Goal: Task Accomplishment & Management: Manage account settings

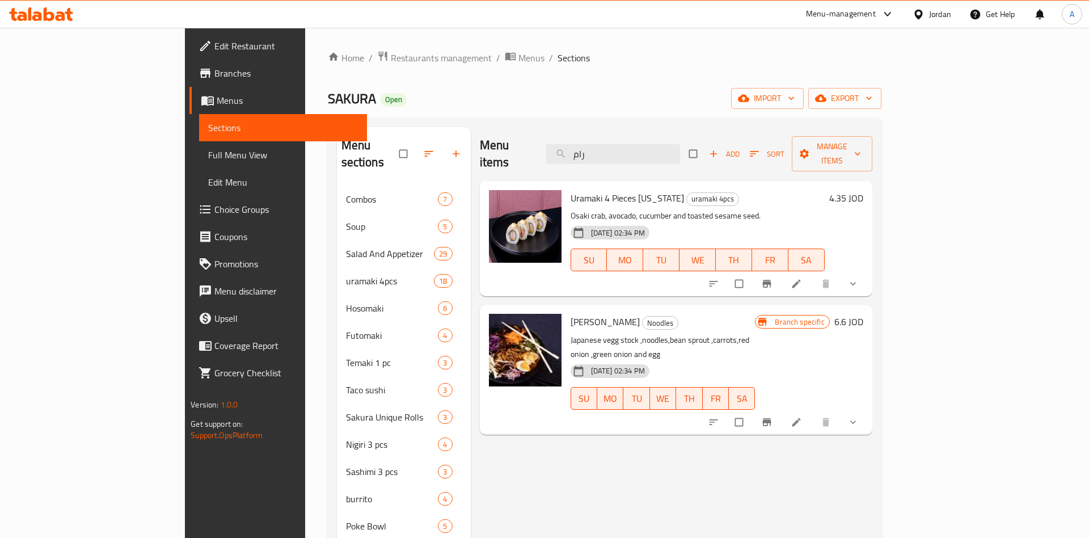
click at [859, 416] on icon "show more" at bounding box center [852, 421] width 11 height 11
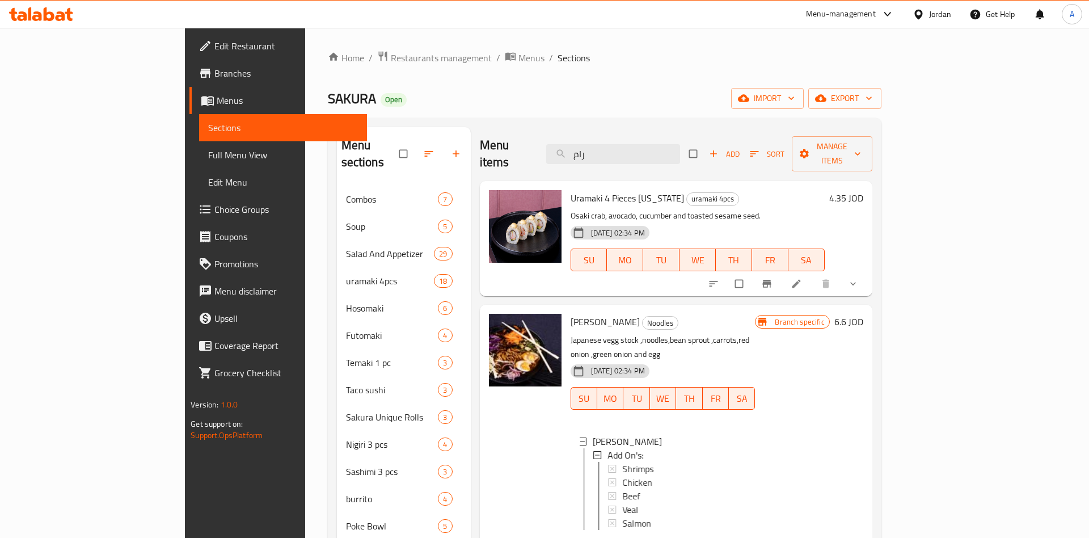
scroll to position [2, 0]
click at [593, 510] on div "Miso Ramen Add On's: Shrimps Chicken Beef Veal Salmon" at bounding box center [663, 484] width 185 height 118
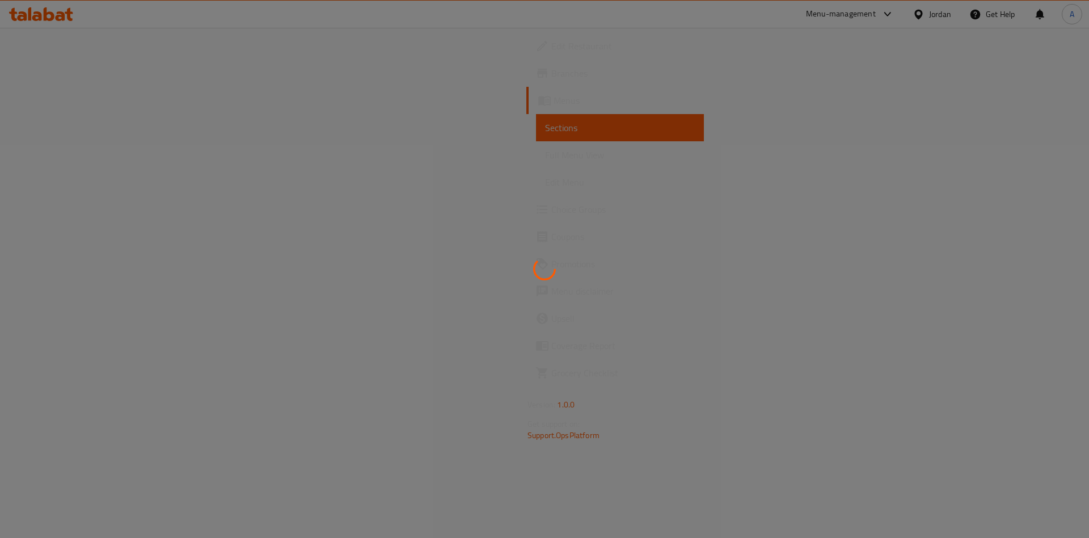
click at [820, 408] on div at bounding box center [544, 269] width 1089 height 538
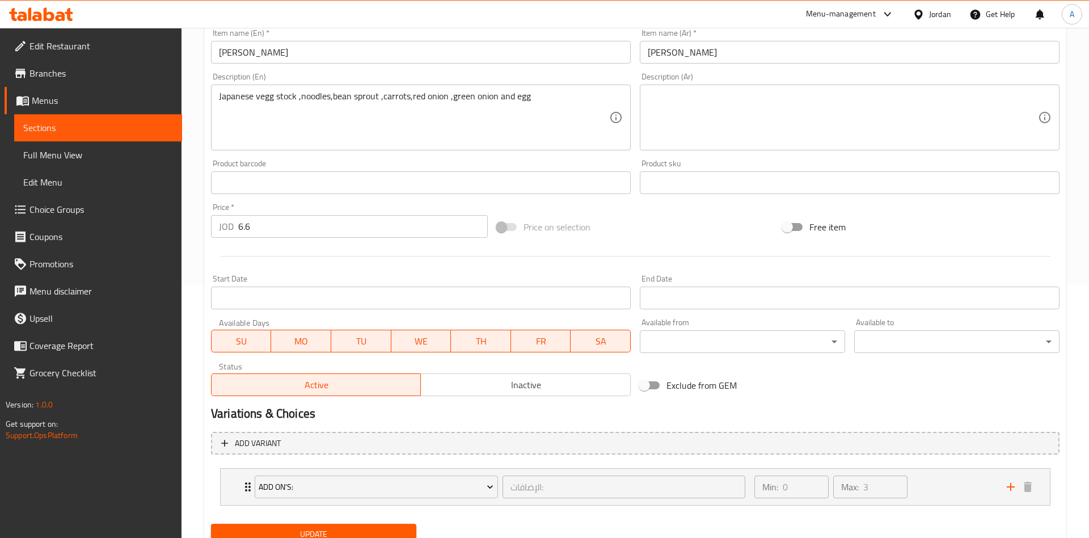
scroll to position [299, 0]
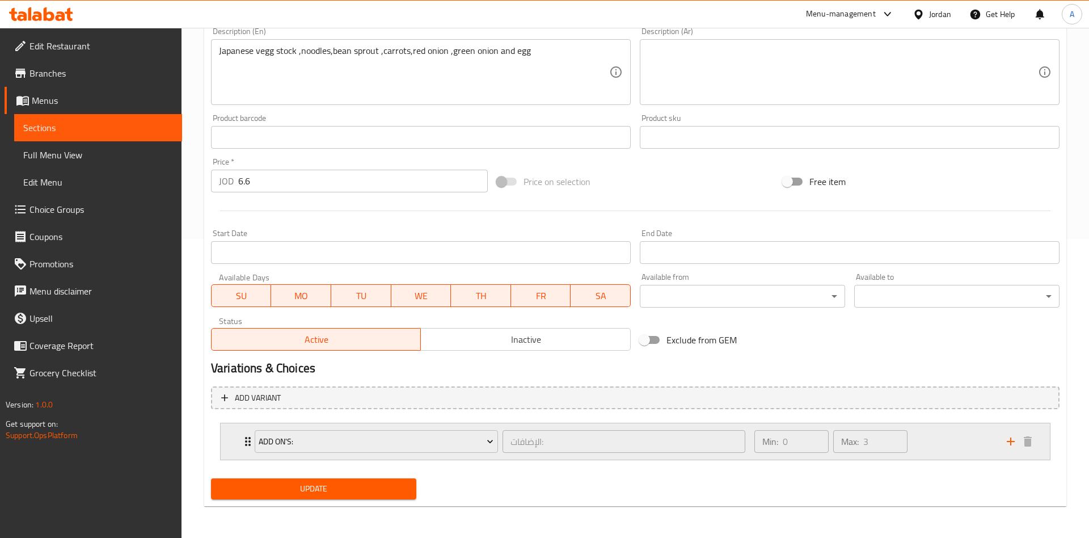
click at [908, 440] on div "Max: 3 ​" at bounding box center [870, 441] width 79 height 27
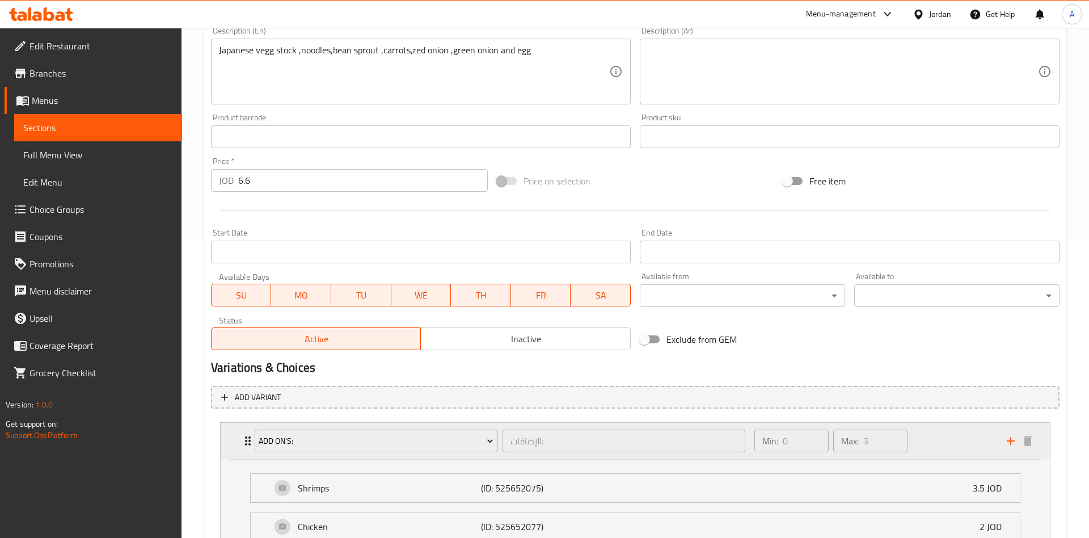
click at [946, 444] on div "Min: 0 ​ Max: 3 ​" at bounding box center [873, 440] width 252 height 36
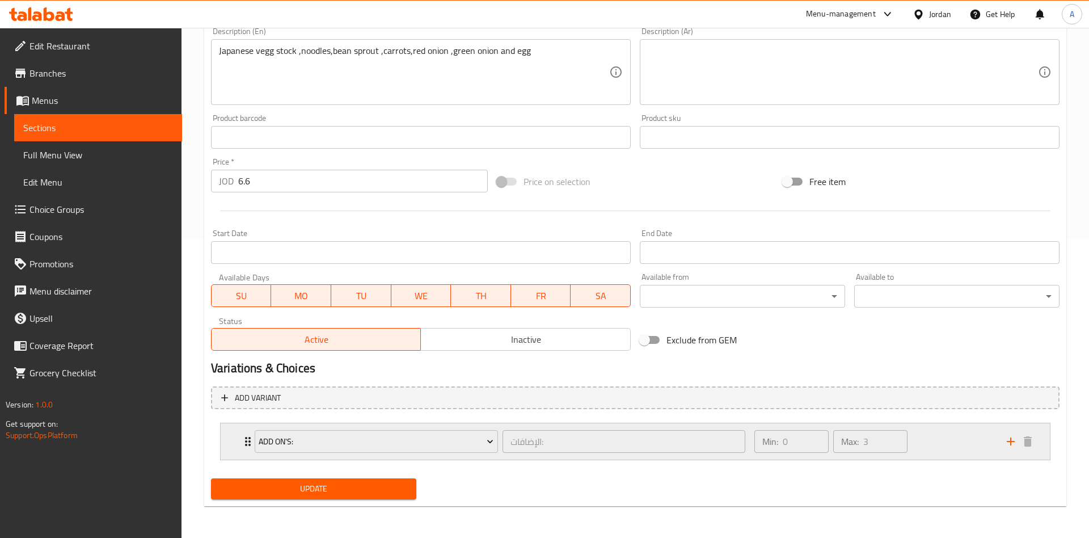
click at [946, 444] on div "Min: 0 ​ Max: 3 ​" at bounding box center [873, 441] width 252 height 36
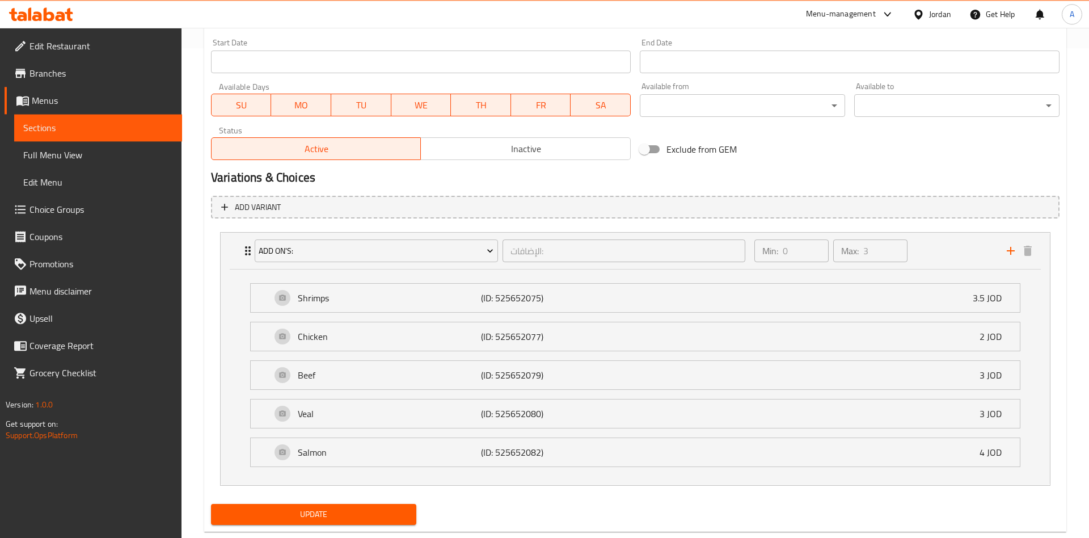
scroll to position [515, 0]
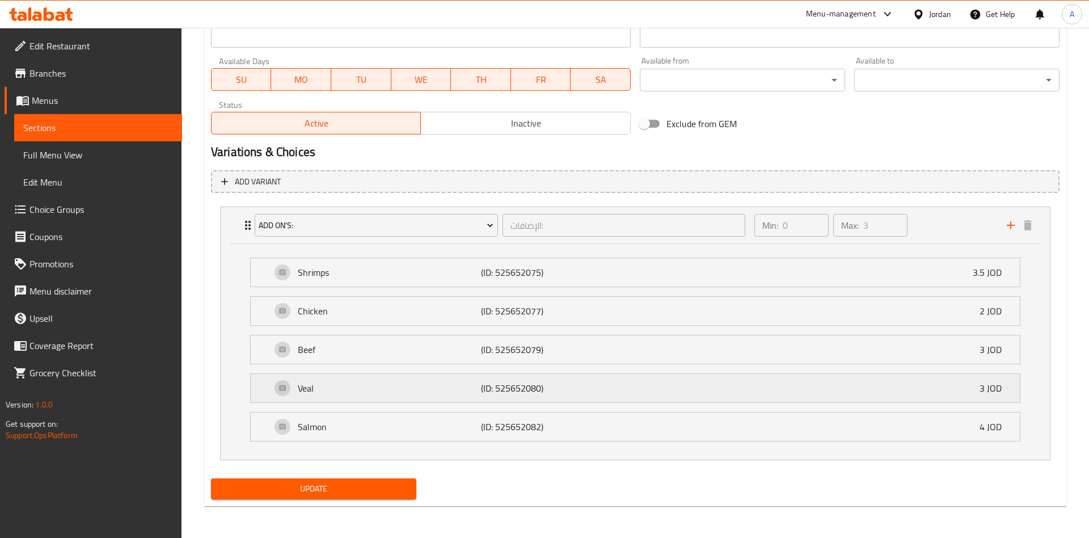
click at [354, 389] on p "Veal" at bounding box center [389, 388] width 183 height 14
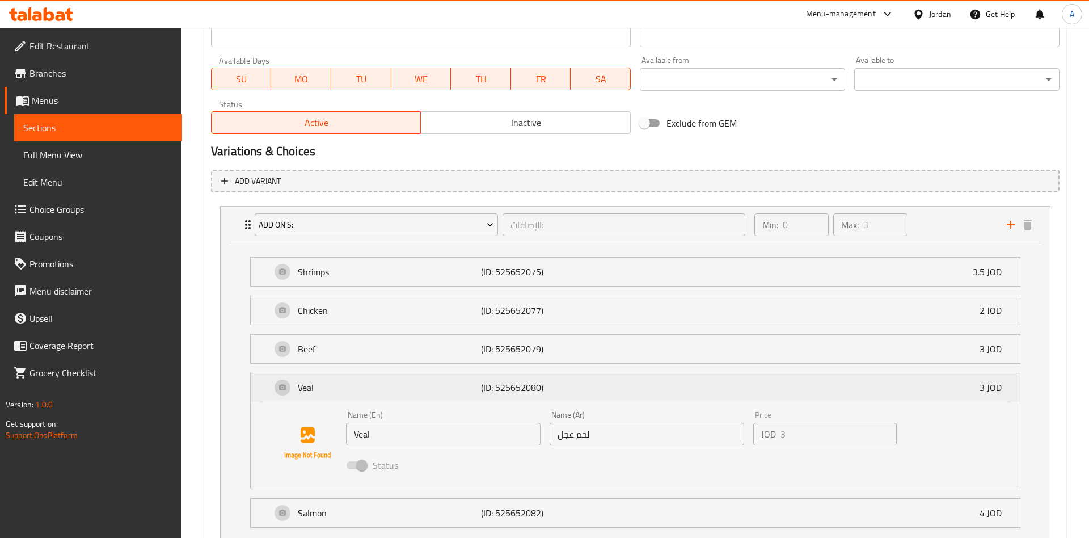
click at [356, 389] on p "Veal" at bounding box center [389, 388] width 183 height 14
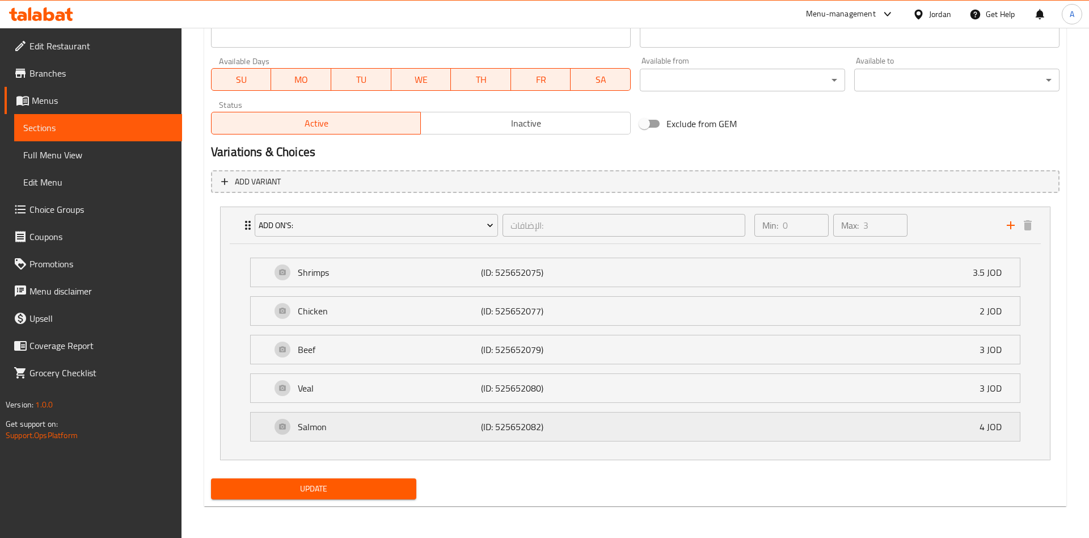
click at [424, 428] on p "Salmon" at bounding box center [389, 427] width 183 height 14
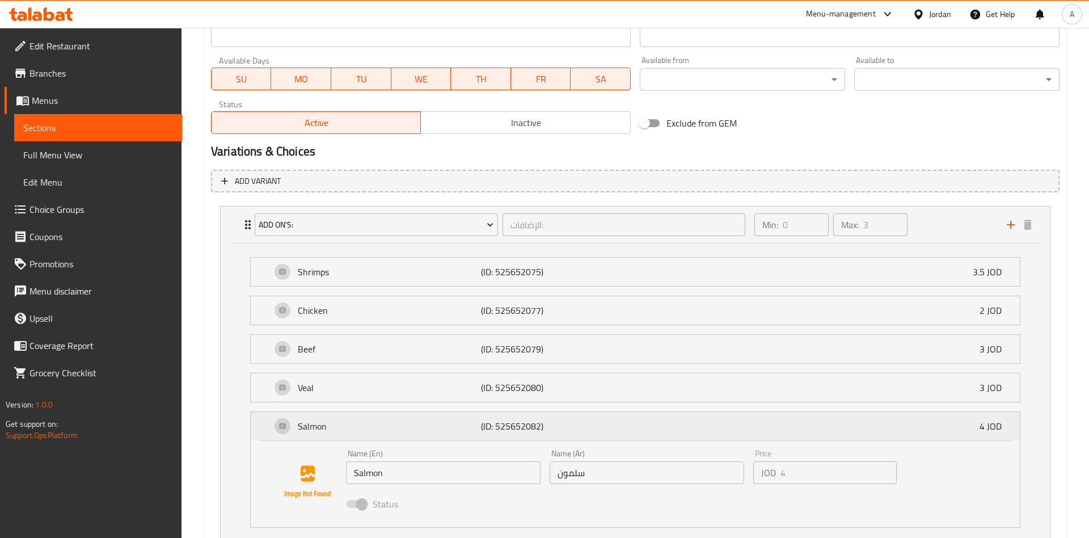
click at [399, 426] on p "Salmon" at bounding box center [389, 426] width 183 height 14
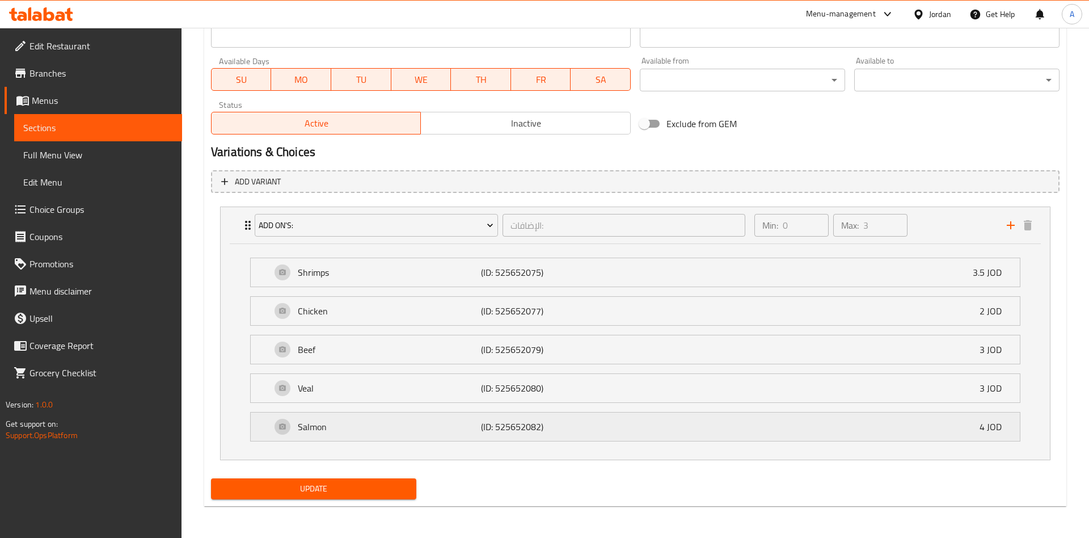
click at [769, 424] on div "Salmon (ID: 525652082) 4 JOD" at bounding box center [638, 426] width 735 height 28
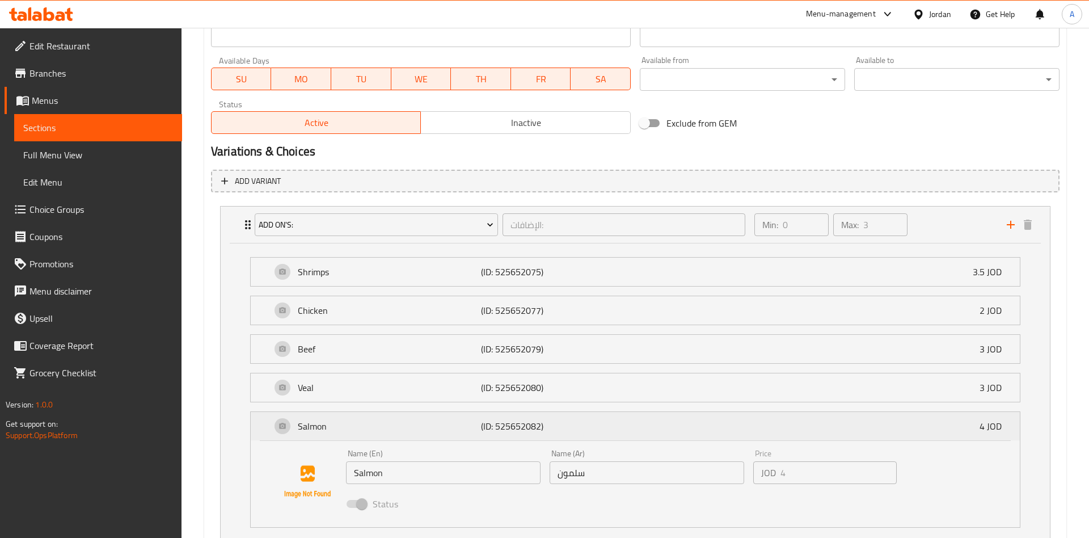
click at [366, 432] on p "Salmon" at bounding box center [389, 426] width 183 height 14
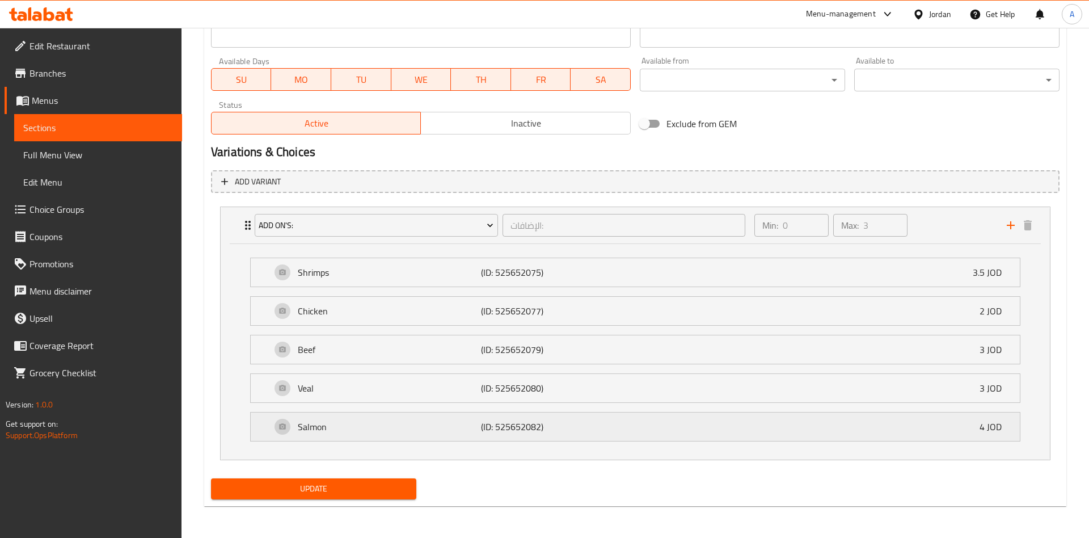
click at [464, 418] on div "Salmon (ID: 525652082) 4 JOD" at bounding box center [638, 426] width 735 height 28
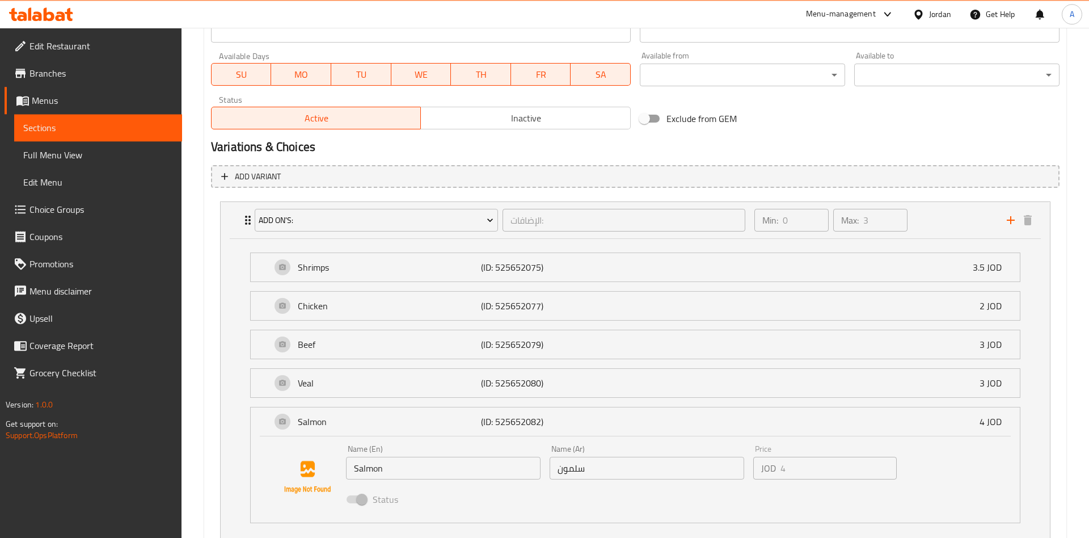
scroll to position [573, 0]
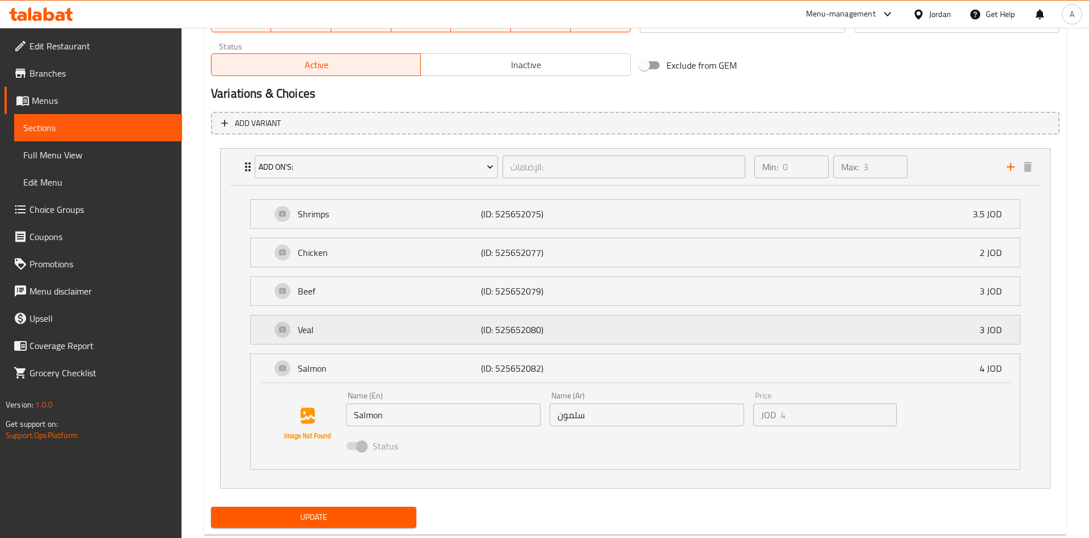
click at [394, 342] on div "Veal (ID: 525652080) 3 JOD" at bounding box center [638, 329] width 735 height 28
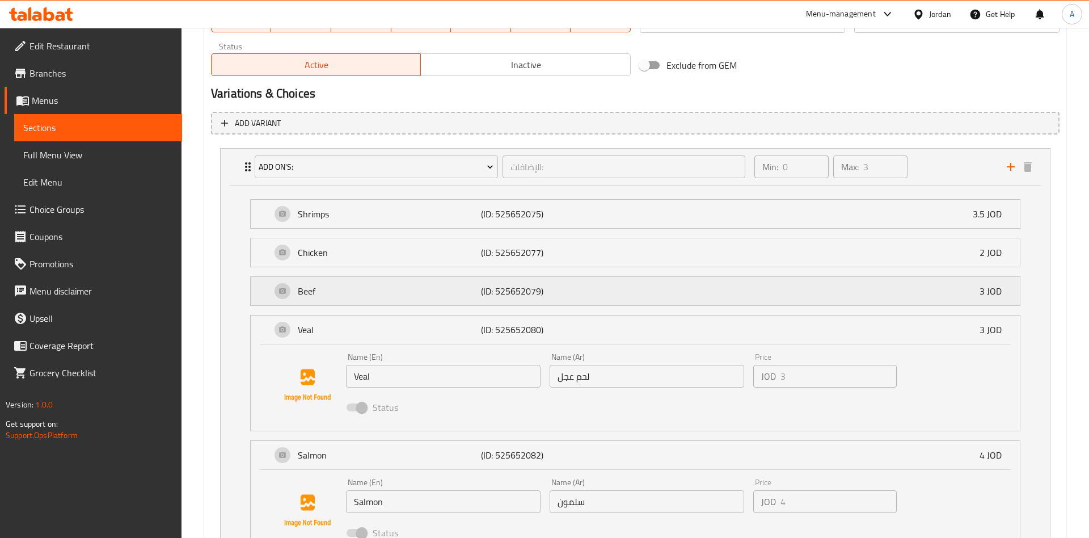
click at [373, 299] on div "Beef (ID: 525652079) 3 JOD" at bounding box center [638, 291] width 735 height 28
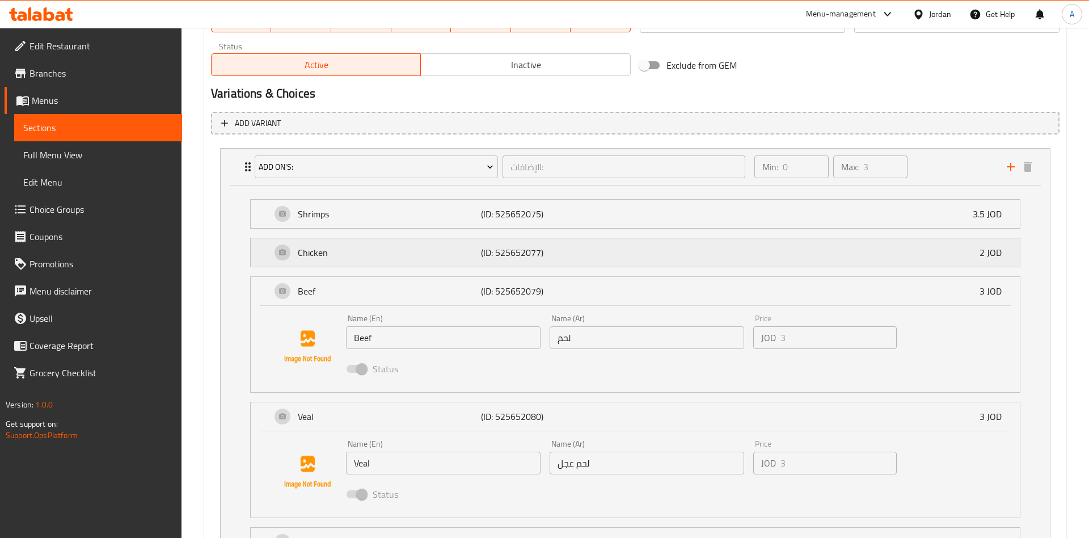
click at [381, 264] on div "Chicken (ID: 525652077) 2 JOD" at bounding box center [638, 252] width 735 height 28
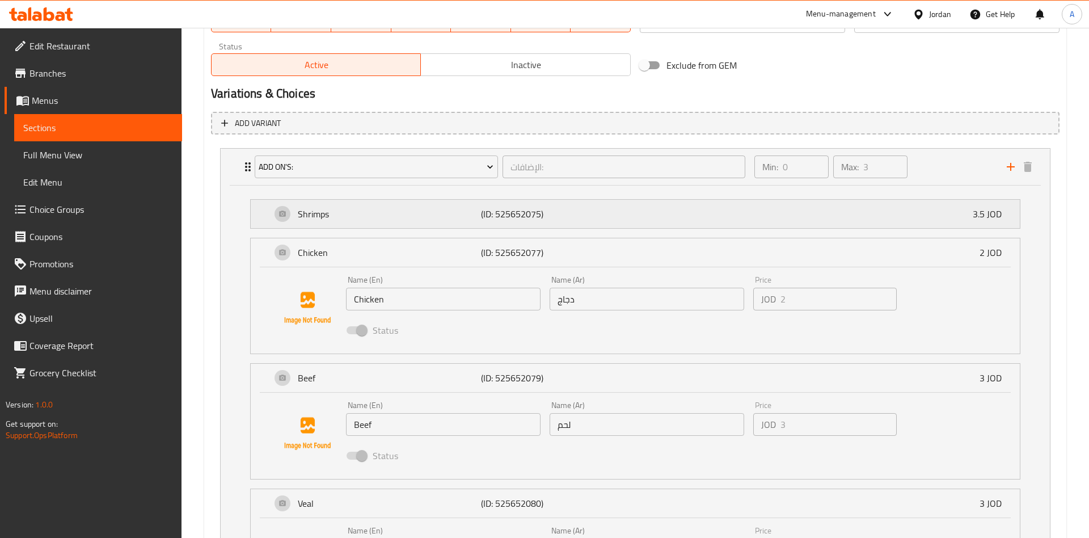
click at [352, 212] on p "Shrimps" at bounding box center [389, 214] width 183 height 14
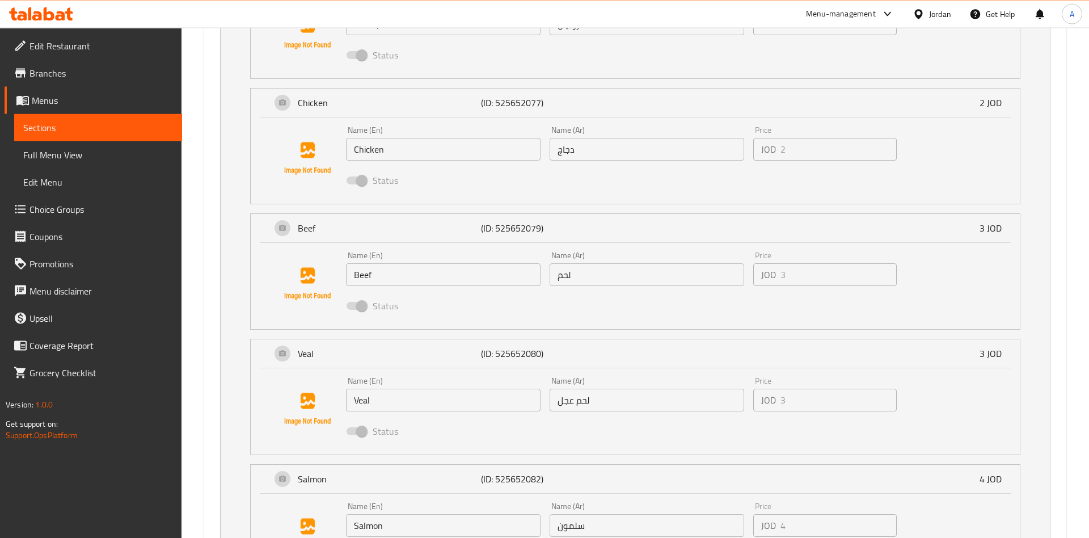
scroll to position [920, 0]
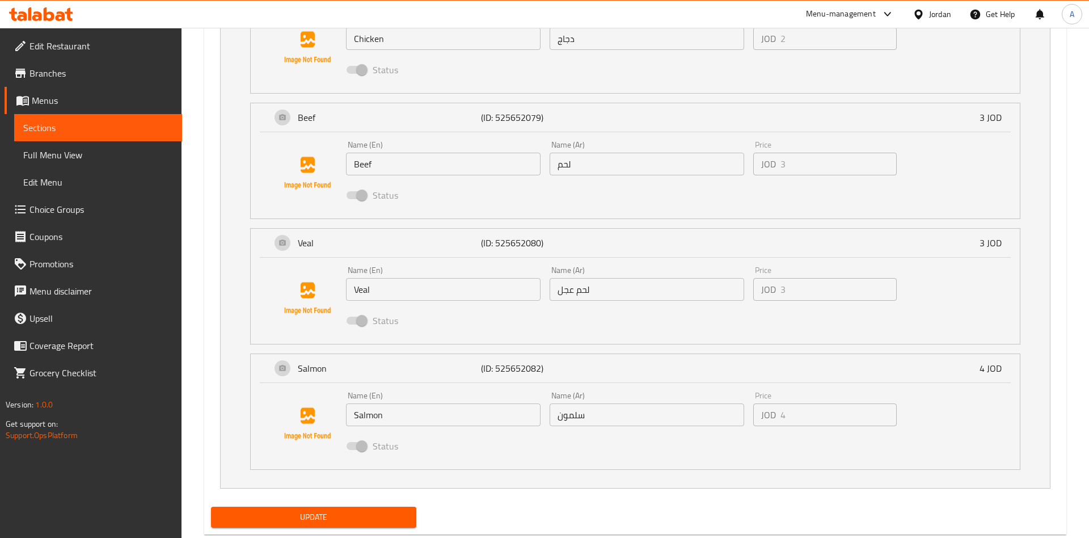
drag, startPoint x: 369, startPoint y: 451, endPoint x: 354, endPoint y: 451, distance: 14.8
click at [366, 451] on span at bounding box center [356, 446] width 33 height 22
click at [354, 451] on span at bounding box center [356, 446] width 33 height 22
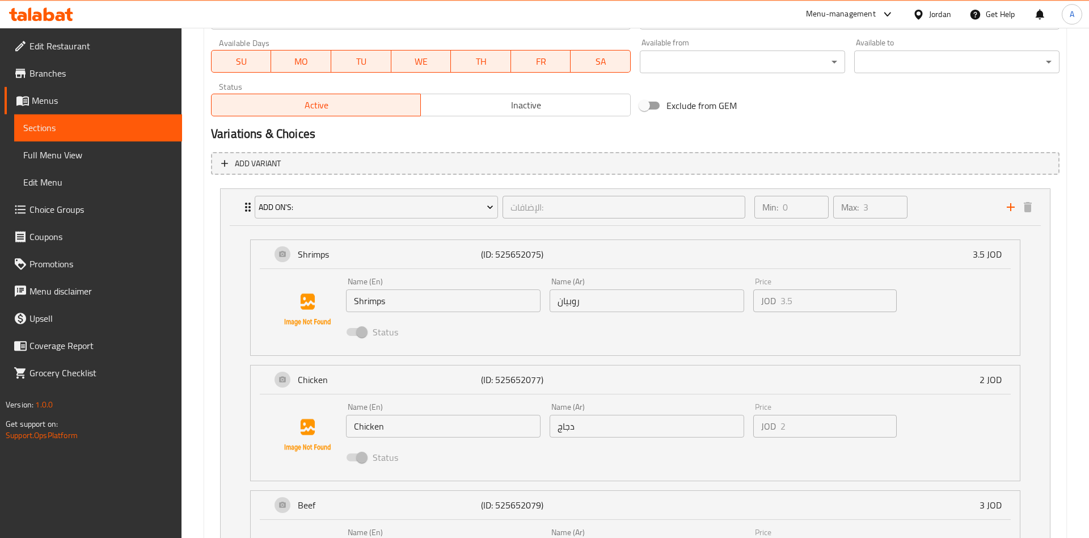
scroll to position [515, 0]
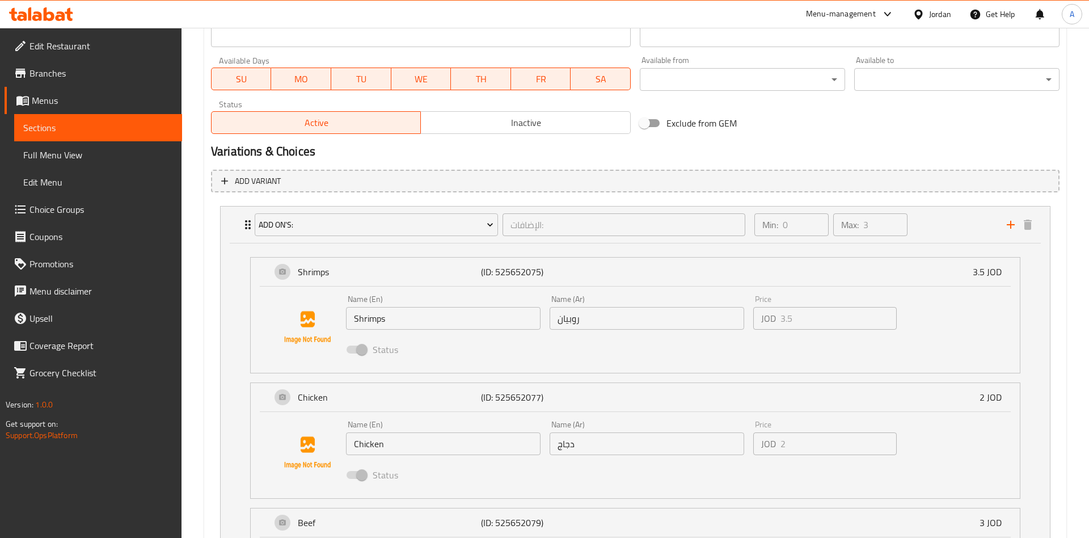
click at [1003, 256] on li "Shrimps (ID: 525652075) 3.5 JOD Name (En) Shrimps Name (En) Name (Ar) روبيان Na…" at bounding box center [635, 314] width 788 height 125
click at [941, 235] on div "Min: 0 ​ Max: 3 ​" at bounding box center [873, 224] width 252 height 36
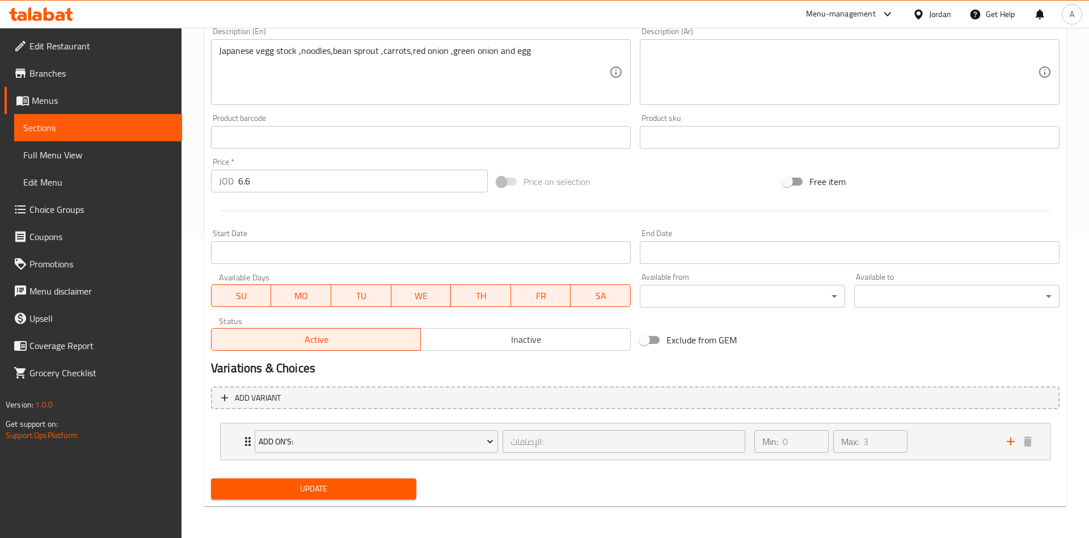
scroll to position [299, 0]
click at [246, 443] on icon "Expand" at bounding box center [248, 441] width 14 height 14
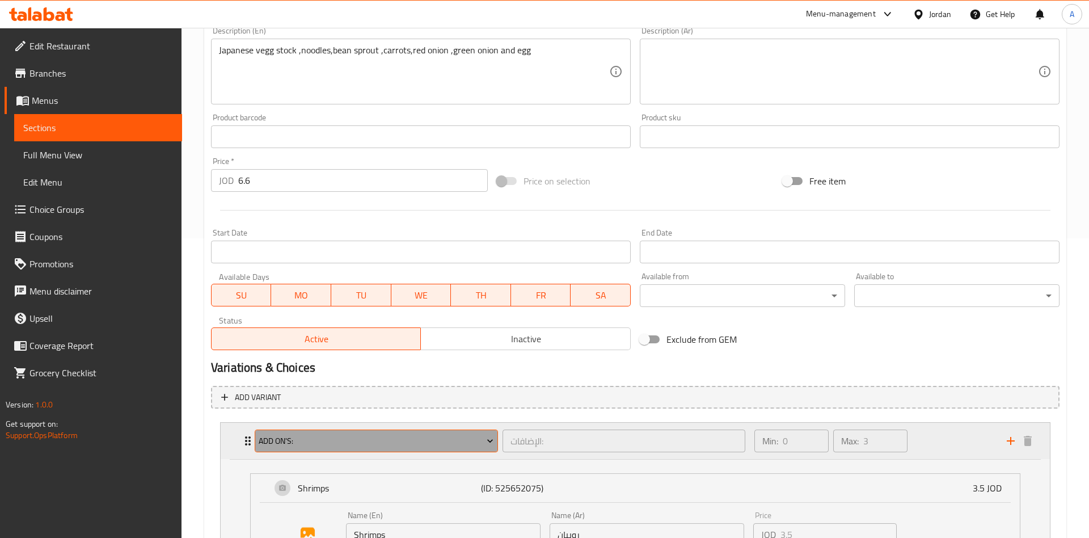
click at [303, 443] on span "Add On's:" at bounding box center [376, 441] width 235 height 14
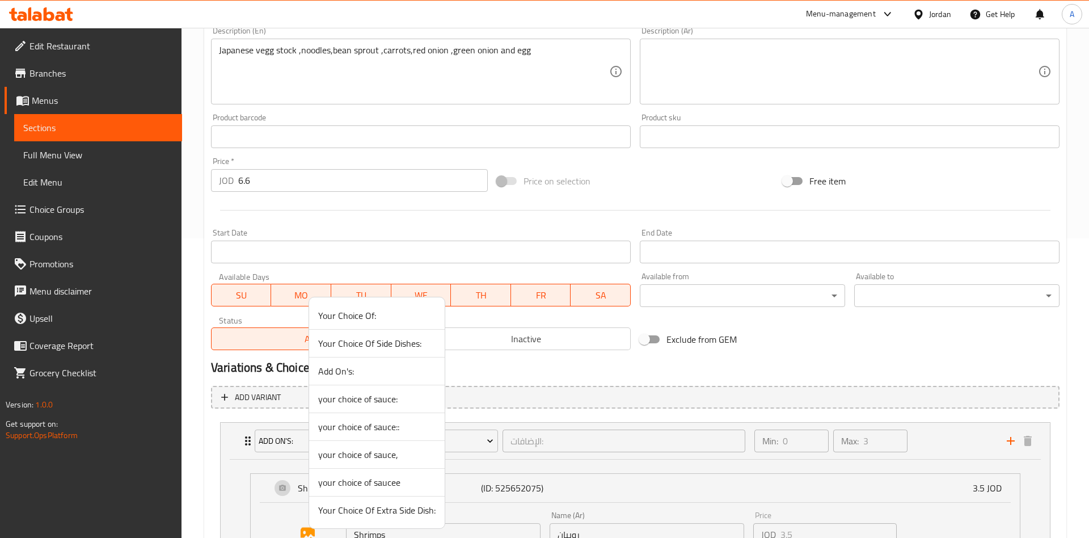
click at [380, 426] on span "your choice of sauce::" at bounding box center [376, 427] width 117 height 14
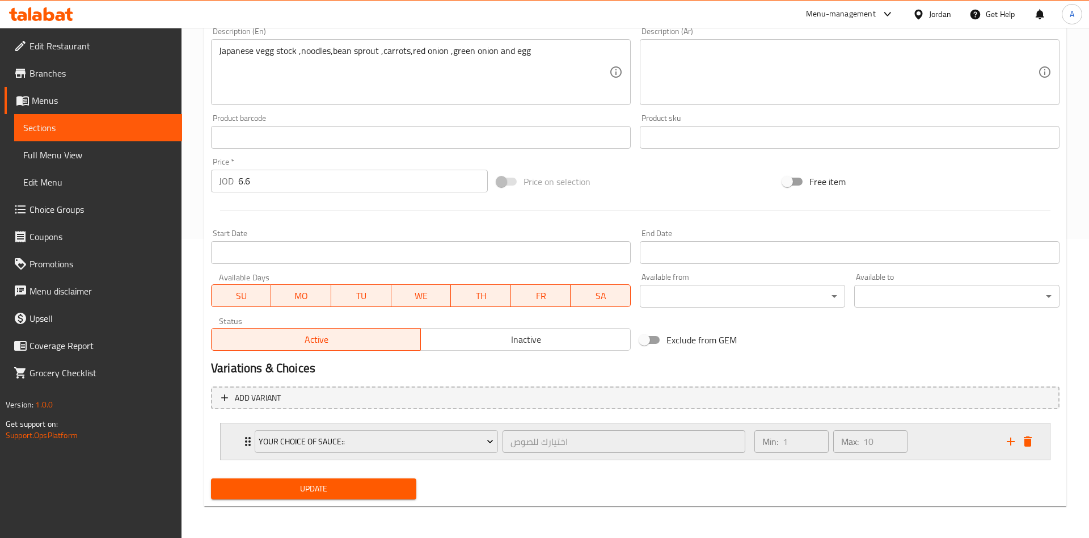
click at [920, 450] on div "Min: 1 ​ Max: 10 ​" at bounding box center [873, 441] width 252 height 36
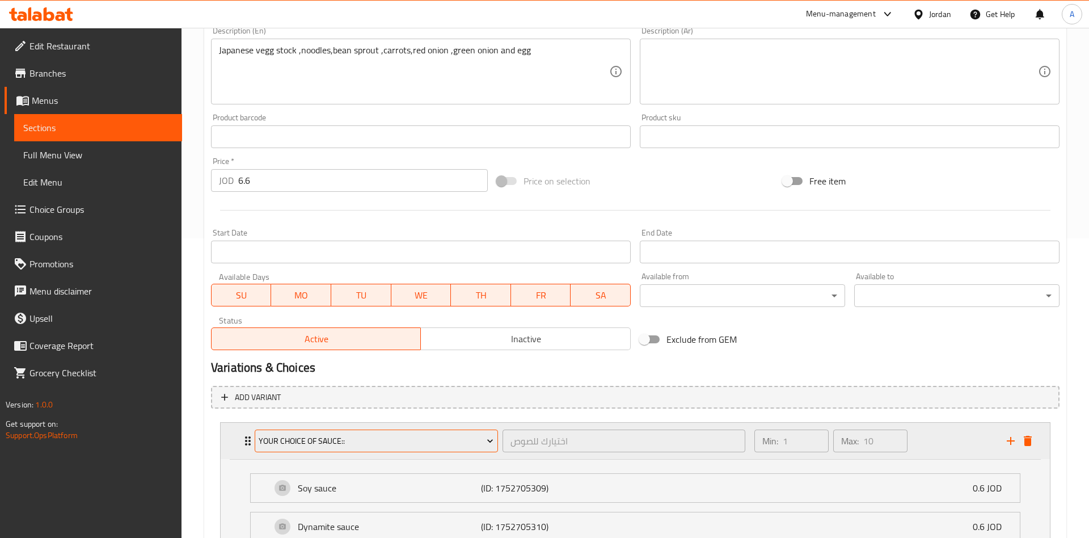
click at [340, 434] on span "your choice of sauce::" at bounding box center [376, 441] width 235 height 14
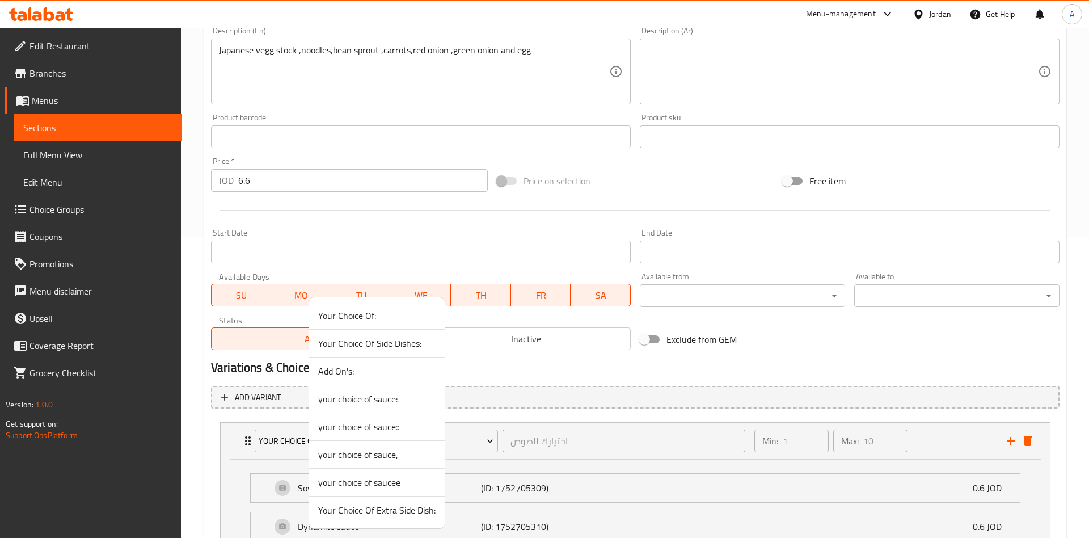
click at [357, 314] on span "Your Choice Of:" at bounding box center [376, 316] width 117 height 14
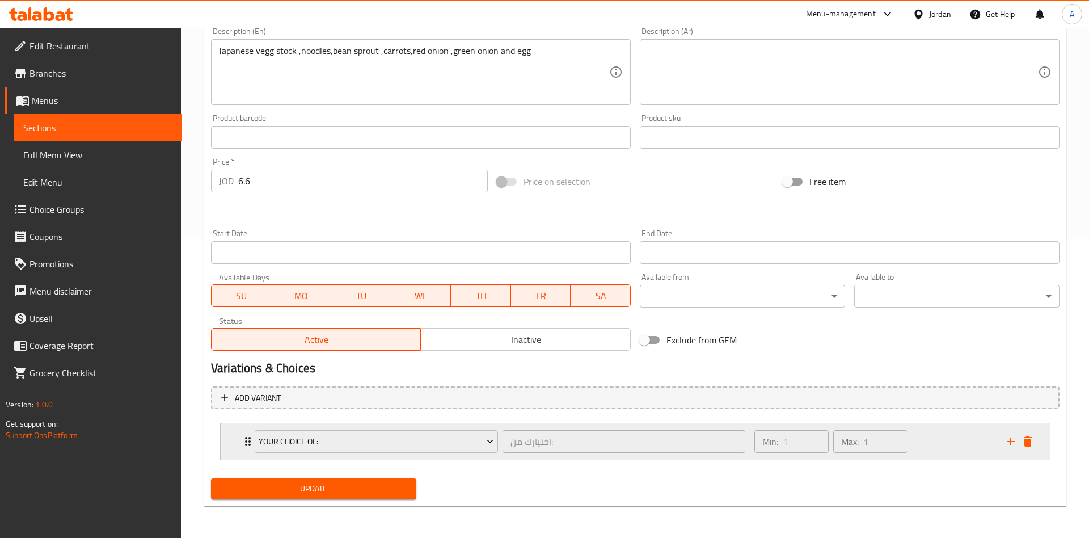
click at [963, 448] on div "Min: 1 ​ Max: 1 ​" at bounding box center [873, 441] width 252 height 36
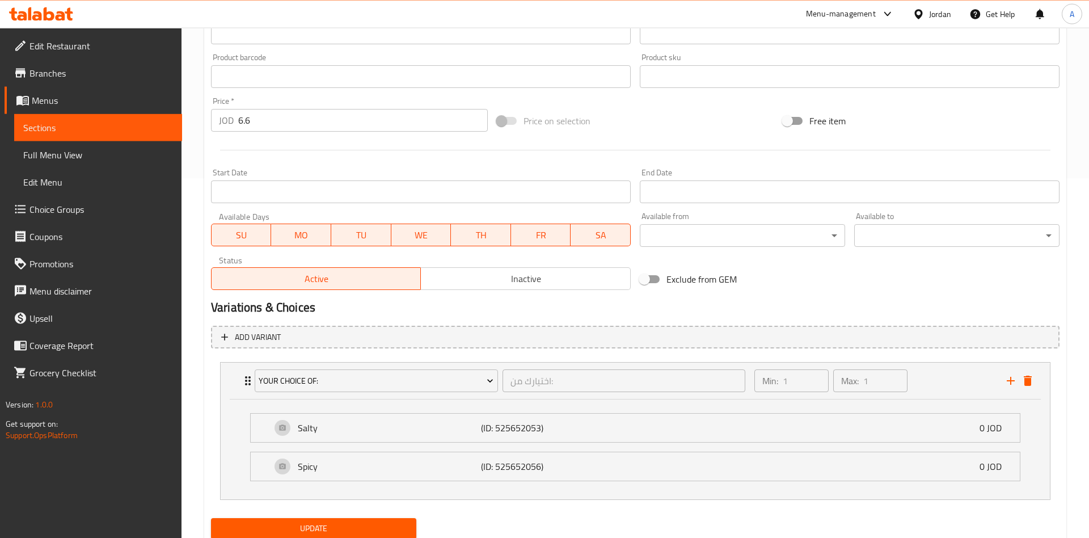
scroll to position [400, 0]
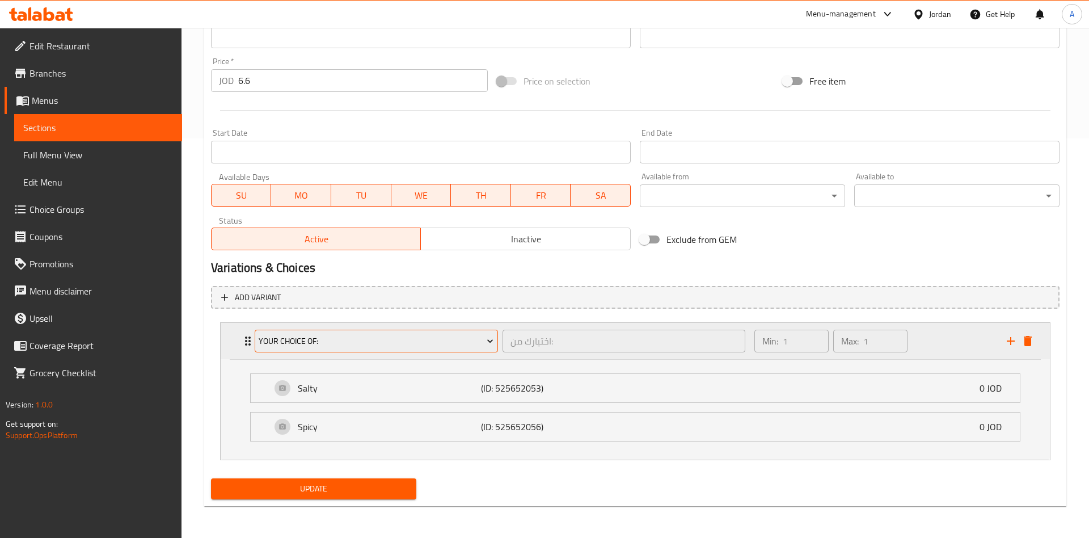
click at [289, 342] on span "Your Choice Of:" at bounding box center [376, 341] width 235 height 14
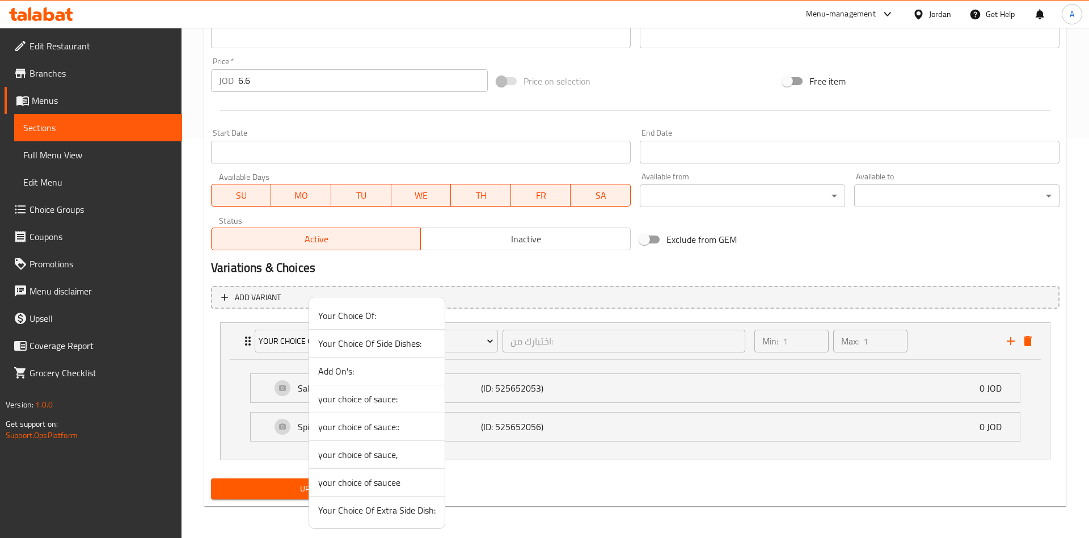
click at [367, 344] on span "Your Choice Of Side Dishes:" at bounding box center [376, 343] width 117 height 14
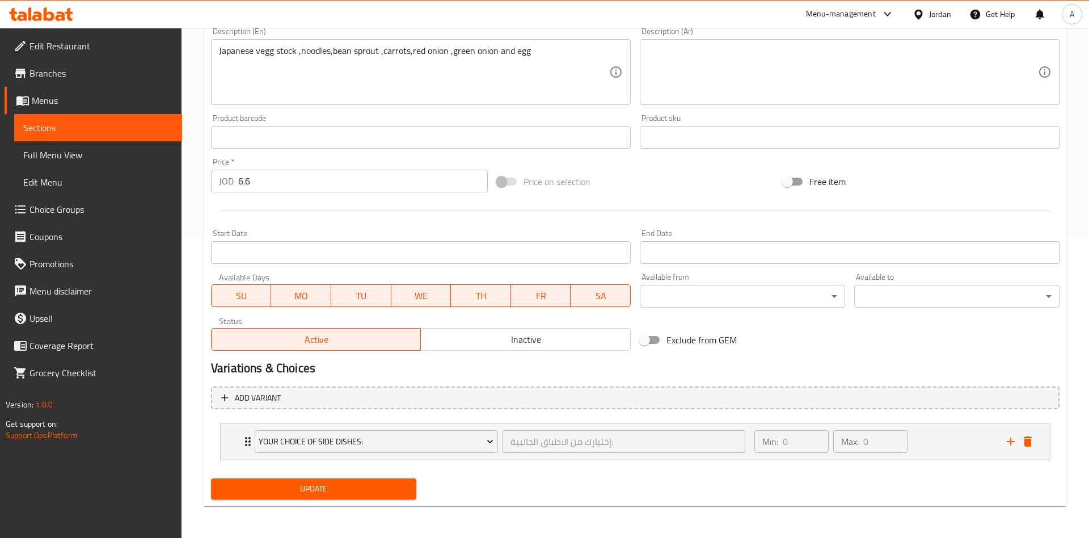
scroll to position [299, 0]
click at [945, 449] on div "Min: 0 ​ Max: 0 ​" at bounding box center [873, 441] width 252 height 36
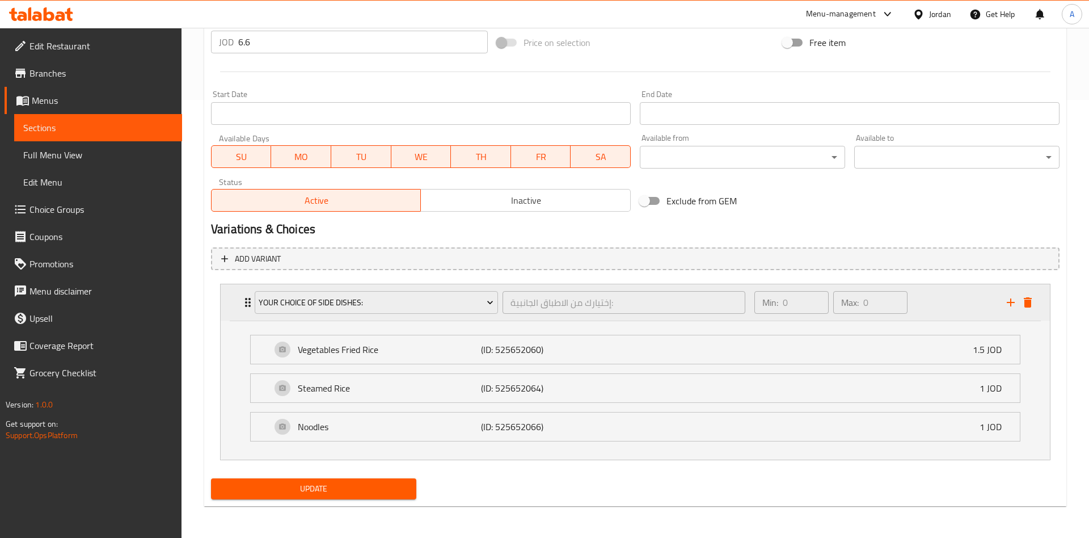
click at [332, 316] on div "Your Choice Of Side Dishes: إختيارك من الاطباق الجانبية: ​" at bounding box center [500, 302] width 504 height 36
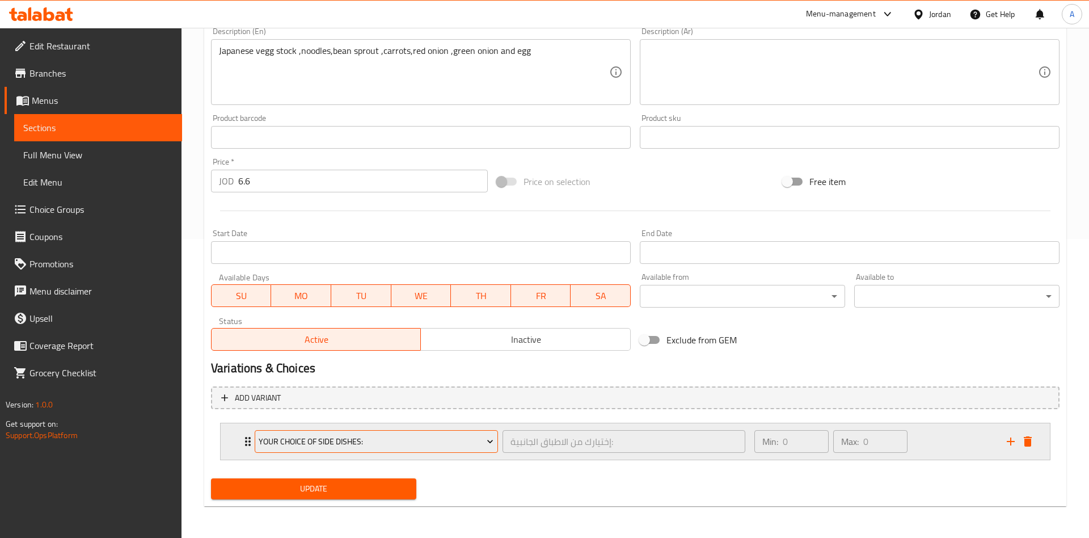
click at [463, 445] on span "Your Choice Of Side Dishes:" at bounding box center [376, 441] width 235 height 14
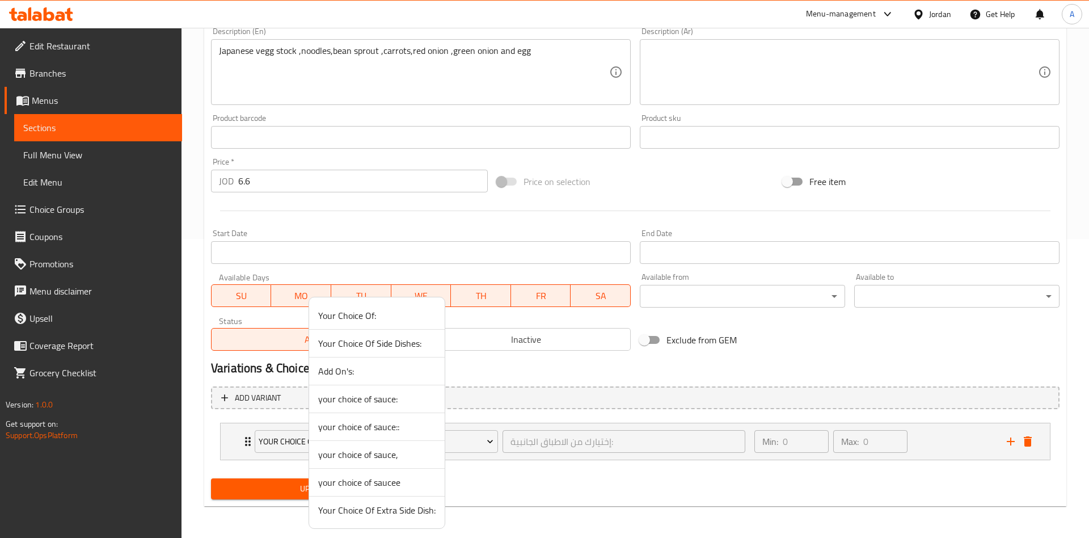
click at [361, 482] on span "your choice of saucee" at bounding box center [376, 482] width 117 height 14
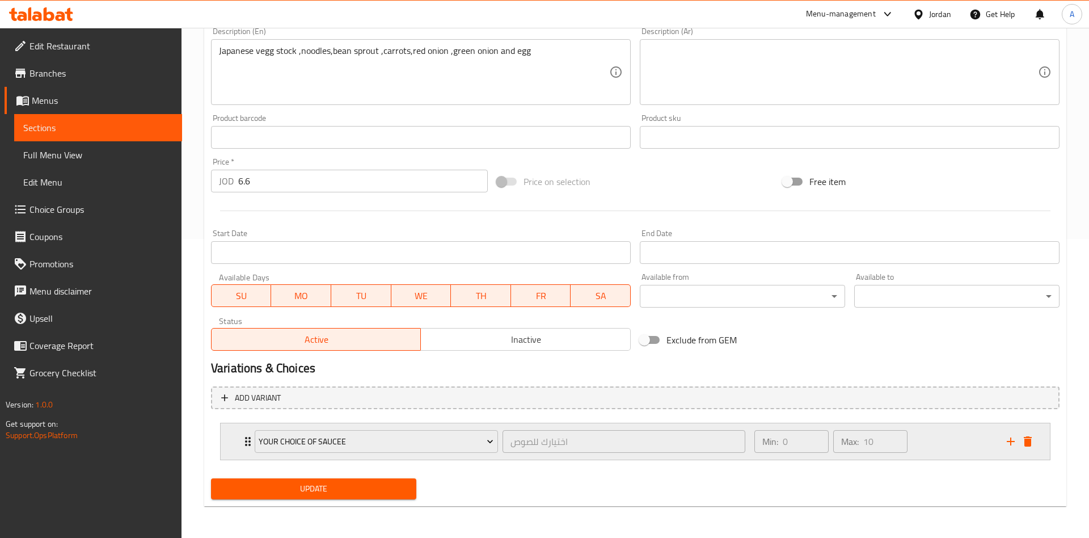
click at [406, 454] on div "your choice of saucee" at bounding box center [376, 441] width 248 height 27
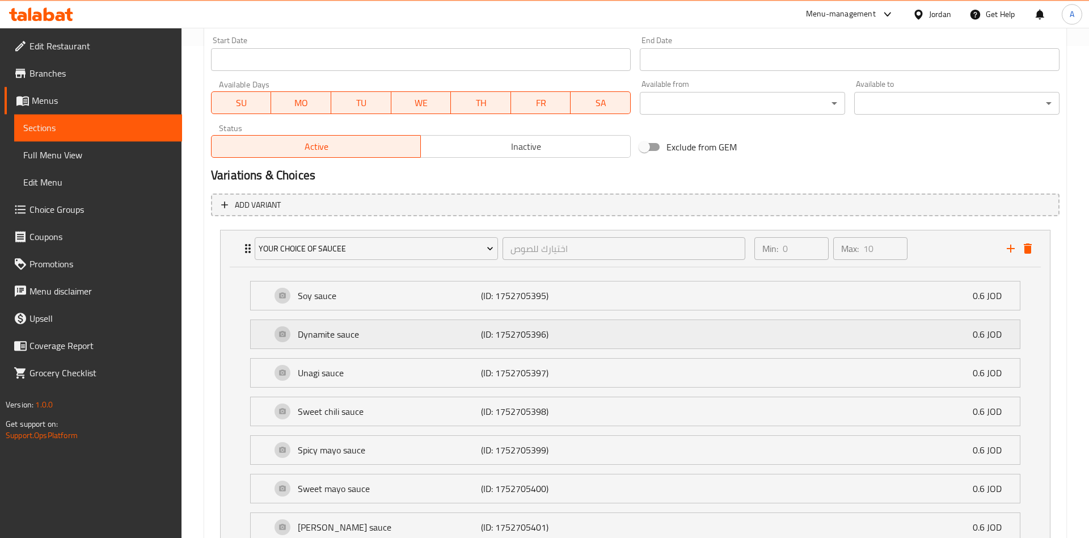
scroll to position [477, 0]
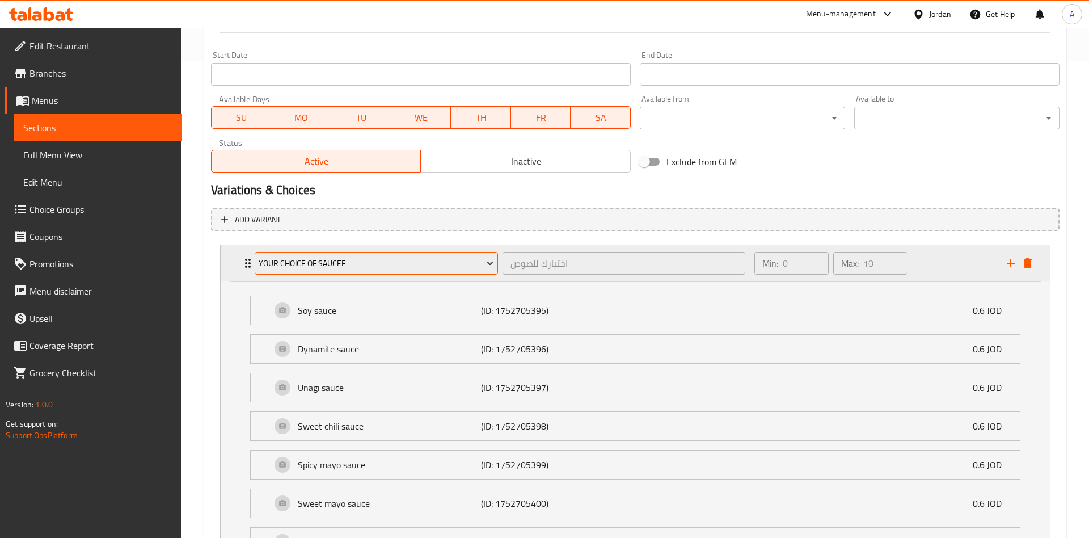
click at [348, 269] on span "your choice of saucee" at bounding box center [376, 263] width 235 height 14
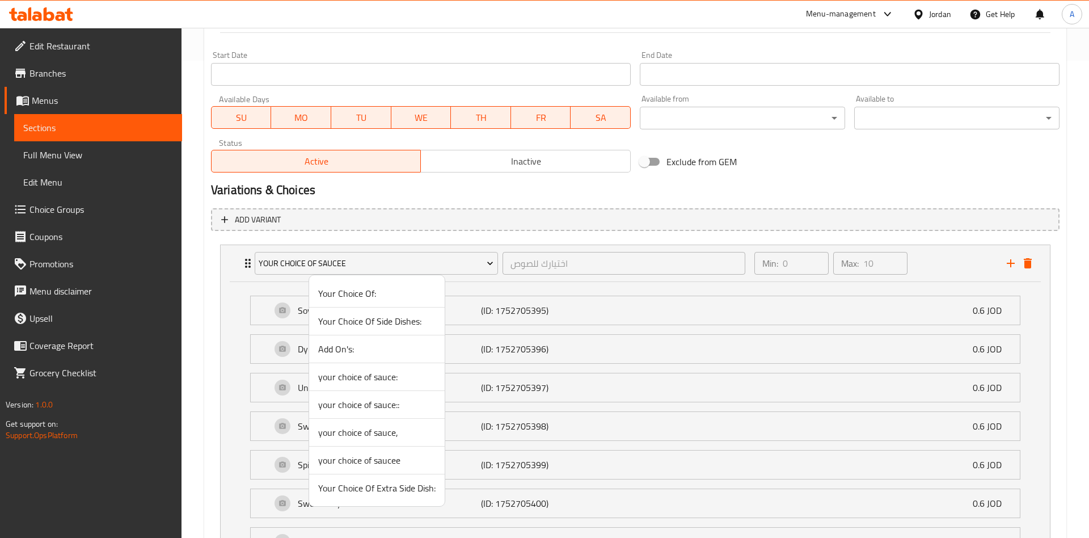
click at [357, 353] on span "Add On's:" at bounding box center [376, 349] width 117 height 14
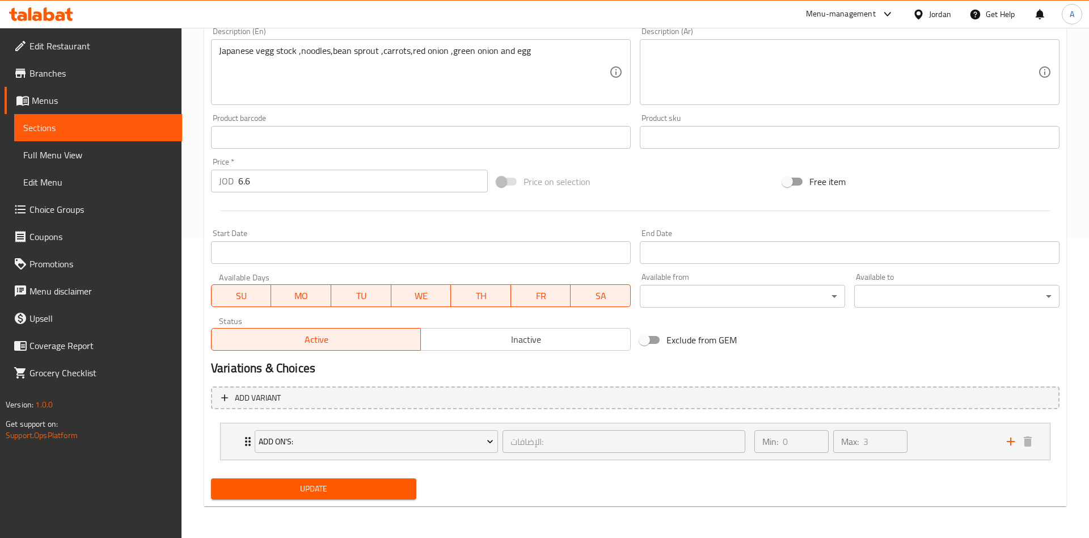
scroll to position [299, 0]
click at [948, 436] on div "Min: 0 ​ Max: 3 ​" at bounding box center [873, 441] width 252 height 36
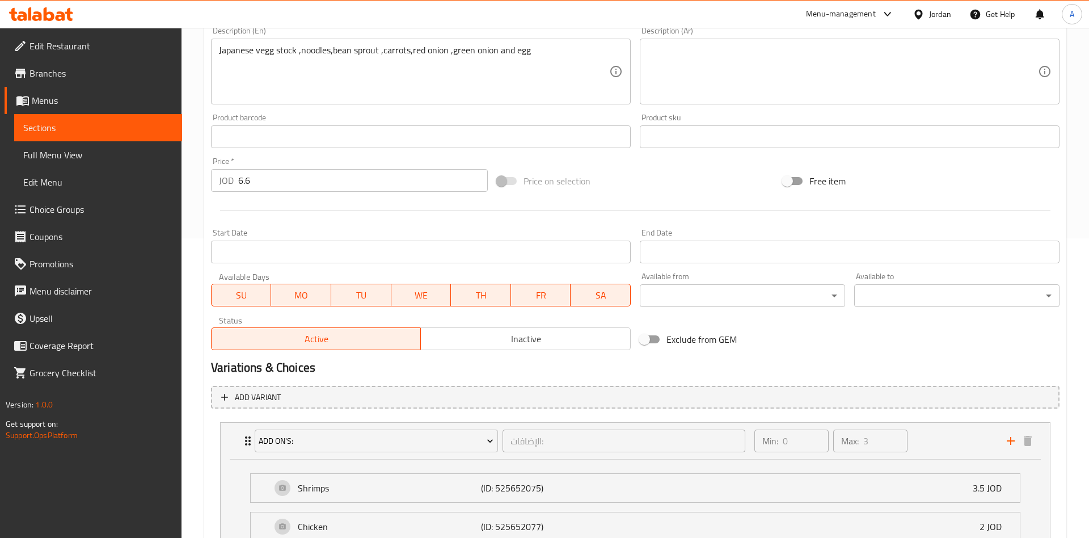
scroll to position [515, 0]
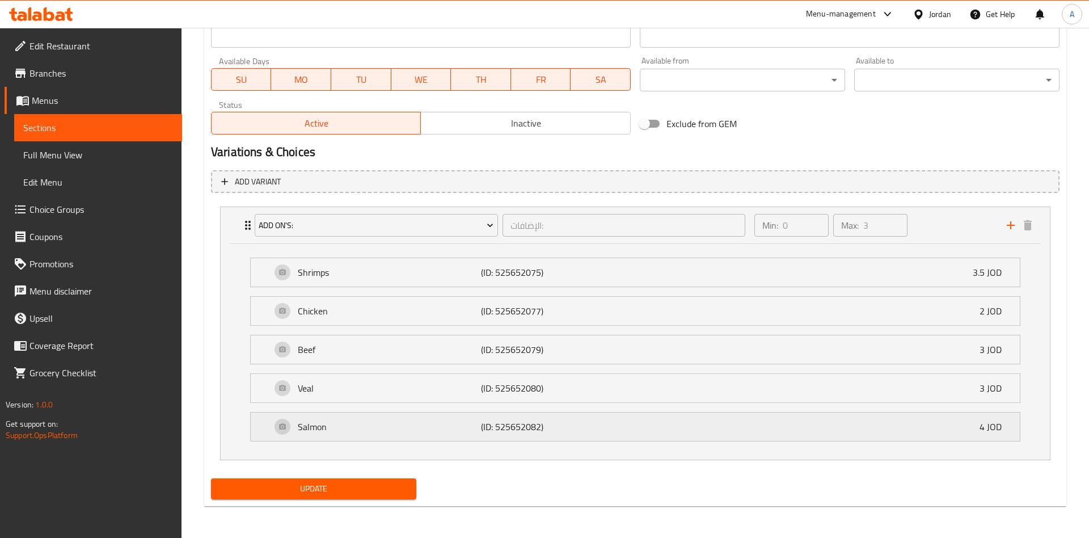
click at [408, 436] on div "Salmon (ID: 525652082) 4 JOD" at bounding box center [638, 426] width 735 height 28
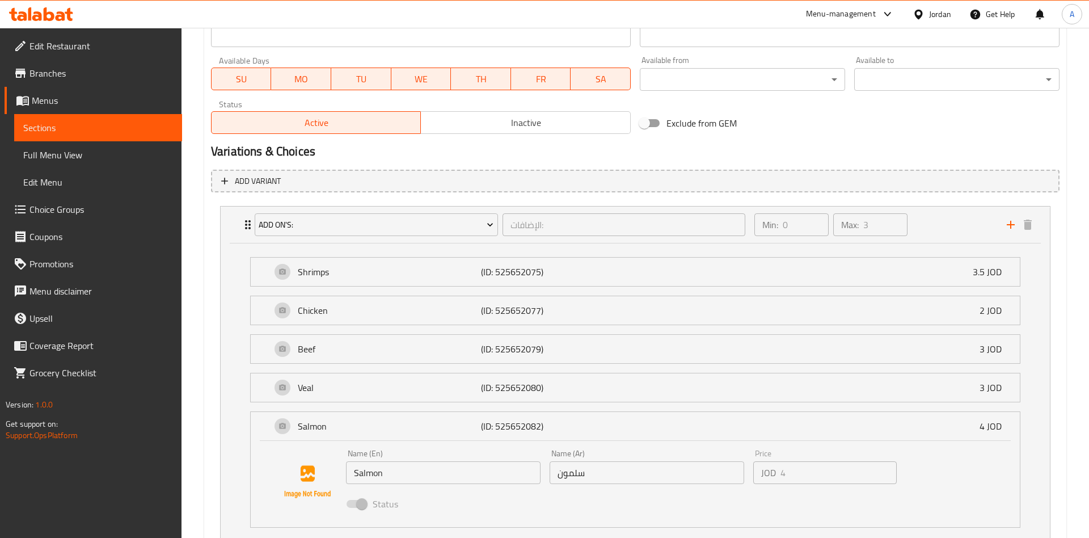
click at [364, 505] on span at bounding box center [356, 504] width 19 height 8
click at [360, 503] on span at bounding box center [356, 504] width 19 height 8
click at [452, 473] on input "Salmon" at bounding box center [443, 472] width 195 height 23
drag, startPoint x: 436, startPoint y: 508, endPoint x: 432, endPoint y: 500, distance: 9.2
click at [434, 506] on div "Status" at bounding box center [646, 503] width 611 height 31
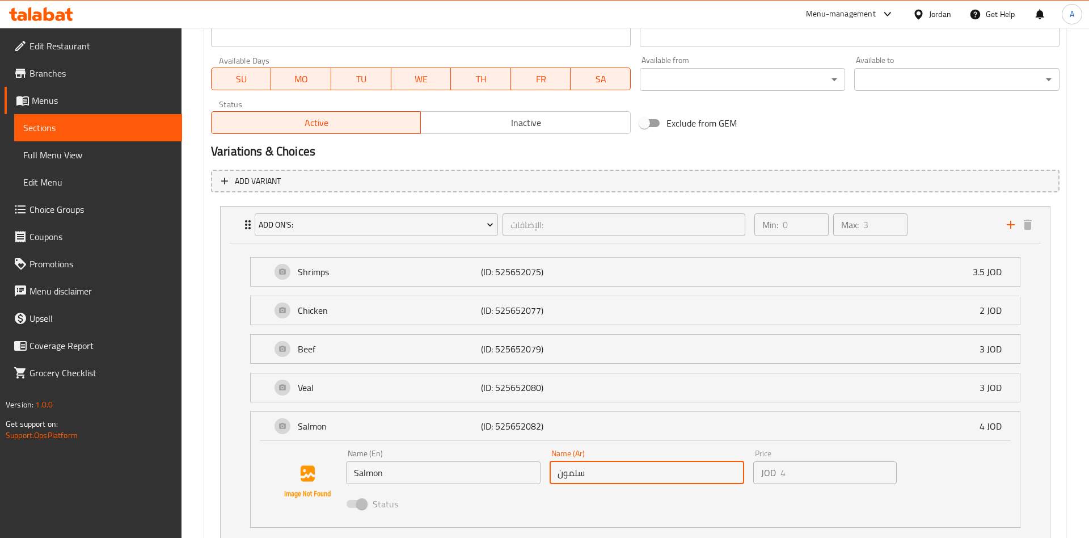
drag, startPoint x: 437, startPoint y: 491, endPoint x: 446, endPoint y: 483, distance: 12.0
click at [438, 491] on div "Status" at bounding box center [646, 503] width 611 height 31
click at [446, 483] on input "Salmon" at bounding box center [443, 472] width 195 height 23
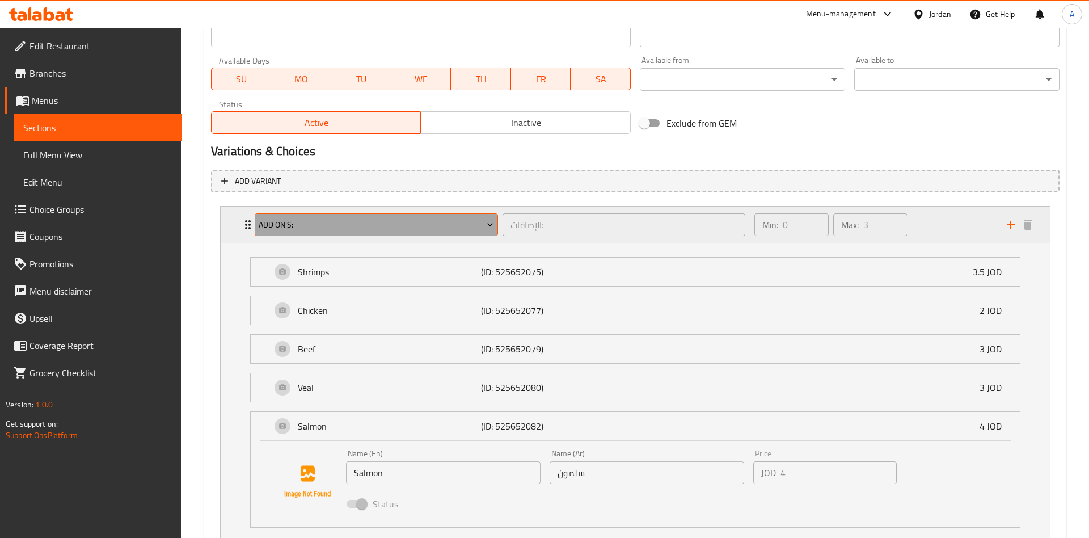
click at [294, 219] on span "Add On's:" at bounding box center [376, 225] width 235 height 14
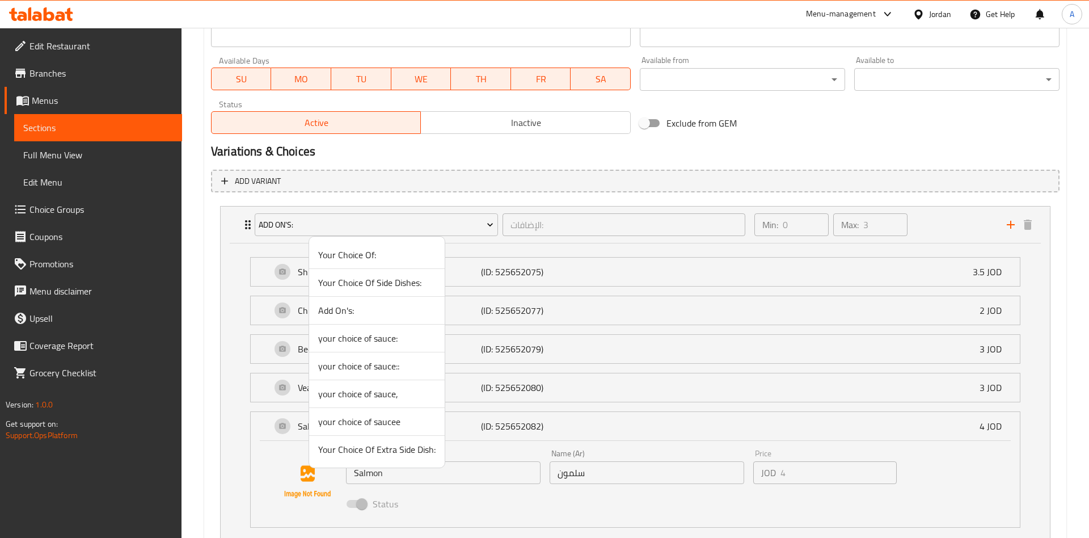
click at [350, 280] on span "Your Choice Of Side Dishes:" at bounding box center [376, 283] width 117 height 14
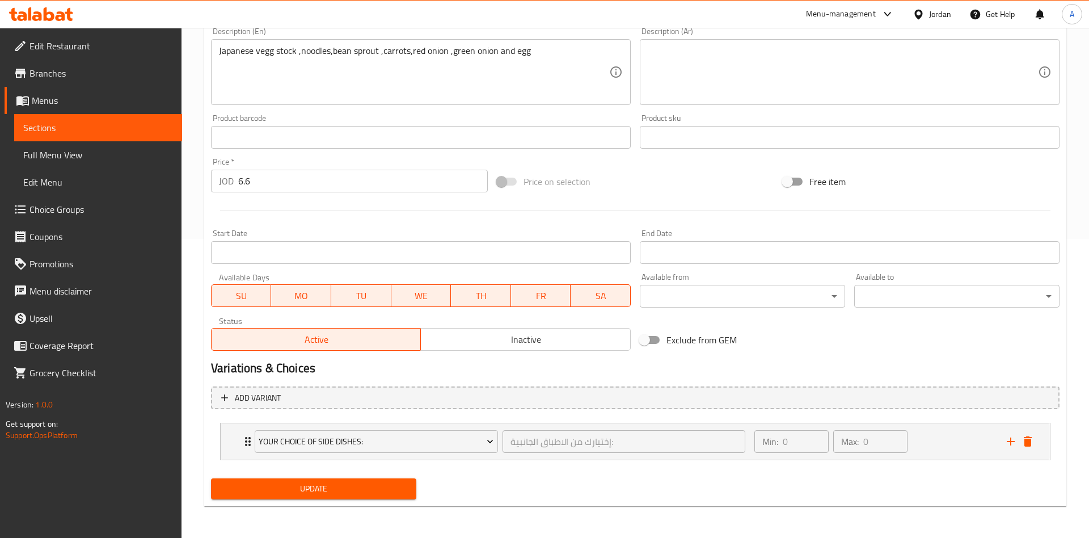
click at [293, 479] on button "Update" at bounding box center [313, 488] width 205 height 21
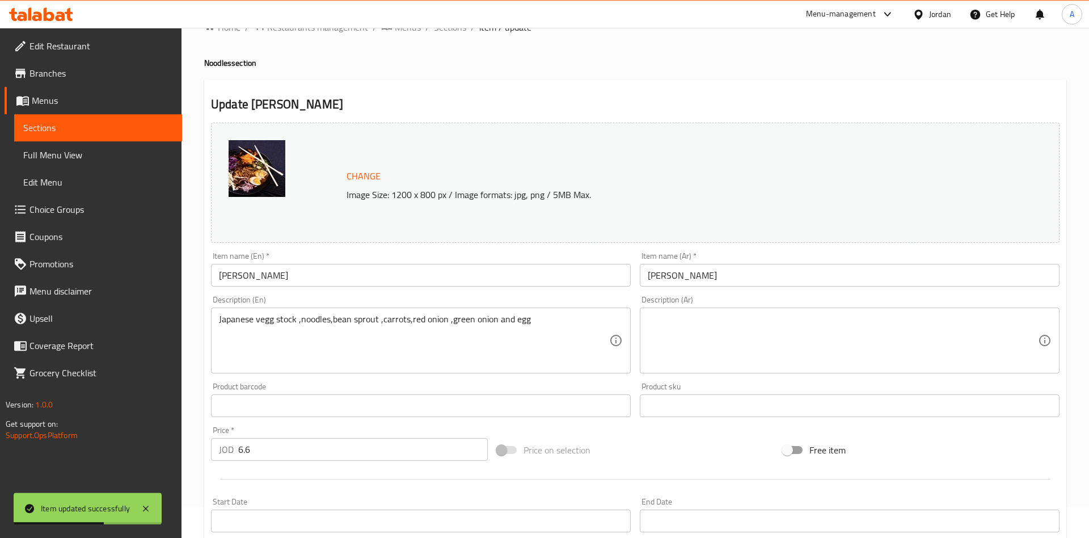
scroll to position [0, 0]
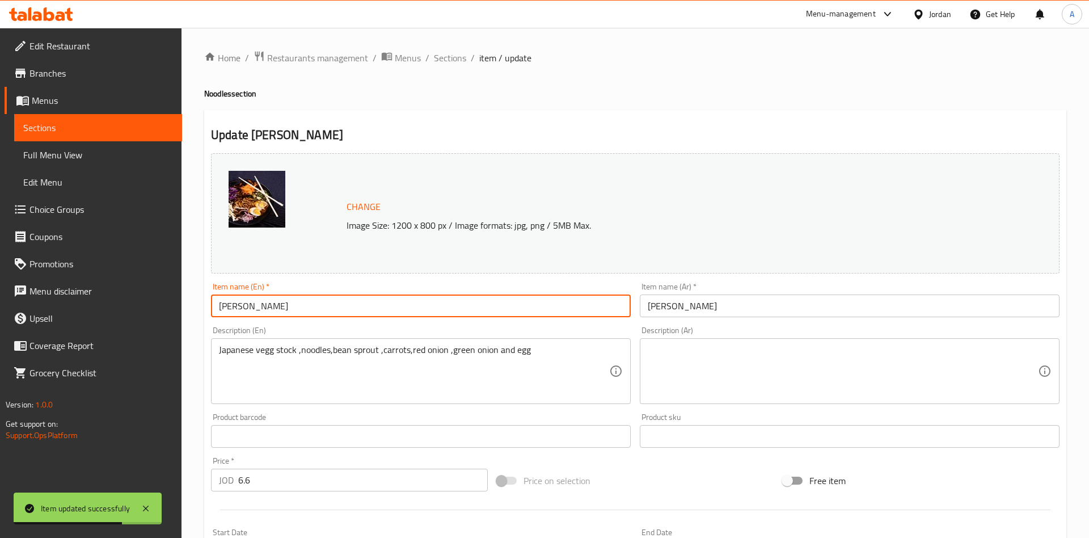
click at [258, 305] on input "Miso Ramen" at bounding box center [421, 305] width 420 height 23
click at [53, 130] on span "Sections" at bounding box center [98, 128] width 150 height 14
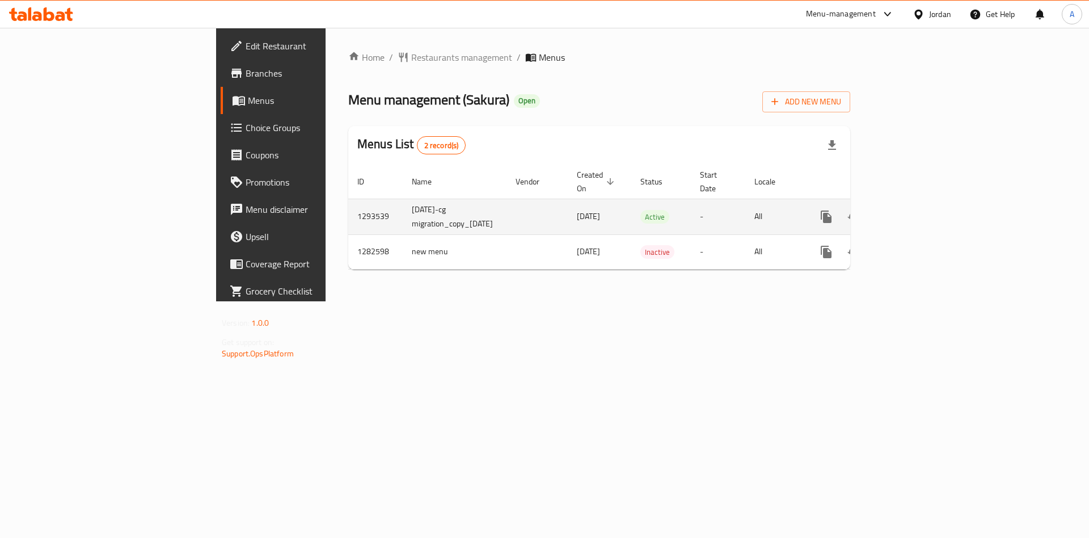
click at [915, 210] on icon "enhanced table" at bounding box center [908, 217] width 14 height 14
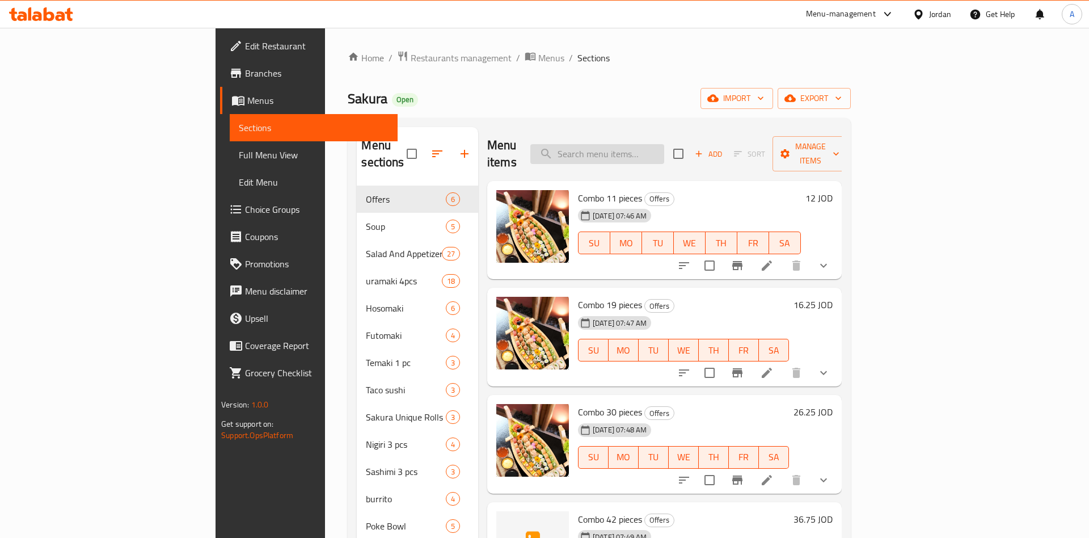
click at [662, 144] on input "search" at bounding box center [597, 154] width 134 height 20
paste input "[PERSON_NAME]"
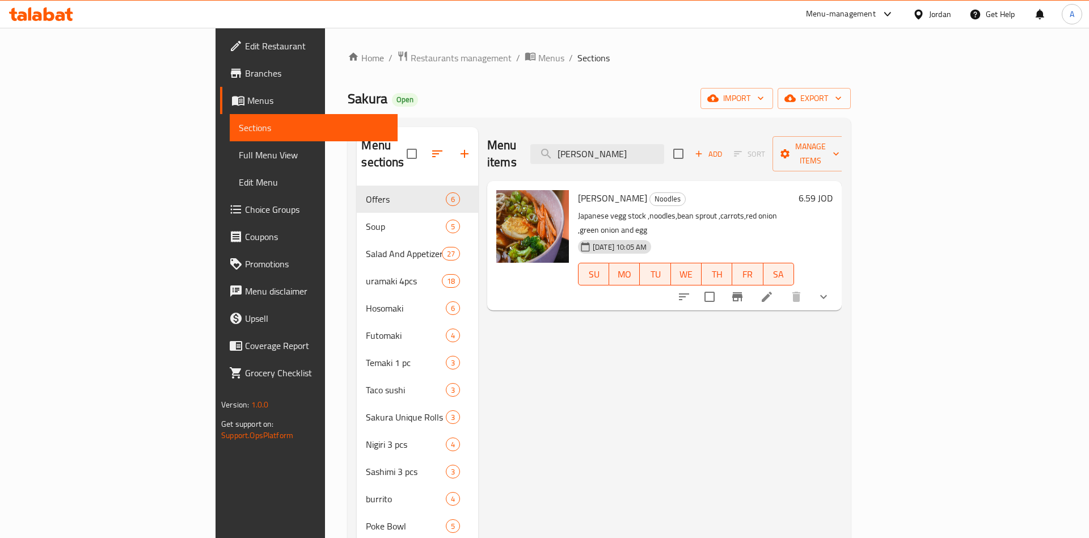
type input "[PERSON_NAME]"
click at [830, 290] on icon "show more" at bounding box center [824, 297] width 14 height 14
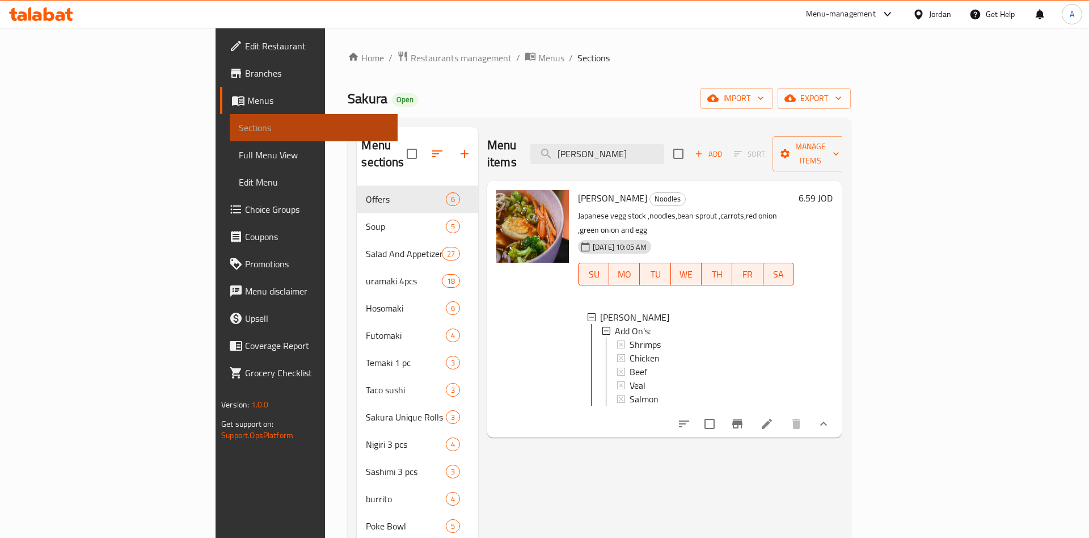
click at [230, 117] on link "Sections" at bounding box center [314, 127] width 168 height 27
click at [411, 56] on span "Restaurants management" at bounding box center [461, 58] width 101 height 14
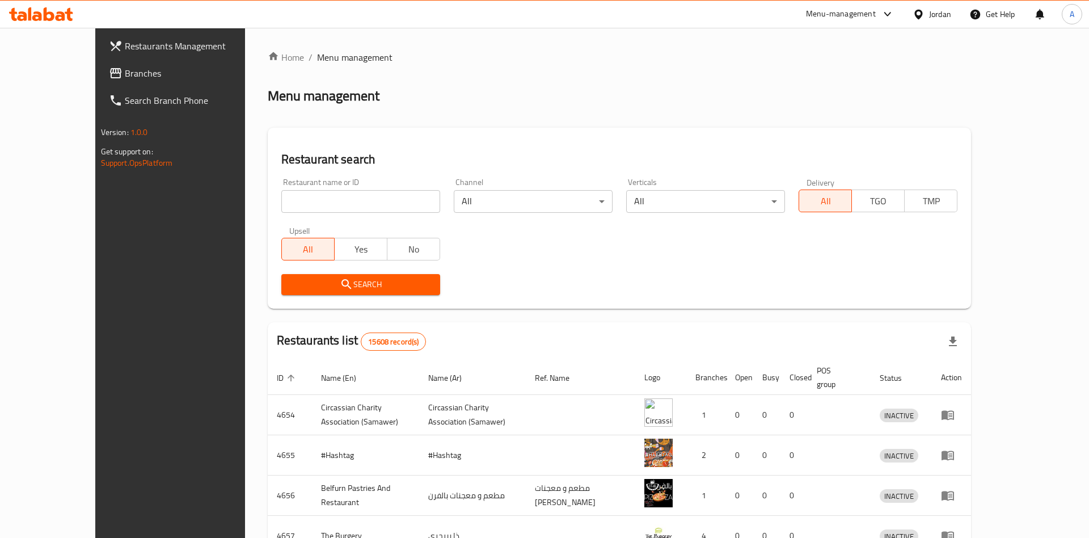
click at [335, 181] on div "Restaurant name or ID Restaurant name or ID" at bounding box center [360, 195] width 159 height 35
drag, startPoint x: 333, startPoint y: 188, endPoint x: 332, endPoint y: 195, distance: 6.5
click at [332, 191] on div "Restaurant name or ID Restaurant name or ID" at bounding box center [360, 195] width 159 height 35
click at [332, 195] on input "search" at bounding box center [360, 201] width 159 height 23
type input "sakura"
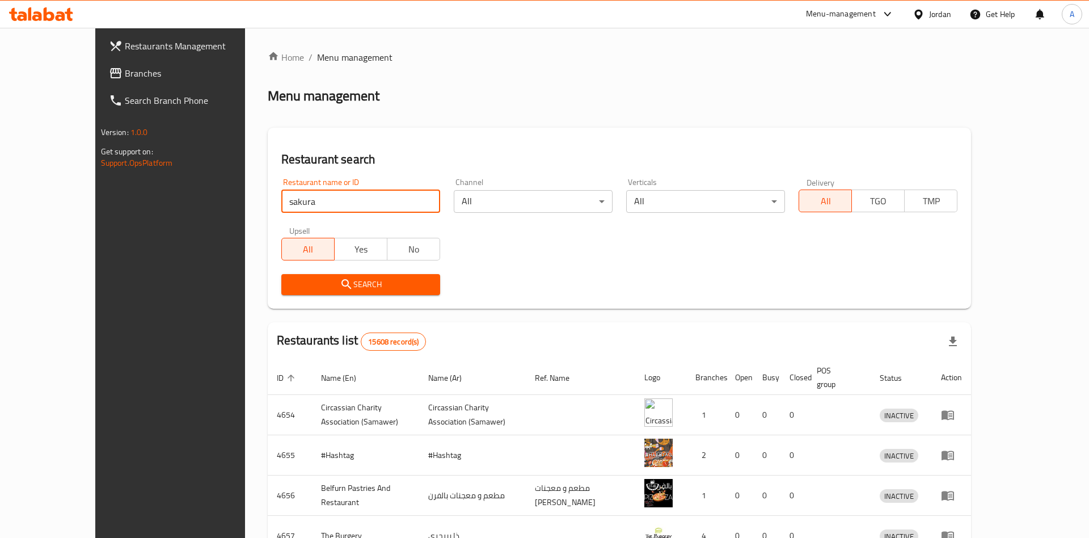
click button "Search" at bounding box center [360, 284] width 159 height 21
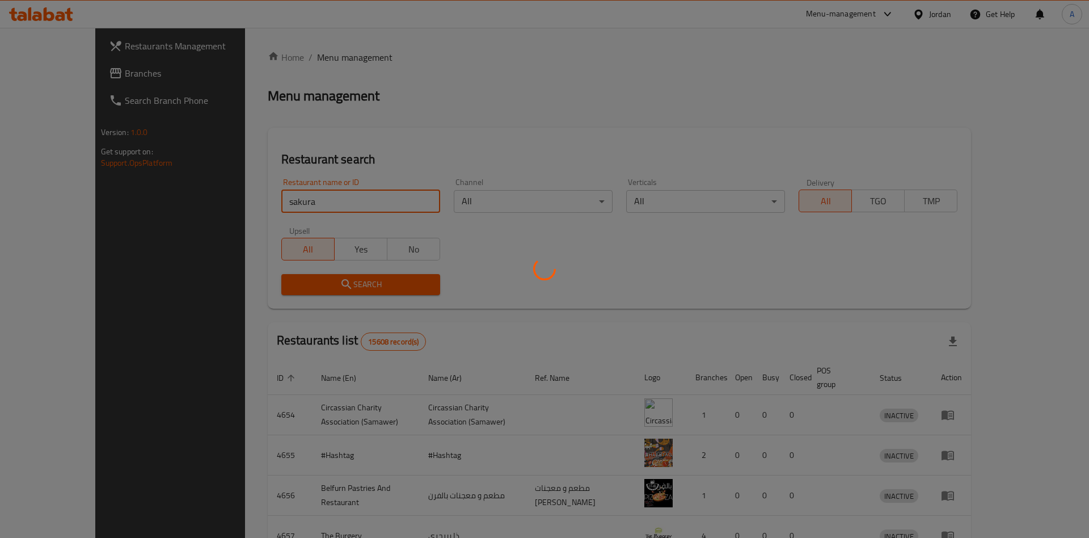
click button "Search" at bounding box center [360, 284] width 159 height 21
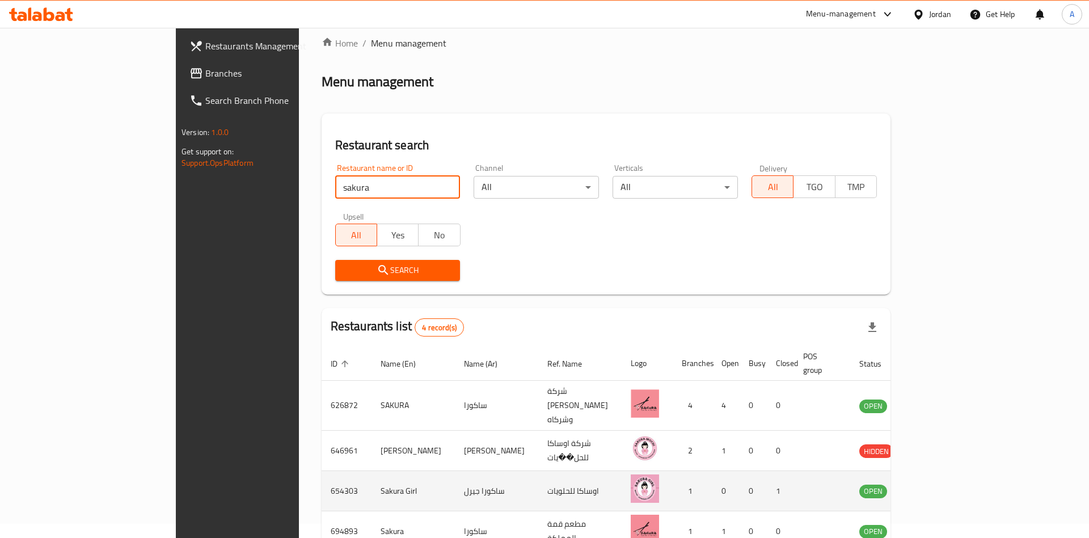
scroll to position [58, 0]
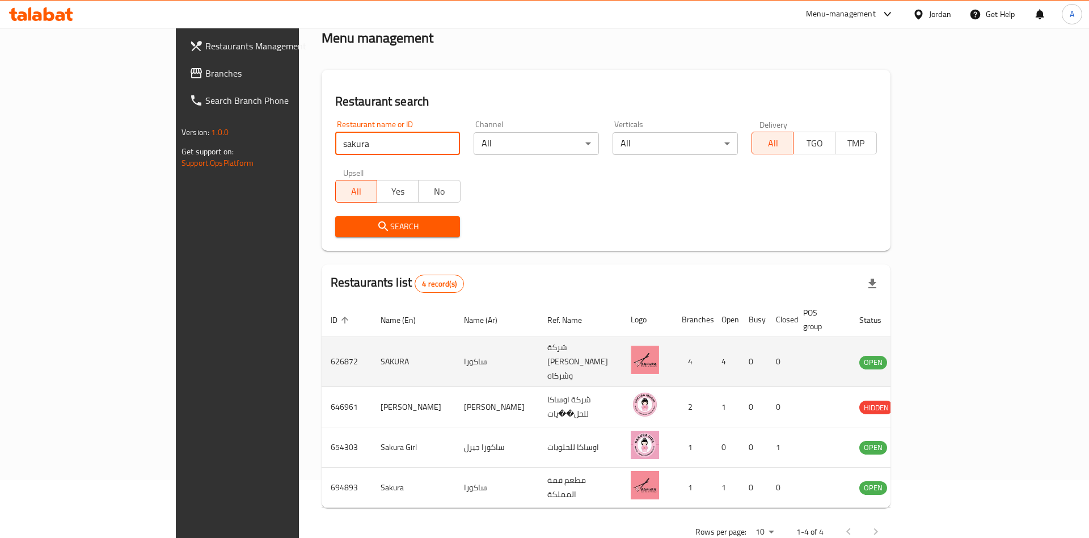
click at [949, 352] on td "enhanced table" at bounding box center [929, 362] width 39 height 50
click at [932, 357] on icon "enhanced table" at bounding box center [925, 362] width 12 height 10
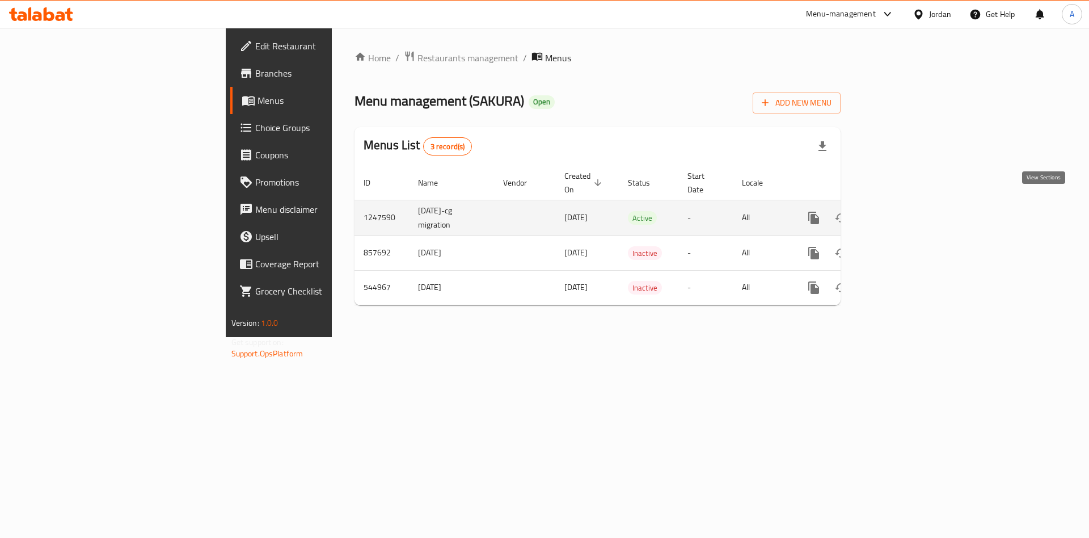
click at [902, 211] on icon "enhanced table" at bounding box center [896, 218] width 14 height 14
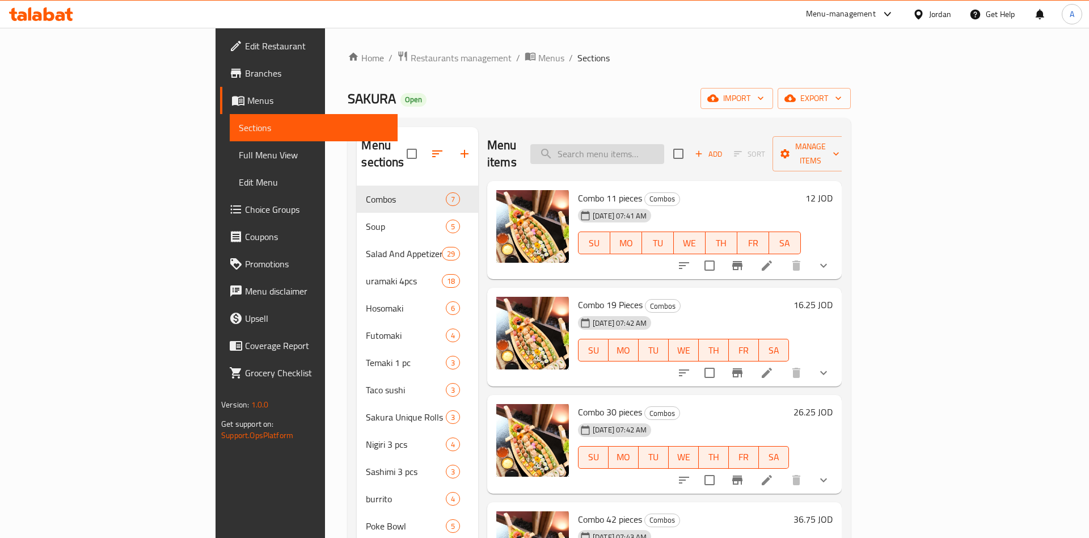
click at [664, 146] on input "search" at bounding box center [597, 154] width 134 height 20
paste input "Miso Ramen"
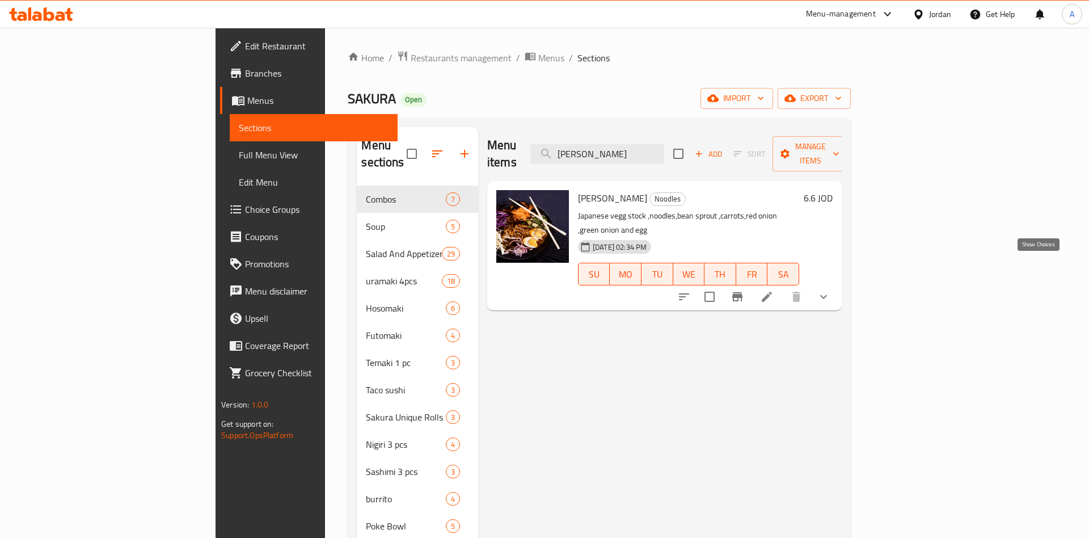
type input "Miso Ramen"
click at [830, 290] on icon "show more" at bounding box center [824, 297] width 14 height 14
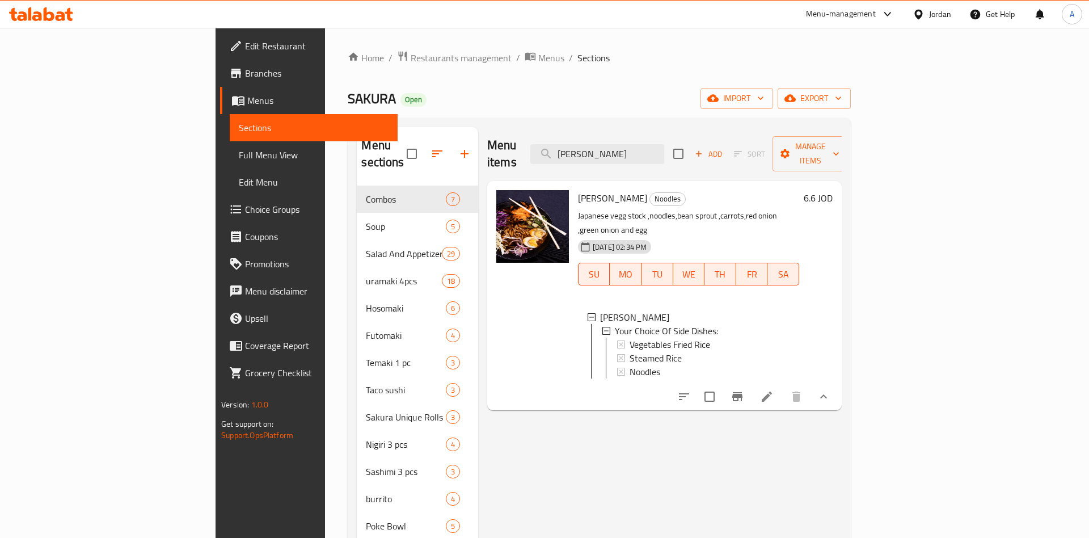
click at [783, 386] on li at bounding box center [767, 396] width 32 height 20
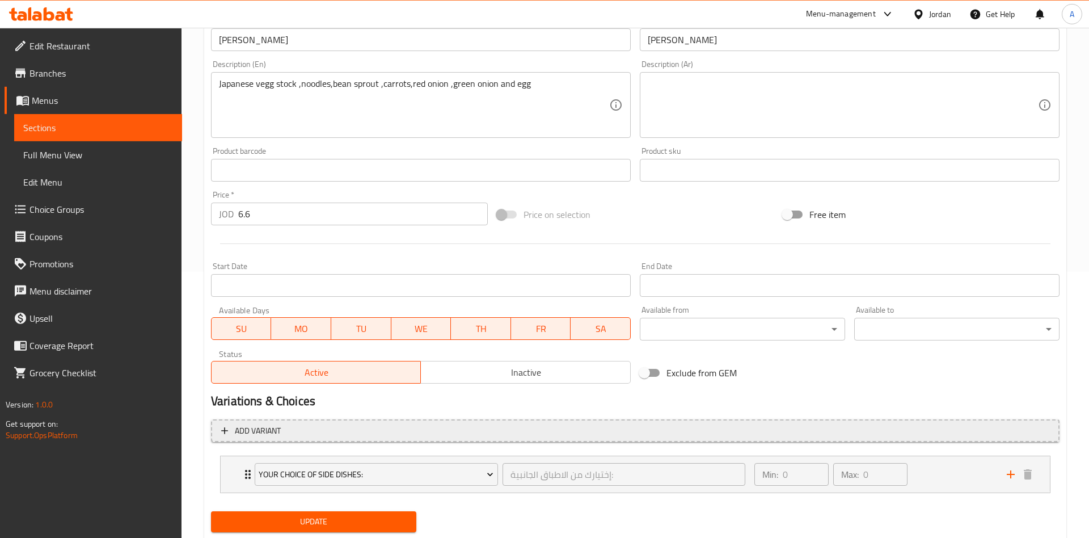
scroll to position [299, 0]
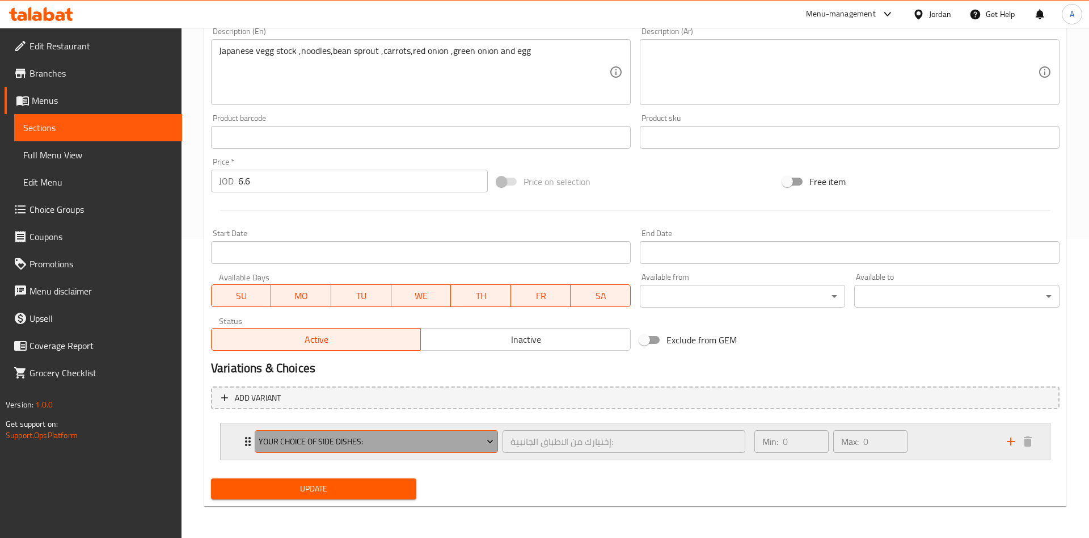
click at [356, 451] on button "Your Choice Of Side Dishes:" at bounding box center [376, 441] width 243 height 23
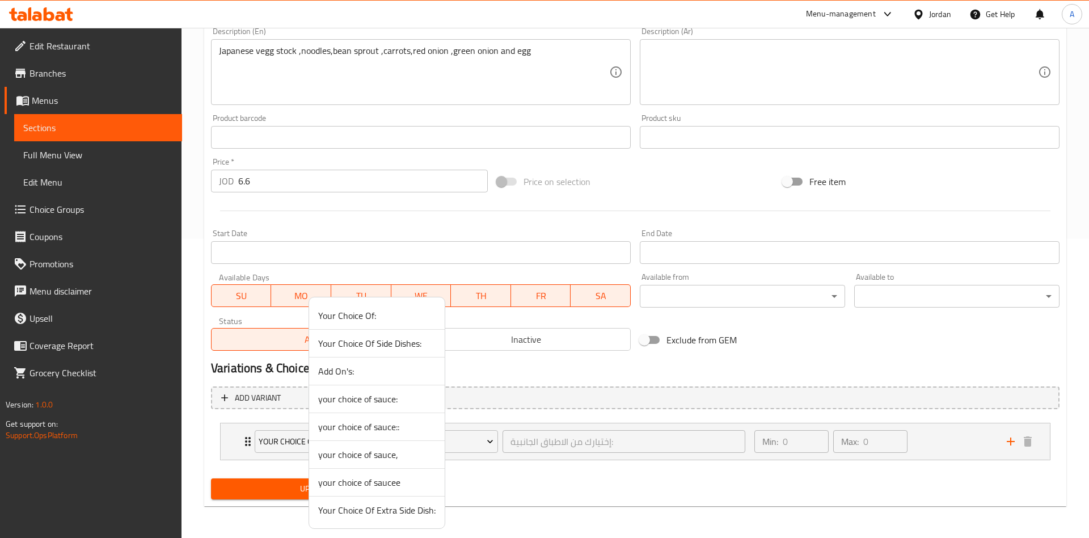
click at [339, 377] on span "Add On's:" at bounding box center [376, 371] width 117 height 14
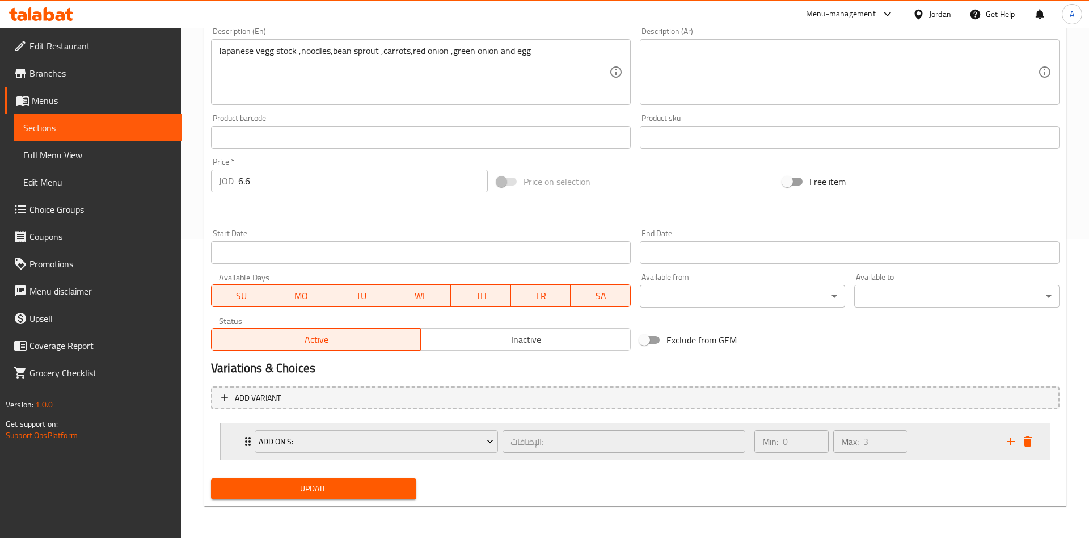
click at [915, 437] on div "Min: 0 ​ Max: 3 ​" at bounding box center [873, 441] width 252 height 36
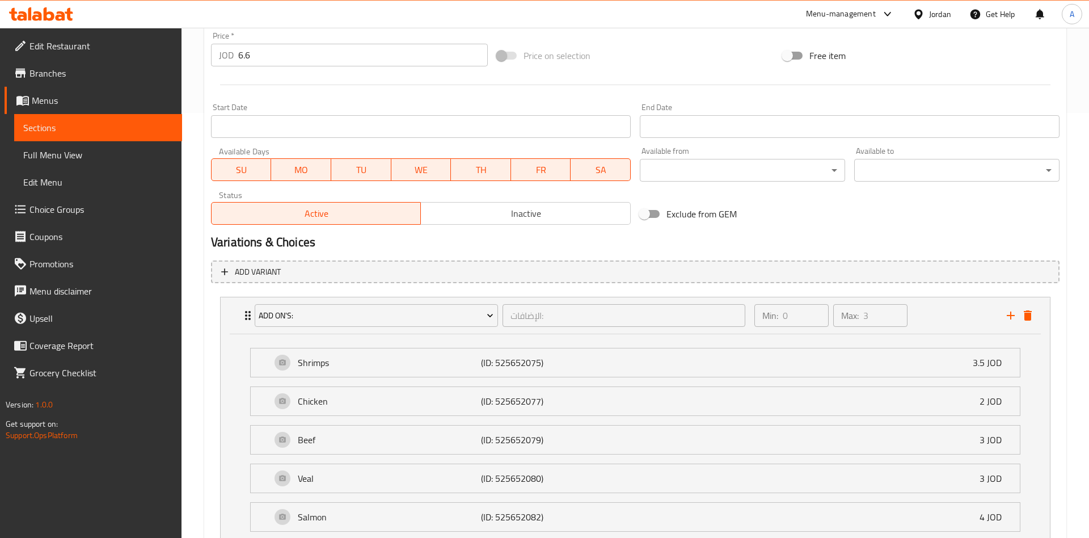
scroll to position [515, 0]
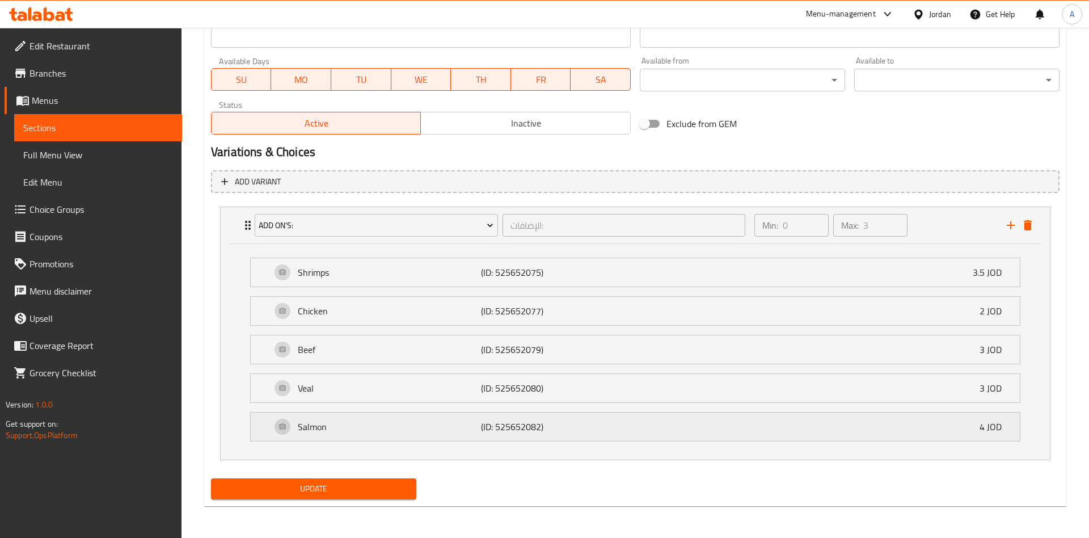
click at [404, 419] on div "Salmon (ID: 525652082) 4 JOD" at bounding box center [638, 426] width 735 height 28
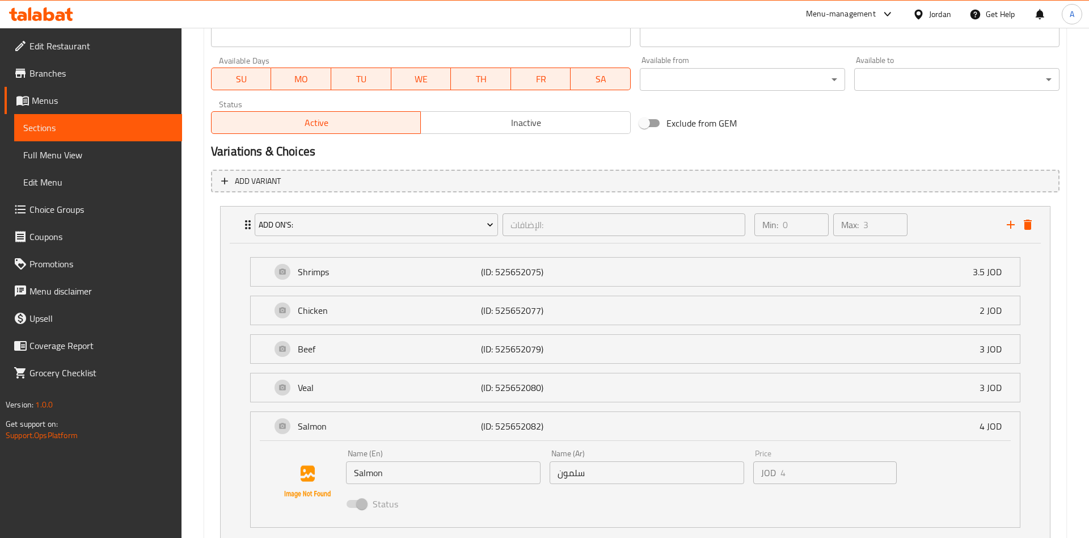
click at [371, 499] on div "Add On's: الإضافات: ​ Min: 0 ​ Max: 3 ​ Shrimps (ID: 525652075) 3.5 JOD Name (E…" at bounding box center [635, 375] width 848 height 349
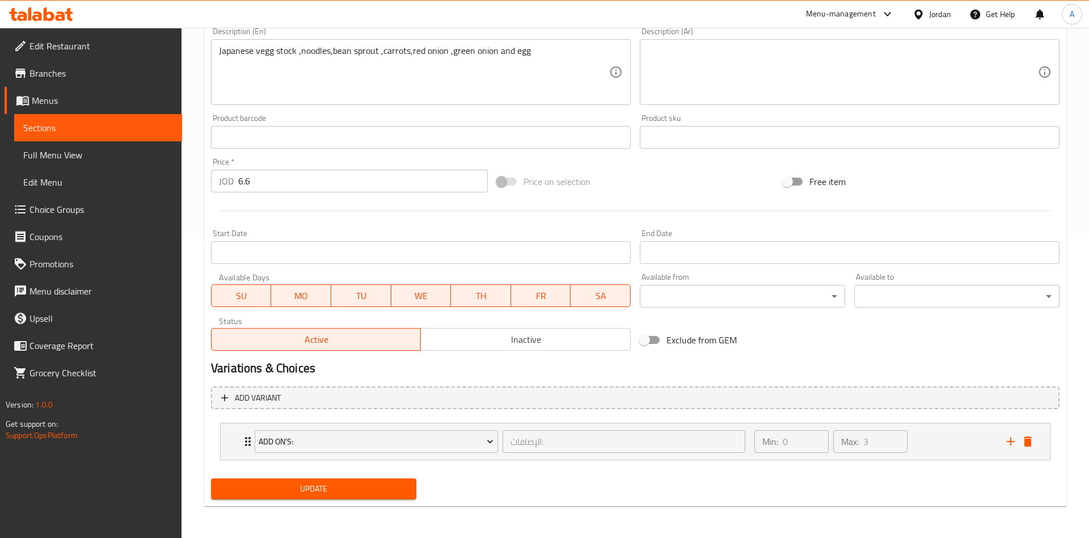
scroll to position [299, 0]
click at [364, 503] on div "Update" at bounding box center [313, 489] width 214 height 30
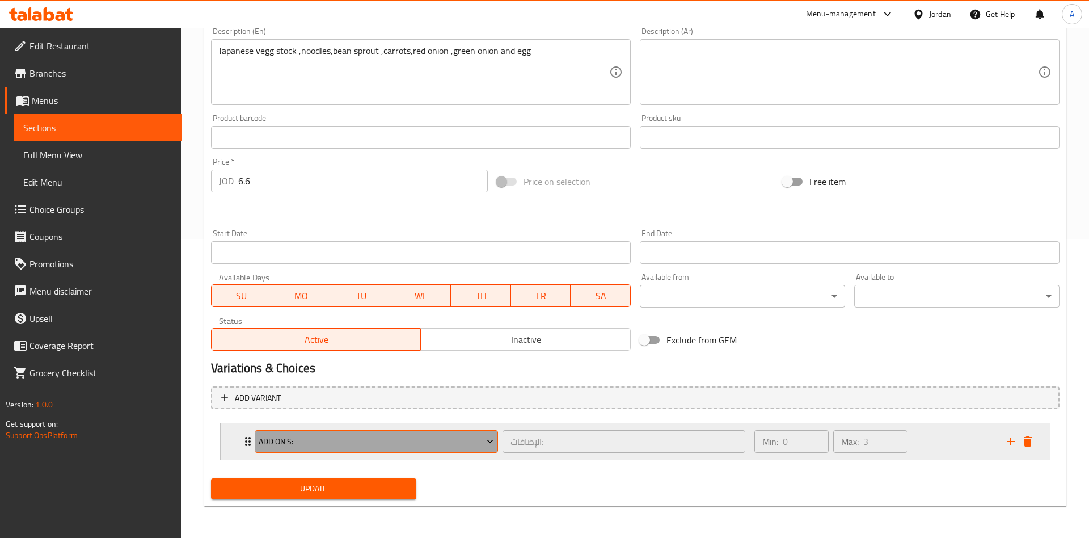
click at [314, 448] on button "Add On's:" at bounding box center [376, 441] width 243 height 23
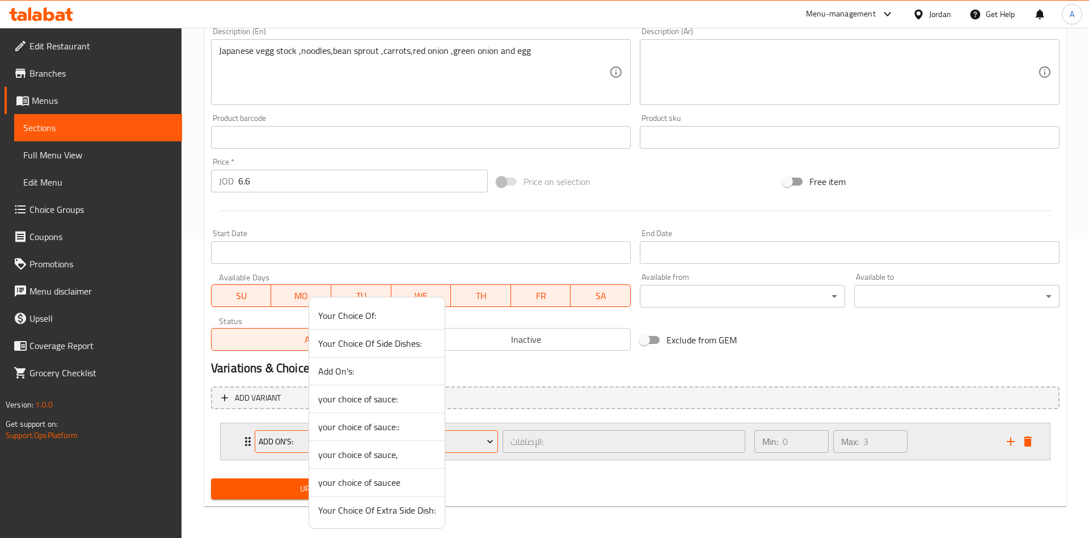
drag, startPoint x: 273, startPoint y: 449, endPoint x: 264, endPoint y: 449, distance: 9.6
click at [269, 449] on div at bounding box center [544, 269] width 1089 height 538
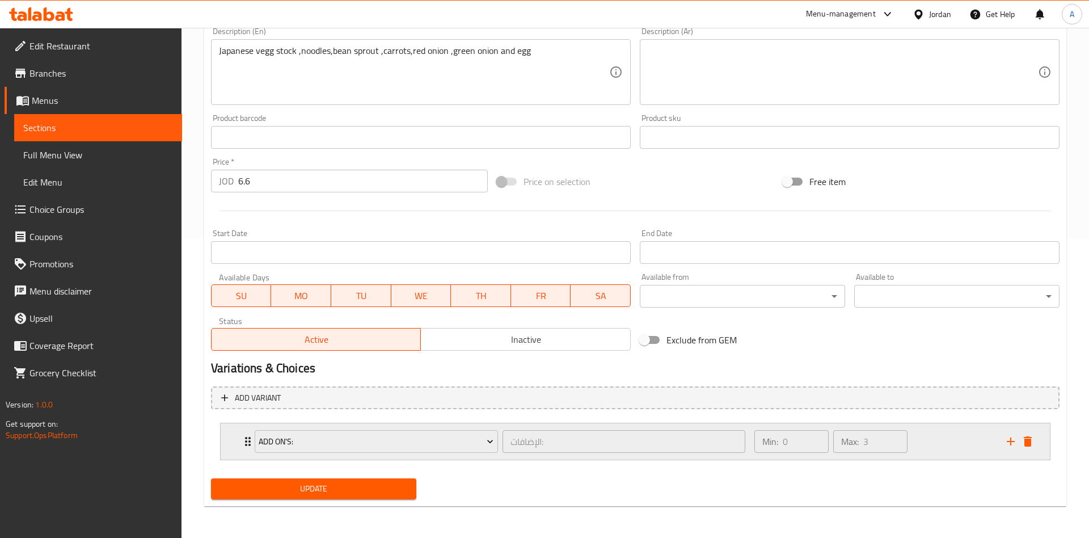
click at [230, 449] on div "Add On's: الإضافات: ​ Min: 0 ​ Max: 3 ​" at bounding box center [635, 441] width 829 height 36
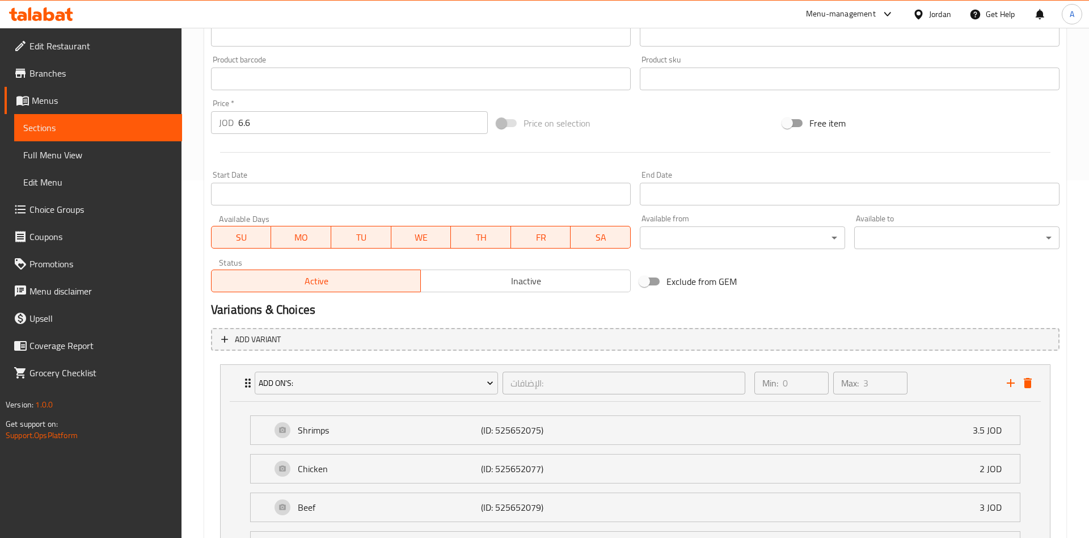
scroll to position [515, 0]
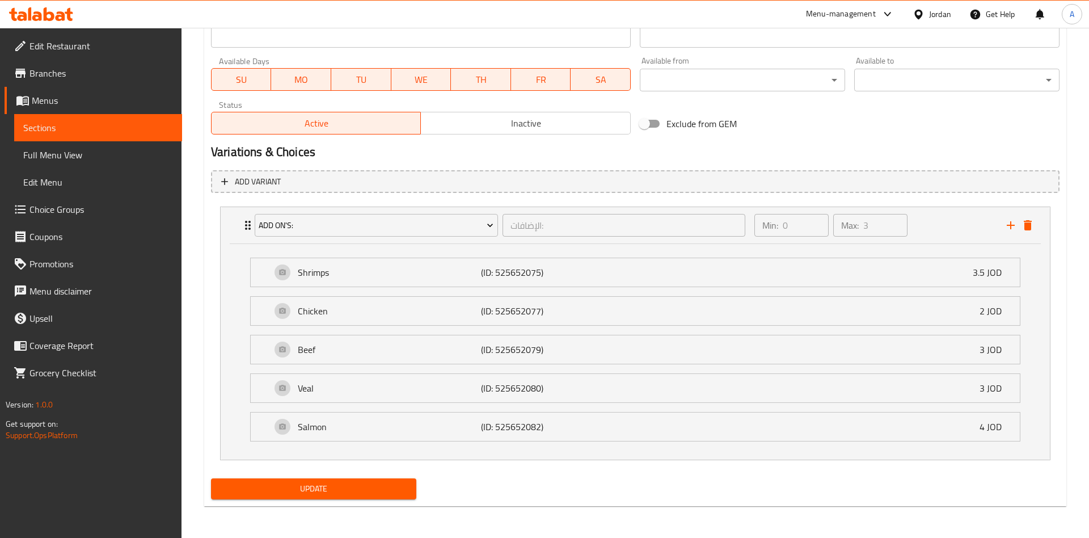
click at [375, 411] on li "Salmon (ID: 525652082) 4 JOD Name (En) Salmon Name (En) Name (Ar) سلمون Name (A…" at bounding box center [635, 426] width 788 height 39
click at [362, 394] on p "Veal" at bounding box center [389, 388] width 183 height 14
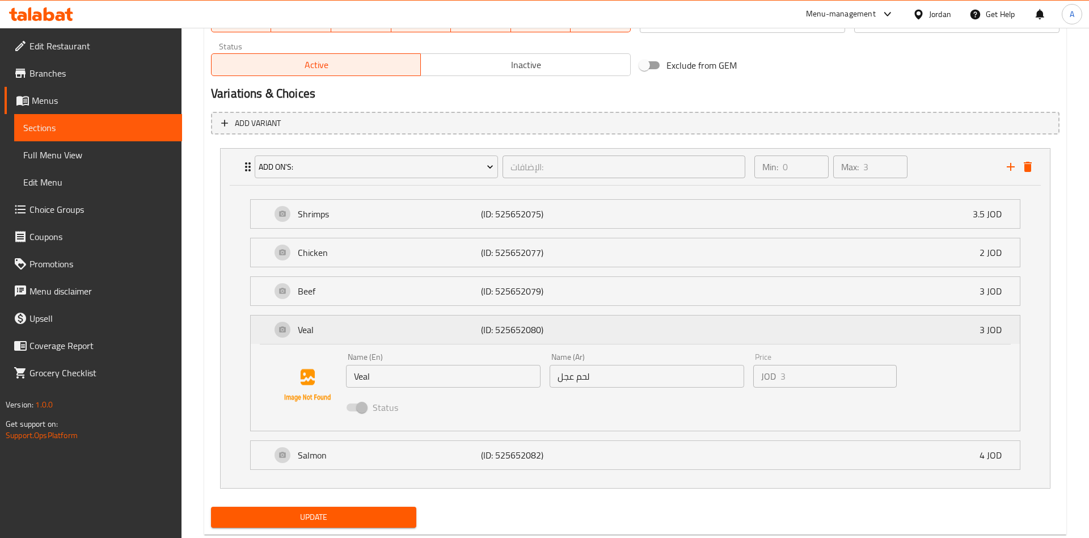
click at [360, 327] on p "Veal" at bounding box center [389, 330] width 183 height 14
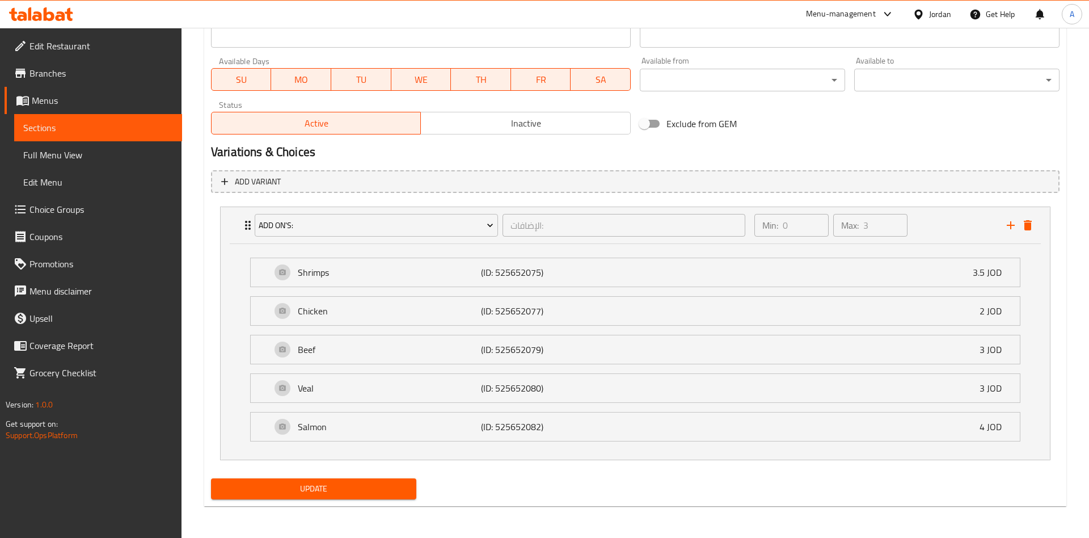
click at [315, 500] on div "Update" at bounding box center [313, 489] width 214 height 30
click at [314, 497] on button "Update" at bounding box center [313, 488] width 205 height 21
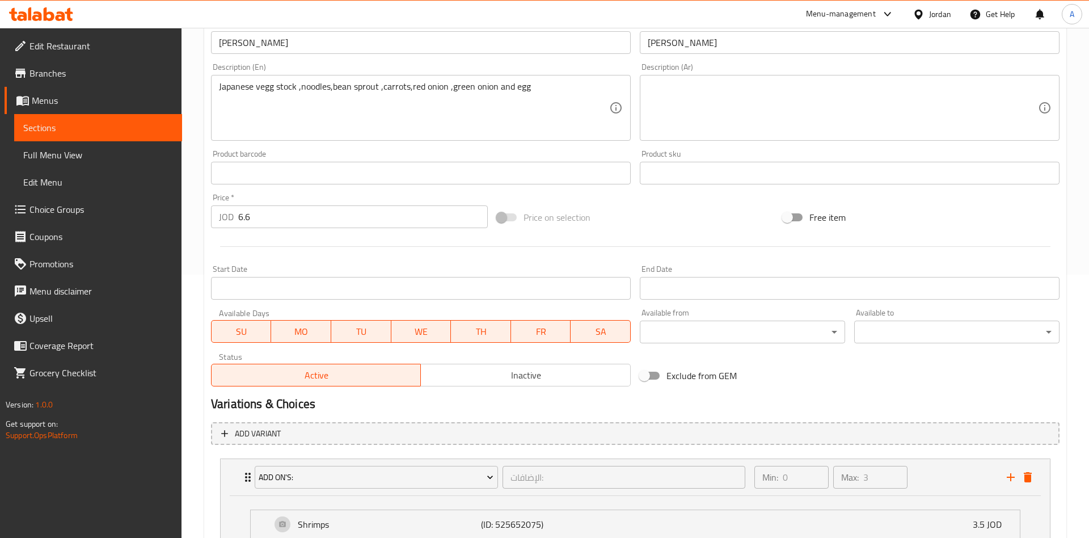
scroll to position [111, 0]
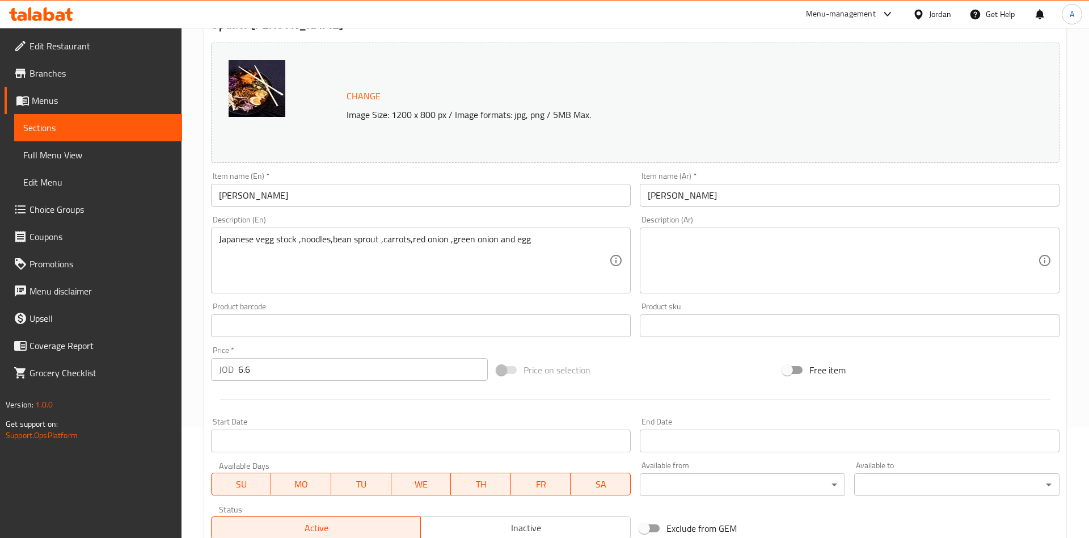
click at [994, 350] on div "Change Image Size: 1200 x 800 px / Image formats: jpg, png / 5MB Max. Item name…" at bounding box center [634, 290] width 857 height 505
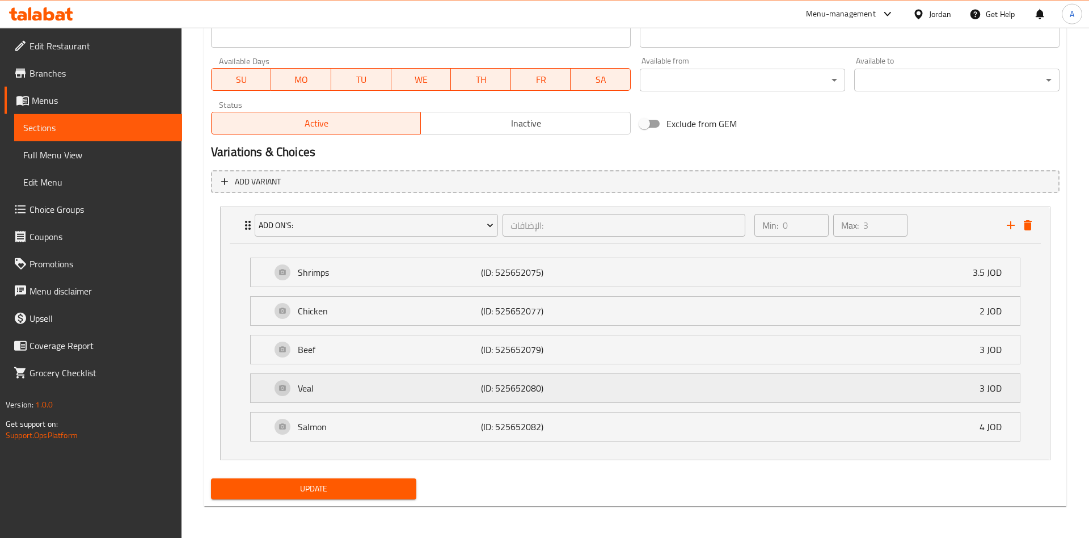
scroll to position [515, 0]
click at [357, 424] on p "Salmon" at bounding box center [389, 427] width 183 height 14
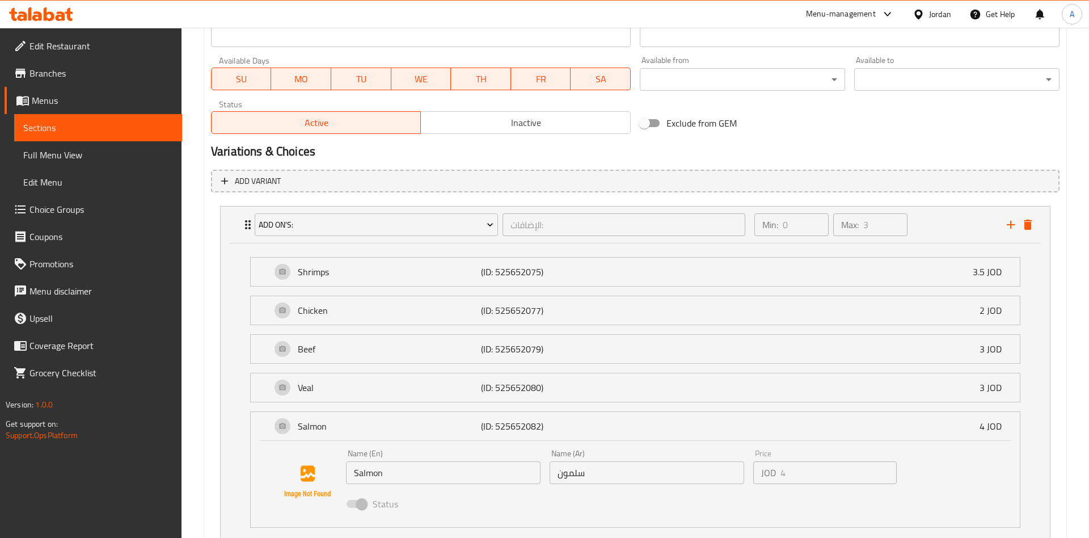
click at [357, 512] on span at bounding box center [356, 504] width 33 height 22
click at [354, 508] on span at bounding box center [356, 504] width 33 height 22
drag, startPoint x: 354, startPoint y: 507, endPoint x: 359, endPoint y: 419, distance: 88.6
click at [354, 506] on span at bounding box center [356, 504] width 19 height 8
click at [354, 404] on li "Veal (ID: 525652080) 3 JOD Name (En) Veal Name (En) Name (Ar) لحم عجل Name (Ar)…" at bounding box center [635, 387] width 788 height 39
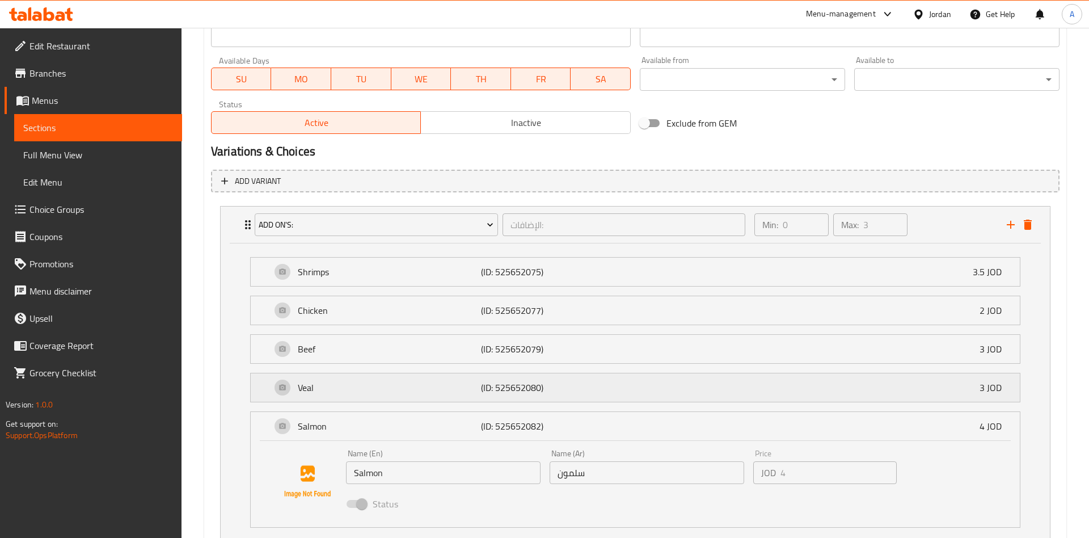
click at [351, 393] on p "Veal" at bounding box center [389, 388] width 183 height 14
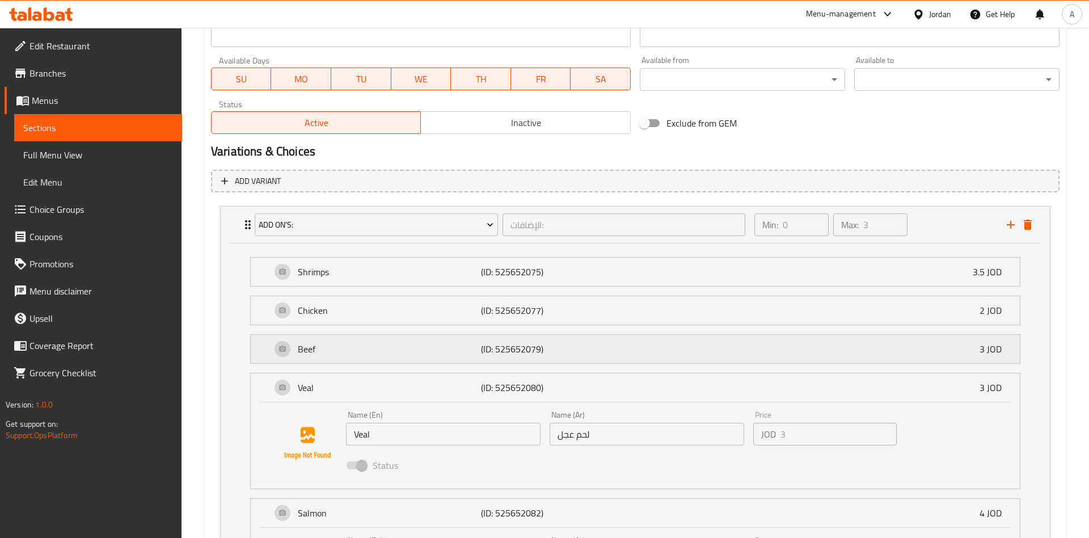
click at [349, 361] on div "Beef (ID: 525652079) 3 JOD" at bounding box center [638, 349] width 735 height 28
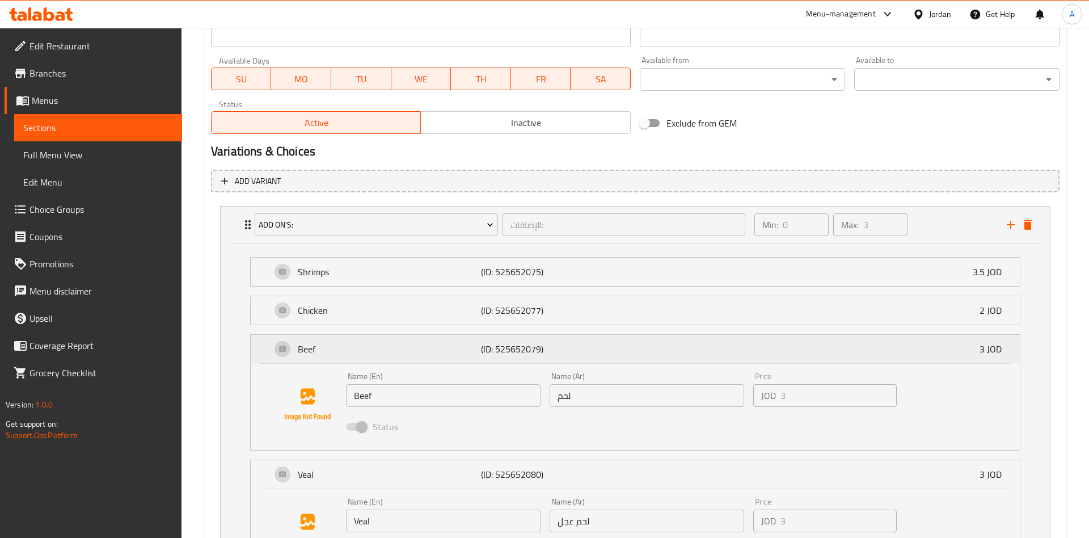
click at [348, 356] on p "Beef" at bounding box center [389, 349] width 183 height 14
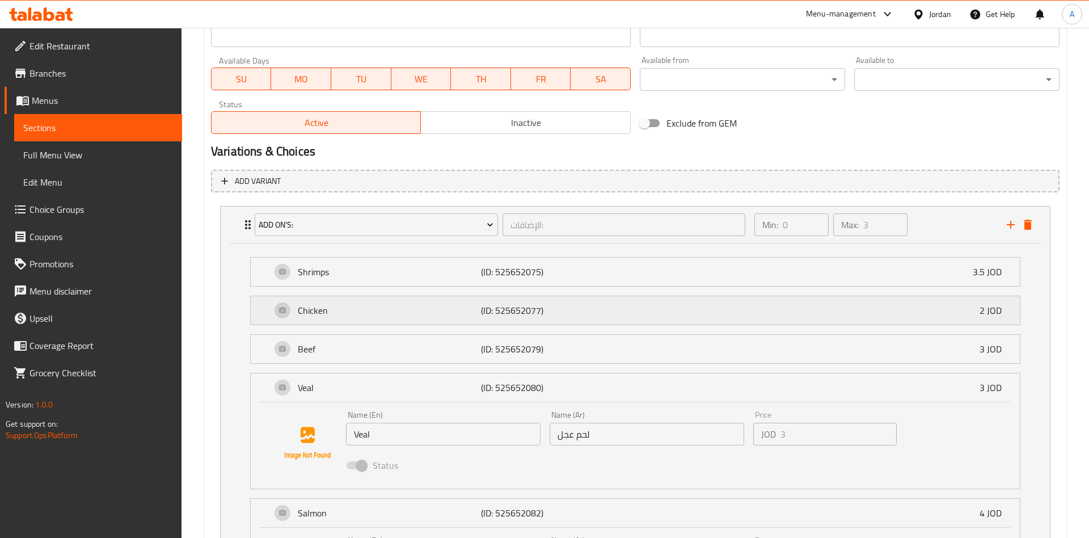
click at [345, 321] on div "Chicken (ID: 525652077) 2 JOD" at bounding box center [638, 310] width 735 height 28
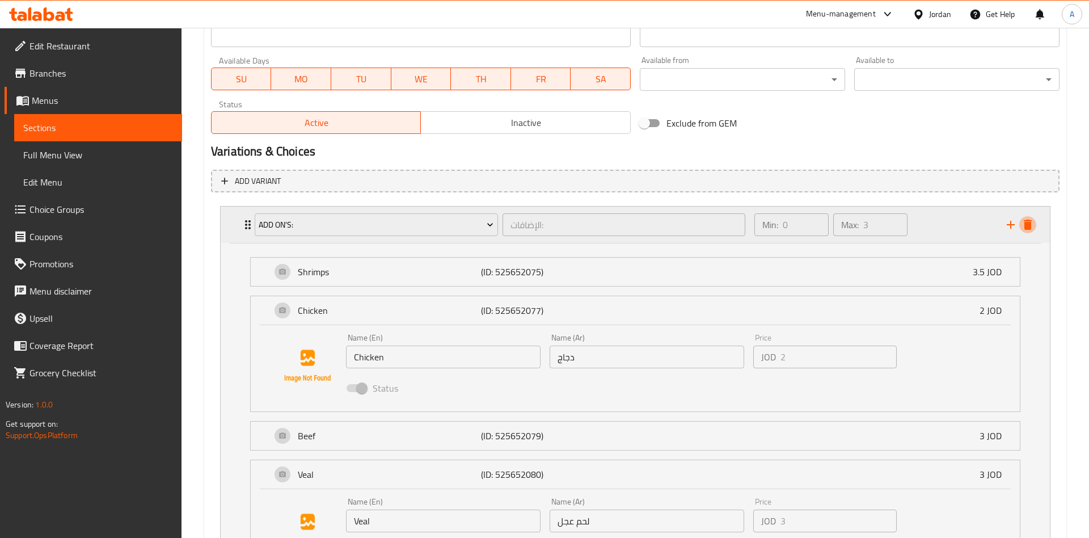
click at [1030, 229] on icon "delete" at bounding box center [1028, 224] width 8 height 10
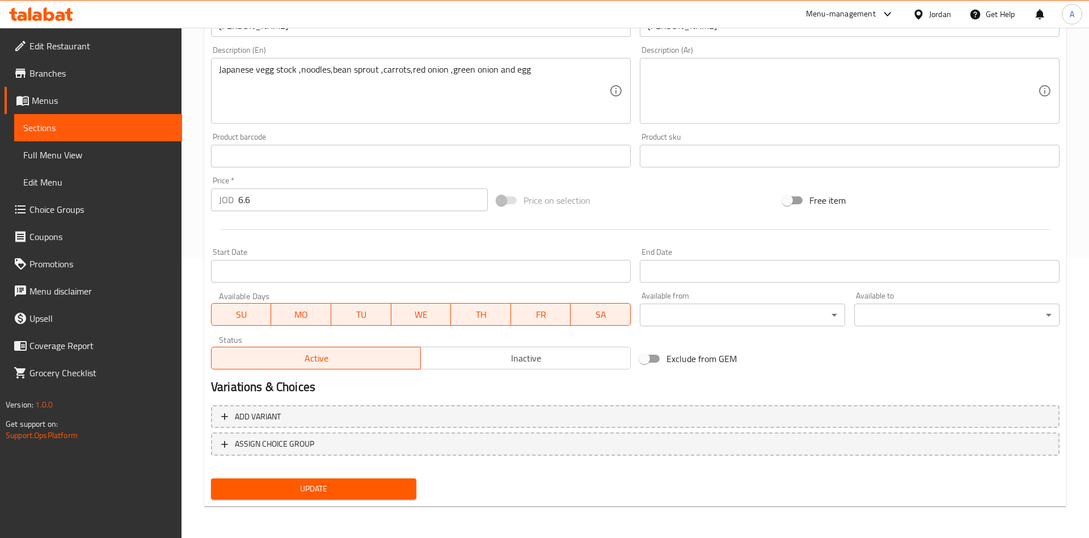
drag, startPoint x: 296, startPoint y: 471, endPoint x: 310, endPoint y: 493, distance: 25.8
click at [296, 475] on div "Change Image Size: 1200 x 800 px / Image formats: jpg, png / 5MB Max. Item name…" at bounding box center [634, 185] width 857 height 635
click at [310, 493] on span "Update" at bounding box center [313, 488] width 187 height 14
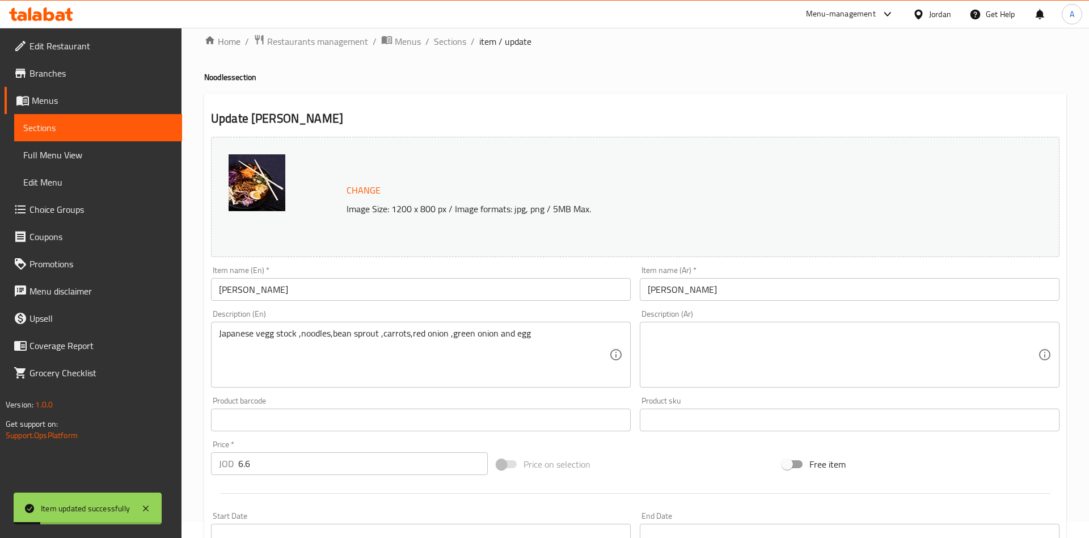
scroll to position [0, 0]
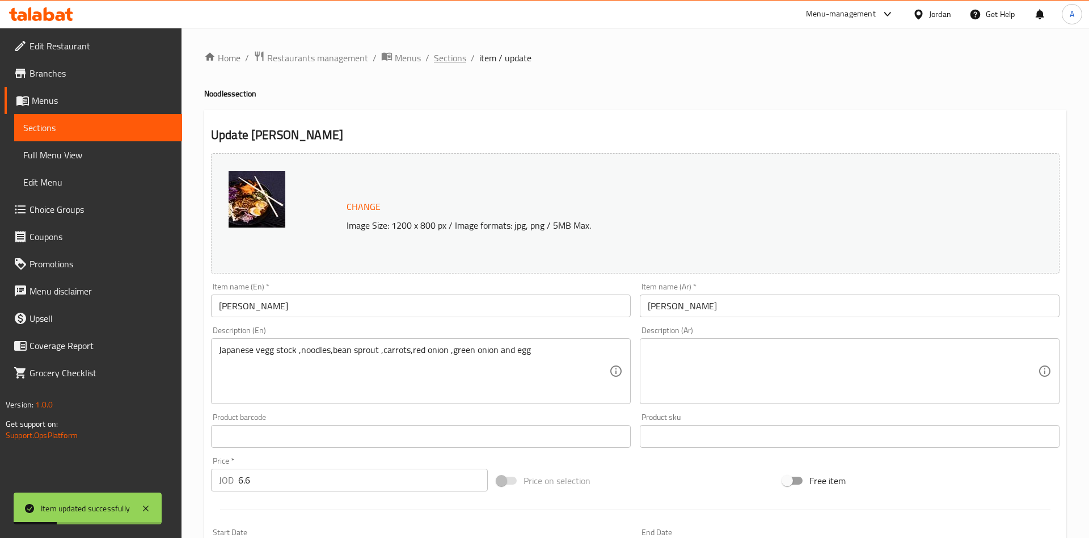
click at [446, 57] on span "Sections" at bounding box center [450, 58] width 32 height 14
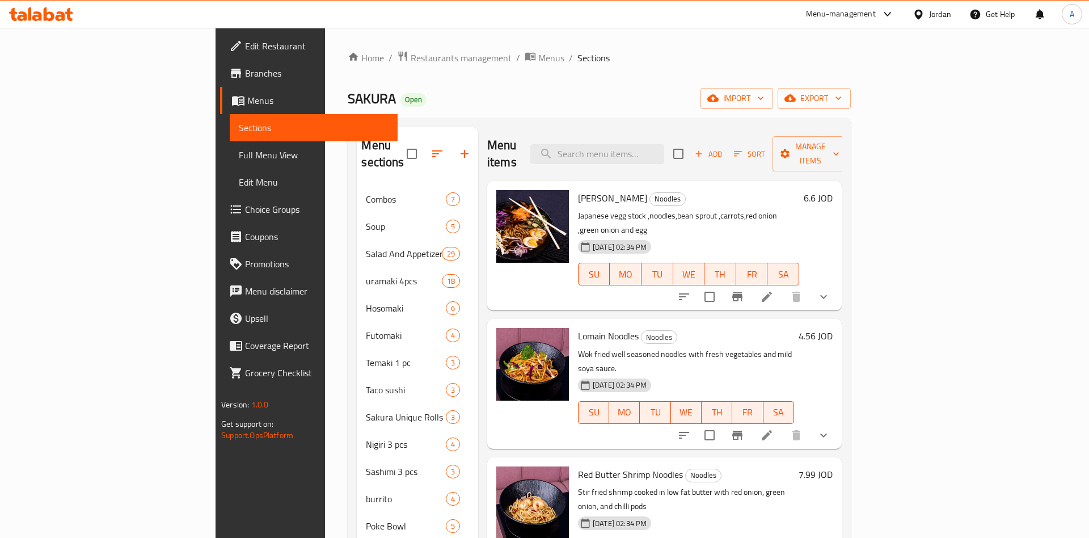
click at [842, 268] on div "Miso Ramen Noodles Japanese vegg stock ,noodles,bean sprout ,carrots,red onion …" at bounding box center [664, 245] width 354 height 129
click at [830, 290] on icon "show more" at bounding box center [824, 297] width 14 height 14
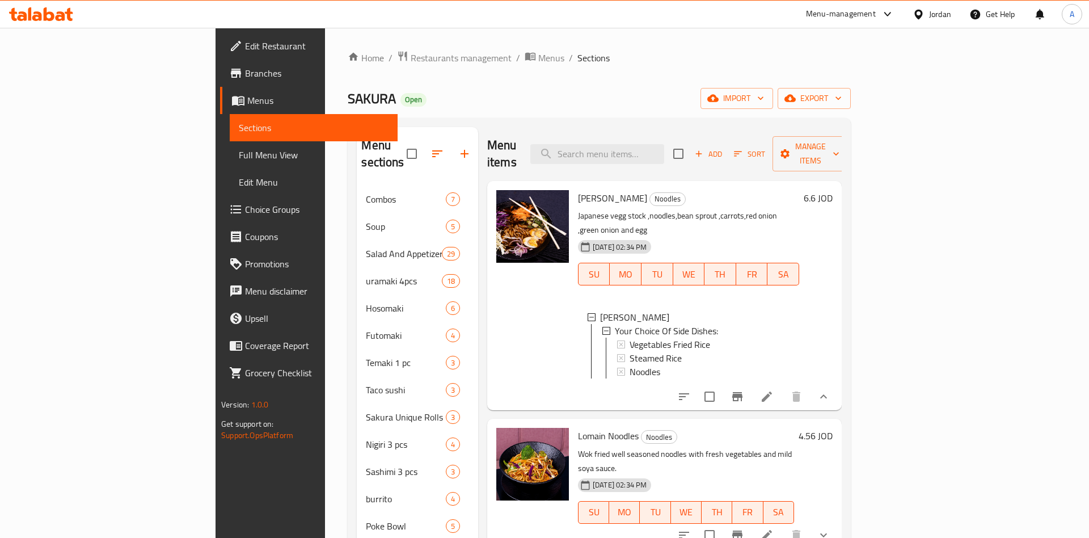
click at [774, 390] on icon at bounding box center [767, 397] width 14 height 14
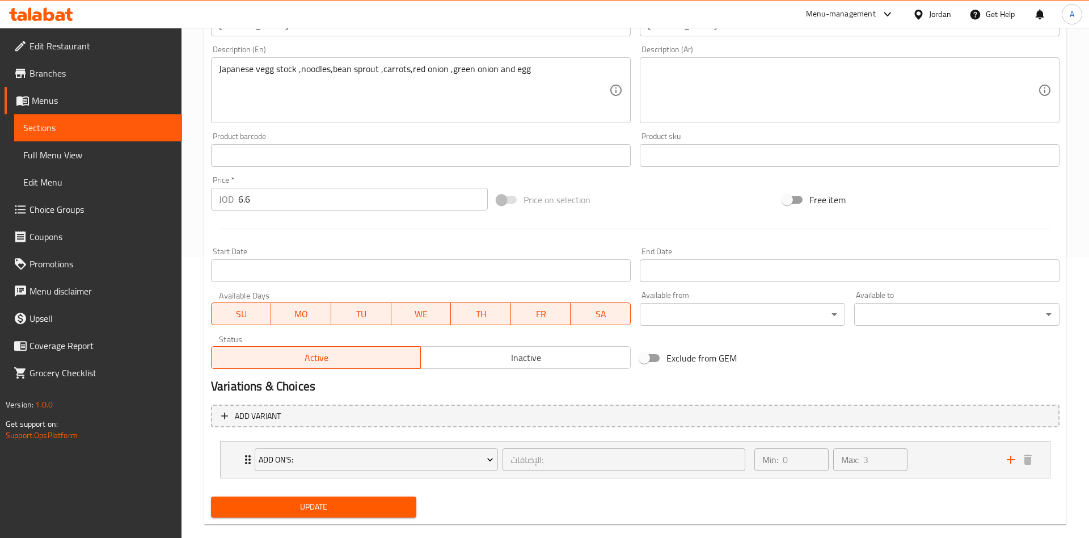
scroll to position [299, 0]
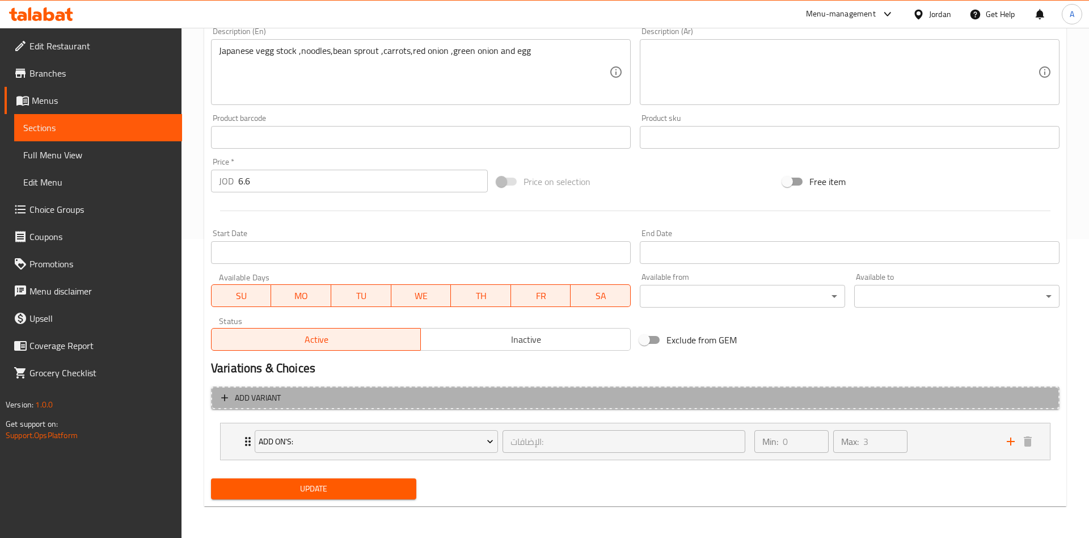
click at [970, 397] on span "Add variant" at bounding box center [635, 398] width 828 height 14
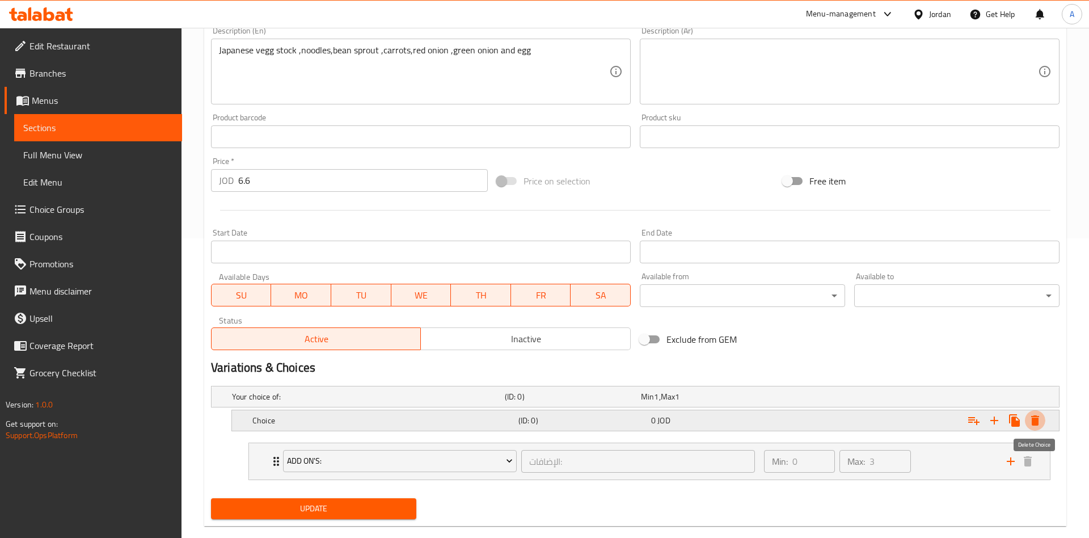
click at [1037, 420] on icon "Expand" at bounding box center [1035, 420] width 8 height 10
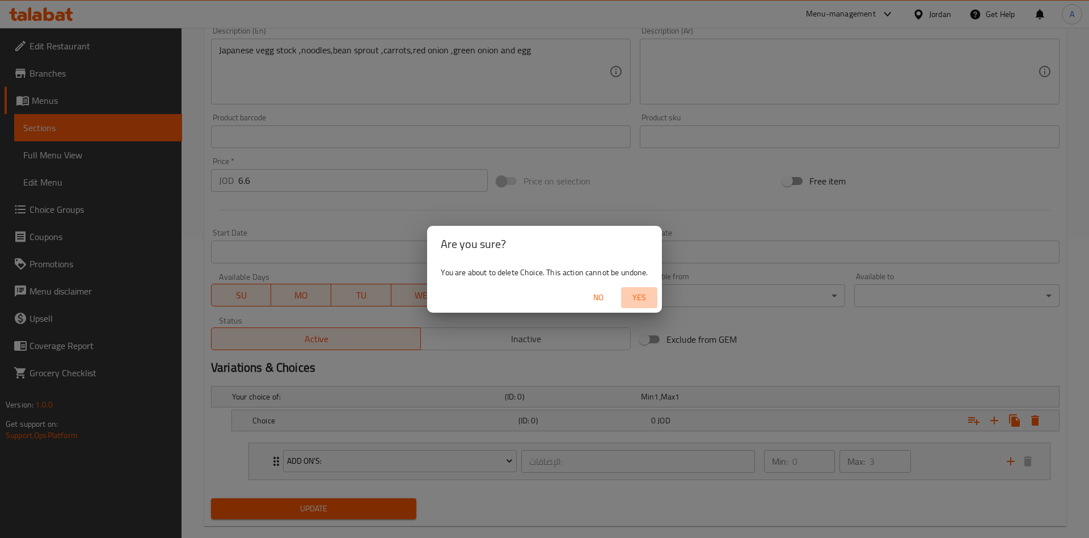
drag, startPoint x: 650, startPoint y: 294, endPoint x: 642, endPoint y: 295, distance: 8.7
click at [649, 294] on span "Yes" at bounding box center [639, 297] width 27 height 14
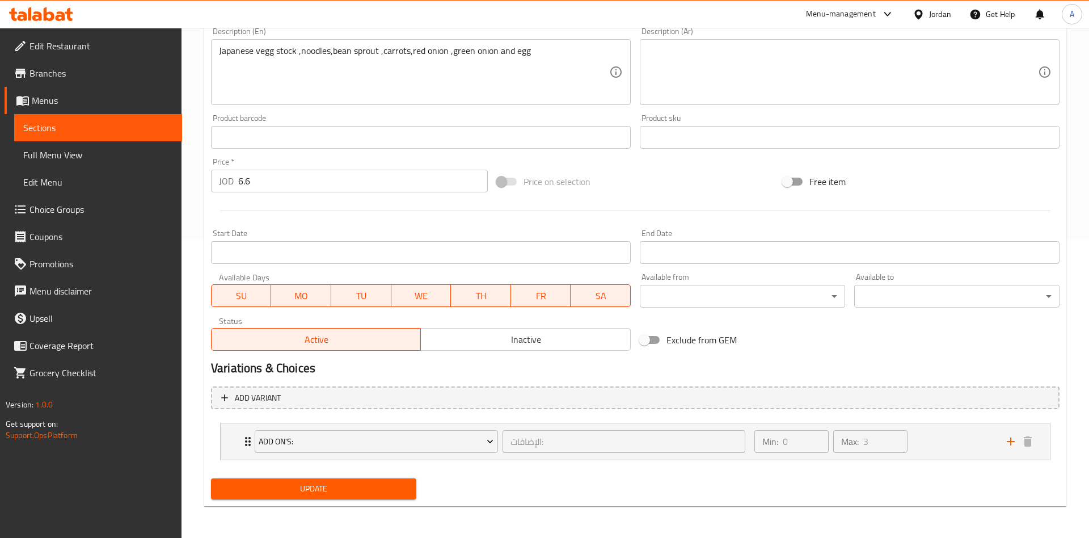
scroll to position [295, 0]
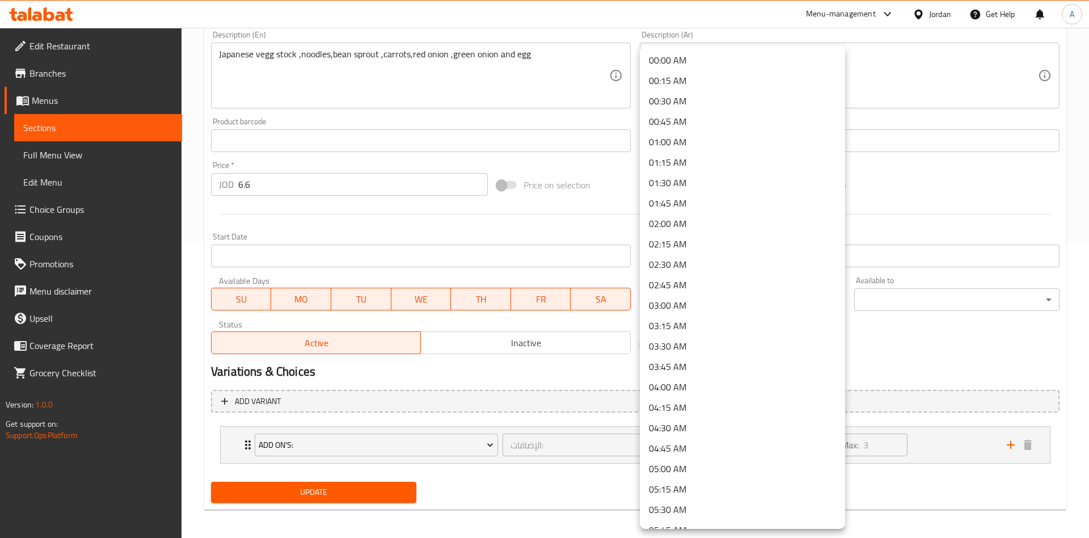
click at [962, 448] on div at bounding box center [544, 269] width 1089 height 538
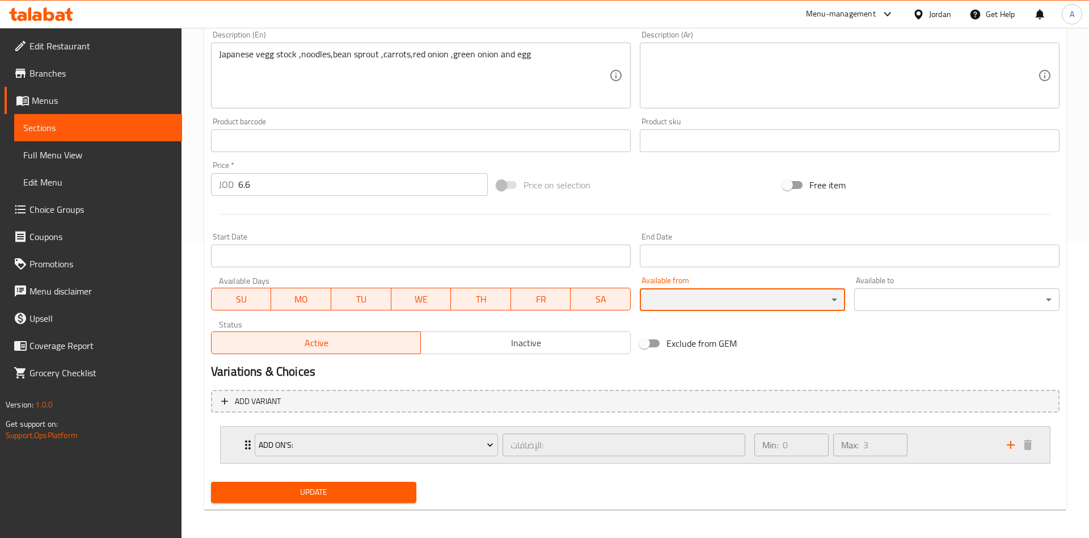
click at [1011, 443] on icon "add" at bounding box center [1011, 445] width 8 height 8
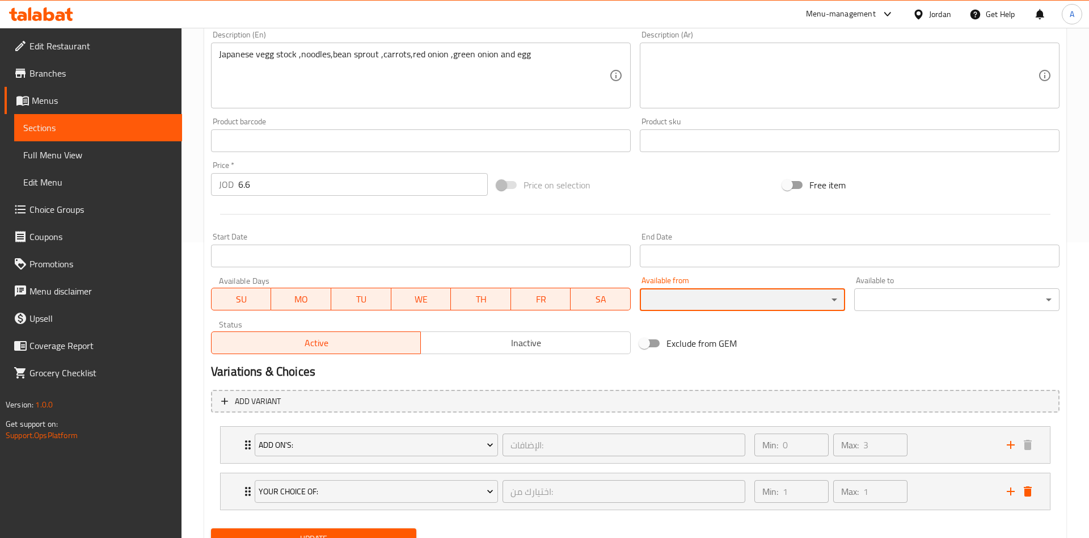
click at [1029, 496] on icon "delete" at bounding box center [1028, 491] width 14 height 14
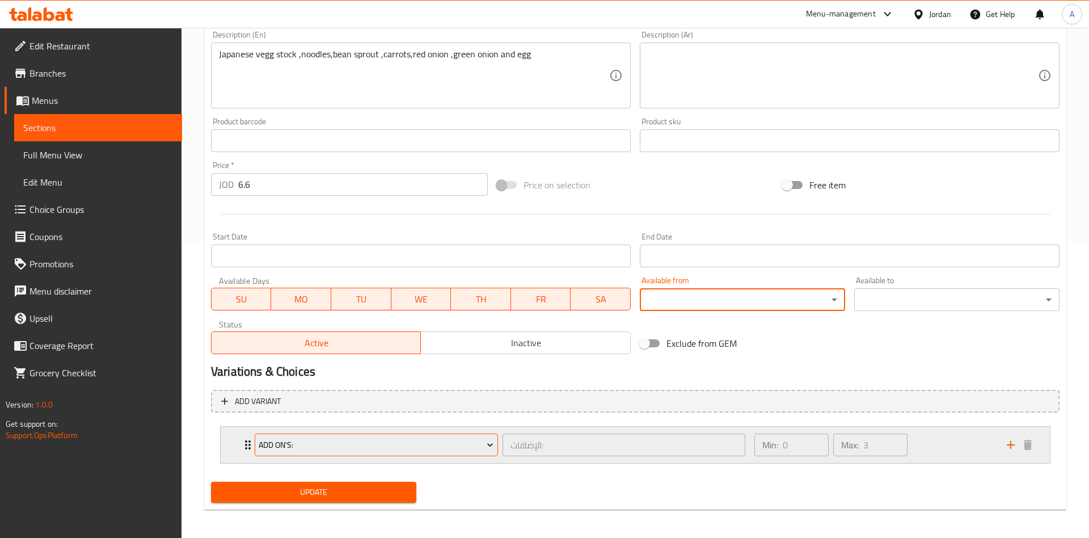
click at [391, 443] on span "Add On's:" at bounding box center [376, 445] width 235 height 14
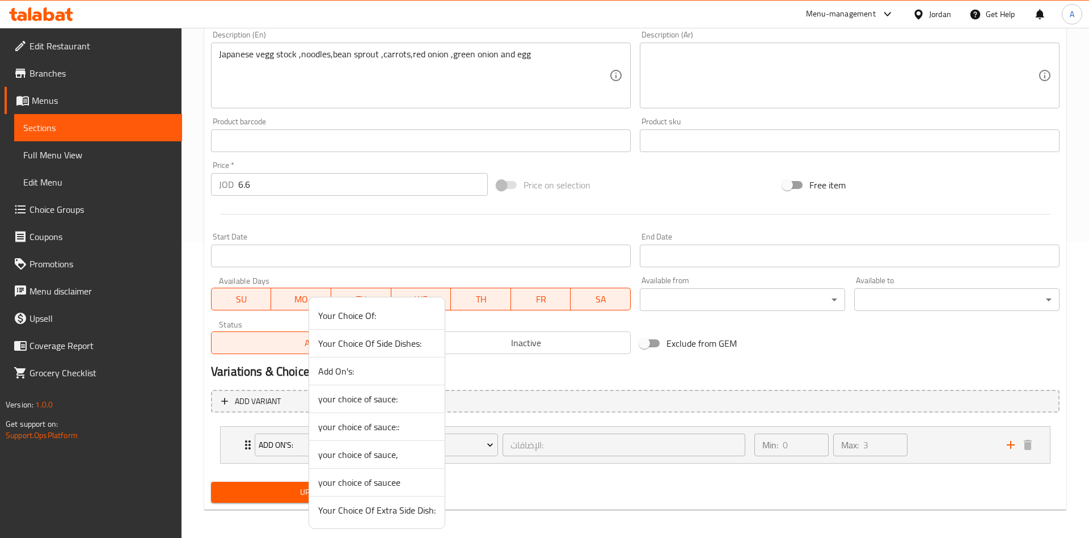
click at [347, 370] on span "Add On's:" at bounding box center [376, 371] width 117 height 14
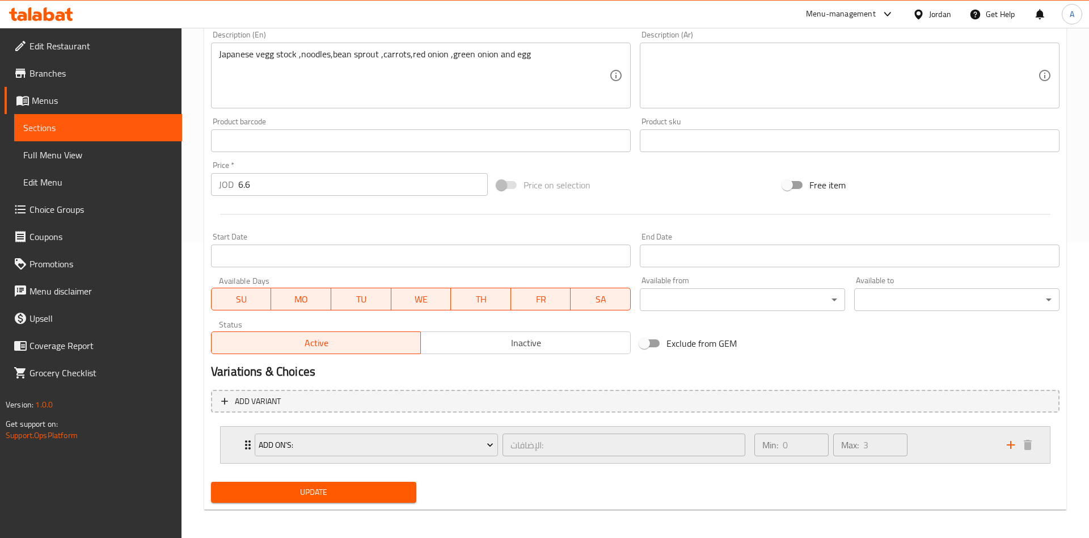
click at [982, 439] on div "Min: 0 ​ Max: 3 ​" at bounding box center [873, 444] width 252 height 36
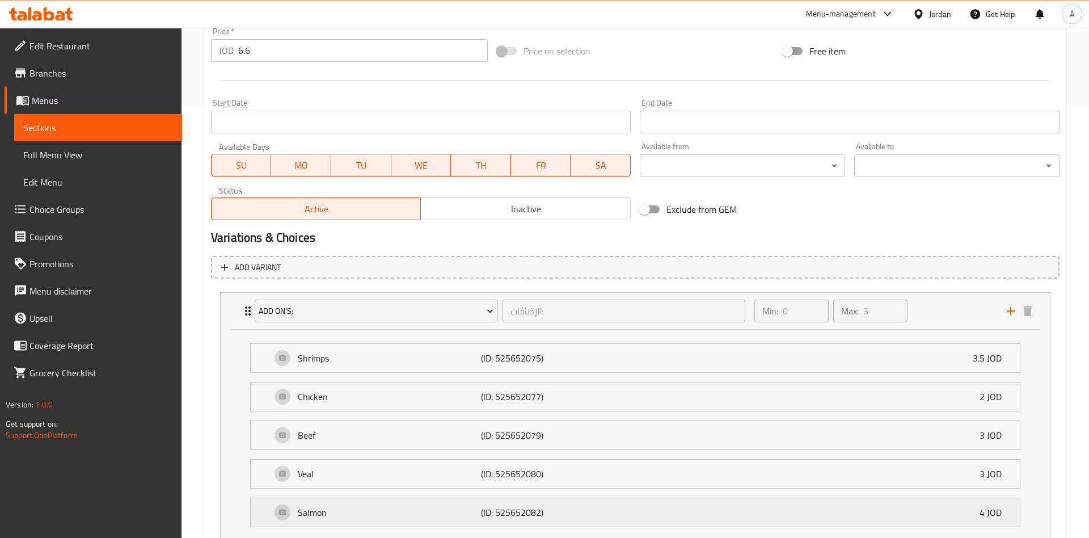
scroll to position [515, 0]
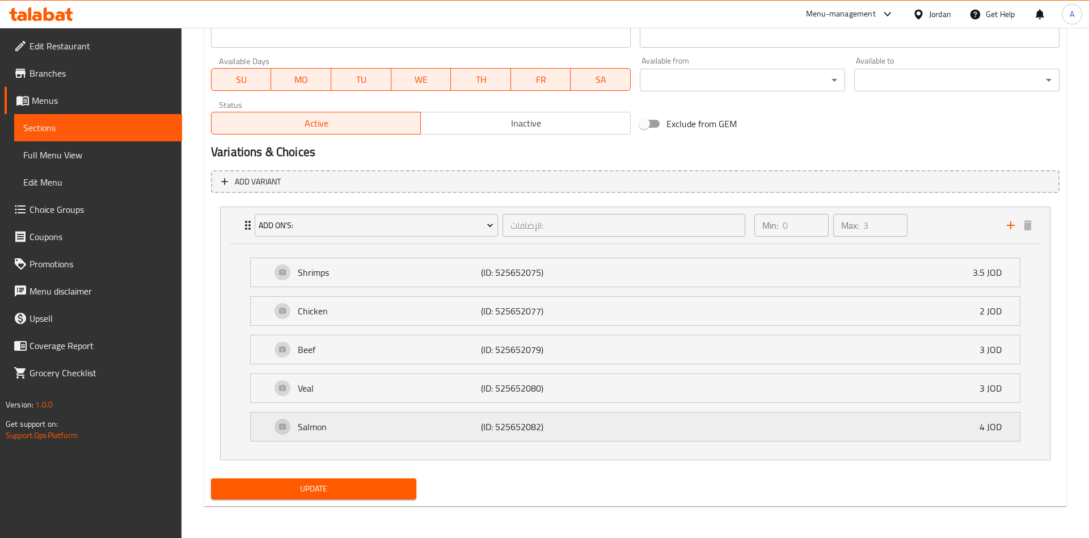
click at [339, 416] on div "Salmon (ID: 525652082) 4 JOD" at bounding box center [638, 426] width 735 height 28
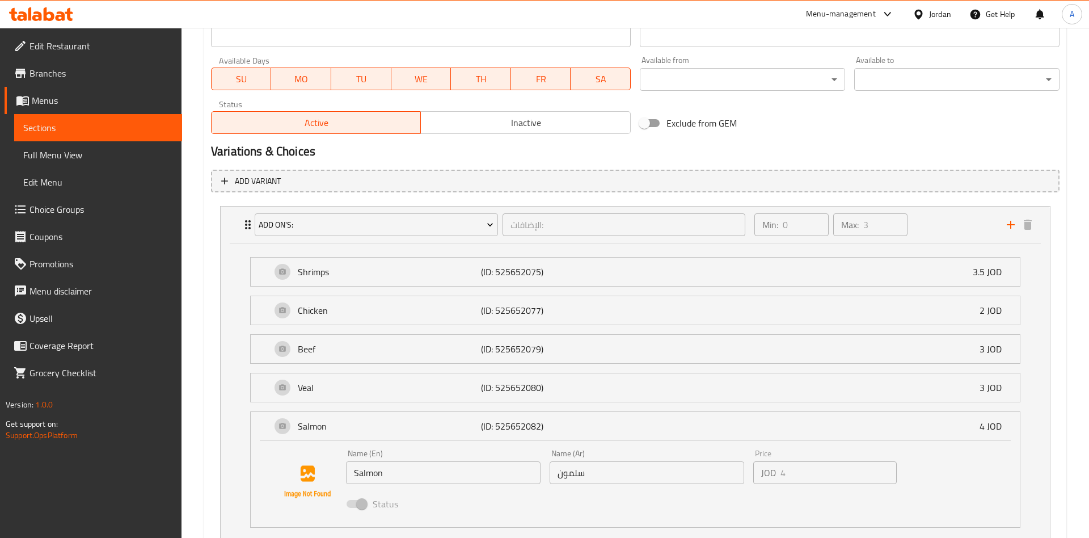
drag, startPoint x: 366, startPoint y: 502, endPoint x: 359, endPoint y: 502, distance: 7.4
click at [365, 502] on span at bounding box center [356, 504] width 33 height 22
click at [357, 504] on span at bounding box center [356, 504] width 19 height 8
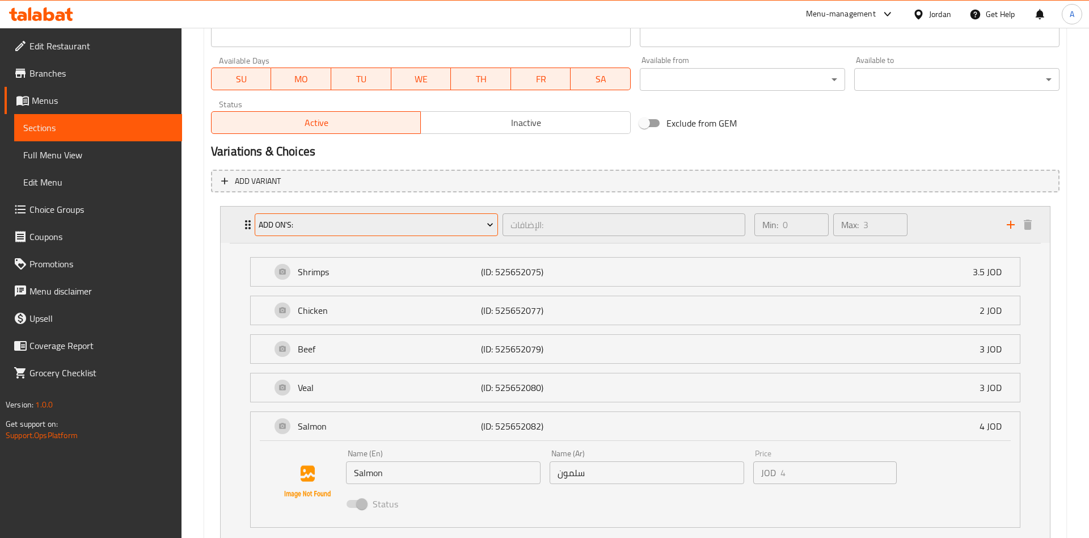
click at [467, 227] on span "Add On's:" at bounding box center [376, 225] width 235 height 14
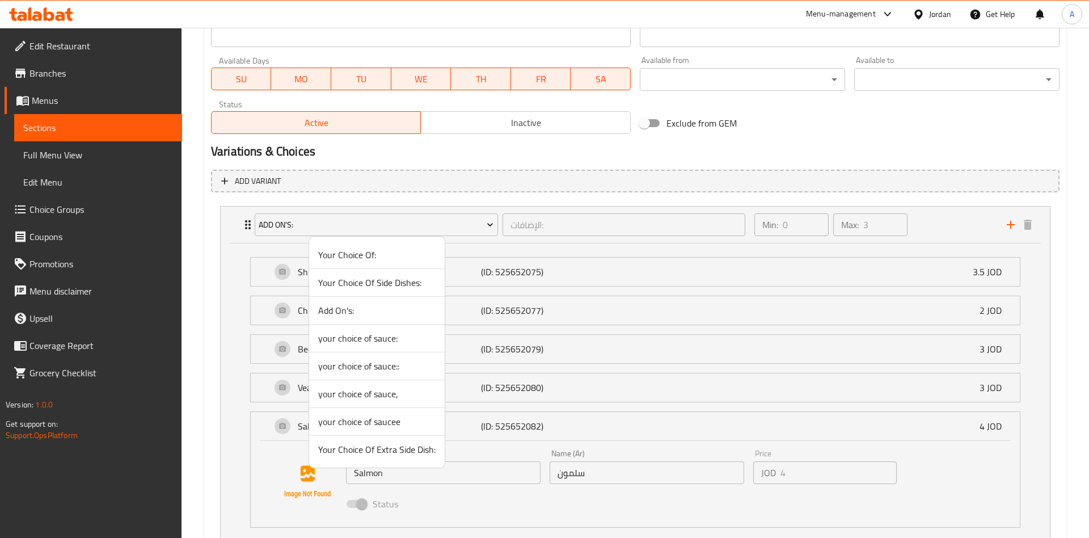
click at [368, 308] on span "Add On's:" at bounding box center [376, 310] width 117 height 14
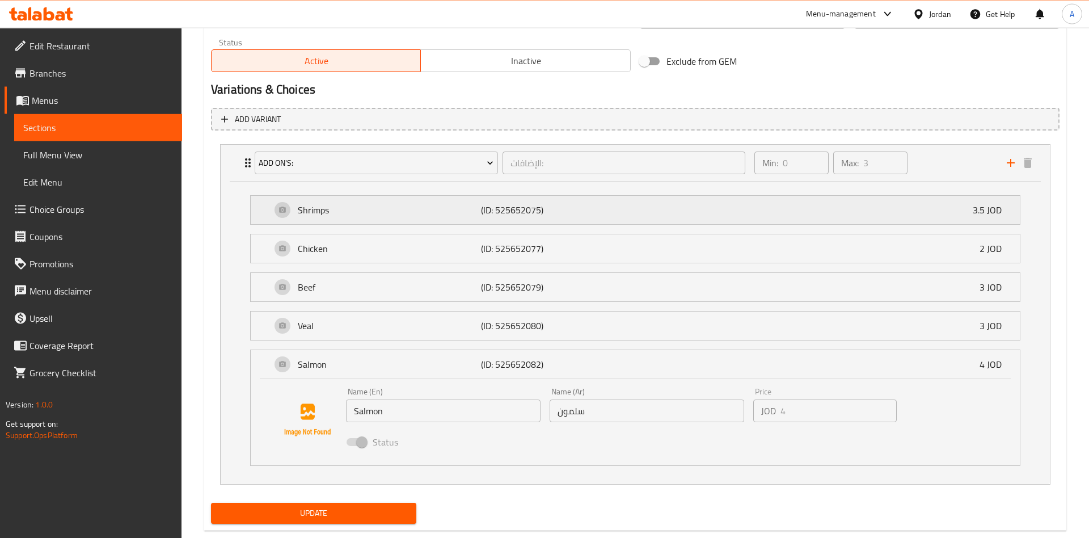
scroll to position [602, 0]
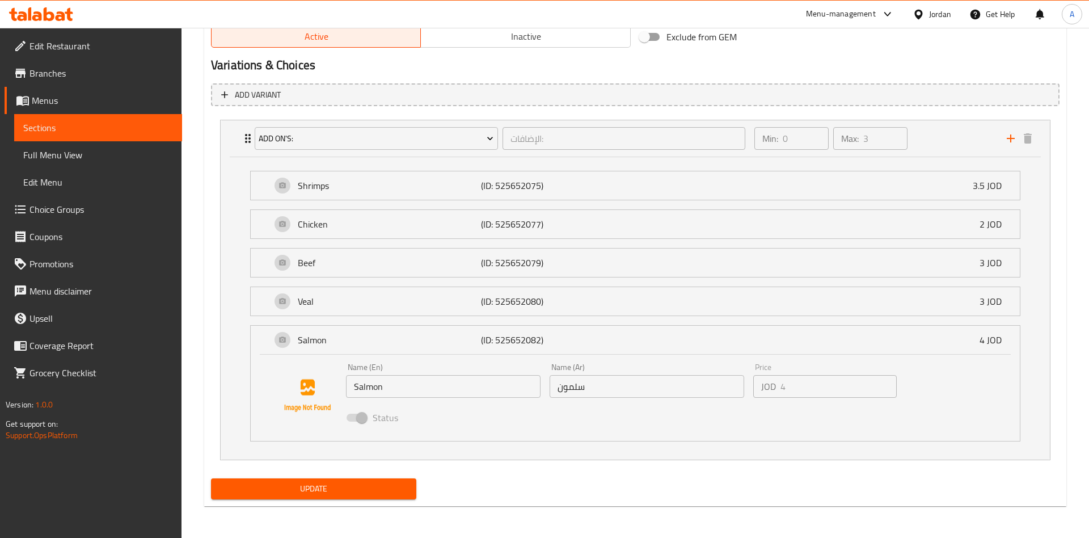
click at [360, 478] on button "Update" at bounding box center [313, 488] width 205 height 21
click at [361, 324] on li "Salmon (ID: 525652082) 4 JOD Name (En) Salmon Name (En) Name (Ar) سلمون Name (A…" at bounding box center [635, 382] width 788 height 125
click at [350, 306] on p "Veal" at bounding box center [389, 301] width 183 height 14
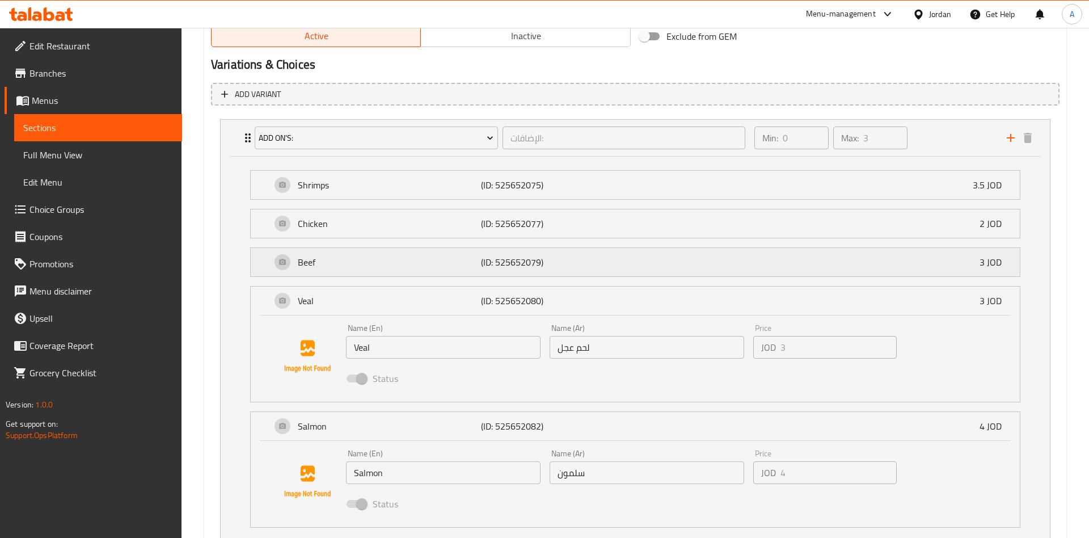
click at [337, 260] on p "Beef" at bounding box center [389, 262] width 183 height 14
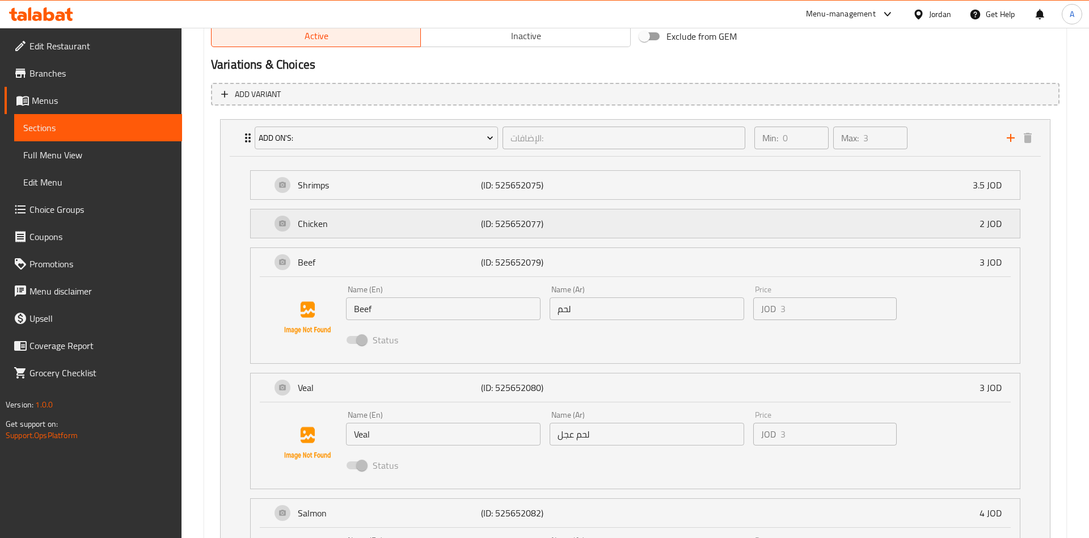
click at [355, 225] on p "Chicken" at bounding box center [389, 224] width 183 height 14
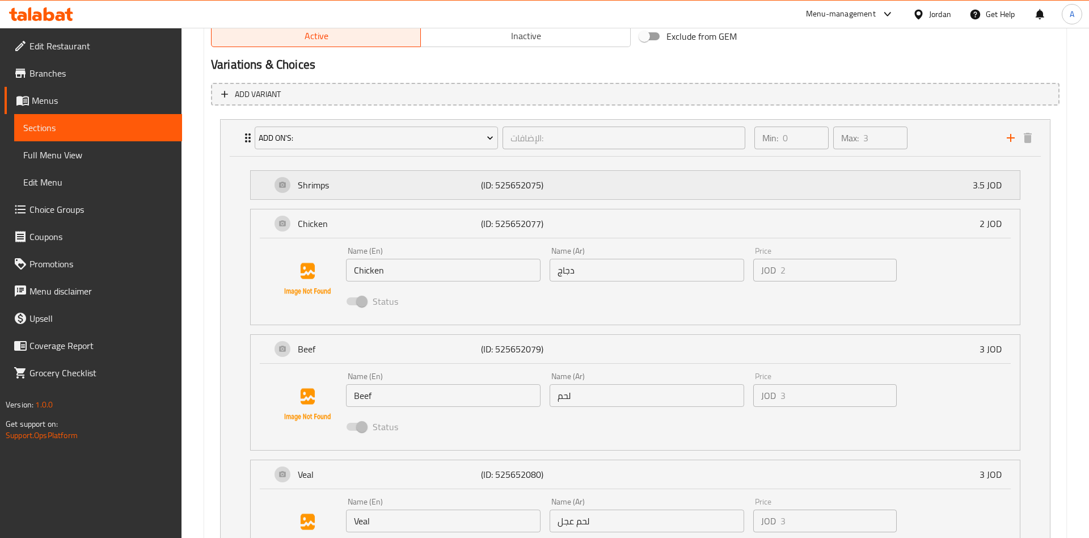
click at [364, 194] on div "Shrimps (ID: 525652075) 3.5 JOD" at bounding box center [638, 185] width 735 height 28
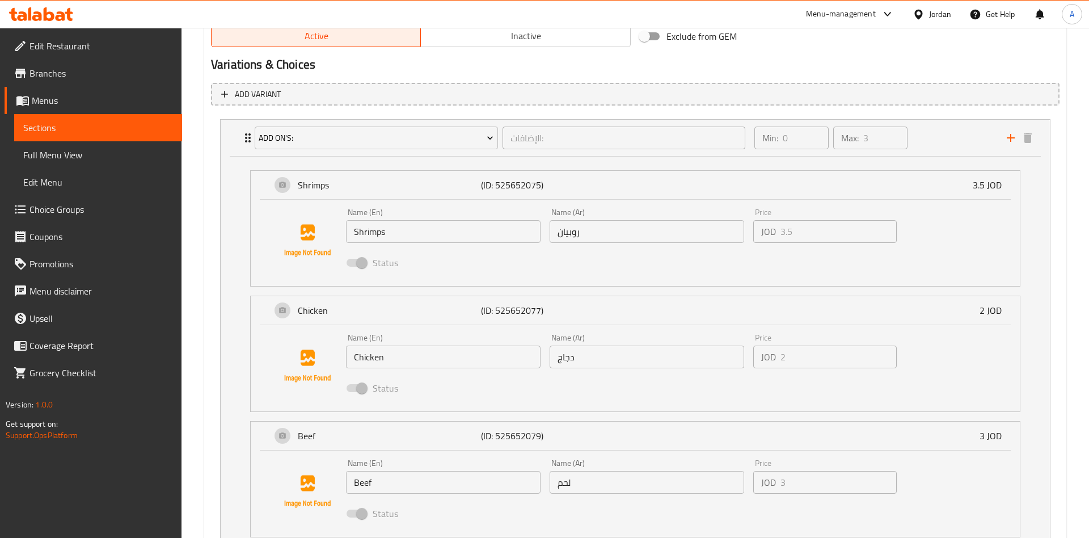
drag, startPoint x: 442, startPoint y: 253, endPoint x: 320, endPoint y: 259, distance: 122.1
click at [436, 253] on div "Add On's: الإضافات: ​ Min: 0 ​ Max: 3 ​ Shrimps (ID: 525652075) 3.5 JOD Name (E…" at bounding box center [635, 463] width 848 height 696
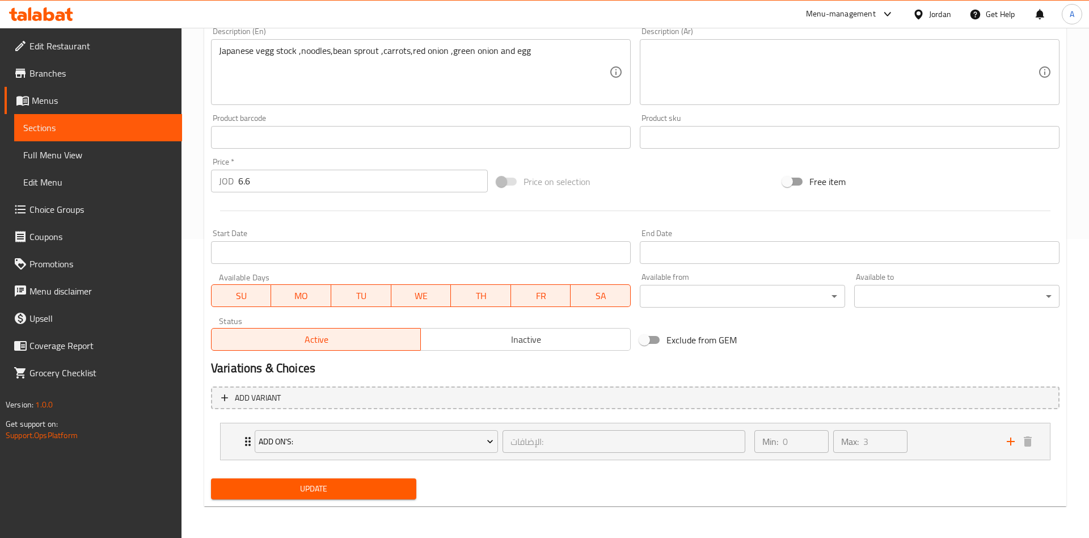
scroll to position [299, 0]
click at [320, 260] on input "Start Date" at bounding box center [421, 252] width 420 height 23
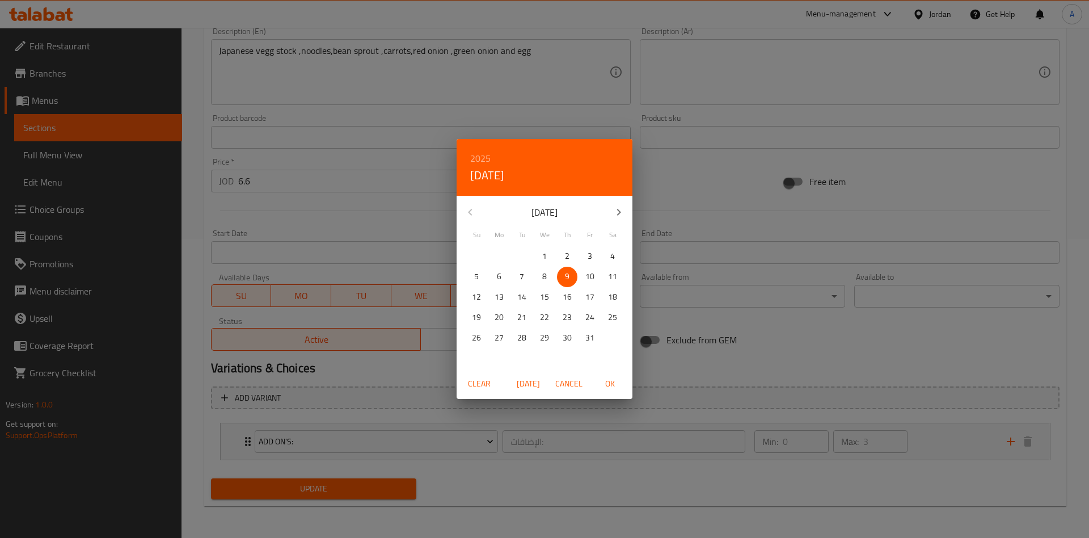
click at [366, 263] on div "2025 Thu, Oct 9 October 2025 Su Mo Tu We Th Fr Sa 28 29 30 1 2 3 4 5 6 7 8 9 10…" at bounding box center [544, 269] width 1089 height 538
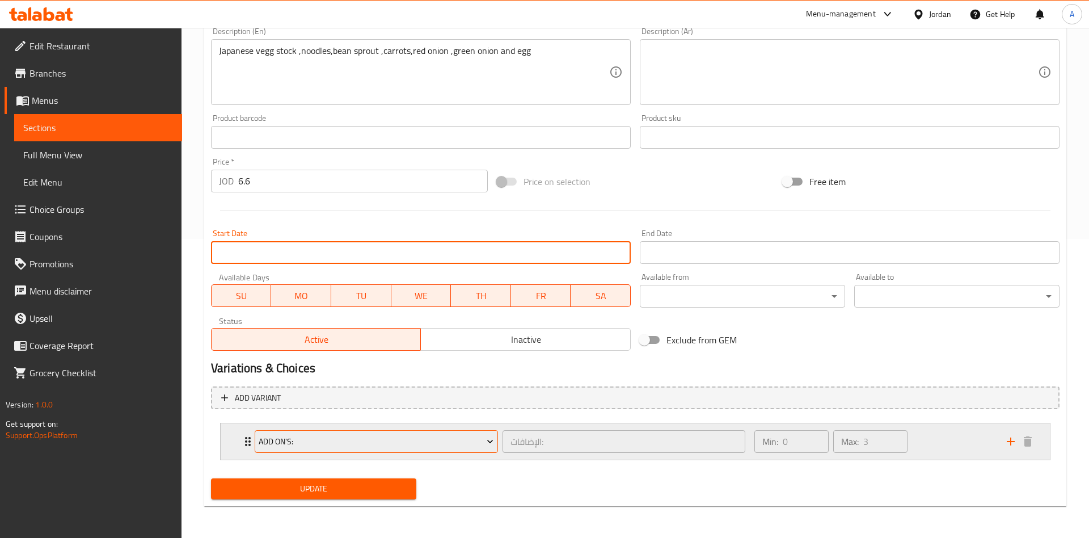
click at [324, 443] on span "Add On's:" at bounding box center [376, 441] width 235 height 14
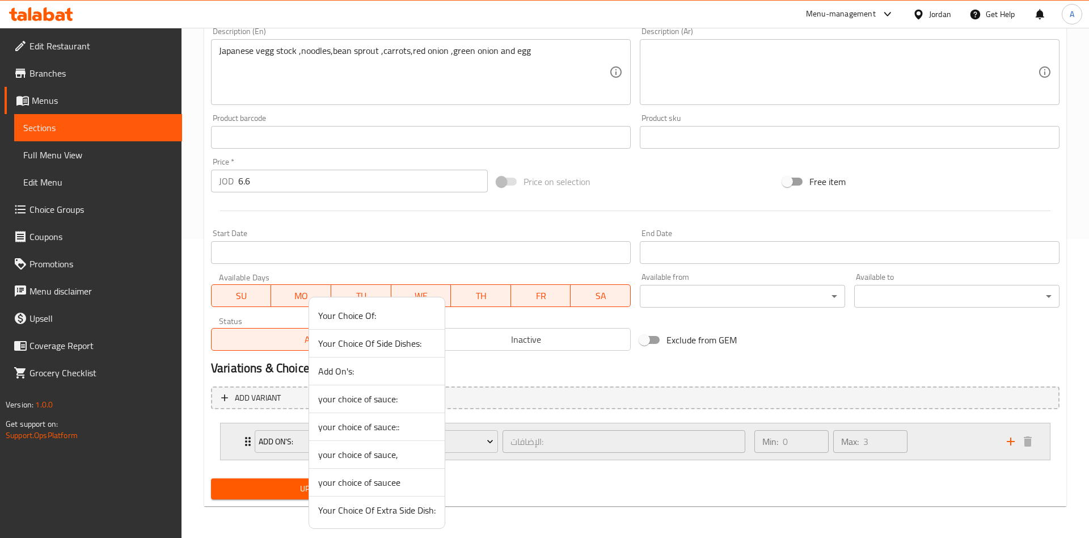
click at [985, 430] on div at bounding box center [544, 269] width 1089 height 538
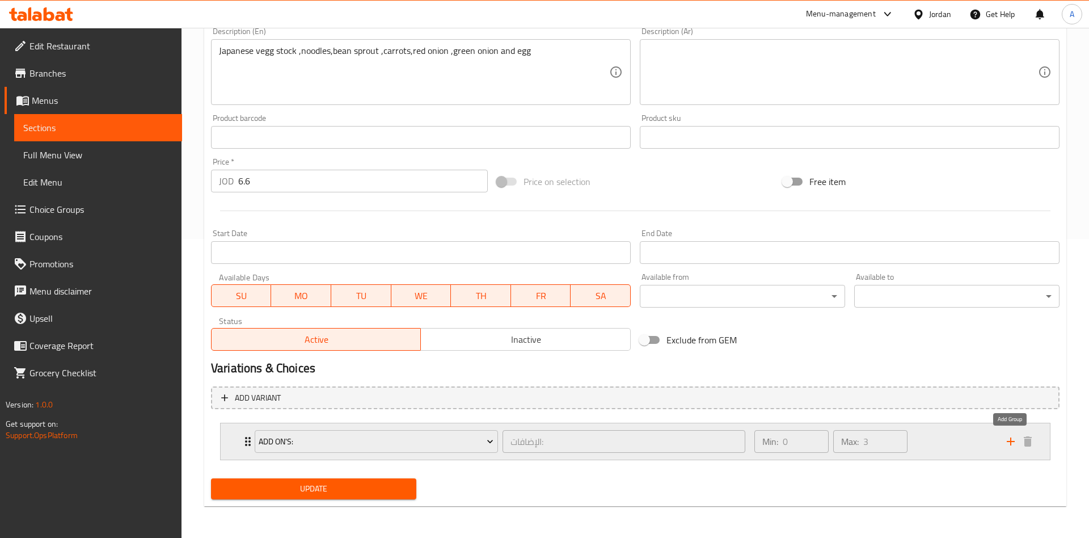
click at [1006, 442] on icon "add" at bounding box center [1011, 441] width 14 height 14
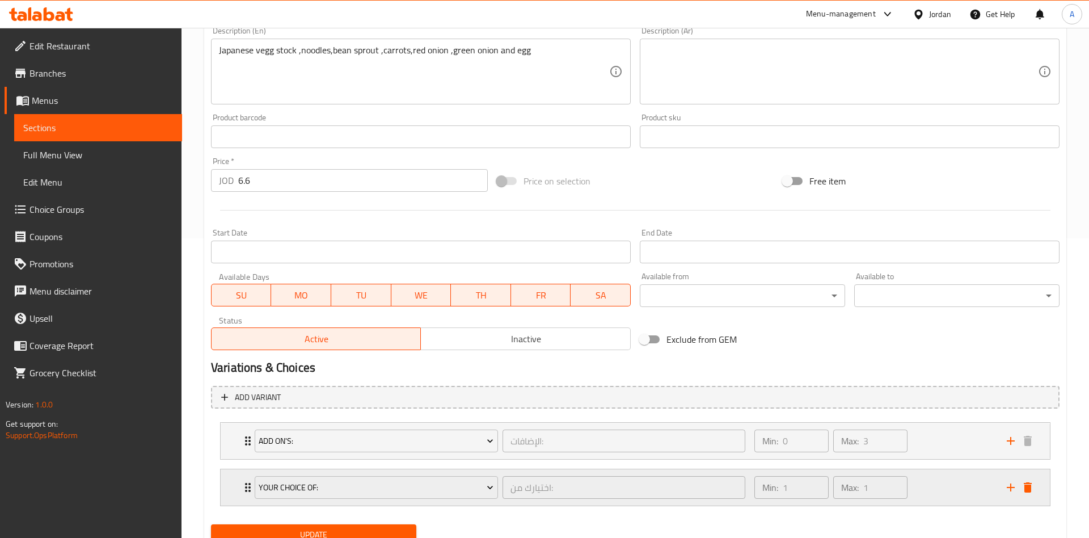
click at [1028, 481] on div "Your Choice Of: اختيارك من: ​ Min: 1 ​ Max: 1 ​" at bounding box center [638, 487] width 795 height 36
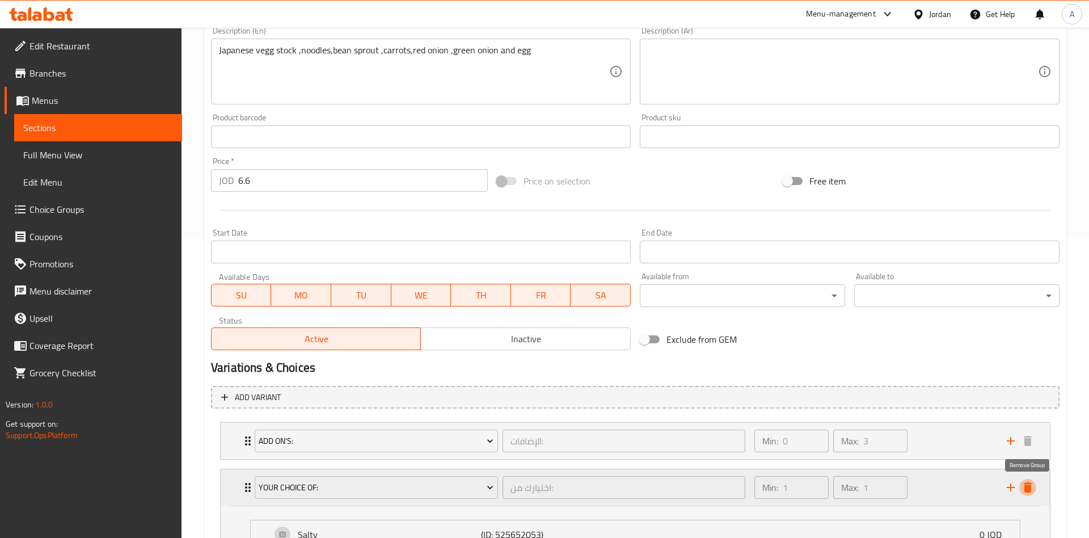
click at [1022, 488] on icon "delete" at bounding box center [1028, 487] width 14 height 14
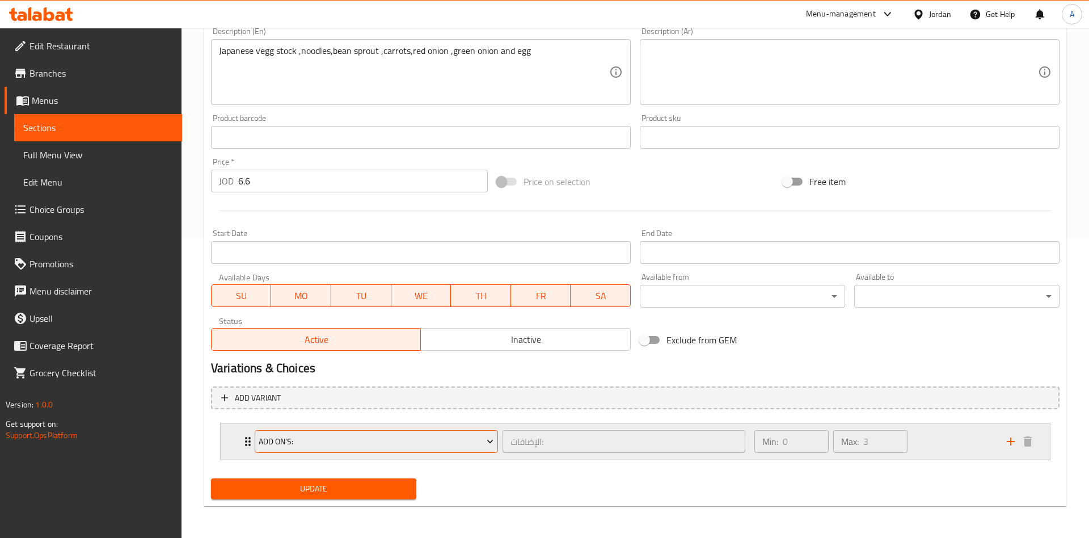
click at [256, 446] on button "Add On's:" at bounding box center [376, 441] width 243 height 23
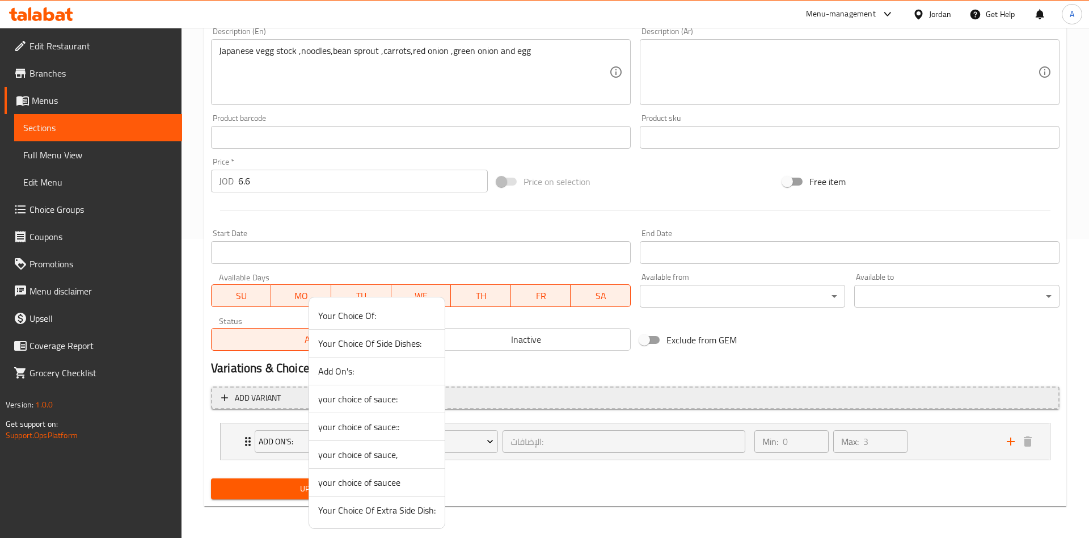
click at [347, 400] on span "your choice of sauce:" at bounding box center [376, 399] width 117 height 14
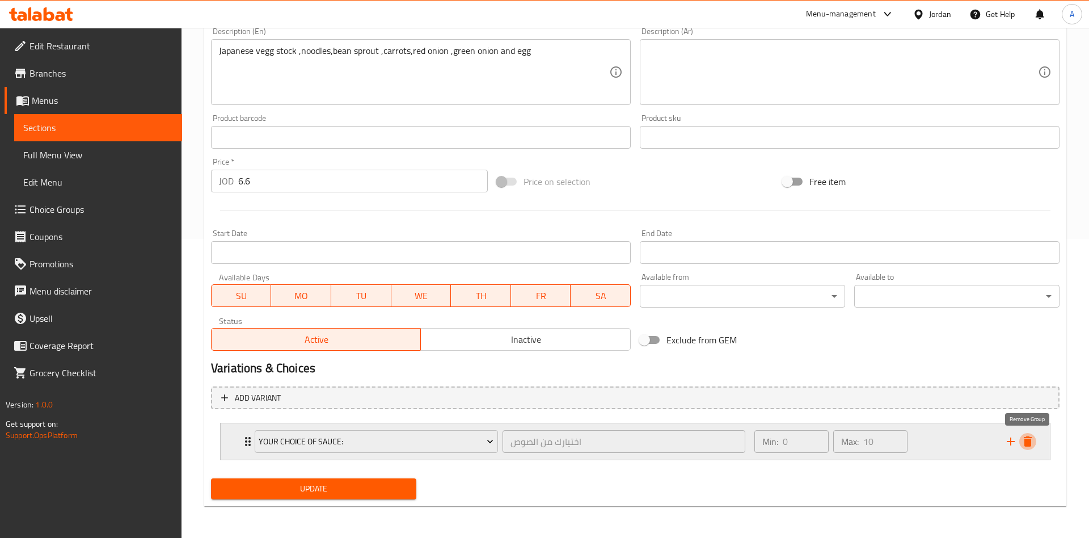
click at [1024, 440] on icon "delete" at bounding box center [1028, 441] width 8 height 10
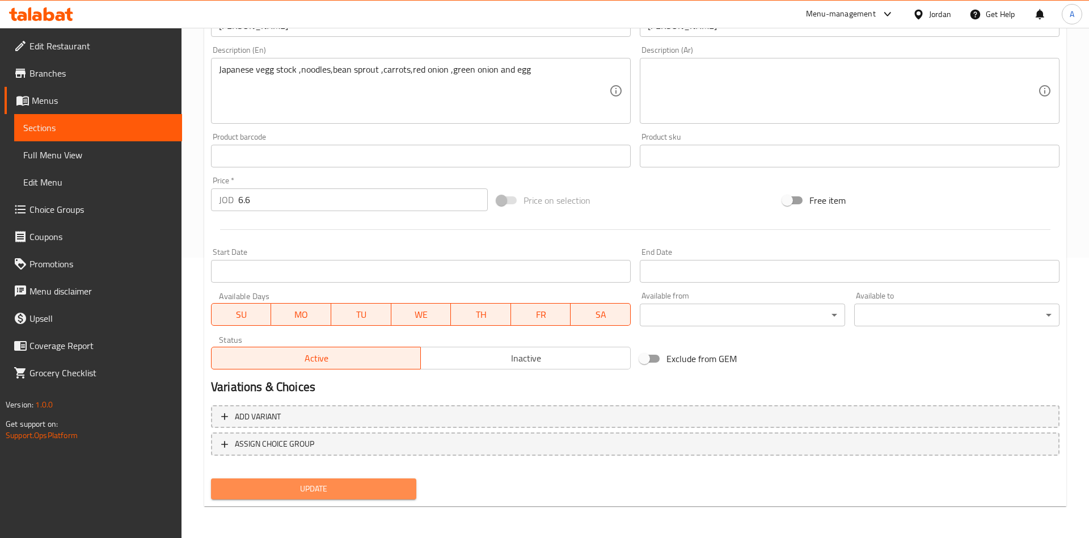
click at [334, 490] on span "Update" at bounding box center [313, 488] width 187 height 14
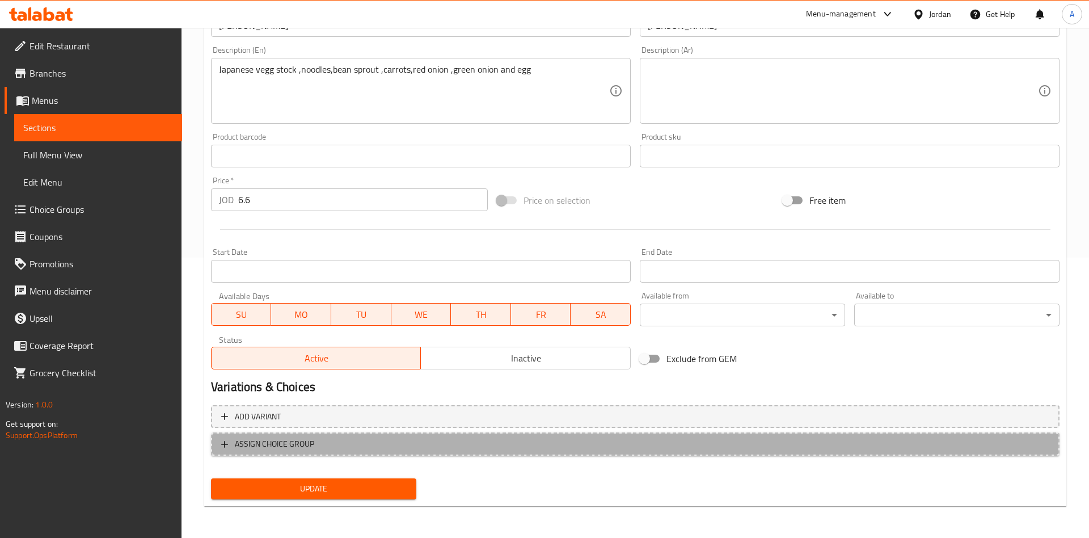
click at [305, 450] on span "ASSIGN CHOICE GROUP" at bounding box center [274, 444] width 79 height 14
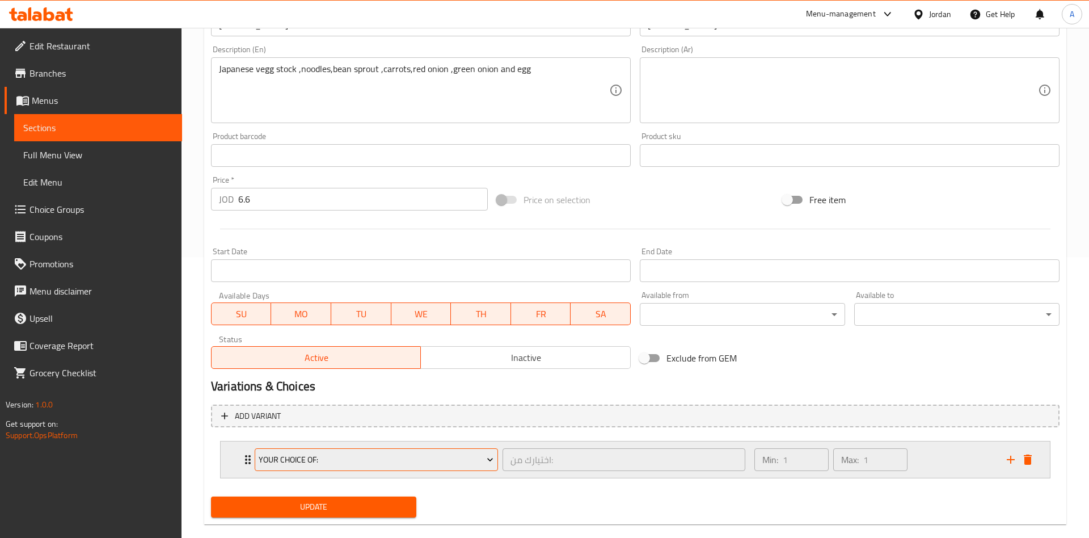
click at [271, 466] on span "Your Choice Of:" at bounding box center [376, 460] width 235 height 14
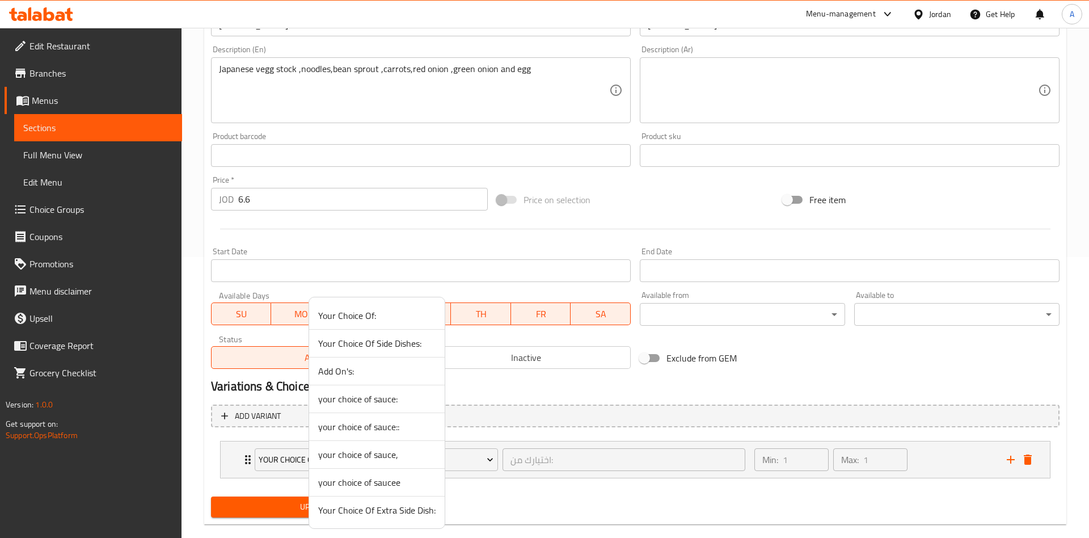
click at [371, 368] on span "Add On's:" at bounding box center [376, 371] width 117 height 14
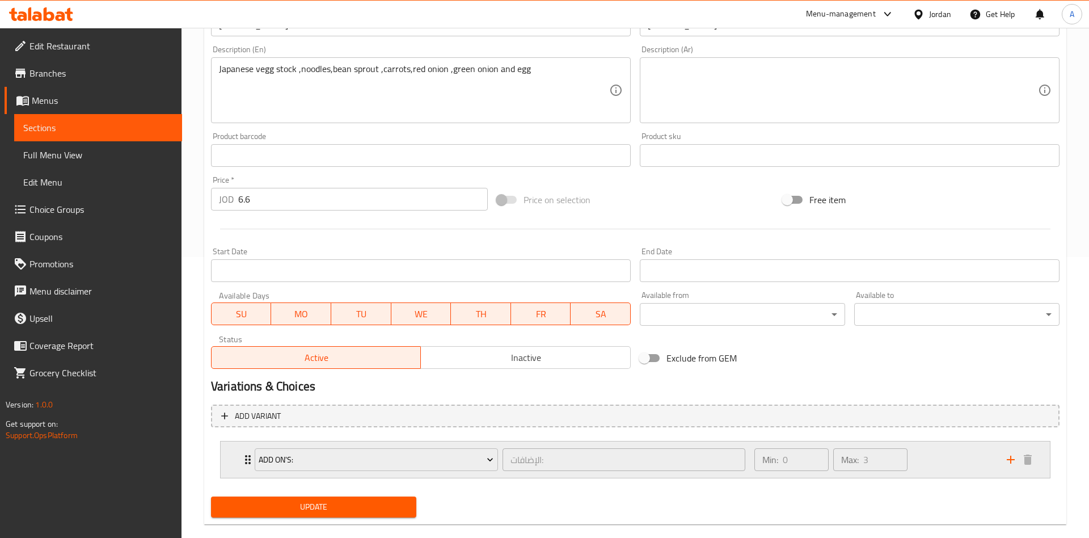
click at [922, 454] on div "Min: 0 ​ Max: 3 ​" at bounding box center [873, 459] width 252 height 36
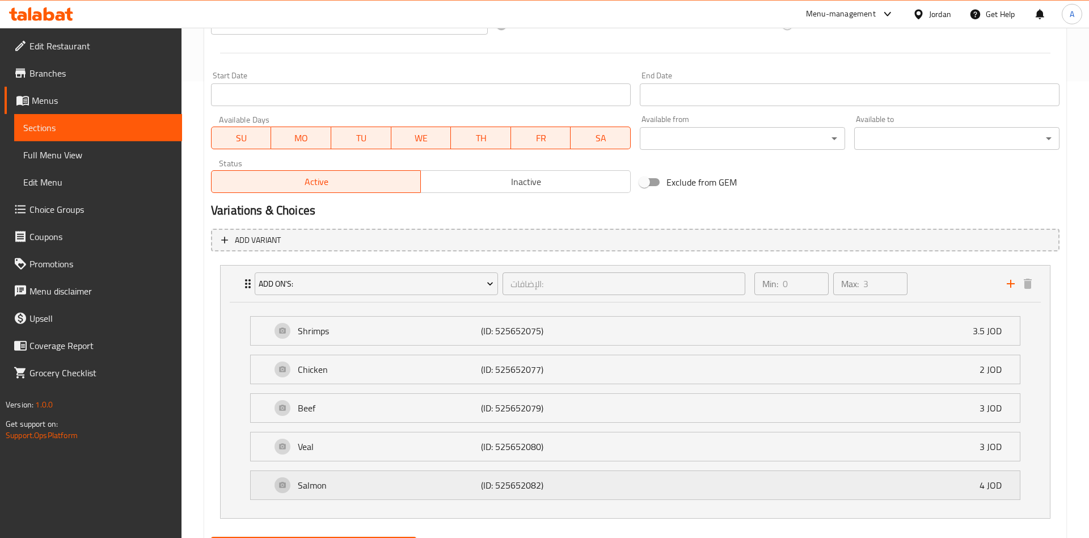
scroll to position [515, 0]
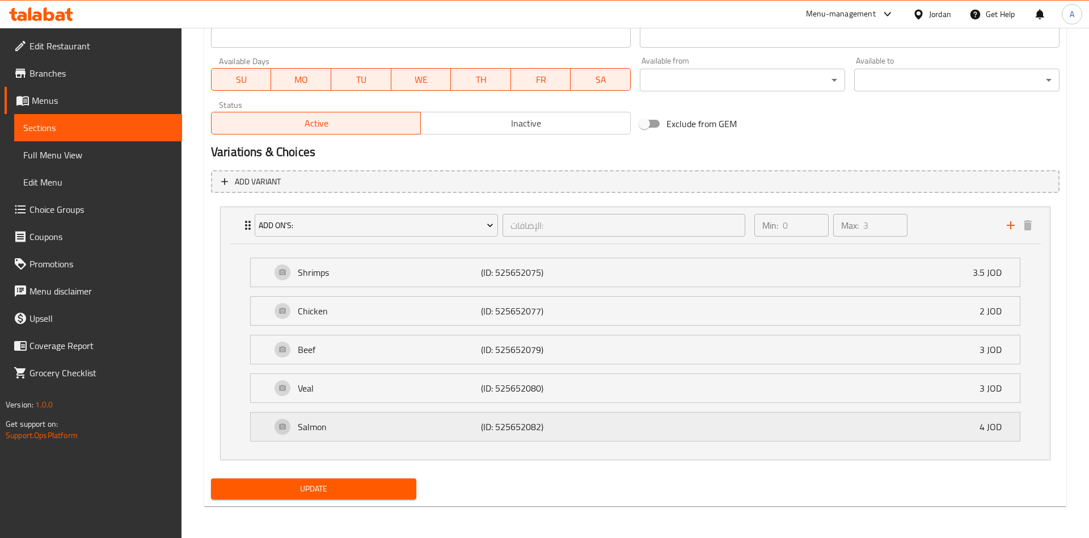
click at [333, 431] on p "Salmon" at bounding box center [389, 427] width 183 height 14
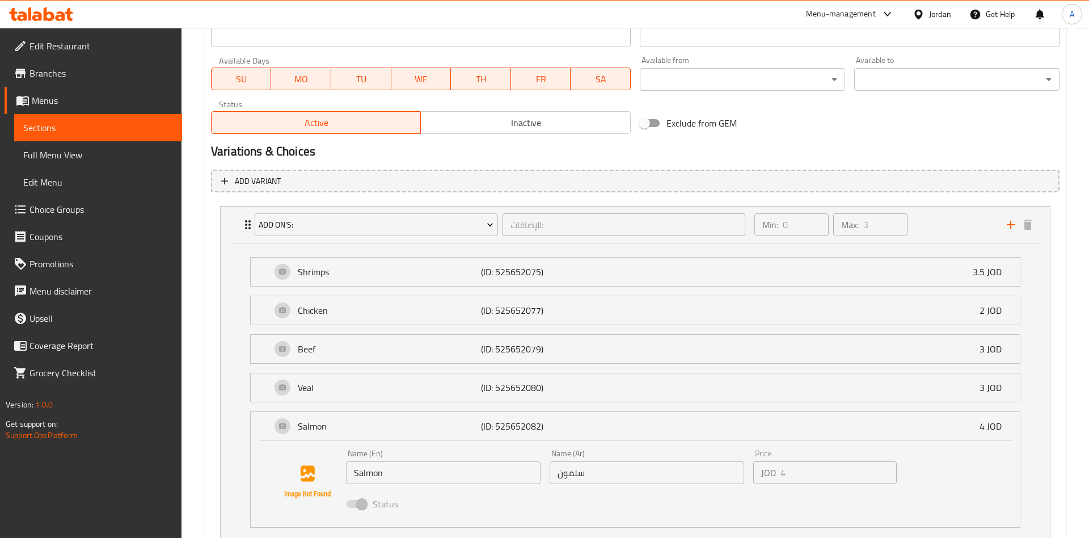
click at [360, 500] on span at bounding box center [356, 504] width 33 height 22
click at [359, 501] on span at bounding box center [356, 504] width 19 height 8
click at [358, 501] on span at bounding box center [356, 504] width 19 height 8
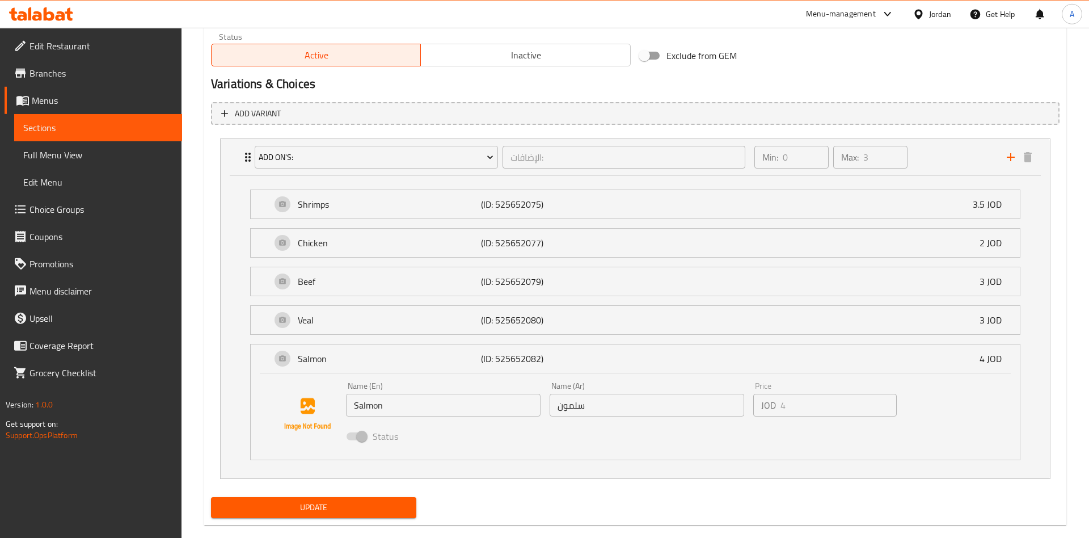
scroll to position [602, 0]
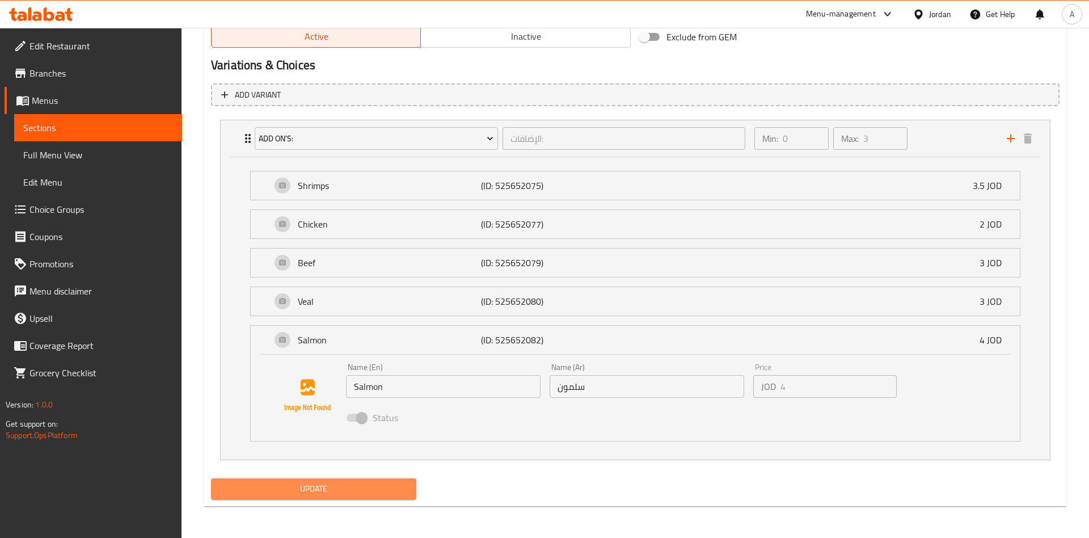
click at [344, 493] on span "Update" at bounding box center [313, 488] width 187 height 14
click at [831, 193] on div "Shrimps (ID: 525652075) 3.5 JOD" at bounding box center [638, 185] width 735 height 28
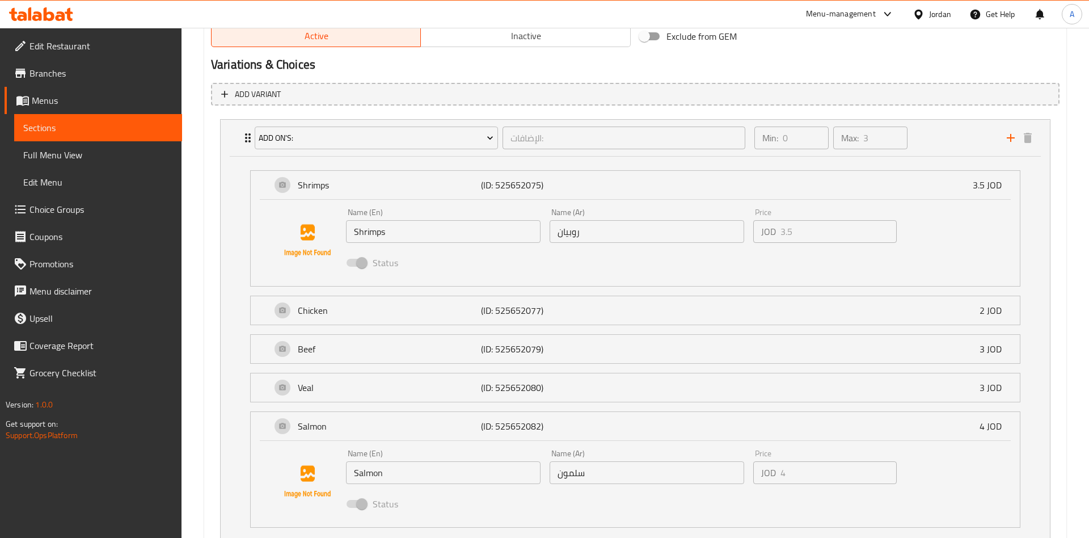
drag, startPoint x: 595, startPoint y: 231, endPoint x: 493, endPoint y: 232, distance: 102.1
click at [550, 232] on input "روبيان" at bounding box center [647, 231] width 195 height 23
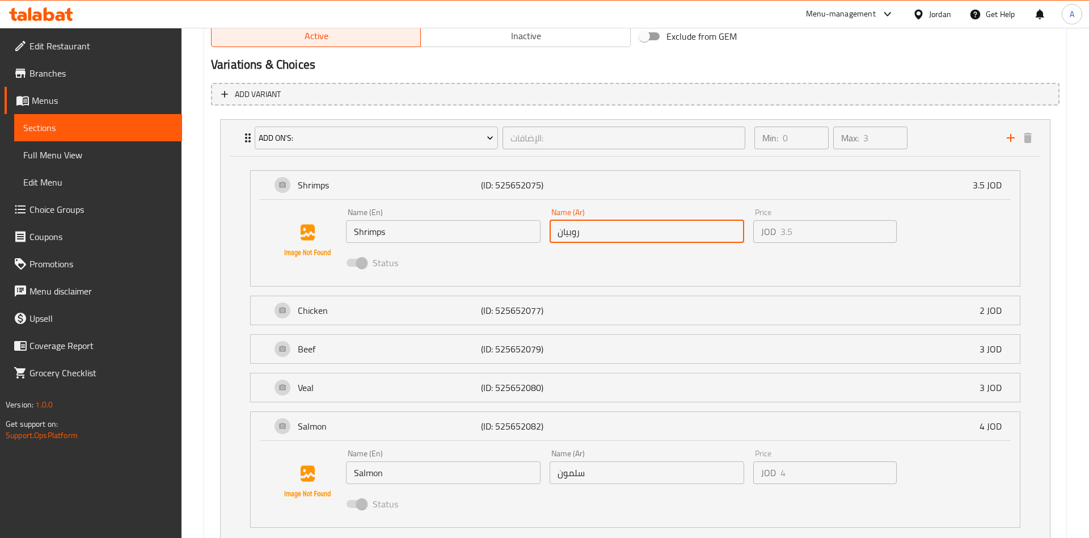
click at [400, 225] on input "Shrimps" at bounding box center [443, 231] width 195 height 23
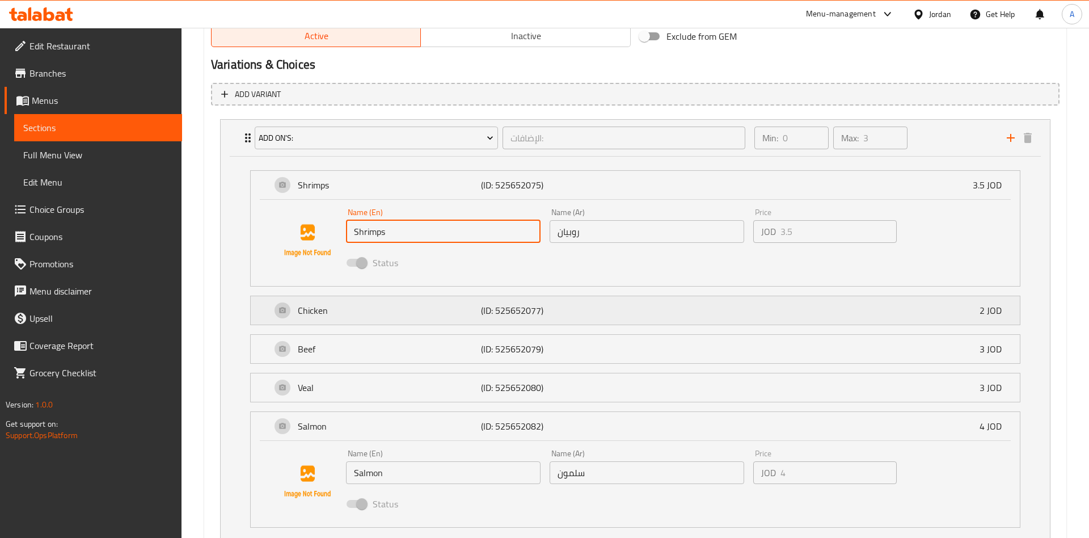
click at [364, 323] on div "Chicken (ID: 525652077) 2 JOD" at bounding box center [638, 310] width 735 height 28
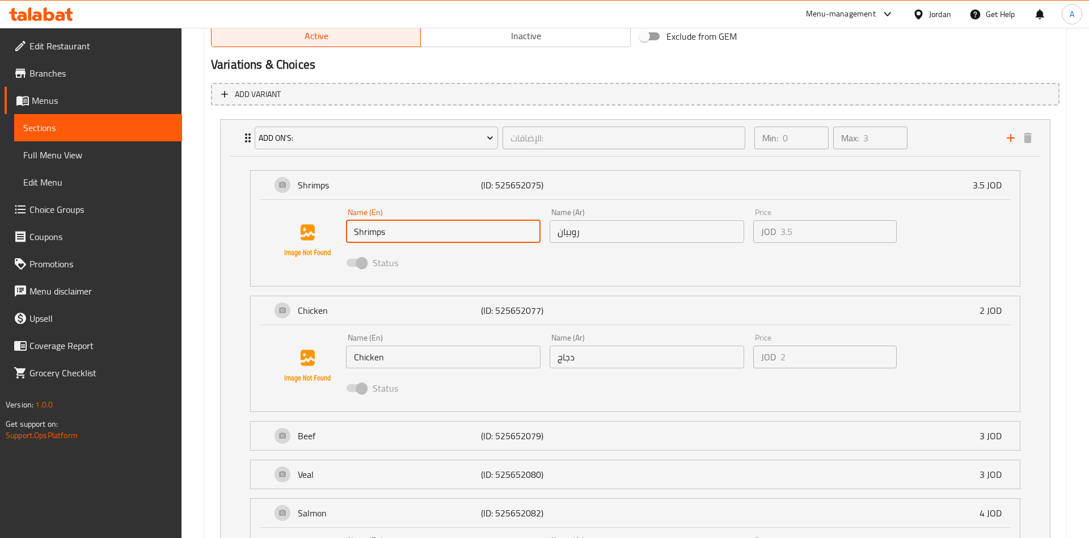
click at [445, 357] on input "Chicken" at bounding box center [443, 356] width 195 height 23
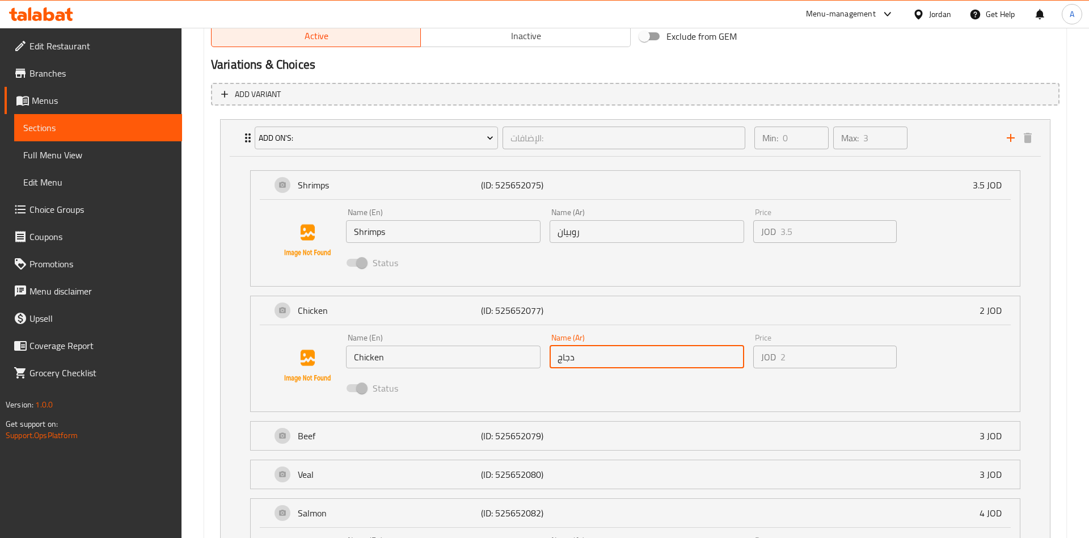
click at [623, 358] on input "دجاج" at bounding box center [647, 356] width 195 height 23
click at [357, 434] on p "Beef" at bounding box center [389, 436] width 183 height 14
click at [417, 481] on input "Beef" at bounding box center [443, 482] width 195 height 23
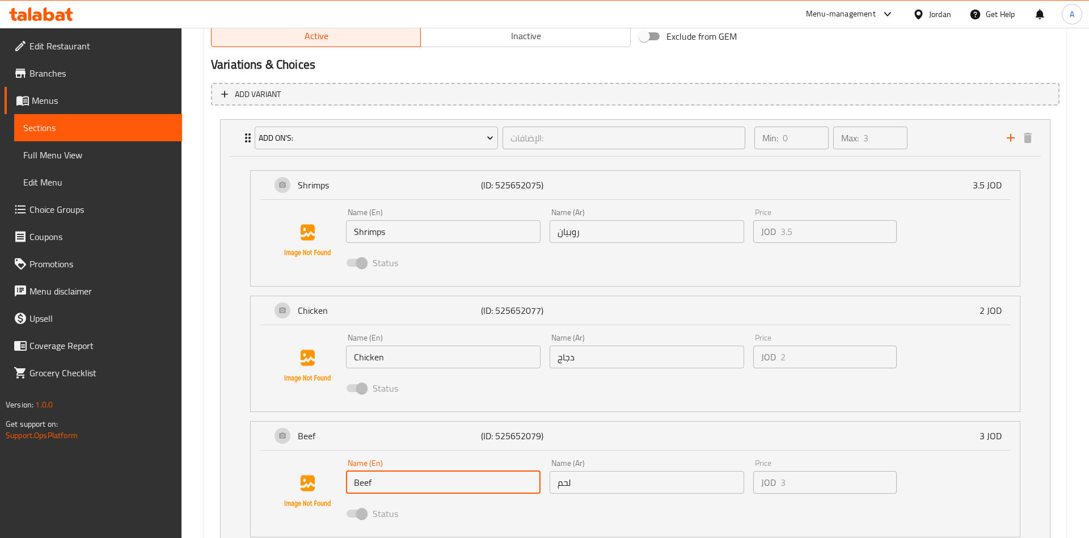
click at [581, 479] on input "لحم" at bounding box center [647, 482] width 195 height 23
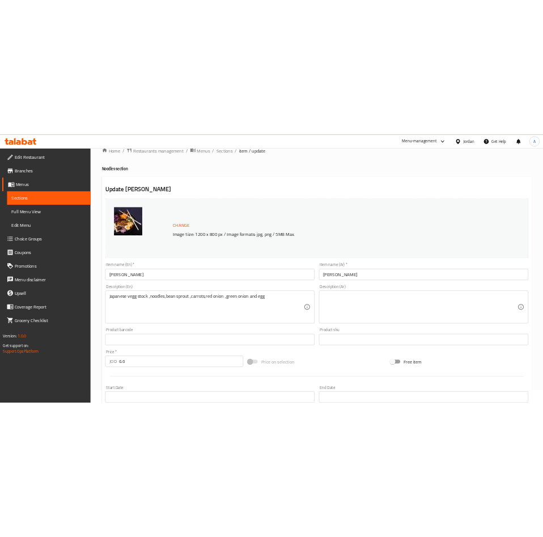
scroll to position [0, 0]
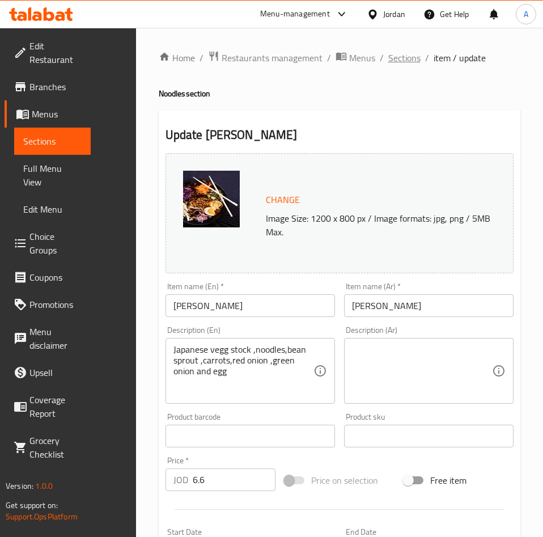
click at [400, 57] on span "Sections" at bounding box center [404, 58] width 32 height 14
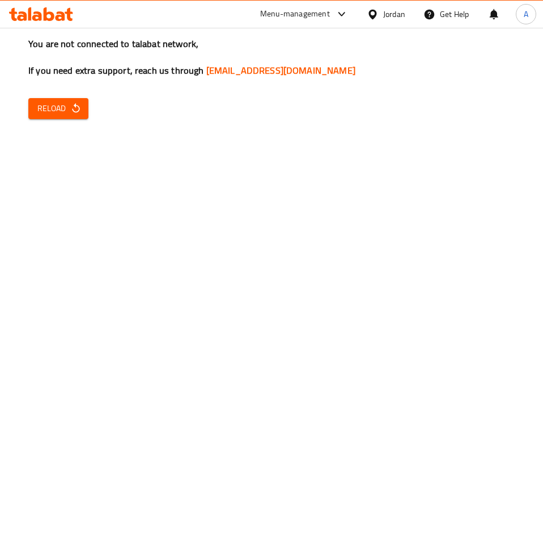
click at [42, 116] on button "Reload" at bounding box center [58, 108] width 60 height 21
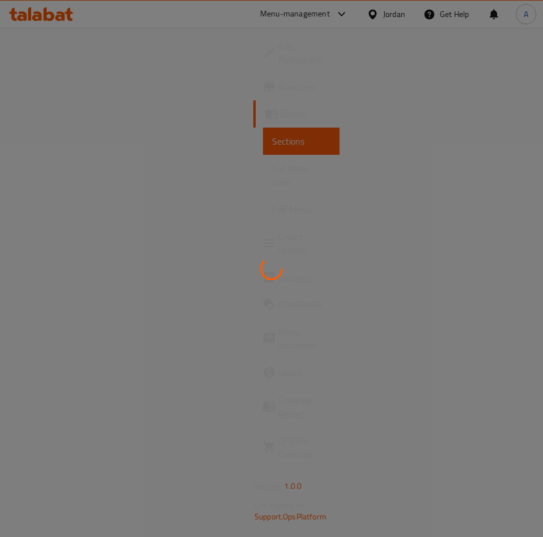
click at [244, 122] on div at bounding box center [271, 268] width 543 height 537
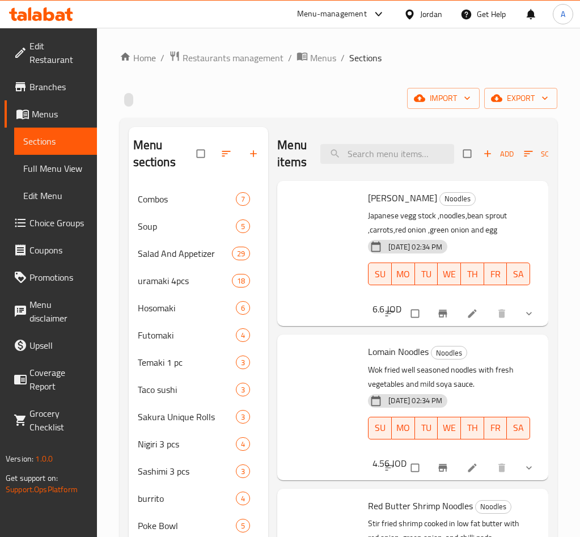
click at [354, 237] on span at bounding box center [322, 226] width 73 height 73
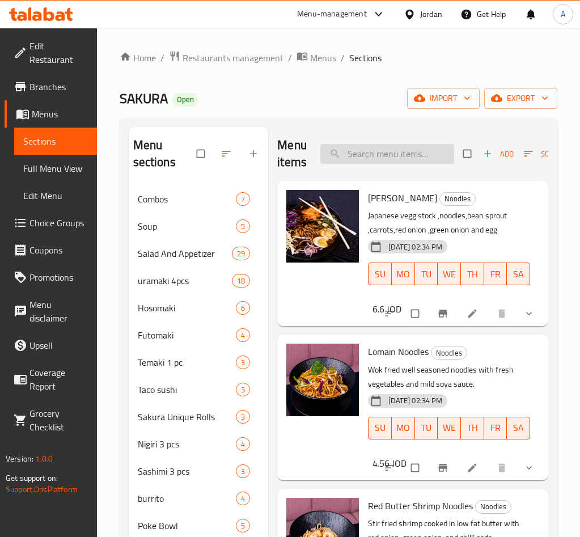
click at [369, 159] on input "search" at bounding box center [387, 154] width 134 height 20
paste input "Shrimp"
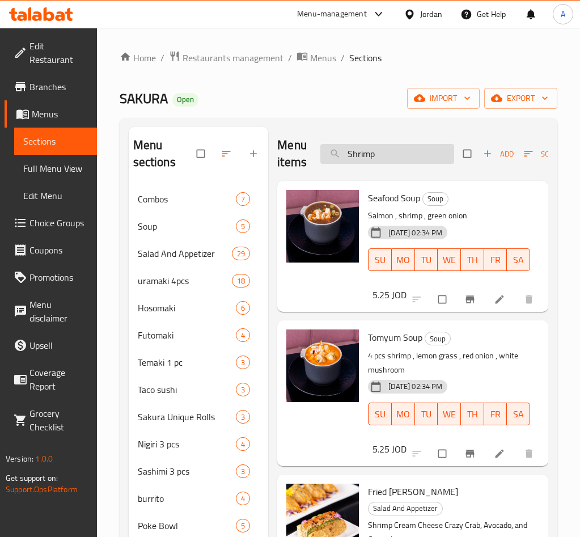
click at [388, 153] on input "Shrimp" at bounding box center [387, 154] width 134 height 20
paste input "tempura"
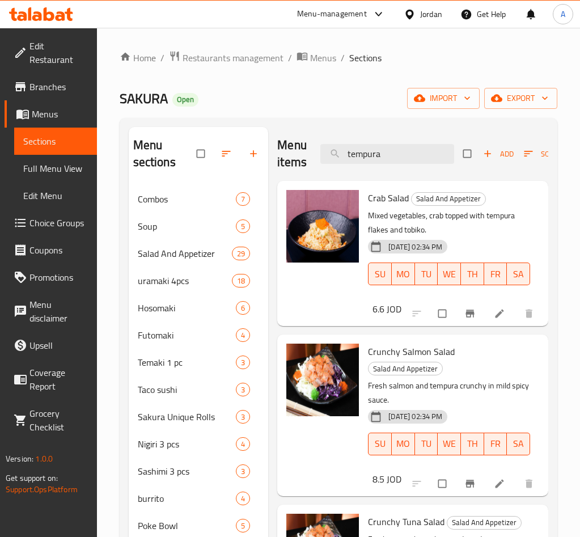
paste input "Shrimp"
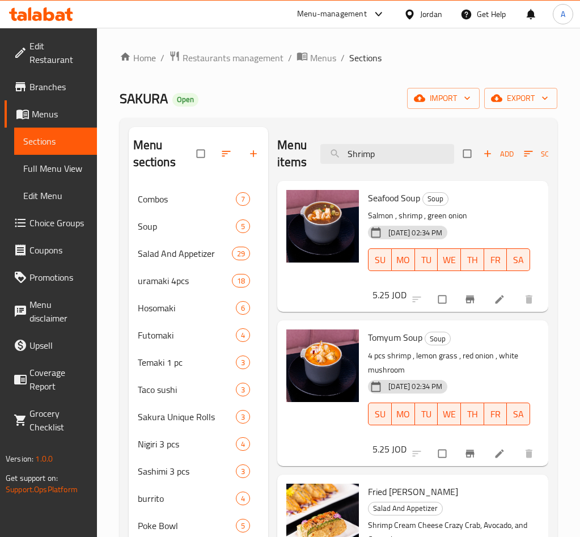
paste input "Shrimp tempura"
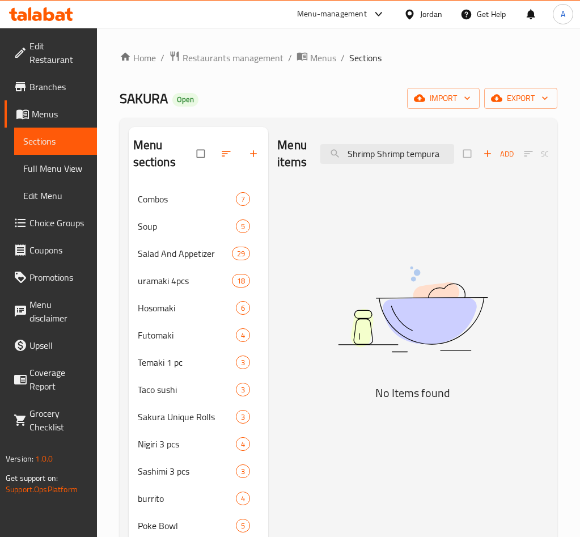
paste input "search"
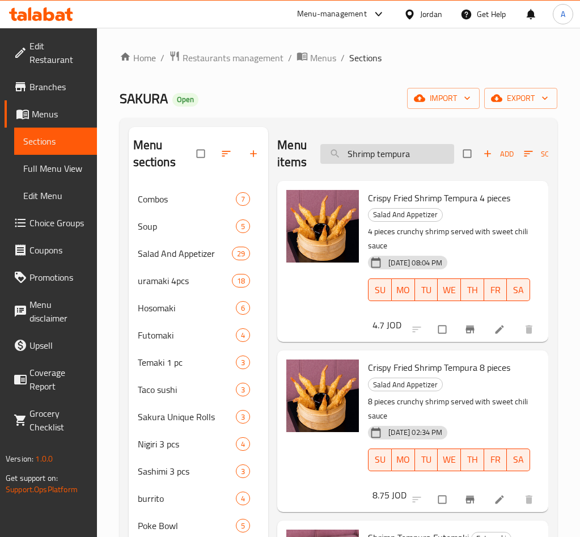
click at [424, 153] on input "Shrimp tempura" at bounding box center [387, 154] width 134 height 20
paste input "bowl"
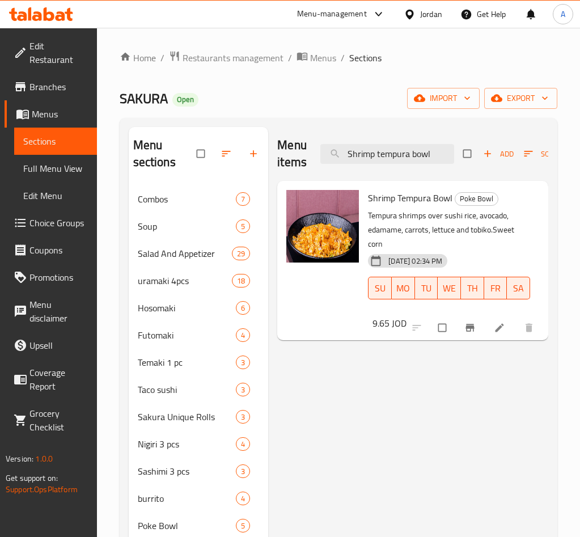
type input "Shrimp tempura bowl"
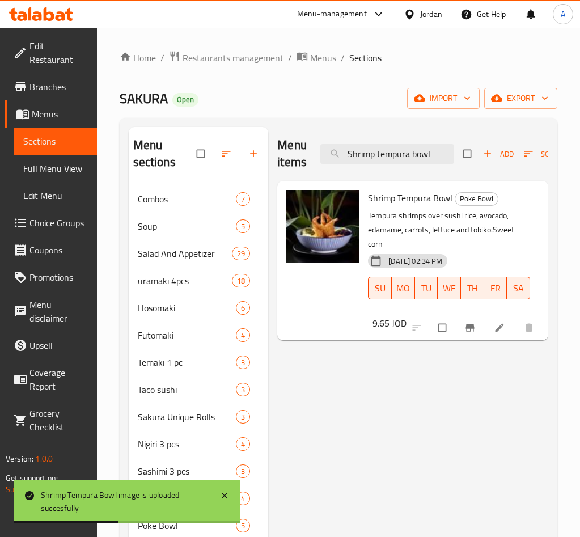
click at [486, 335] on li at bounding box center [501, 328] width 32 height 18
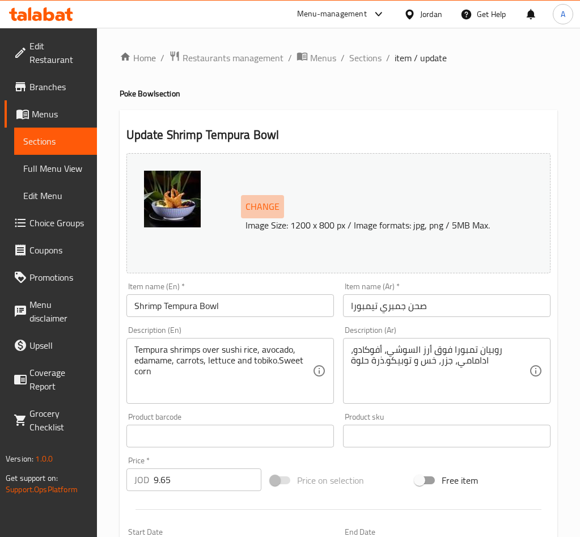
click at [260, 207] on span "Change" at bounding box center [263, 206] width 34 height 16
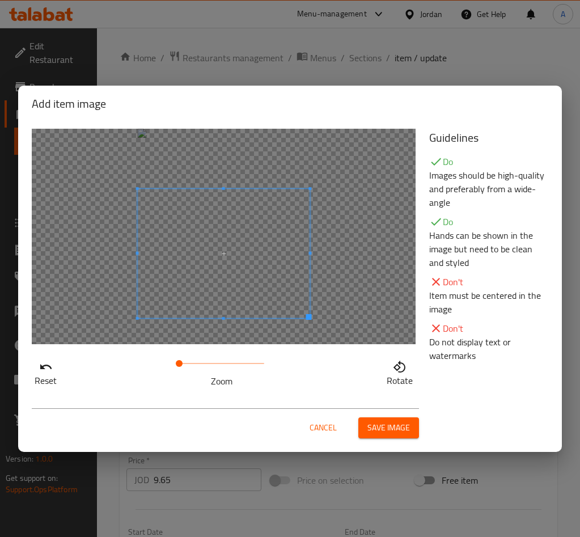
click at [251, 276] on span at bounding box center [224, 253] width 172 height 129
click at [211, 366] on span at bounding box center [221, 364] width 85 height 16
drag, startPoint x: 202, startPoint y: 365, endPoint x: 32, endPoint y: 363, distance: 169.6
click at [32, 363] on div "Reset Zoom Rotate" at bounding box center [224, 372] width 384 height 32
click at [250, 282] on span at bounding box center [224, 253] width 172 height 129
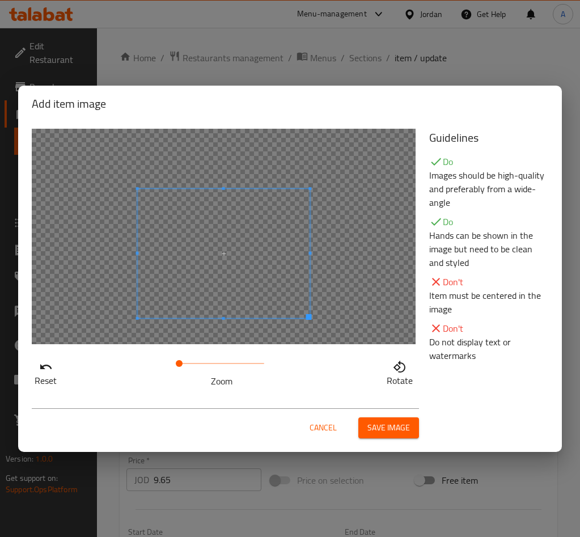
click at [291, 289] on span at bounding box center [224, 253] width 172 height 129
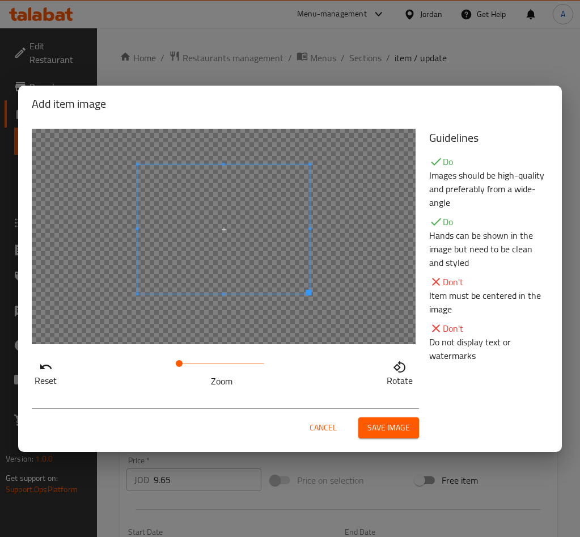
click at [288, 244] on span at bounding box center [224, 228] width 172 height 129
click at [314, 228] on div at bounding box center [224, 236] width 384 height 215
click at [298, 228] on div at bounding box center [224, 228] width 172 height 129
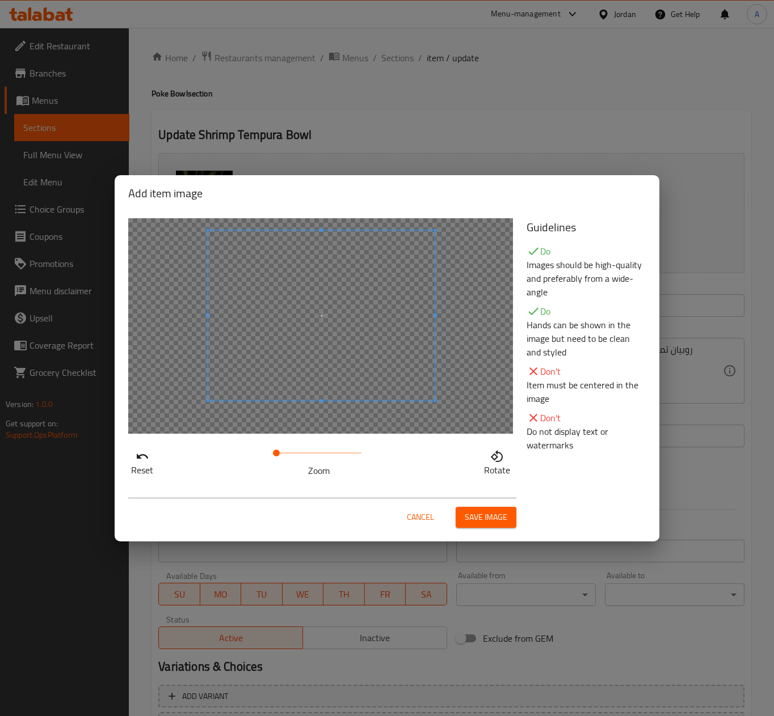
click at [365, 318] on span at bounding box center [321, 315] width 227 height 170
click at [501, 513] on span "Save image" at bounding box center [485, 517] width 43 height 14
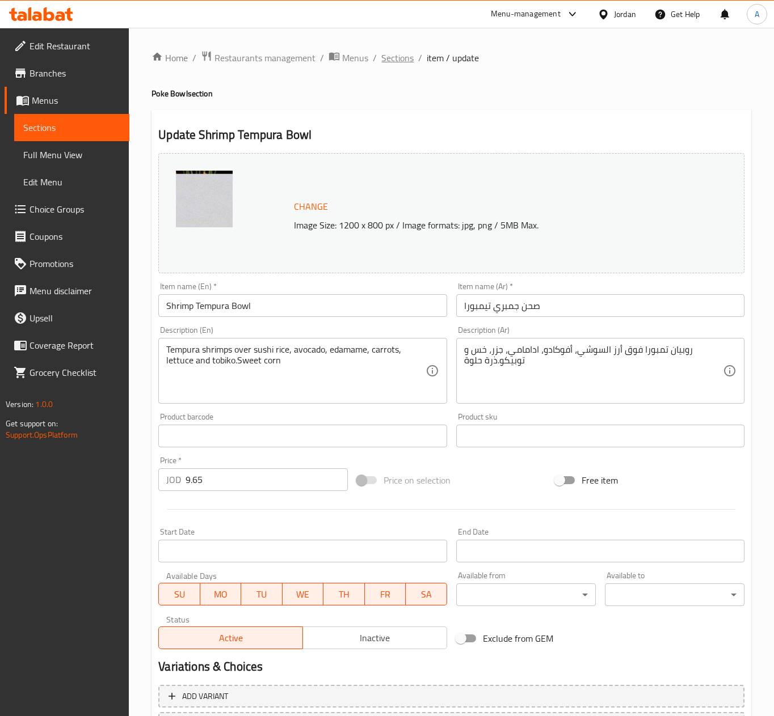
click at [399, 57] on span "Sections" at bounding box center [397, 58] width 32 height 14
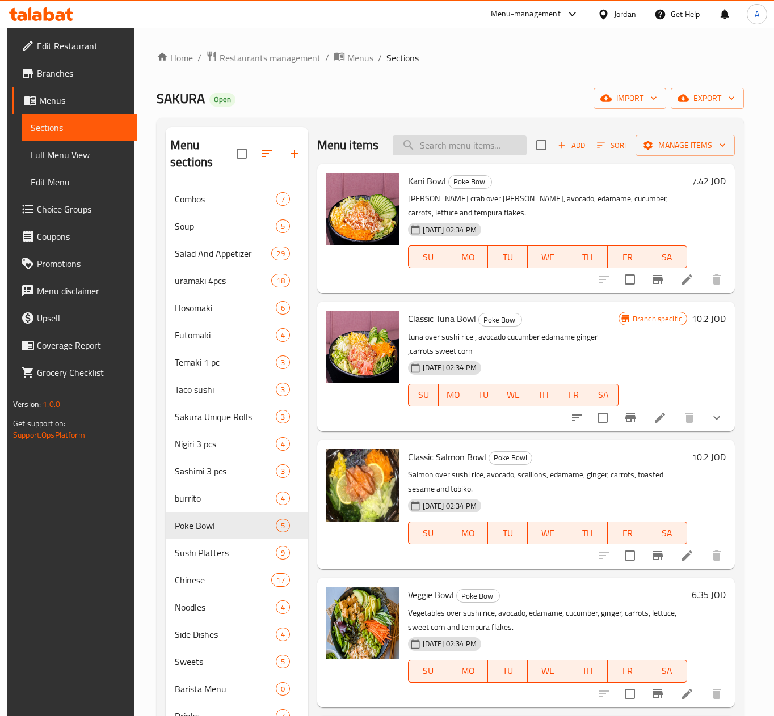
click at [442, 151] on input "search" at bounding box center [459, 146] width 134 height 20
paste input "bowl"
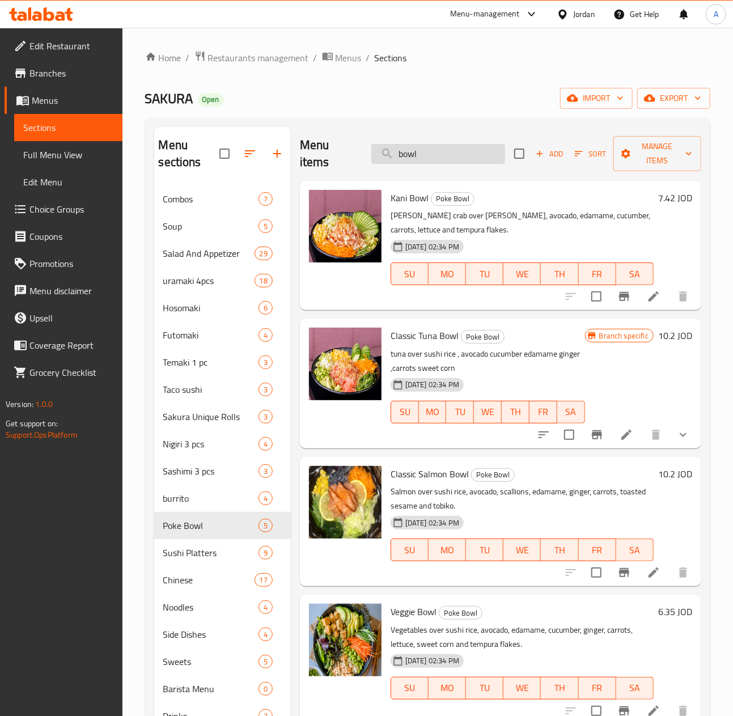
click at [426, 157] on input "bowl" at bounding box center [438, 154] width 134 height 20
paste input "crusty sakura rol"
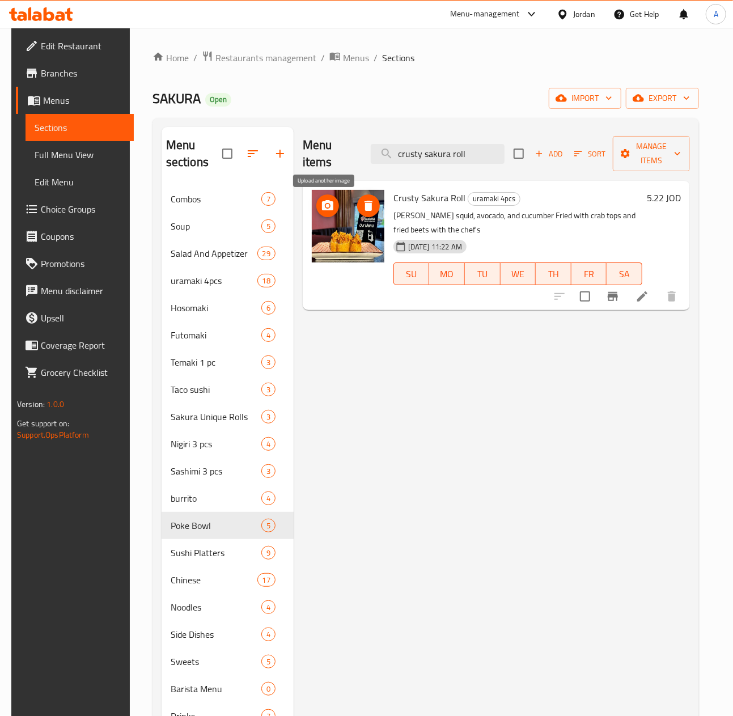
type input "crusty sakura roll"
click at [329, 213] on icon "upload picture" at bounding box center [328, 206] width 14 height 14
click at [321, 209] on icon "upload picture" at bounding box center [328, 206] width 14 height 14
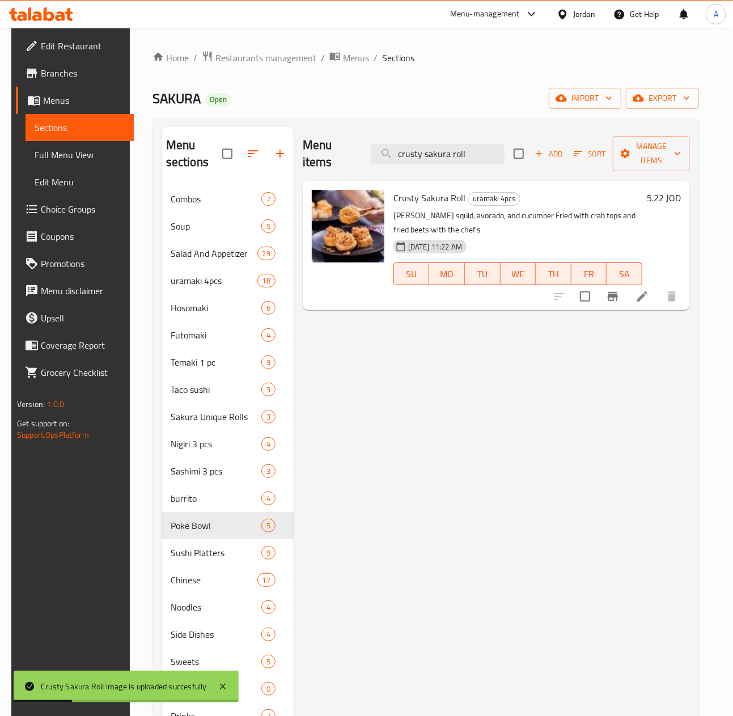
click at [543, 201] on h6 "5.22 JOD" at bounding box center [664, 198] width 34 height 16
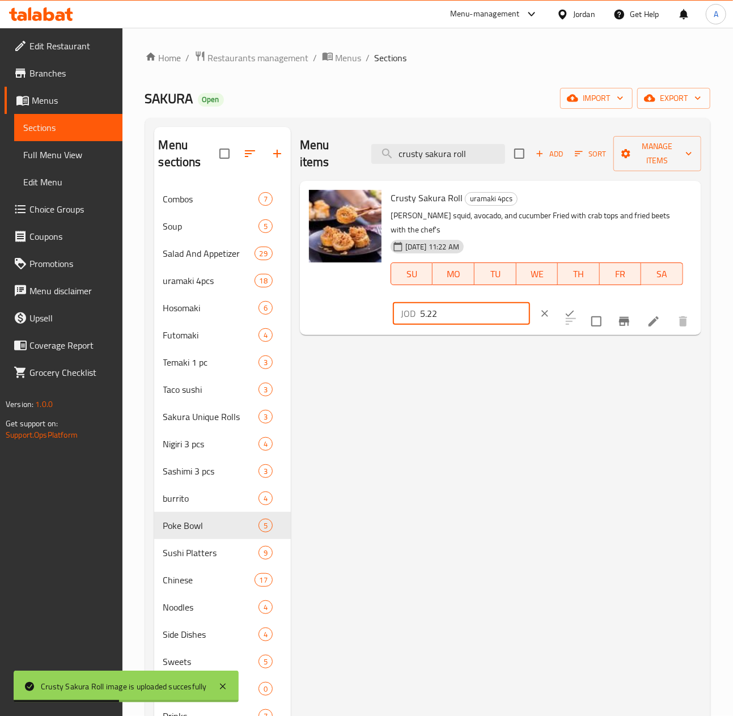
click at [467, 302] on input "5.22" at bounding box center [475, 313] width 110 height 23
type input "5.2"
click button "ok" at bounding box center [569, 313] width 25 height 25
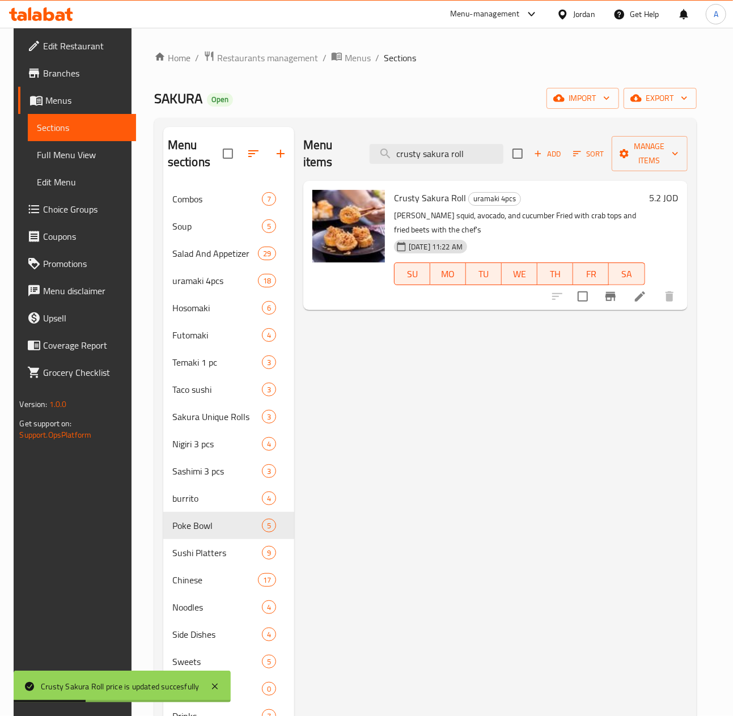
click at [543, 197] on h6 "5.2 JOD" at bounding box center [664, 198] width 29 height 16
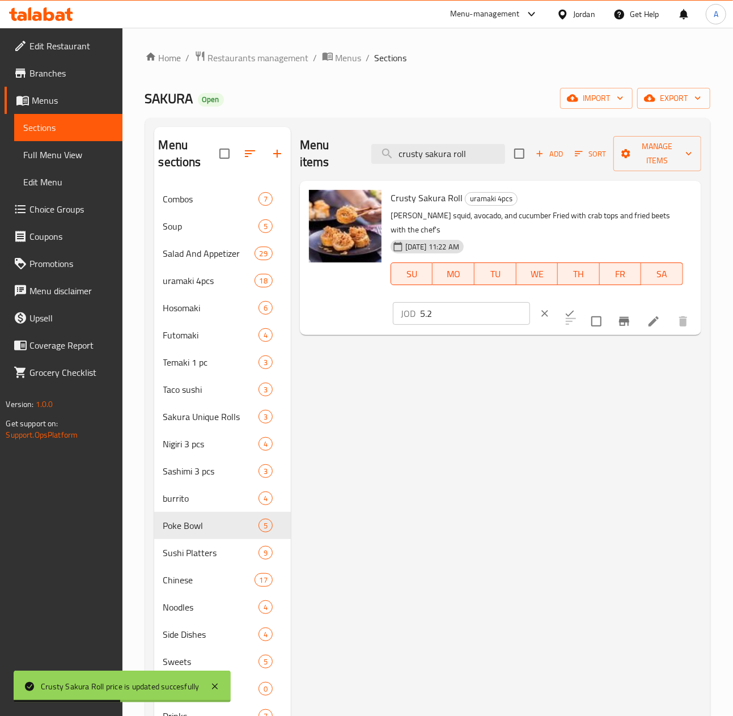
click at [447, 288] on div "Crusty Sakura Roll uramaki 4pcs Osaki squid, avocado, and cucumber Fried with c…" at bounding box center [537, 245] width 302 height 120
click at [451, 302] on input "5.2" at bounding box center [475, 313] width 110 height 23
drag, startPoint x: 460, startPoint y: 424, endPoint x: 445, endPoint y: 410, distance: 20.1
click at [458, 424] on div "Menu items crusty sakura roll Add Sort Manage items Crusty Sakura Roll uramaki …" at bounding box center [496, 485] width 411 height 716
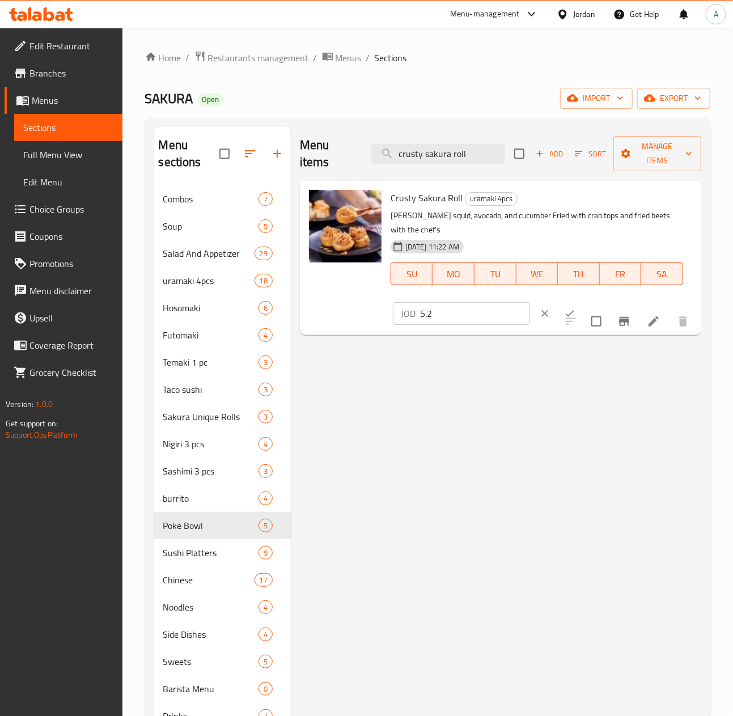
click at [349, 356] on div "Menu items crusty sakura roll Add Sort Manage items Crusty Sakura Roll uramaki …" at bounding box center [496, 485] width 411 height 716
click at [470, 145] on input "crusty sakura roll" at bounding box center [438, 154] width 134 height 20
paste input "shrimp taco"
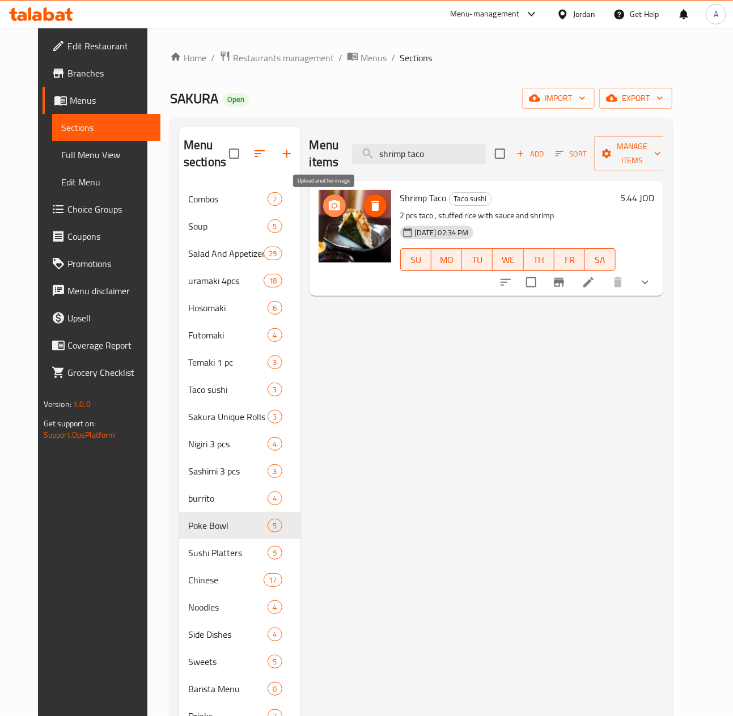
click at [329, 204] on icon "upload picture" at bounding box center [334, 205] width 11 height 10
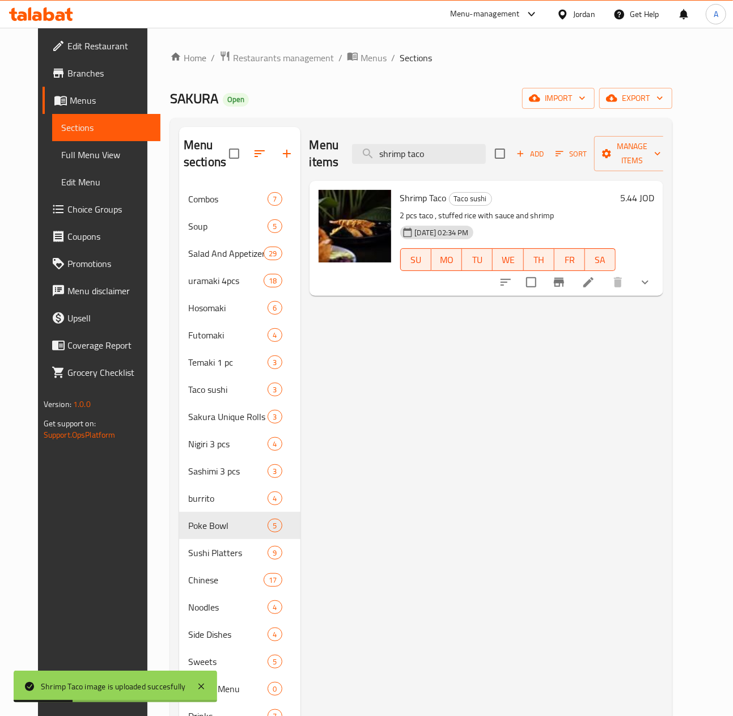
click at [479, 384] on div "Menu items shrimp taco Add Sort Manage items Shrimp Taco Taco sushi 2 pcs taco …" at bounding box center [483, 485] width 364 height 716
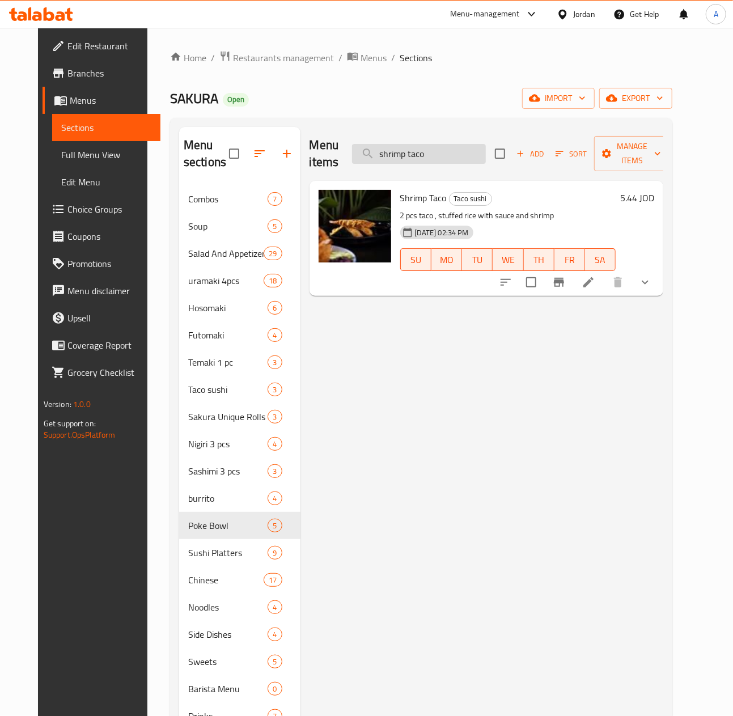
click at [449, 158] on input "shrimp taco" at bounding box center [419, 154] width 134 height 20
paste input "tornado roll"
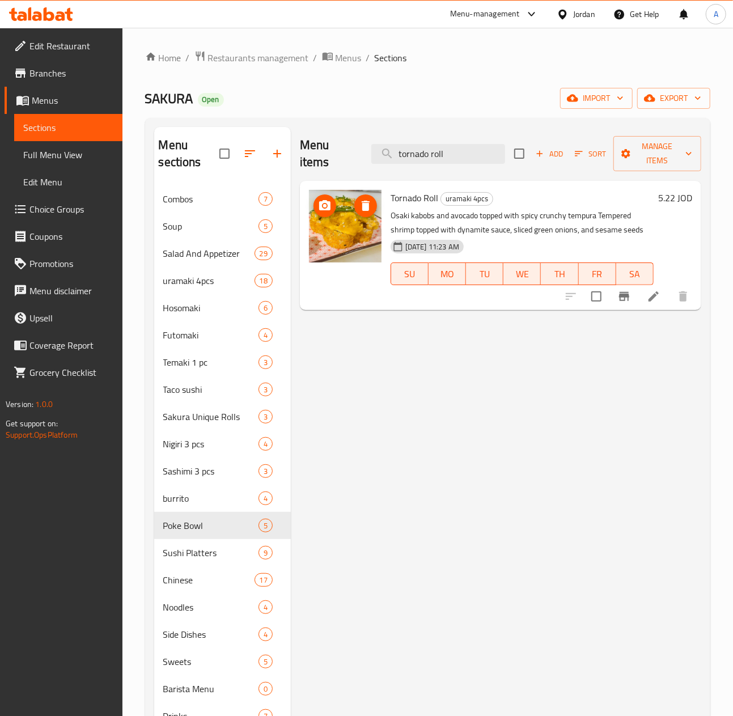
click at [327, 206] on circle "upload picture" at bounding box center [324, 205] width 3 height 3
click at [329, 201] on icon "upload picture" at bounding box center [325, 206] width 14 height 14
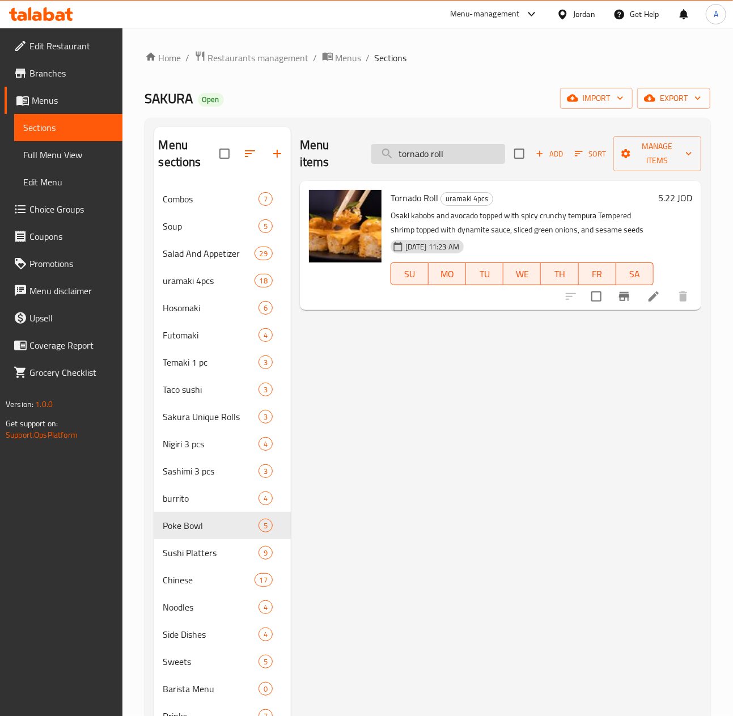
click at [416, 146] on input "tornado roll" at bounding box center [438, 154] width 134 height 20
paste input "runchy salmon sala"
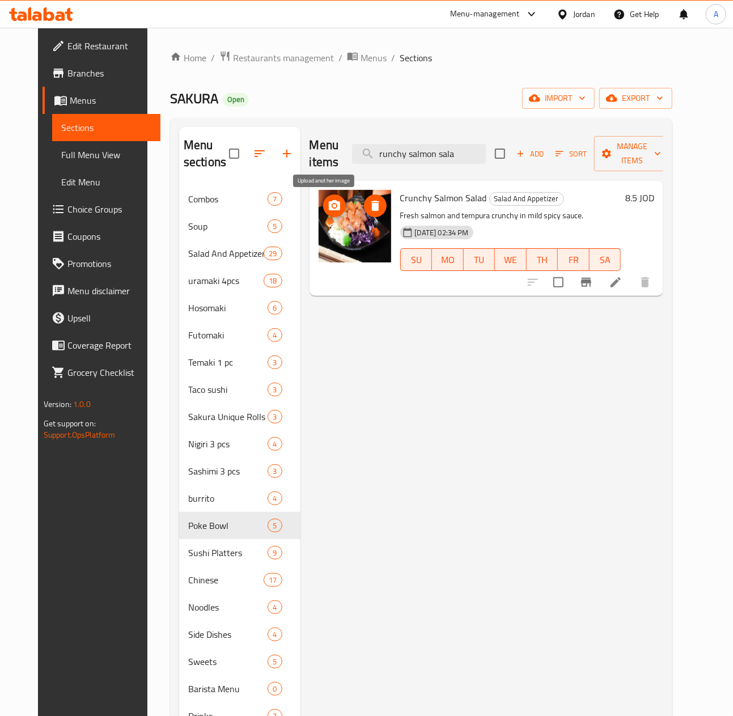
type input "runchy salmon sala"
click at [331, 214] on button "upload picture" at bounding box center [334, 206] width 23 height 23
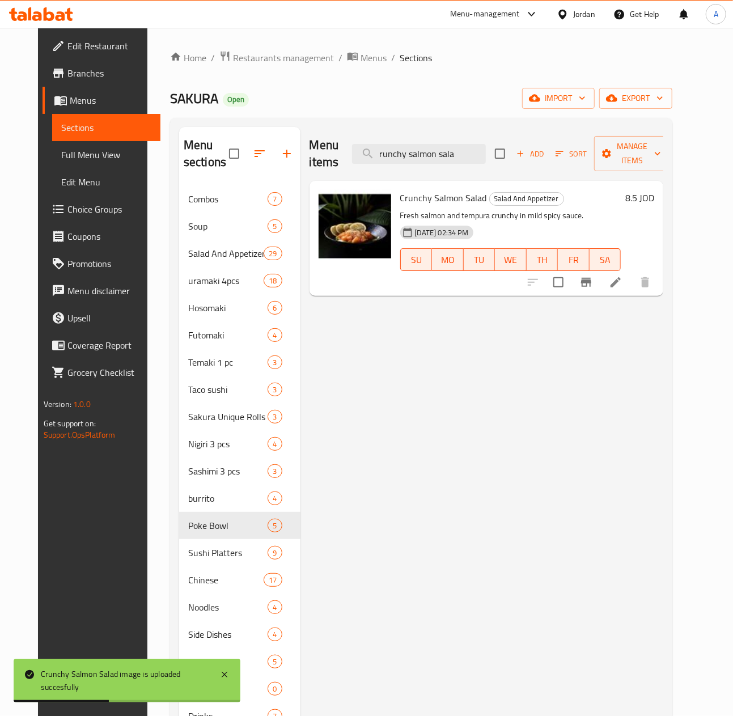
click at [543, 279] on li at bounding box center [616, 282] width 32 height 20
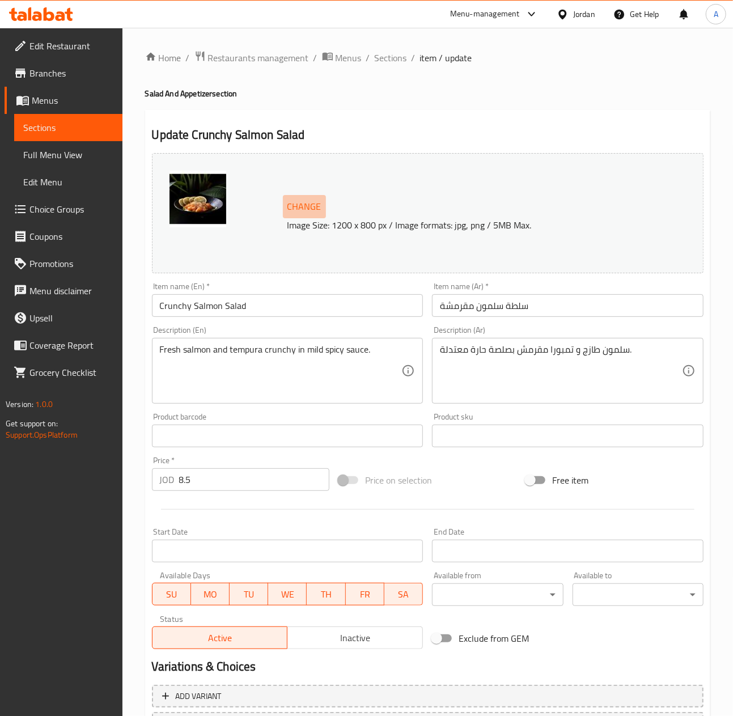
click at [314, 209] on span "Change" at bounding box center [305, 206] width 34 height 16
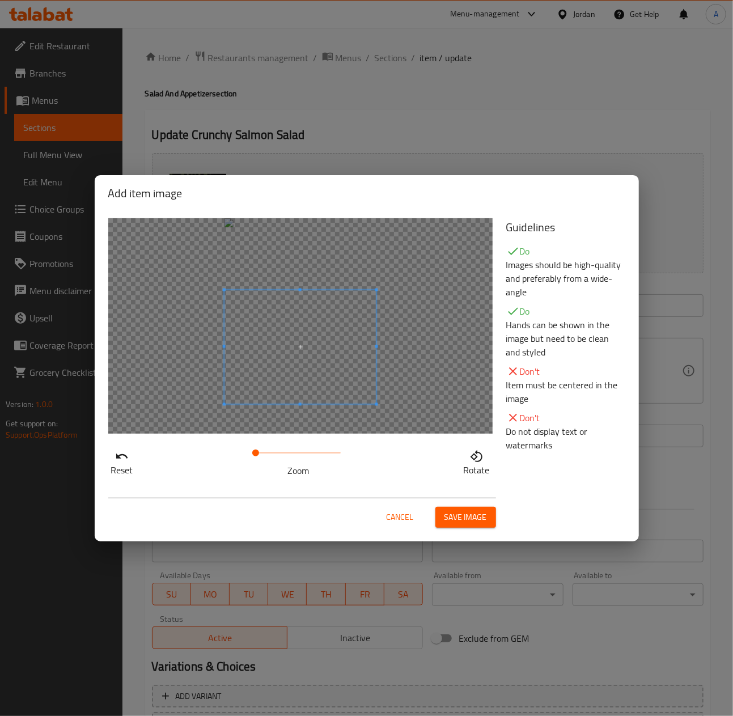
click at [333, 386] on span at bounding box center [300, 347] width 153 height 114
click at [474, 524] on span "Save image" at bounding box center [466, 517] width 43 height 14
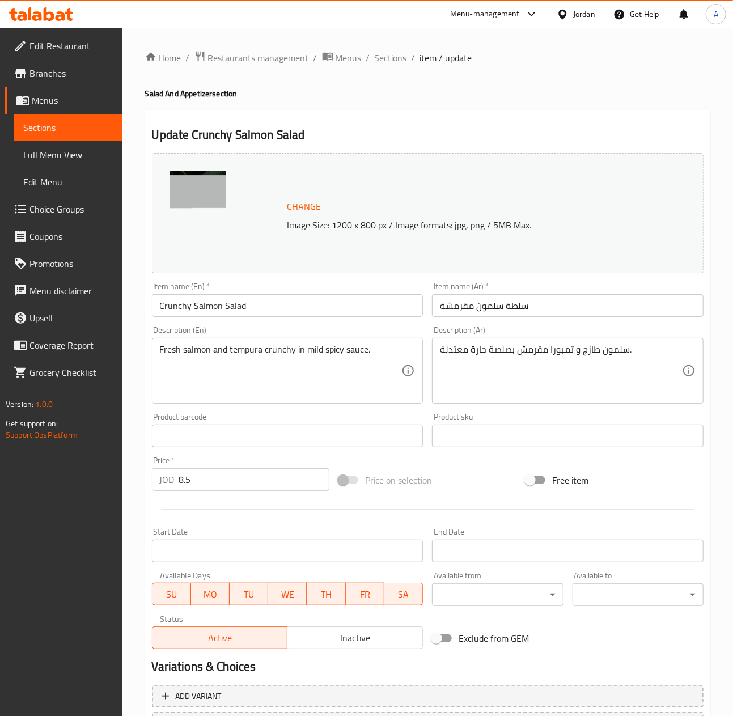
scroll to position [100, 0]
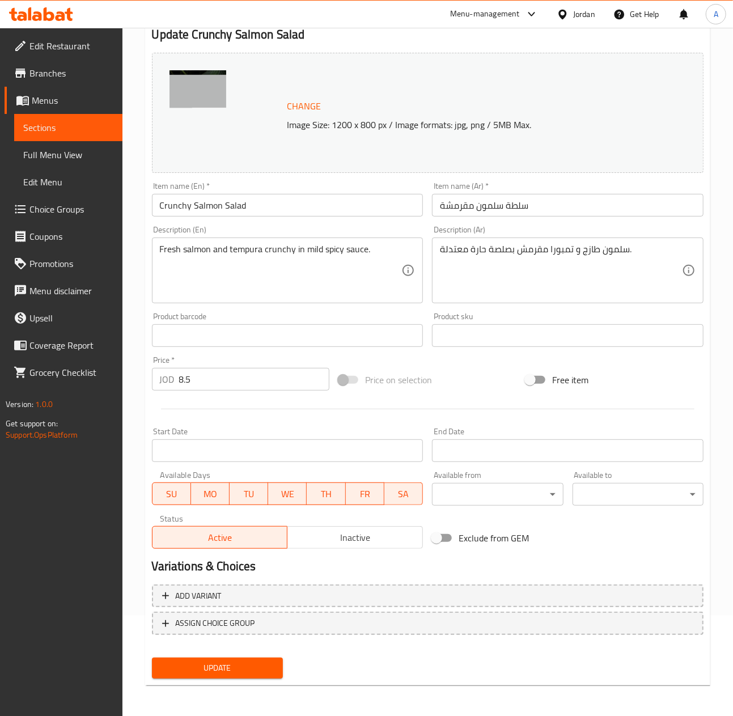
click at [181, 536] on div "Update" at bounding box center [217, 668] width 140 height 30
click at [181, 536] on button "Update" at bounding box center [217, 668] width 131 height 21
click at [222, 536] on span "Update" at bounding box center [217, 668] width 113 height 14
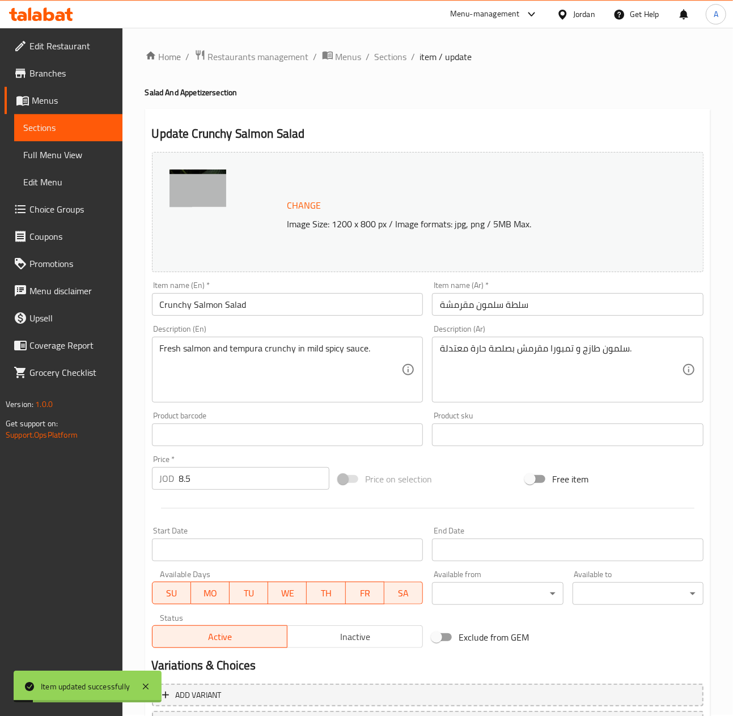
scroll to position [0, 0]
click at [388, 52] on span "Sections" at bounding box center [391, 58] width 32 height 14
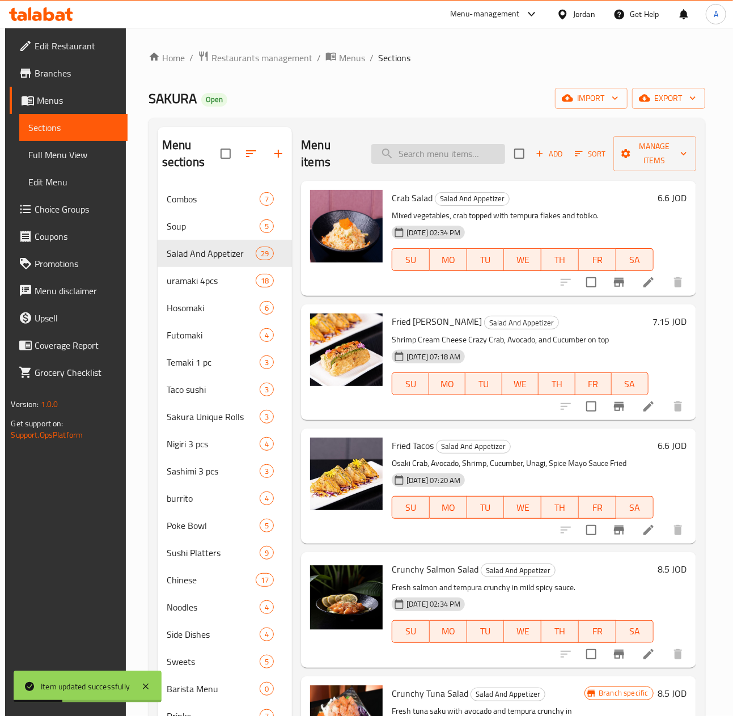
click at [420, 159] on input "search" at bounding box center [438, 154] width 134 height 20
paste input "crunchy tuna salad"
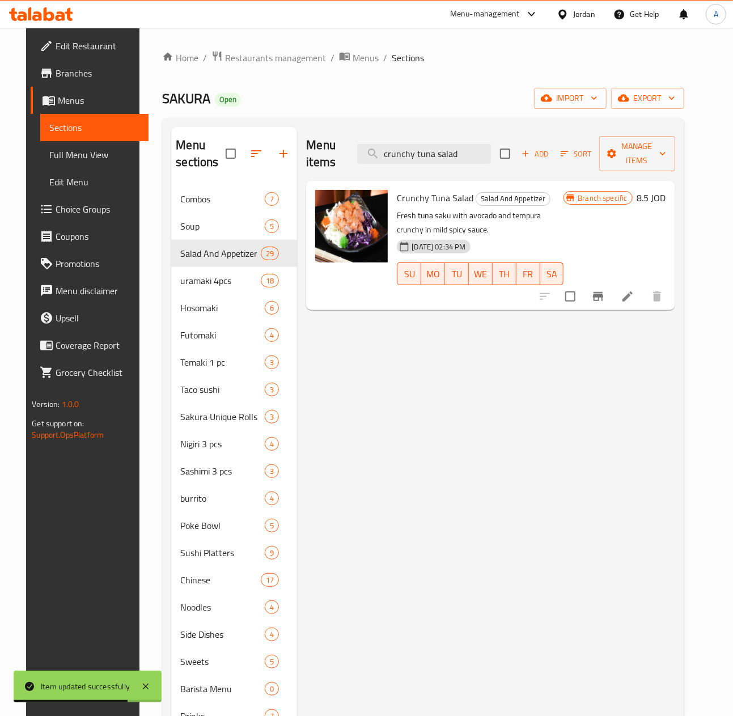
type input "crunchy tuna salad"
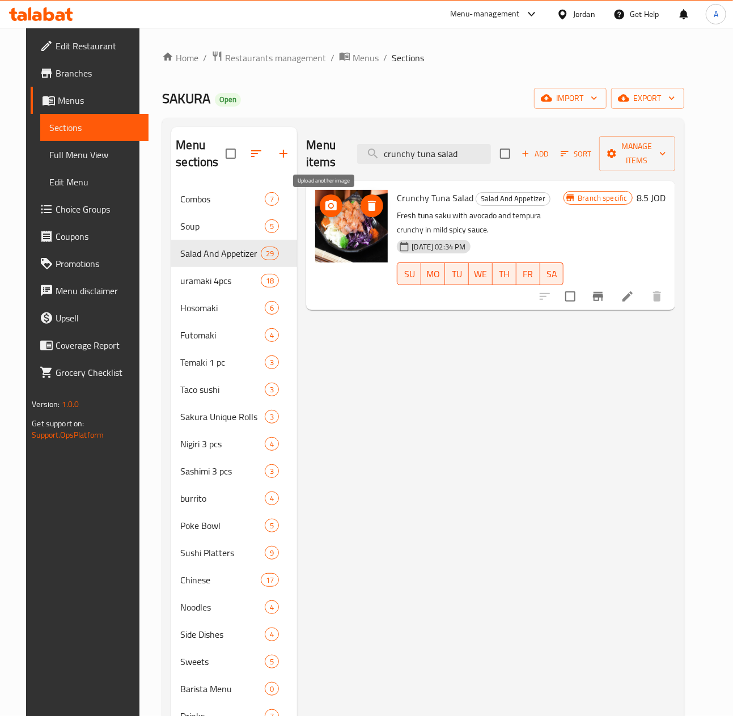
click at [324, 212] on icon "upload picture" at bounding box center [331, 206] width 14 height 14
click at [543, 297] on button "Branch-specific-item" at bounding box center [598, 296] width 27 height 27
click at [543, 299] on icon at bounding box center [628, 297] width 14 height 14
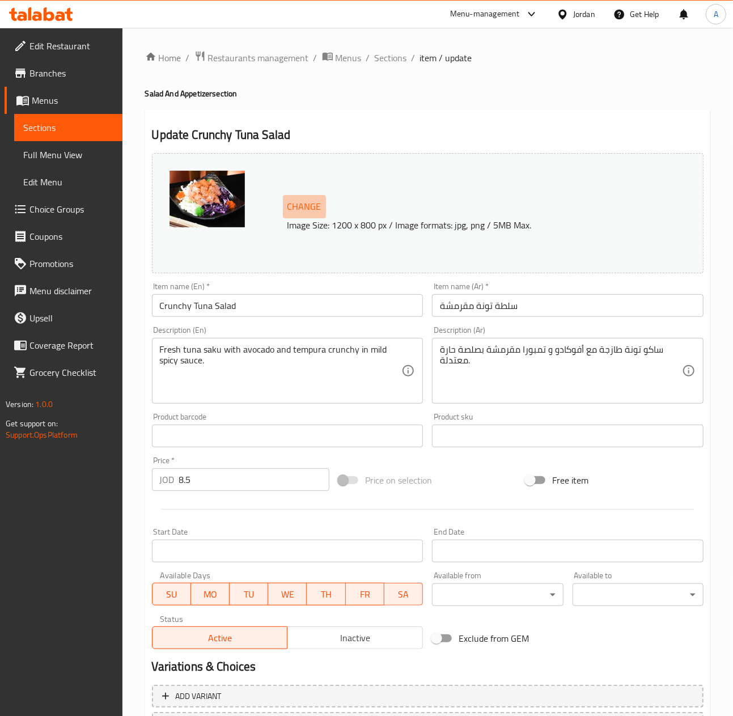
click at [297, 204] on span "Change" at bounding box center [305, 206] width 34 height 16
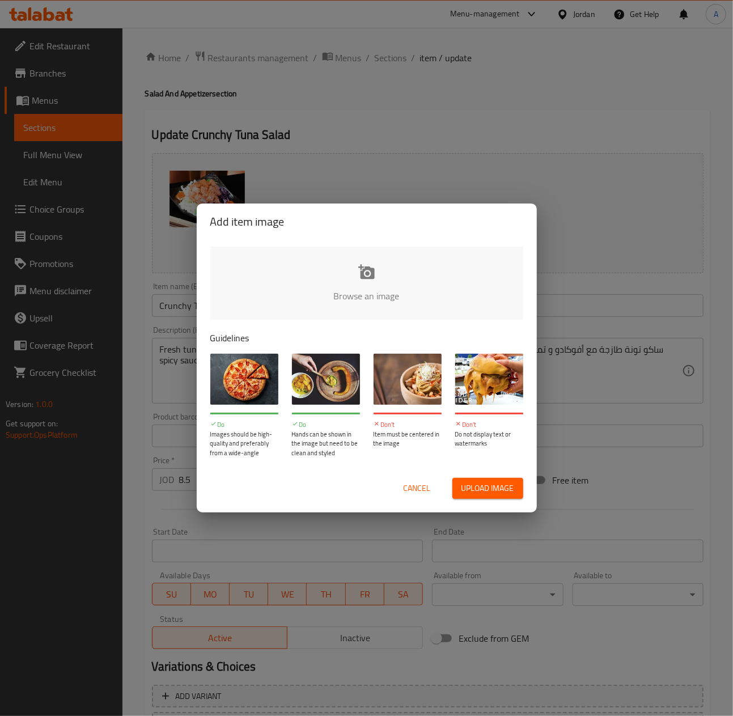
click at [504, 485] on span "Upload image" at bounding box center [488, 488] width 53 height 14
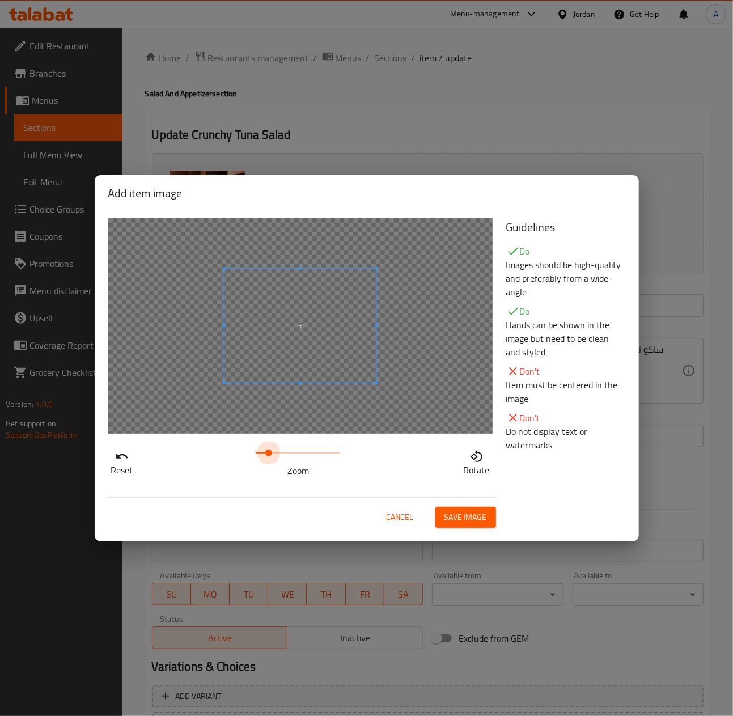
click at [269, 454] on span at bounding box center [298, 453] width 85 height 16
click at [279, 377] on span at bounding box center [336, 349] width 227 height 170
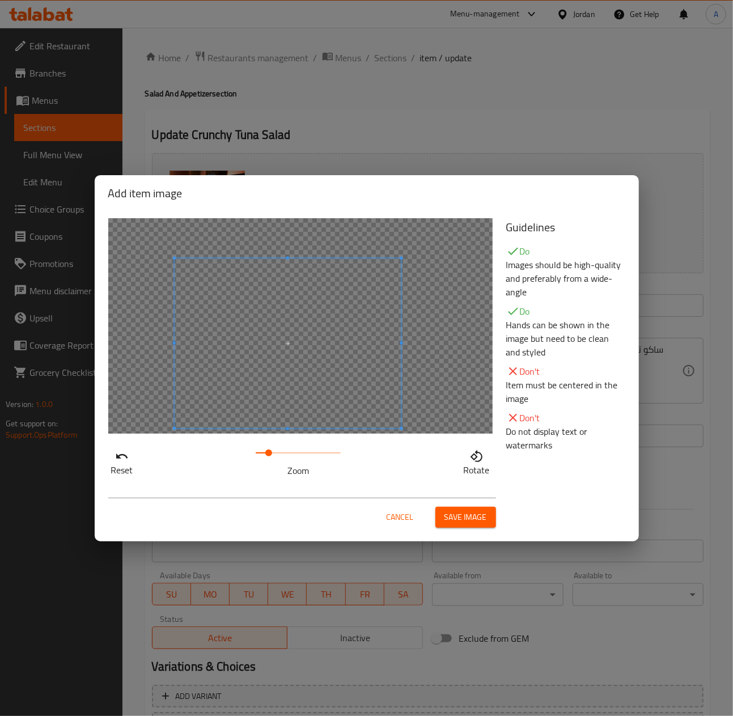
click at [229, 372] on span at bounding box center [287, 343] width 227 height 170
click at [215, 359] on span at bounding box center [280, 336] width 227 height 170
drag, startPoint x: 271, startPoint y: 452, endPoint x: 261, endPoint y: 453, distance: 9.1
click at [261, 453] on span at bounding box center [262, 453] width 7 height 7
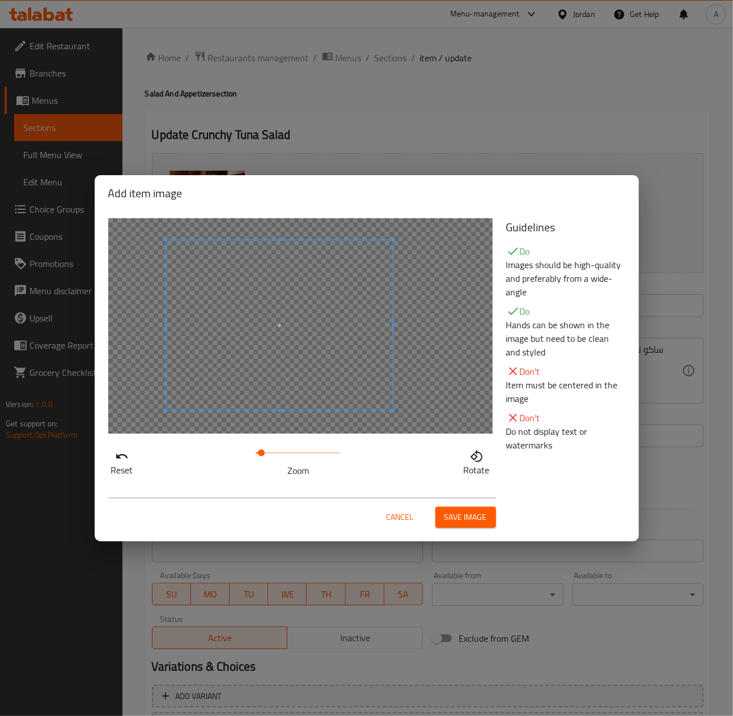
click at [298, 362] on span at bounding box center [279, 325] width 227 height 170
drag, startPoint x: 264, startPoint y: 453, endPoint x: 243, endPoint y: 449, distance: 21.4
click at [252, 451] on span at bounding box center [255, 453] width 7 height 7
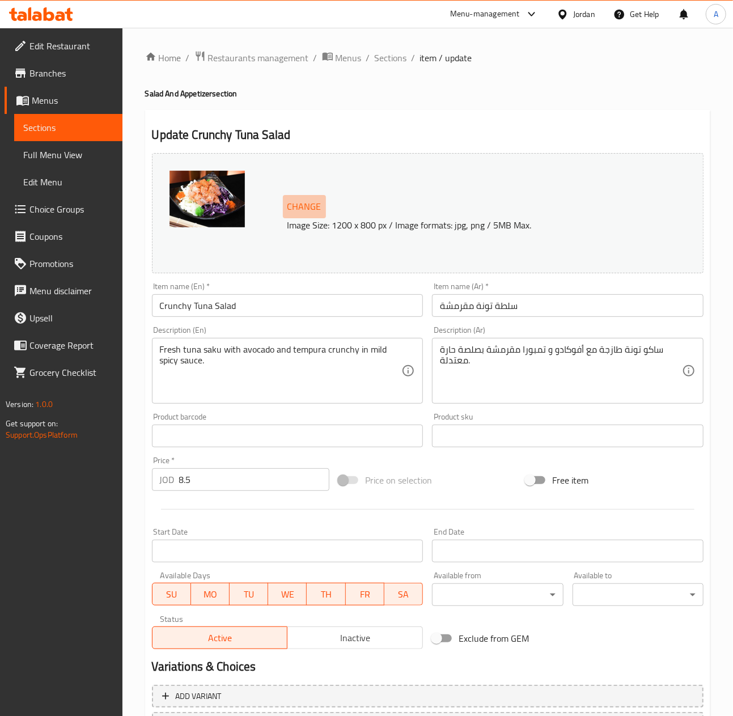
click at [317, 200] on span "Change" at bounding box center [305, 206] width 34 height 16
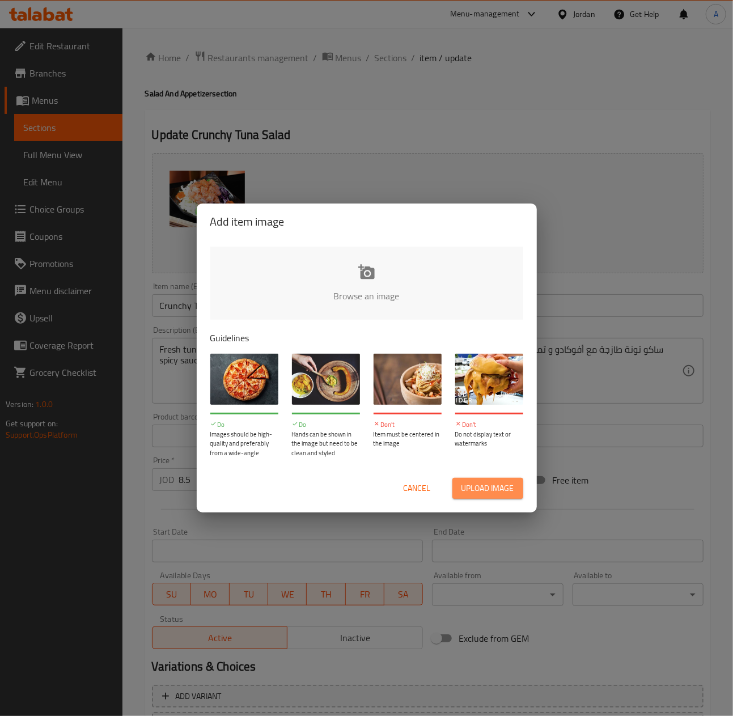
click at [495, 483] on span "Upload image" at bounding box center [488, 488] width 53 height 14
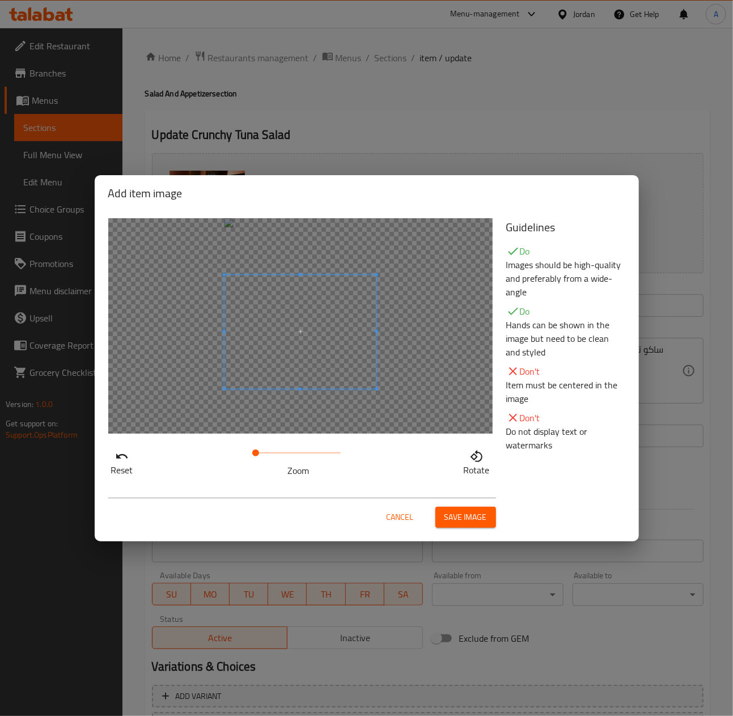
click at [311, 345] on span at bounding box center [300, 331] width 153 height 114
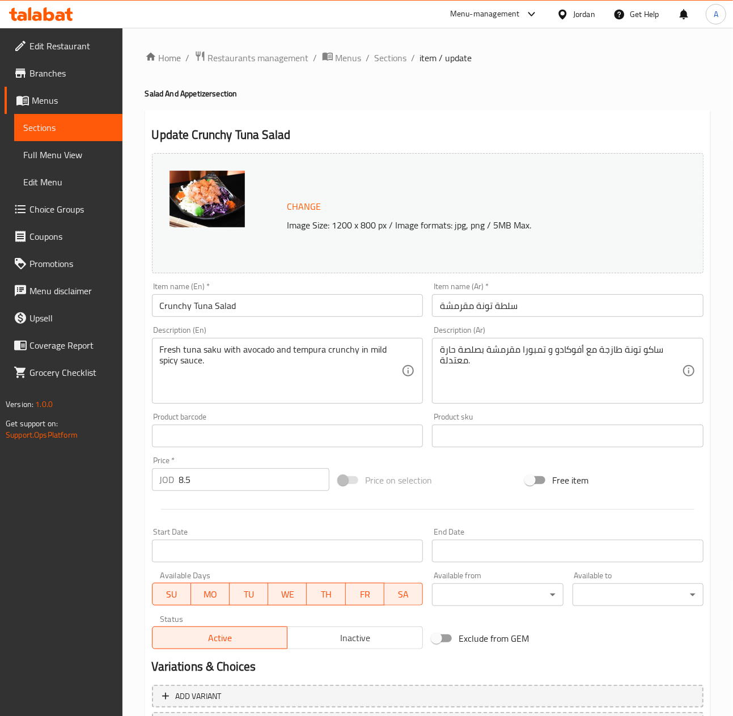
click at [195, 188] on img at bounding box center [207, 199] width 75 height 57
click at [300, 207] on span "Change" at bounding box center [305, 206] width 34 height 16
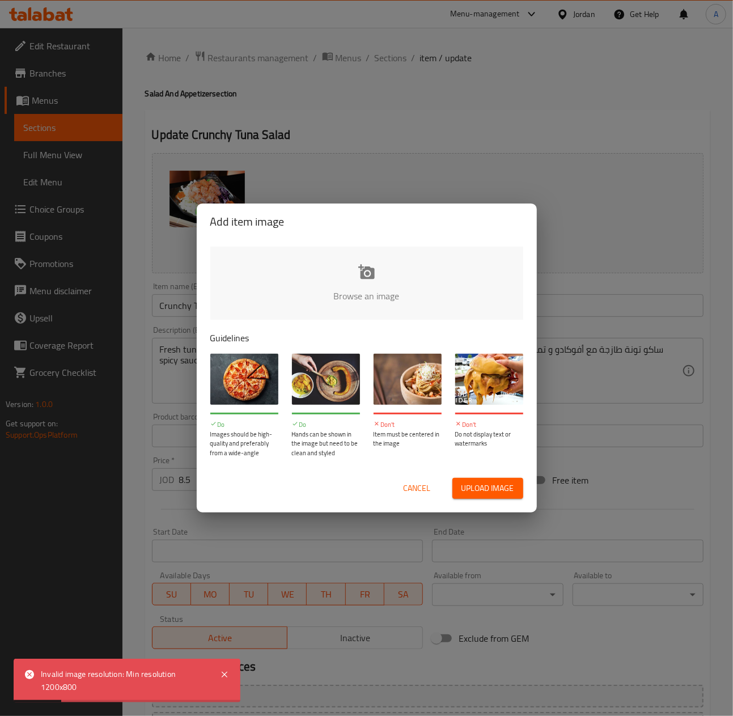
drag, startPoint x: 374, startPoint y: 278, endPoint x: 382, endPoint y: 289, distance: 12.6
type input "C:\fakepath\f65cc286-7969-4192-b302-e510a9f1530f.jpg"
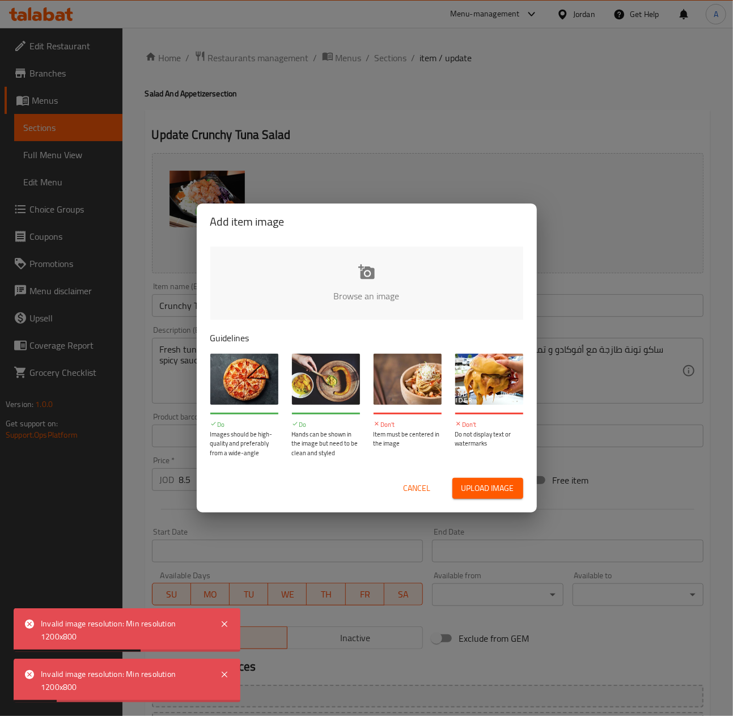
click at [403, 497] on button "Cancel" at bounding box center [417, 488] width 36 height 21
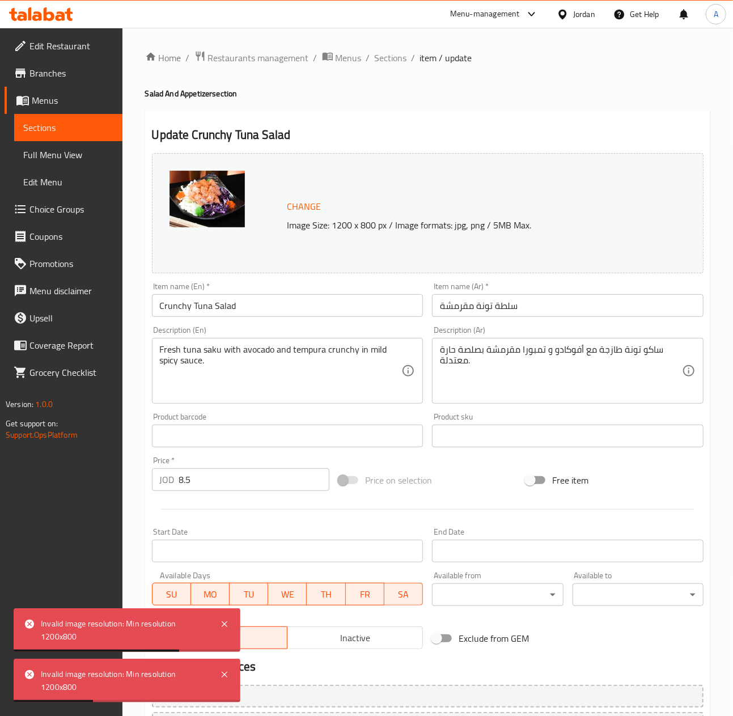
click at [403, 43] on div "Home / Restaurants management / Menus / Sections / item / update Salad And Appe…" at bounding box center [427, 423] width 611 height 790
click at [401, 56] on span "Sections" at bounding box center [391, 58] width 32 height 14
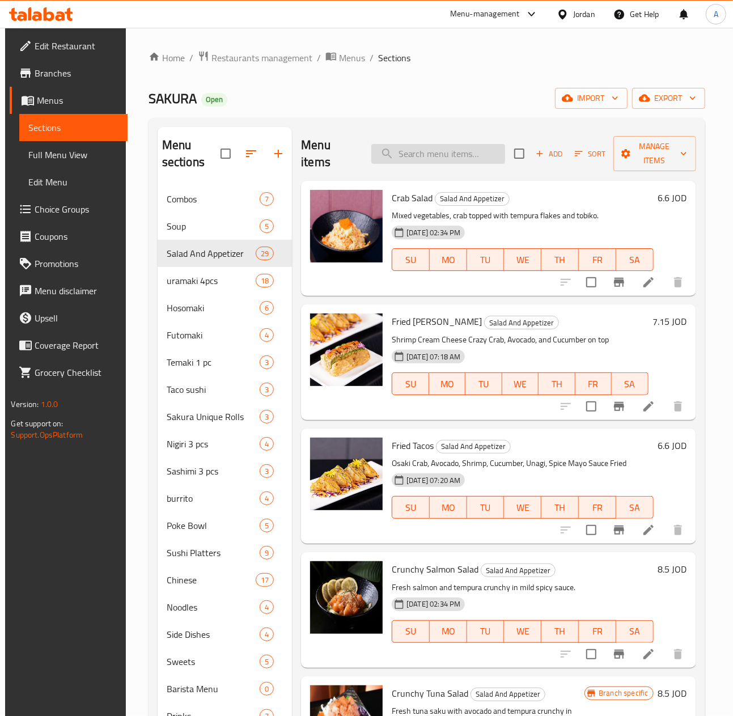
click at [409, 159] on input "search" at bounding box center [438, 154] width 134 height 20
paste input "crunchy salmon salad"
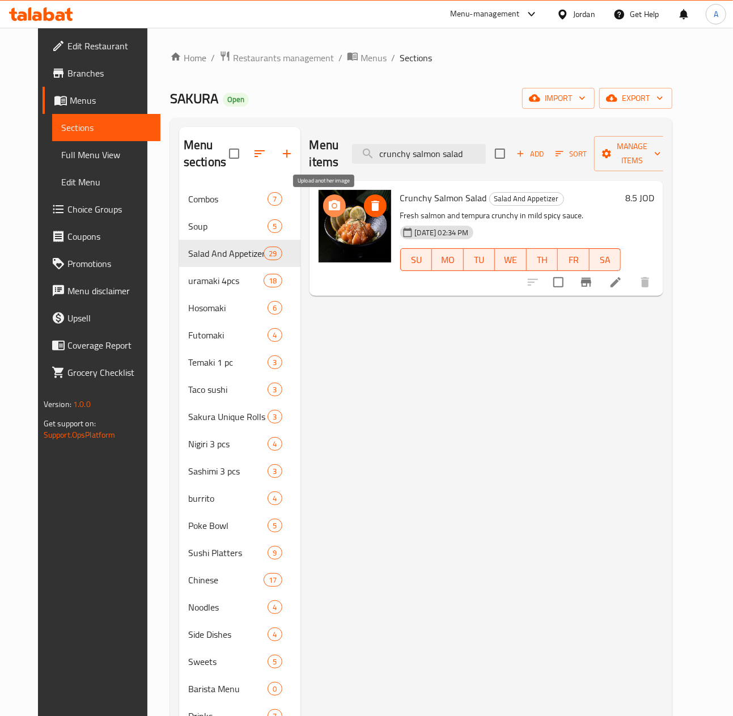
click at [333, 208] on span "upload picture" at bounding box center [334, 206] width 23 height 14
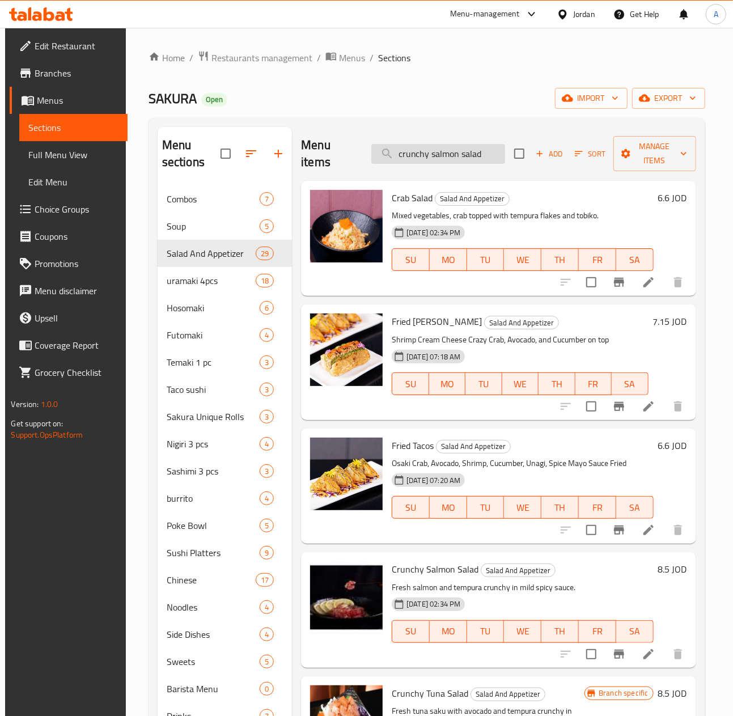
click at [446, 147] on input "crunchy salmon salad" at bounding box center [438, 154] width 134 height 20
paste input "sakura unique rolls"
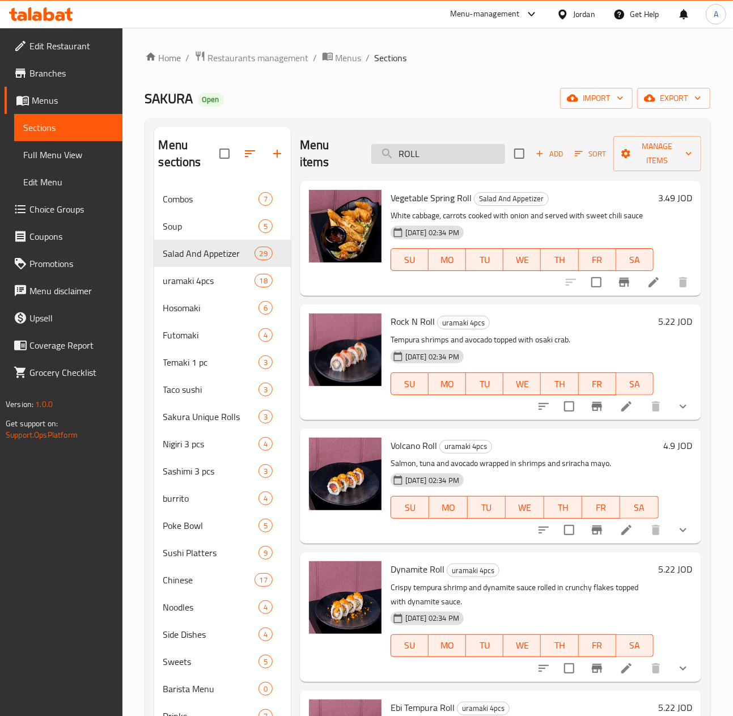
drag, startPoint x: 422, startPoint y: 138, endPoint x: 429, endPoint y: 147, distance: 11.3
click at [424, 143] on div "Menu items ROLL Add Sort Manage items" at bounding box center [501, 154] width 402 height 54
click at [429, 147] on input "ROLL" at bounding box center [438, 154] width 134 height 20
paste input "Chef’s special"
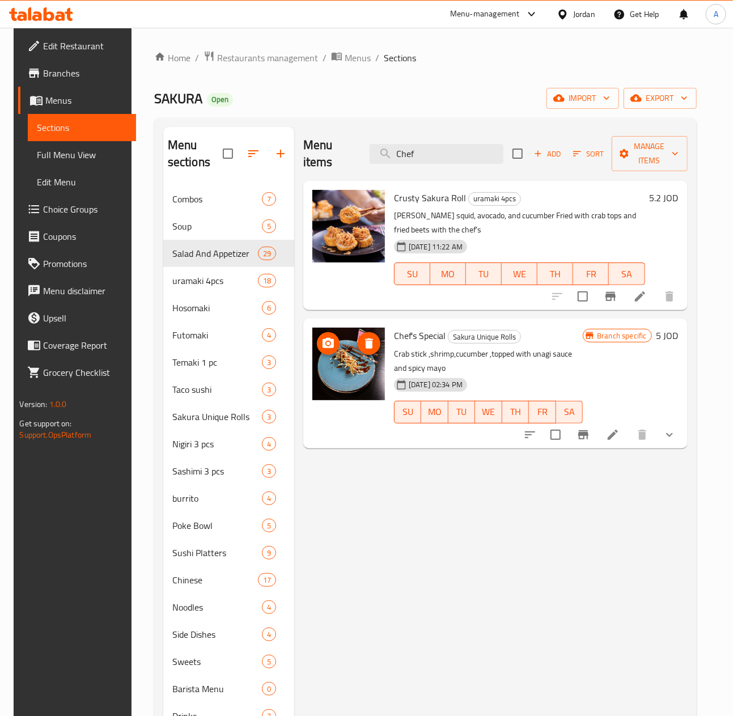
click at [343, 388] on img at bounding box center [348, 364] width 73 height 73
click at [332, 349] on span "upload picture" at bounding box center [328, 344] width 23 height 14
click at [453, 149] on input "Chef" at bounding box center [437, 154] width 134 height 20
paste input "sakura special shrimp"
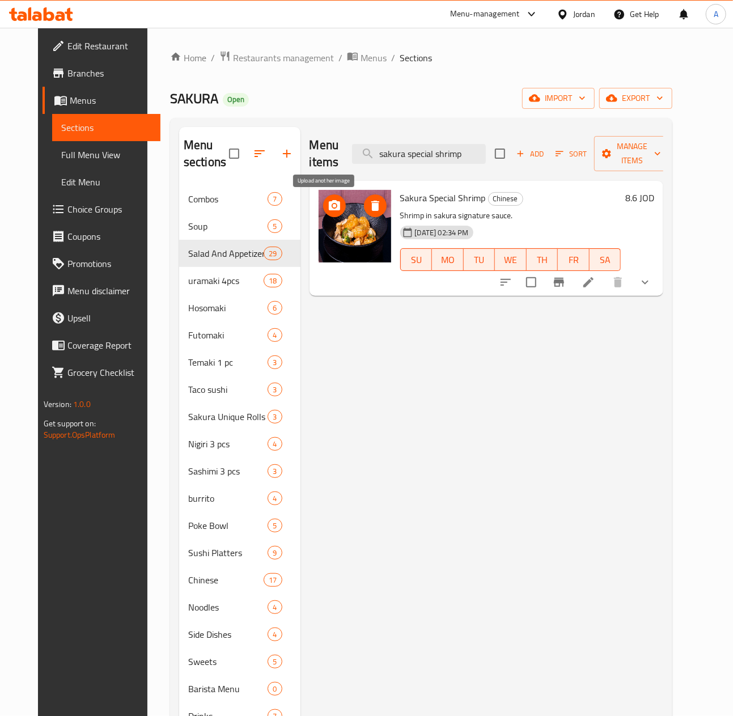
click at [329, 204] on icon "upload picture" at bounding box center [334, 205] width 11 height 10
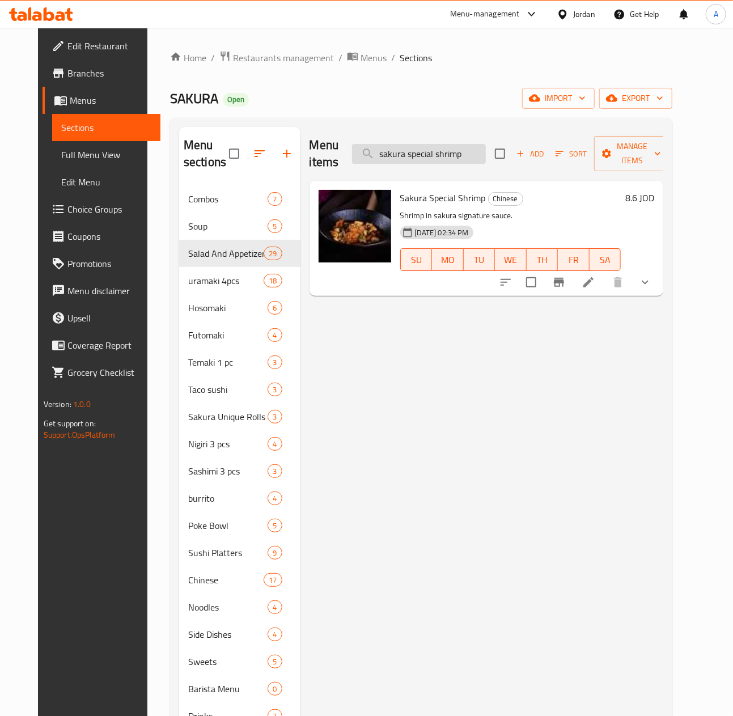
click at [440, 151] on input "sakura special shrimp" at bounding box center [419, 154] width 134 height 20
paste input "dynamite shrimps 8 pieces"
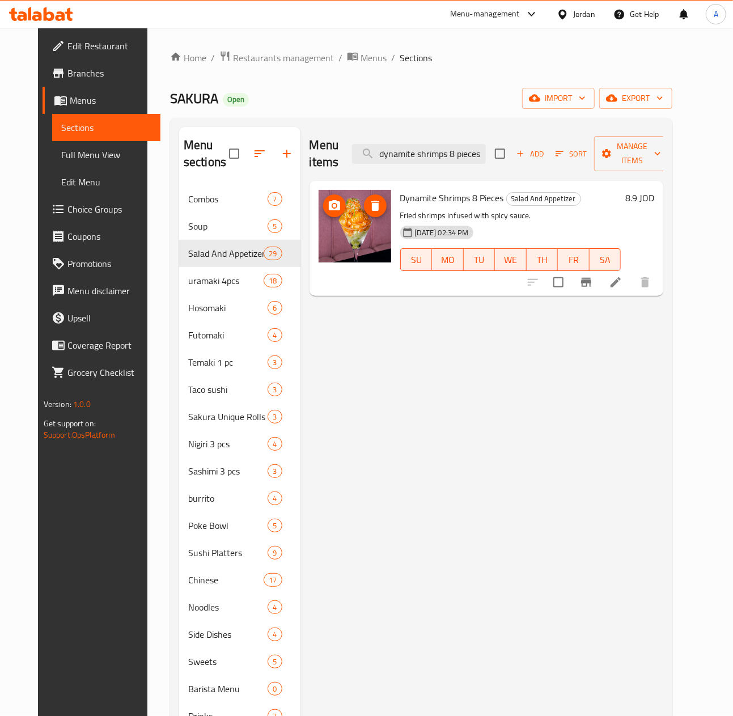
click at [329, 209] on icon "upload picture" at bounding box center [334, 205] width 11 height 10
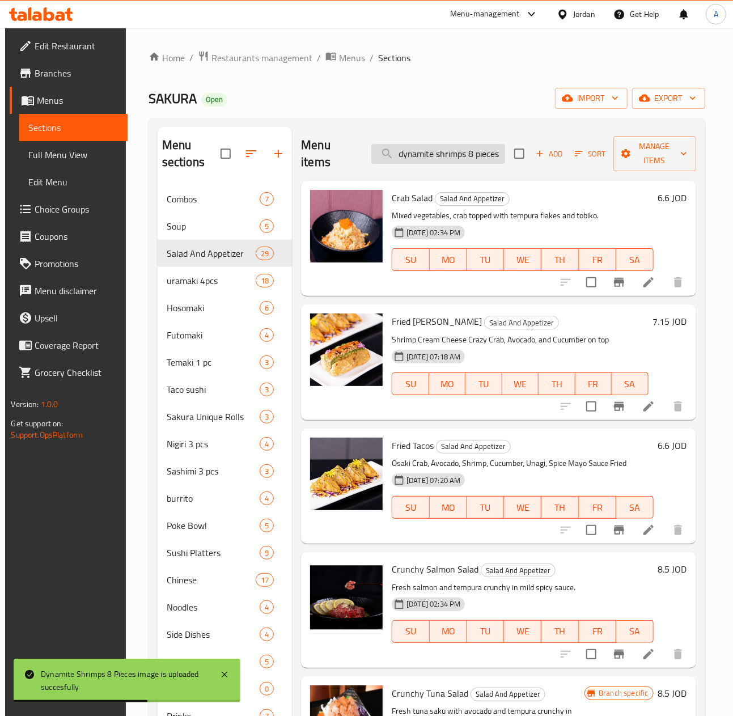
click at [424, 163] on input "dynamite shrimps 8 pieces" at bounding box center [438, 154] width 134 height 20
click at [501, 150] on input "dynamite shrimps 8 pieces" at bounding box center [438, 154] width 134 height 20
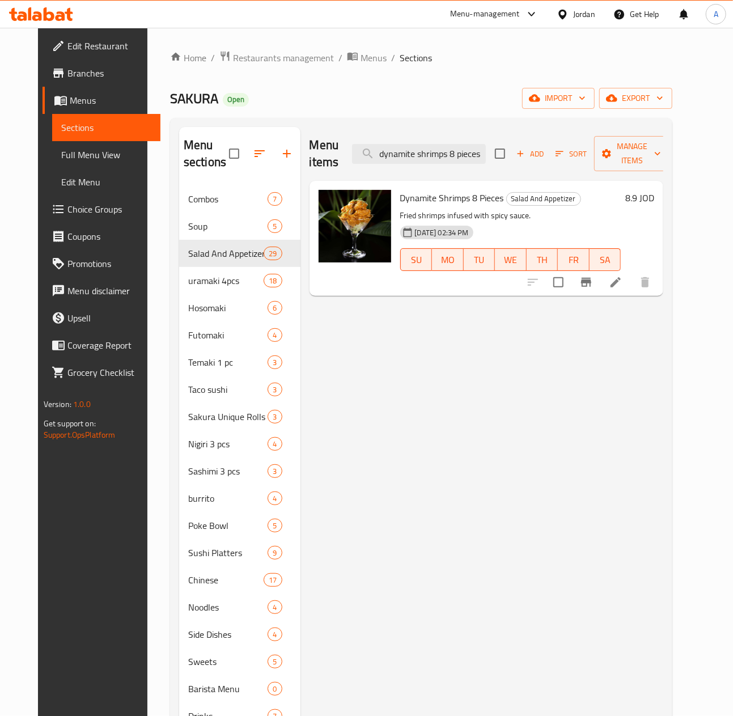
click at [425, 170] on div "Menu items dynamite shrimps 8 pieces Add Sort Manage items" at bounding box center [487, 154] width 354 height 54
click at [432, 154] on input "dynamite shrimps 8 pieces" at bounding box center [419, 154] width 134 height 20
click at [481, 159] on input "dynamite shrimps 8 pieces" at bounding box center [419, 154] width 134 height 20
paste input "crab salad"
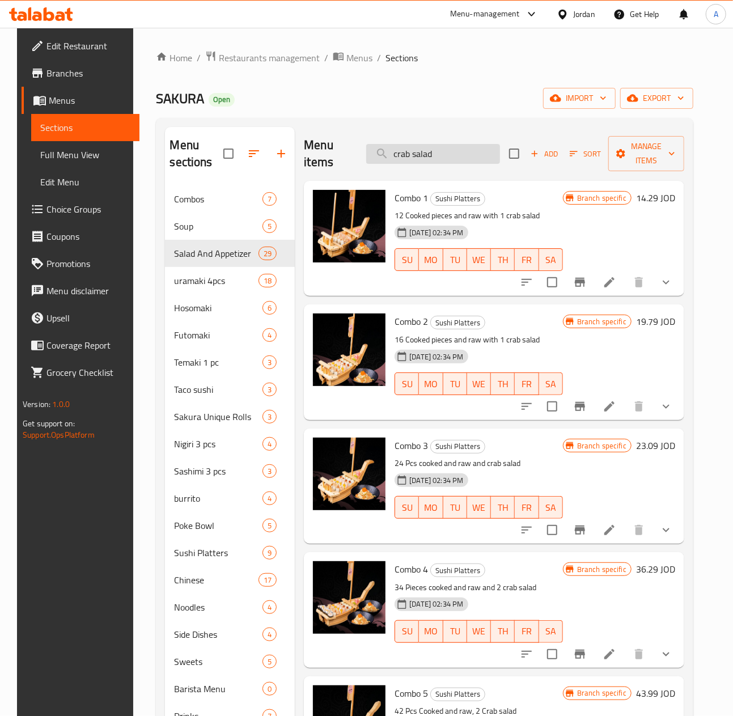
click at [402, 159] on input "crab salad" at bounding box center [433, 154] width 134 height 20
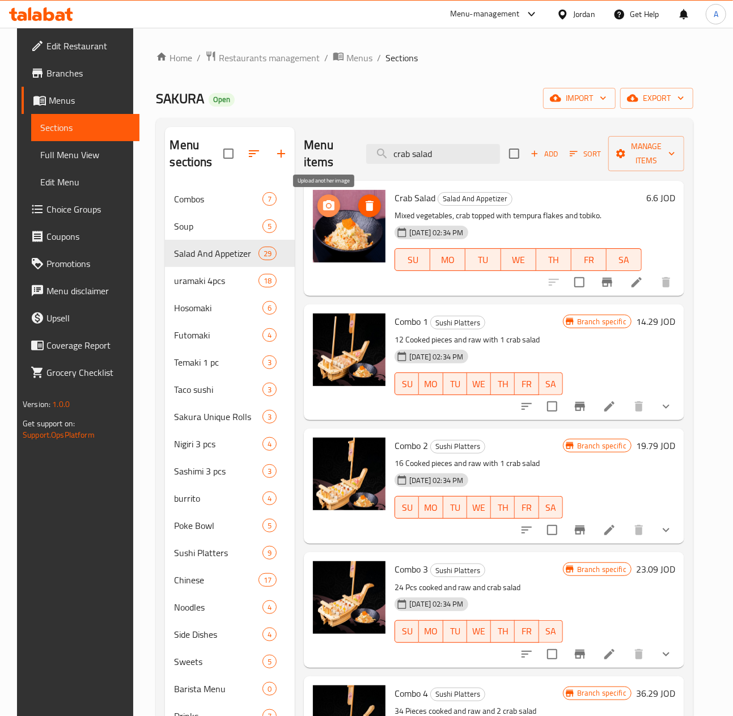
click at [327, 206] on icon "upload picture" at bounding box center [329, 206] width 14 height 14
click at [327, 209] on icon "upload picture" at bounding box center [328, 205] width 11 height 10
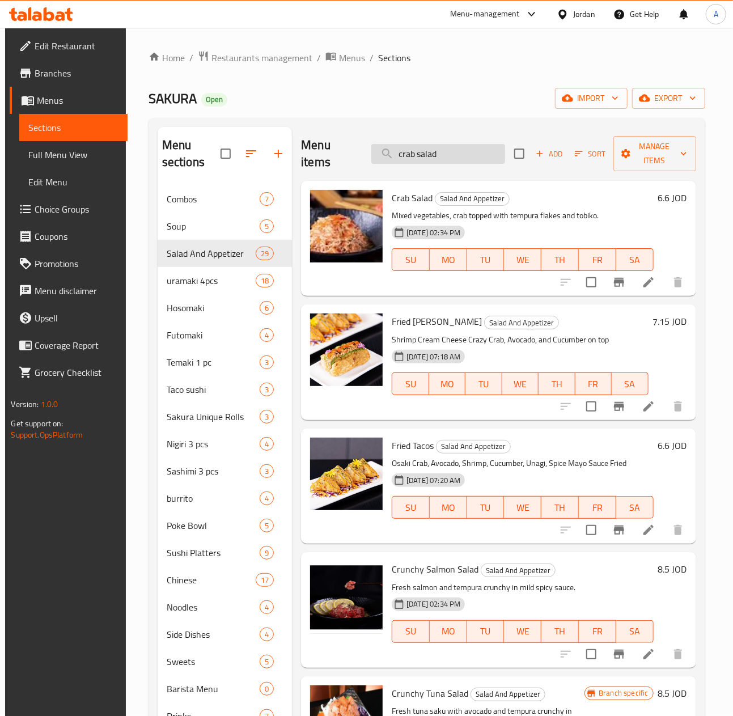
click at [434, 151] on input "crab salad" at bounding box center [438, 154] width 134 height 20
paste input "kani bowl"
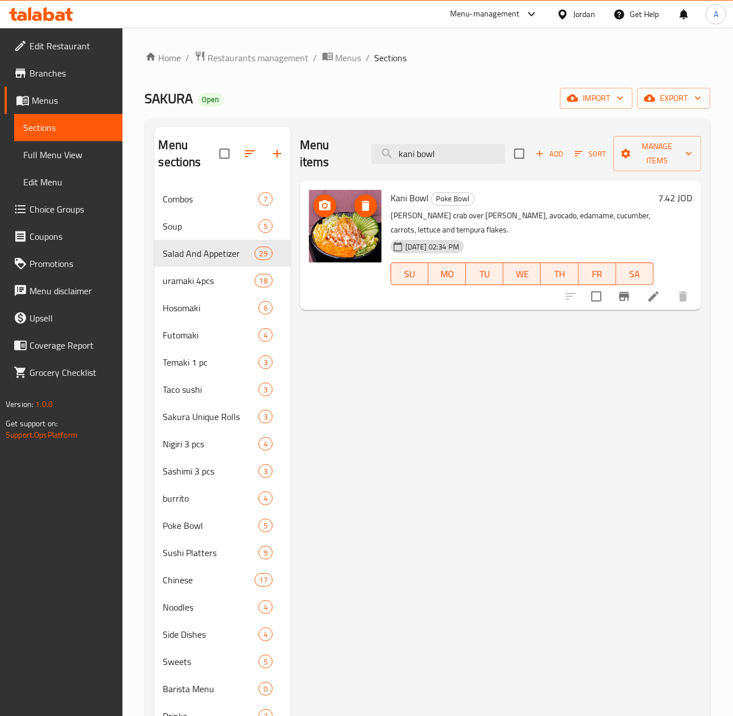
click at [332, 210] on span "upload picture" at bounding box center [325, 206] width 23 height 14
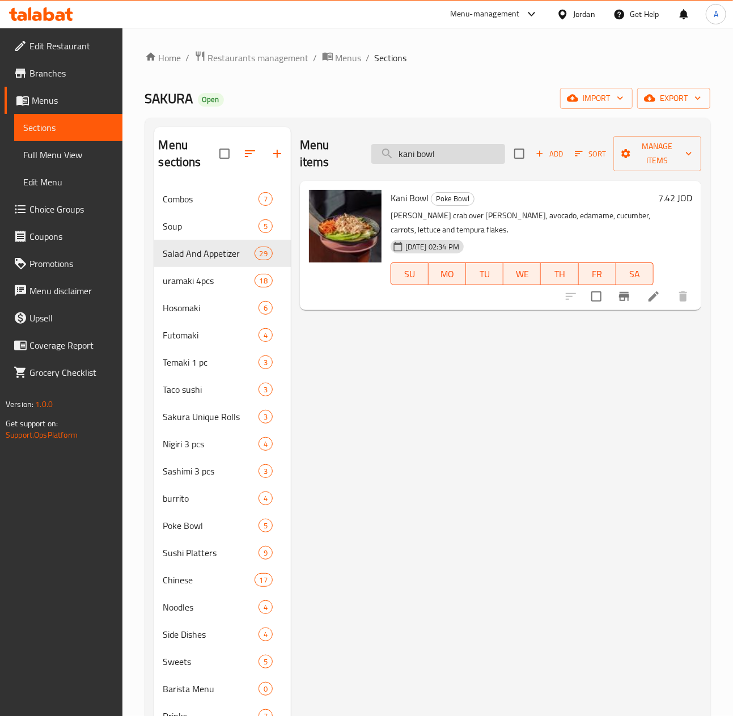
click at [421, 163] on input "kani bowl" at bounding box center [438, 154] width 134 height 20
paste input "red better"
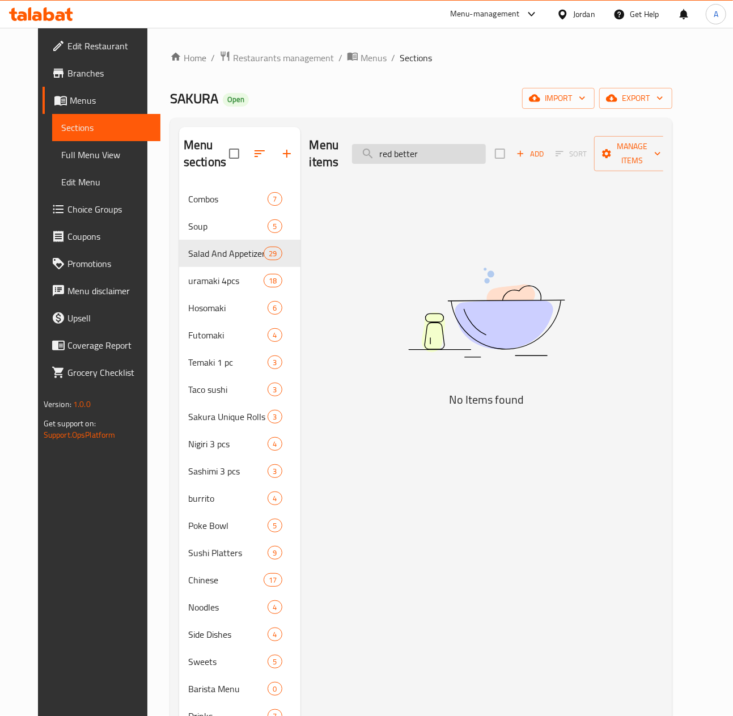
click at [466, 153] on input "red better" at bounding box center [419, 154] width 134 height 20
paste input "Chicken"
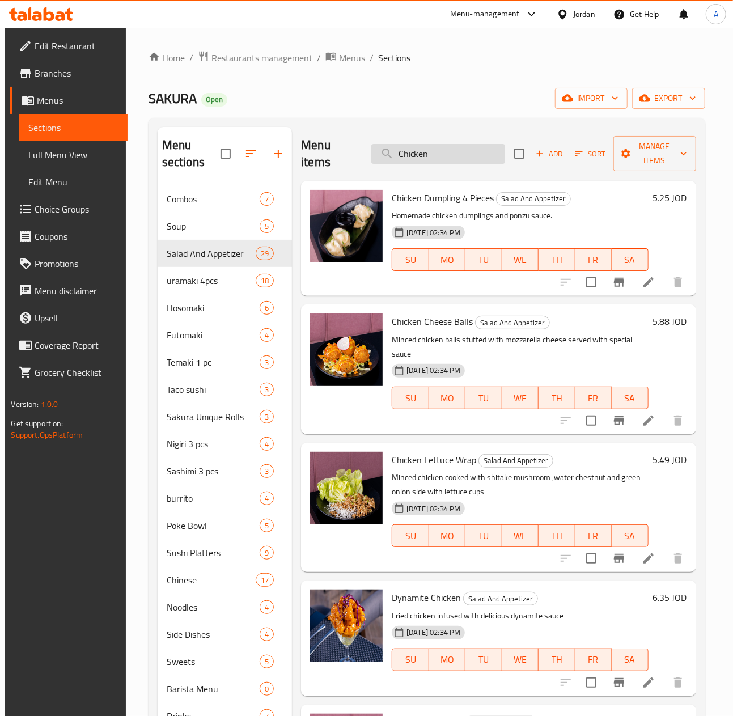
click at [461, 147] on input "Chicken" at bounding box center [438, 154] width 134 height 20
paste input "Chicken noodles"
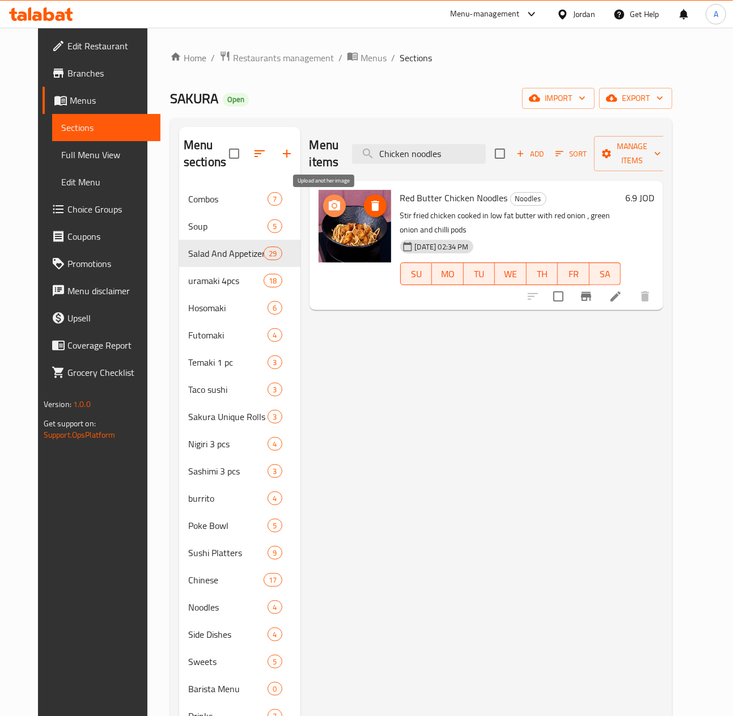
click at [329, 210] on icon "upload picture" at bounding box center [334, 205] width 11 height 10
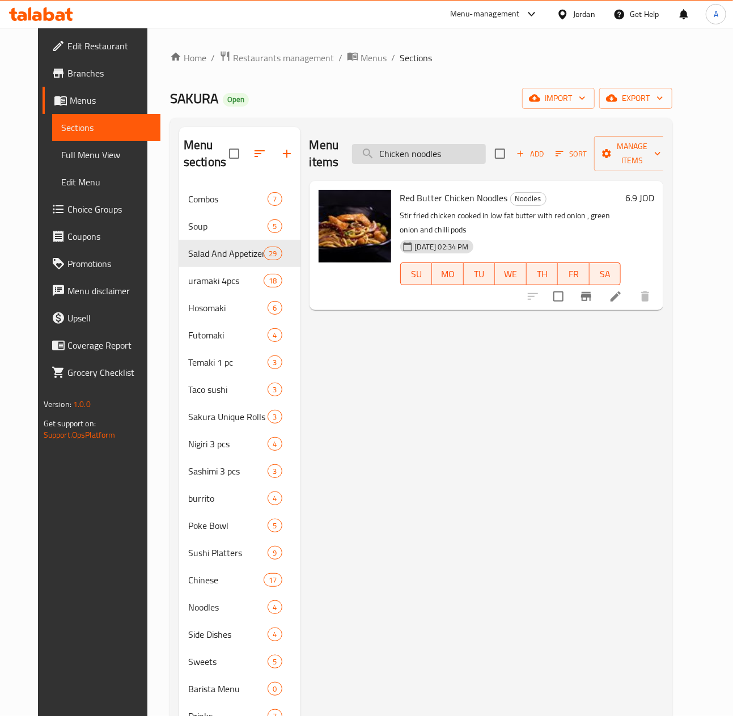
click at [480, 156] on input "Chicken noodles" at bounding box center [419, 154] width 134 height 20
paste input "classic salmo"
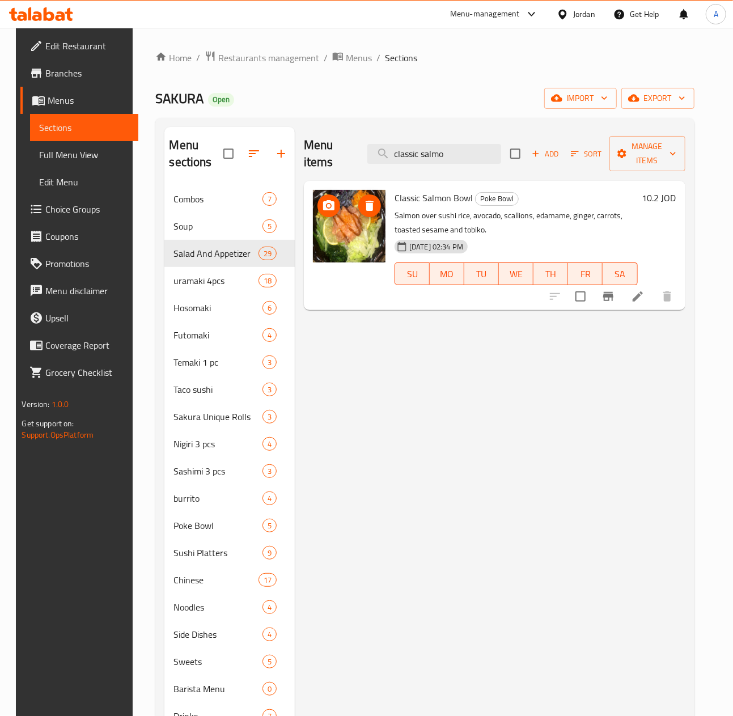
click at [349, 224] on img at bounding box center [349, 226] width 73 height 73
click at [327, 211] on icon "upload picture" at bounding box center [329, 206] width 14 height 14
click at [471, 165] on div "Menu items classic salmo Add Sort Manage items" at bounding box center [495, 154] width 382 height 54
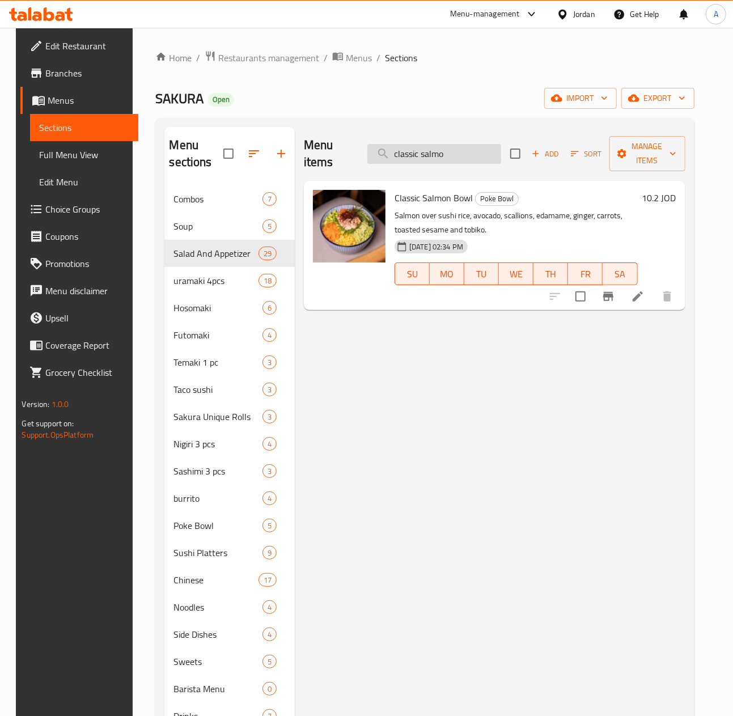
click at [467, 159] on input "classic salmo" at bounding box center [434, 154] width 134 height 20
paste input "runchy salmon"
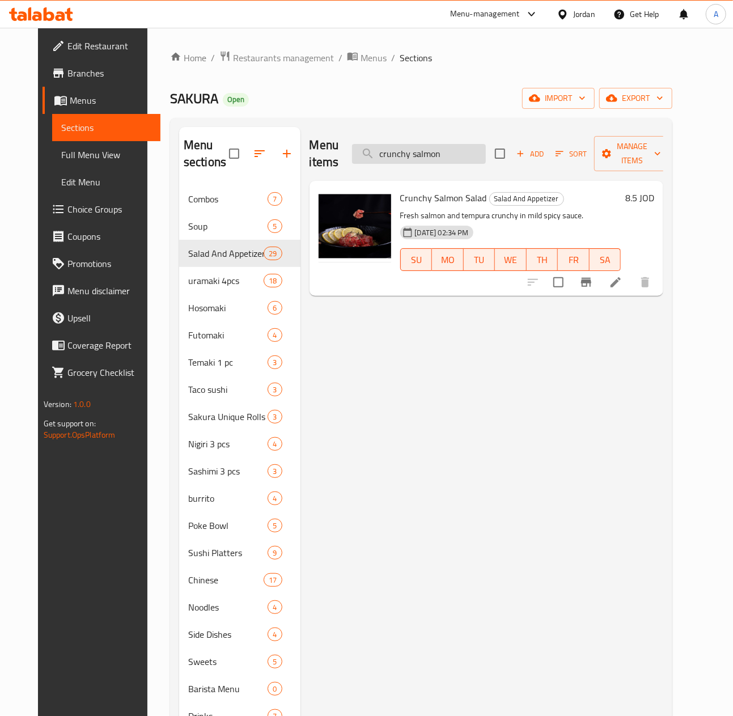
drag, startPoint x: 397, startPoint y: 150, endPoint x: 406, endPoint y: 154, distance: 10.1
click at [400, 153] on input "crunchy salmon" at bounding box center [419, 154] width 134 height 20
paste input "unique rolls"
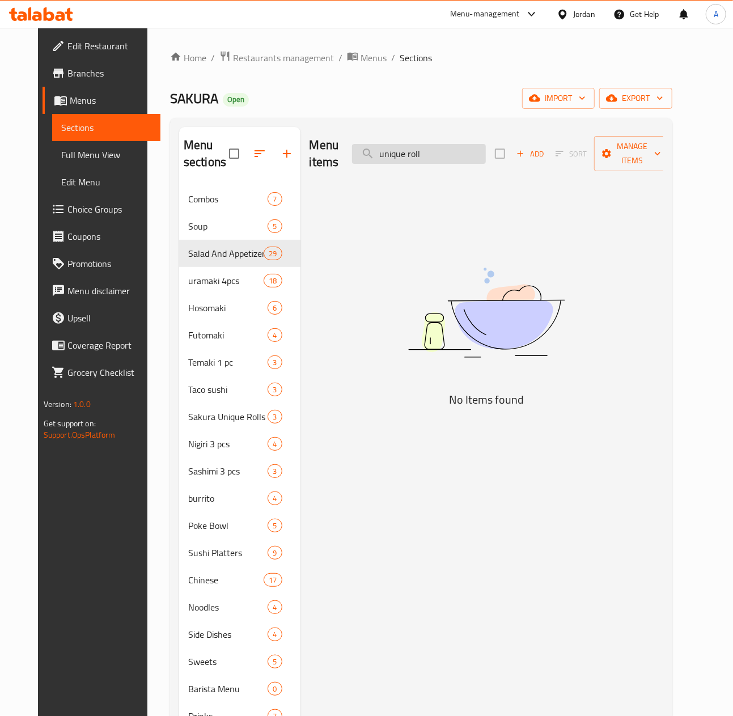
click at [450, 162] on input "unique roll" at bounding box center [419, 154] width 134 height 20
paste input "special"
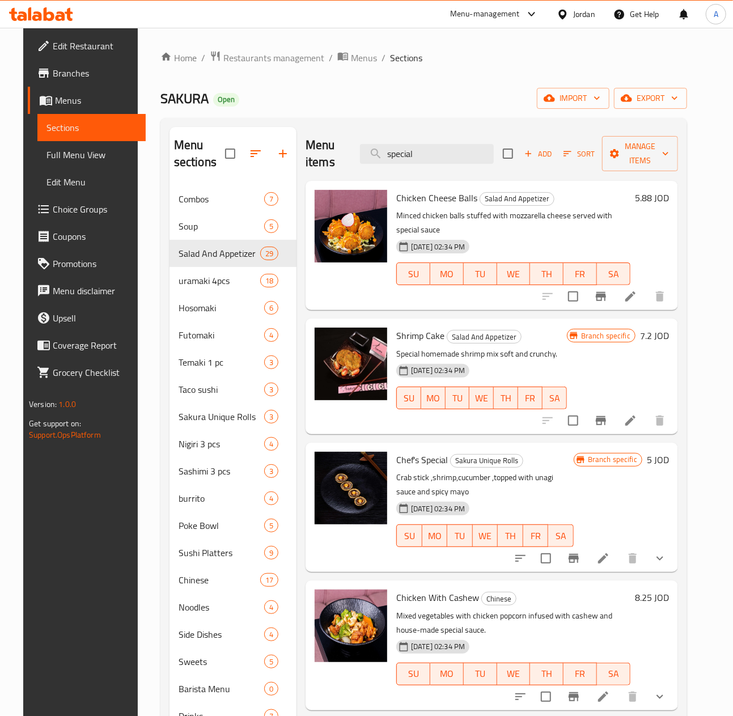
click at [444, 134] on div "Menu items special Add Sort Manage items" at bounding box center [492, 154] width 373 height 54
click at [442, 145] on input "special" at bounding box center [427, 154] width 134 height 20
drag, startPoint x: 409, startPoint y: 166, endPoint x: 415, endPoint y: 154, distance: 12.7
click at [409, 166] on div "Menu items special Add Sort Manage items" at bounding box center [492, 154] width 373 height 54
click at [417, 150] on input "special" at bounding box center [427, 154] width 134 height 20
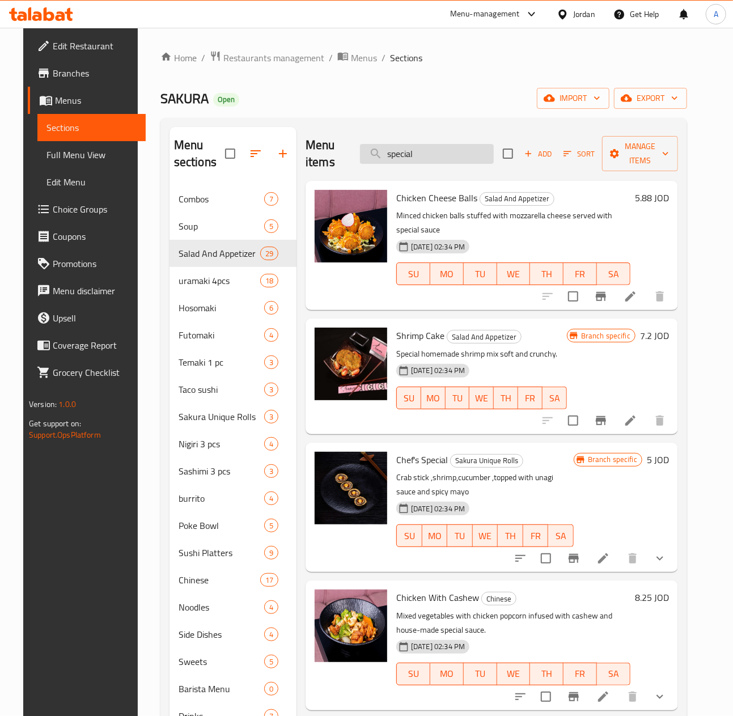
paste input "crunchy salmon salad"
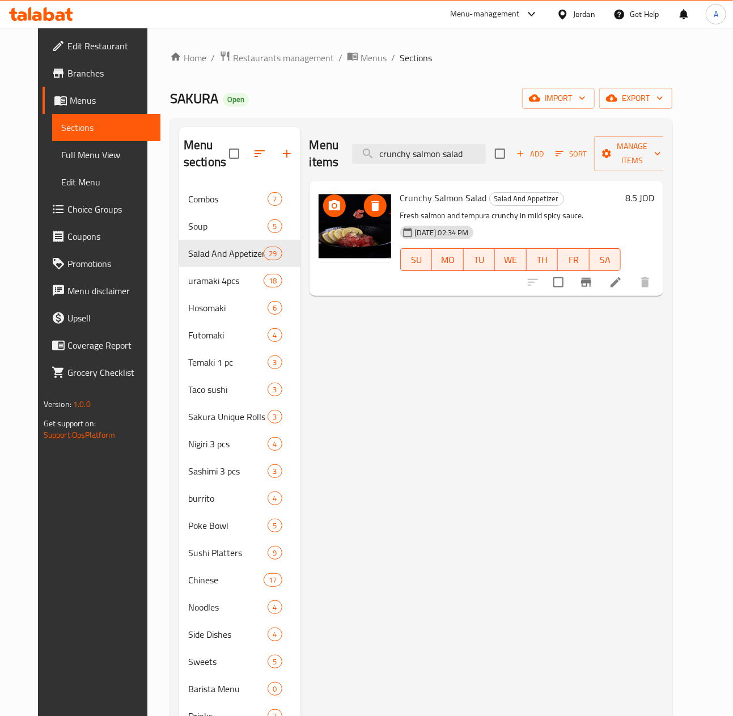
type input "crunchy salmon salad"
click at [336, 249] on img at bounding box center [355, 226] width 73 height 73
click at [329, 209] on icon "upload picture" at bounding box center [334, 205] width 11 height 10
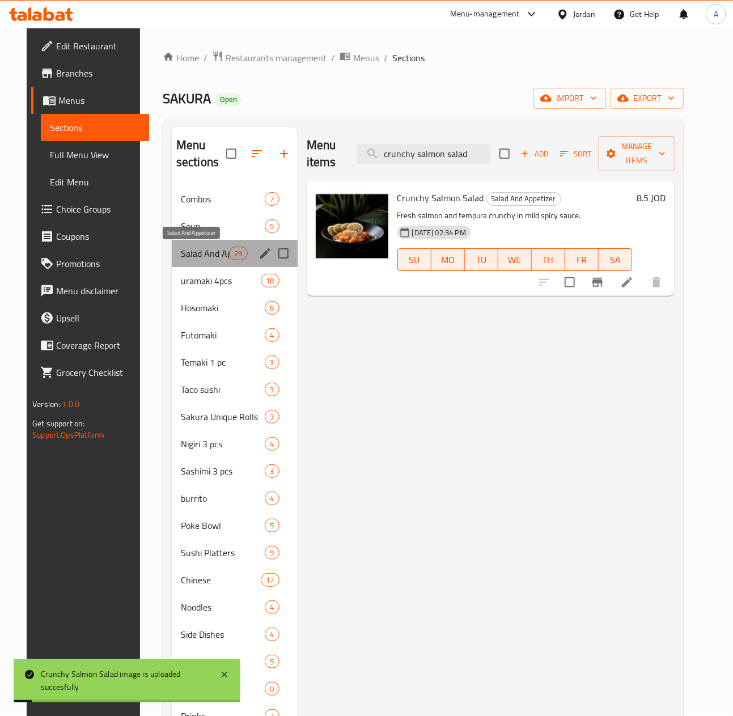
click at [210, 256] on span "Salad And Appetizer" at bounding box center [205, 254] width 48 height 14
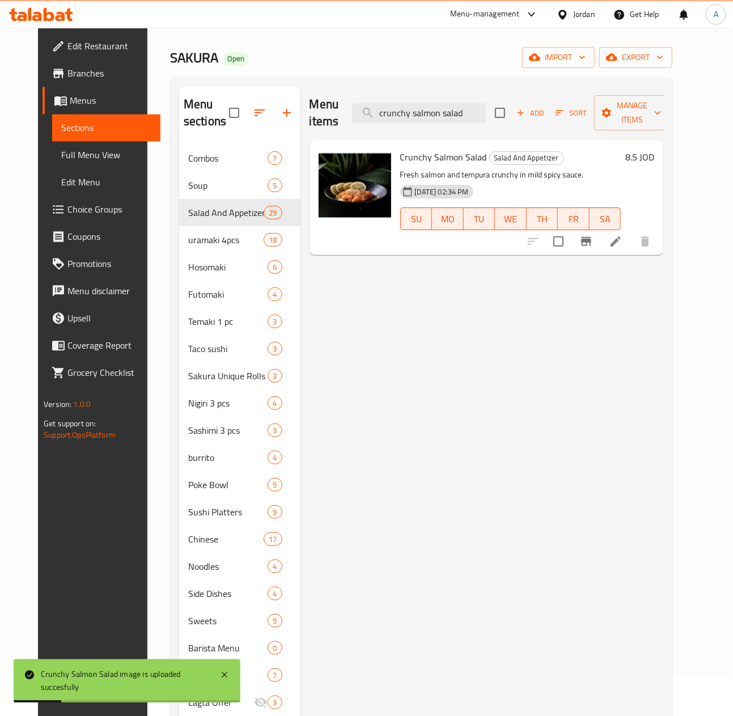
scroll to position [64, 0]
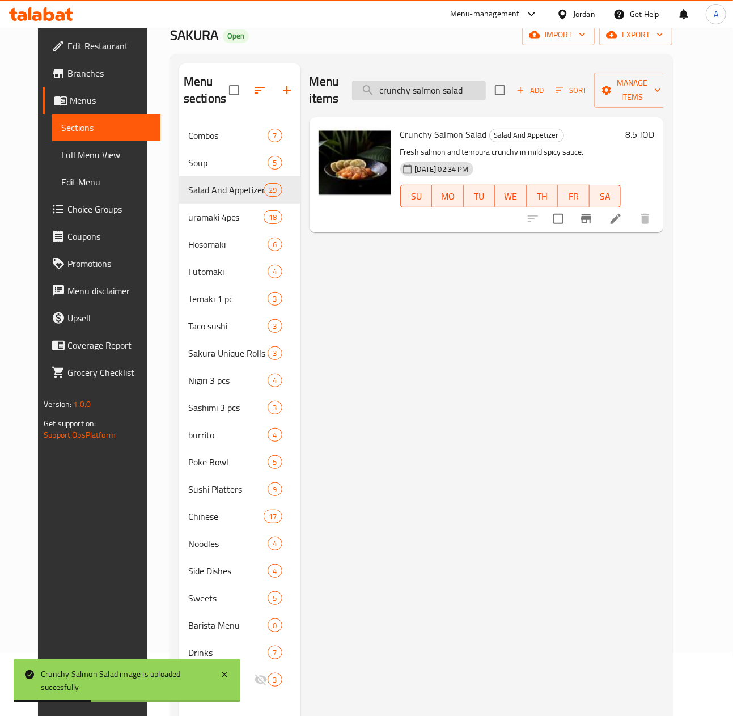
click at [486, 95] on input "crunchy salmon salad" at bounding box center [419, 91] width 134 height 20
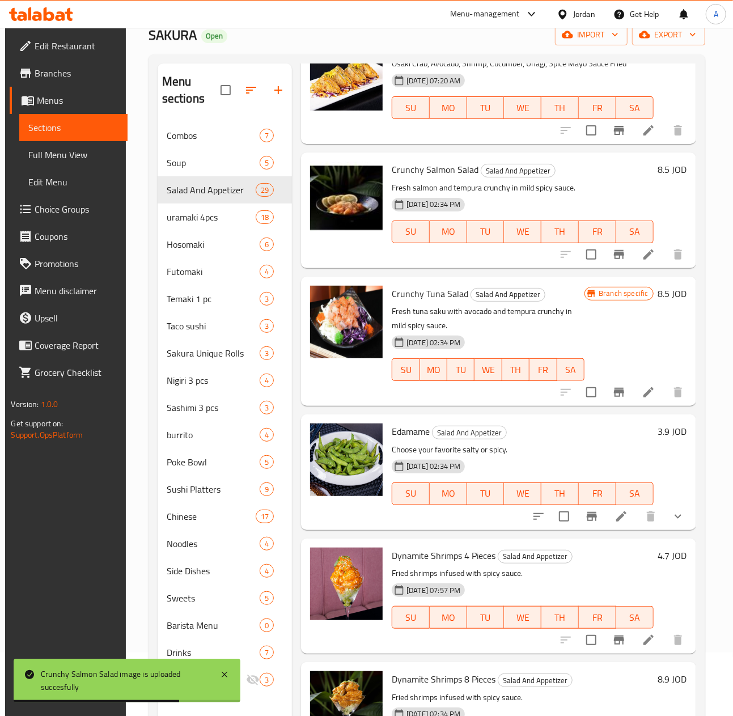
scroll to position [363, 0]
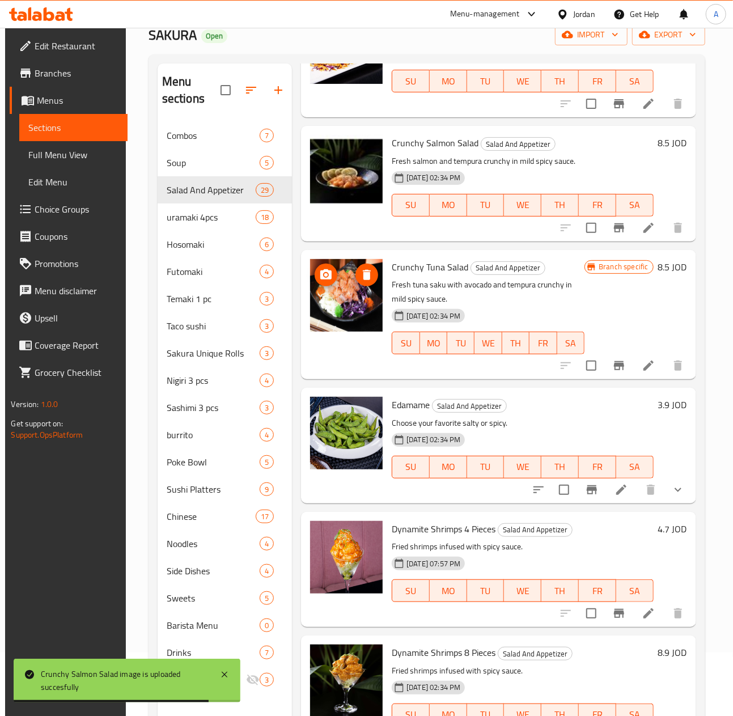
click at [322, 269] on icon "upload picture" at bounding box center [326, 275] width 14 height 14
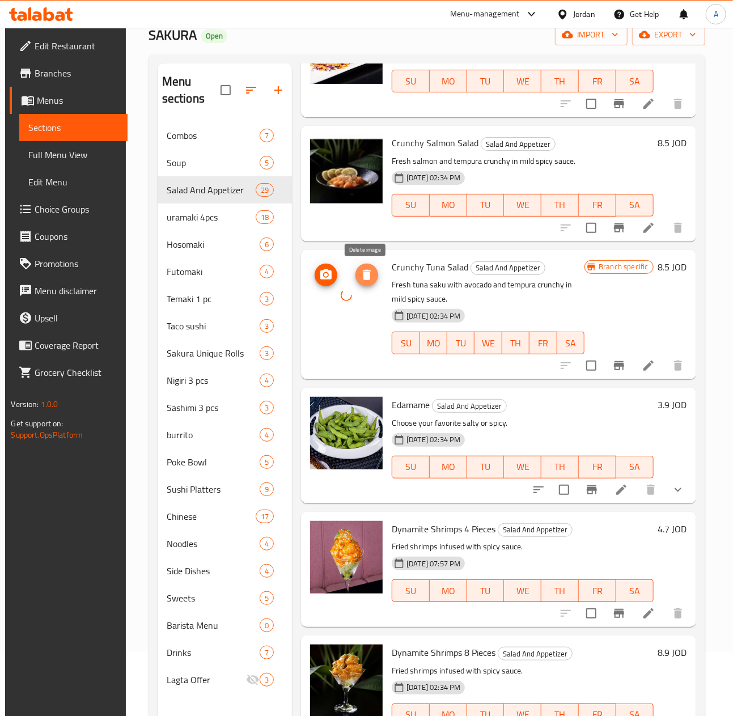
click at [369, 274] on icon "delete image" at bounding box center [367, 275] width 8 height 10
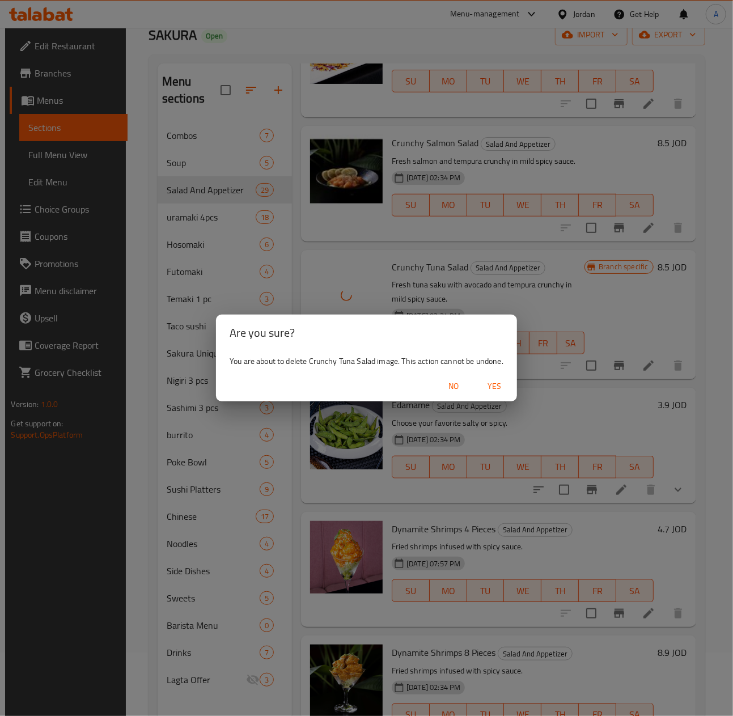
click at [453, 386] on span "No" at bounding box center [453, 386] width 27 height 14
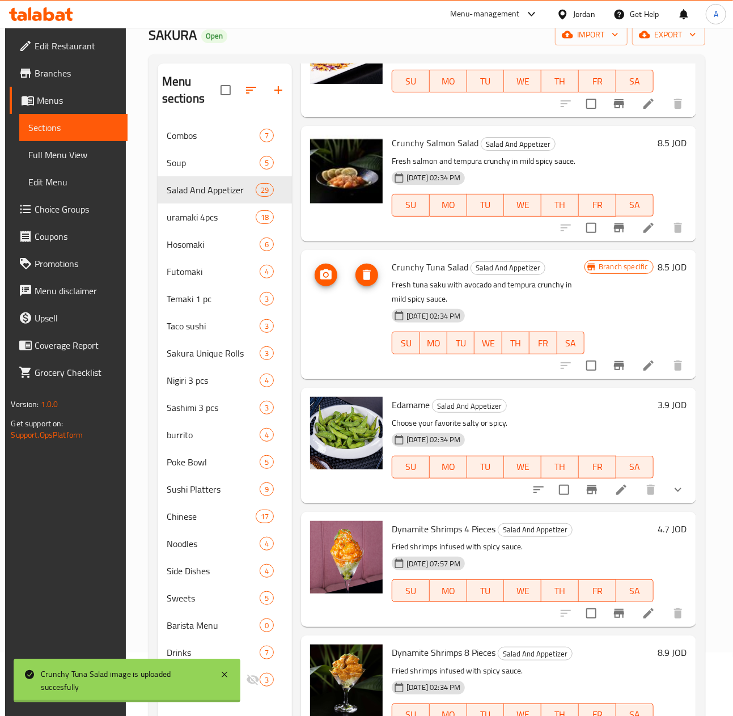
click at [322, 268] on button "upload picture" at bounding box center [326, 275] width 23 height 23
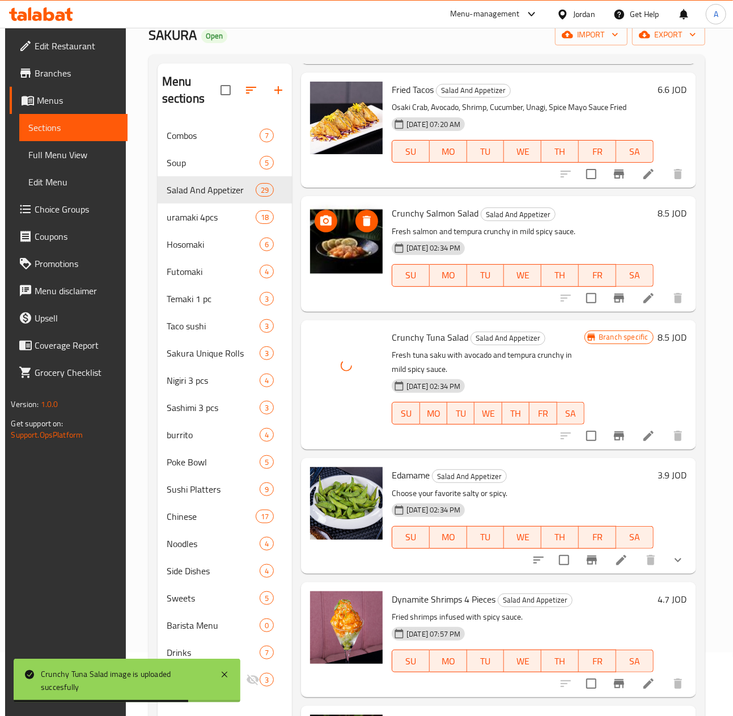
scroll to position [272, 0]
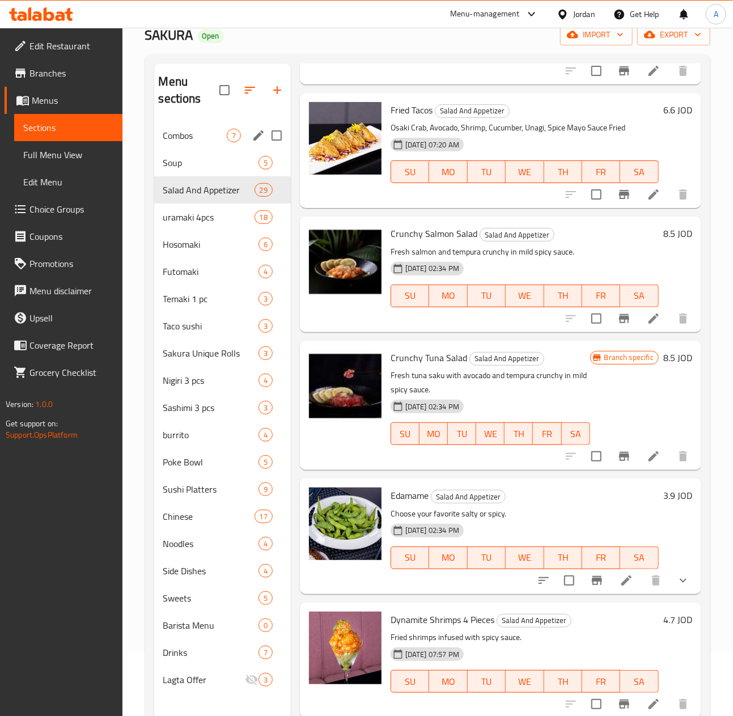
click at [419, 64] on div "SU MO TU WE TH FR SA" at bounding box center [522, 48] width 272 height 32
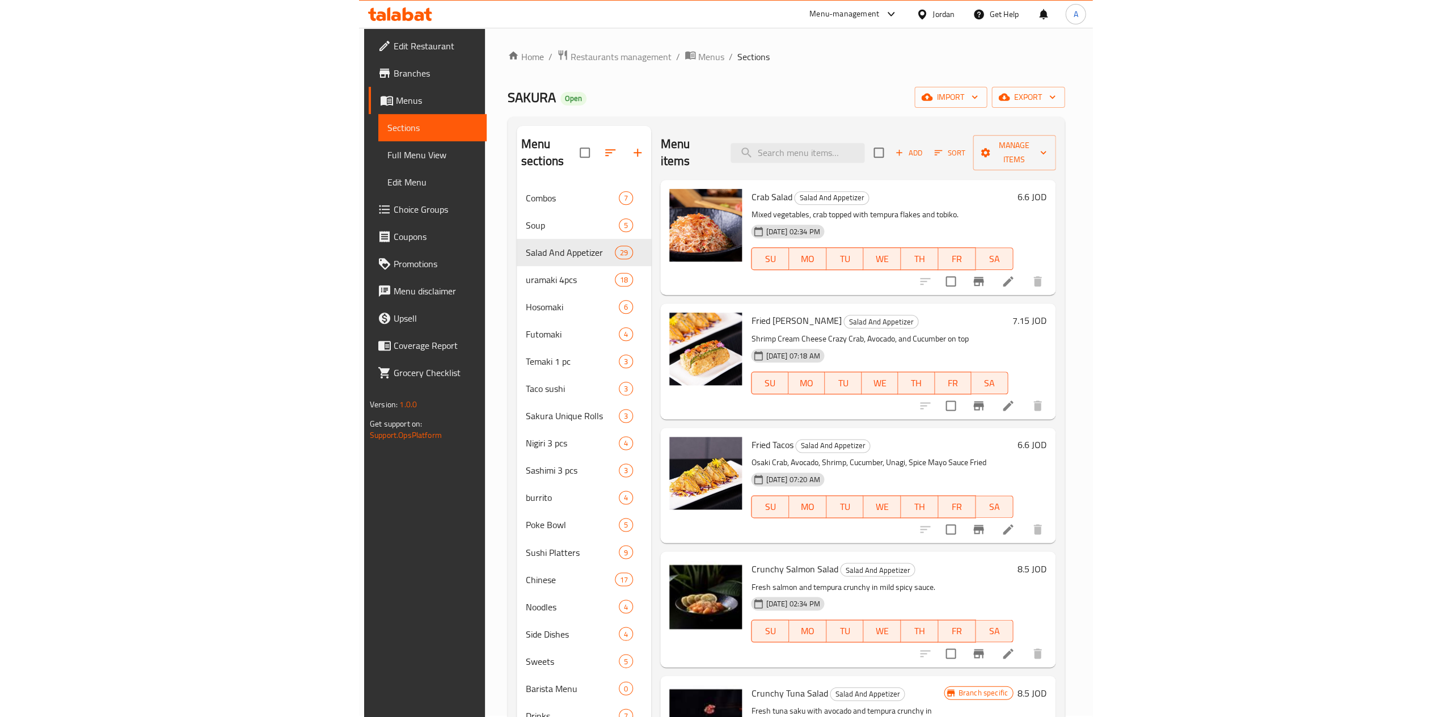
scroll to position [0, 0]
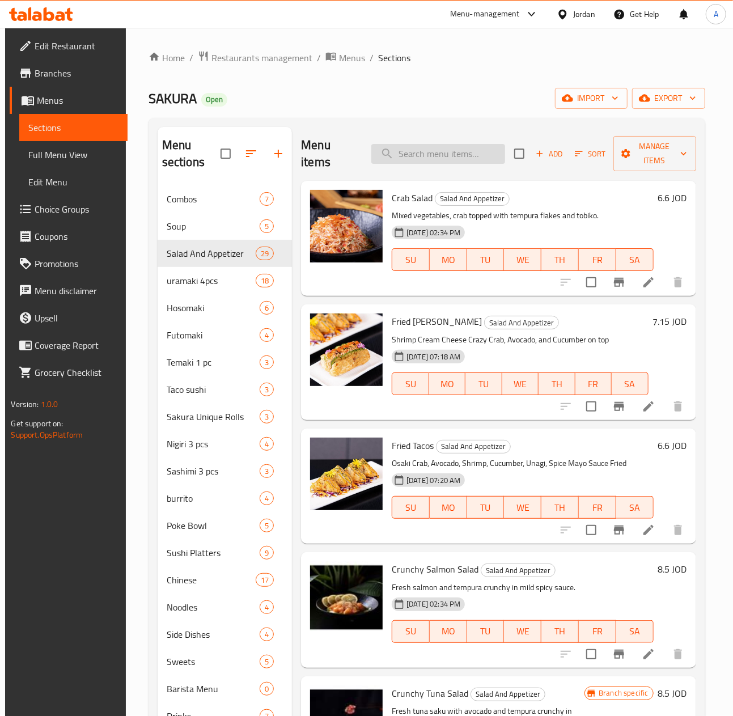
click at [453, 149] on input "search" at bounding box center [438, 154] width 134 height 20
paste input "Rainbow"
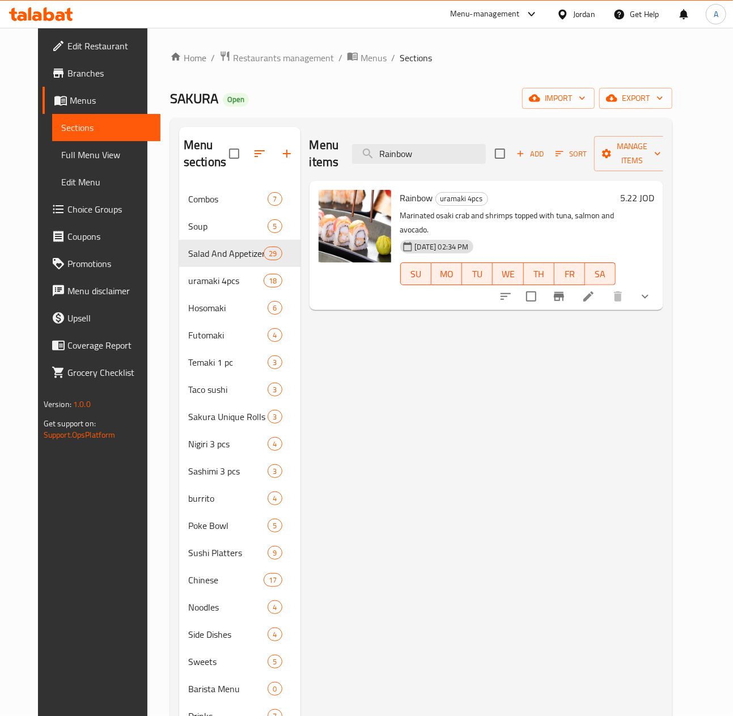
type input "Rainbow"
click at [329, 206] on icon "upload picture" at bounding box center [334, 205] width 11 height 10
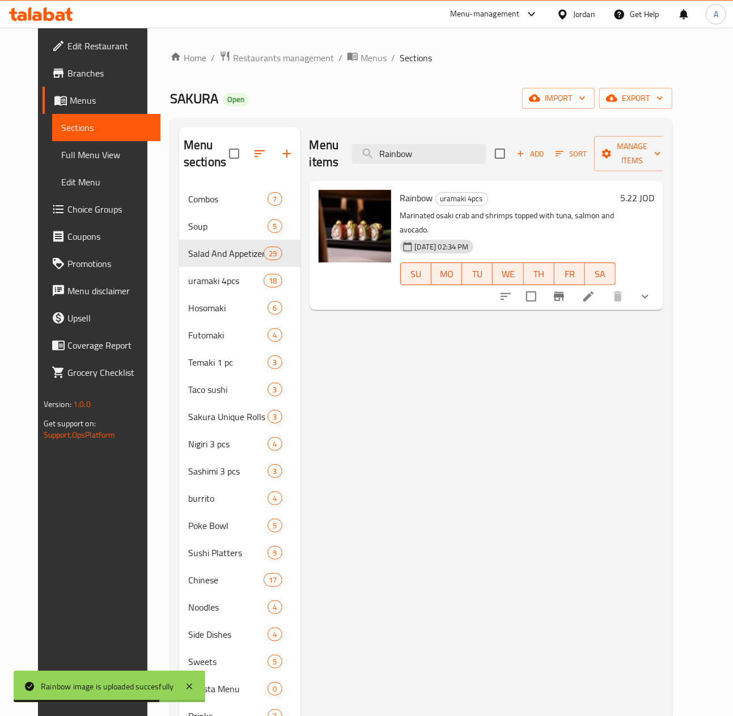
click at [417, 381] on div "Menu items Rainbow Add Sort Manage items Rainbow uramaki 4pcs Marinated osaki c…" at bounding box center [483, 485] width 364 height 716
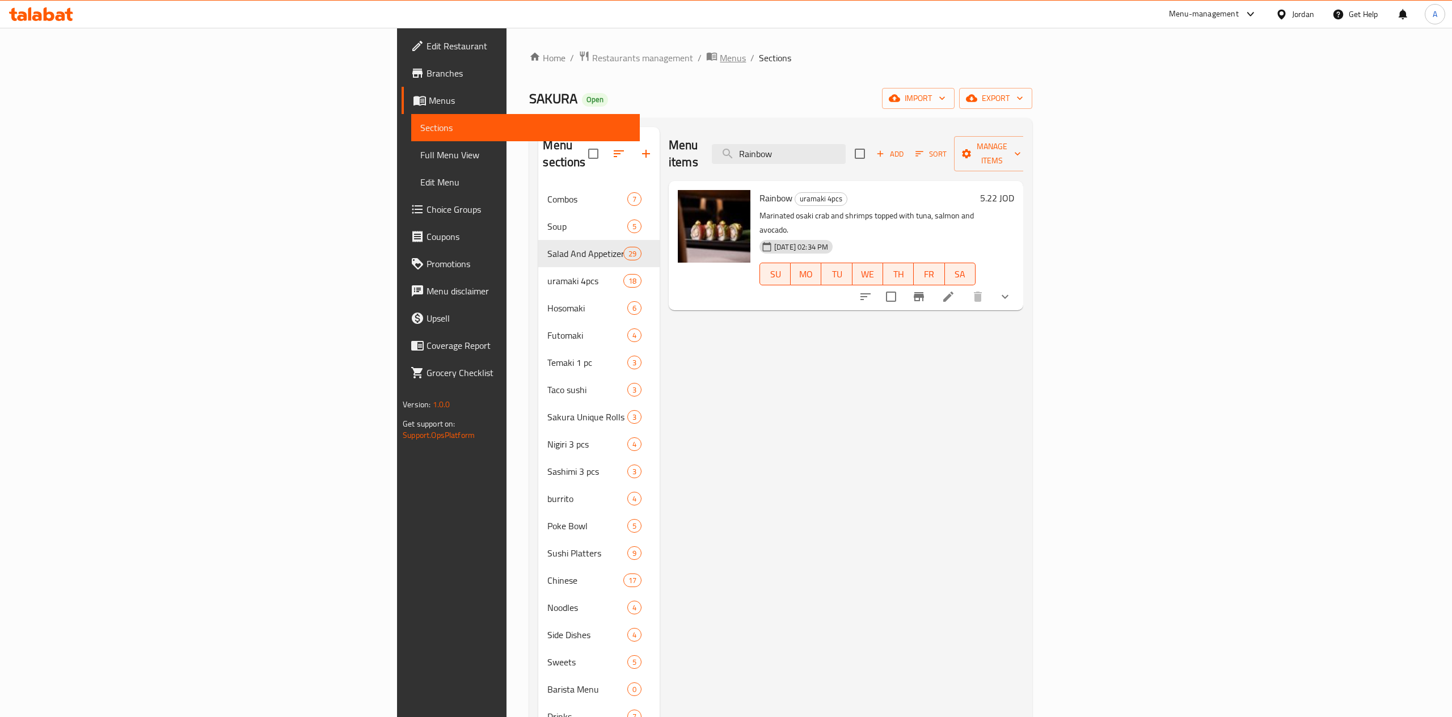
click at [543, 56] on span "Menus" at bounding box center [733, 58] width 26 height 14
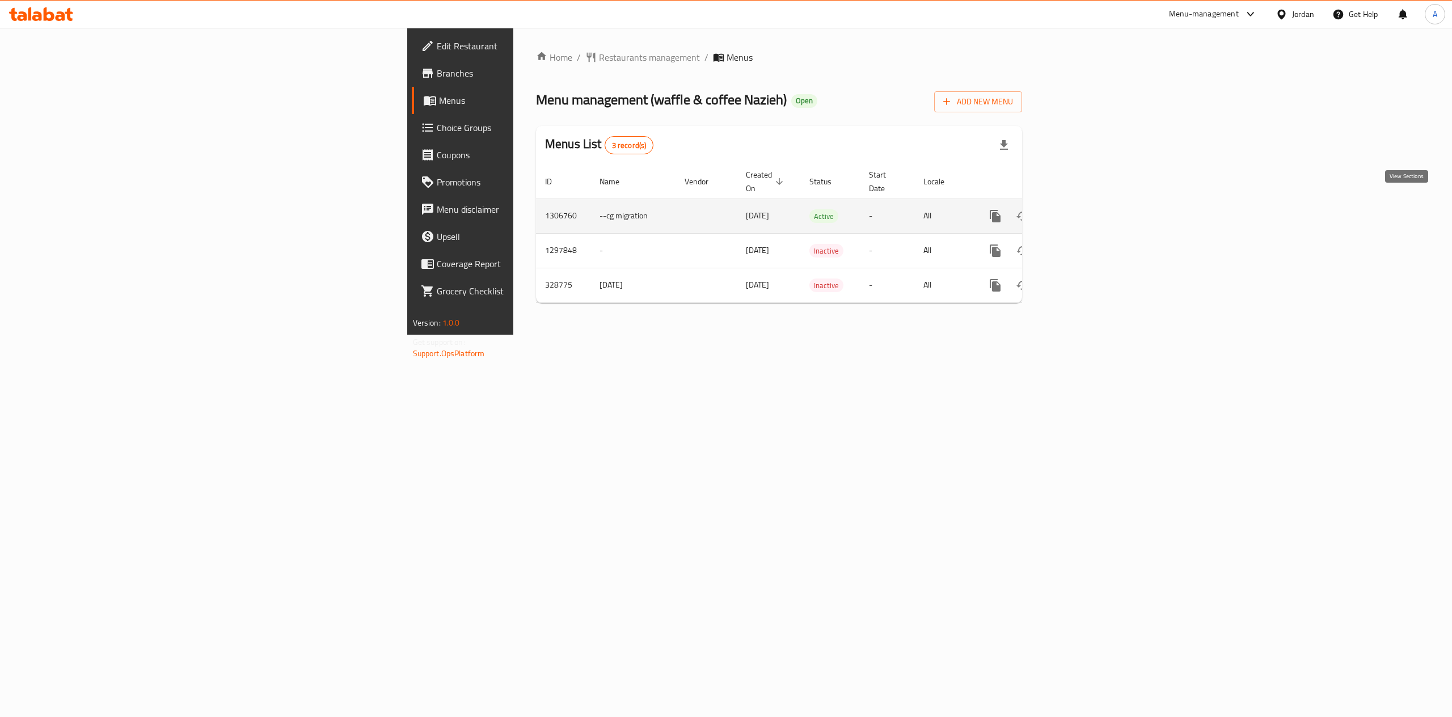
click at [1084, 209] on icon "enhanced table" at bounding box center [1077, 216] width 14 height 14
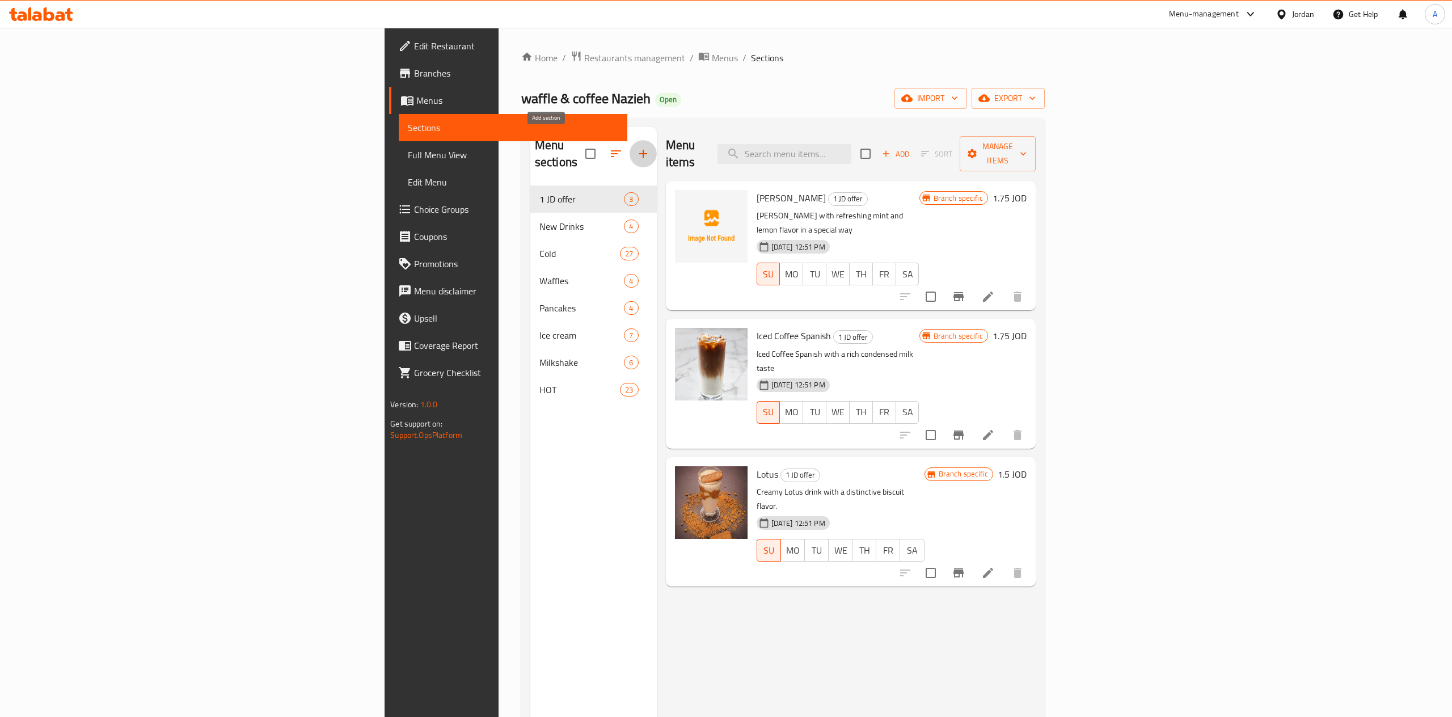
click at [636, 150] on icon "button" at bounding box center [643, 154] width 14 height 14
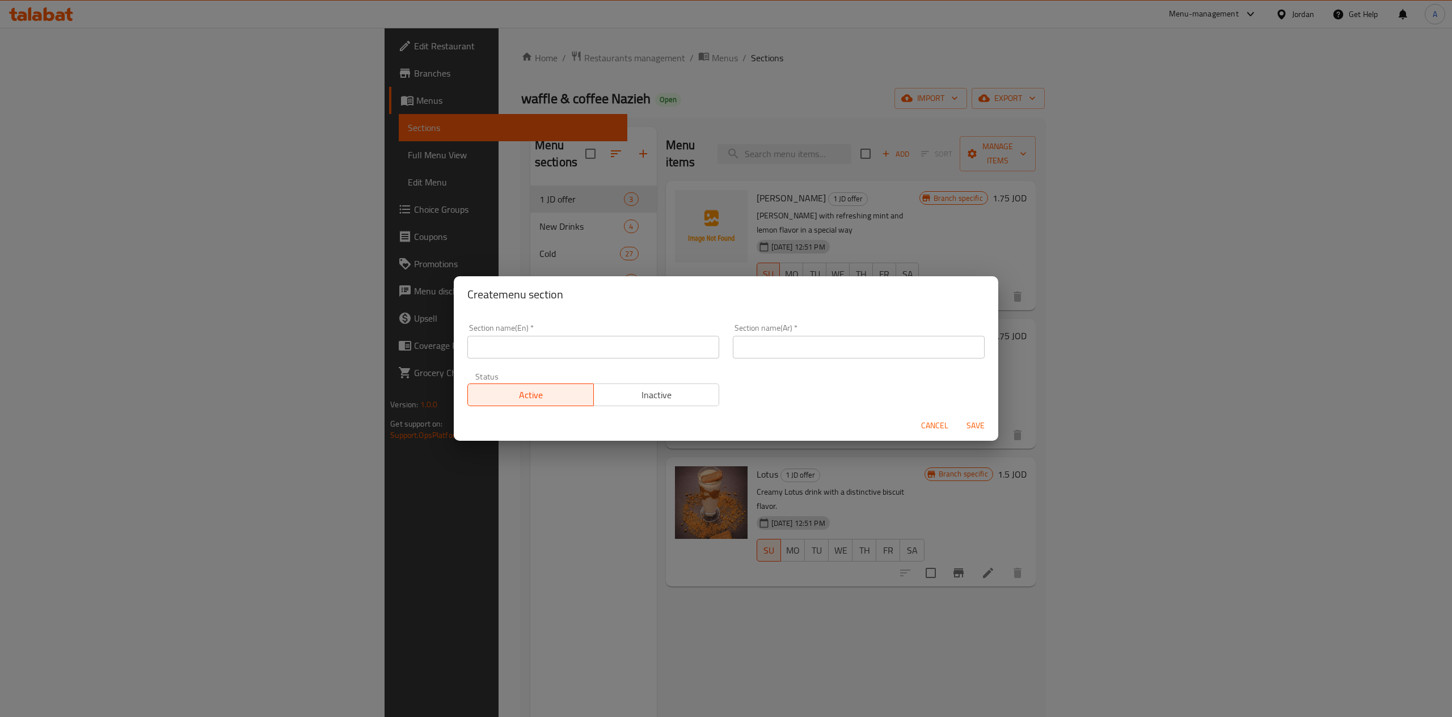
drag, startPoint x: 500, startPoint y: 314, endPoint x: 506, endPoint y: 329, distance: 17.1
click at [499, 320] on div "Section name(En)   * Section name(En) * Section name(Ar)   * Section name(Ar) *…" at bounding box center [726, 361] width 544 height 98
click at [515, 350] on input "text" at bounding box center [593, 347] width 252 height 23
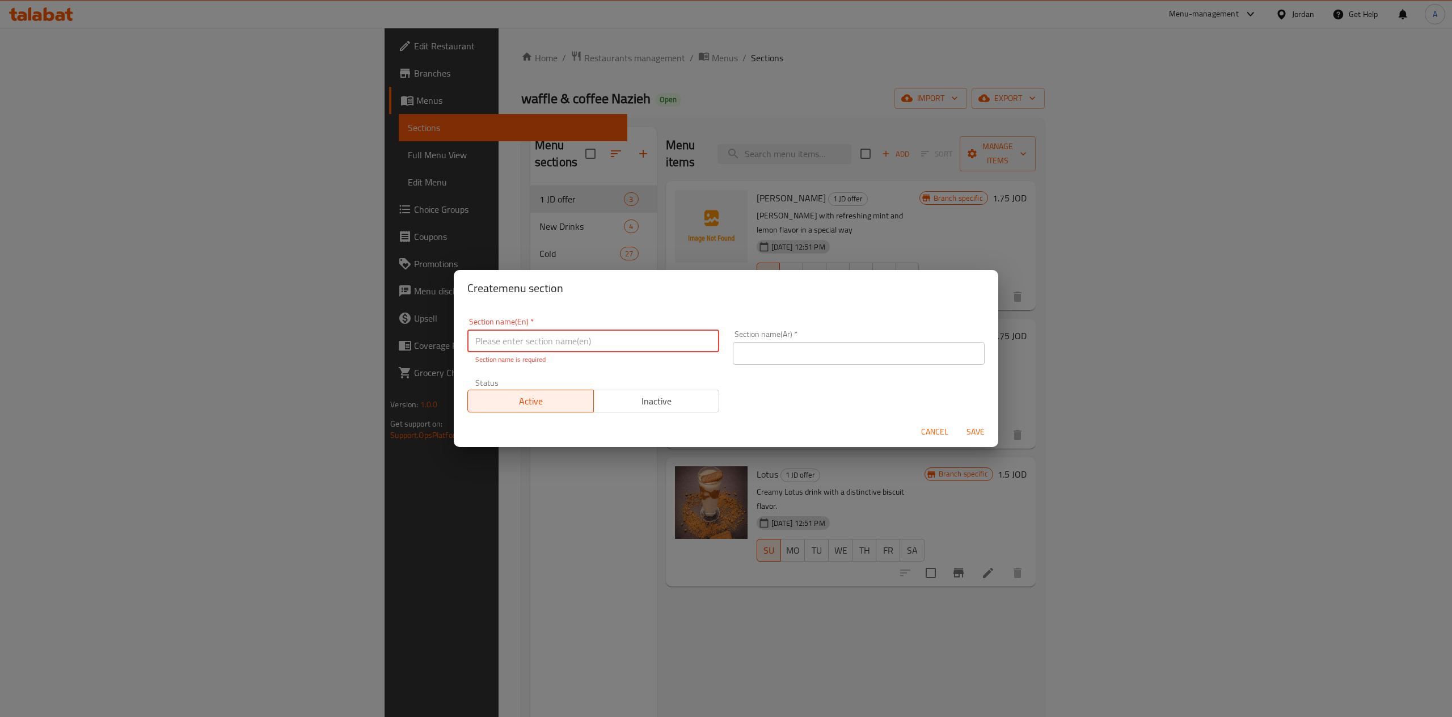
click at [619, 349] on input "text" at bounding box center [593, 340] width 252 height 23
click at [851, 357] on input "text" at bounding box center [859, 353] width 252 height 23
paste input "قسم البودينج الصحي/البروتين (Healthy/Protein Pudding Section)"
click at [899, 357] on input "قسم البودينج الصحي/البروتين (Healthy/Protein Pudding Section)" at bounding box center [859, 353] width 252 height 23
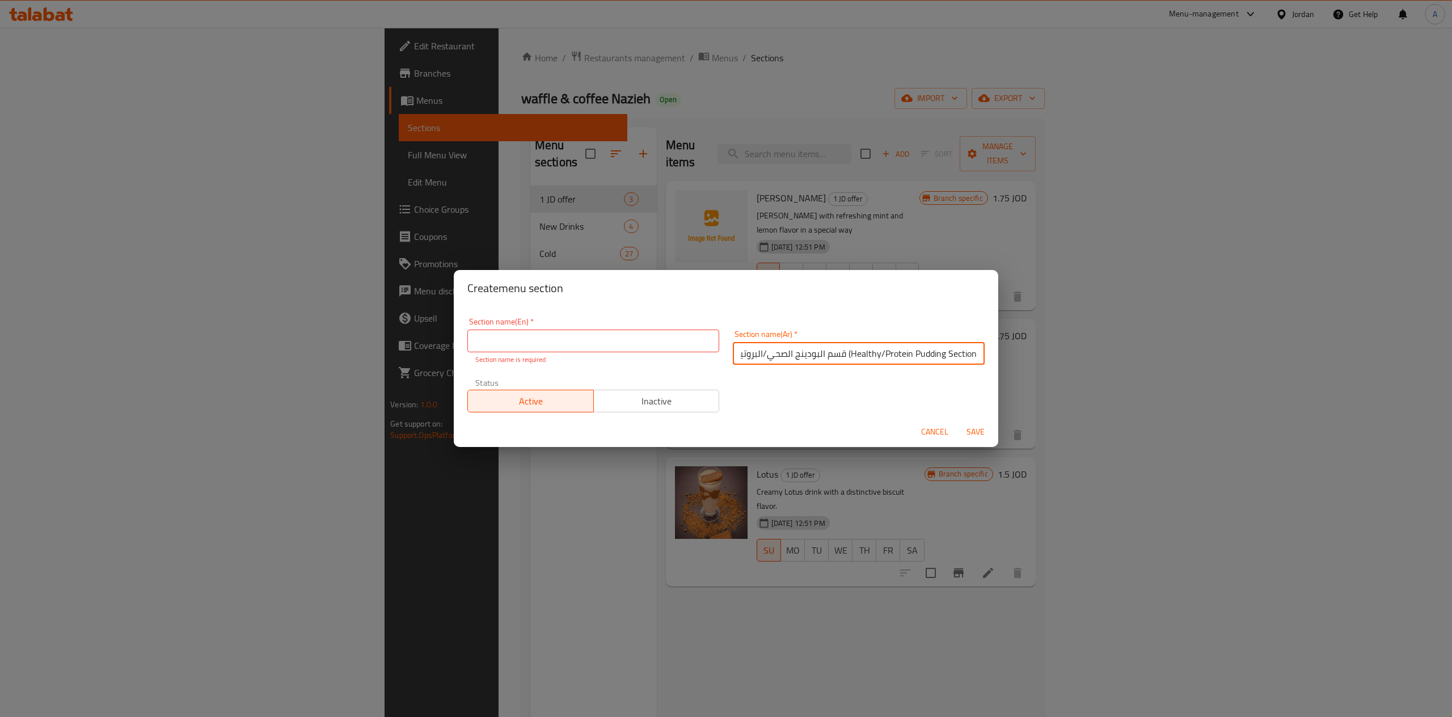
drag, startPoint x: 846, startPoint y: 354, endPoint x: 1451, endPoint y: 354, distance: 605.7
click at [984, 354] on input "قسم البودينج الصحي/البروتين (Healthy/Protein Pudding Section)" at bounding box center [859, 353] width 252 height 23
type input "قسم البودينج الصحي/البروتين"
click at [592, 329] on div "Section name(En)   * Section name(En) * Section name is required" at bounding box center [593, 341] width 252 height 47
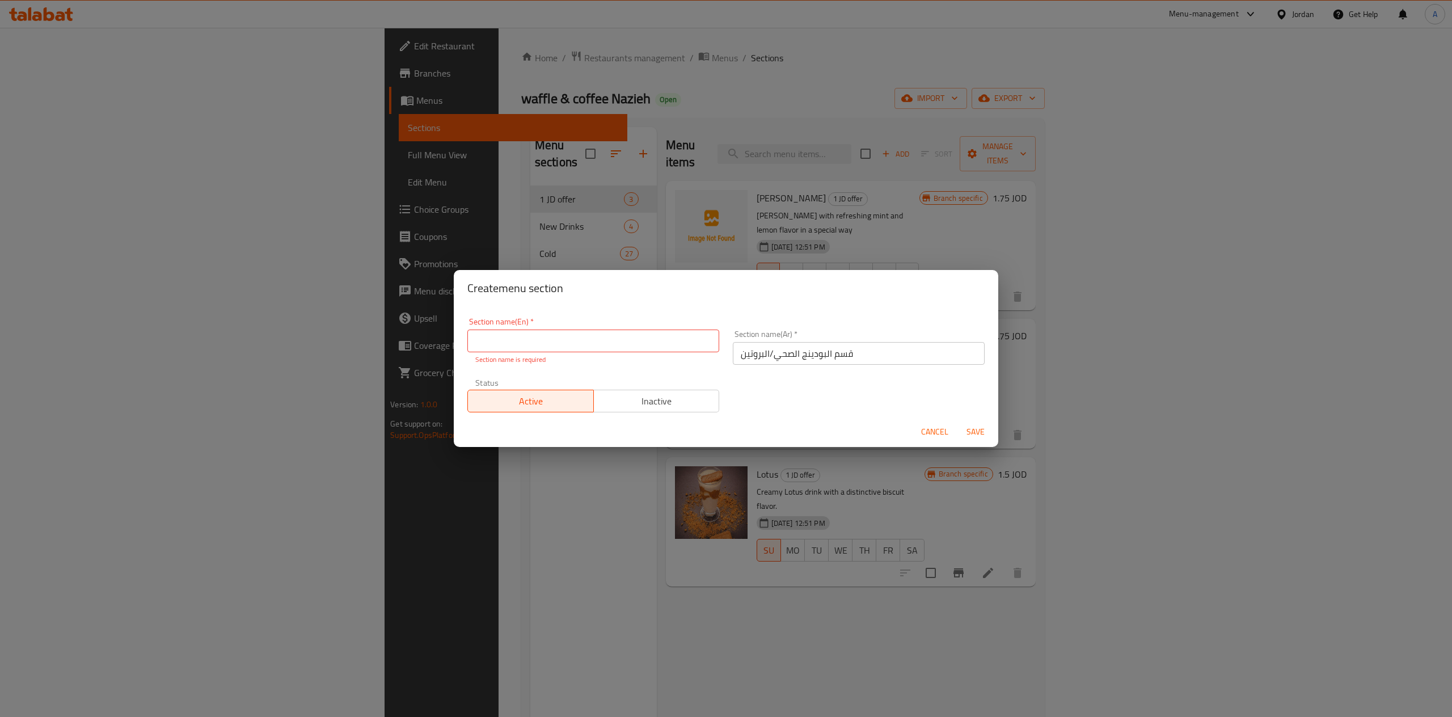
click at [590, 338] on input "text" at bounding box center [593, 340] width 252 height 23
paste input "(Healthy/Protein Pudding Section)"
click at [773, 401] on div "Section name(En)   * (Healthy/Protein Pudding Section) Section name(En) * Secti…" at bounding box center [725, 365] width 531 height 108
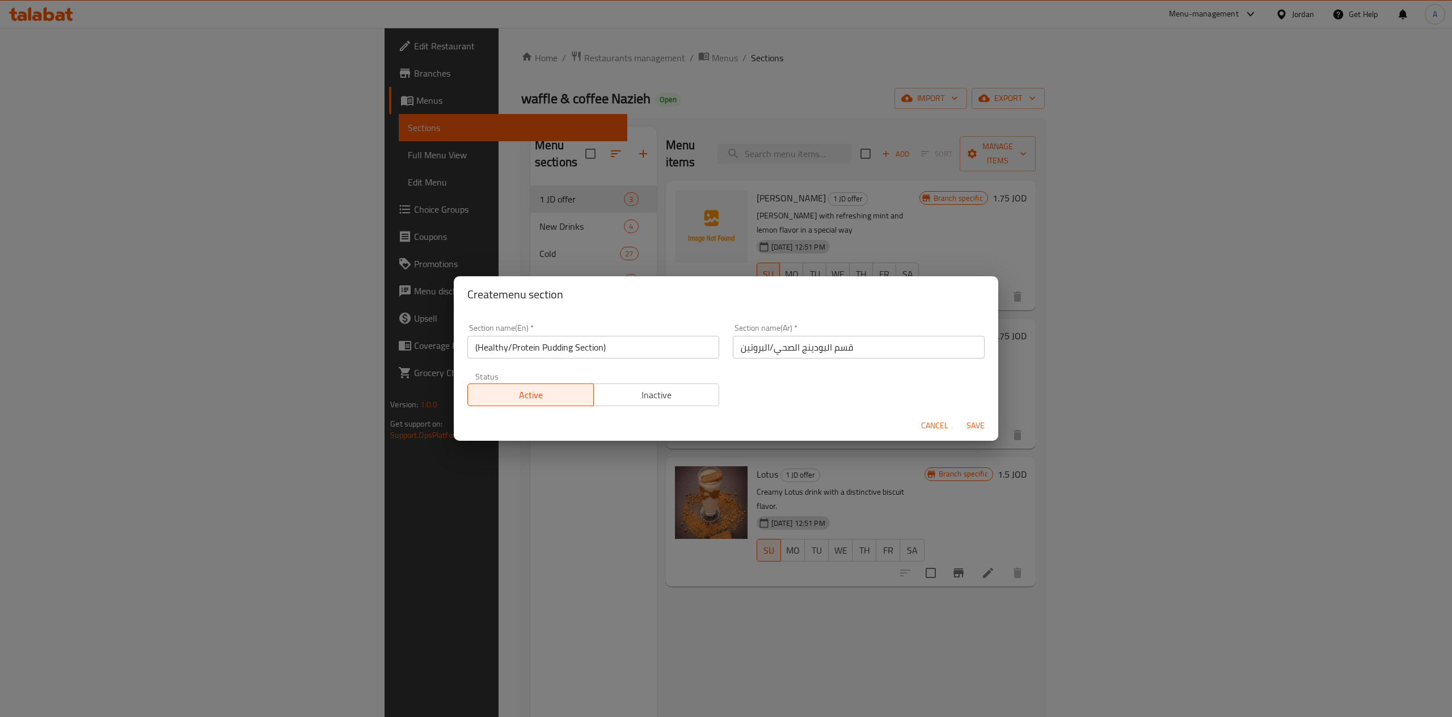
drag, startPoint x: 626, startPoint y: 345, endPoint x: 605, endPoint y: 348, distance: 21.2
click at [623, 345] on input "(Healthy/Protein Pudding Section)" at bounding box center [593, 347] width 252 height 23
drag, startPoint x: 479, startPoint y: 347, endPoint x: 455, endPoint y: 347, distance: 23.8
click at [467, 347] on input "(Healthy/Protein Pudding Section" at bounding box center [593, 347] width 252 height 23
click at [593, 349] on input "Healthy/Protein Pudding Section" at bounding box center [593, 347] width 252 height 23
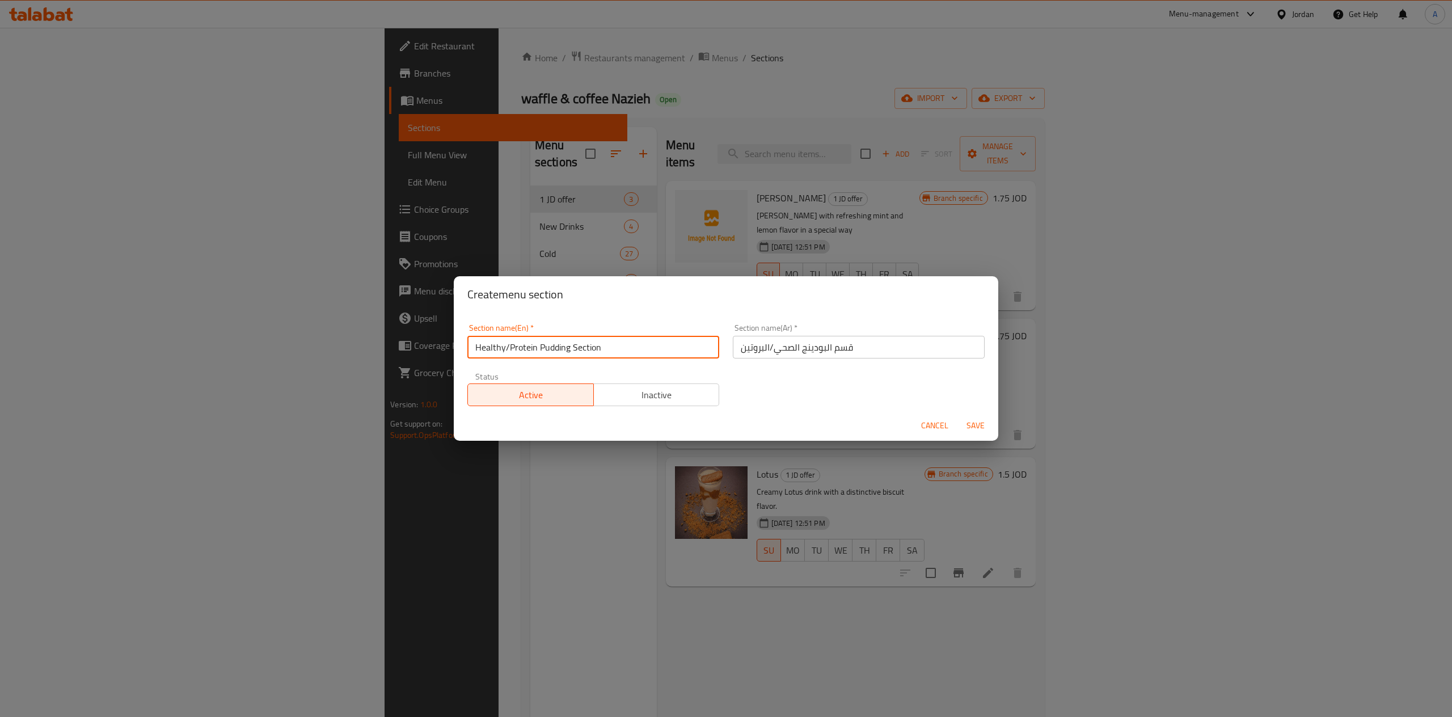
click at [593, 349] on input "Healthy/Protein Pudding Section" at bounding box center [593, 347] width 252 height 23
type input "Healthy/Protein Pudding"
click at [842, 352] on input "قسم البودينج الصحي/البروتين" at bounding box center [859, 347] width 252 height 23
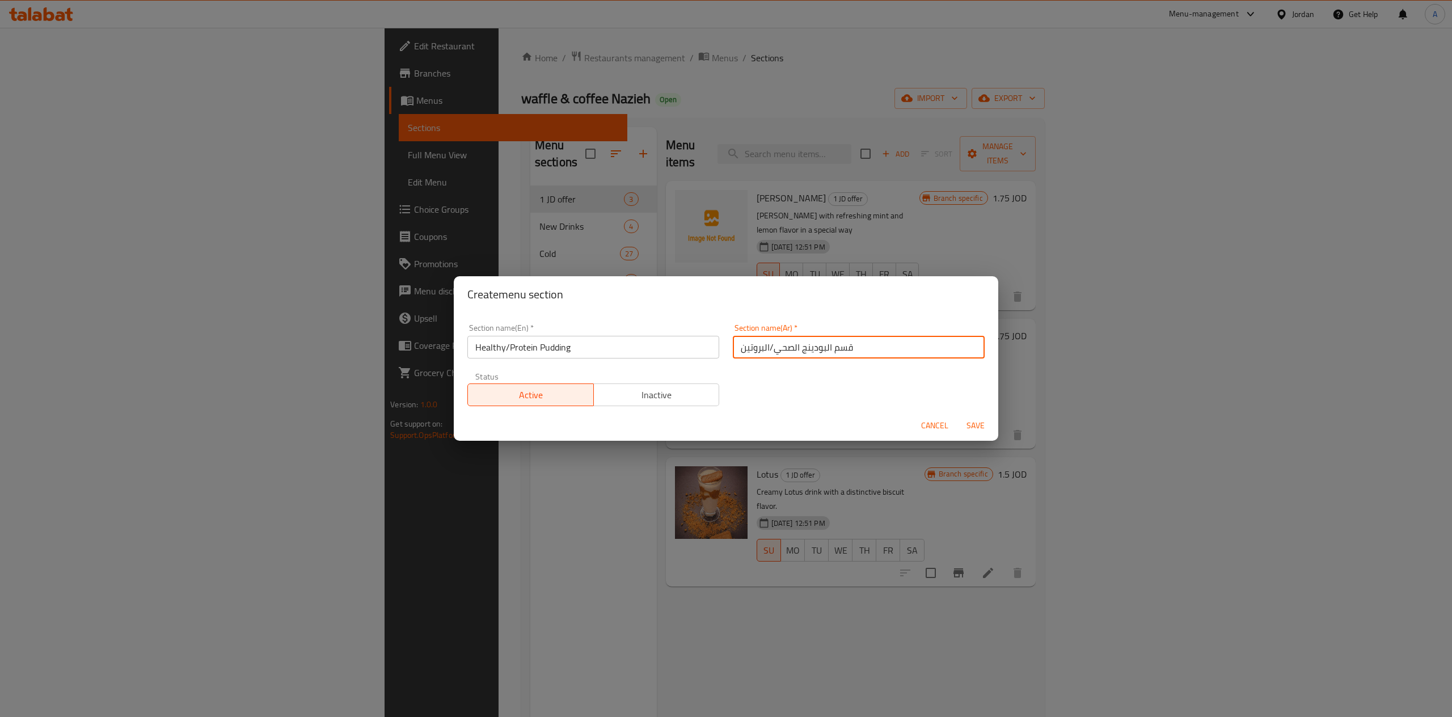
click at [842, 352] on input "قسم البودينج الصحي/البروتين" at bounding box center [859, 347] width 252 height 23
type input "البودينج الصحي/البروتين"
click at [975, 428] on span "Save" at bounding box center [975, 426] width 27 height 14
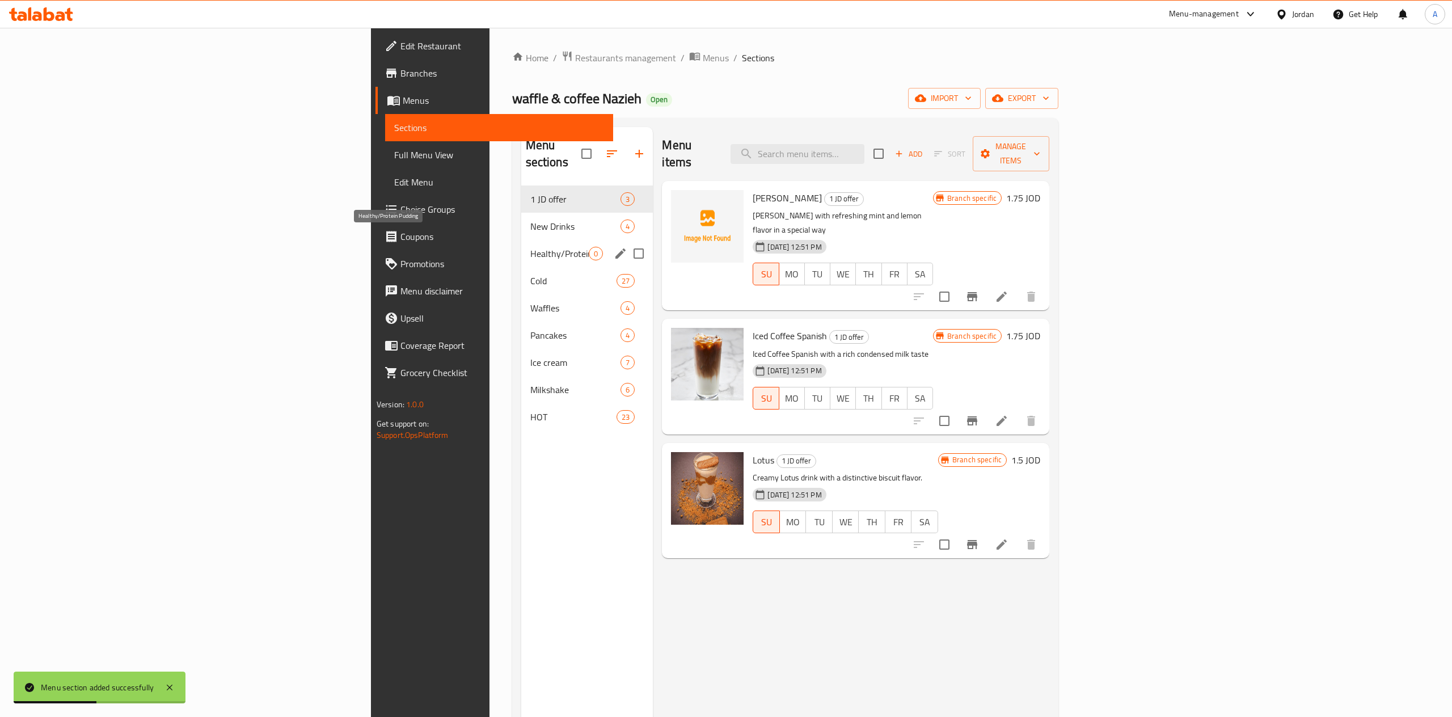
click at [521, 244] on div "Healthy/Protein Pudding 0" at bounding box center [587, 253] width 132 height 27
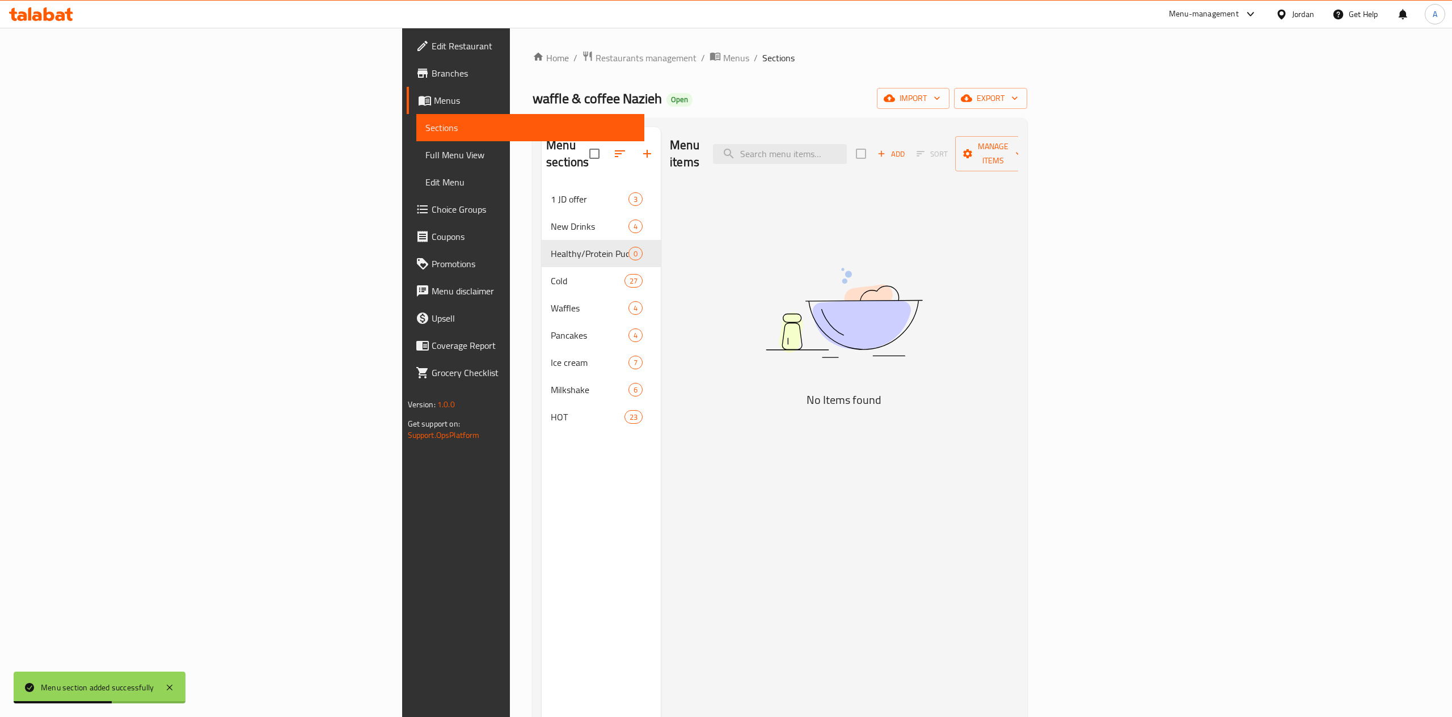
click at [542, 161] on div "Menu sections" at bounding box center [601, 154] width 119 height 54
click at [613, 151] on icon "button" at bounding box center [620, 154] width 14 height 14
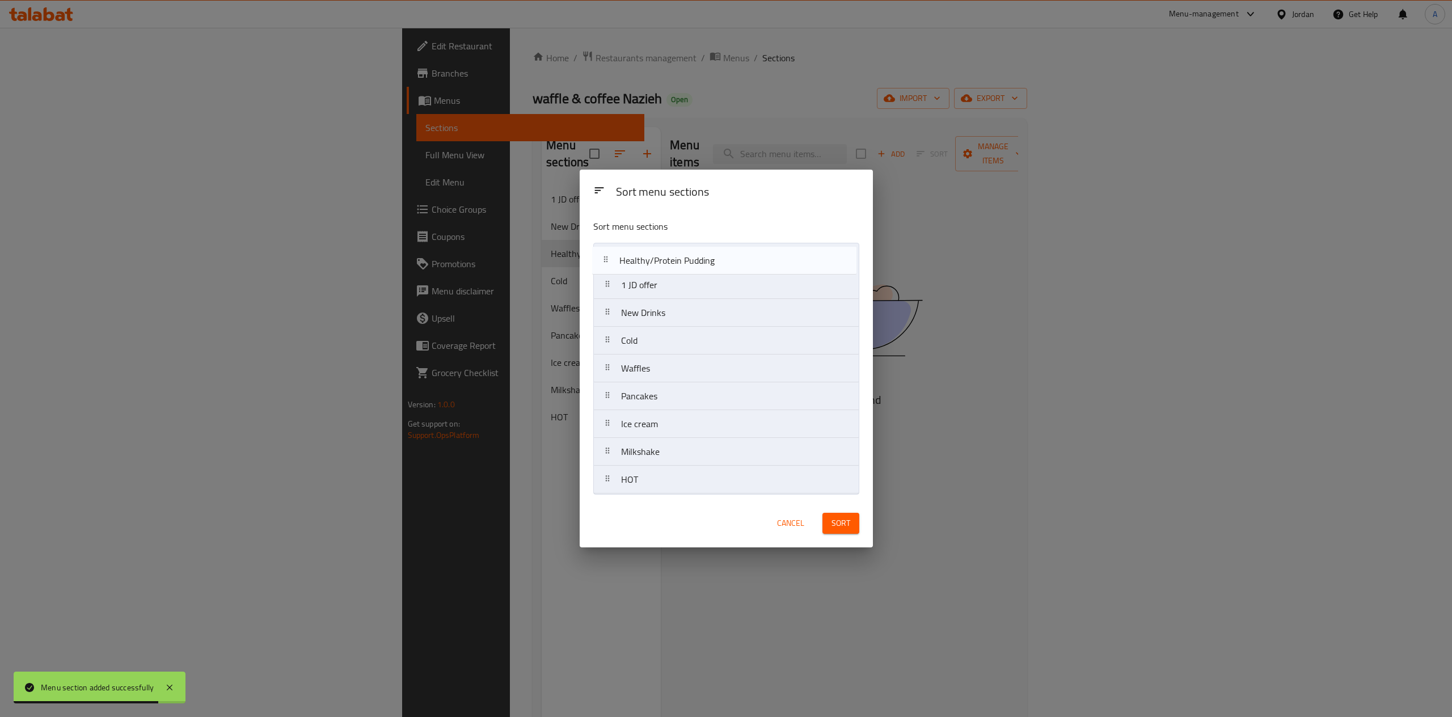
drag, startPoint x: 610, startPoint y: 314, endPoint x: 608, endPoint y: 251, distance: 62.4
click at [608, 251] on nav "1 JD offer New Drinks Healthy/Protein Pudding Cold Waffles Pancakes Ice cream M…" at bounding box center [726, 368] width 266 height 251
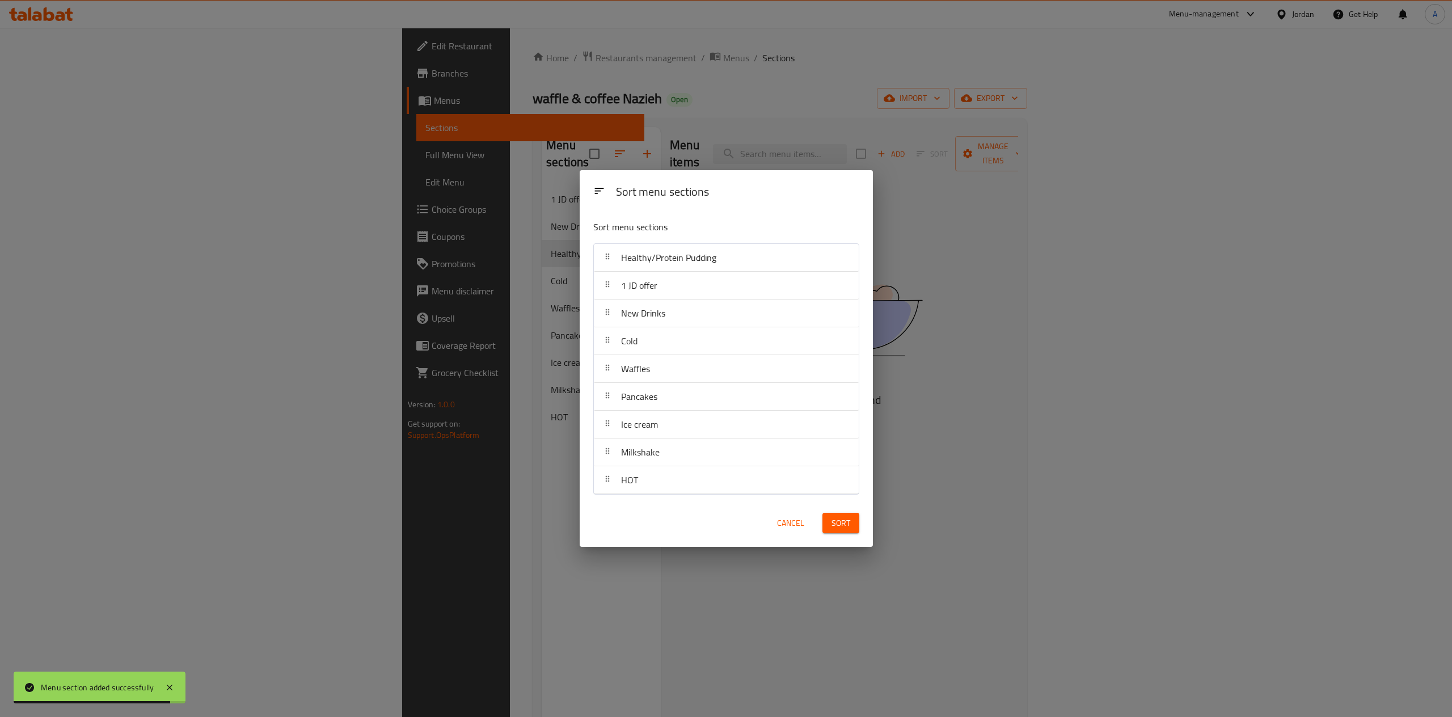
click at [841, 519] on span "Sort" at bounding box center [840, 523] width 19 height 14
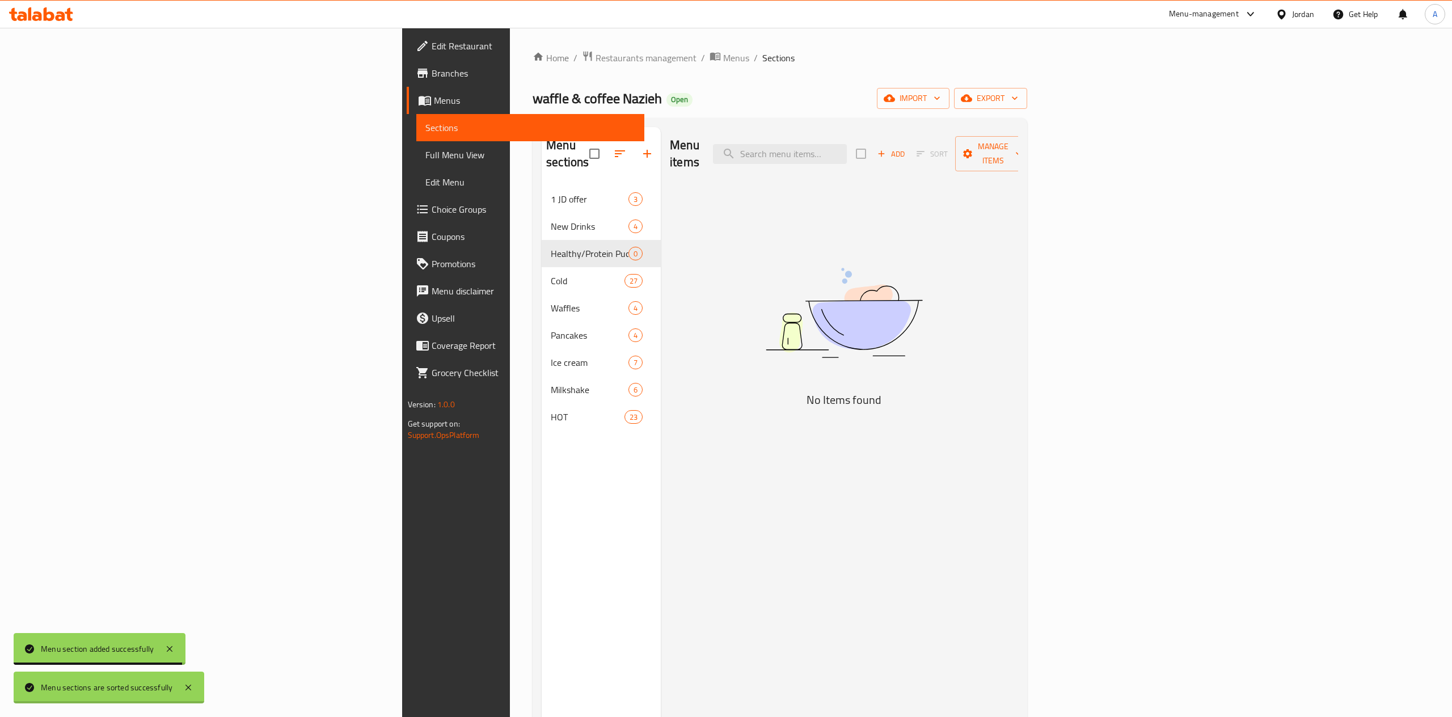
click at [699, 266] on div "Menu items Add Sort Manage items No Items found" at bounding box center [839, 485] width 357 height 717
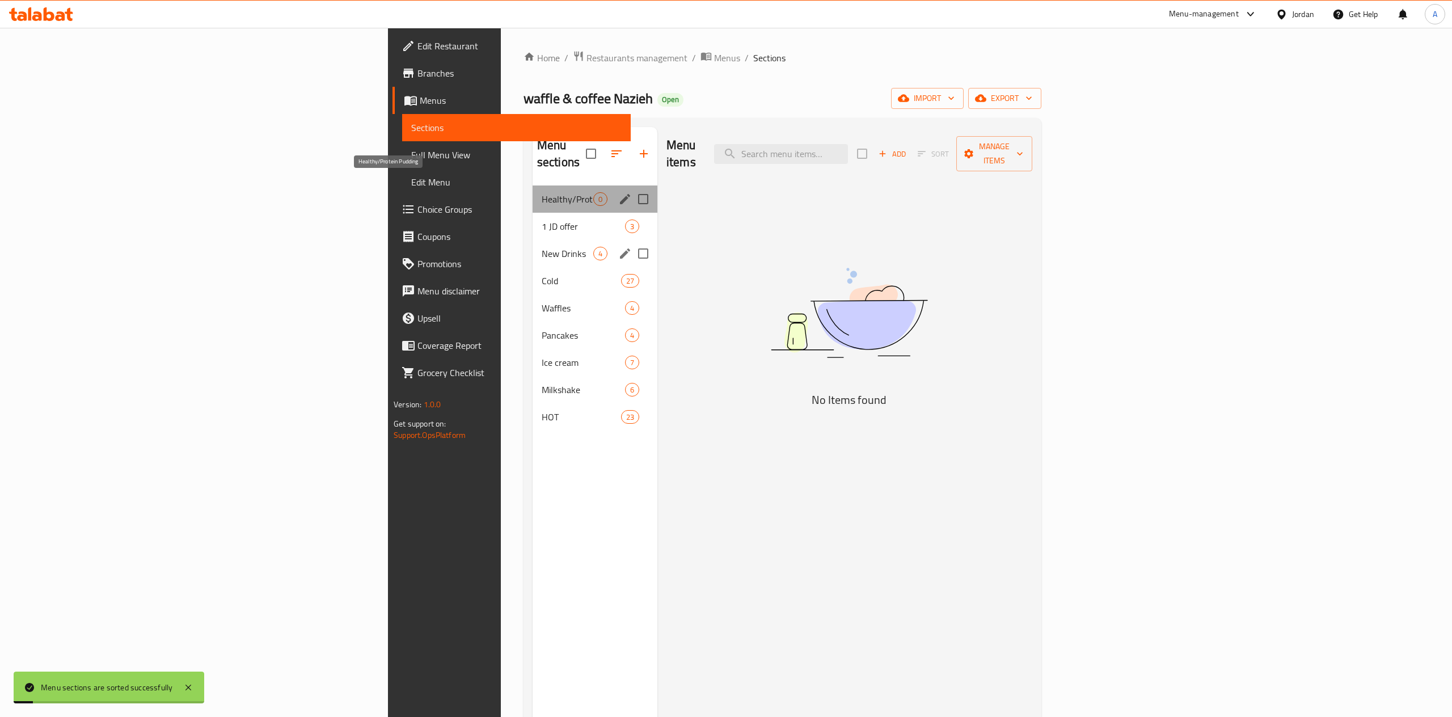
click at [542, 192] on span "Healthy/Protein Pudding" at bounding box center [568, 199] width 52 height 14
click at [907, 147] on span "Add" at bounding box center [892, 153] width 31 height 13
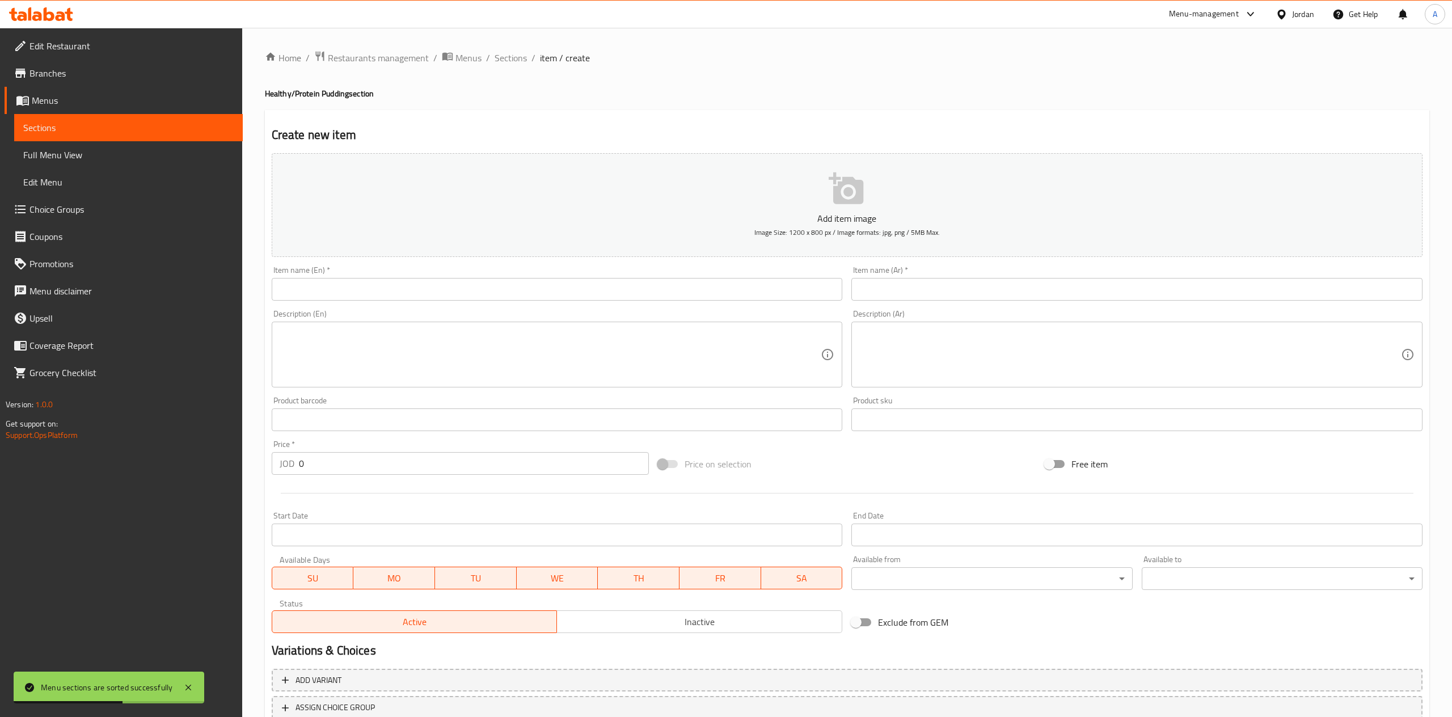
drag, startPoint x: 910, startPoint y: 313, endPoint x: 903, endPoint y: 299, distance: 15.7
click at [909, 311] on div "Description (Ar) Description (Ar)" at bounding box center [1136, 349] width 571 height 78
click at [894, 274] on div "Item name (Ar)   * Item name (Ar) *" at bounding box center [1136, 283] width 571 height 35
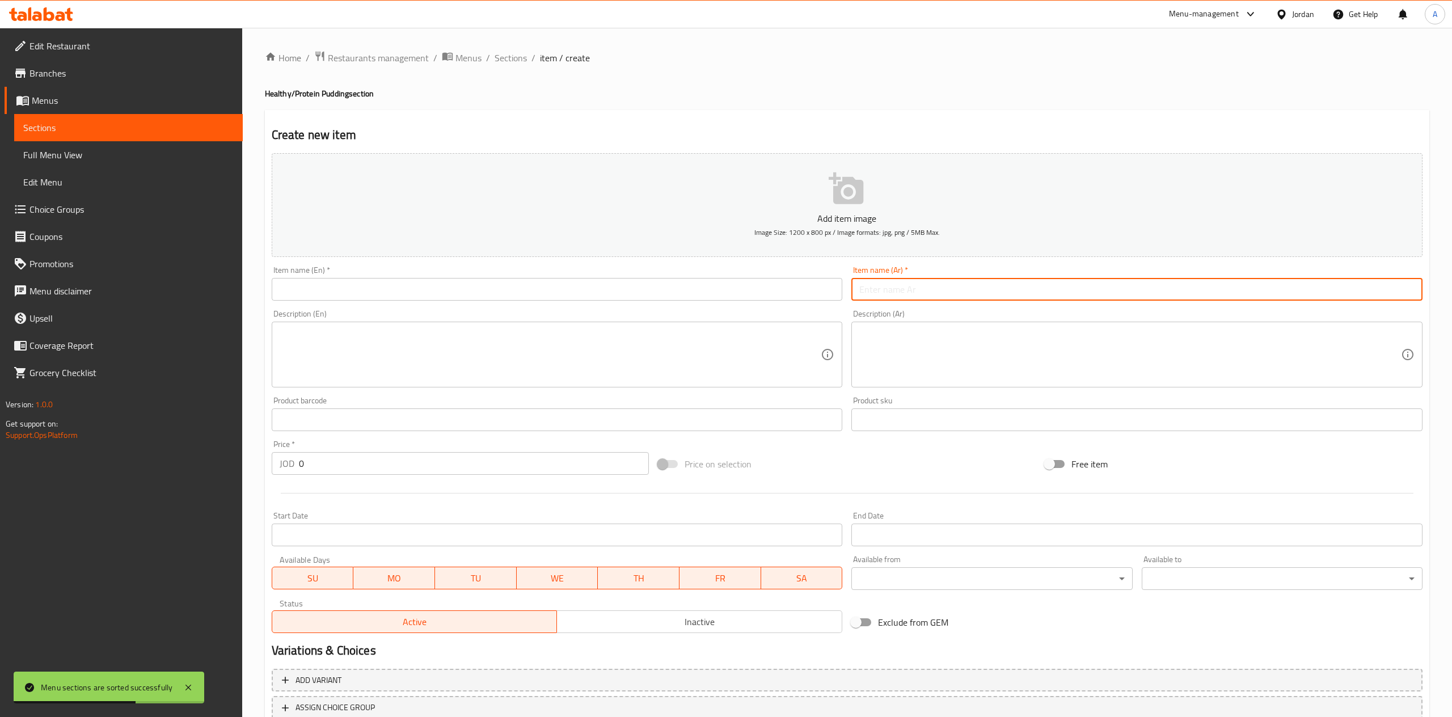
click at [898, 292] on input "text" at bounding box center [1136, 289] width 571 height 23
paste input "A creamy, high-protein pudding featuring the rich flavor of pistachio, making i…"
type input "A creamy, high-protein pudding featuring the rich flavor of pistachio, making i…"
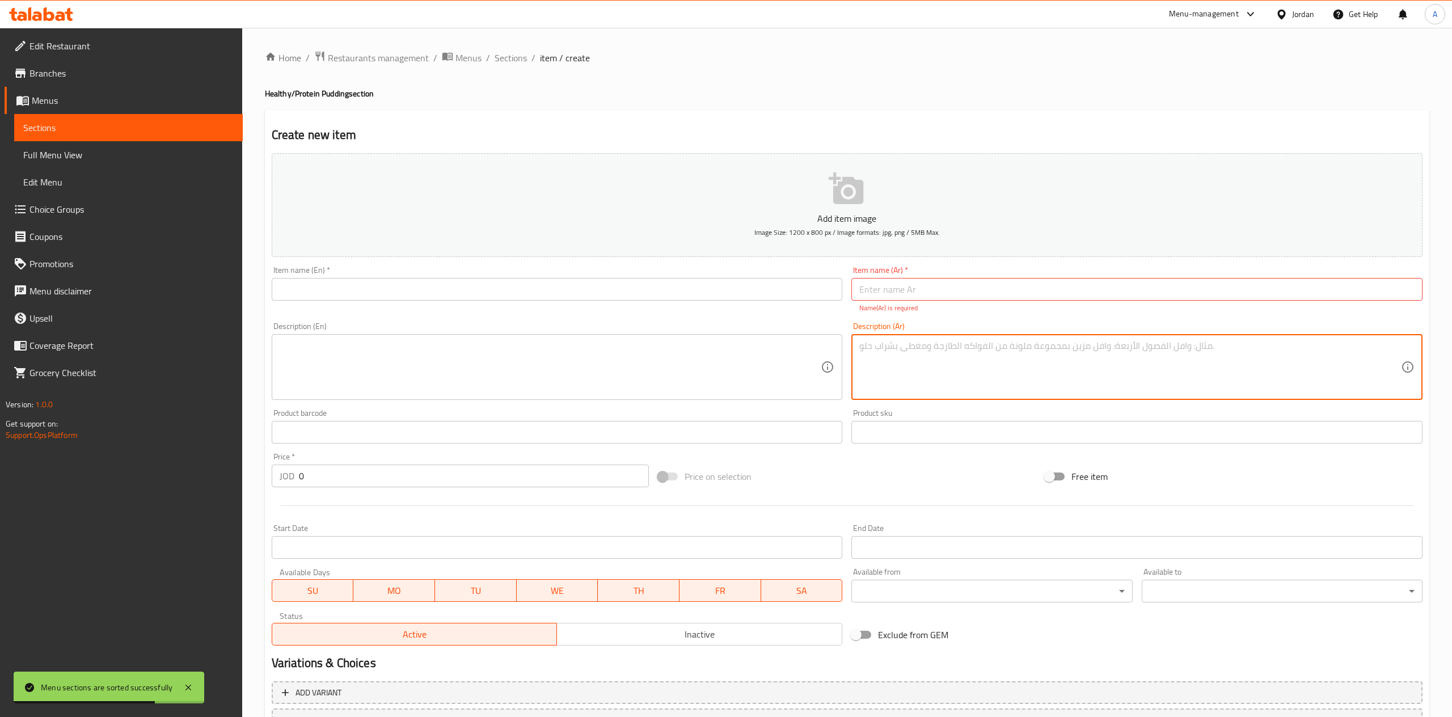
click at [920, 358] on textarea at bounding box center [1130, 367] width 542 height 54
paste textarea "A creamy, high-protein pudding featuring the rich flavor of pistachio, making i…"
type textarea "A creamy, high-protein pudding featuring the rich flavor of pistachio, making i…"
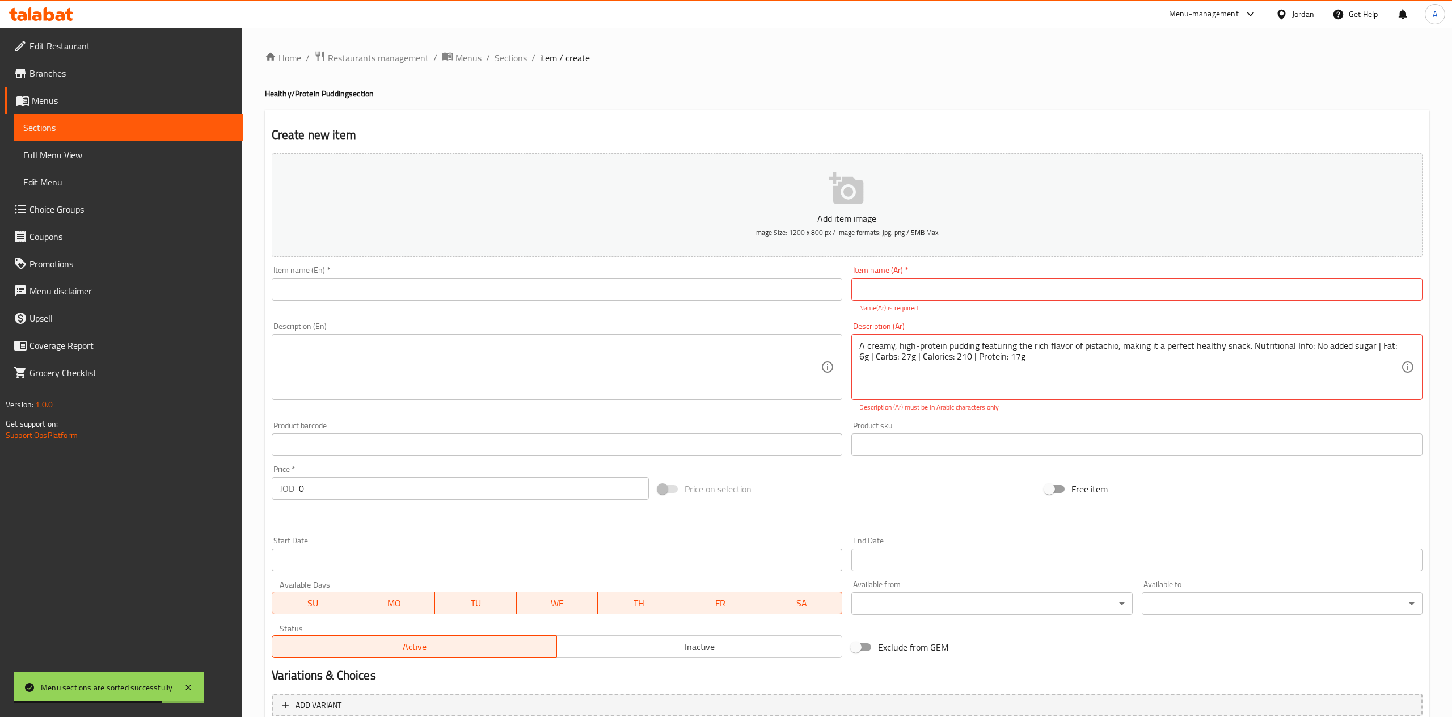
drag, startPoint x: 891, startPoint y: 268, endPoint x: 888, endPoint y: 282, distance: 14.2
click at [890, 270] on div "Item name (Ar)   * Item name (Ar) * Name(Ar) is required" at bounding box center [1136, 289] width 571 height 47
click at [888, 282] on input "text" at bounding box center [1136, 289] width 571 height 23
paste input "Pistachio"
type input "Pistachio"
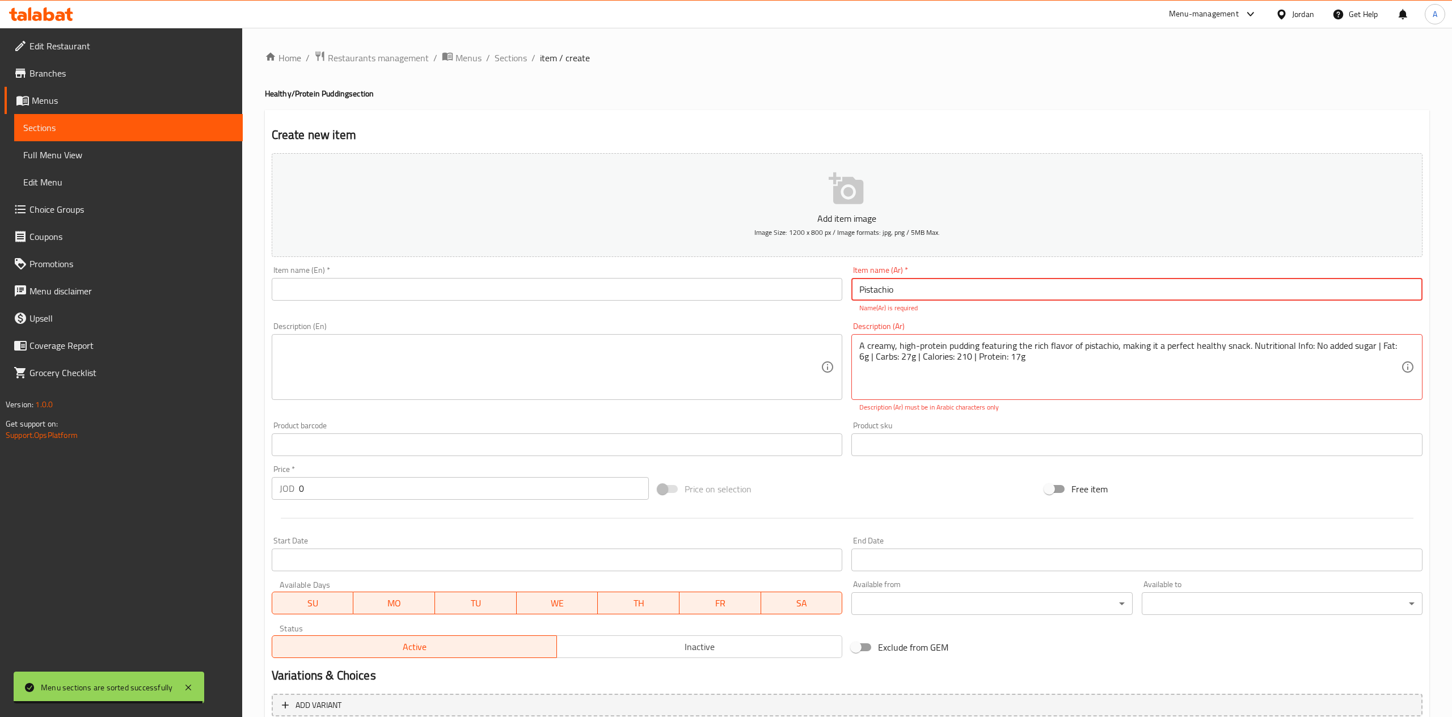
click at [660, 308] on div "Item name (En)   * Item name (En) *" at bounding box center [557, 289] width 580 height 56
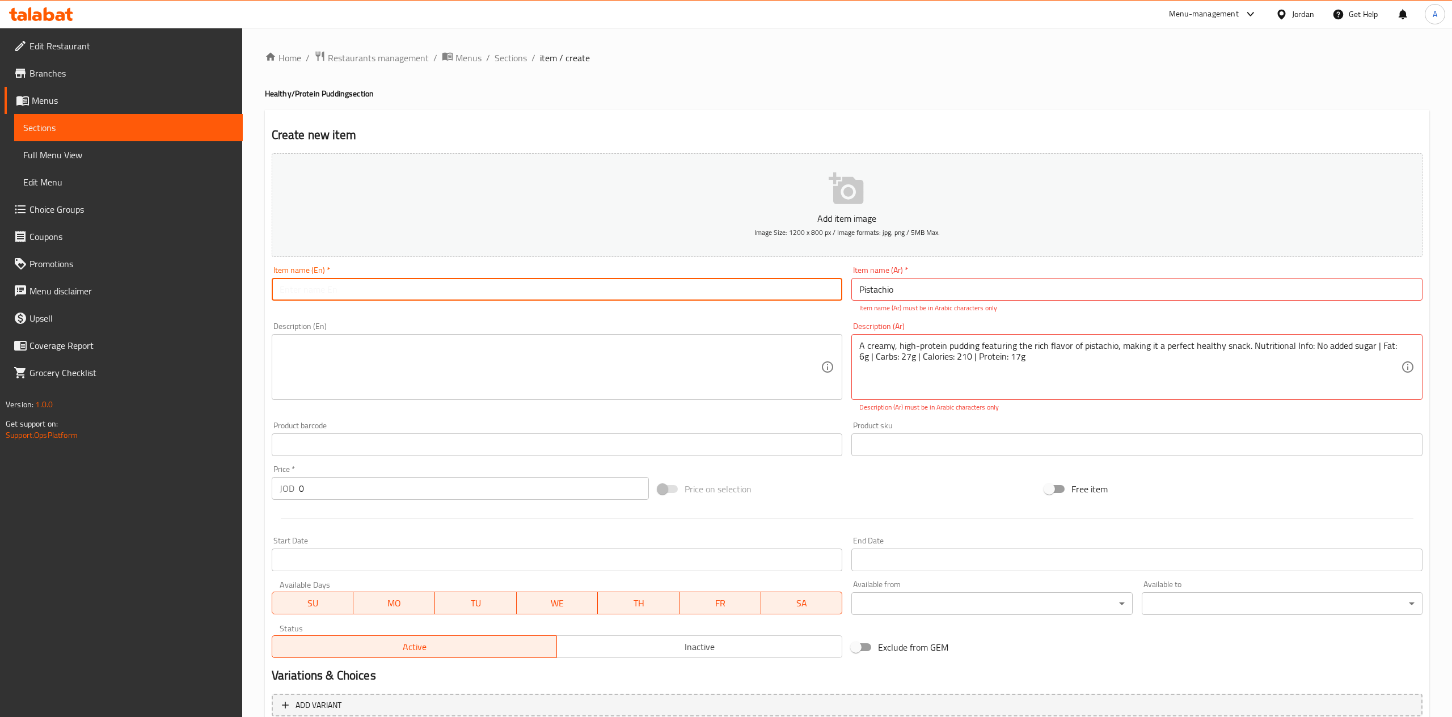
click at [644, 299] on input "text" at bounding box center [557, 289] width 571 height 23
click at [399, 272] on div "Item name (En)   * Item name (En) * Name(En) is required" at bounding box center [557, 289] width 571 height 47
click at [395, 290] on input "text" at bounding box center [557, 289] width 571 height 23
paste input "بودينج الفستق"
click at [278, 295] on input "بودينج الفستق" at bounding box center [557, 289] width 571 height 23
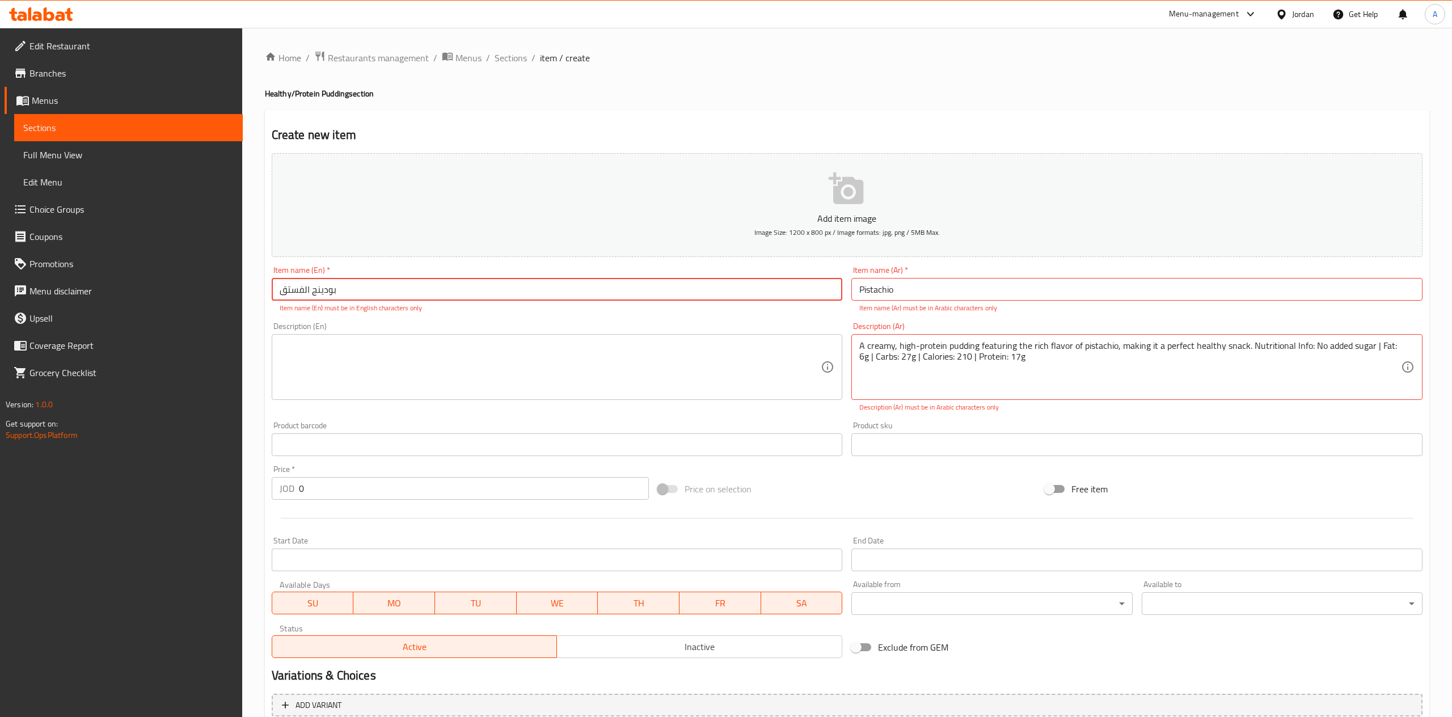
click at [278, 295] on input "بودينج الفستق" at bounding box center [557, 289] width 571 height 23
click at [288, 297] on input "بودينج الفستق" at bounding box center [557, 289] width 571 height 23
type input "بودينج البستاشيو"
click at [481, 375] on textarea at bounding box center [551, 367] width 542 height 54
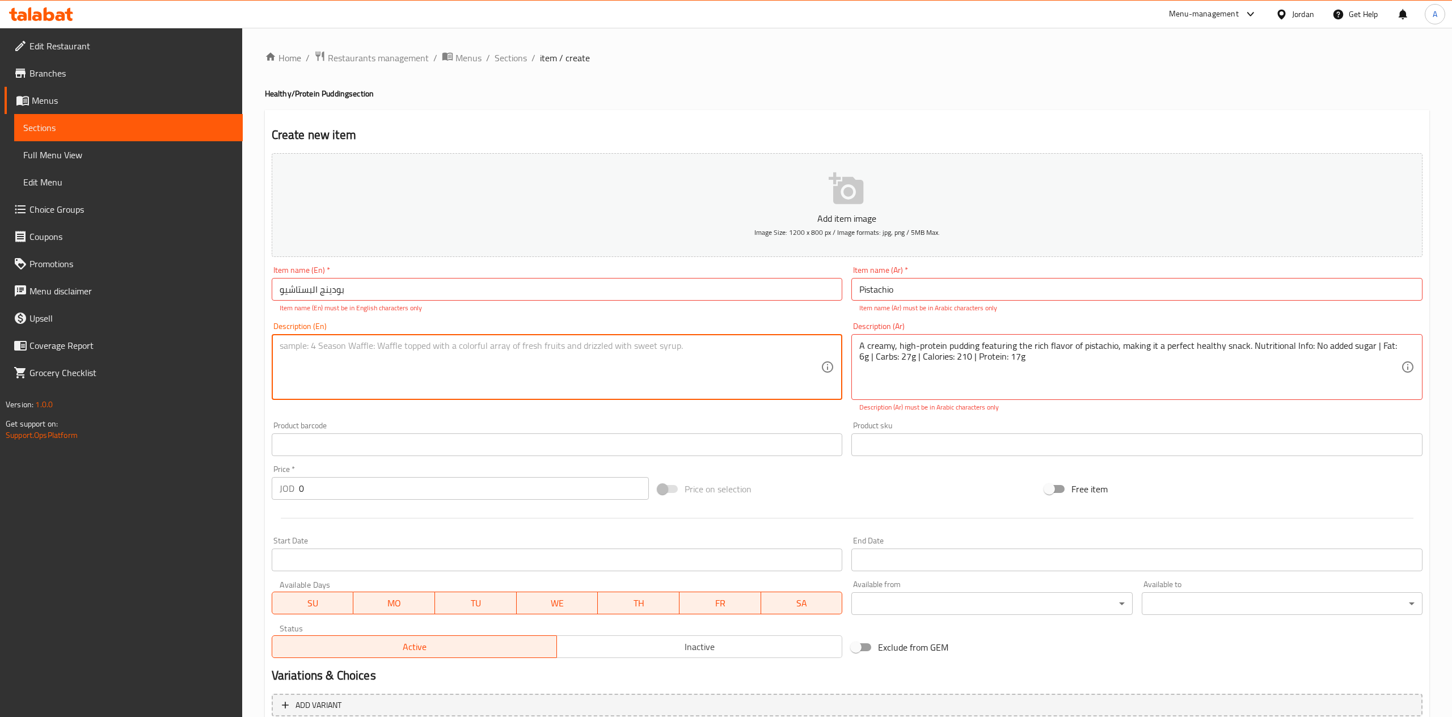
click at [430, 289] on input "بودينج البستاشيو" at bounding box center [557, 289] width 571 height 23
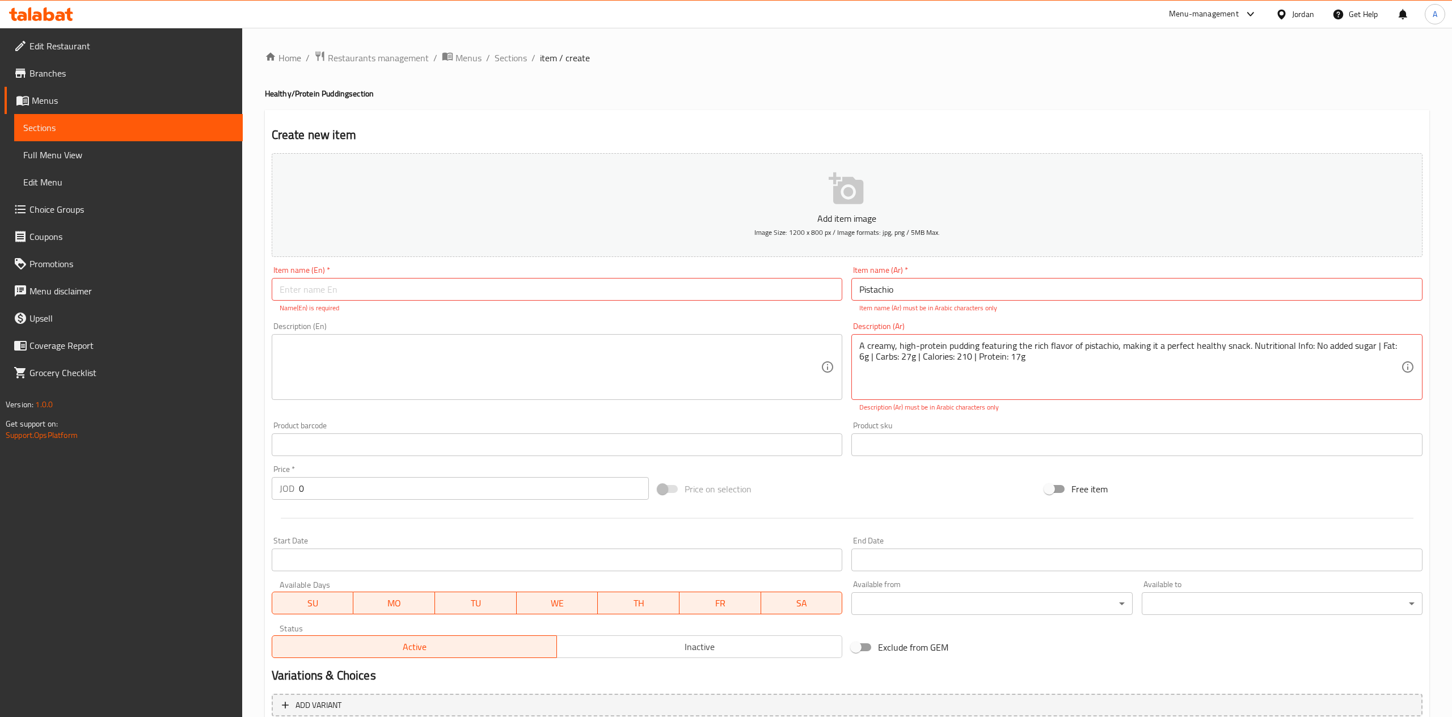
click at [926, 305] on p "Item name (Ar) must be in Arabic characters only" at bounding box center [1136, 308] width 555 height 10
click at [927, 299] on input "Pistachio" at bounding box center [1136, 289] width 571 height 23
paste input "بودينج البستاشيو"
type input "بودينج البستاشيو"
click at [931, 395] on div "A creamy, high-protein pudding featuring the rich flavor of pistachio, making i…" at bounding box center [1136, 367] width 571 height 66
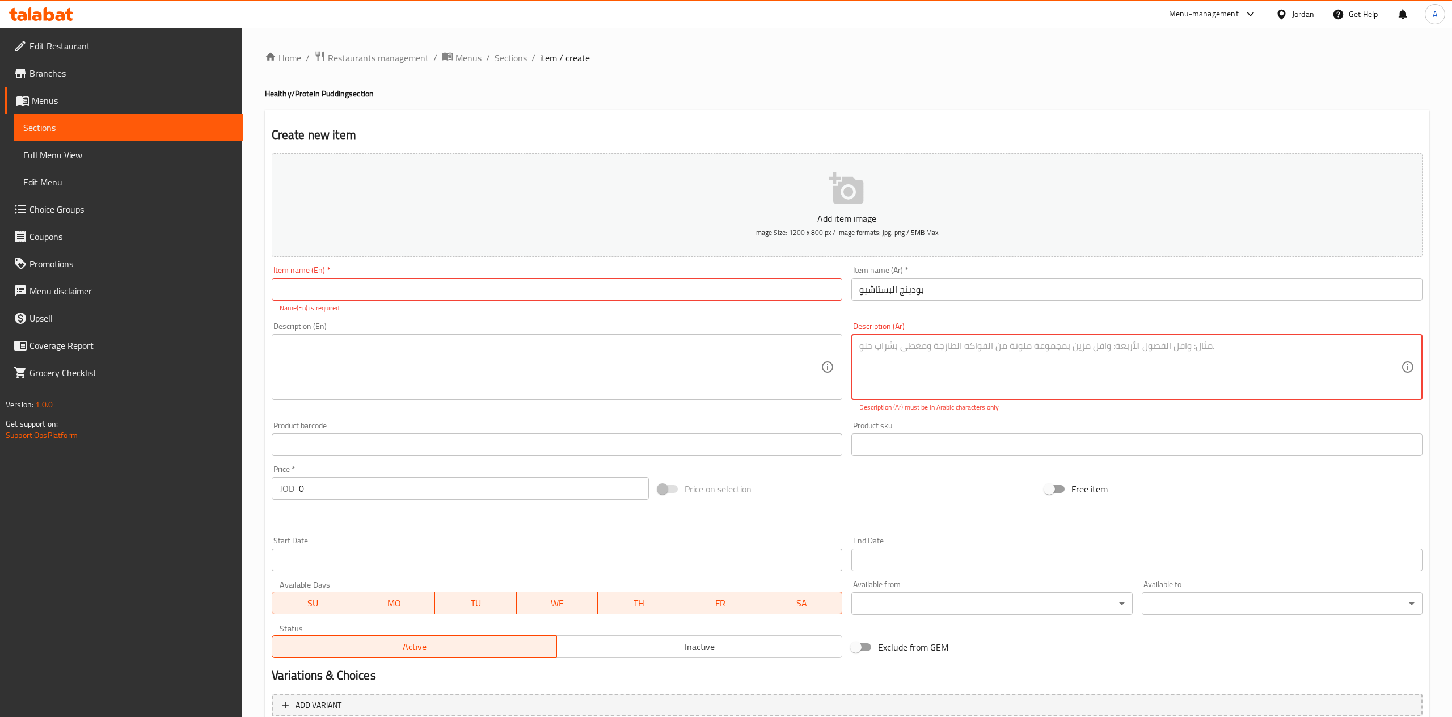
click at [605, 378] on textarea at bounding box center [551, 367] width 542 height 54
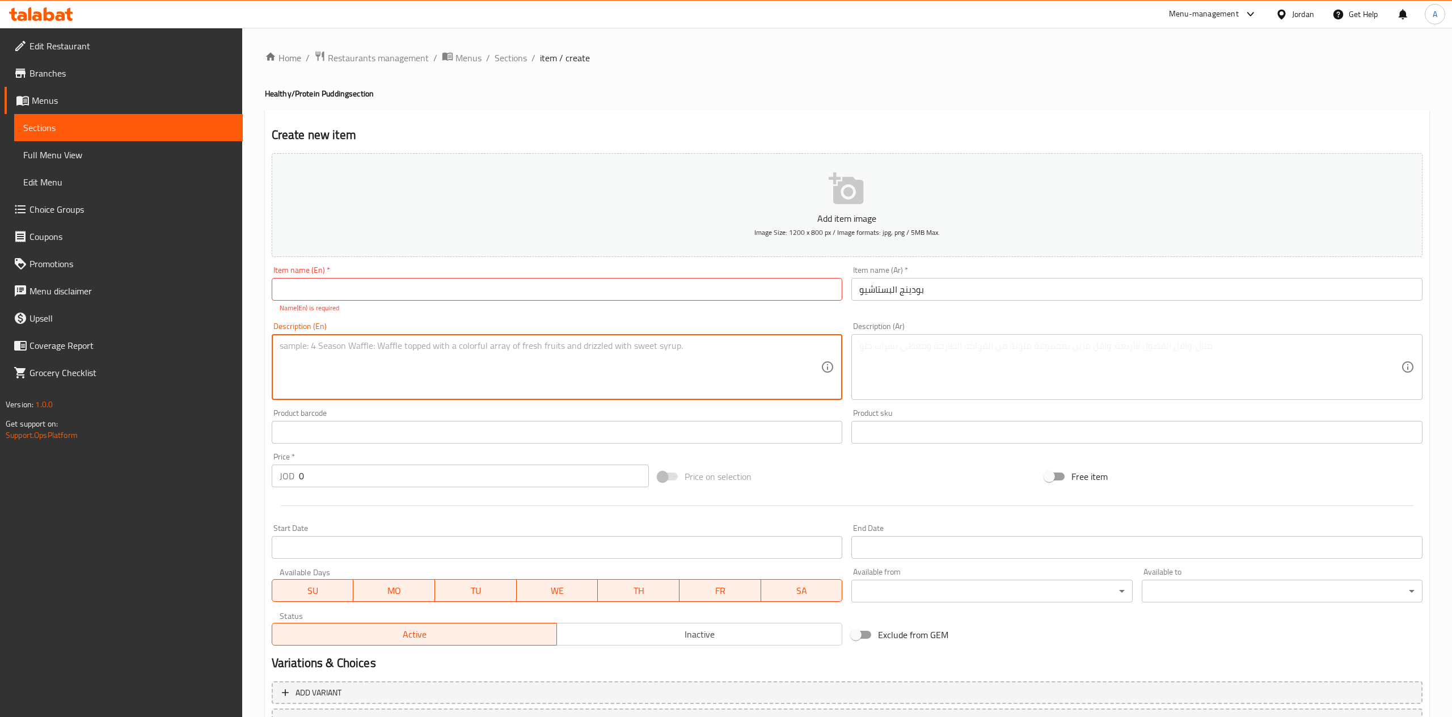
paste textarea "A creamy, high-protein pudding featuring the rich flavor of pistachio, making i…"
type textarea "A creamy, high-protein pudding featuring the rich flavor of pistachio, making i…"
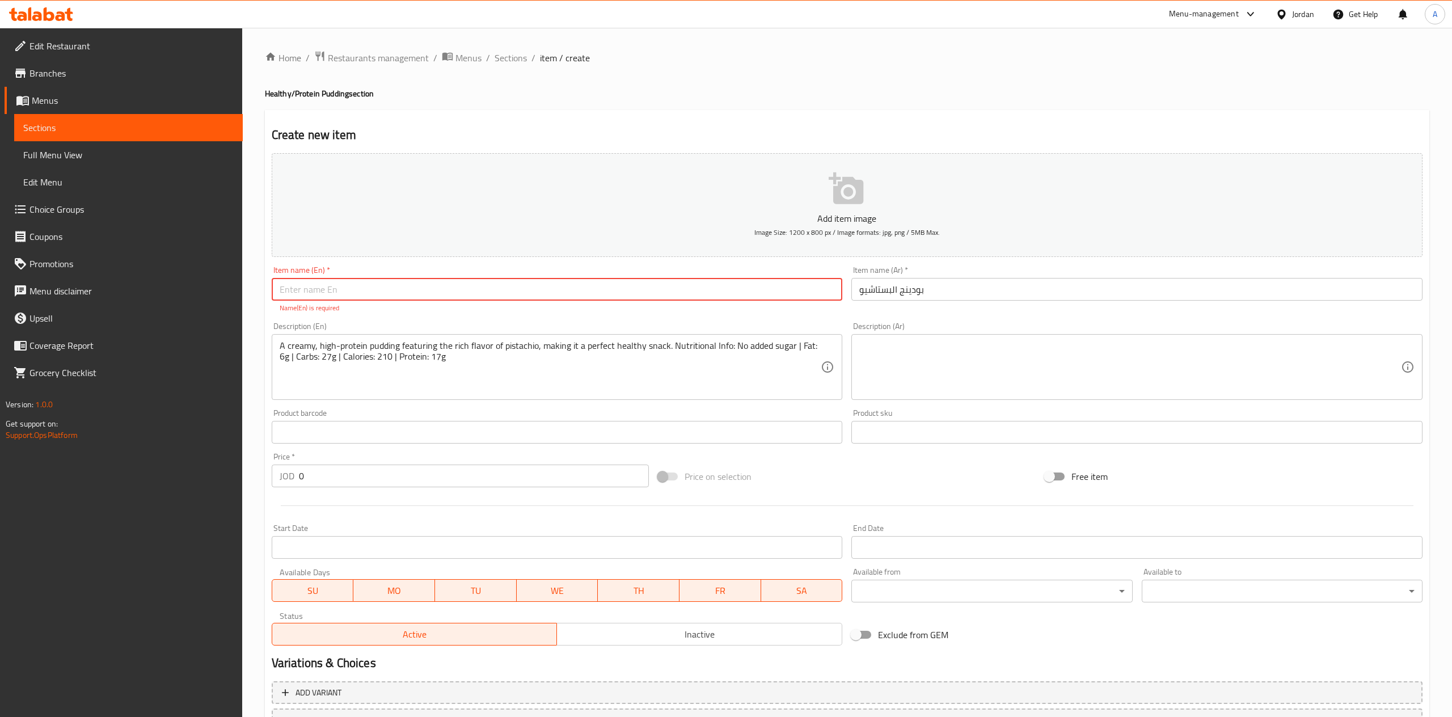
click at [344, 288] on input "text" at bounding box center [557, 289] width 571 height 23
paste input "Pistachio"
type input "Pistachio"
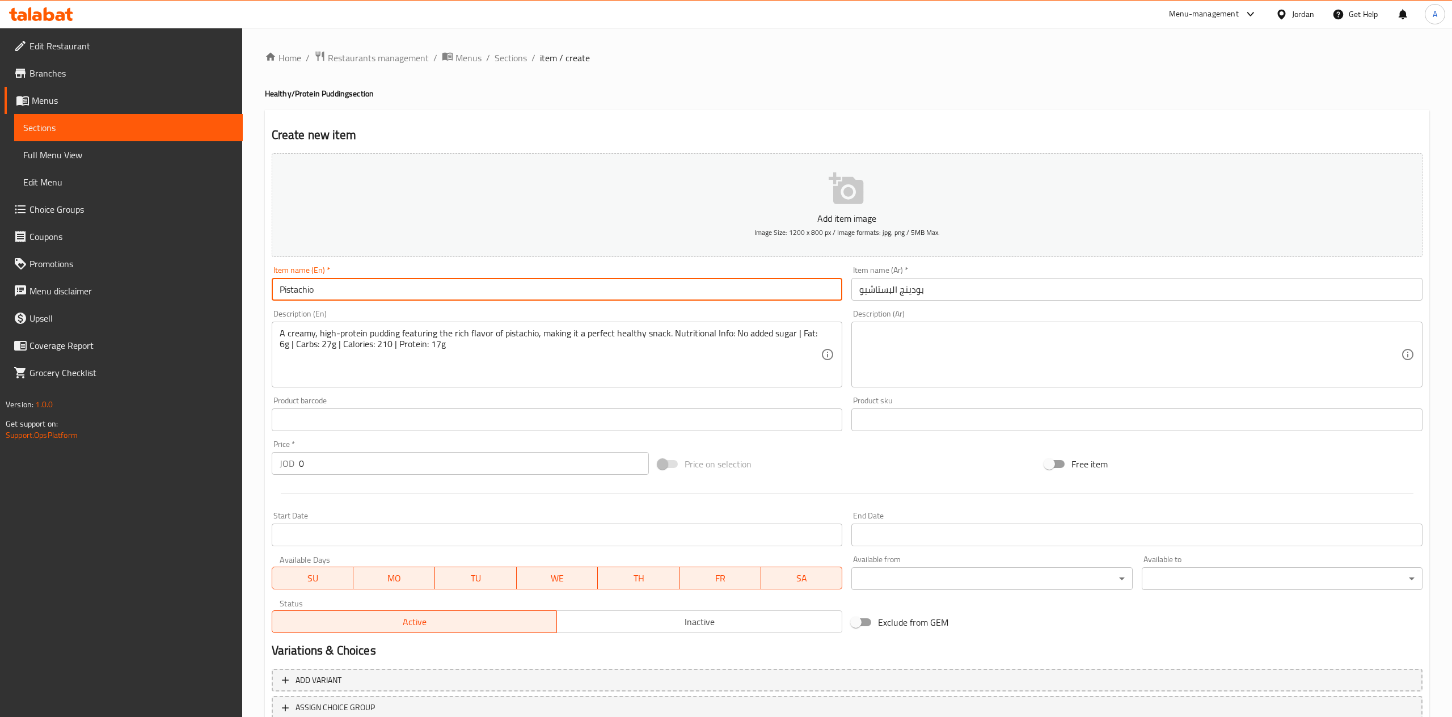
click at [545, 379] on textarea "A creamy, high-protein pudding featuring the rich flavor of pistachio, making i…" at bounding box center [551, 355] width 542 height 54
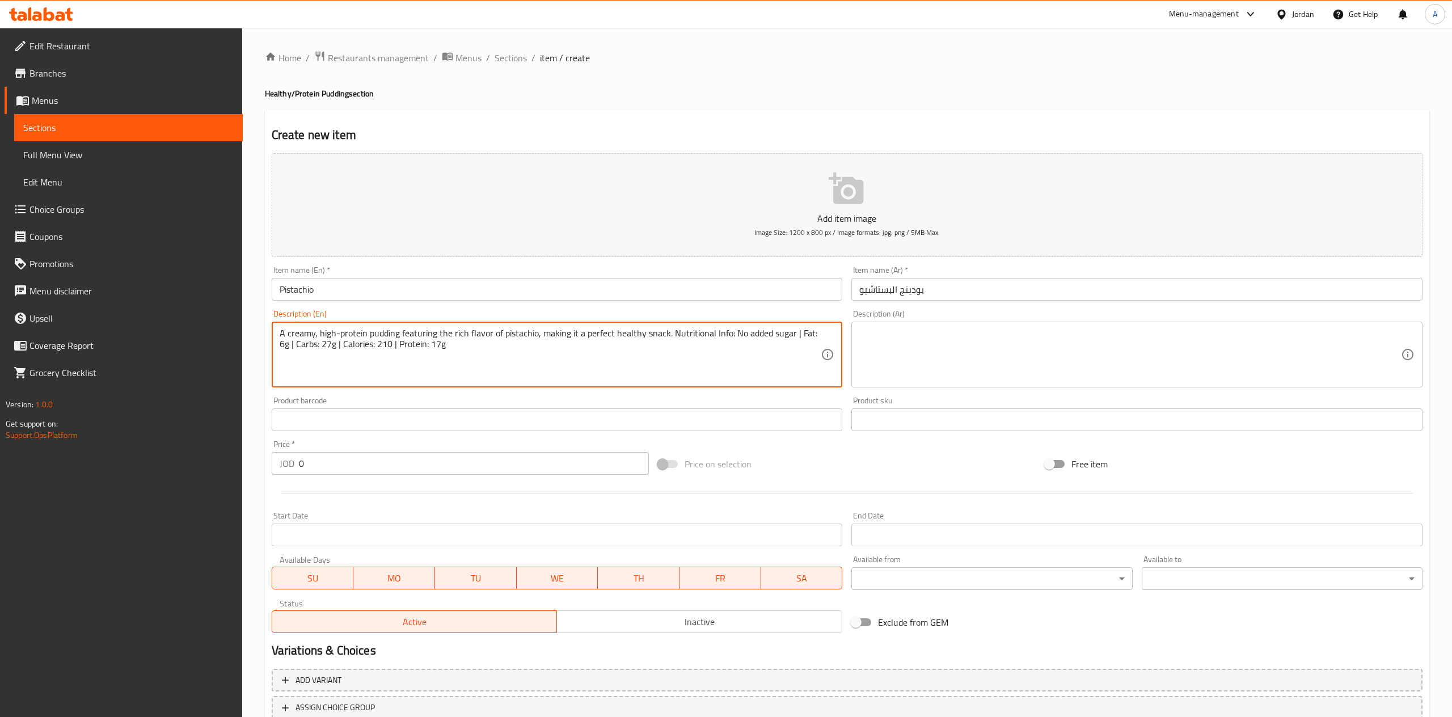
click at [871, 352] on textarea at bounding box center [1130, 355] width 542 height 54
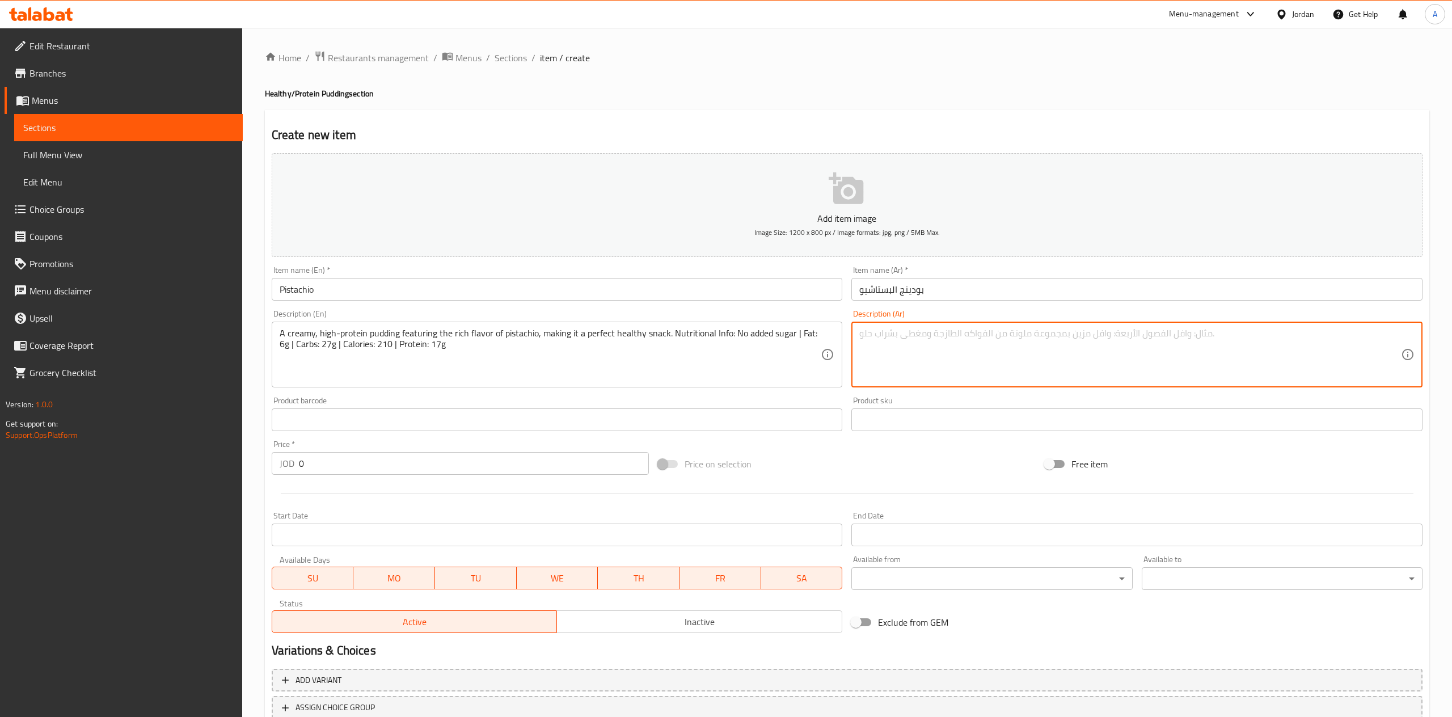
paste textarea "بودينج [PERSON_NAME] وغني بالبروتين يتميز بنكهة الفستق الشهية، وهو وجبة خفيفة و…"
drag, startPoint x: 1105, startPoint y: 351, endPoint x: 1324, endPoint y: 349, distance: 218.9
click at [1108, 351] on textarea "بودينج [PERSON_NAME] وغني بالبروتين يتميز بنكهة الفستق الشهية، وهو وجبة خفيفة و…" at bounding box center [1130, 355] width 542 height 54
click at [1324, 349] on textarea "بودينج [PERSON_NAME] وغني بالبروتين يتميز بنكهة الفستق الشهية، وهو وجبة خفيفة و…" at bounding box center [1130, 355] width 542 height 54
type textarea "بودينج [PERSON_NAME] وغني بالبروتين يتميز بنكهة الفستق الشهية، وهو وجبة خفيفة و…"
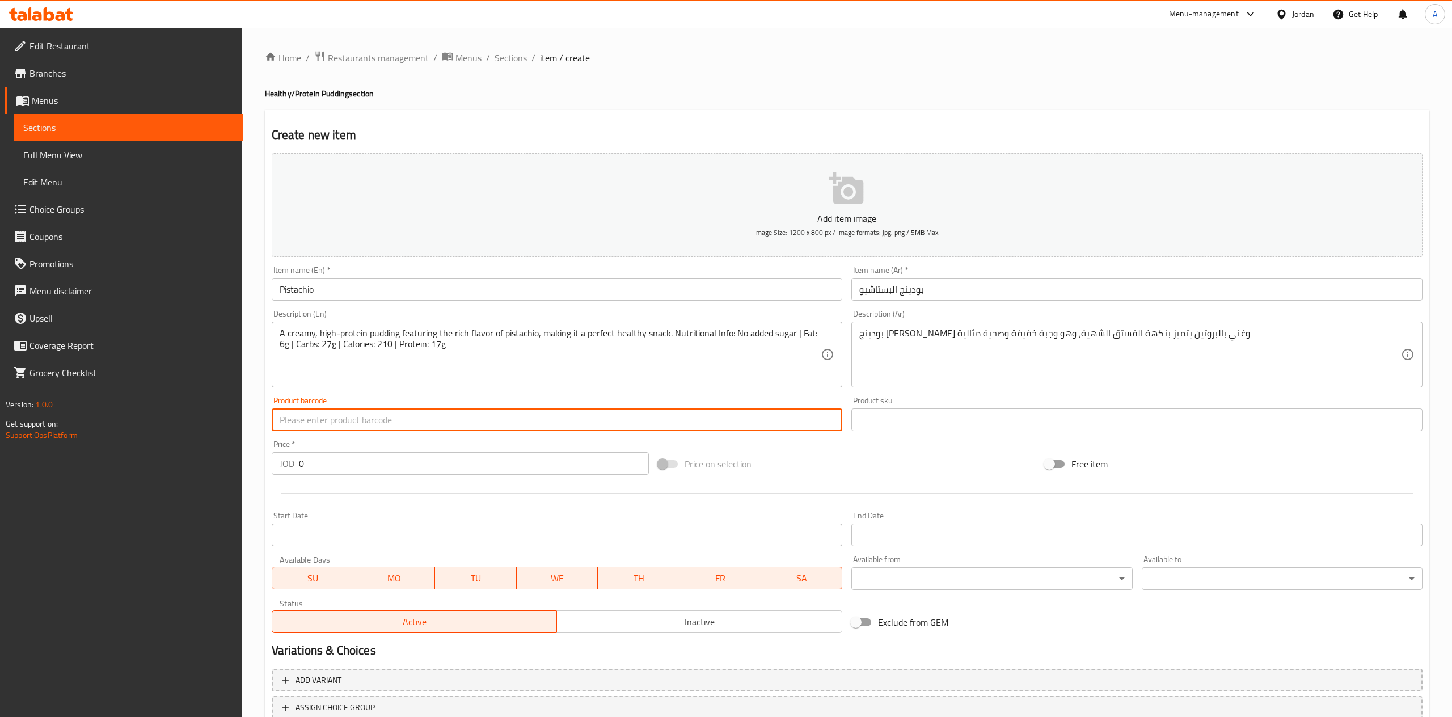
click at [411, 467] on input "0" at bounding box center [474, 463] width 350 height 23
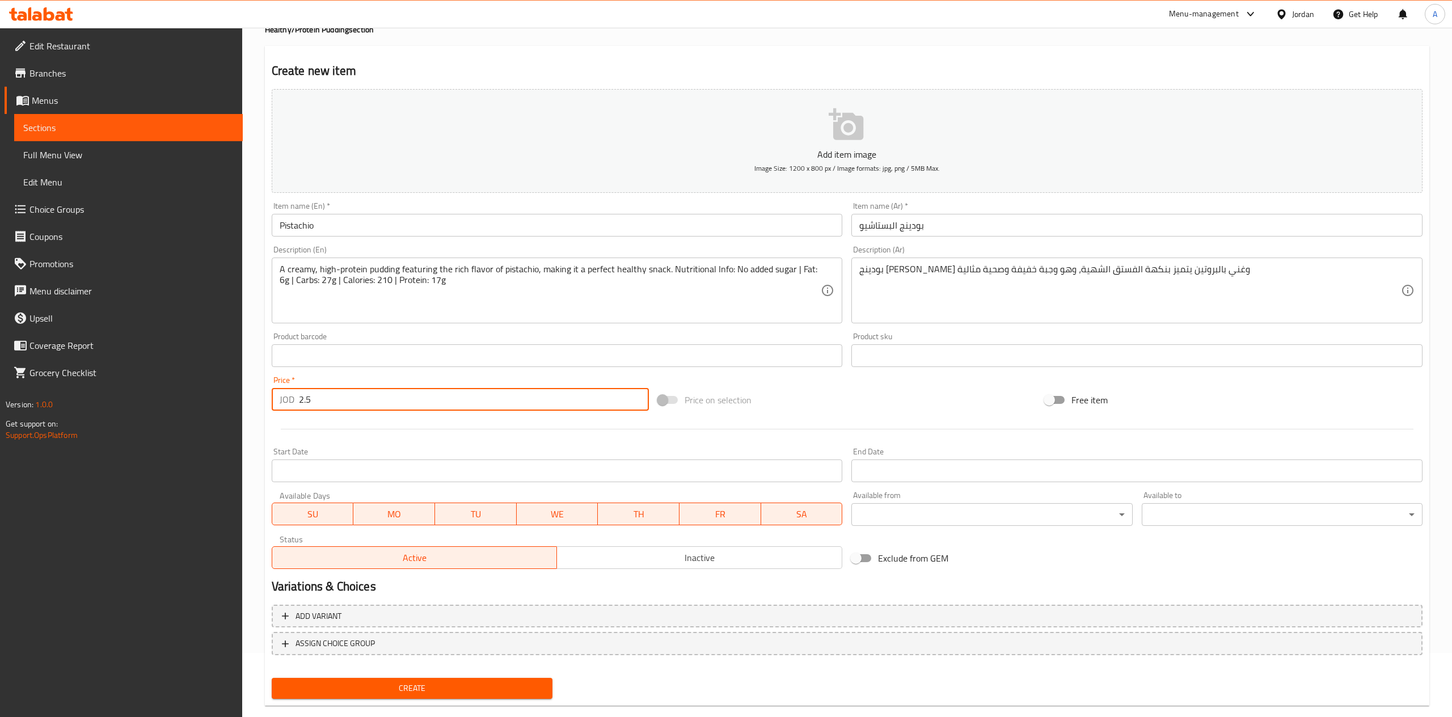
scroll to position [84, 0]
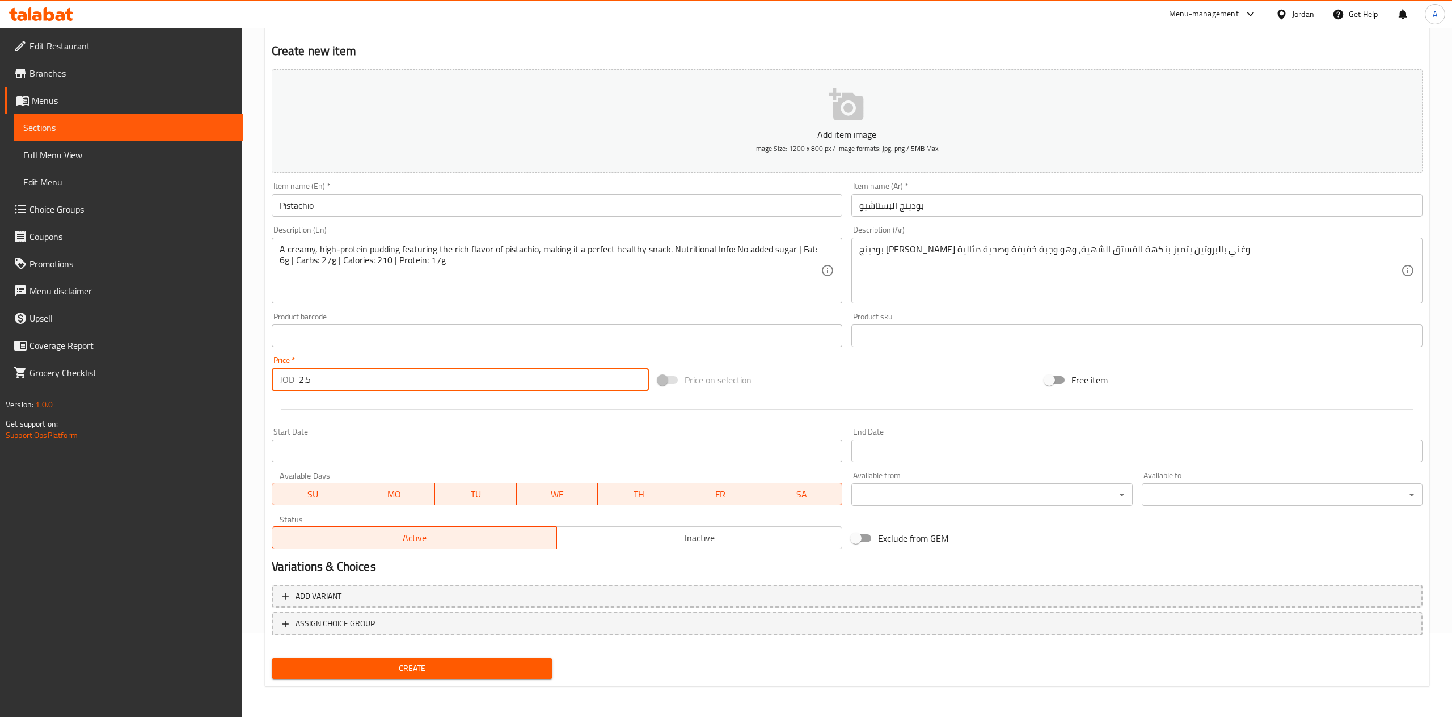
type input "2.5"
click at [272, 658] on button "Create" at bounding box center [412, 668] width 281 height 21
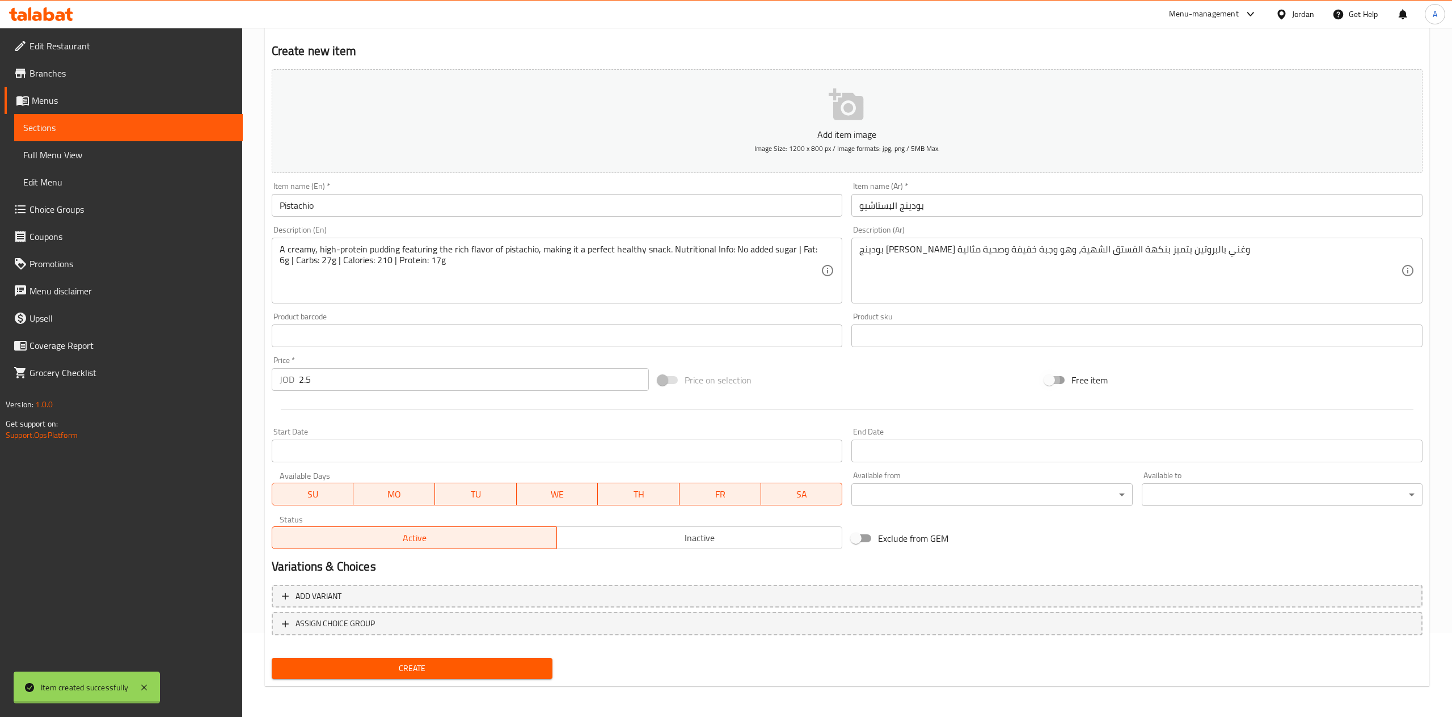
type input "0"
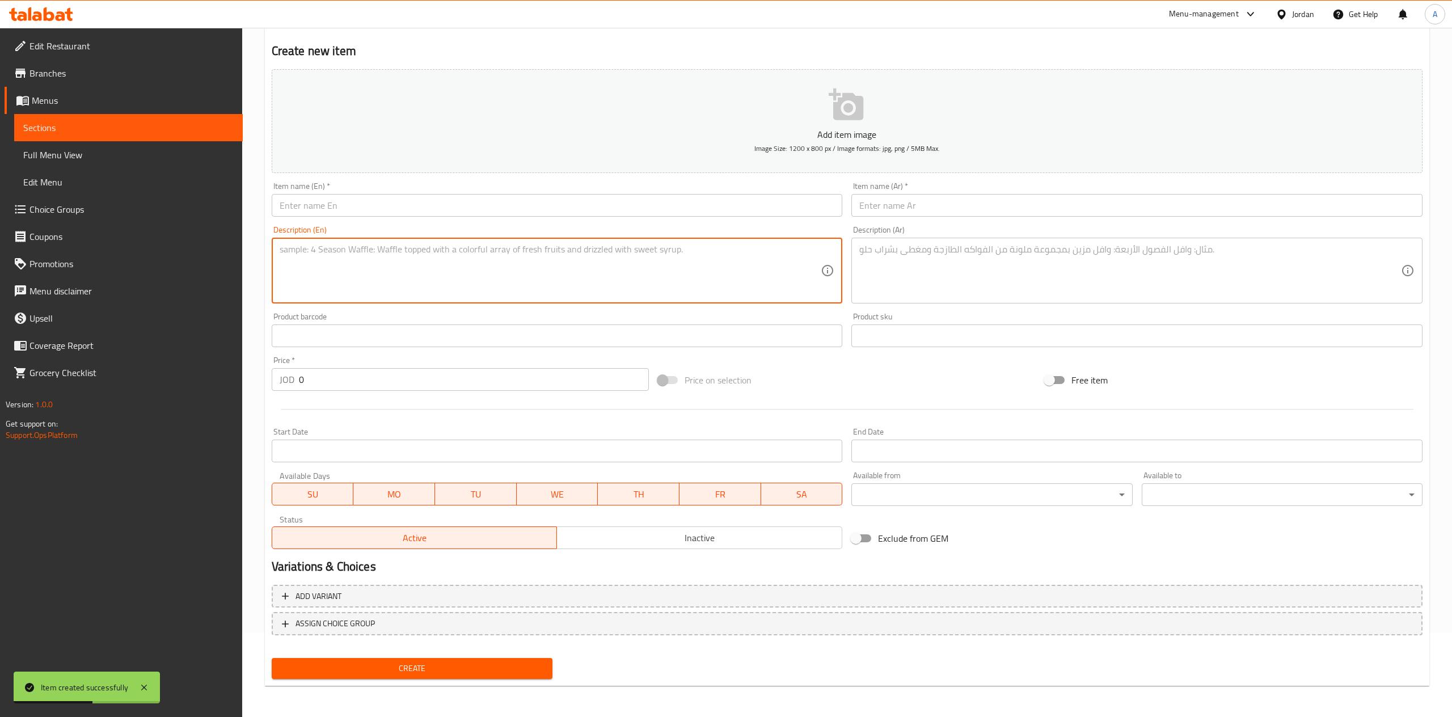
click at [420, 284] on textarea at bounding box center [551, 271] width 542 height 54
paste textarea "A refreshing protein pudding with a vibrant blend of mixed berries, offering a …"
type textarea "A refreshing protein pudding with a vibrant blend of mixed berries, offering a …"
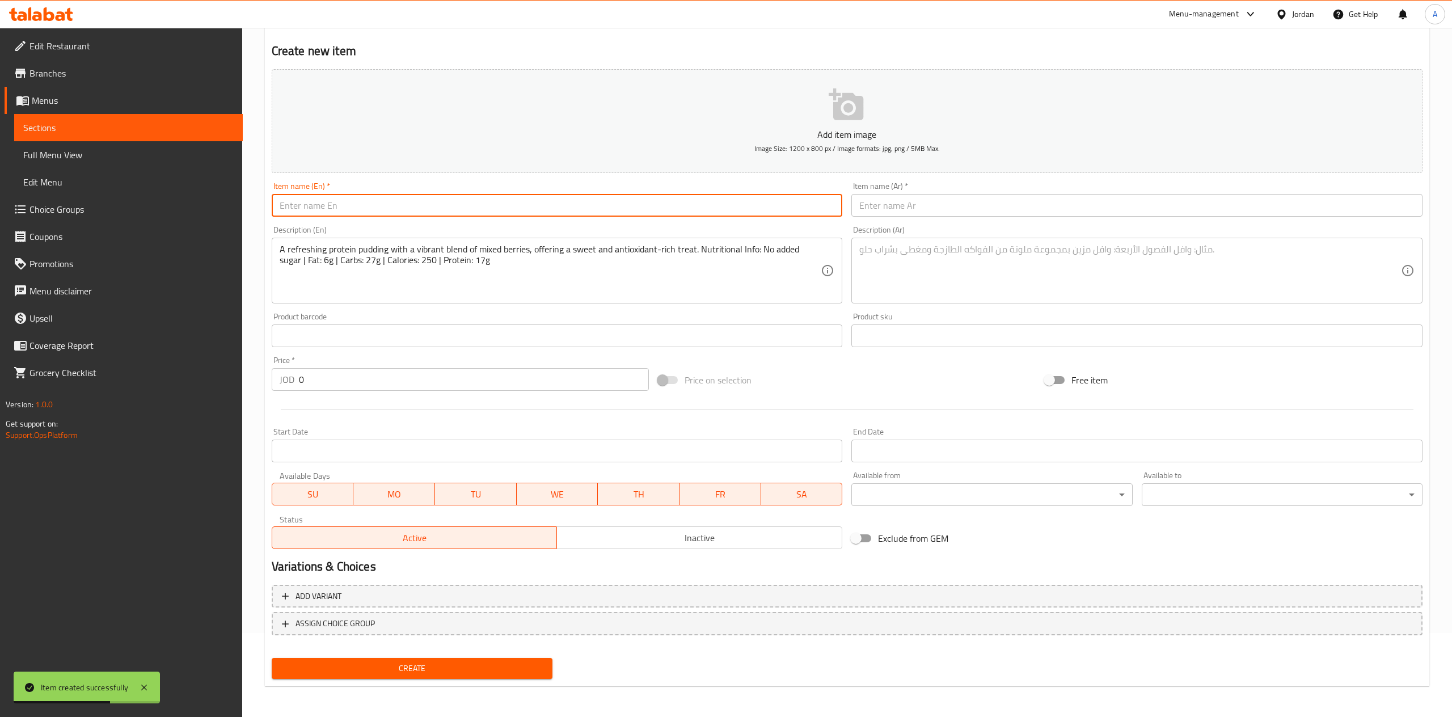
click at [356, 211] on input "text" at bounding box center [557, 205] width 571 height 23
paste input "Mix [PERSON_NAME]"
type input "Mix [PERSON_NAME]"
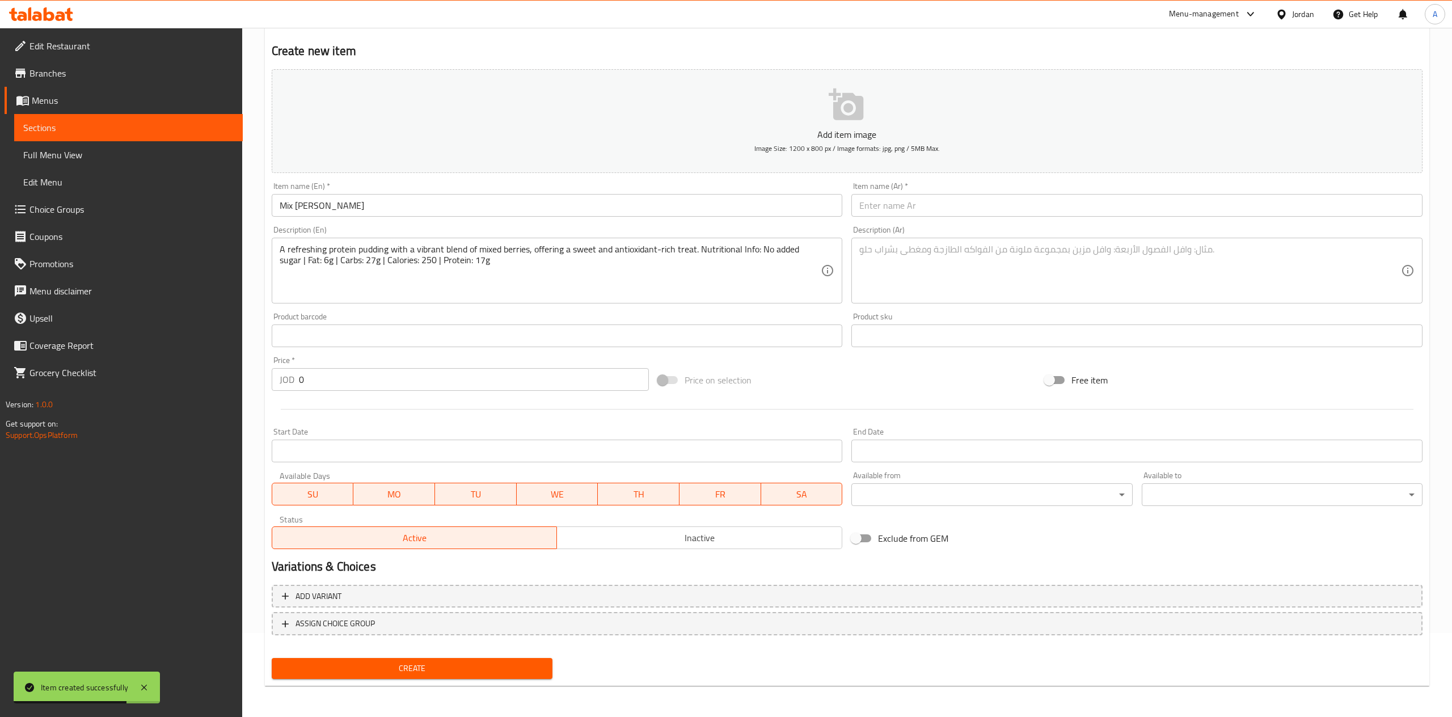
click at [918, 222] on div "Description (Ar) Description (Ar)" at bounding box center [1137, 264] width 580 height 87
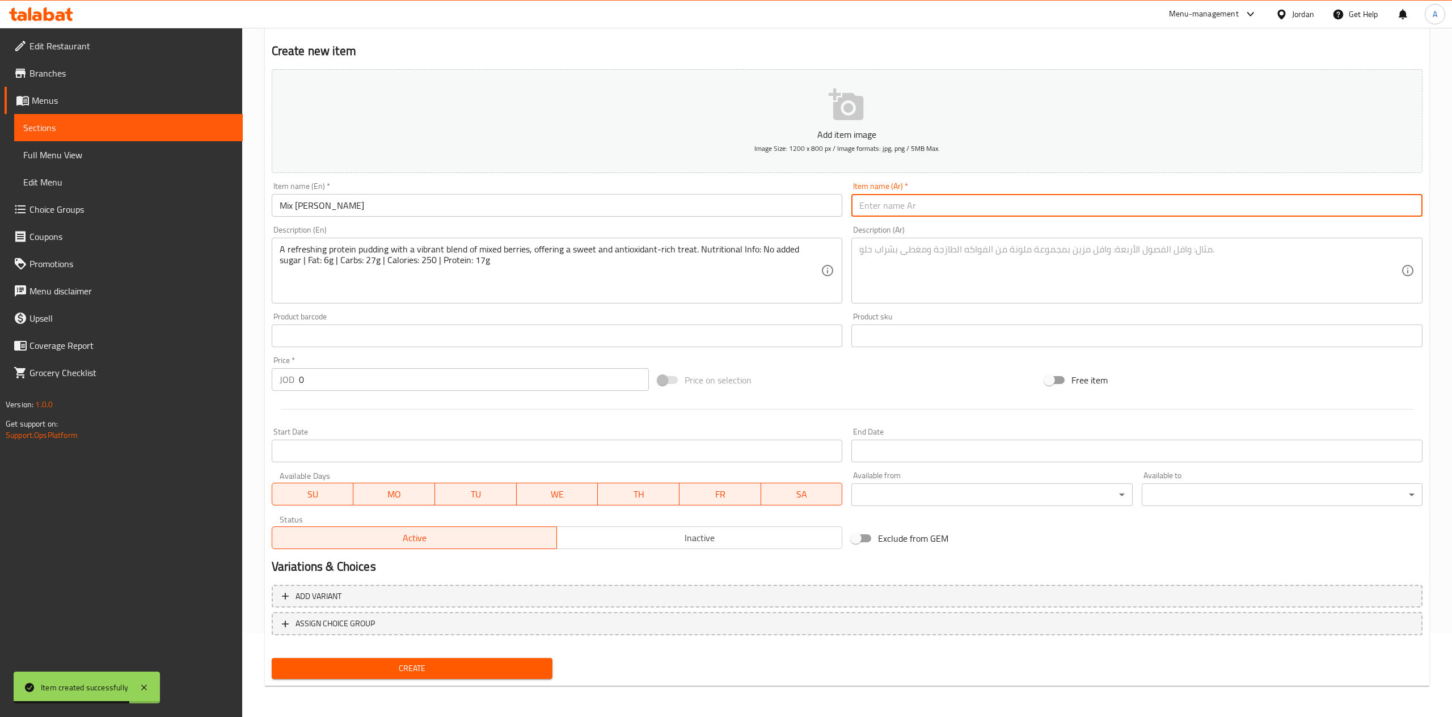
click at [914, 209] on input "text" at bounding box center [1136, 205] width 571 height 23
paste input "بودينج التوت المشكل"
type input "بودينج التوت المشكل"
click at [915, 278] on textarea at bounding box center [1130, 271] width 542 height 54
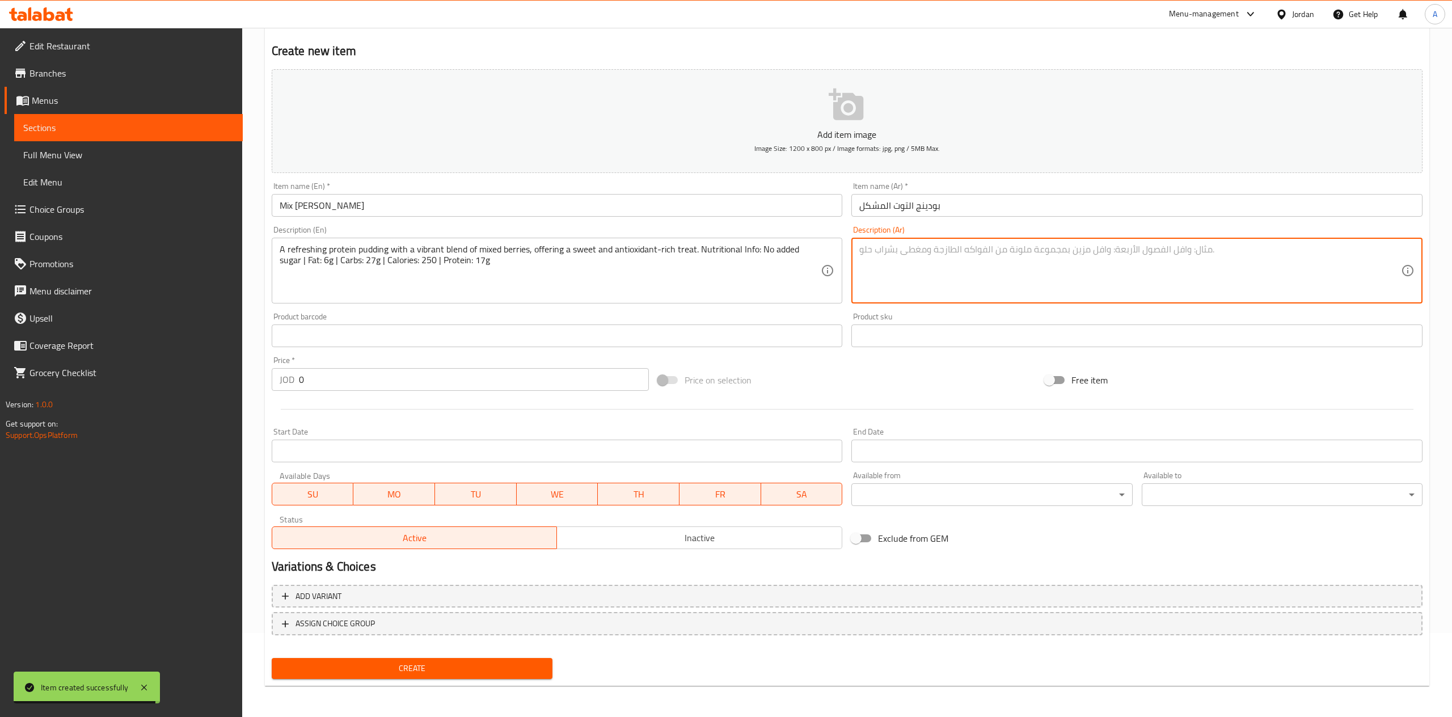
paste textarea "بودينج بروتين منعش مع مزيج حيوي من التوت المشكل، يمنحك حلوى لذيذة وغنية بمضادات…"
type textarea "بودينج بروتين منعش مع مزيج حيوي من التوت المشكل، يمنحك حلوى لذيذة وغنية بمضادات…"
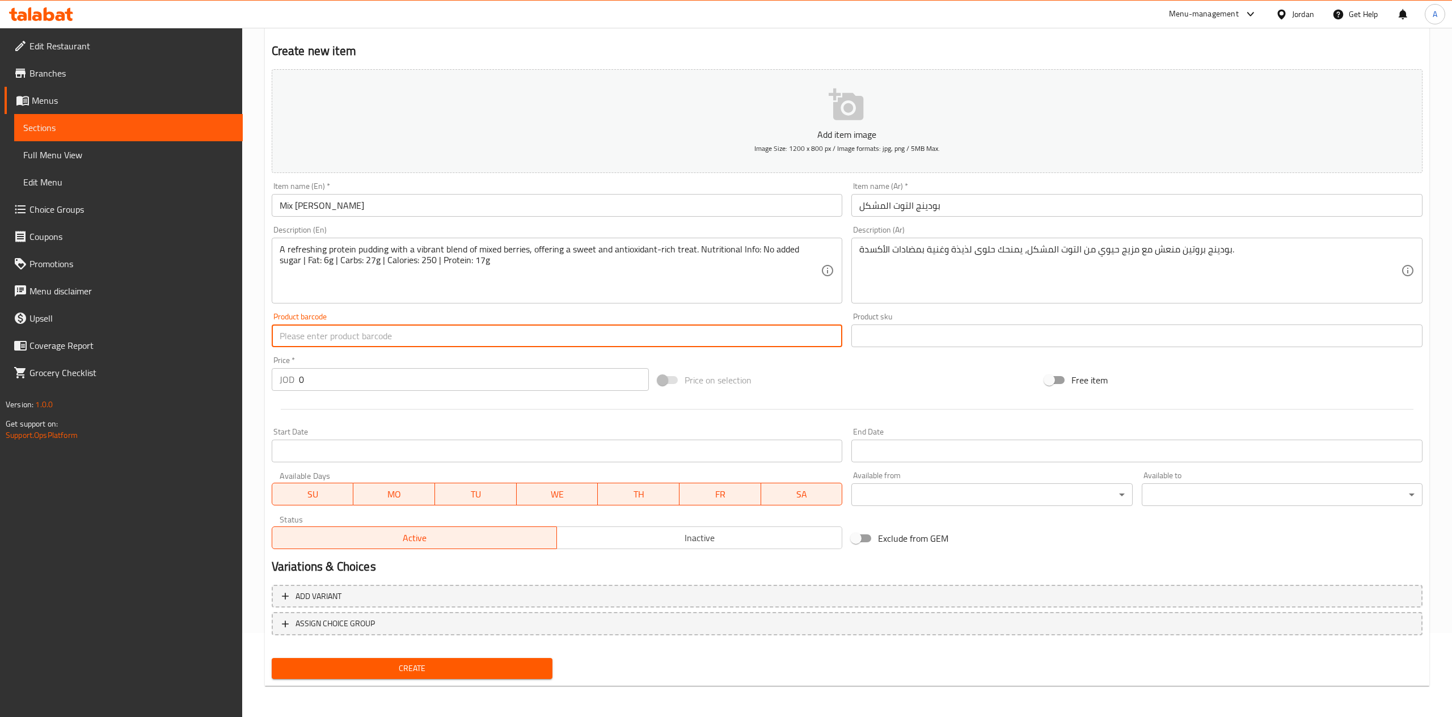
click at [358, 379] on input "0" at bounding box center [474, 379] width 350 height 23
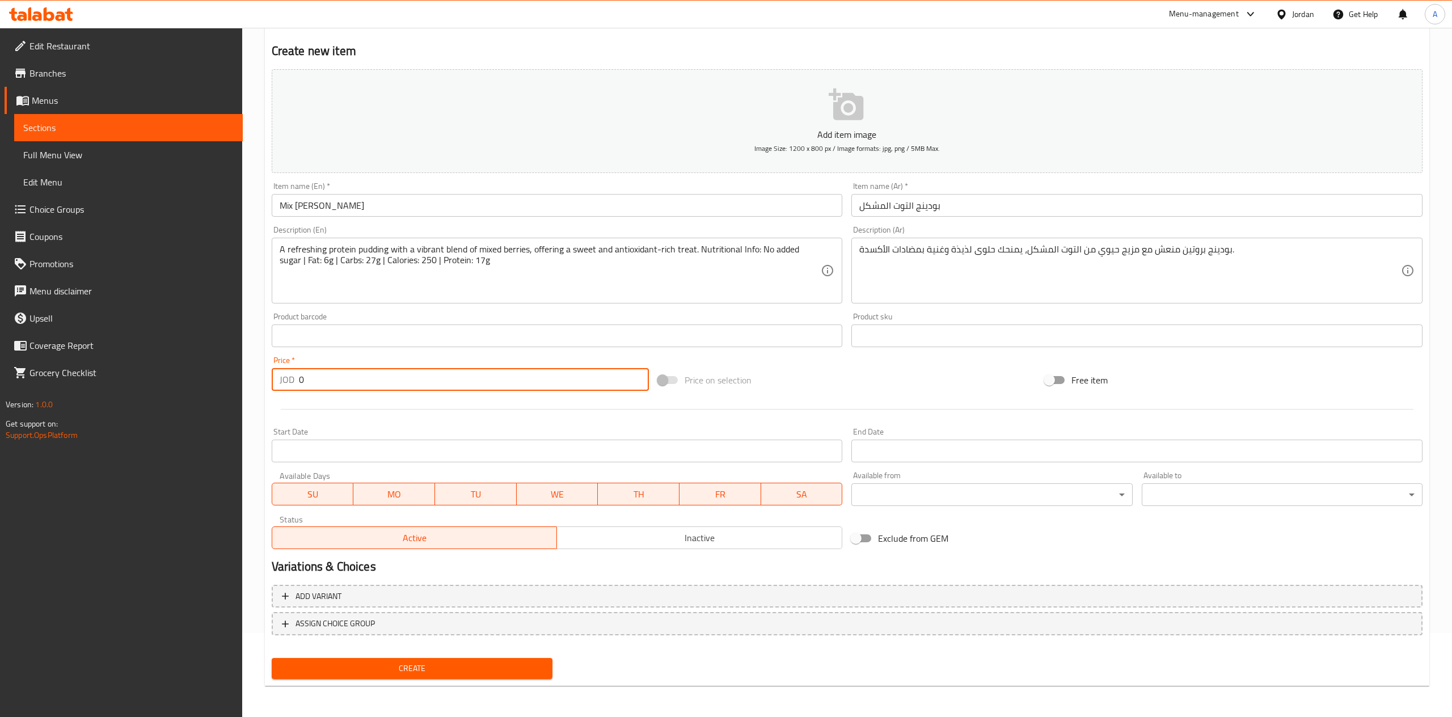
click at [358, 379] on input "0" at bounding box center [474, 379] width 350 height 23
click at [357, 377] on input "0" at bounding box center [474, 379] width 350 height 23
type input "2.5"
drag, startPoint x: 1024, startPoint y: 363, endPoint x: 1011, endPoint y: 349, distance: 18.5
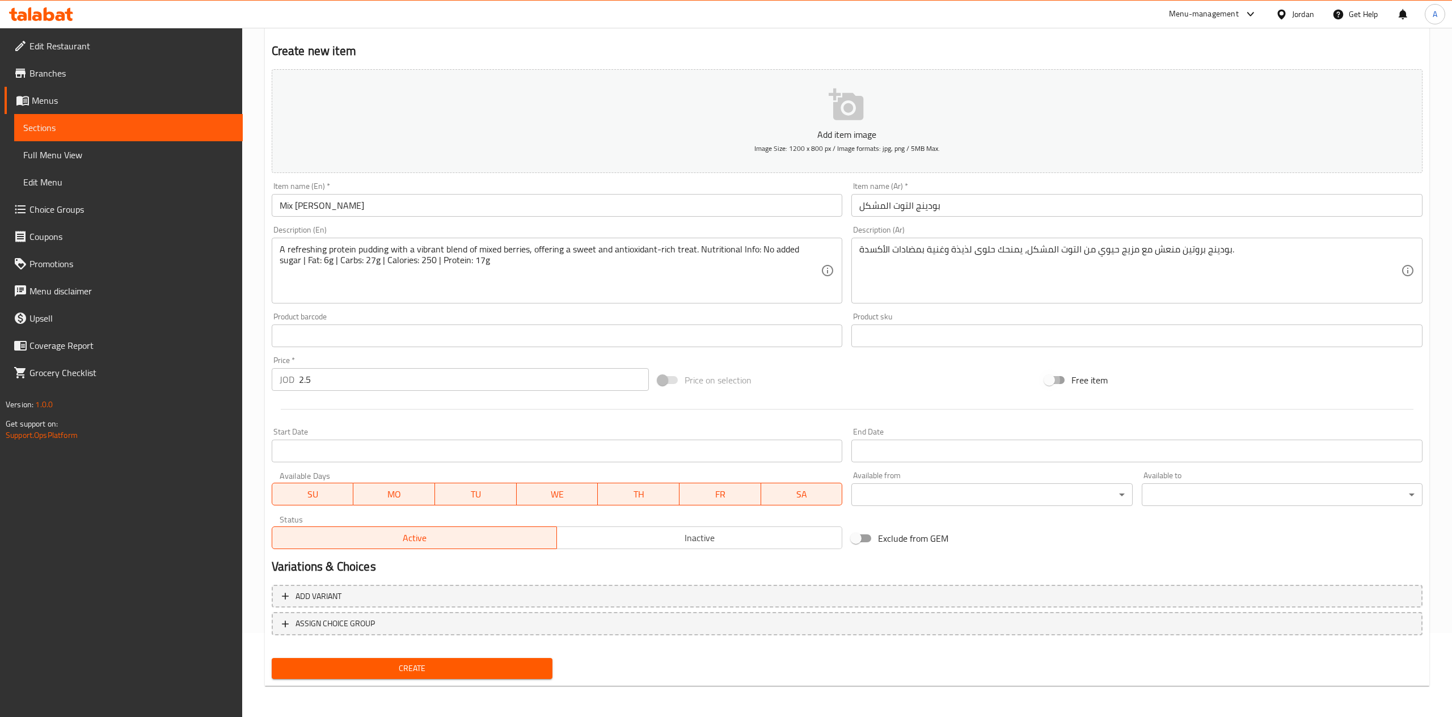
click at [1017, 358] on div "Add item image Image Size: 1200 x 800 px / Image formats: jpg, png / 5MB Max. I…" at bounding box center [847, 309] width 1160 height 489
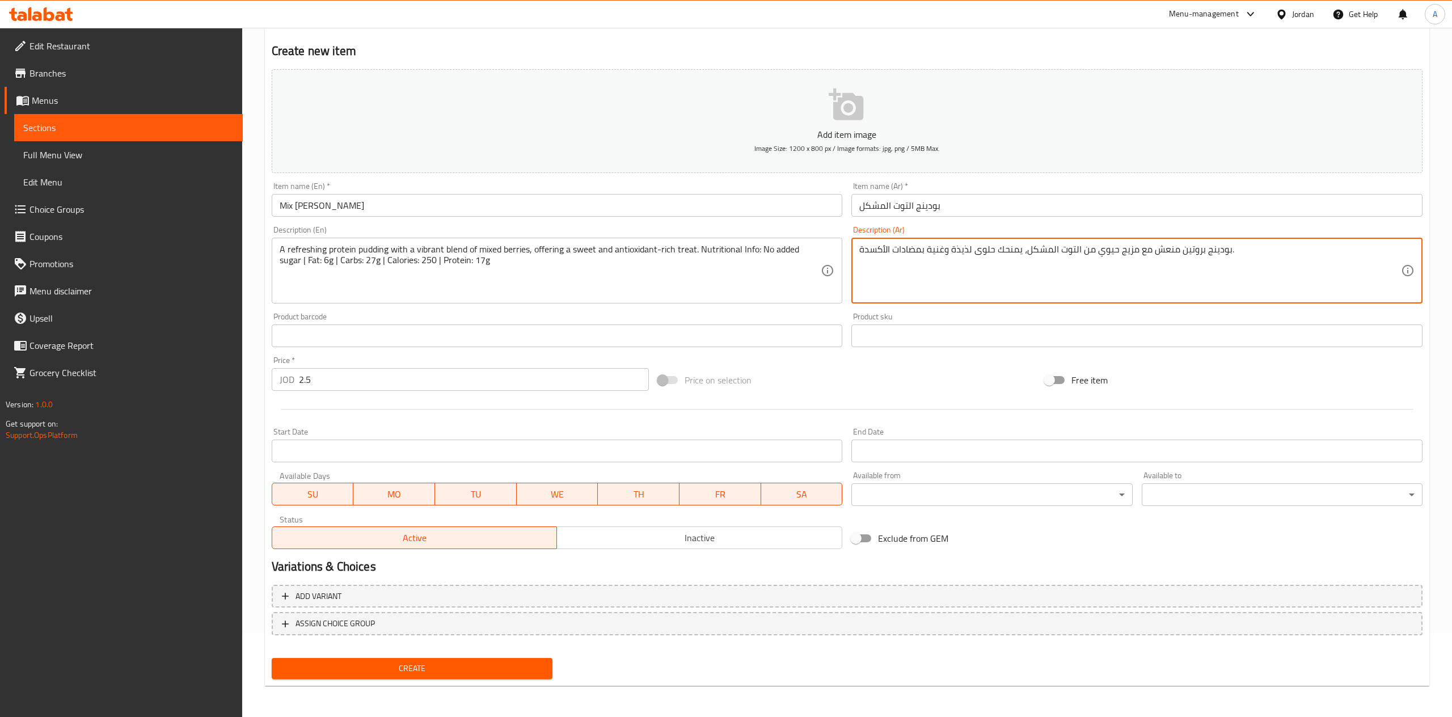
click at [961, 263] on textarea "بودينج بروتين منعش مع مزيج حيوي من التوت المشكل، يمنحك حلوى لذيذة وغنية بمضادات…" at bounding box center [1130, 271] width 542 height 54
paste textarea "لتوت المشكل بودينج بروتين منعش مع مزيج حيوي من التوت المشكل. خالٍ من السكر المض…"
click at [889, 246] on textarea "بودينج التوت المشكل بودينج بروتين منعش مع مزيج حيوي من التوت المشكل. خالٍ من ال…" at bounding box center [1130, 271] width 542 height 54
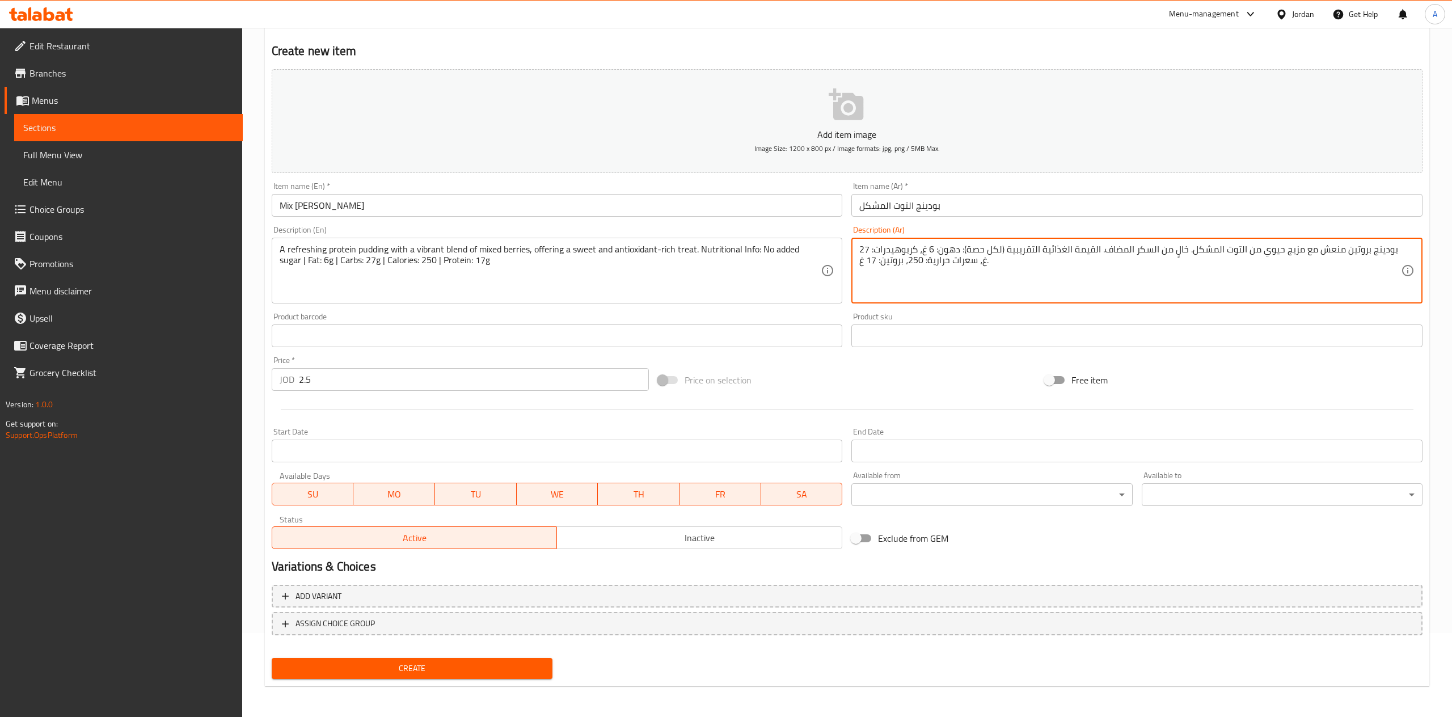
drag, startPoint x: 943, startPoint y: 223, endPoint x: 956, endPoint y: 215, distance: 14.5
click at [946, 221] on div "Add item image Image Size: 1200 x 800 px / Image formats: jpg, png / 5MB Max. I…" at bounding box center [847, 309] width 1160 height 489
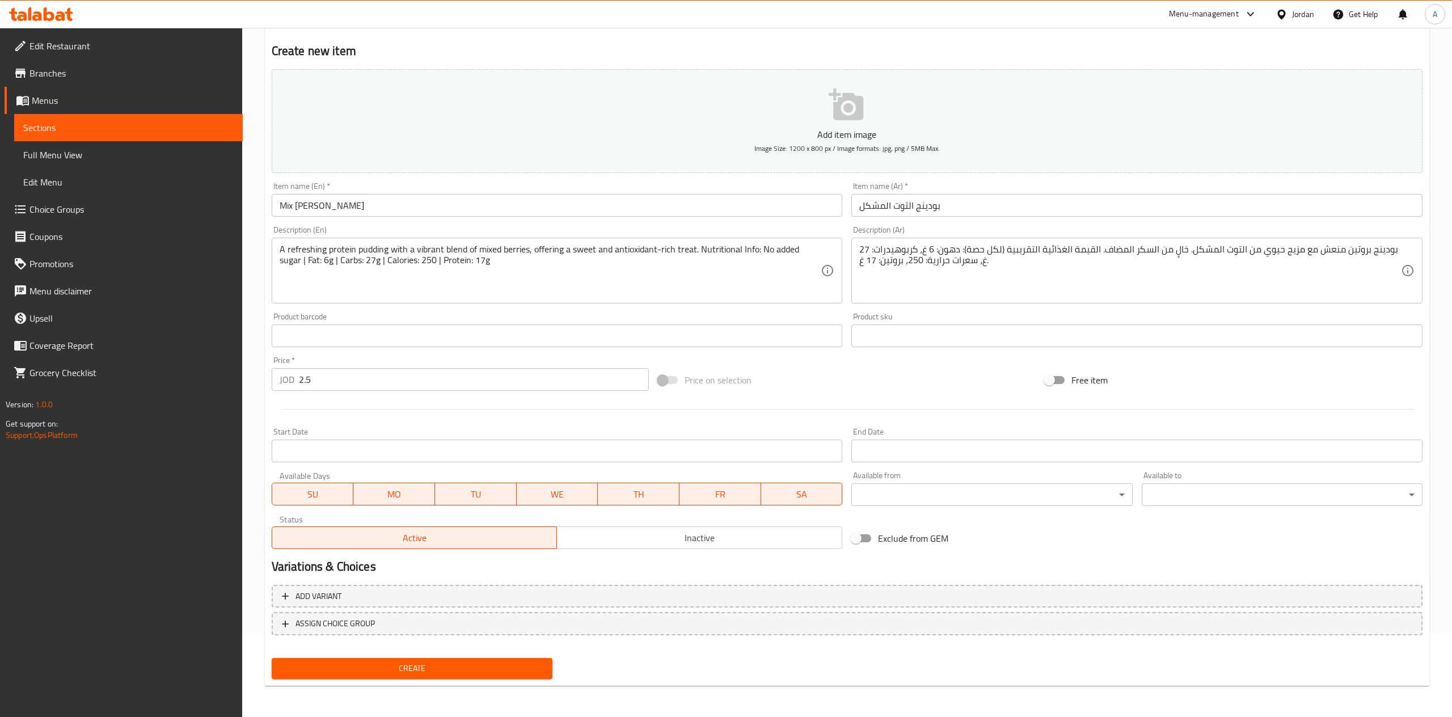
click at [967, 209] on input "بودينج التوت المشكل" at bounding box center [1136, 205] width 571 height 23
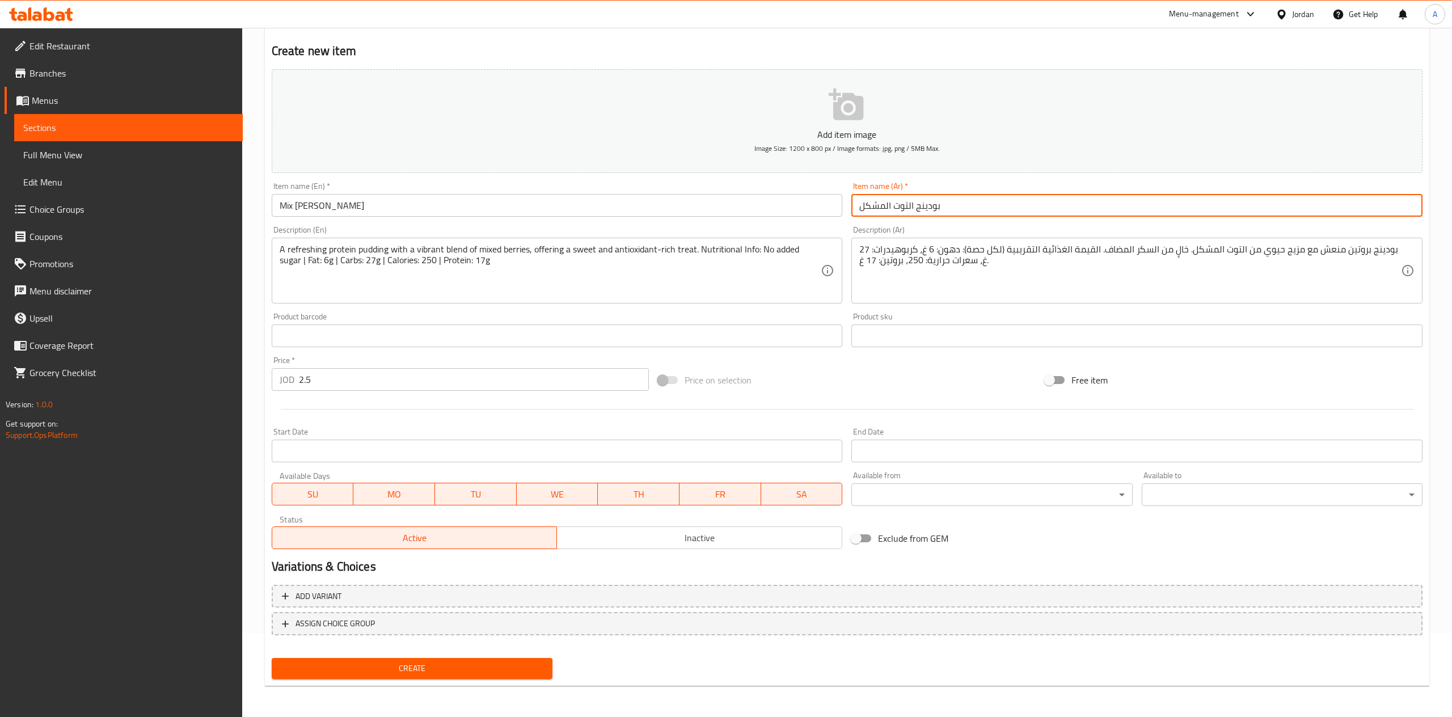
click at [882, 255] on textarea "بودينج بروتين منعش مع مزيج حيوي من التوت المشكل. خالٍ من السكر المضاف. القيمة ا…" at bounding box center [1130, 271] width 542 height 54
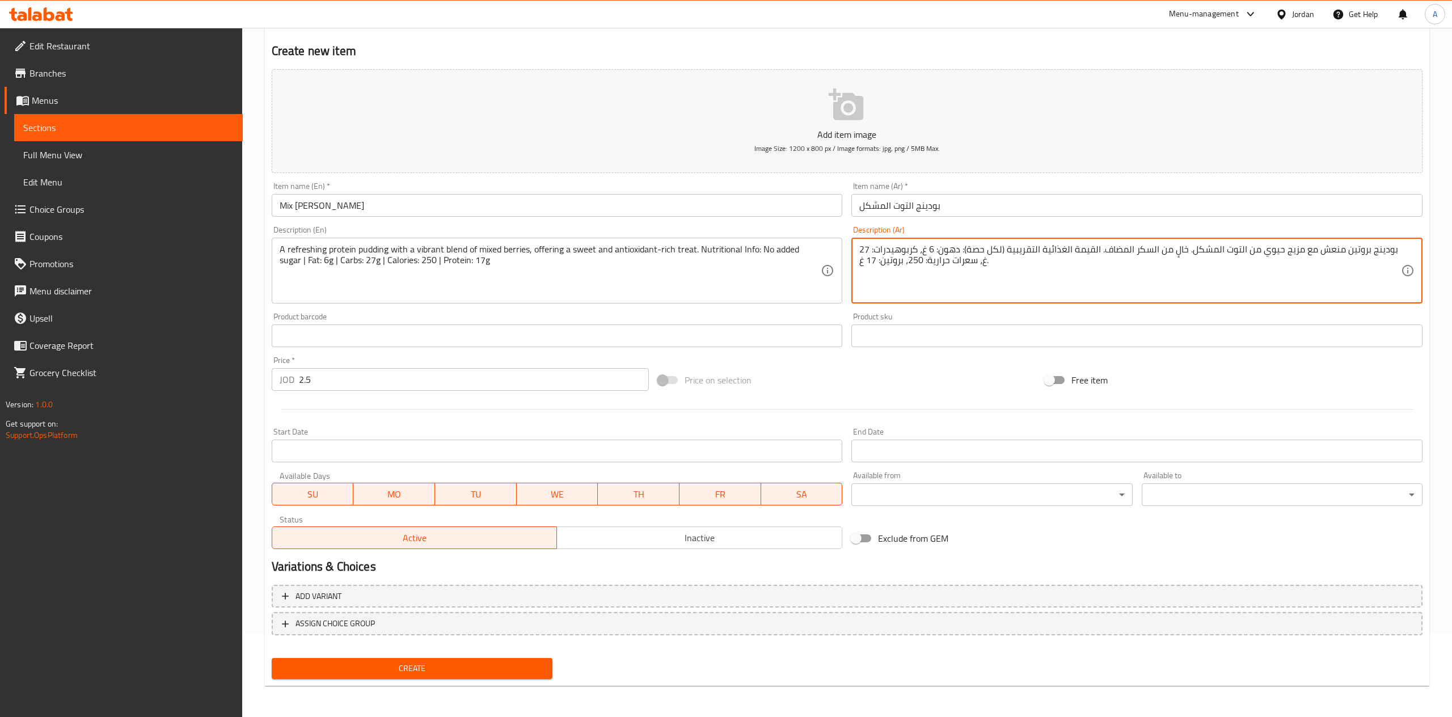
click at [848, 259] on div "Add item image Image Size: 1200 x 800 px / Image formats: jpg, png / 5MB Max. I…" at bounding box center [847, 309] width 1160 height 489
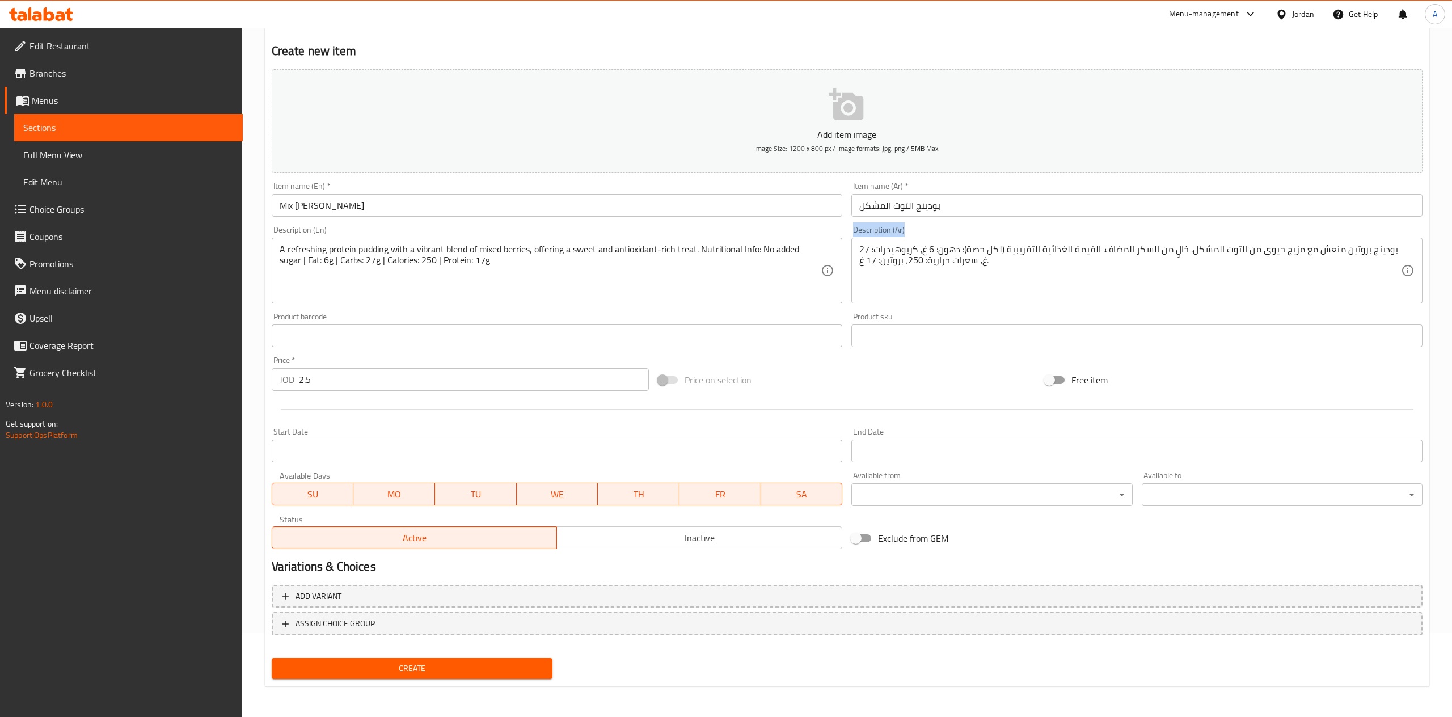
click at [859, 259] on div "بودينج بروتين منعش مع مزيج حيوي من التوت المشكل. خالٍ من السكر المضاف. القيمة ا…" at bounding box center [1136, 271] width 571 height 66
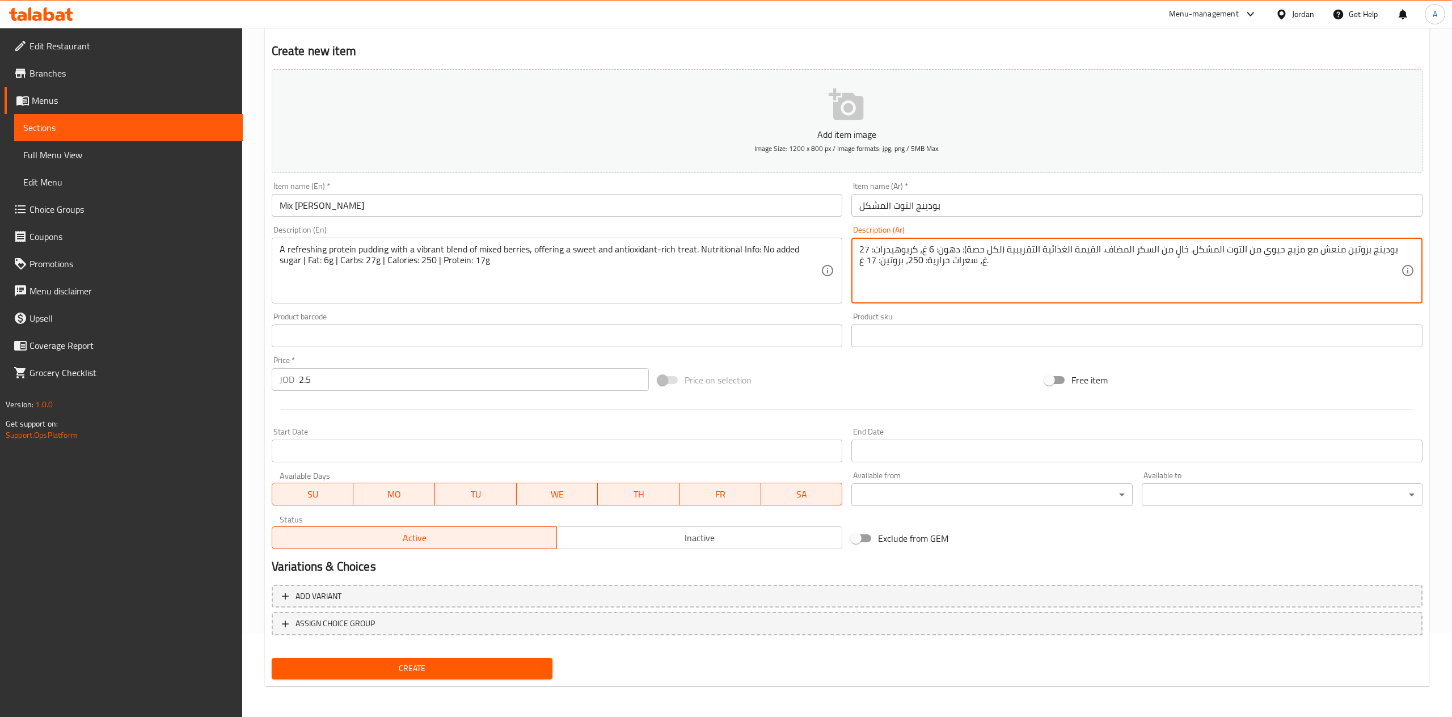
click at [928, 286] on textarea "بودينج بروتين منعش مع مزيج حيوي من التوت المشكل. خالٍ من السكر المضاف. القيمة ا…" at bounding box center [1130, 271] width 542 height 54
paste textarea "ام، كربوهيدرات: 27 غرام، سعرات حرارية: 250، بروتين: 17 غرام"
click at [960, 253] on textarea "بودينج بروتين منعش مع مزيج حيوي من التوت المشكل. خالٍ من السكر المضاف. القيمة ا…" at bounding box center [1130, 271] width 542 height 54
type textarea "بودينج بروتين منعش مع مزيج حيوي من التوت المشكل. خالٍ من السكر المضاف. القيمة ا…"
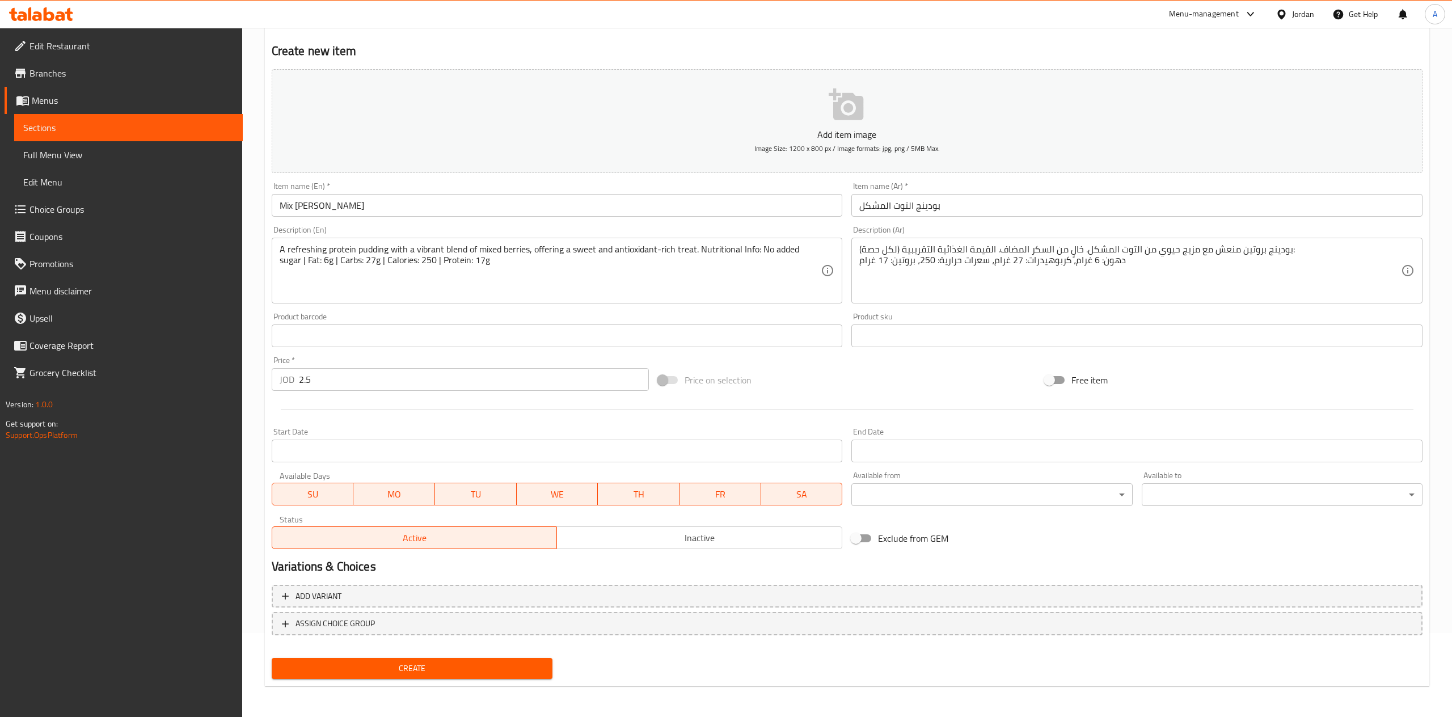
drag, startPoint x: 386, startPoint y: 651, endPoint x: 400, endPoint y: 661, distance: 16.7
click at [388, 651] on div "Add variant ASSIGN CHOICE GROUP" at bounding box center [847, 617] width 1160 height 74
click at [402, 662] on span "Create" at bounding box center [412, 668] width 263 height 14
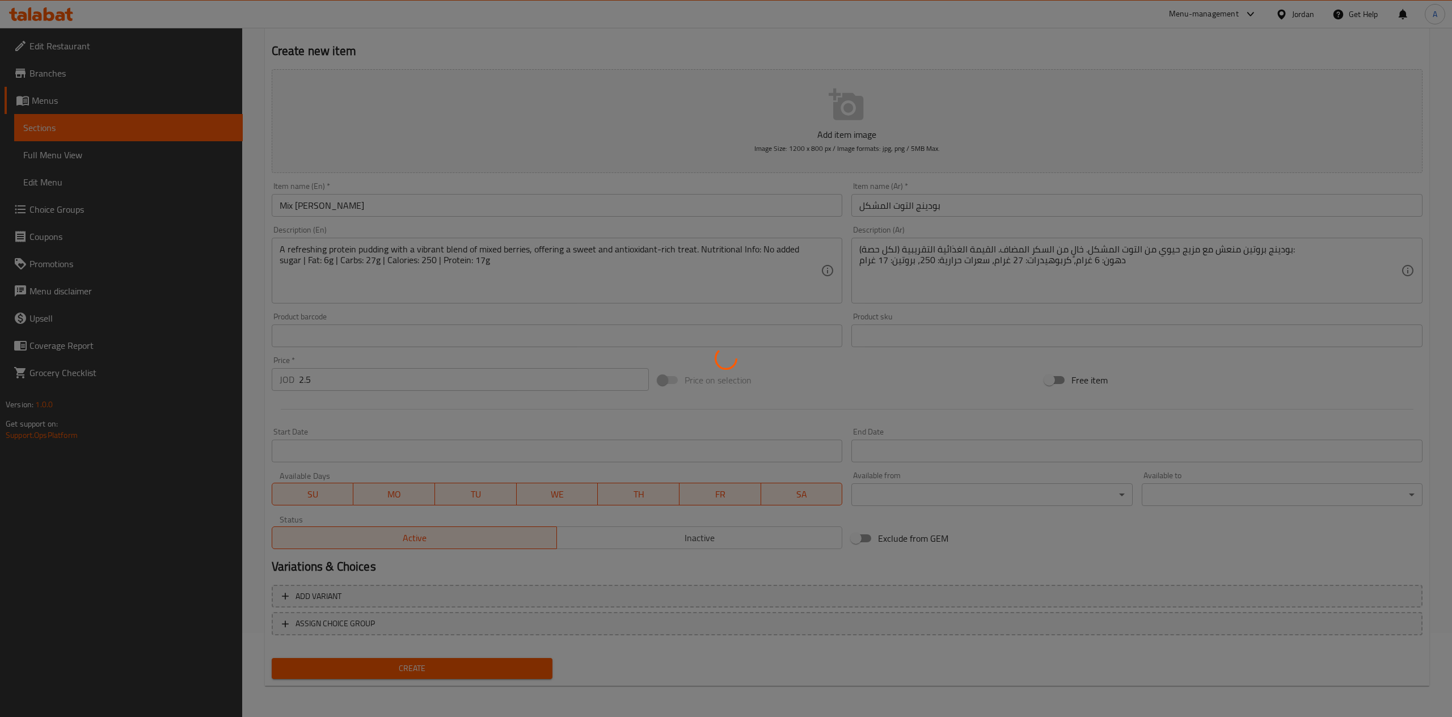
type input "0"
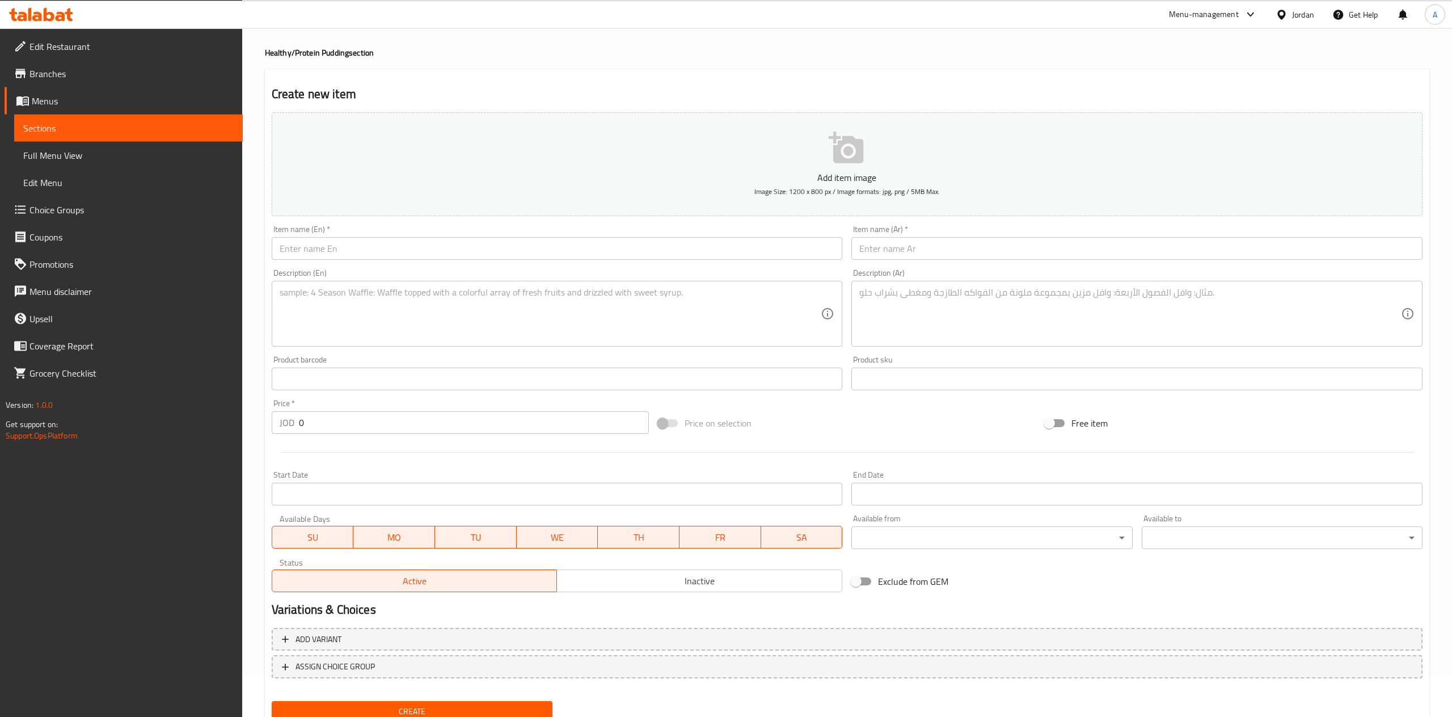
scroll to position [20, 0]
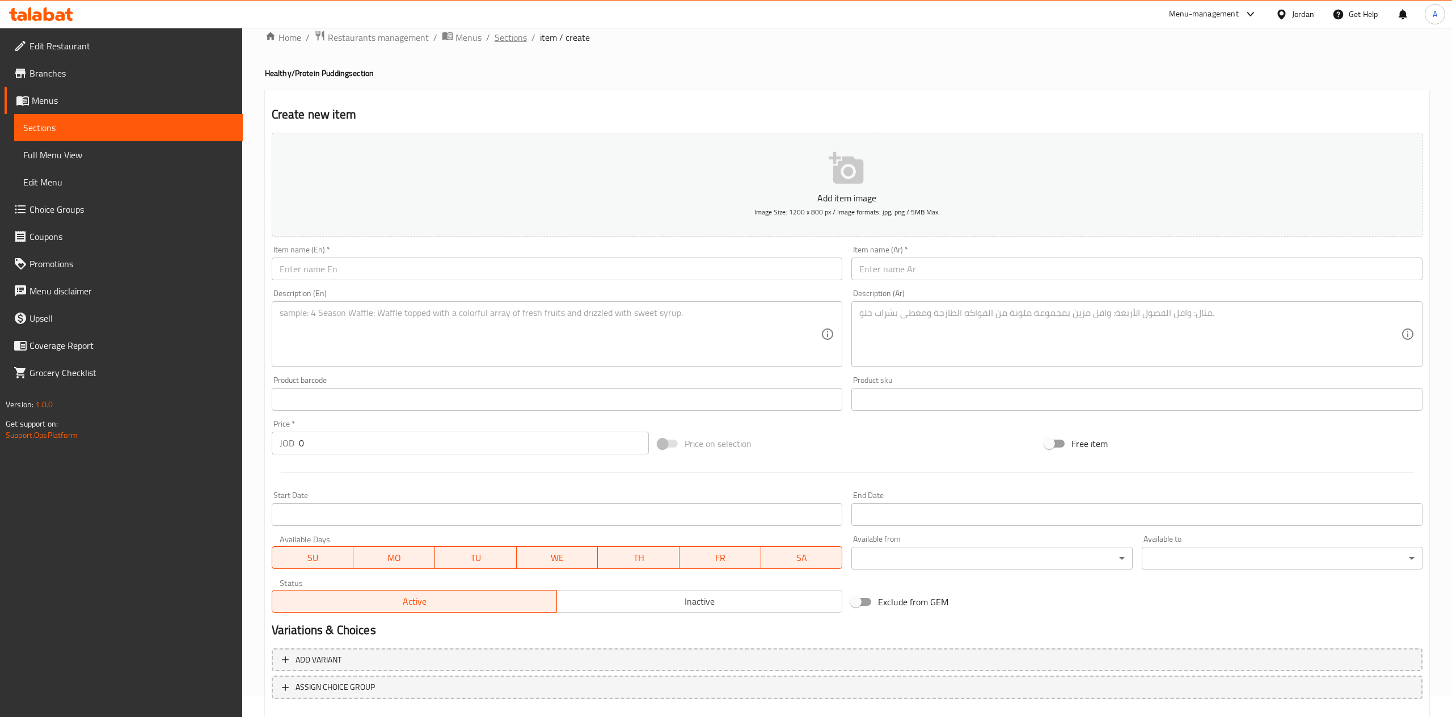
click at [508, 33] on span "Sections" at bounding box center [511, 38] width 32 height 14
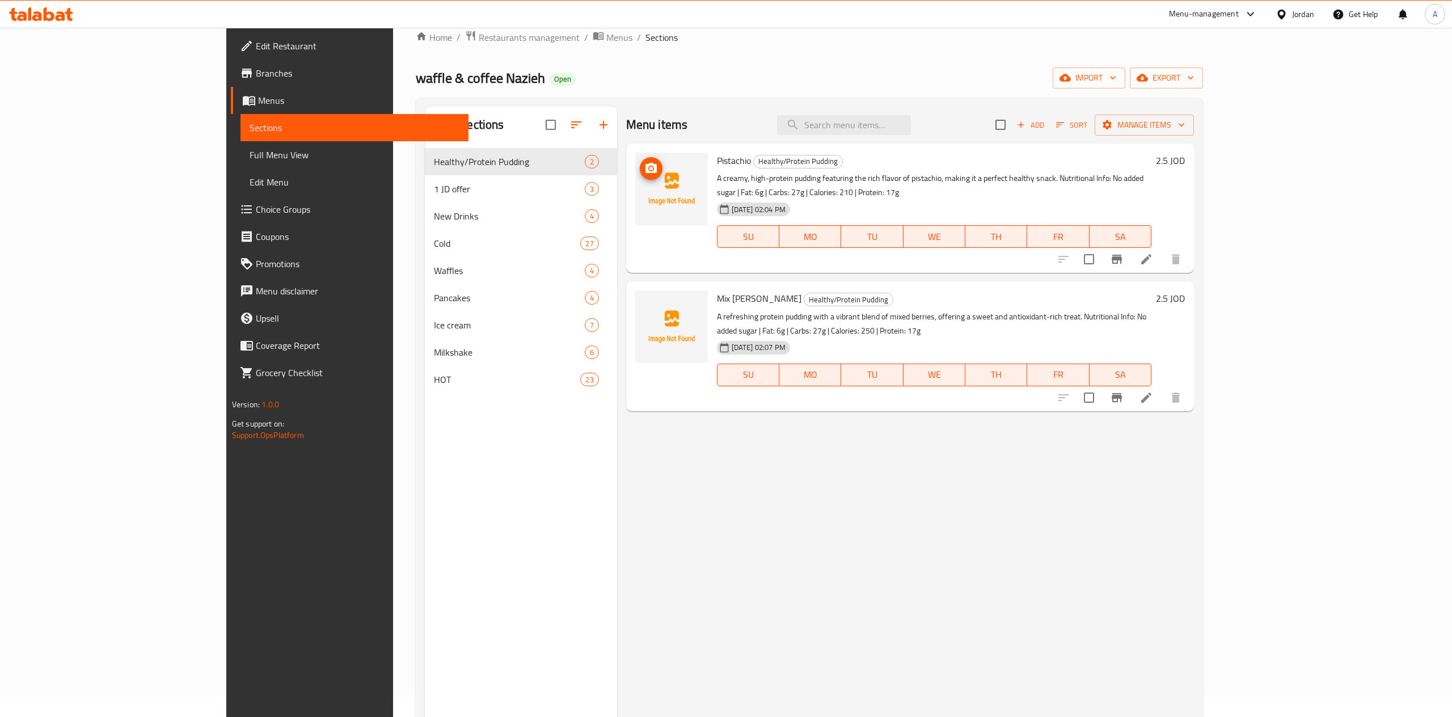
click at [644, 170] on icon "upload picture" at bounding box center [651, 169] width 14 height 14
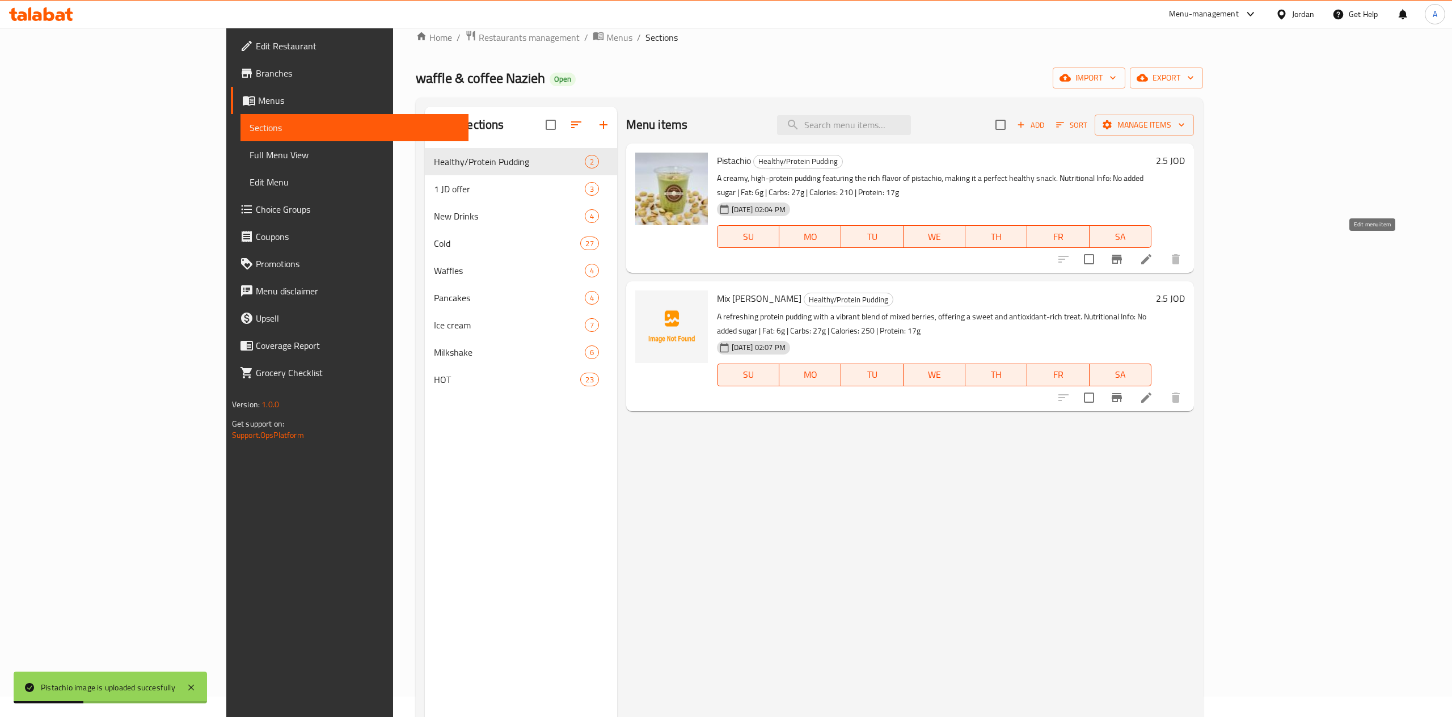
click at [1153, 252] on icon at bounding box center [1146, 259] width 14 height 14
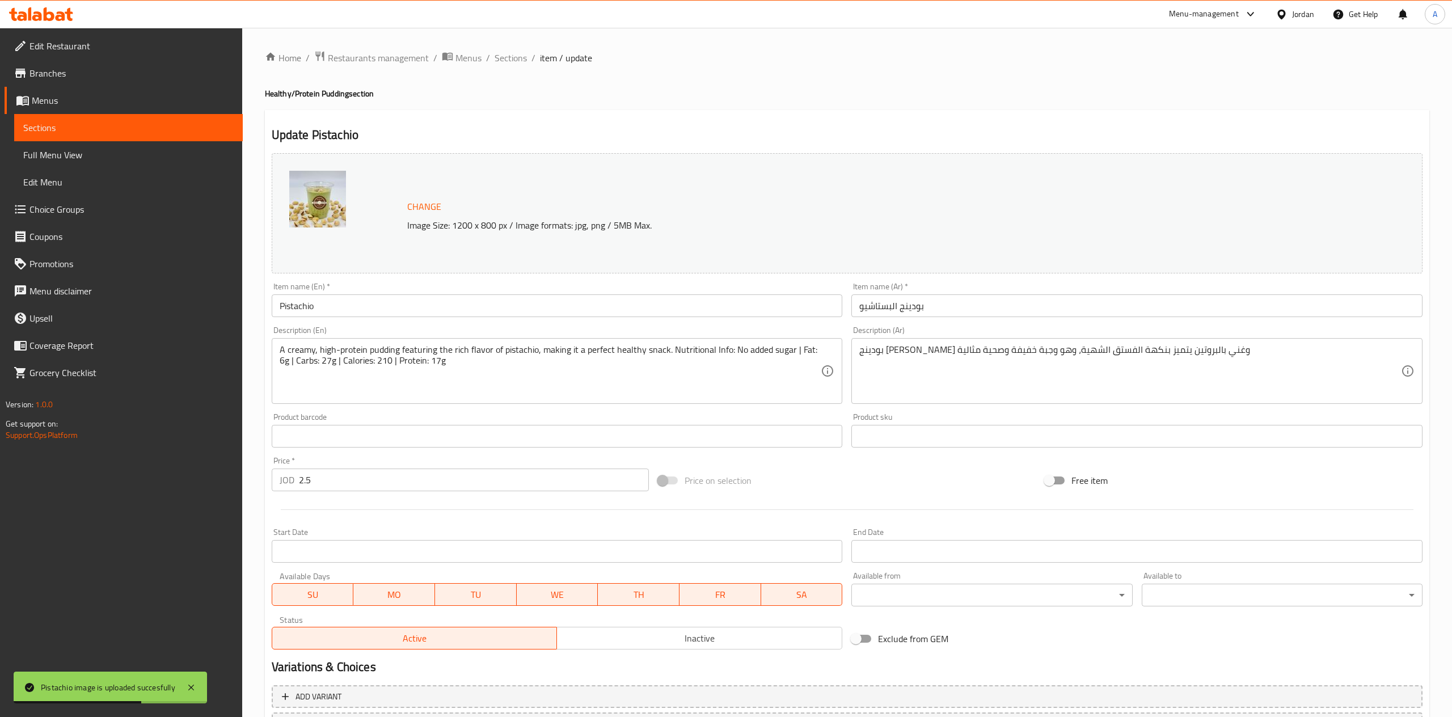
click at [1273, 362] on textarea "بودينج [PERSON_NAME] وغني بالبروتين يتميز بنكهة الفستق الشهية، وهو وجبة خفيفة و…" at bounding box center [1130, 371] width 542 height 54
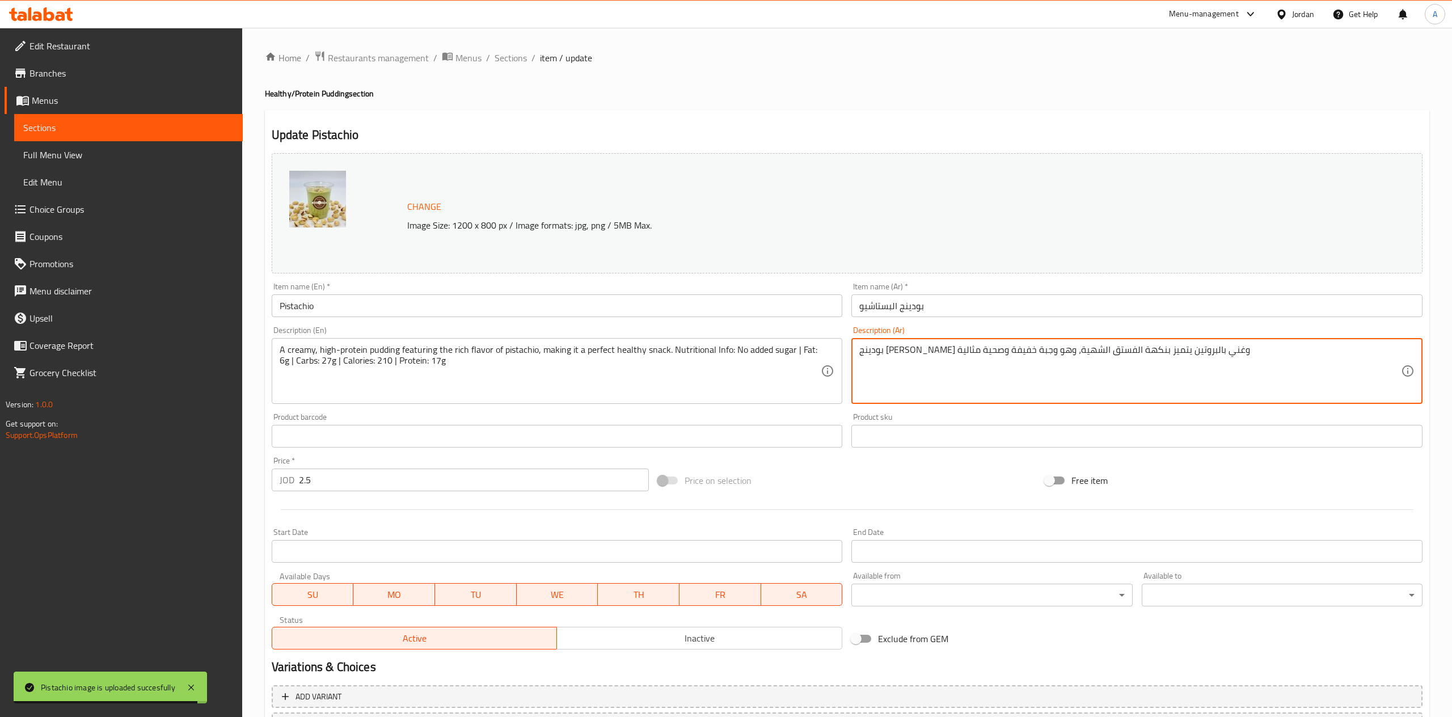
click at [941, 370] on textarea "بودينج [PERSON_NAME] وغني بالبروتين يتميز بنكهة الفستق الشهية، وهو وجبة خفيفة و…" at bounding box center [1130, 371] width 542 height 54
paste textarea ". خالٍ من السكر المضاف. القيمة الغذائية التقريبية (لكل حصة): دهون: 6 غرام، كربو…"
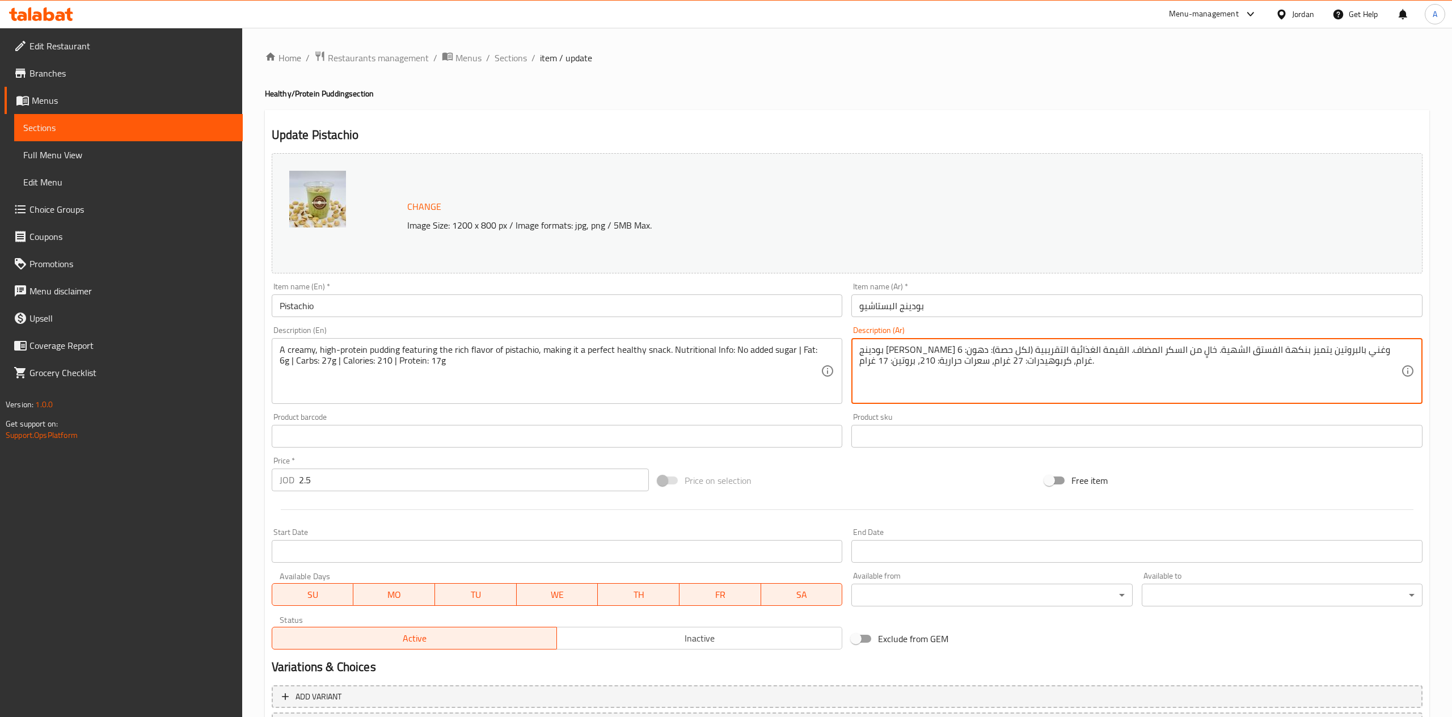
click at [1050, 352] on textarea "بودينج [PERSON_NAME] وغني بالبروتين يتميز بنكهة الفستق الشهية. خالٍ من السكر ال…" at bounding box center [1130, 371] width 542 height 54
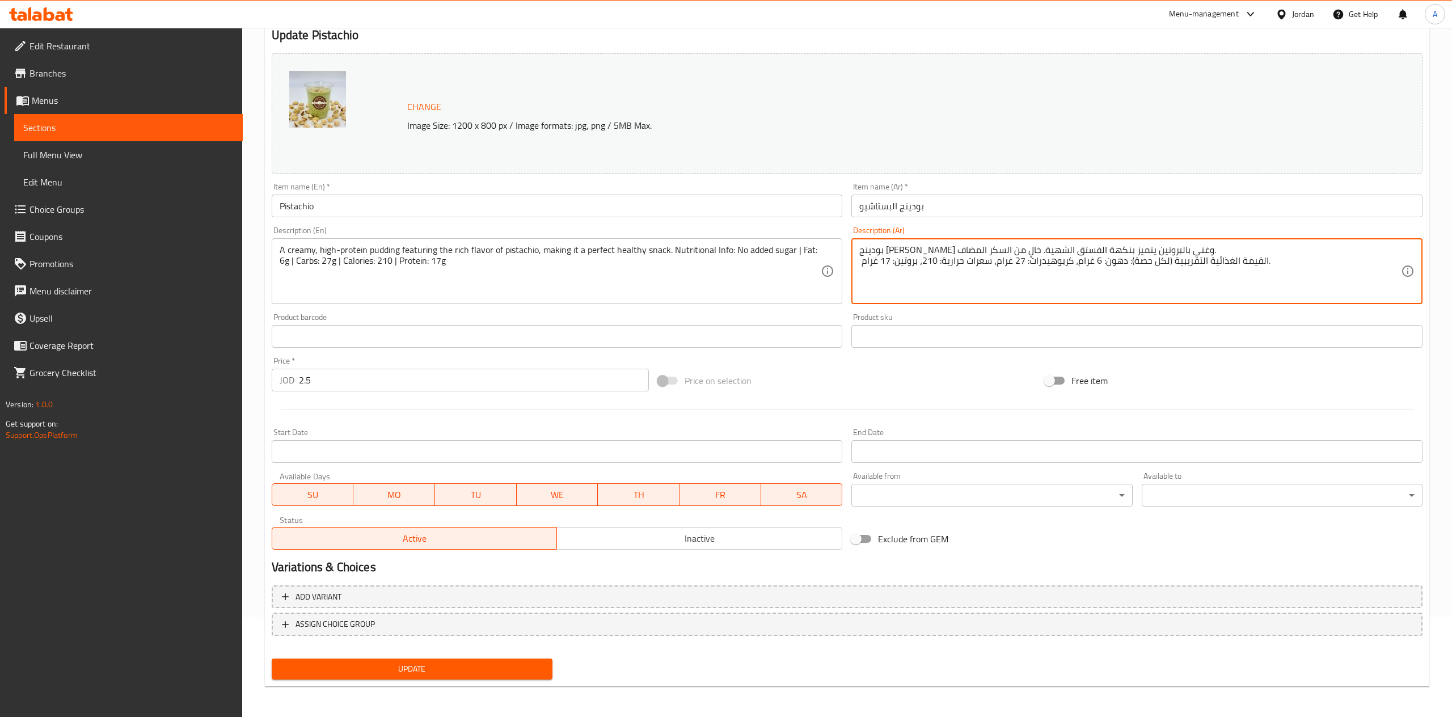
type textarea "بودينج [PERSON_NAME] وغني بالبروتين يتميز بنكهة الفستق الشهية. خالٍ من السكر ال…"
click at [368, 688] on div "Home / Restaurants management / Menus / Sections / item / update Healthy/Protei…" at bounding box center [847, 323] width 1164 height 745
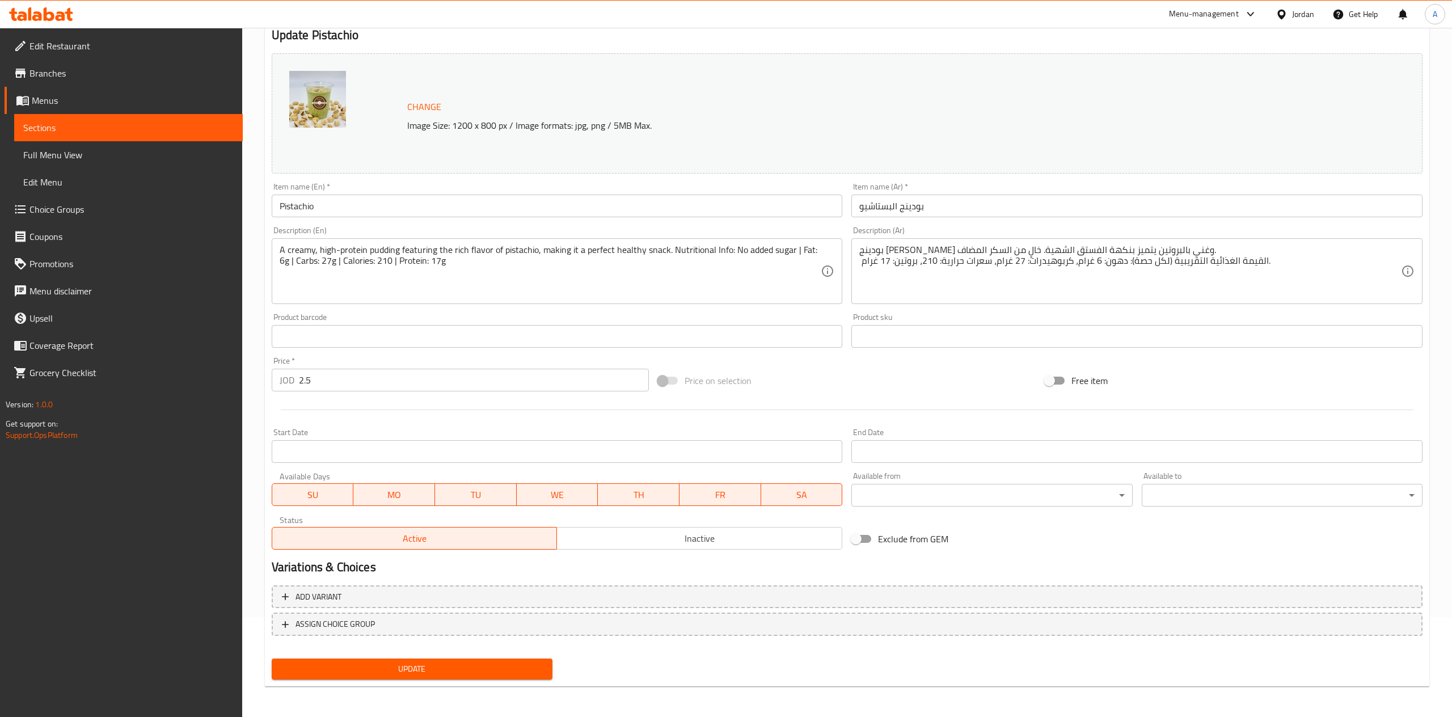
click at [371, 674] on span "Update" at bounding box center [412, 669] width 263 height 14
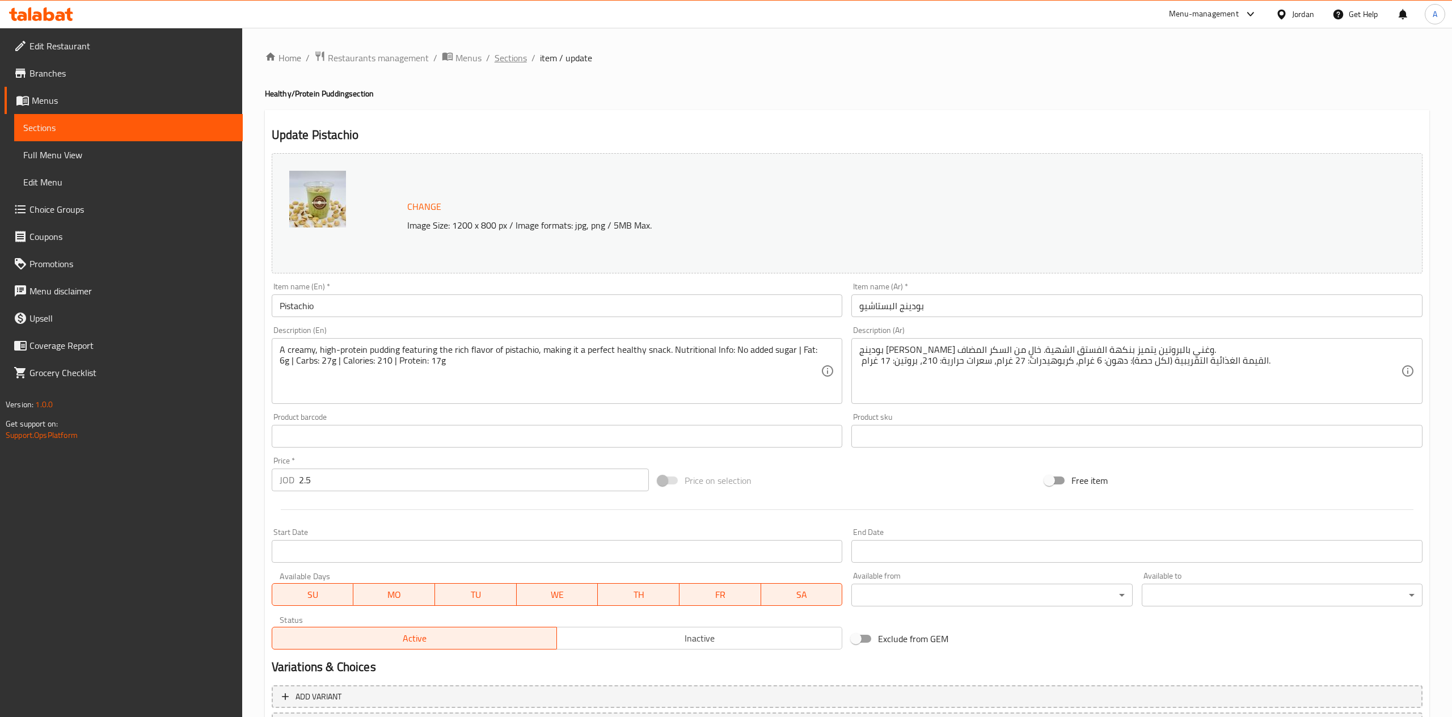
click at [498, 56] on span "Sections" at bounding box center [511, 58] width 32 height 14
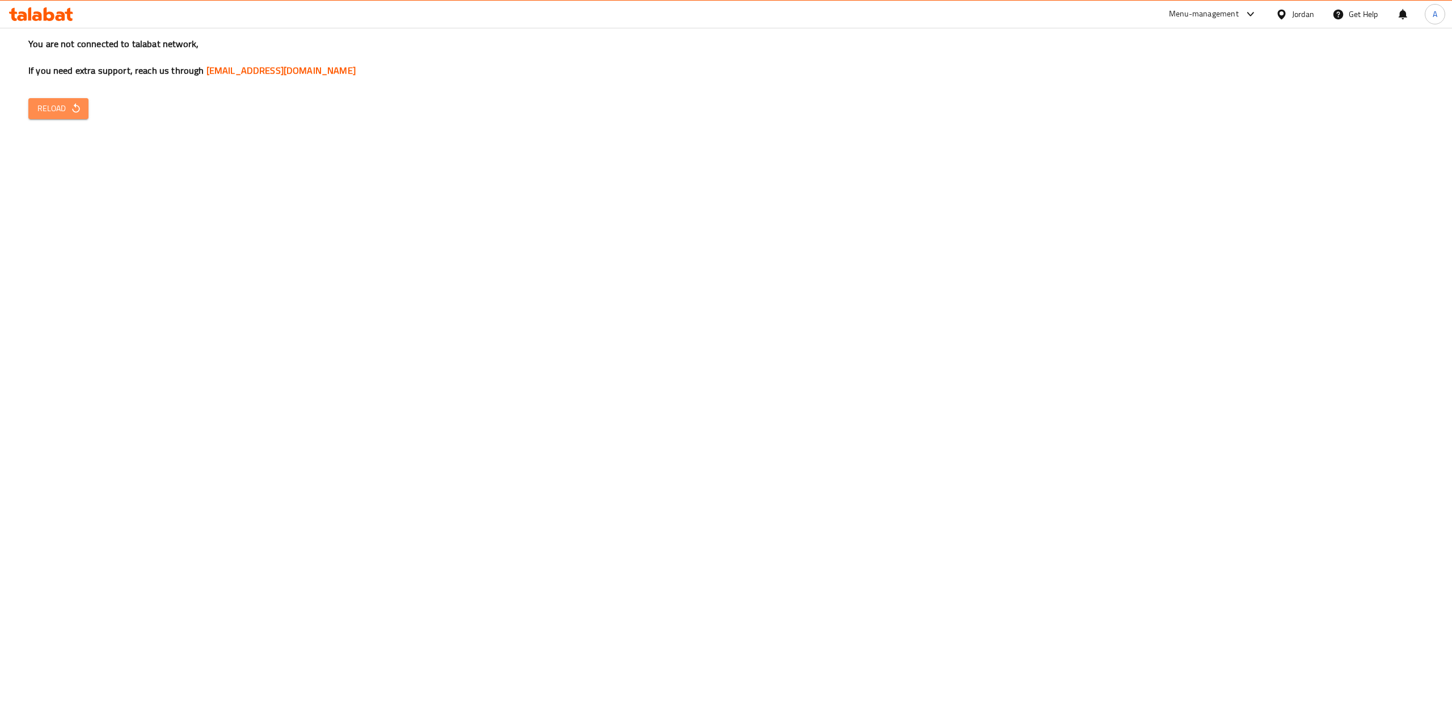
click at [59, 114] on span "Reload" at bounding box center [58, 109] width 42 height 14
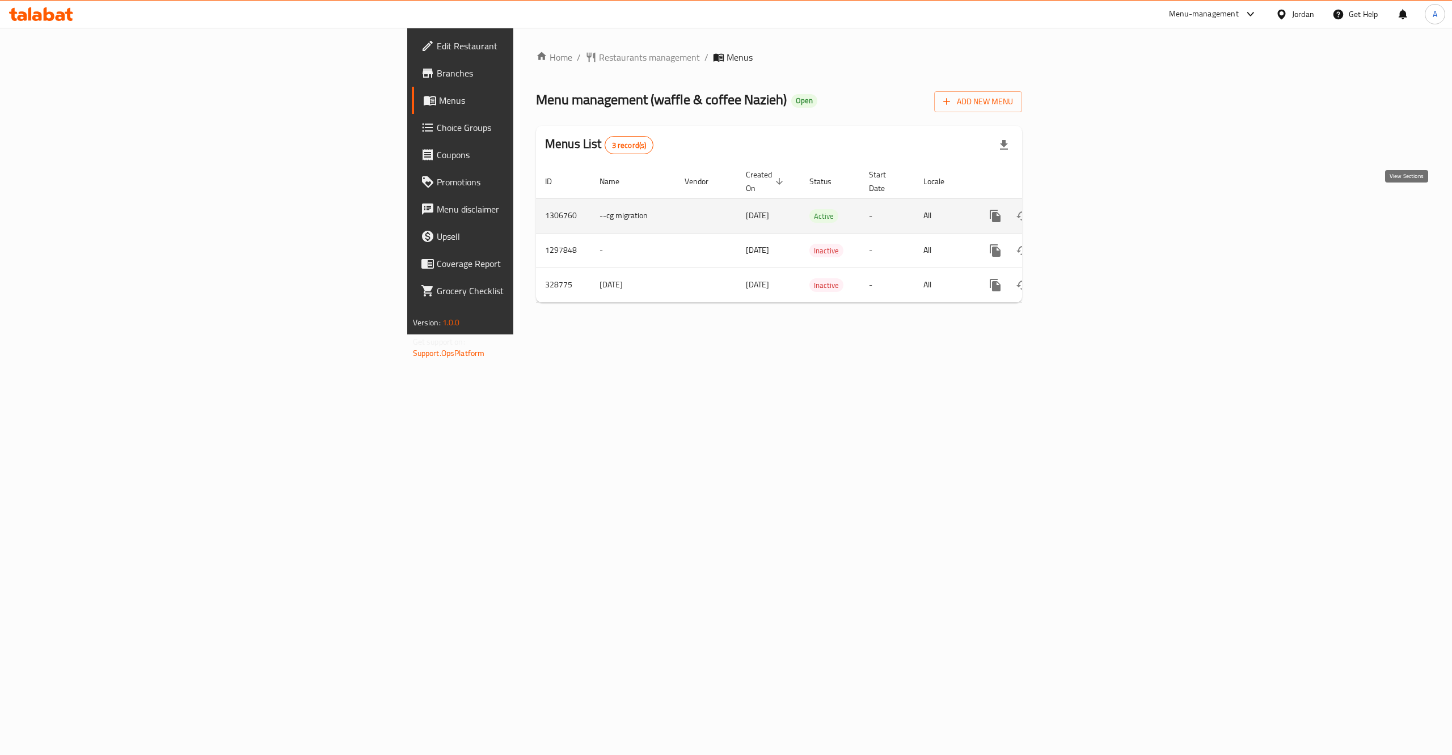
click at [1084, 209] on icon "enhanced table" at bounding box center [1077, 216] width 14 height 14
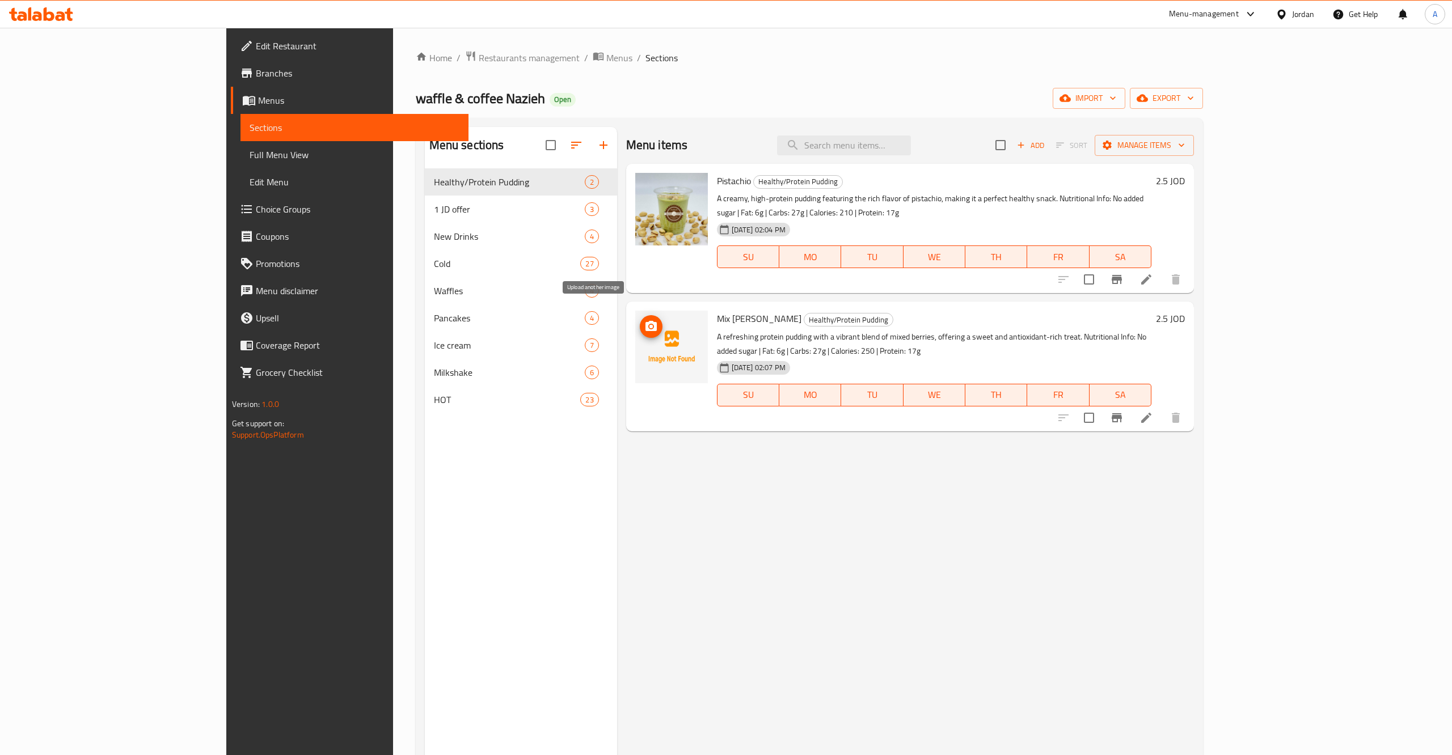
click at [644, 320] on icon "upload picture" at bounding box center [651, 327] width 14 height 14
click at [1046, 147] on span "Add" at bounding box center [1030, 145] width 31 height 13
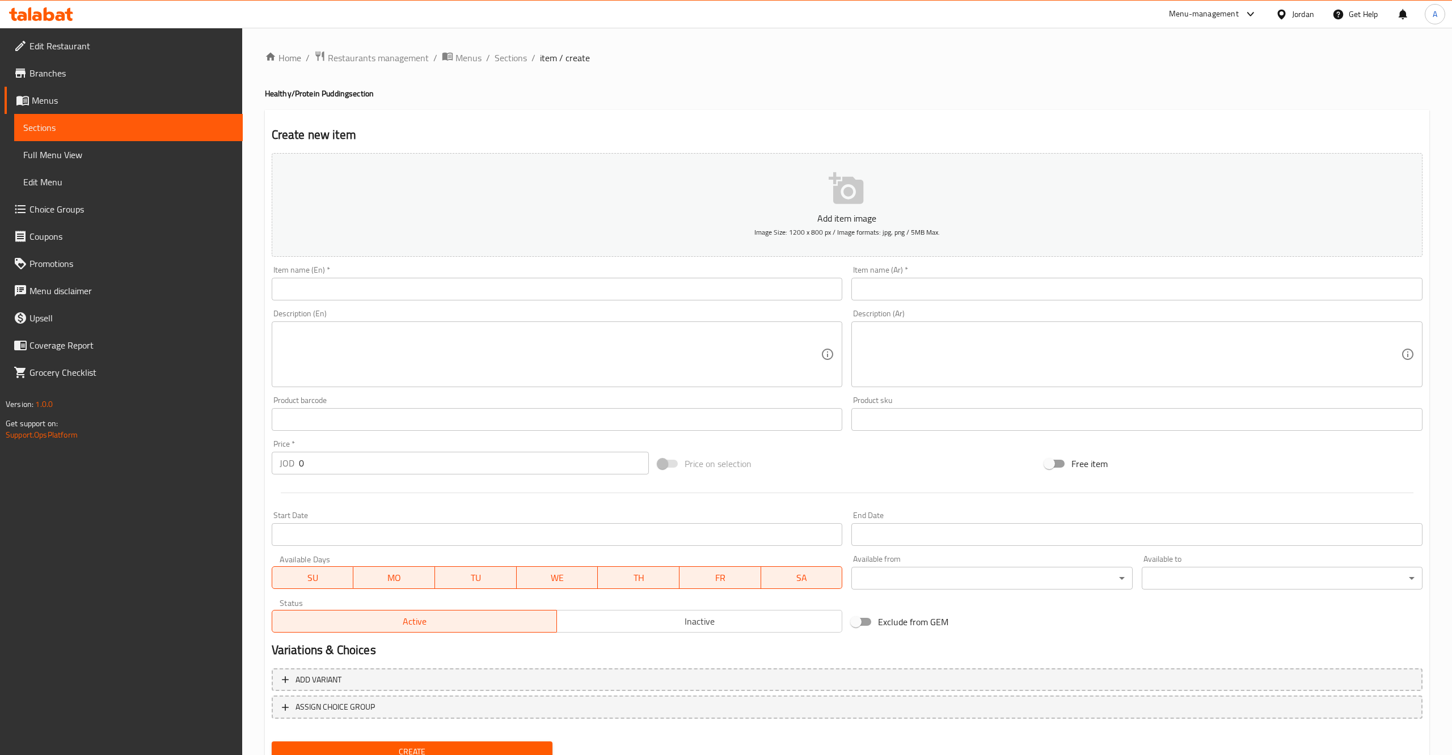
click at [901, 288] on input "text" at bounding box center [1136, 289] width 571 height 23
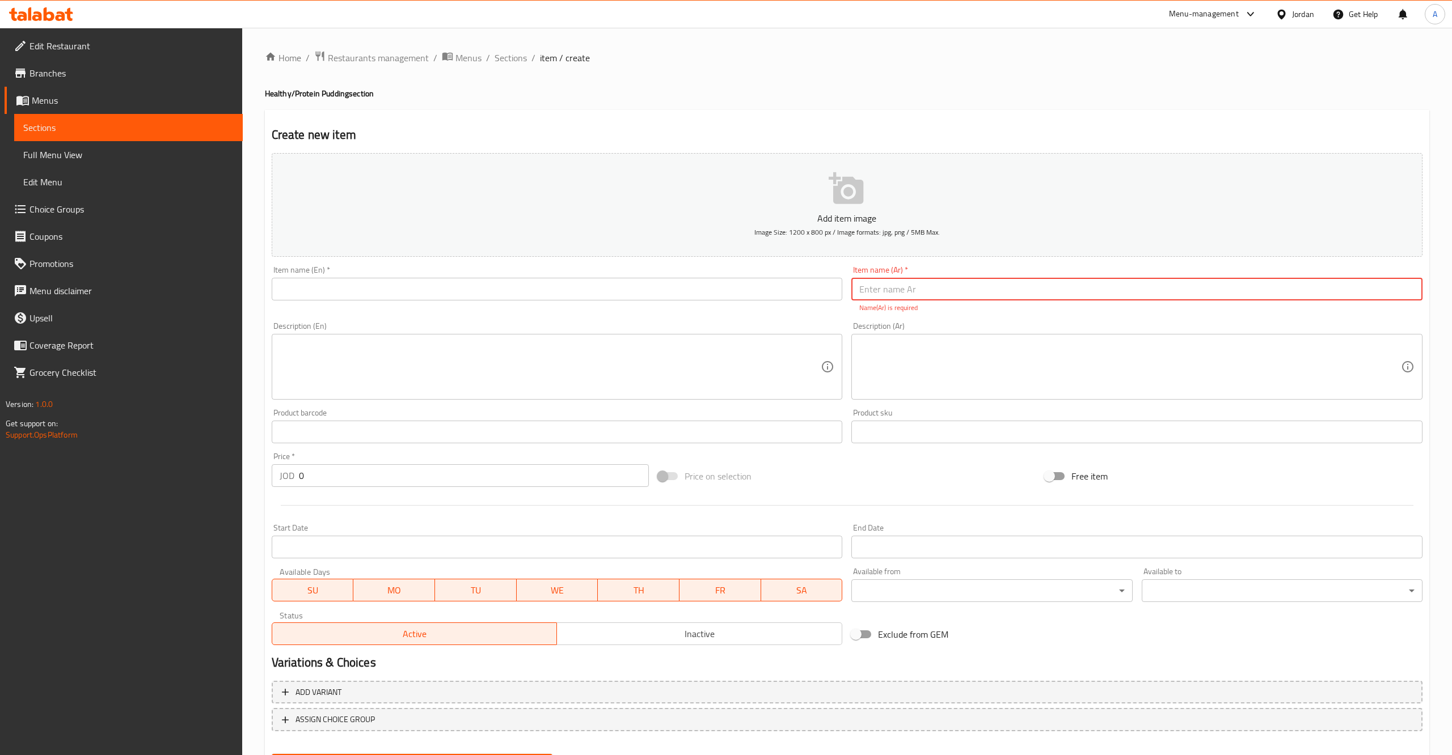
click at [505, 383] on textarea at bounding box center [551, 367] width 542 height 54
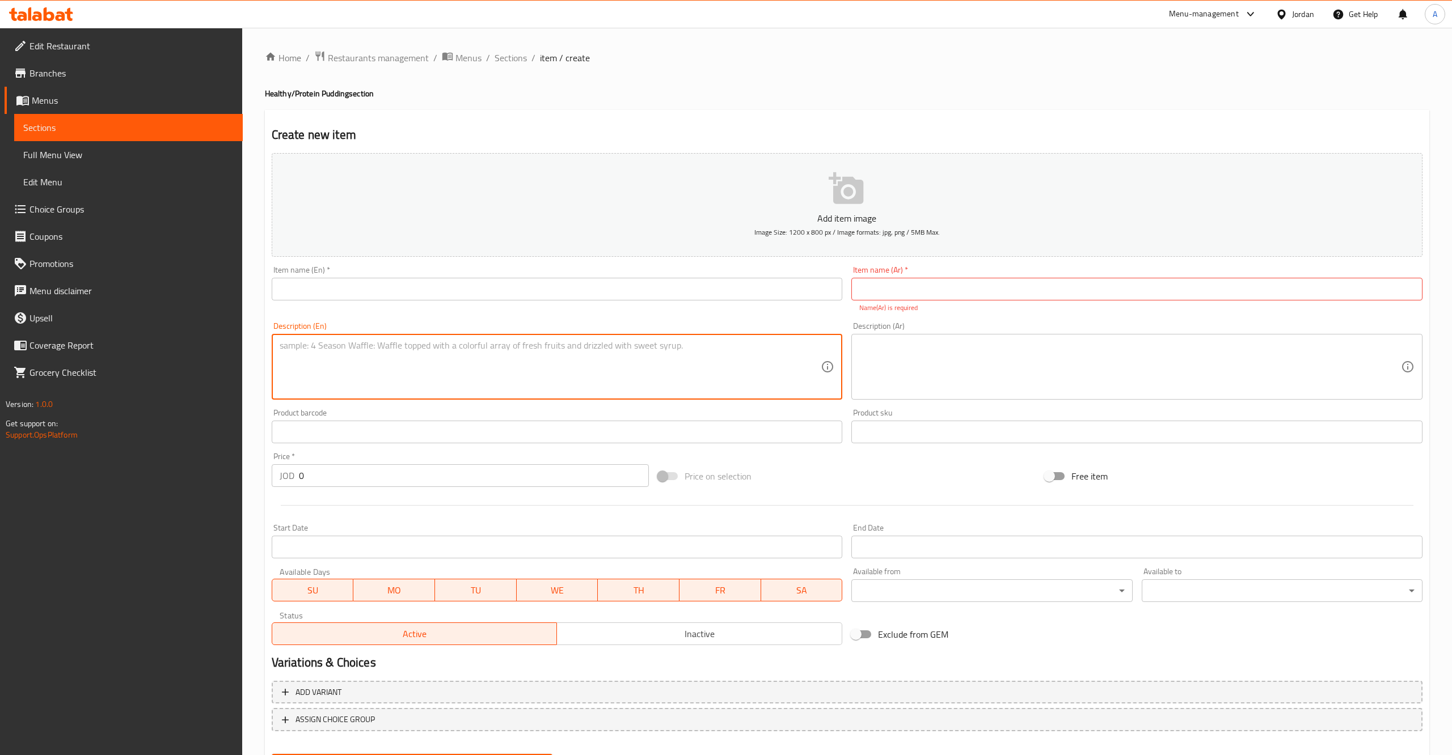
paste textarea "Enjoy the classic combination of coconut and chocolate flavor in a smooth, no-s…"
type textarea "Enjoy the classic combination of coconut and chocolate flavor in a smooth, no-s…"
click at [323, 294] on input "text" at bounding box center [557, 289] width 571 height 23
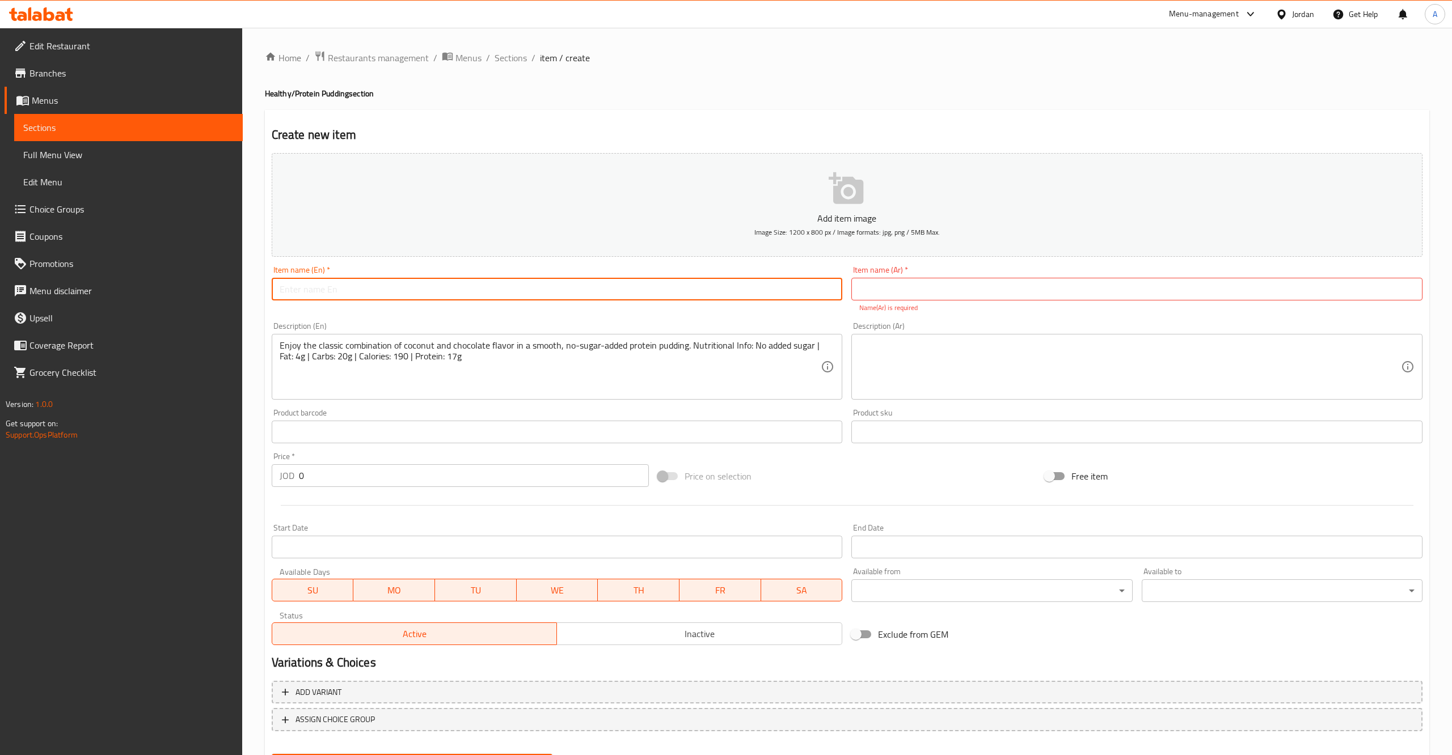
paste input "Bounty"
type input "Bounty"
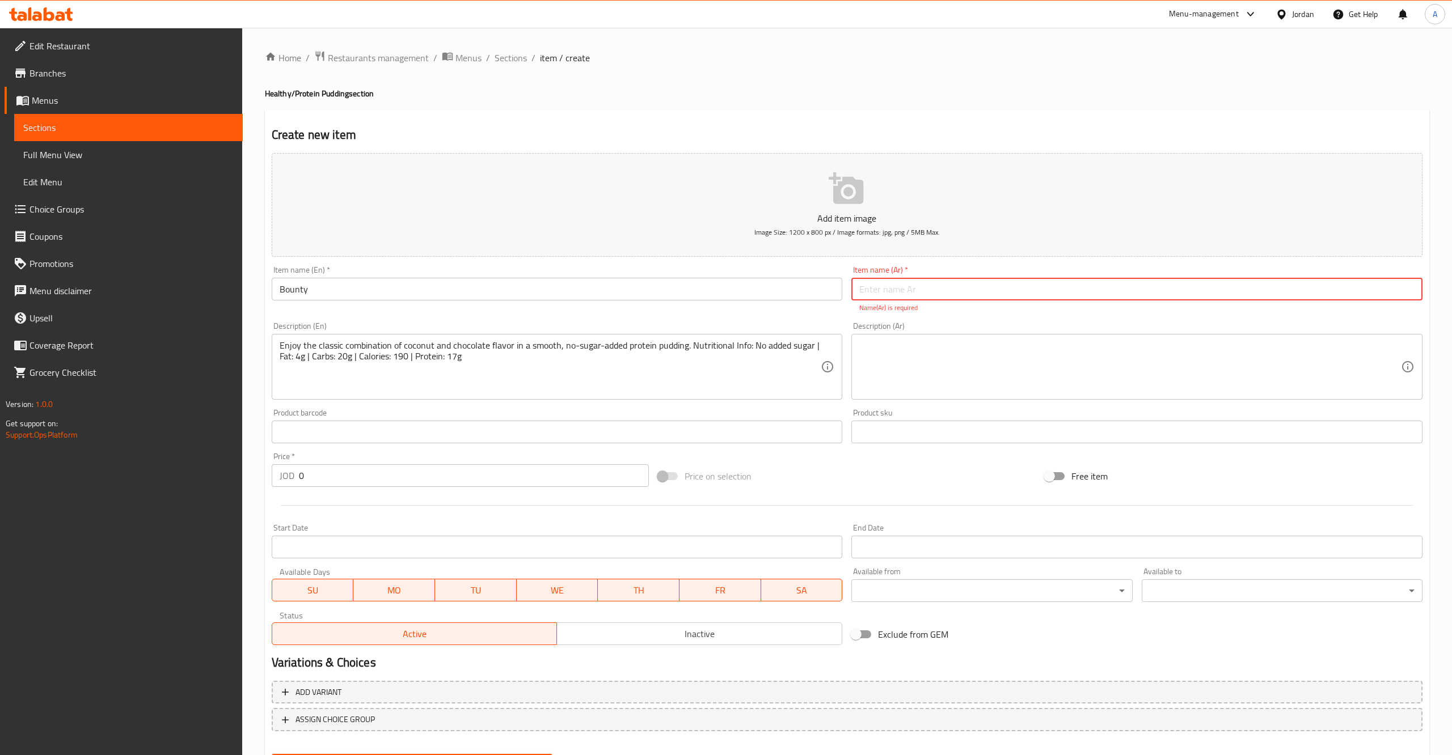
paste input "بودينج باونتي"
type input "بودينج باونتي"
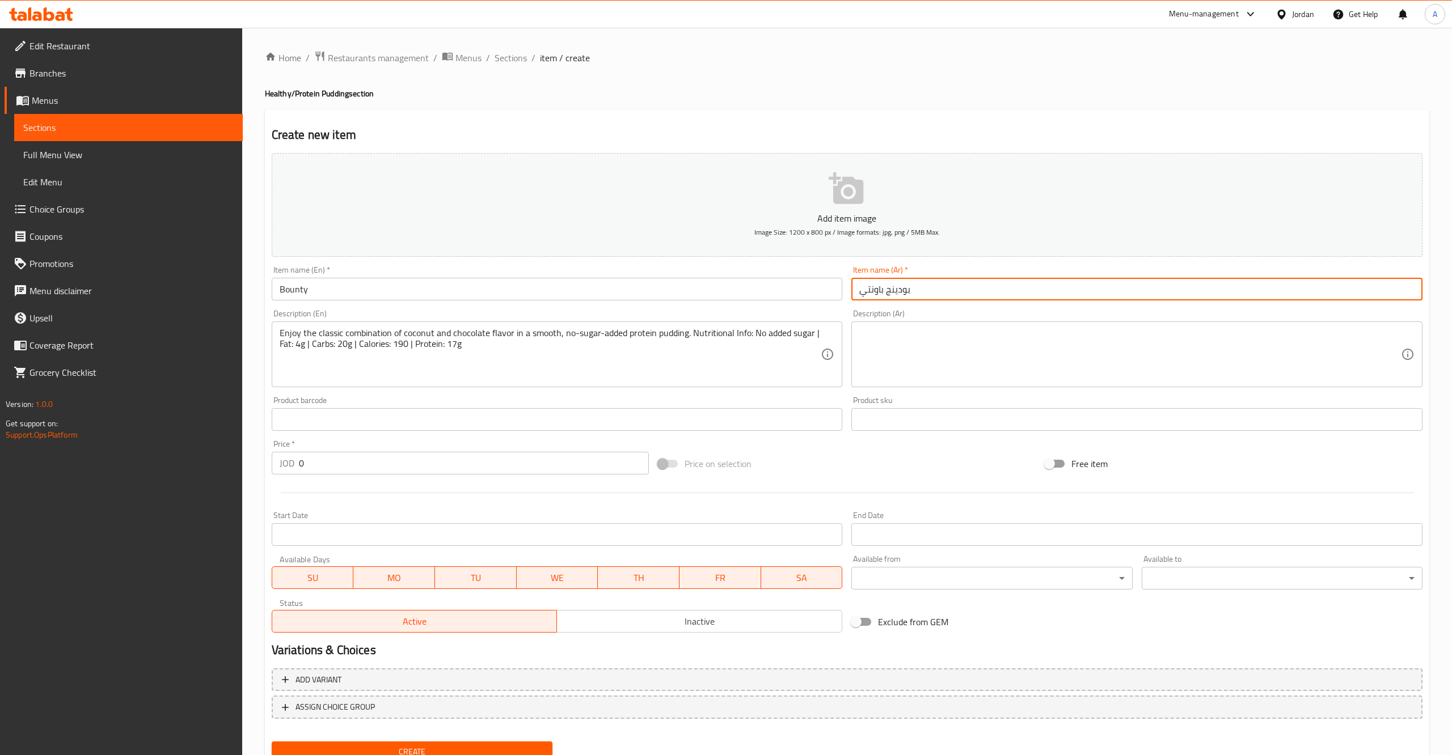
click at [984, 419] on input "text" at bounding box center [1136, 419] width 571 height 23
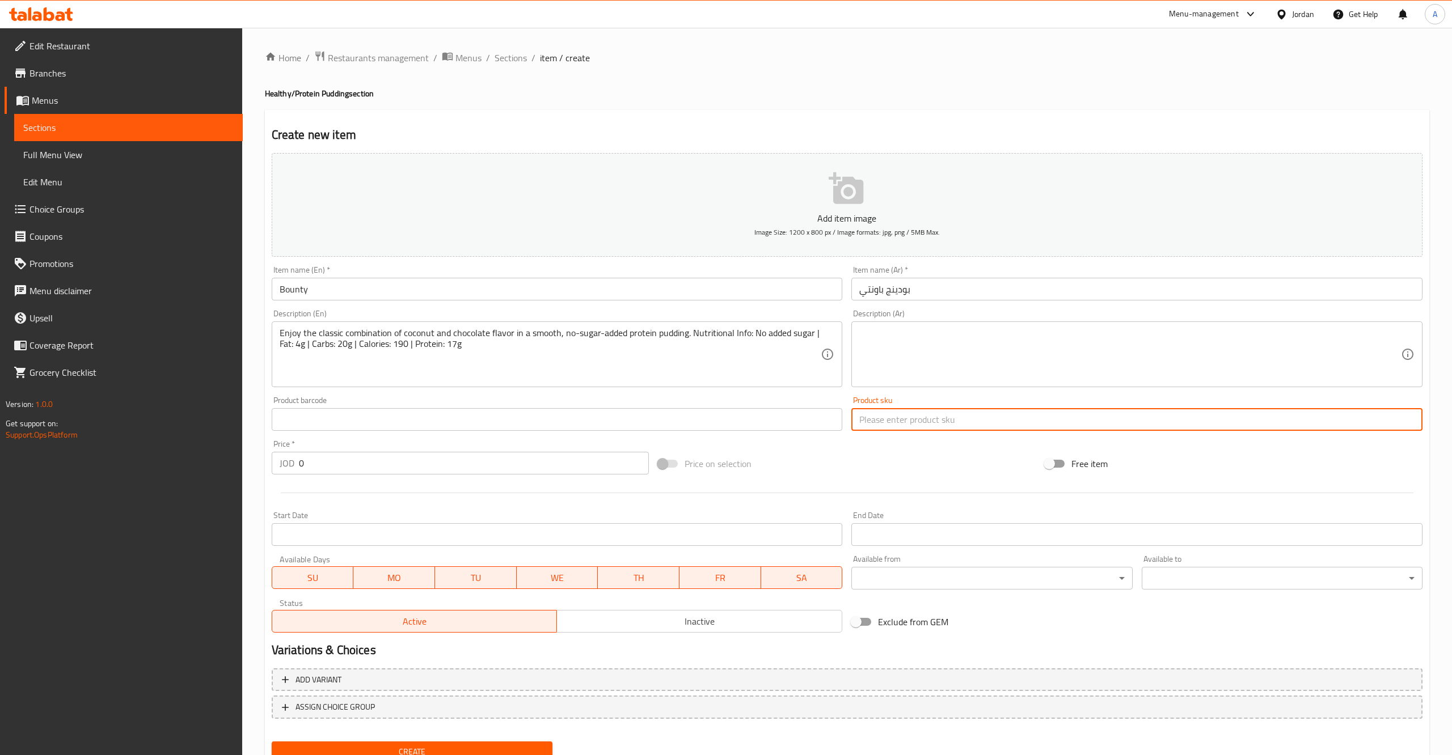
click at [941, 376] on textarea at bounding box center [1130, 355] width 542 height 54
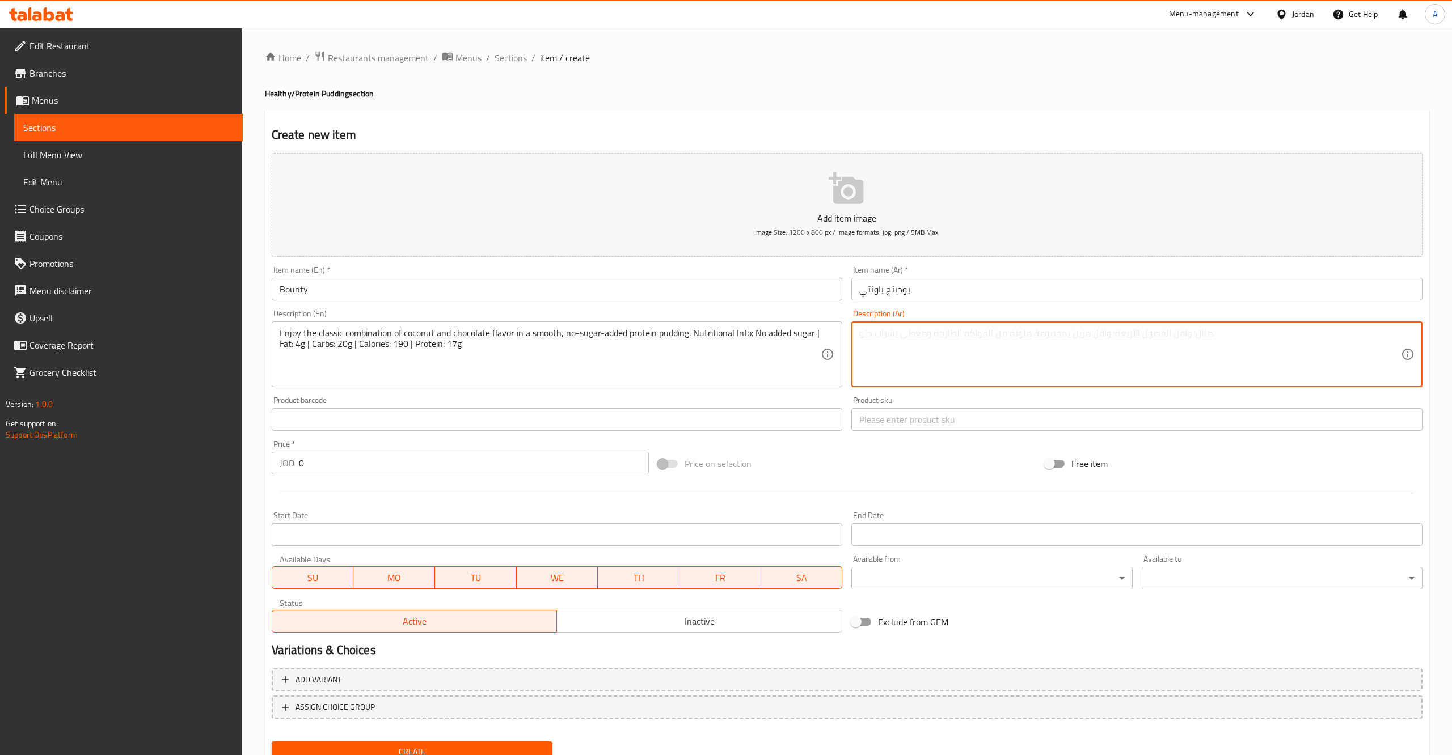
paste textarea "استمتع بالمزيج الكلاسيكي من جوز الهند والشوكولاتة في [GEOGRAPHIC_DATA] بروتين ن…"
type textarea "استمتع بالمزيج الكلاسيكي من جوز الهند والشوكولاتة في [GEOGRAPHIC_DATA] بروتين ن…"
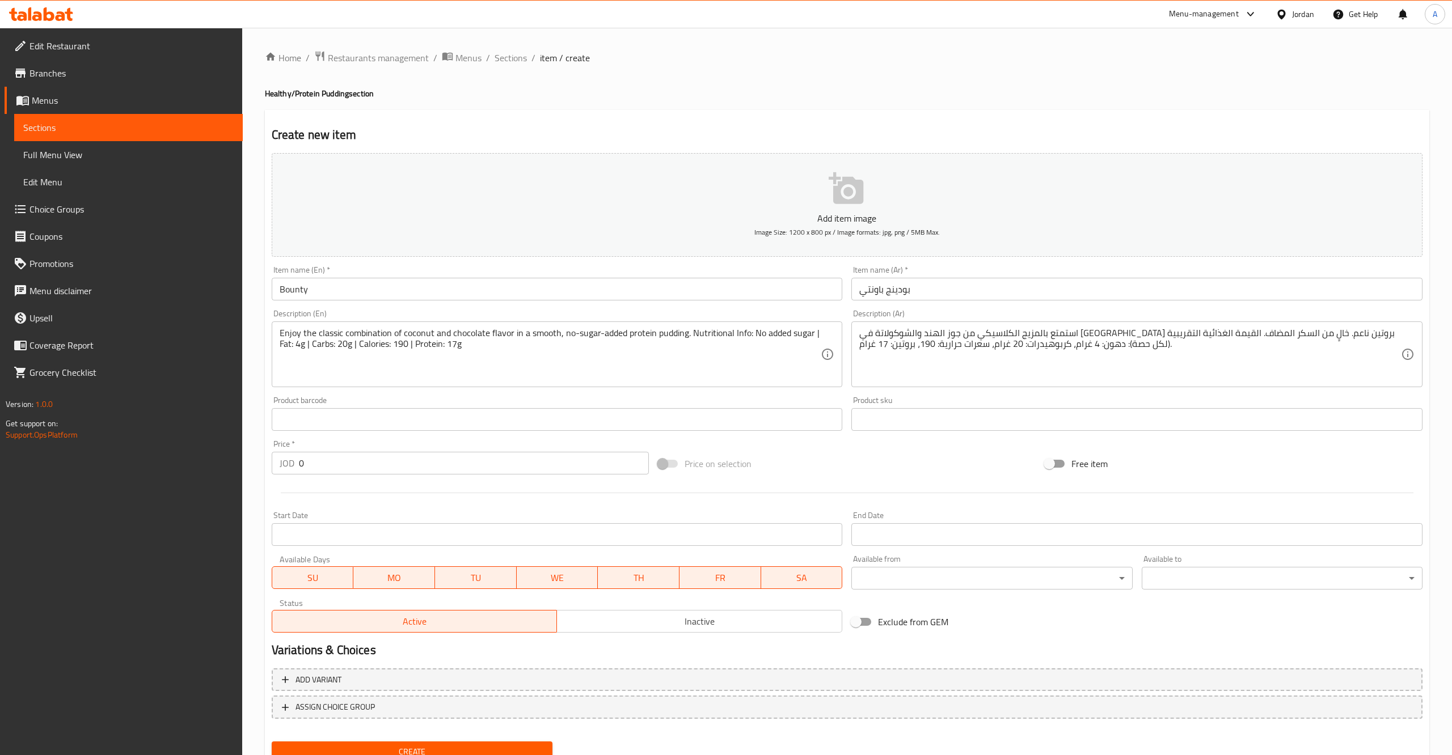
click at [349, 476] on div "Price   * JOD 0 Price *" at bounding box center [460, 458] width 387 height 44
click at [338, 459] on input "0" at bounding box center [474, 463] width 350 height 23
type input "2.5"
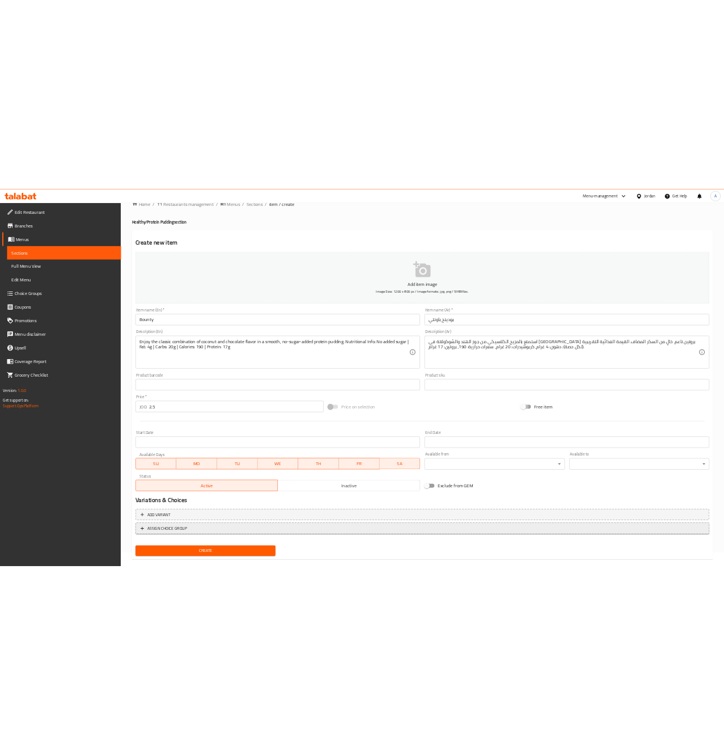
scroll to position [45, 0]
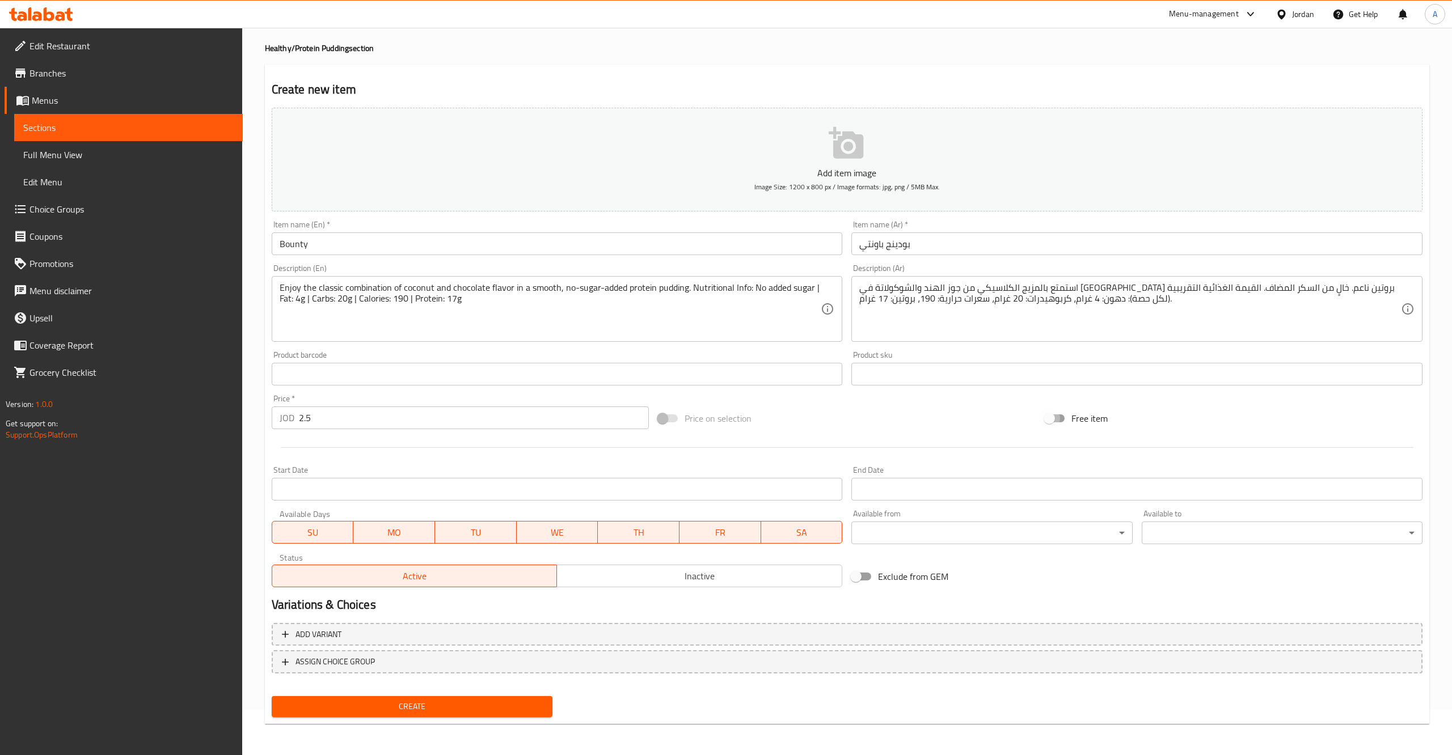
click at [417, 705] on span "Create" at bounding box center [412, 707] width 263 height 14
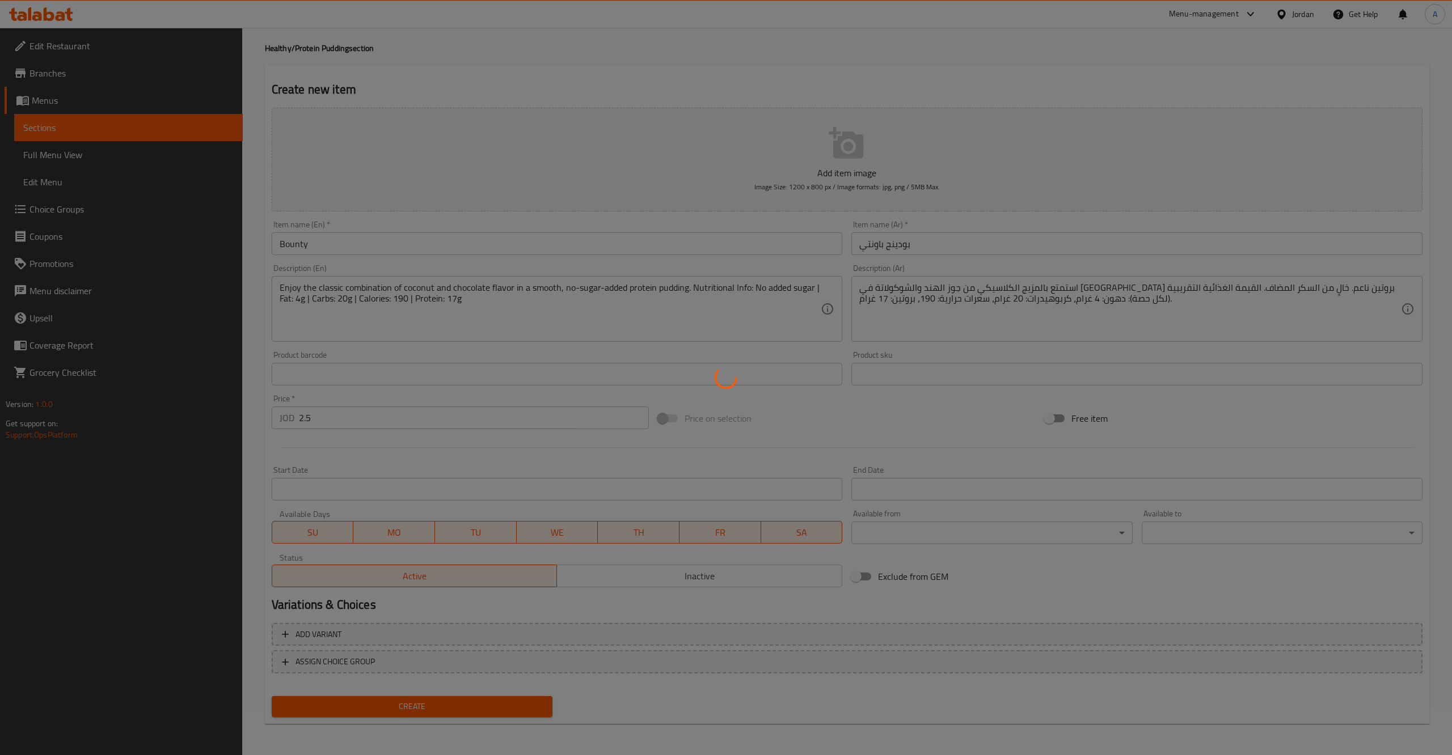
type input "0"
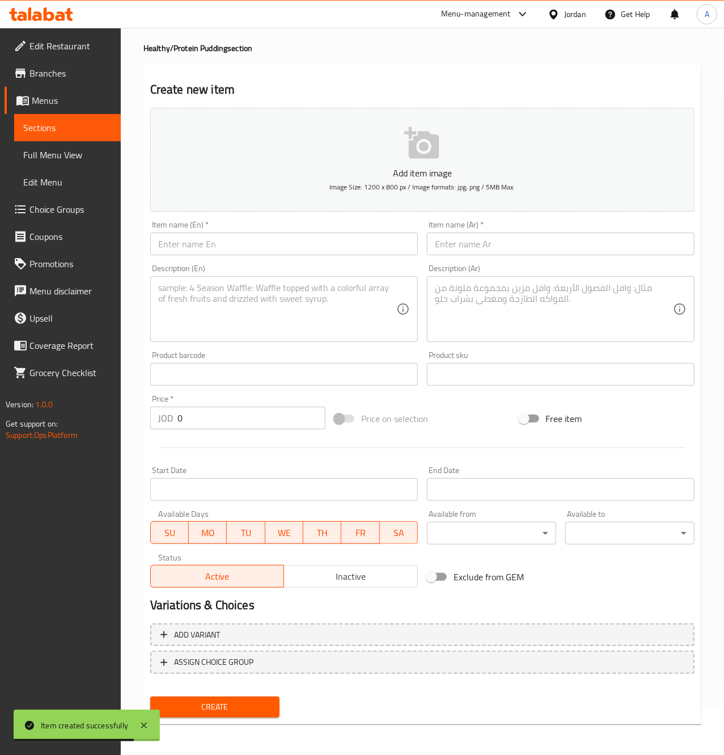
click at [315, 342] on div "Description (En)" at bounding box center [284, 309] width 268 height 66
paste textarea "Indulge in the luxurious taste of chocolate and hazelnut in this protein-packed…"
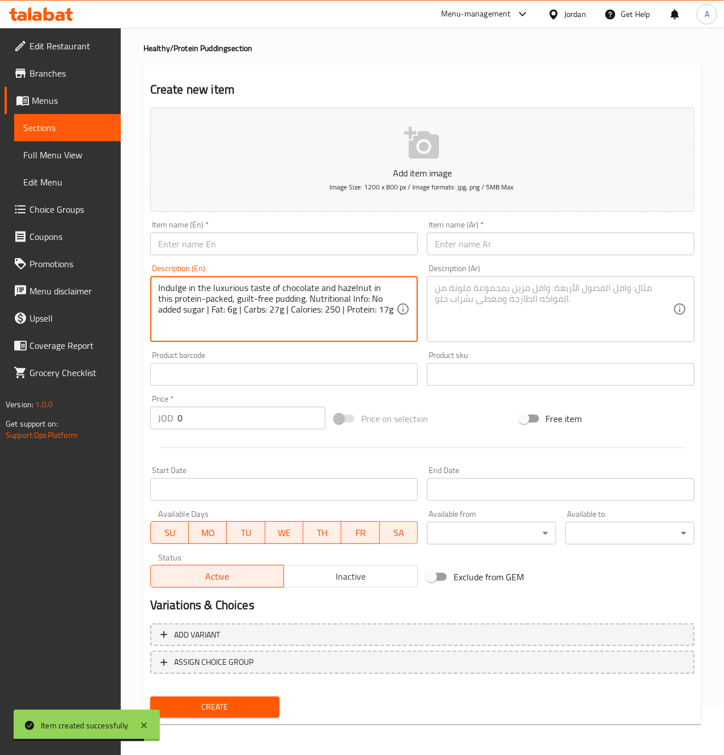
type textarea "Indulge in the luxurious taste of chocolate and hazelnut in this protein-packed…"
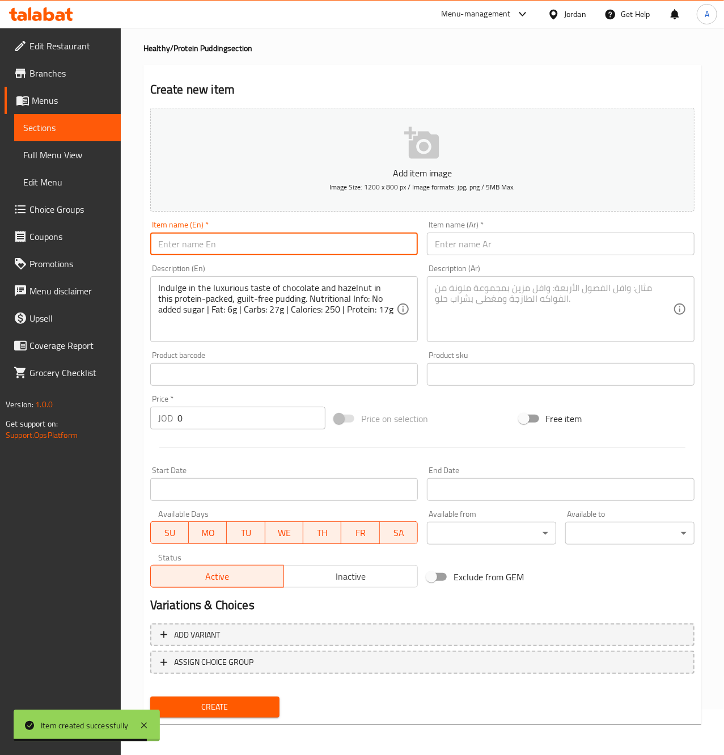
click at [265, 255] on input "text" at bounding box center [284, 244] width 268 height 23
paste input "Ferrero Rocher"
type input "Ferrero Rocher"
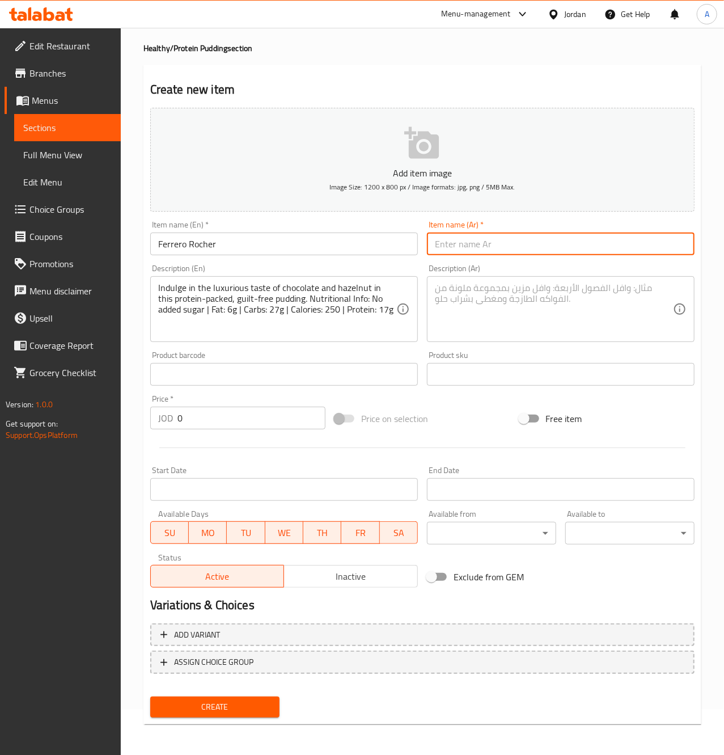
click at [585, 243] on input "text" at bounding box center [561, 244] width 268 height 23
paste input "بودينج [PERSON_NAME]"
type input "بودينج [PERSON_NAME]"
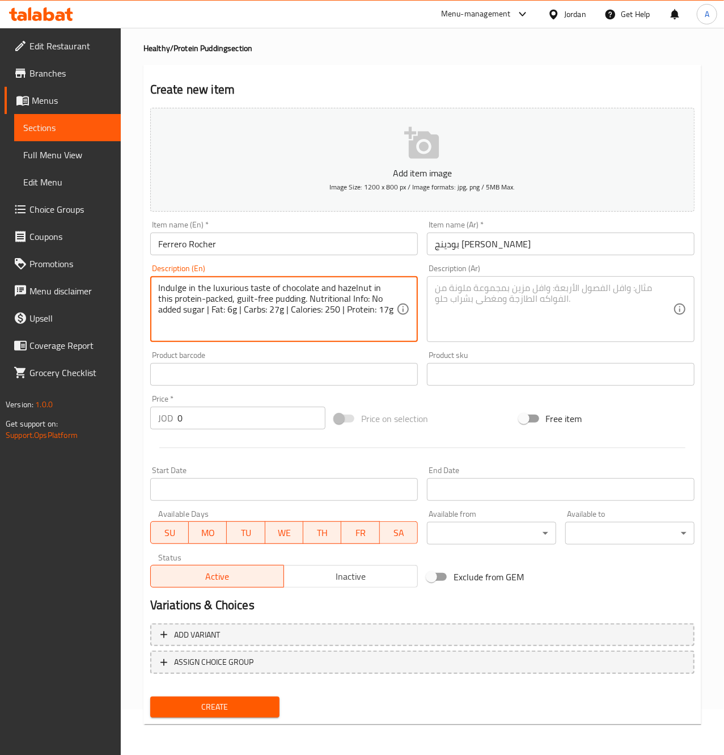
click at [582, 308] on textarea at bounding box center [554, 309] width 238 height 54
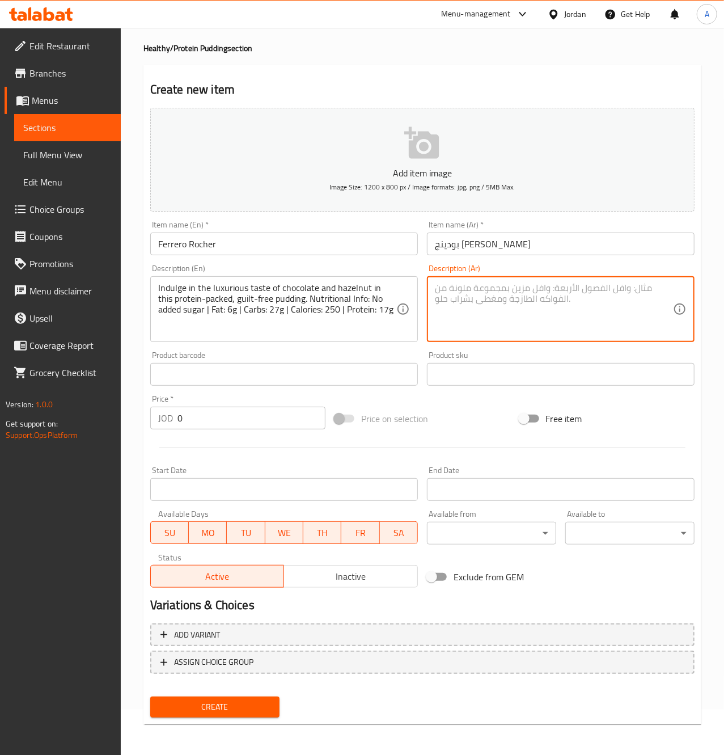
paste textarea "استمتع بالمذاق الفاخر للشوكولاتة والبندق في هذا البودينج الغني بالبروتين. خالٍ …"
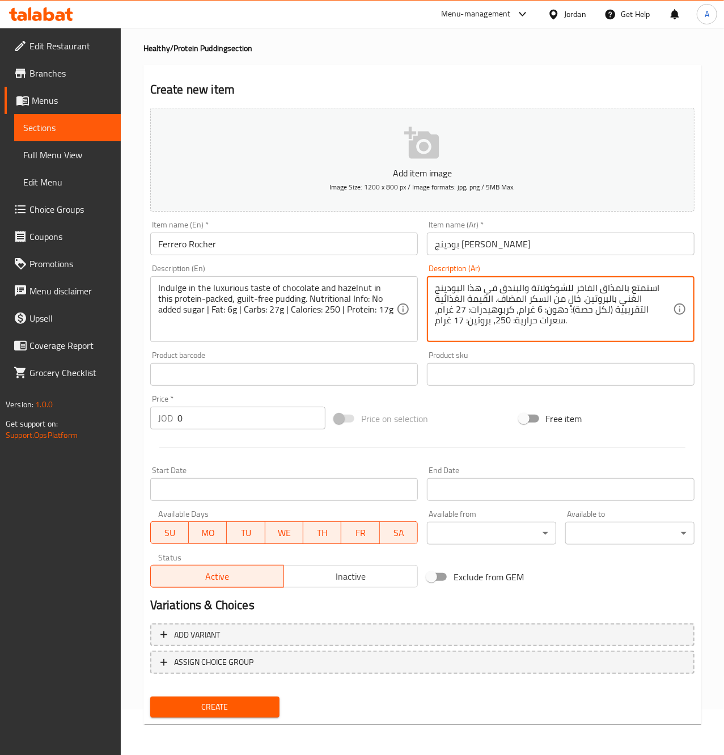
scroll to position [46, 0]
type textarea "استمتع بالمذاق الفاخر للشوكولاتة والبندق في هذا البودينج الغني بالبروتين. خالٍ …"
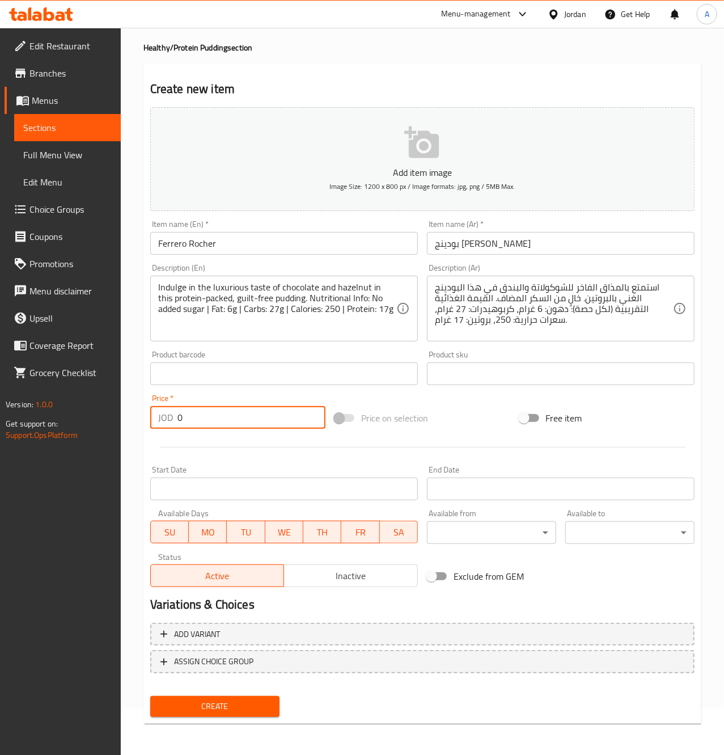
click at [193, 426] on input "0" at bounding box center [252, 417] width 148 height 23
type input "2.5"
click at [233, 705] on span "Create" at bounding box center [214, 706] width 111 height 14
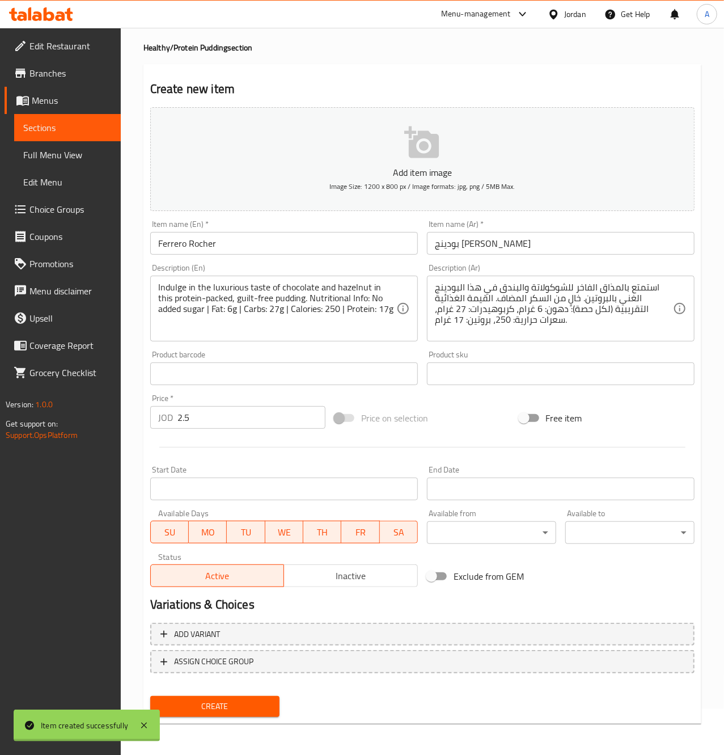
type input "0"
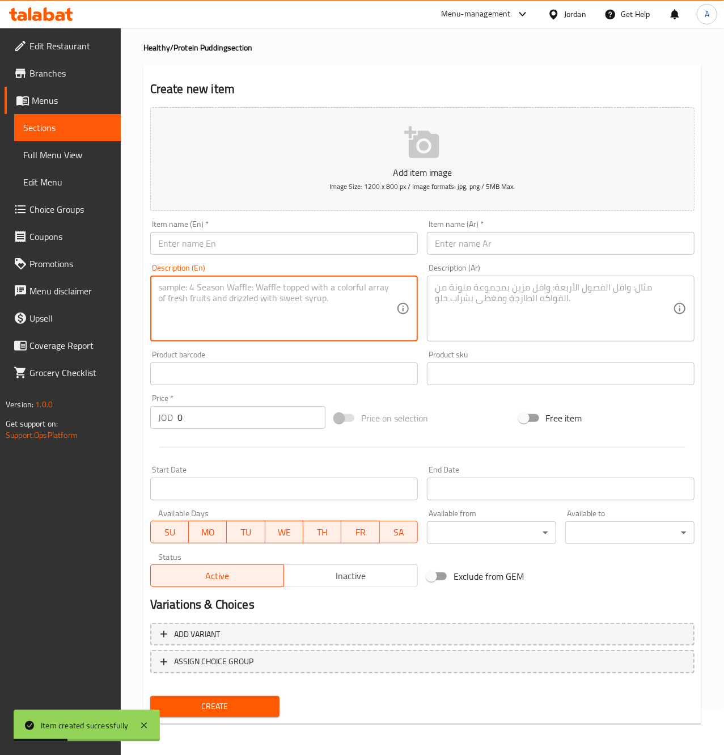
click at [318, 304] on textarea at bounding box center [277, 309] width 238 height 54
paste textarea "A rich, intense dark chocolate protein pudding for a truly satisfying and low-c…"
type textarea "A rich, intense dark chocolate protein pudding for a truly satisfying and low-c…"
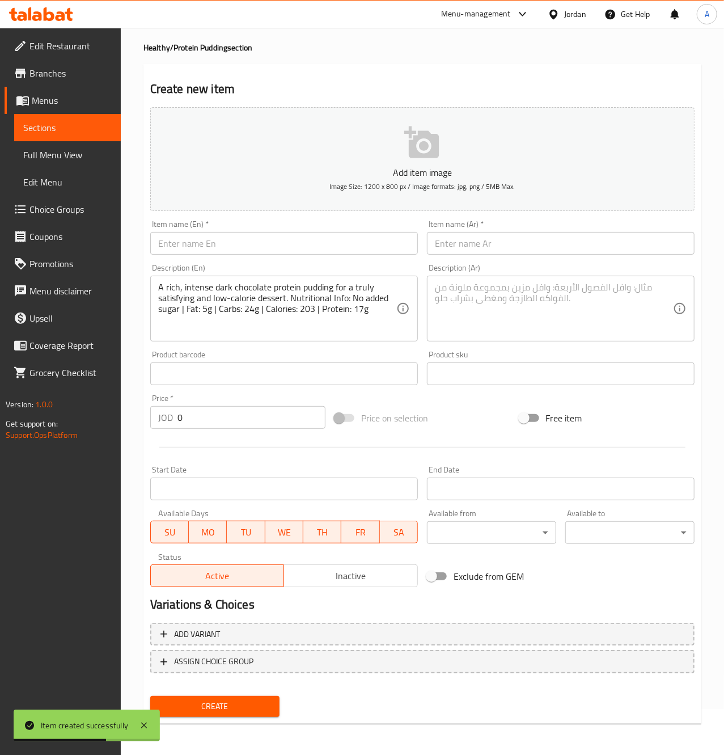
click at [279, 256] on div "Item name (En)   * Item name (En) *" at bounding box center [284, 237] width 277 height 44
click at [276, 253] on input "text" at bounding box center [284, 243] width 268 height 23
paste input "Dark Chocolate"
type input "Dark Chocolate"
click at [560, 256] on div "Item name (Ar)   * Item name (Ar) *" at bounding box center [560, 237] width 277 height 44
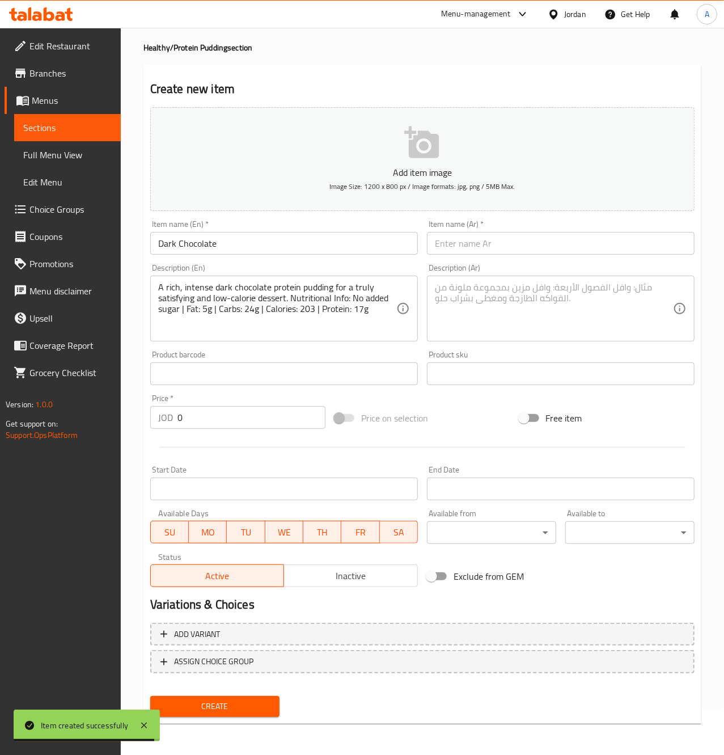
click at [549, 248] on input "text" at bounding box center [561, 243] width 268 height 23
paste input "بودينج الشوكولاتة الداكنة"
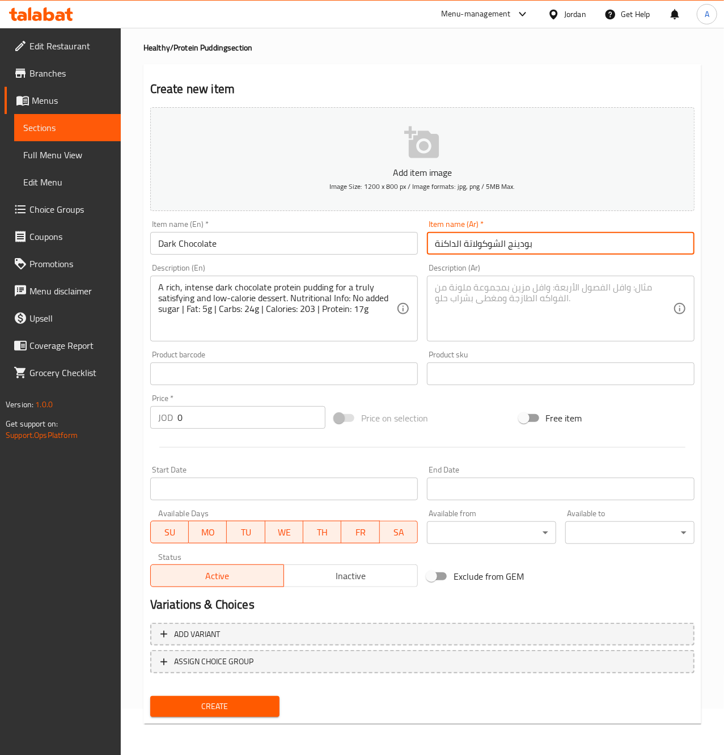
type input "بودينج الشوكولاتة الداكنة"
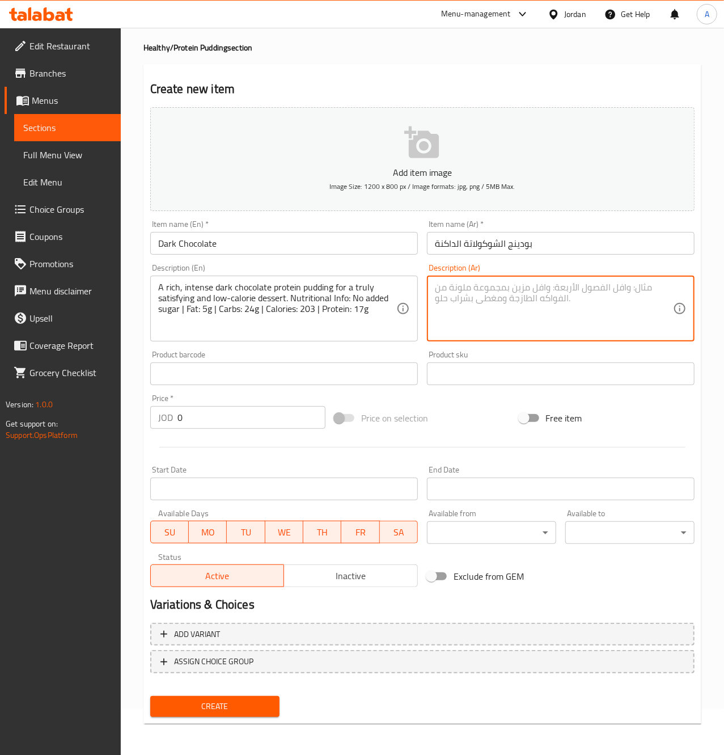
click at [475, 289] on textarea at bounding box center [554, 309] width 238 height 54
paste textarea "بودينج بروتين بنكهة الشوكولاتة الداكنة القوية. خالٍ من السكر المضاف. القيمة الغ…"
type textarea "بودينج بروتين بنكهة الشوكولاتة الداكنة القوية. خالٍ من السكر المضاف. القيمة الغ…"
click at [204, 406] on div "Price   * JOD 0 Price *" at bounding box center [237, 411] width 175 height 35
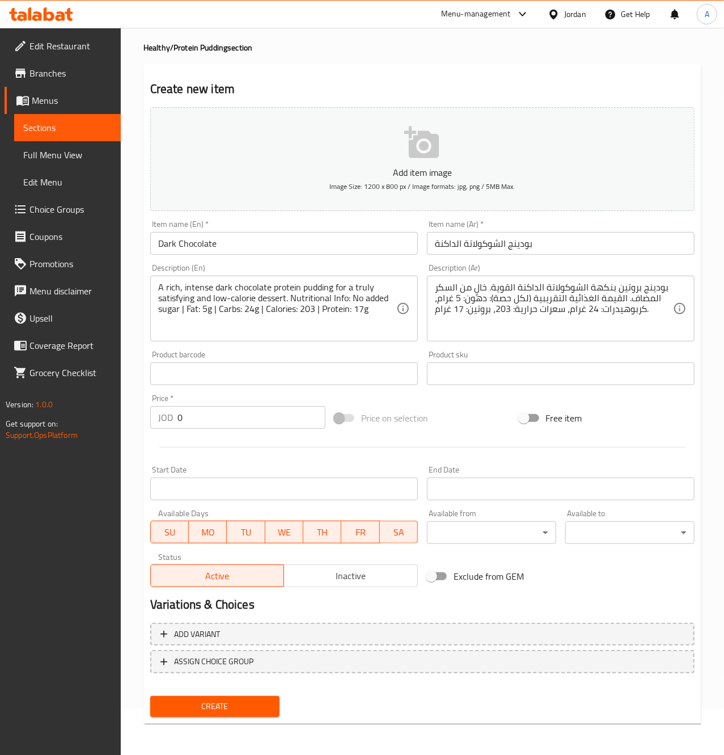
click at [206, 416] on input "0" at bounding box center [252, 417] width 148 height 23
type input "2.5"
click at [176, 703] on span "Create" at bounding box center [214, 706] width 111 height 14
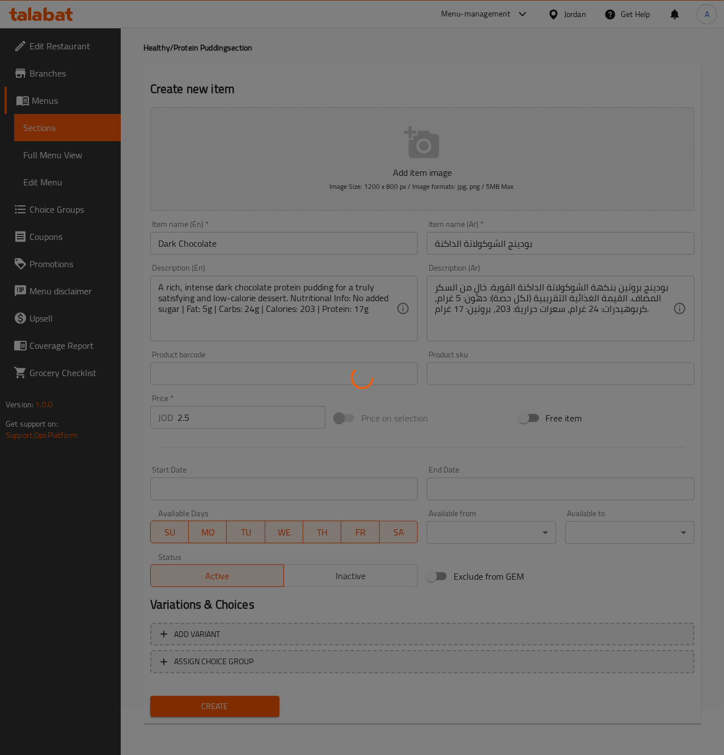
type input "0"
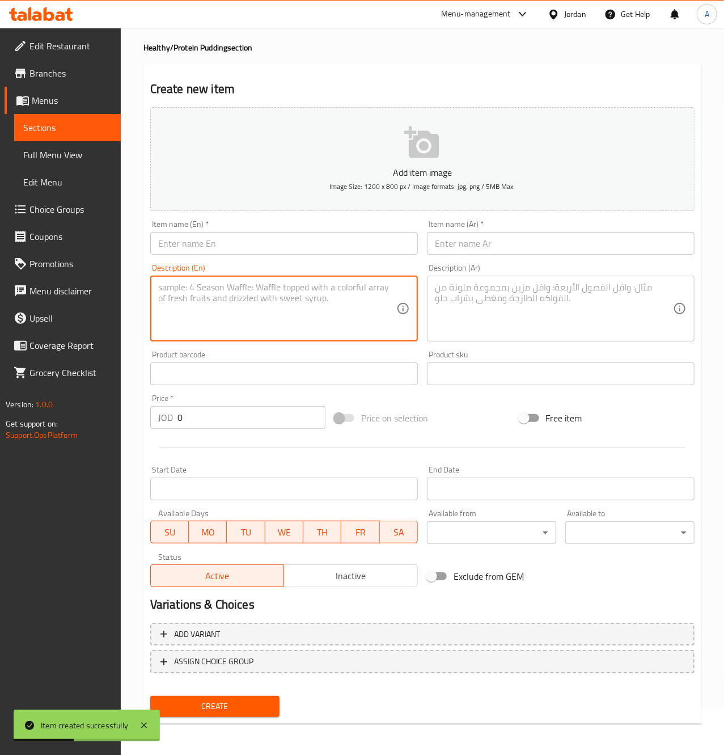
click at [195, 290] on textarea at bounding box center [277, 309] width 238 height 54
paste textarea "The unique and caramelized flavor of Lotus biscuit, perfectly blended into a he…"
type textarea "The unique and caramelized flavor of Lotus biscuit, perfectly blended into a he…"
click at [217, 244] on input "text" at bounding box center [284, 243] width 268 height 23
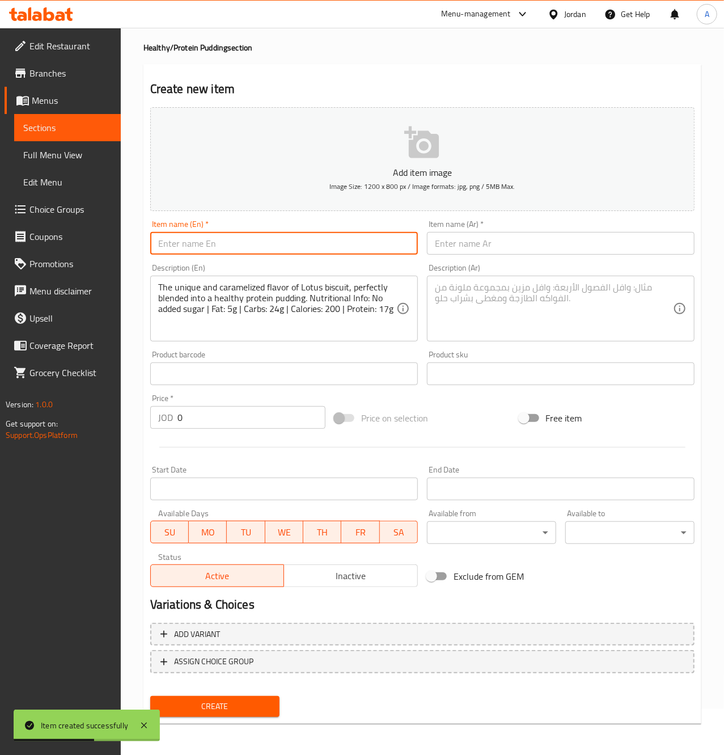
paste input "Lotus"
type input "Lotus"
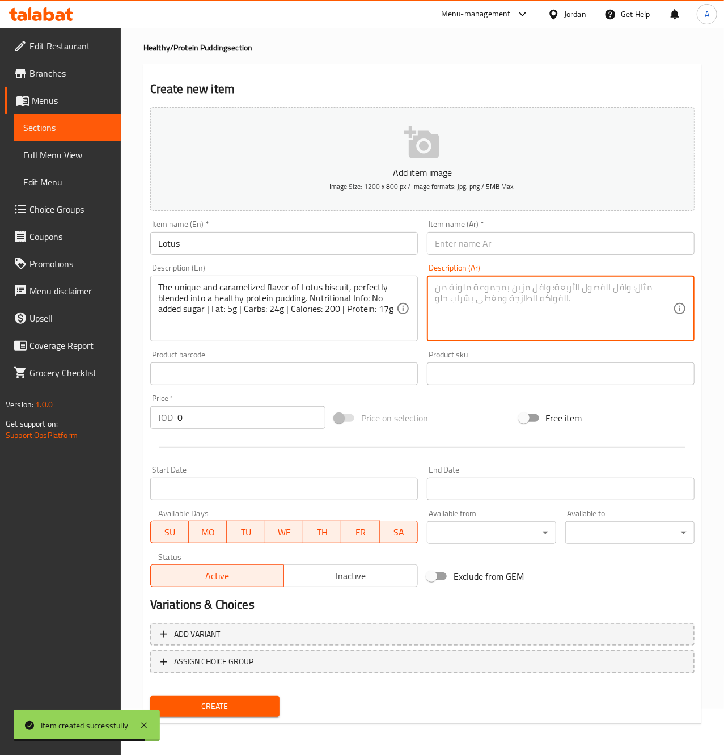
click at [604, 303] on textarea at bounding box center [554, 309] width 238 height 54
paste textarea "النكهة الفريدة والكراميلية لبسكويت اللوتس، ممزوجة بإتقان في [GEOGRAPHIC_DATA] ب…"
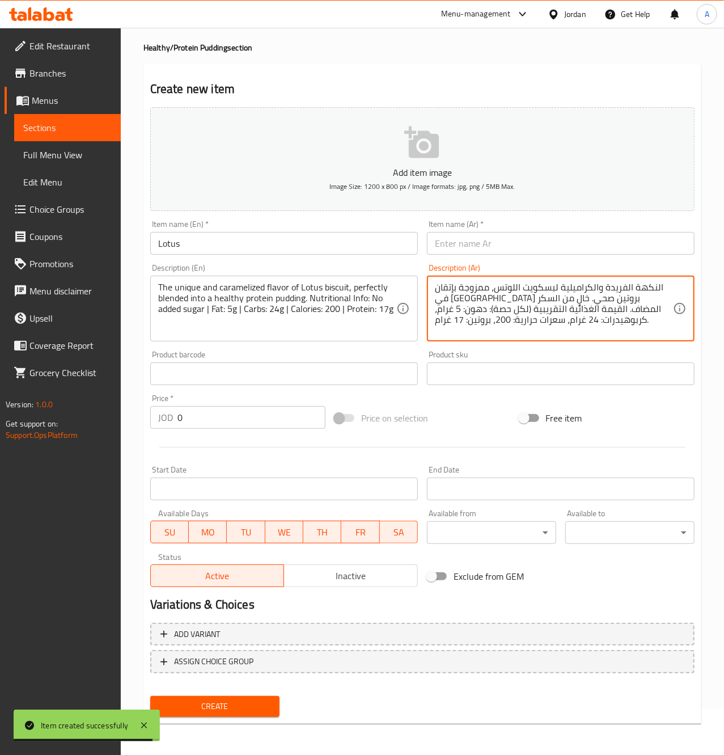
type textarea "النكهة الفريدة والكراميلية لبسكويت اللوتس، ممزوجة بإتقان في [GEOGRAPHIC_DATA] ب…"
click at [505, 235] on input "text" at bounding box center [561, 243] width 268 height 23
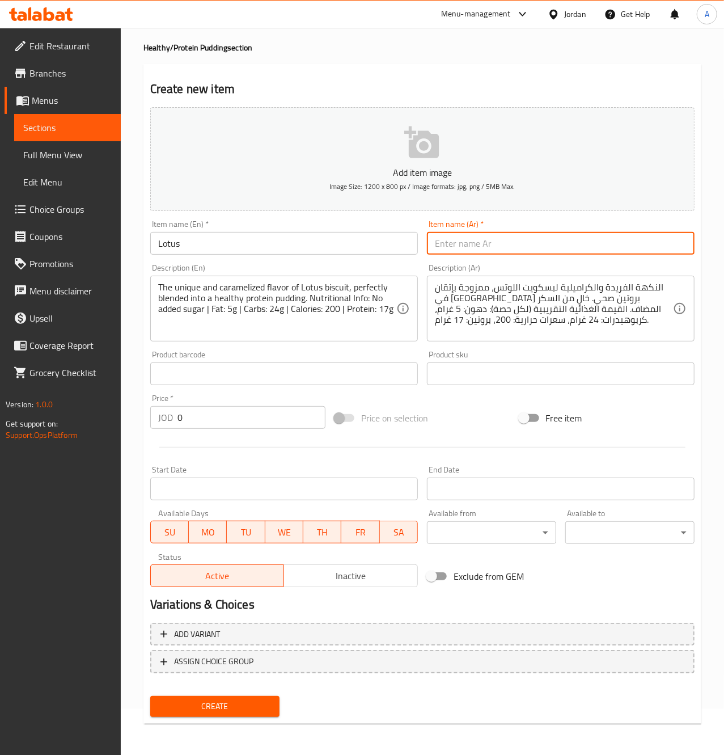
paste input "بودينج اللوتس"
type input "بودينج اللوتس"
click at [252, 421] on input "0" at bounding box center [252, 417] width 148 height 23
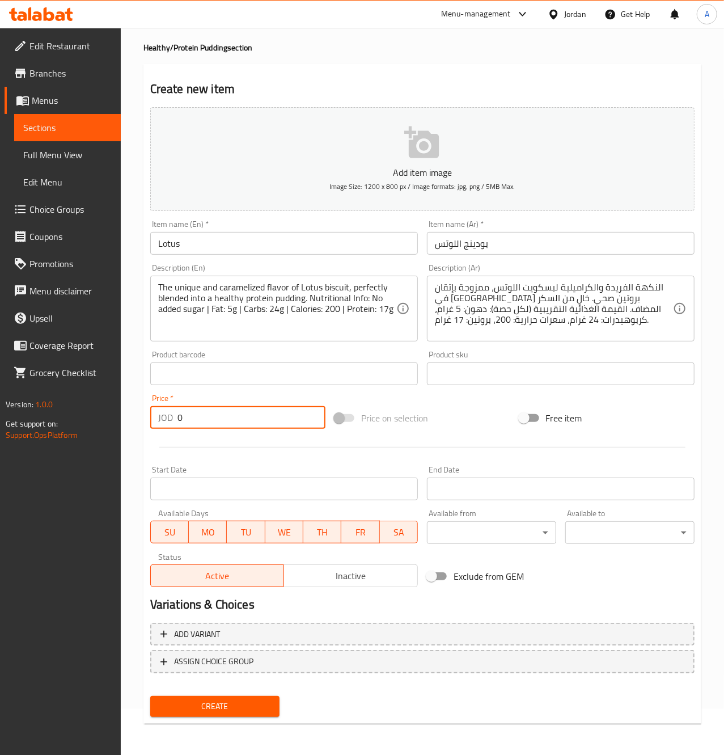
click at [252, 421] on input "0" at bounding box center [252, 417] width 148 height 23
type input "2.5"
click at [234, 708] on span "Create" at bounding box center [214, 706] width 111 height 14
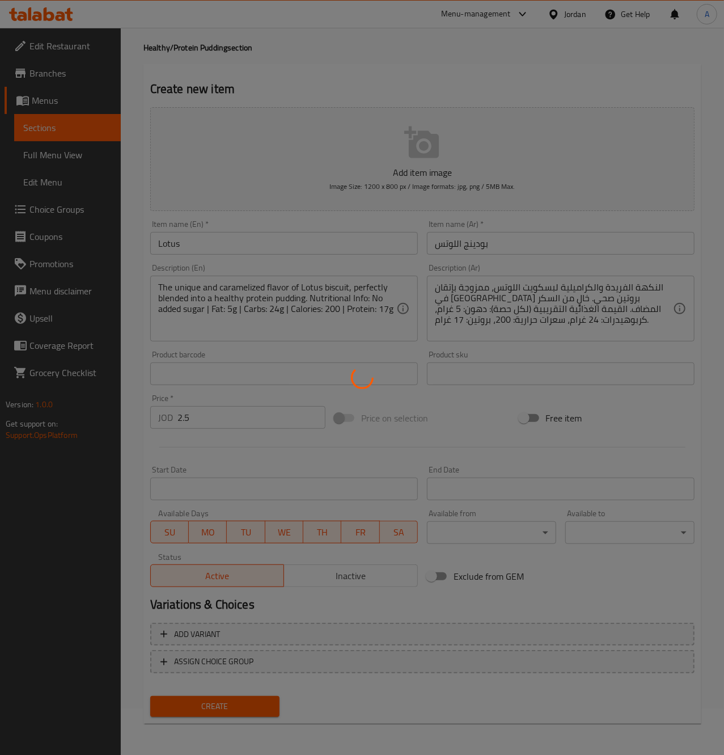
type input "0"
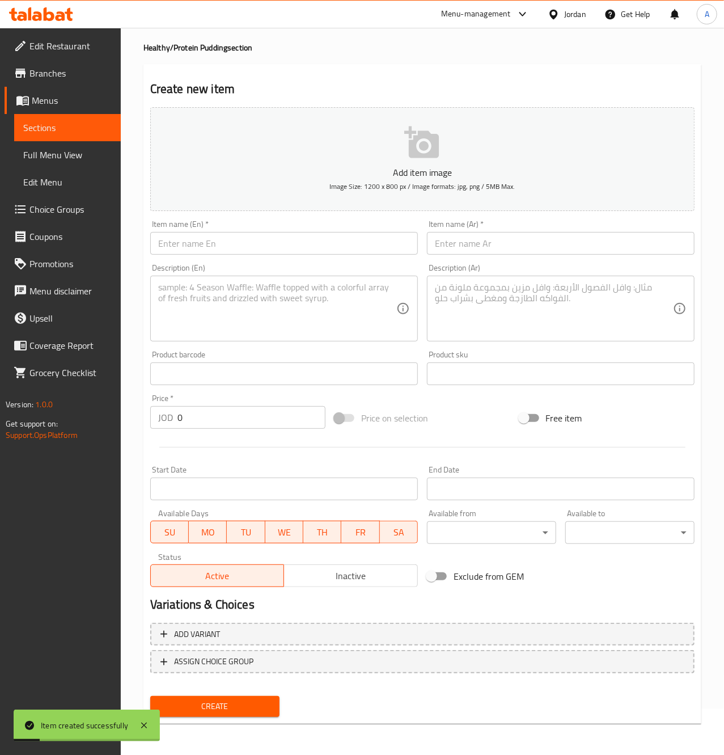
click at [318, 299] on textarea at bounding box center [277, 309] width 238 height 54
paste textarea "All the satisfying taste of peanuts, caramel, and chocolate in a clean, high-pr…"
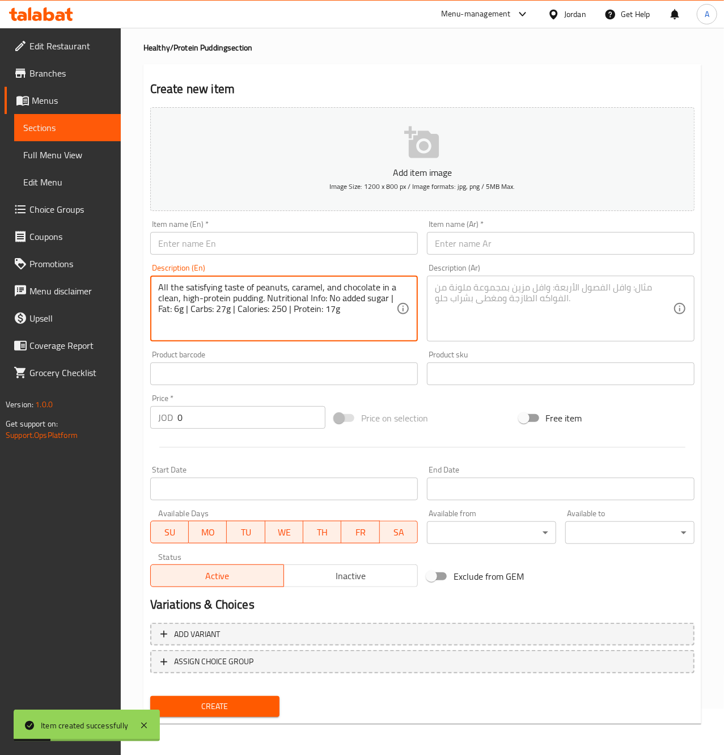
type textarea "All the satisfying taste of peanuts, caramel, and chocolate in a clean, high-pr…"
click at [264, 248] on input "text" at bounding box center [284, 243] width 268 height 23
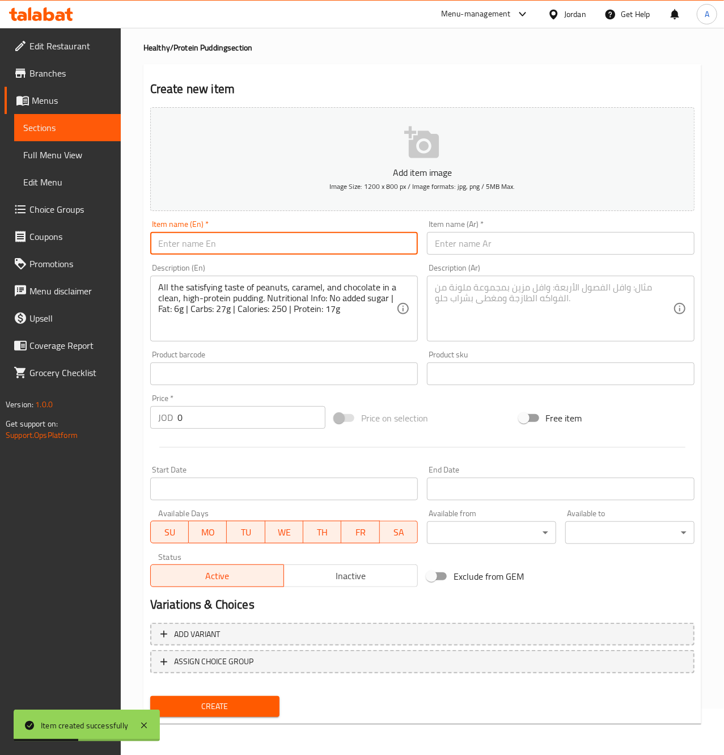
click at [268, 244] on input "text" at bounding box center [284, 243] width 268 height 23
paste input "Snickers"
type input "Snickers"
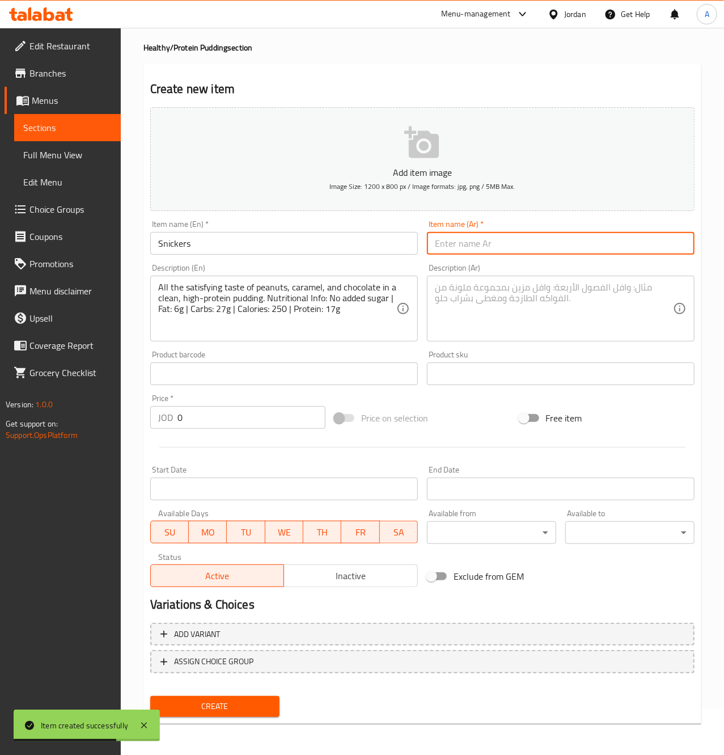
click at [519, 245] on input "text" at bounding box center [561, 243] width 268 height 23
paste input "بودينج سنيكرز"
type input "بودينج سنيكرز"
click at [567, 298] on textarea at bounding box center [554, 309] width 238 height 54
paste textarea "كل المذاق الغني للفول السوداني، الكراميل، والشوكولاتة في [GEOGRAPHIC_DATA] بروت…"
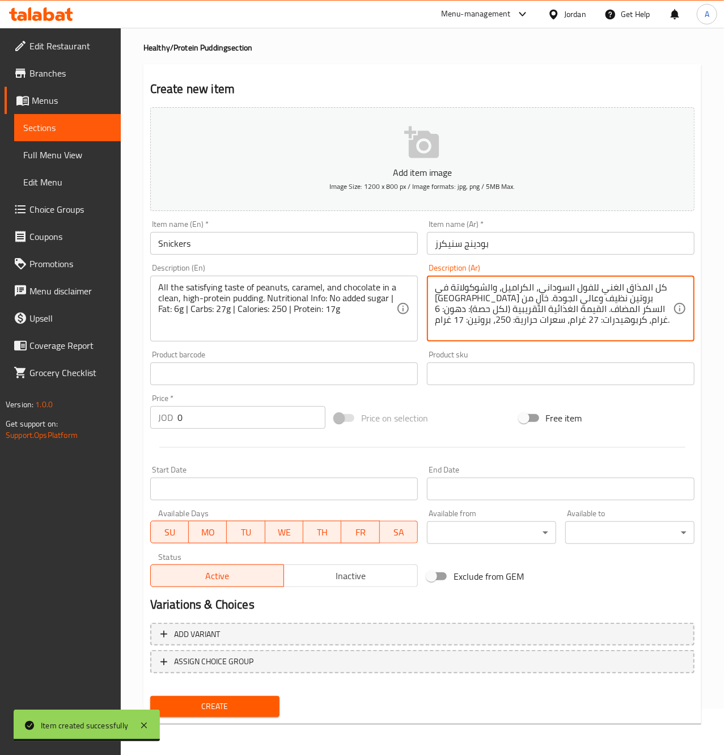
type textarea "كل المذاق الغني للفول السوداني، الكراميل، والشوكولاتة في [GEOGRAPHIC_DATA] بروت…"
click at [261, 417] on input "0" at bounding box center [252, 417] width 148 height 23
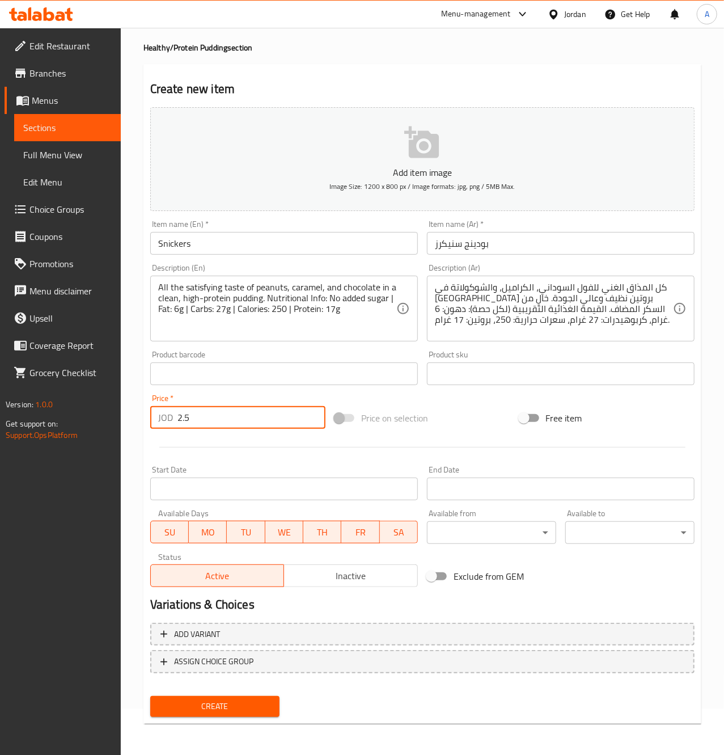
type input "2.5"
click at [193, 697] on button "Create" at bounding box center [214, 706] width 129 height 21
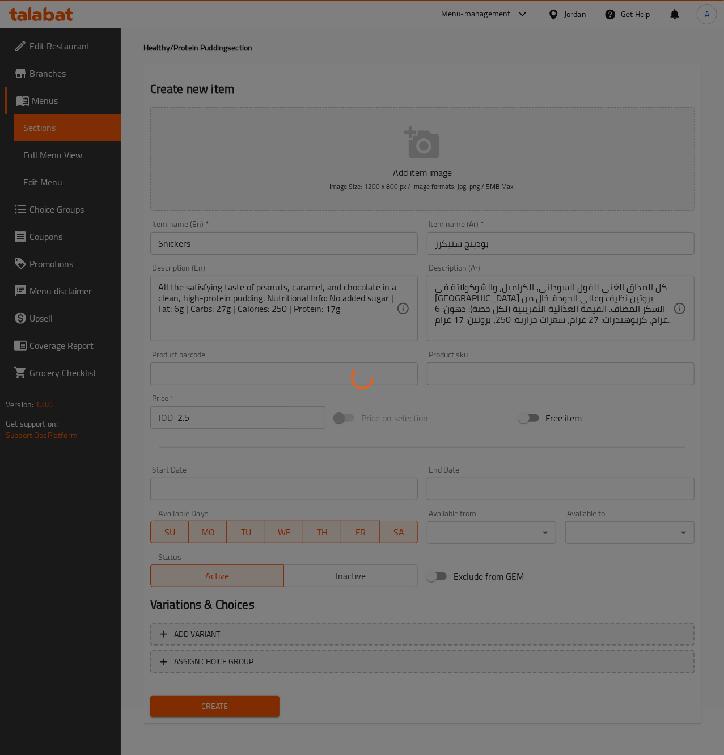
type input "0"
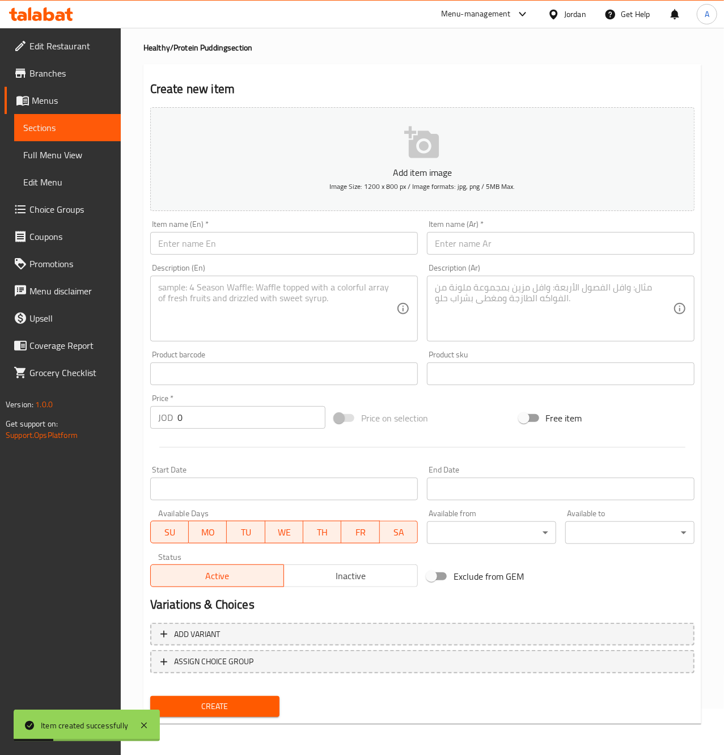
click at [279, 250] on input "text" at bounding box center [284, 243] width 268 height 23
click at [205, 298] on textarea at bounding box center [277, 309] width 238 height 54
paste textarea "A smooth and sweet caramel-flavored protein pudding that satisfies your craving…"
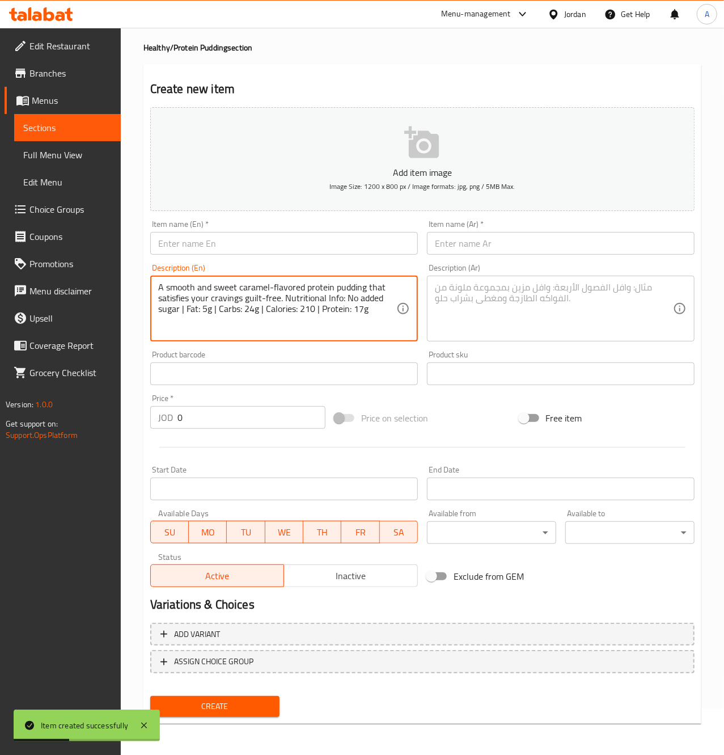
type textarea "A smooth and sweet caramel-flavored protein pudding that satisfies your craving…"
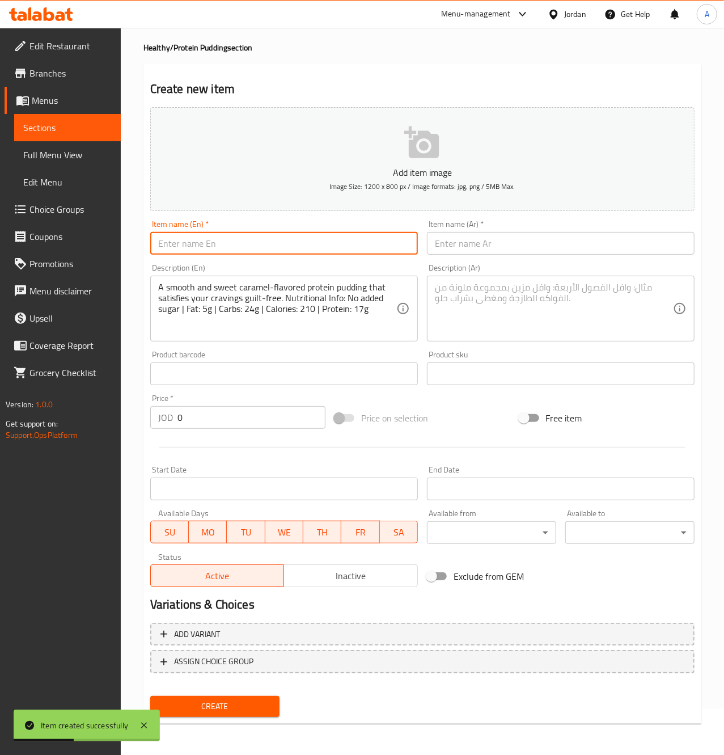
click at [219, 247] on input "text" at bounding box center [284, 243] width 268 height 23
paste input "Caramel"
type input "Caramel"
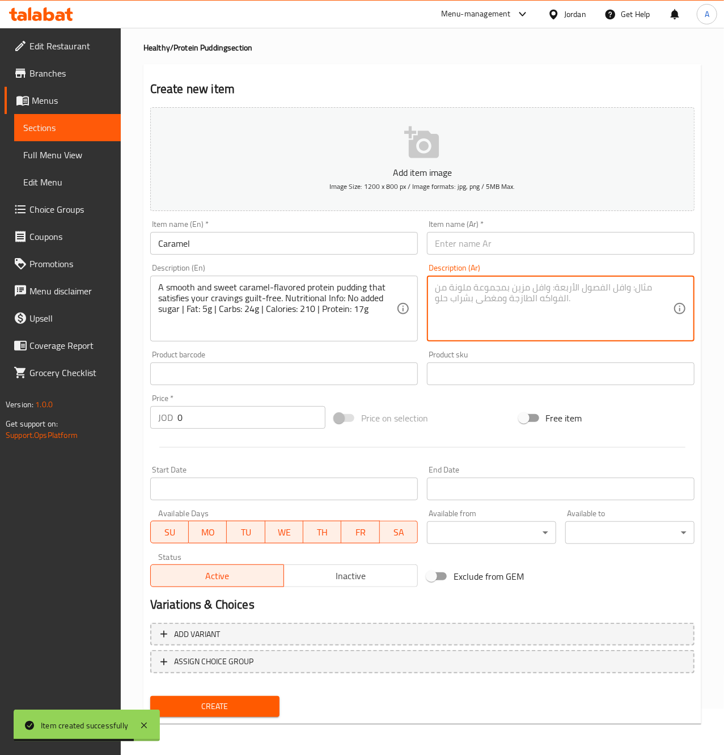
click at [581, 309] on textarea at bounding box center [554, 309] width 238 height 54
paste textarea "بودينج بروتين بنكهة الكراميل السلسة والحلوة، يلبي رغباتك دون أي شعور بالذنب. خا…"
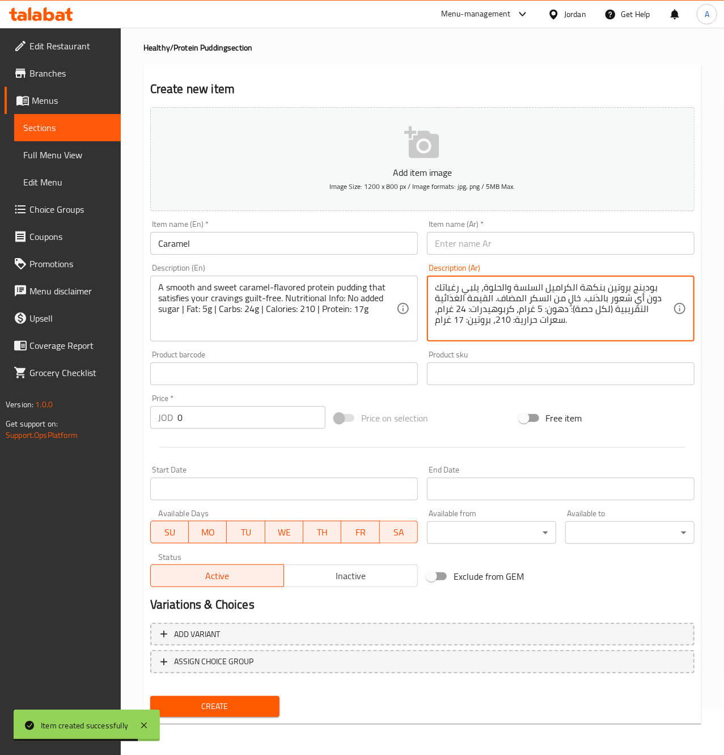
type textarea "بودينج بروتين بنكهة الكراميل السلسة والحلوة، يلبي رغباتك دون أي شعور بالذنب. خا…"
click at [500, 217] on div "Item name (Ar)   * Item name (Ar) *" at bounding box center [560, 237] width 277 height 44
click at [499, 234] on input "text" at bounding box center [561, 243] width 268 height 23
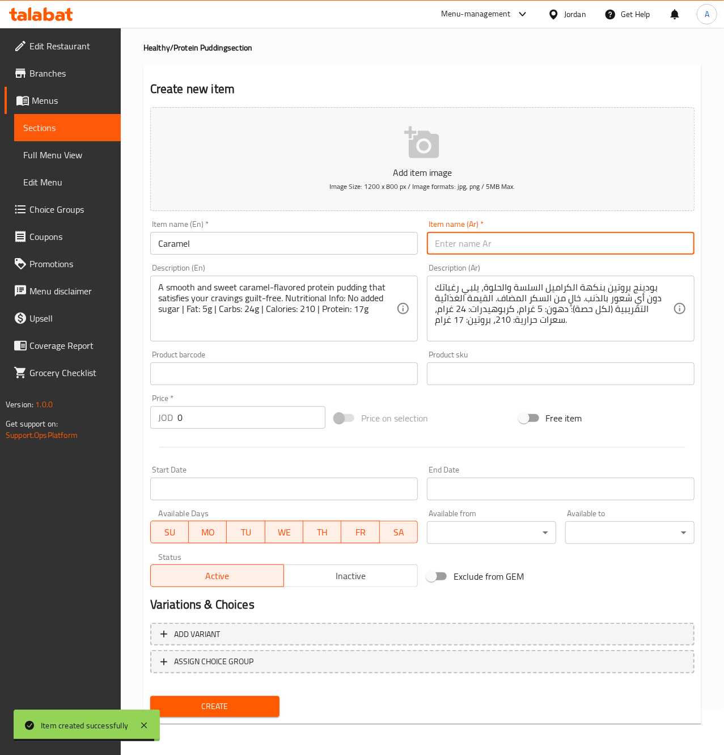
paste input "بودينج الكراميل"
type input "بودينج الكراميل"
click at [215, 424] on input "0" at bounding box center [252, 417] width 148 height 23
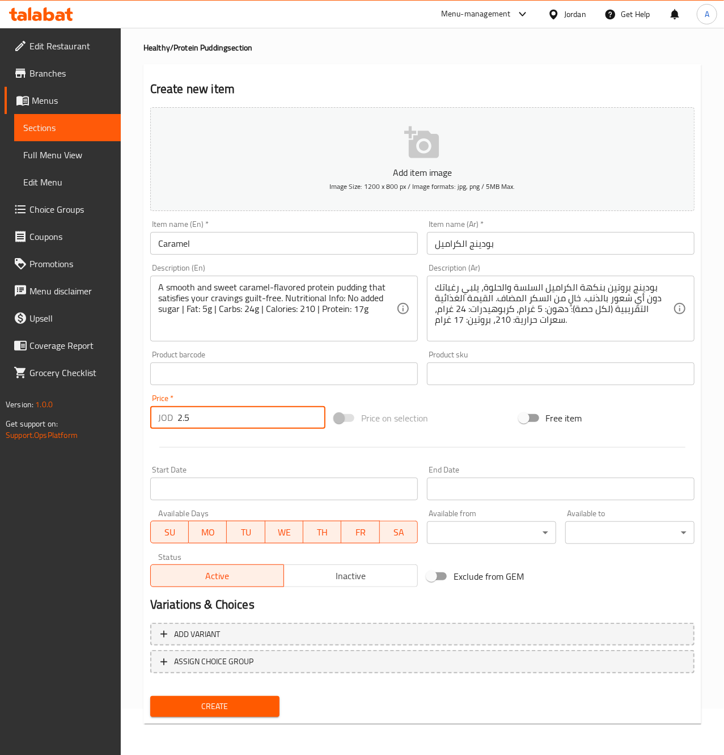
type input "2.5"
click at [213, 708] on span "Create" at bounding box center [214, 706] width 111 height 14
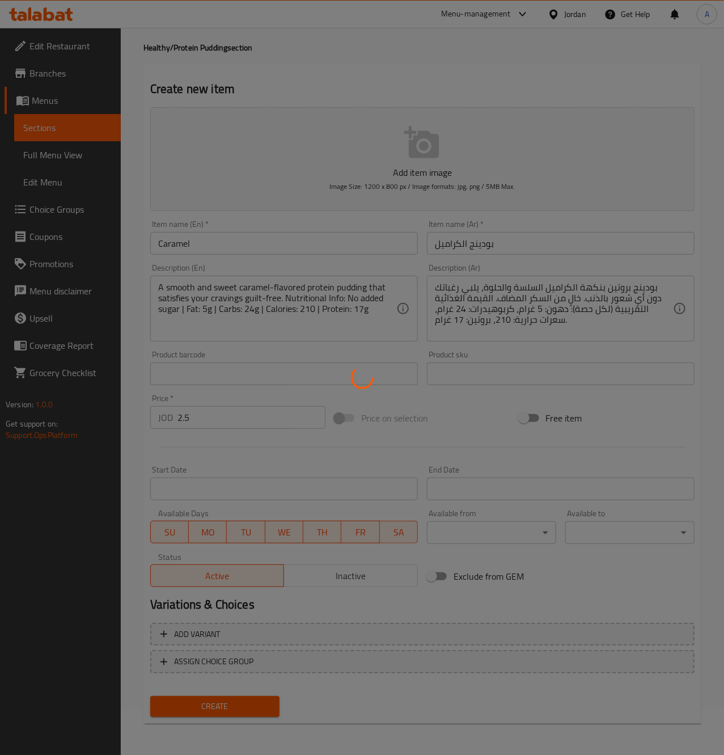
type input "0"
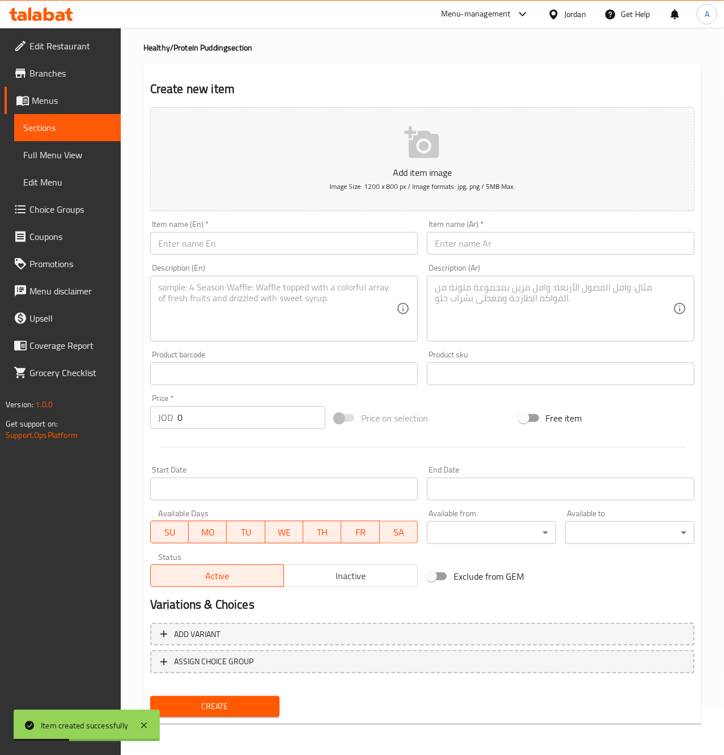
drag, startPoint x: 215, startPoint y: 339, endPoint x: 209, endPoint y: 333, distance: 8.4
click at [213, 336] on div "Description (En)" at bounding box center [284, 309] width 268 height 66
paste textarea "The classic cookie-and-cream flavor, optimized into a delicious and healthy pro…"
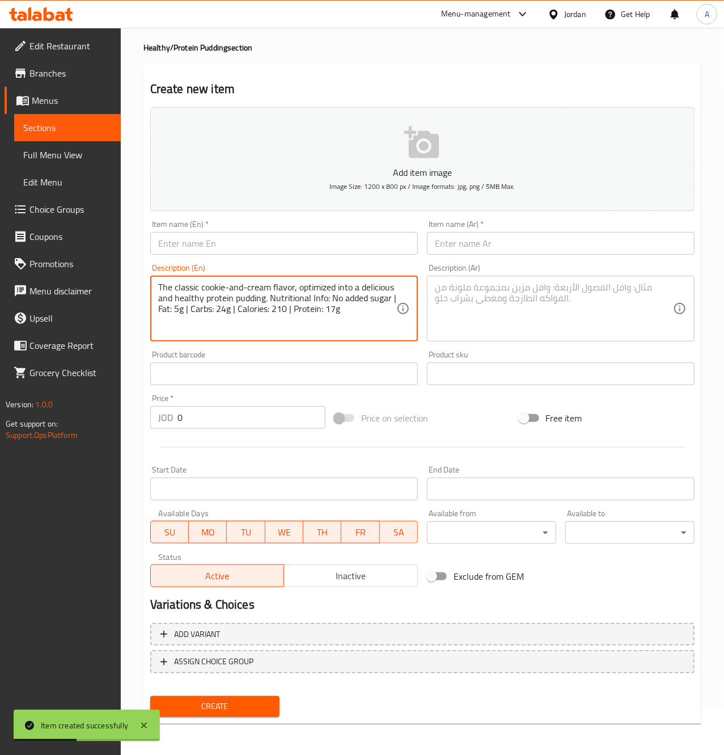
type textarea "The classic cookie-and-cream flavor, optimized into a delicious and healthy pro…"
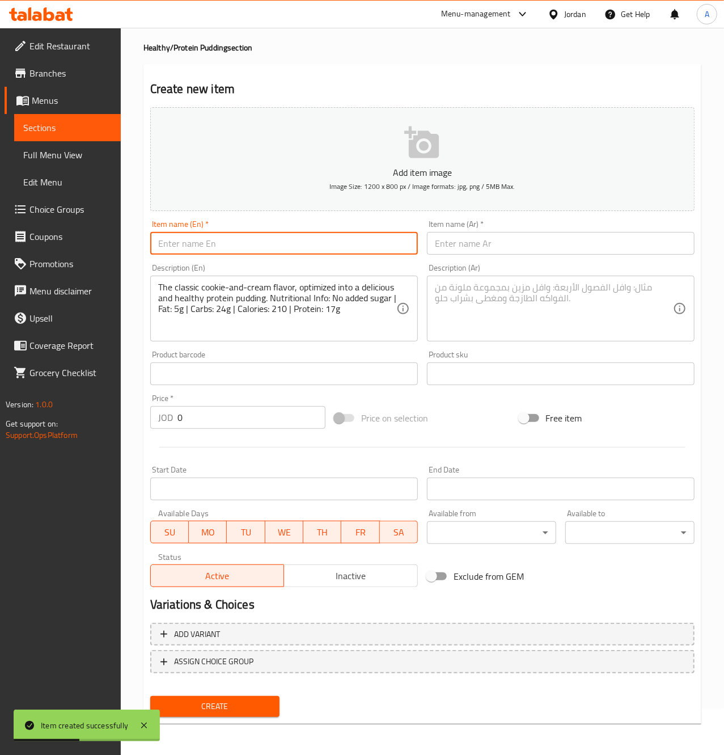
click at [188, 236] on input "text" at bounding box center [284, 243] width 268 height 23
paste input "Oreo"
type input "Oreo"
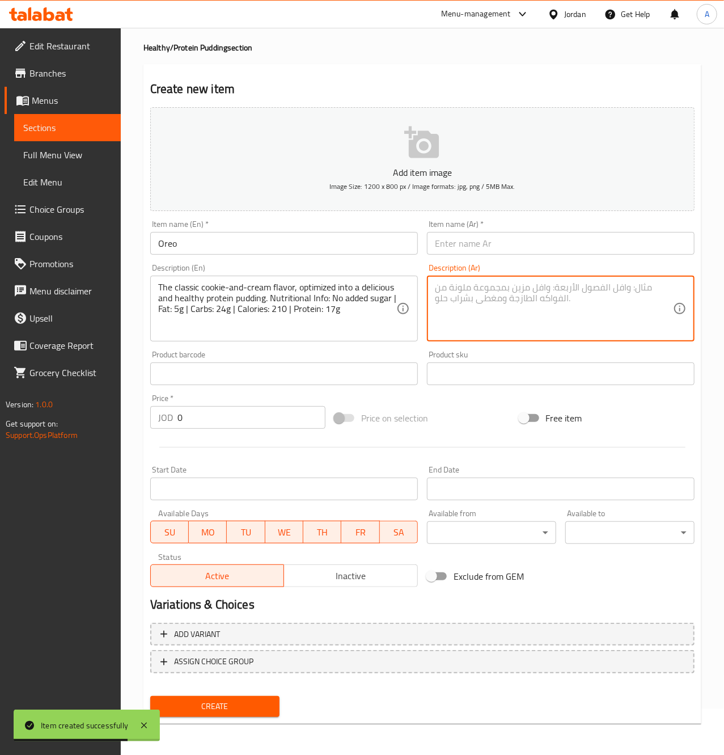
click at [606, 311] on textarea at bounding box center [554, 309] width 238 height 54
paste textarea "نكهة البسكويت والكريمة الكلاسيكية، مُحسَّنة لتصبح بودينج بروتين لذيذ وصحي. خالٍ…"
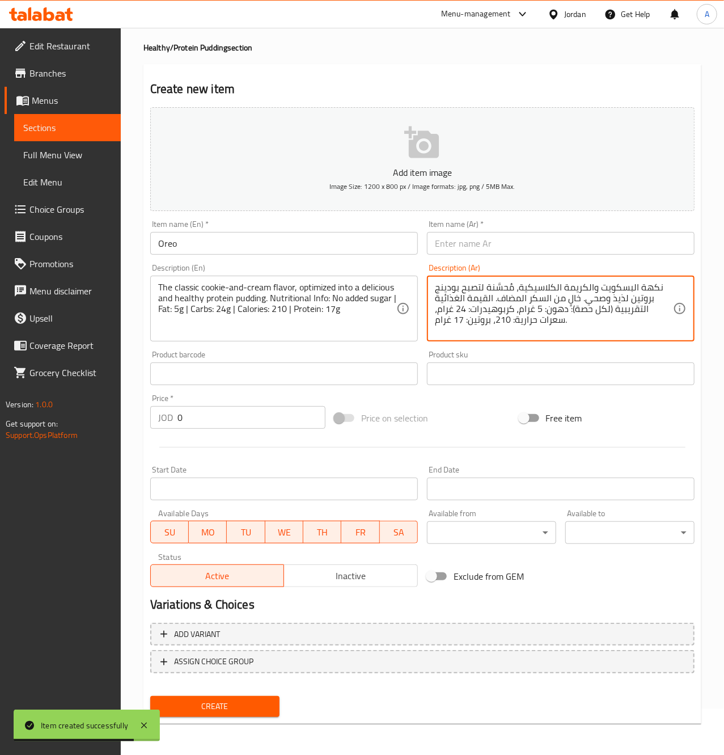
type textarea "نكهة البسكويت والكريمة الكلاسيكية، مُحسَّنة لتصبح بودينج بروتين لذيذ وصحي. خالٍ…"
click at [519, 250] on input "text" at bounding box center [561, 243] width 268 height 23
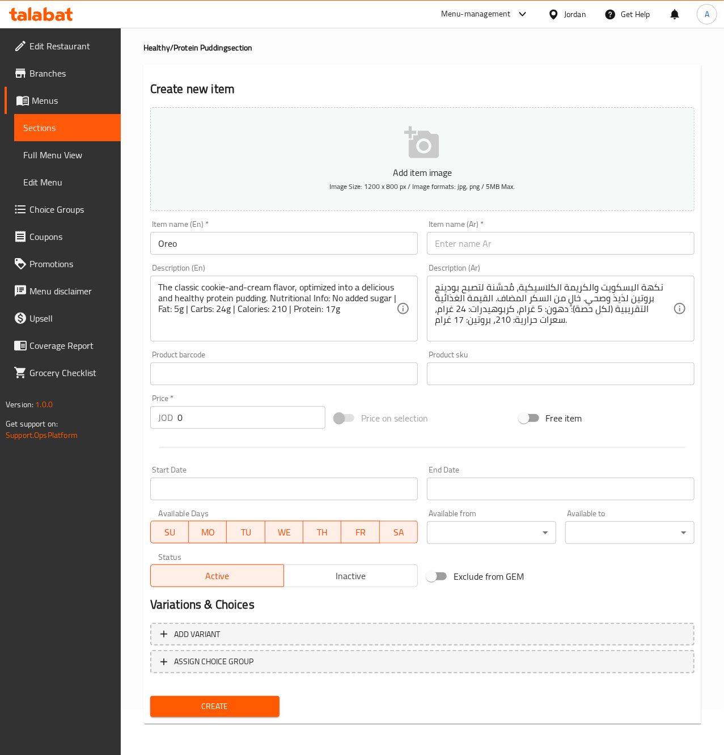
drag, startPoint x: 485, startPoint y: 260, endPoint x: 479, endPoint y: 246, distance: 16.2
click at [483, 257] on div "Add item image Image Size: 1200 x 800 px / Image formats: jpg, png / 5MB Max. I…" at bounding box center [422, 347] width 553 height 489
click at [479, 246] on input "text" at bounding box center [561, 243] width 268 height 23
paste input "بودينج أوريو"
type input "بودينج أوريو"
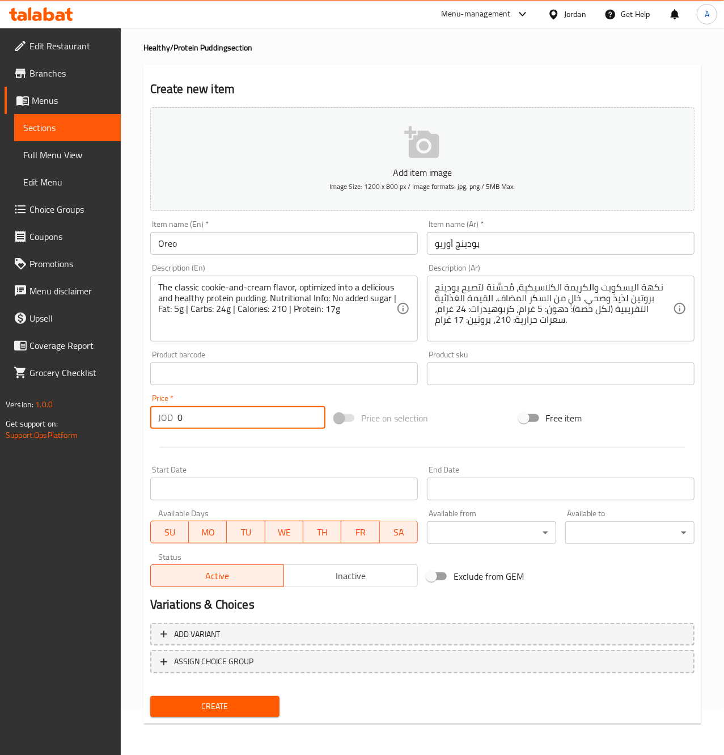
click at [202, 419] on input "0" at bounding box center [252, 417] width 148 height 23
type input "2.5"
click at [236, 705] on span "Create" at bounding box center [214, 706] width 111 height 14
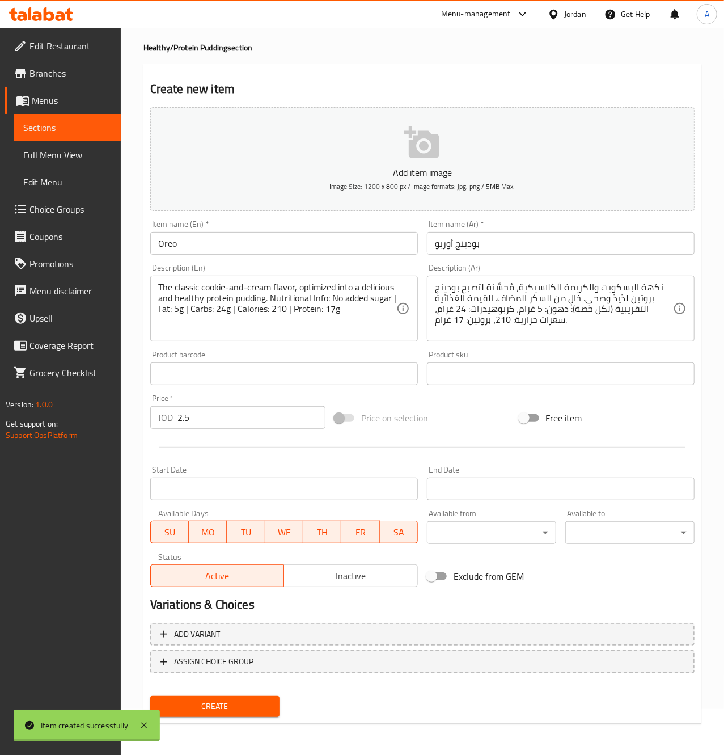
type input "0"
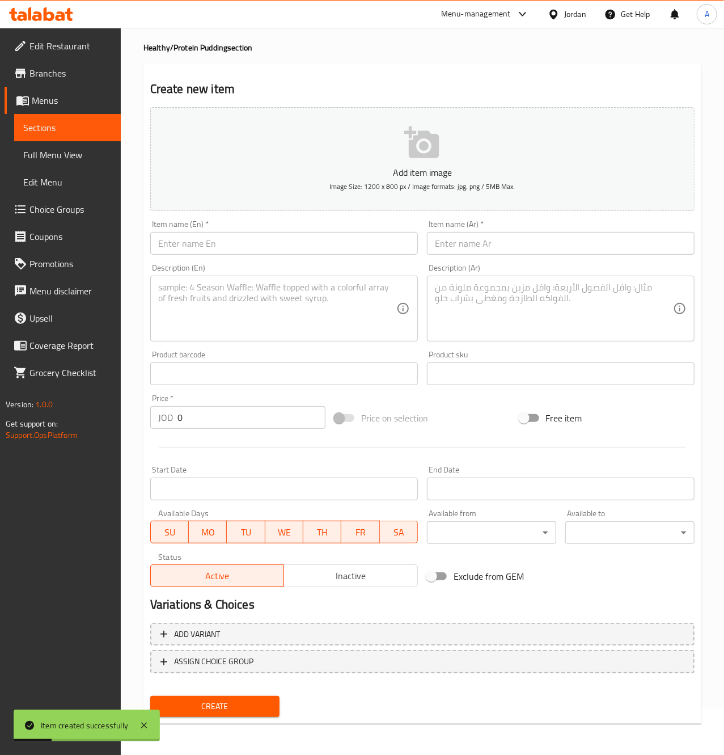
click at [265, 309] on textarea at bounding box center [277, 309] width 238 height 54
paste textarea "A delicious, high-protein pudding with the comforting taste of fresh cookies. N…"
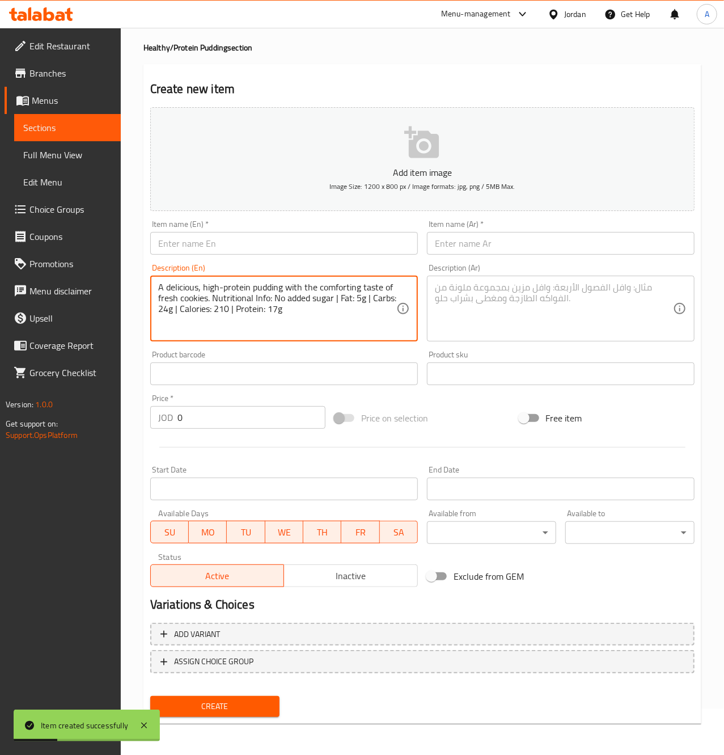
type textarea "A delicious, high-protein pudding with the comforting taste of fresh cookies. N…"
click at [208, 247] on input "text" at bounding box center [284, 243] width 268 height 23
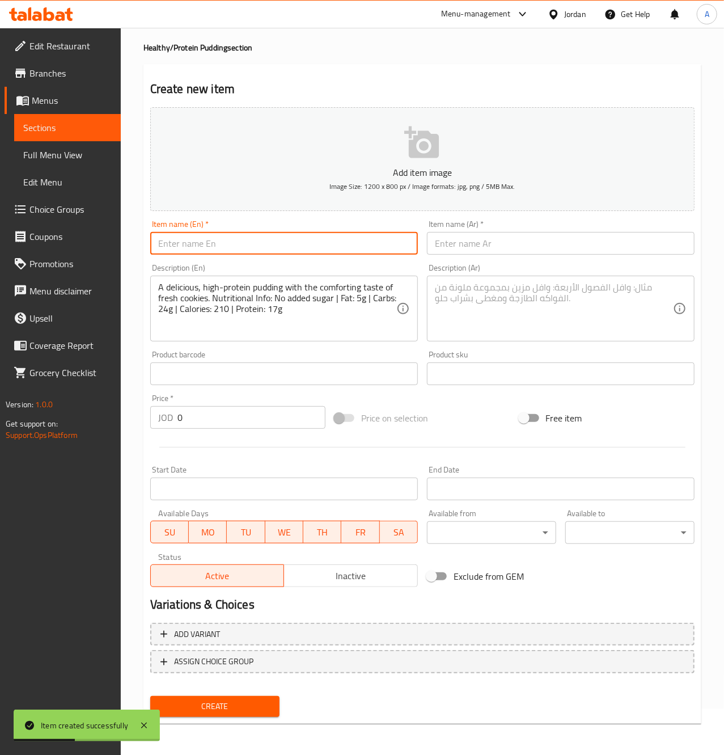
paste input "Cookies"
type input "Cookies"
click at [528, 255] on input "text" at bounding box center [561, 243] width 268 height 23
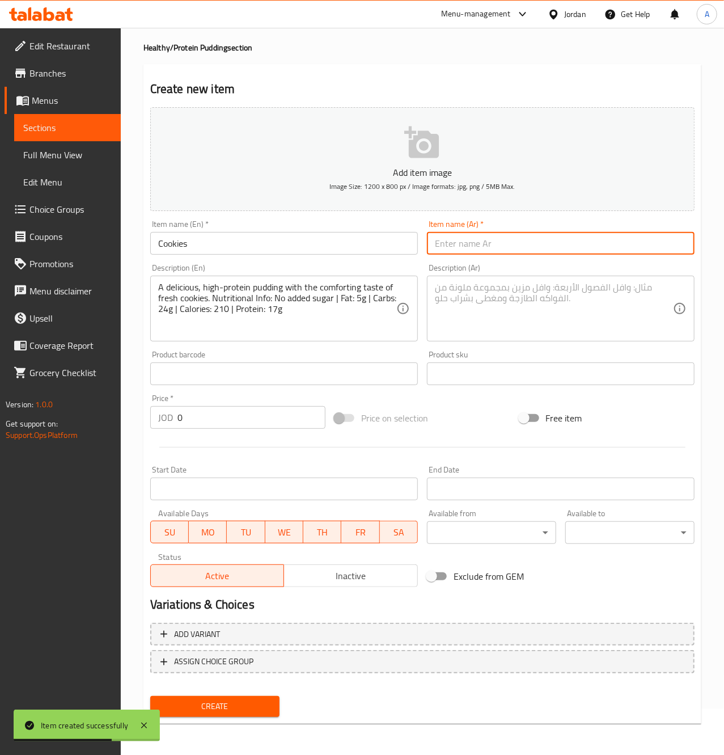
paste input "بودينج الكوكيز"
type input "بودينج الكوكيز"
click at [604, 315] on textarea at bounding box center [554, 309] width 238 height 54
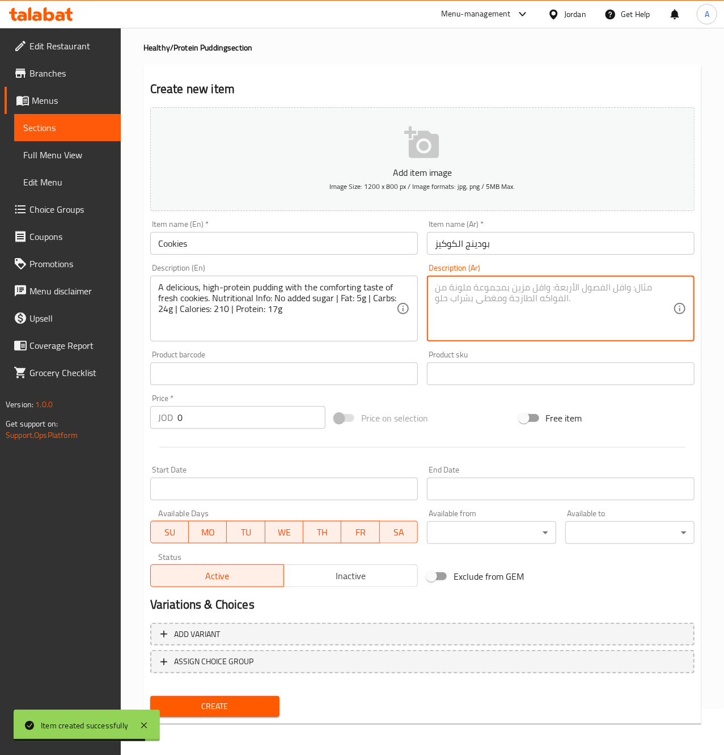
paste textarea "بودينج لذيذ وغني بالبروتين مع المذاق المريح للكوكيز الطازج. خالٍ من السكر المضا…"
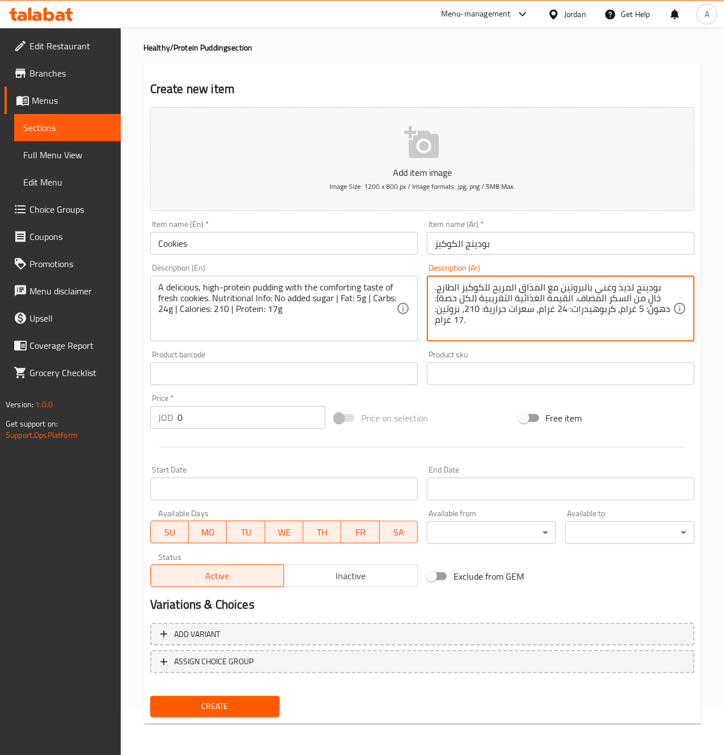
type textarea "بودينج لذيذ وغني بالبروتين مع المذاق المريح للكوكيز الطازج. خالٍ من السكر المضا…"
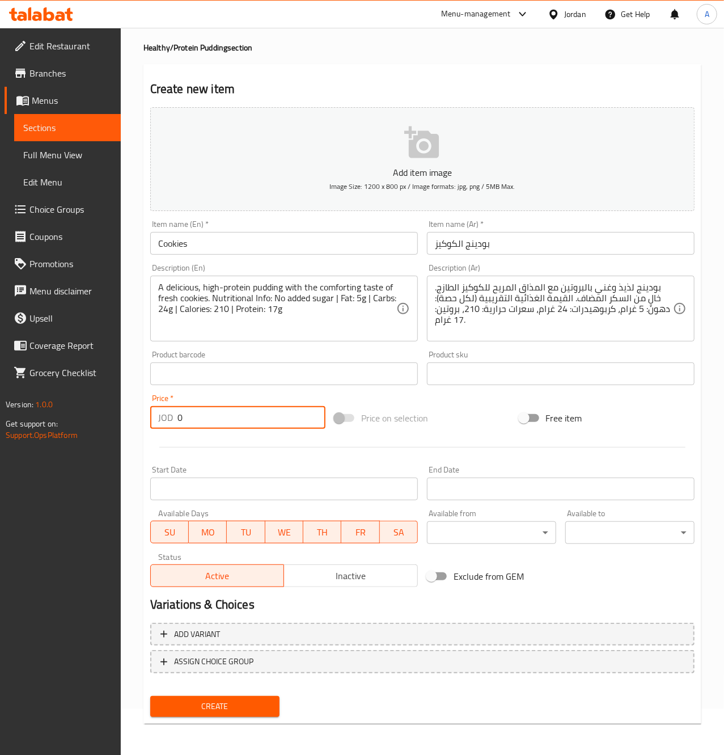
click at [193, 420] on input "0" at bounding box center [252, 417] width 148 height 23
type input "2.5"
click at [232, 712] on span "Create" at bounding box center [214, 706] width 111 height 14
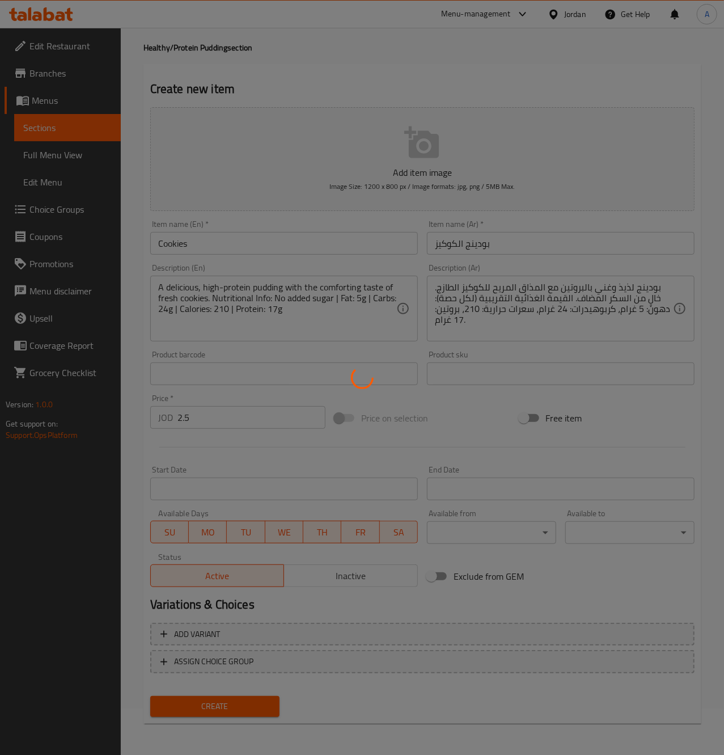
type input "0"
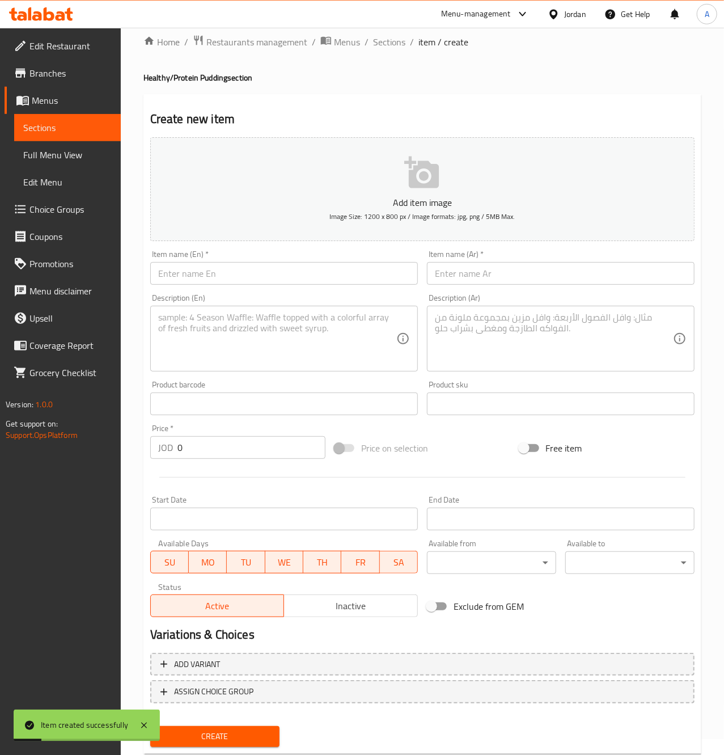
scroll to position [0, 0]
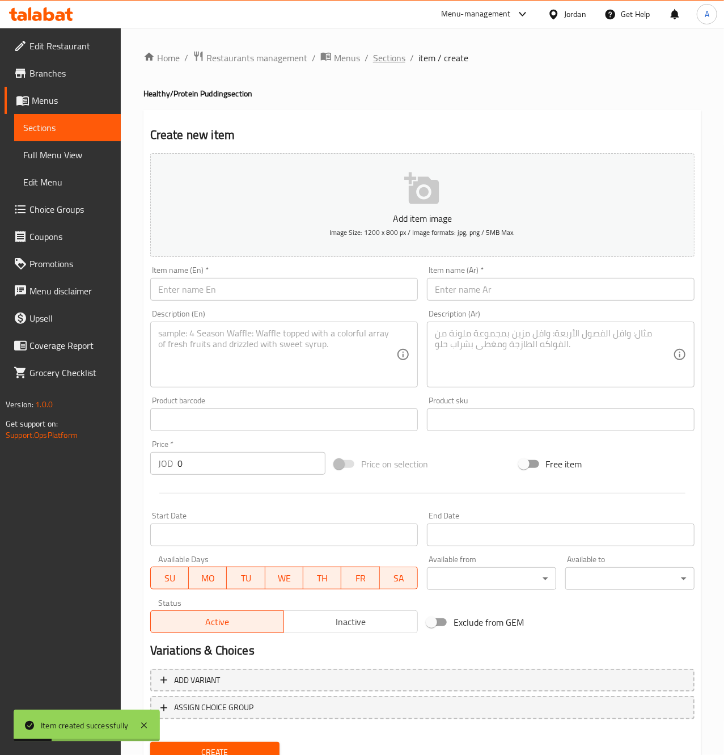
click at [388, 61] on span "Sections" at bounding box center [389, 58] width 32 height 14
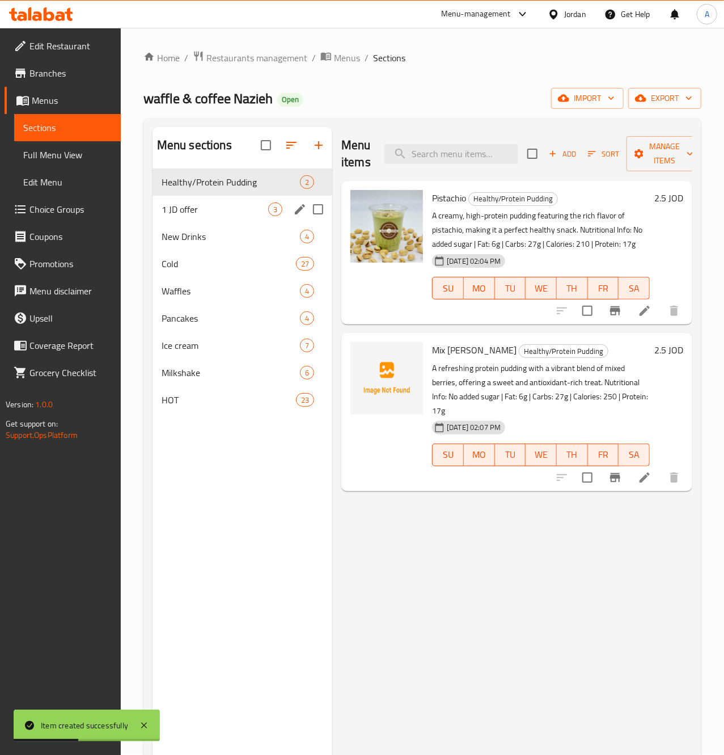
click at [229, 197] on div "1 JD offer 3" at bounding box center [243, 209] width 180 height 27
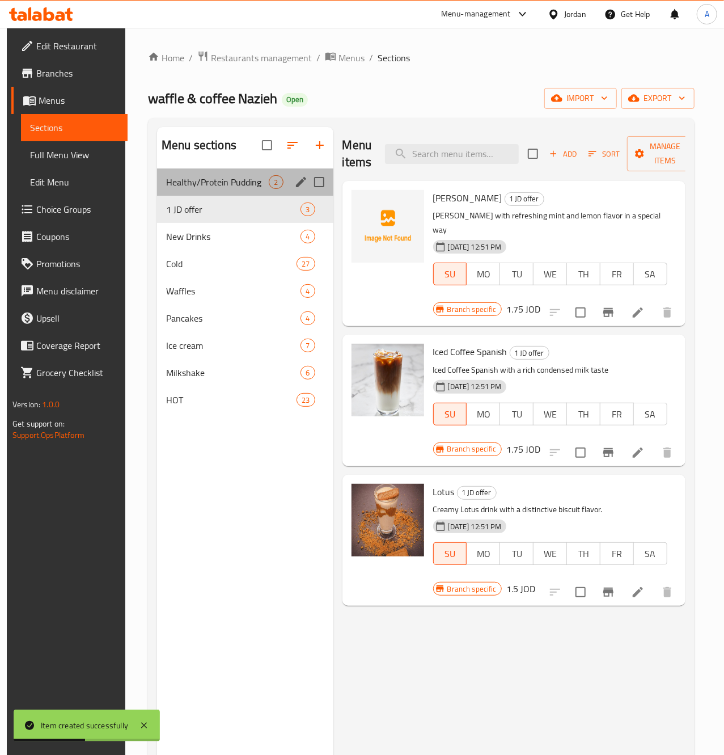
click at [217, 174] on div "Healthy/Protein Pudding 2" at bounding box center [245, 181] width 176 height 27
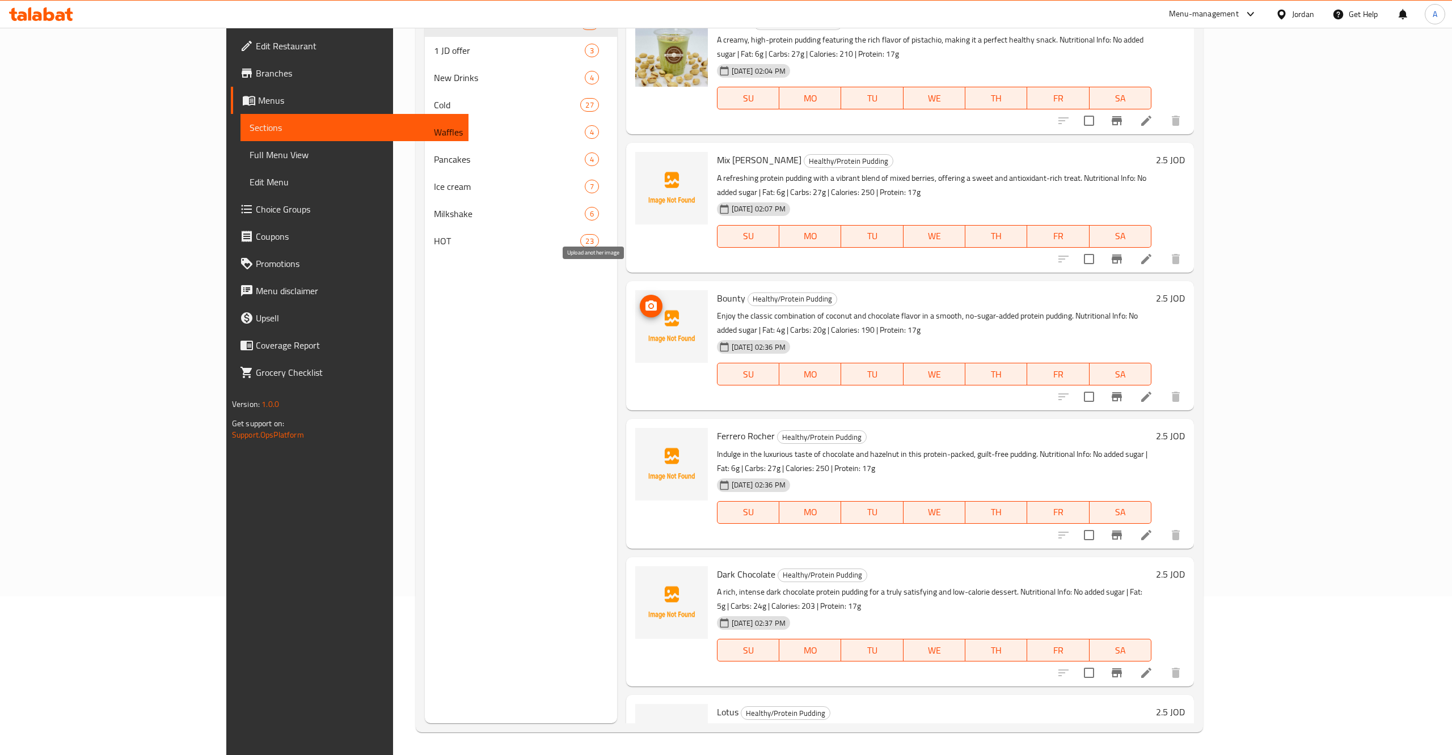
click at [645, 301] on icon "upload picture" at bounding box center [650, 306] width 11 height 10
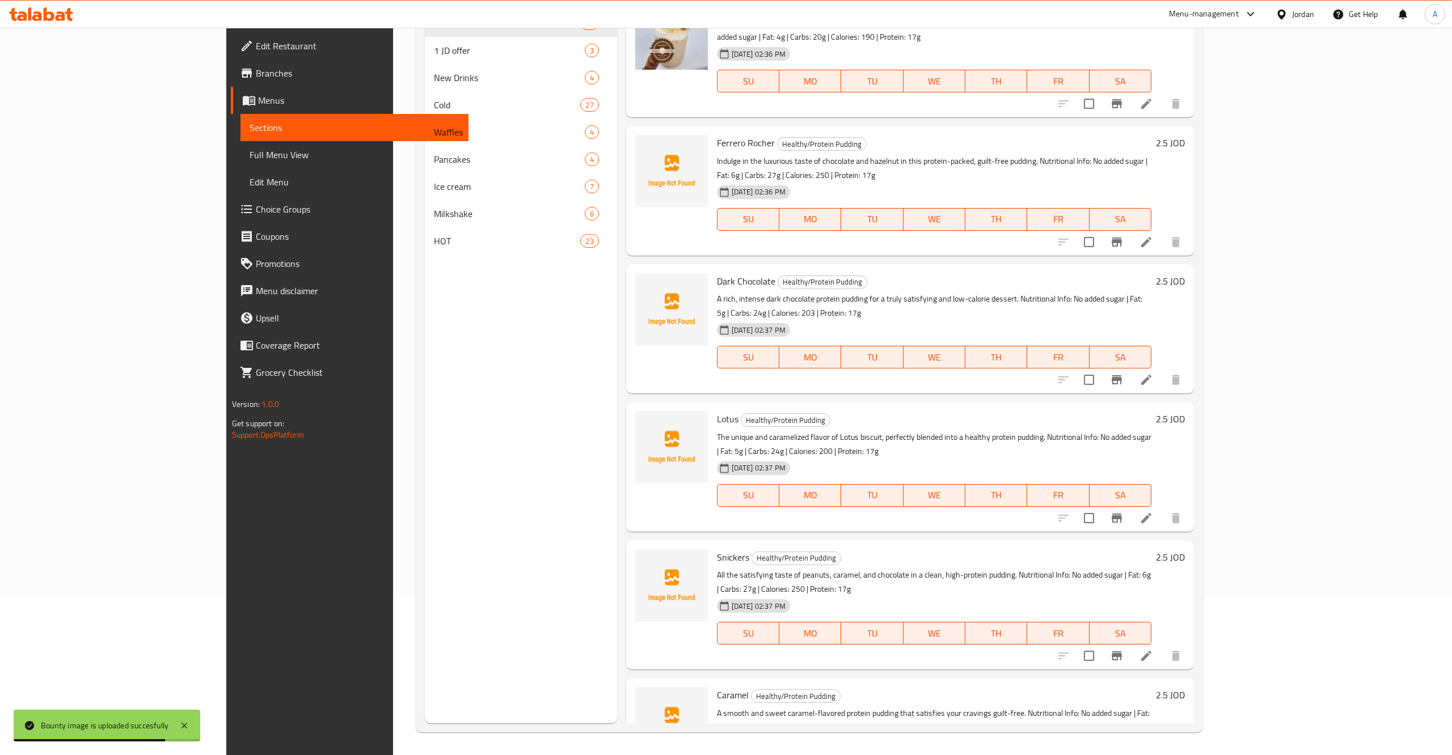
scroll to position [363, 0]
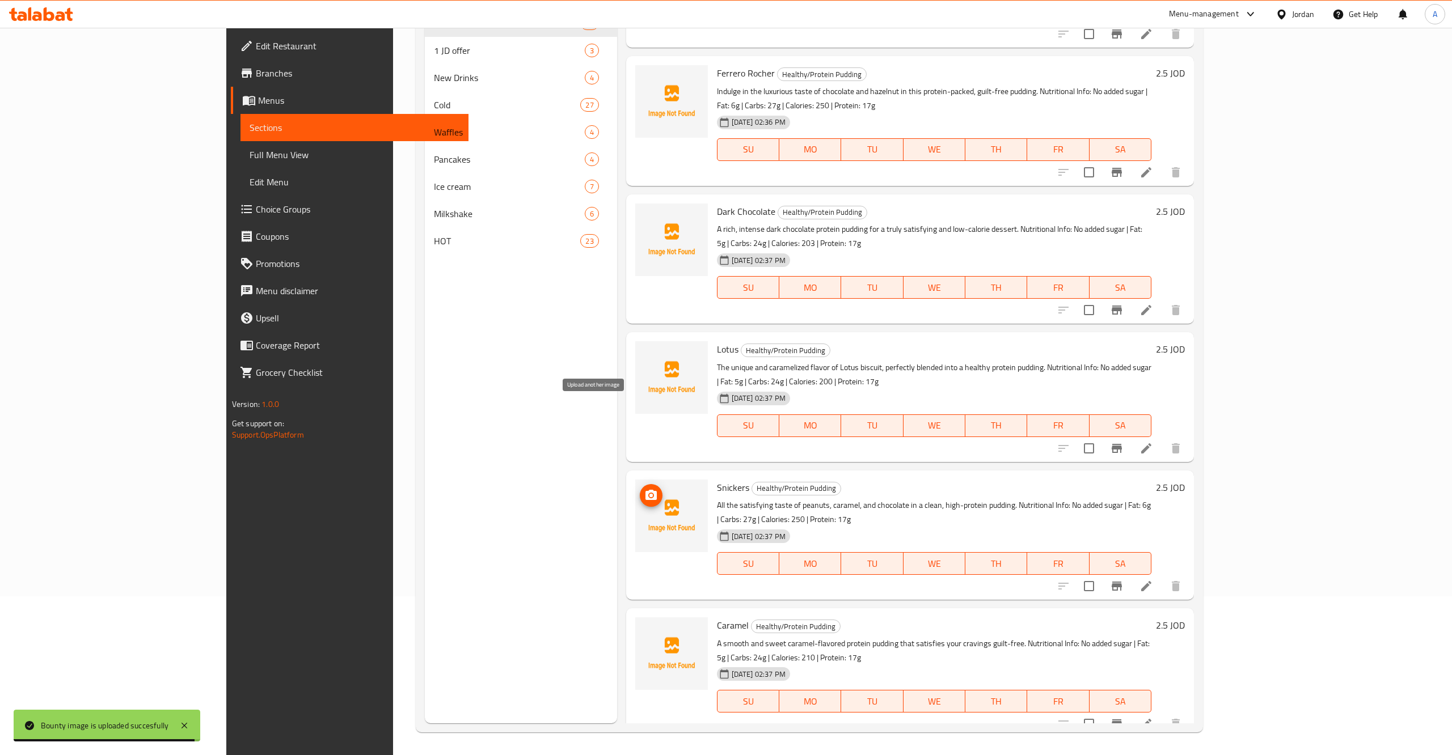
click at [645, 490] on icon "upload picture" at bounding box center [650, 495] width 11 height 10
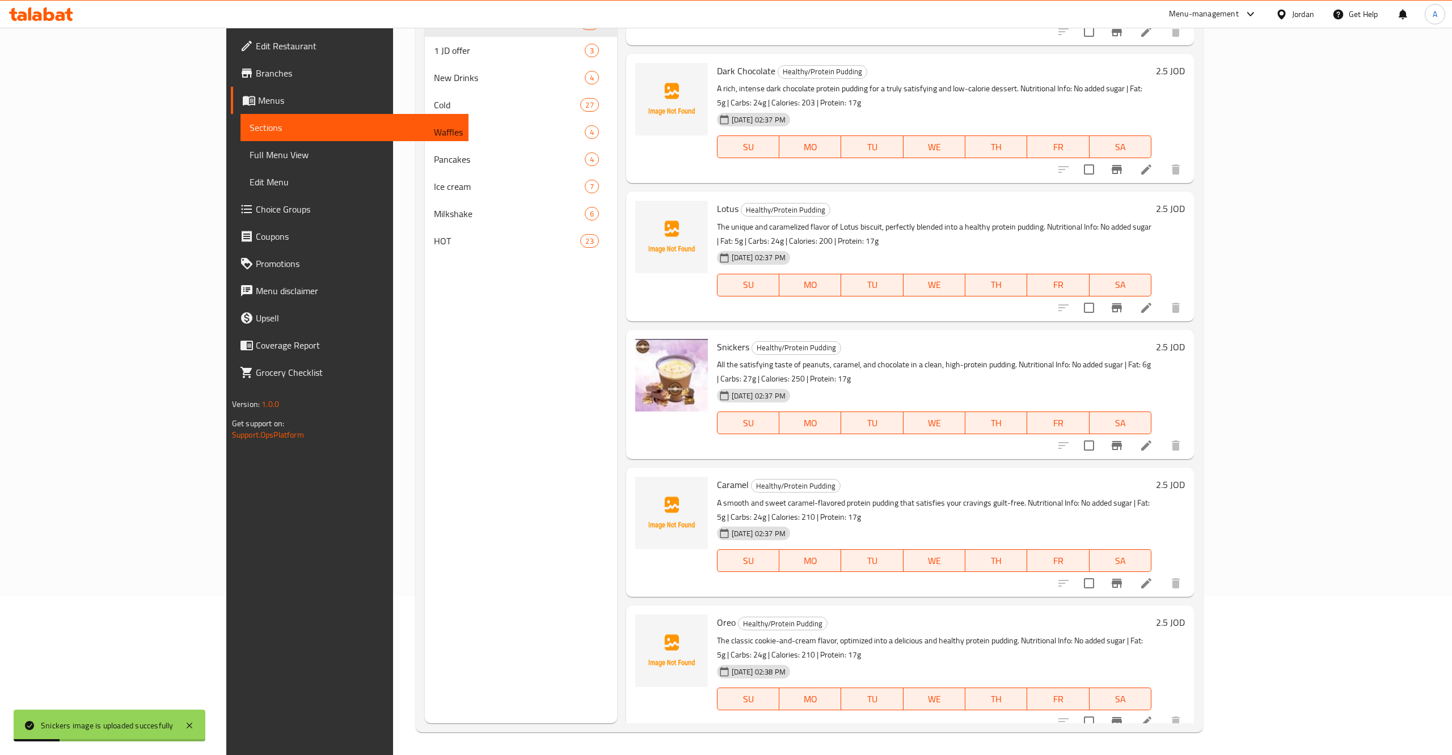
scroll to position [513, 0]
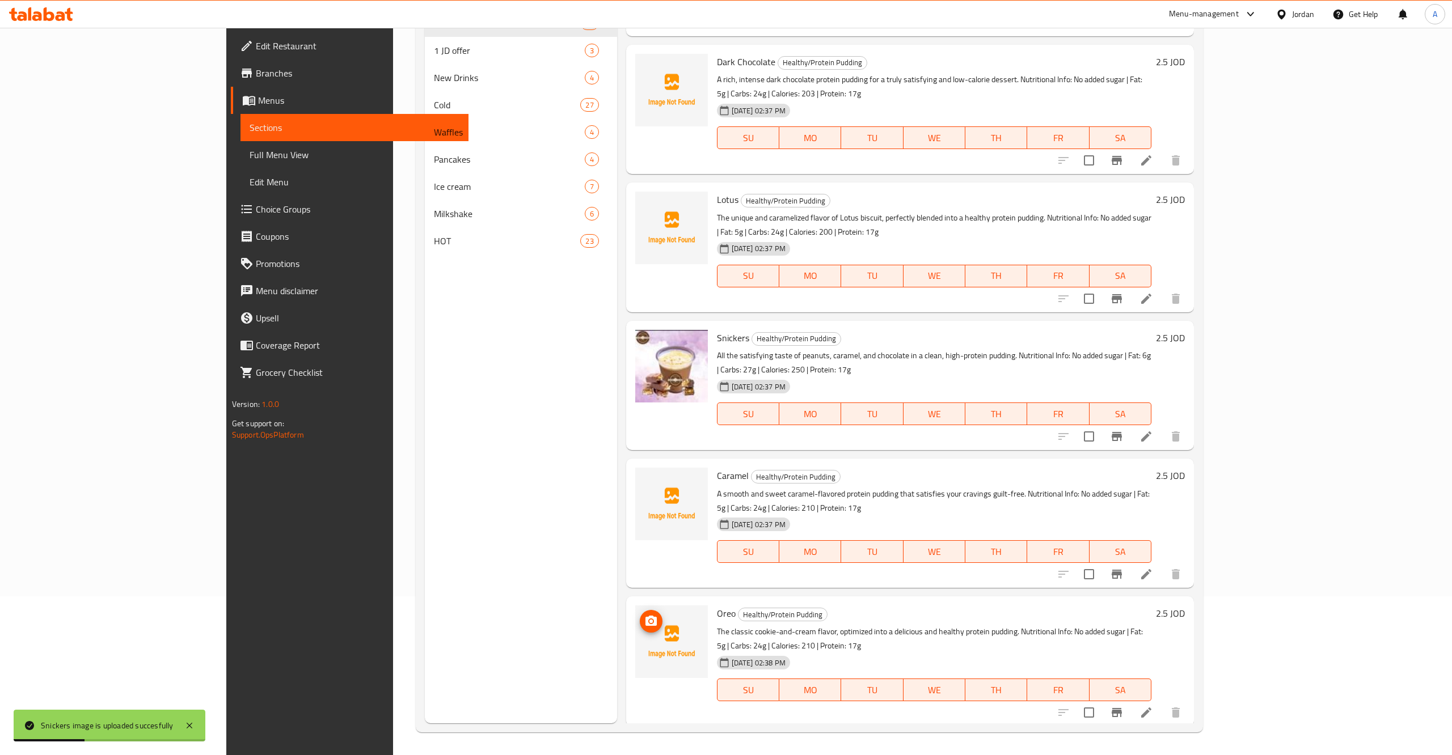
click at [645, 616] on icon "upload picture" at bounding box center [650, 621] width 11 height 10
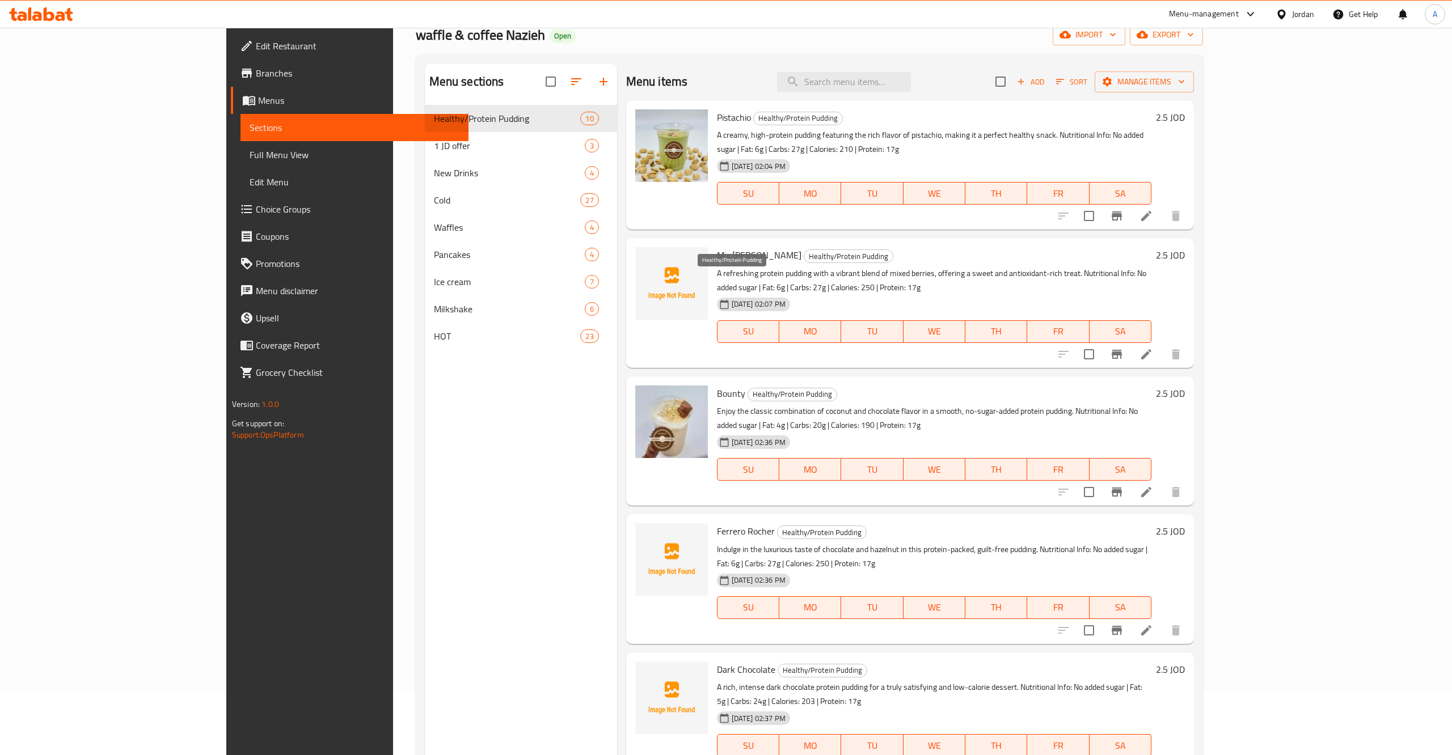
scroll to position [181, 0]
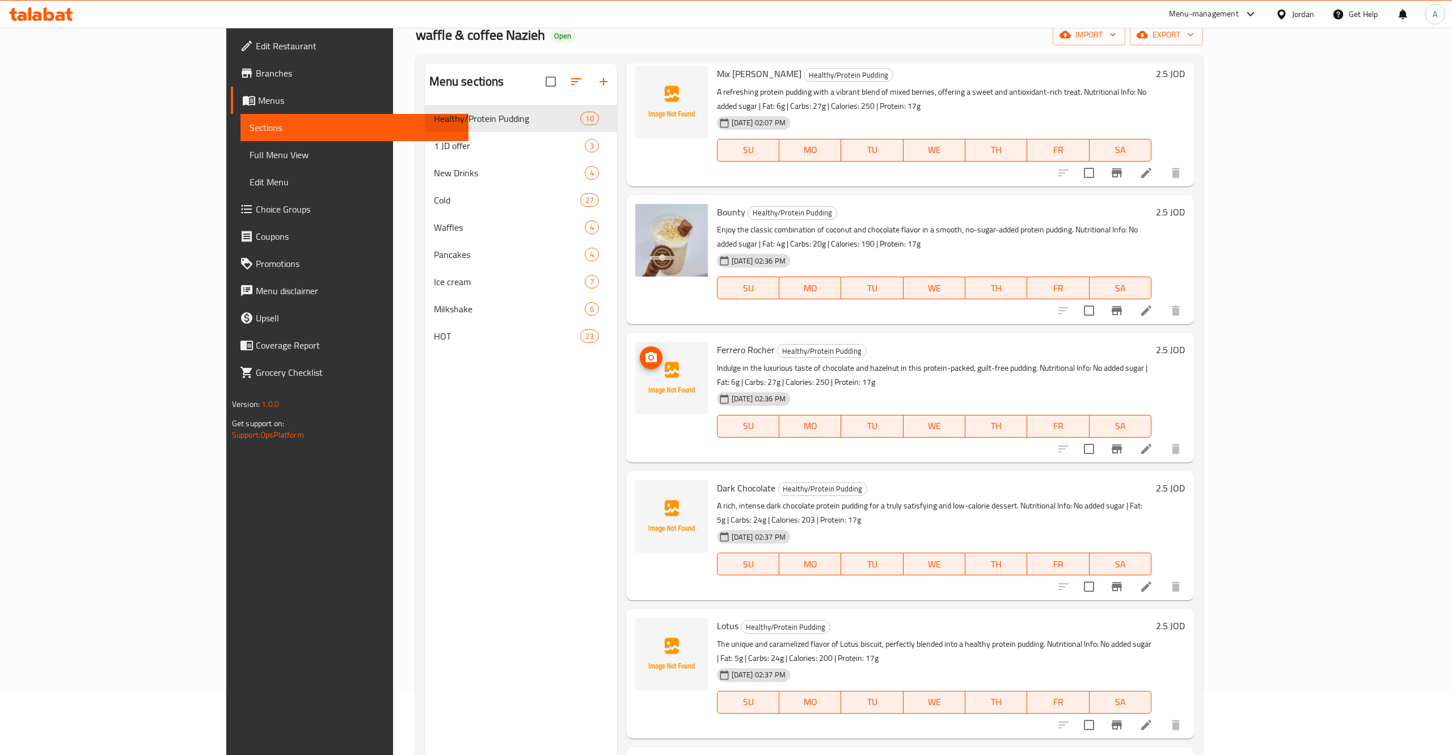
click at [640, 347] on button "upload picture" at bounding box center [651, 358] width 23 height 23
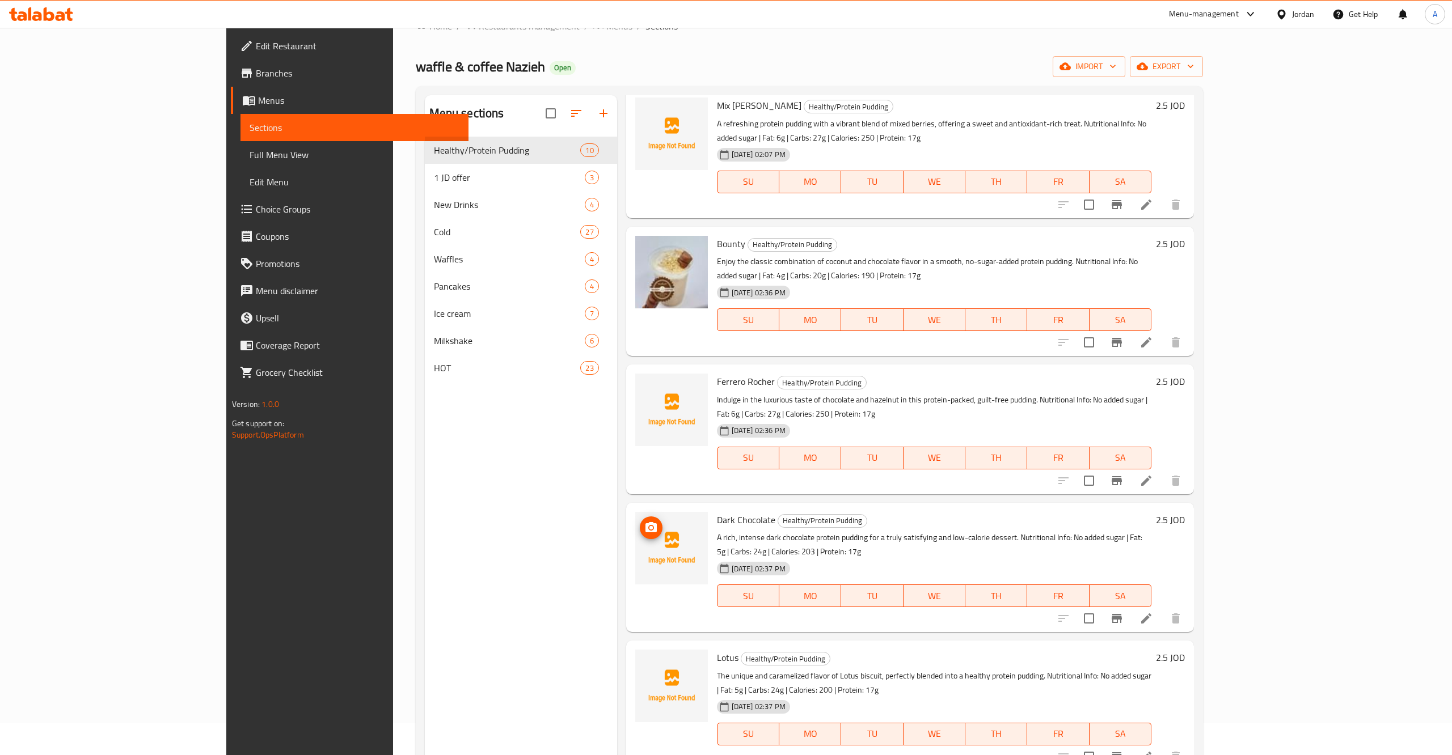
click at [644, 521] on icon "upload picture" at bounding box center [651, 528] width 14 height 14
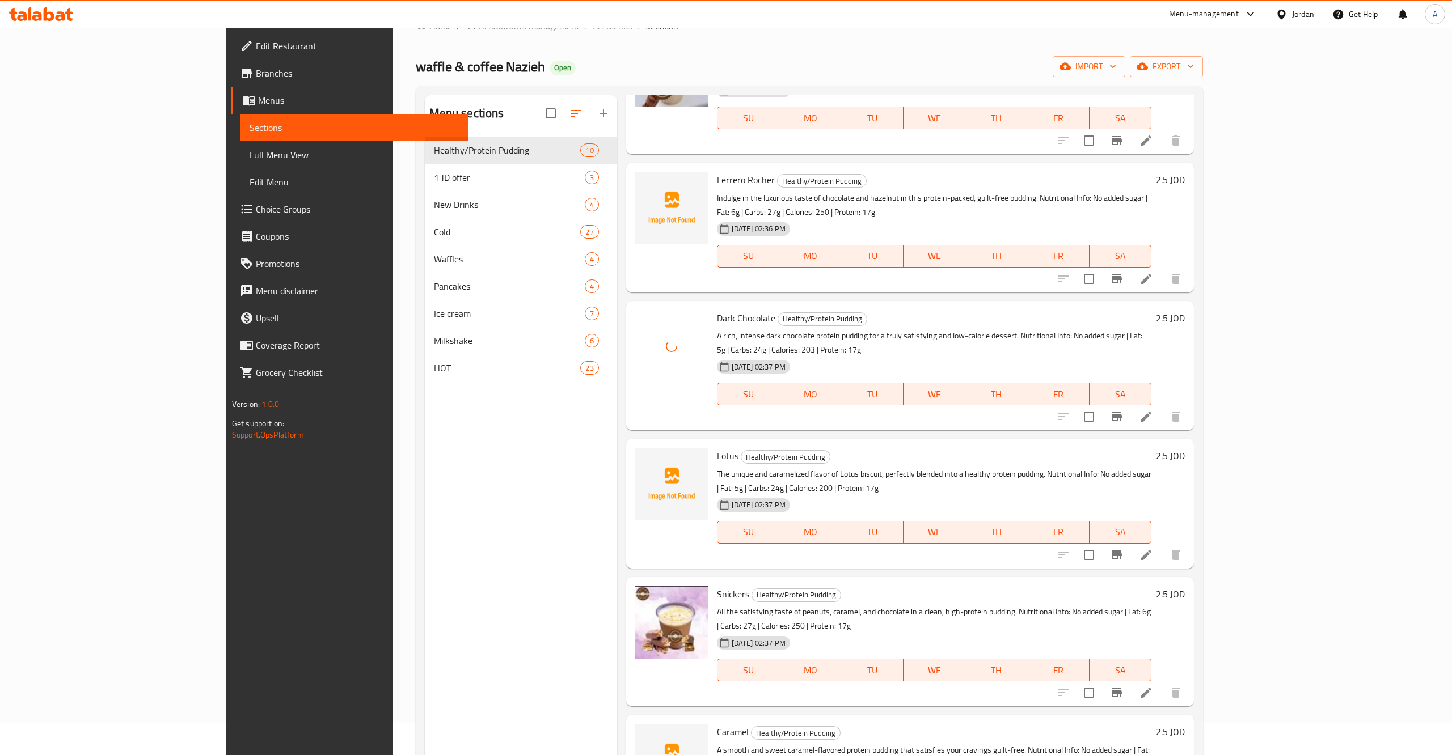
scroll to position [454, 0]
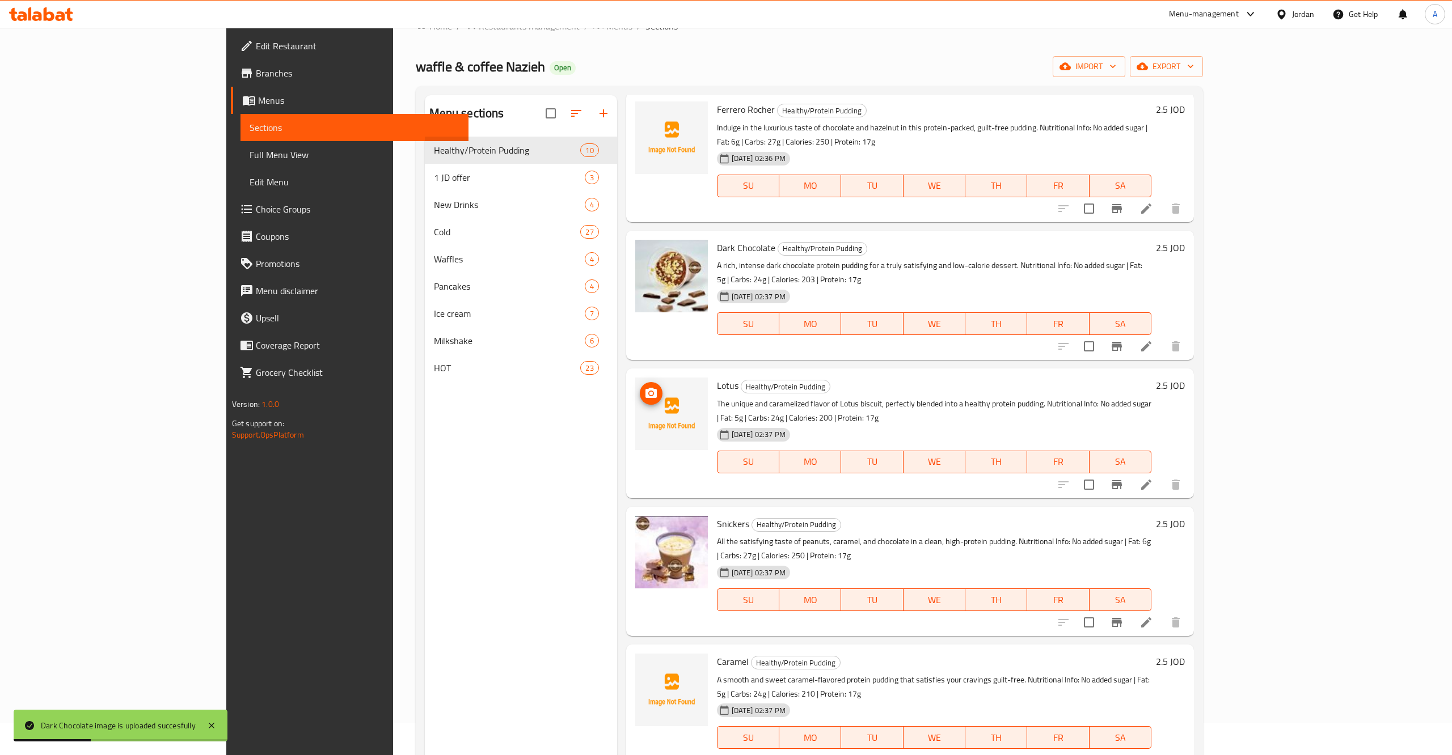
click at [635, 378] on img at bounding box center [671, 414] width 73 height 73
click at [640, 387] on span "upload picture" at bounding box center [651, 394] width 23 height 14
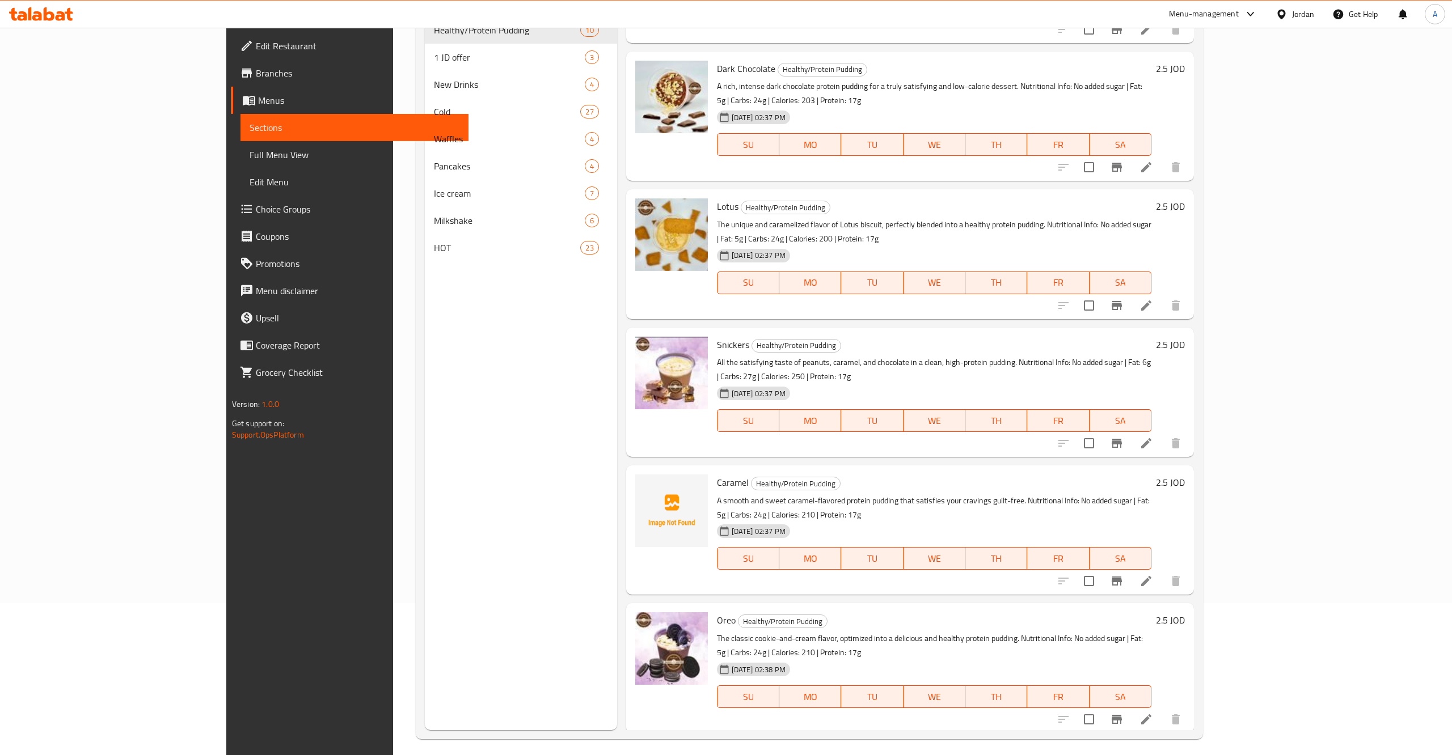
scroll to position [159, 0]
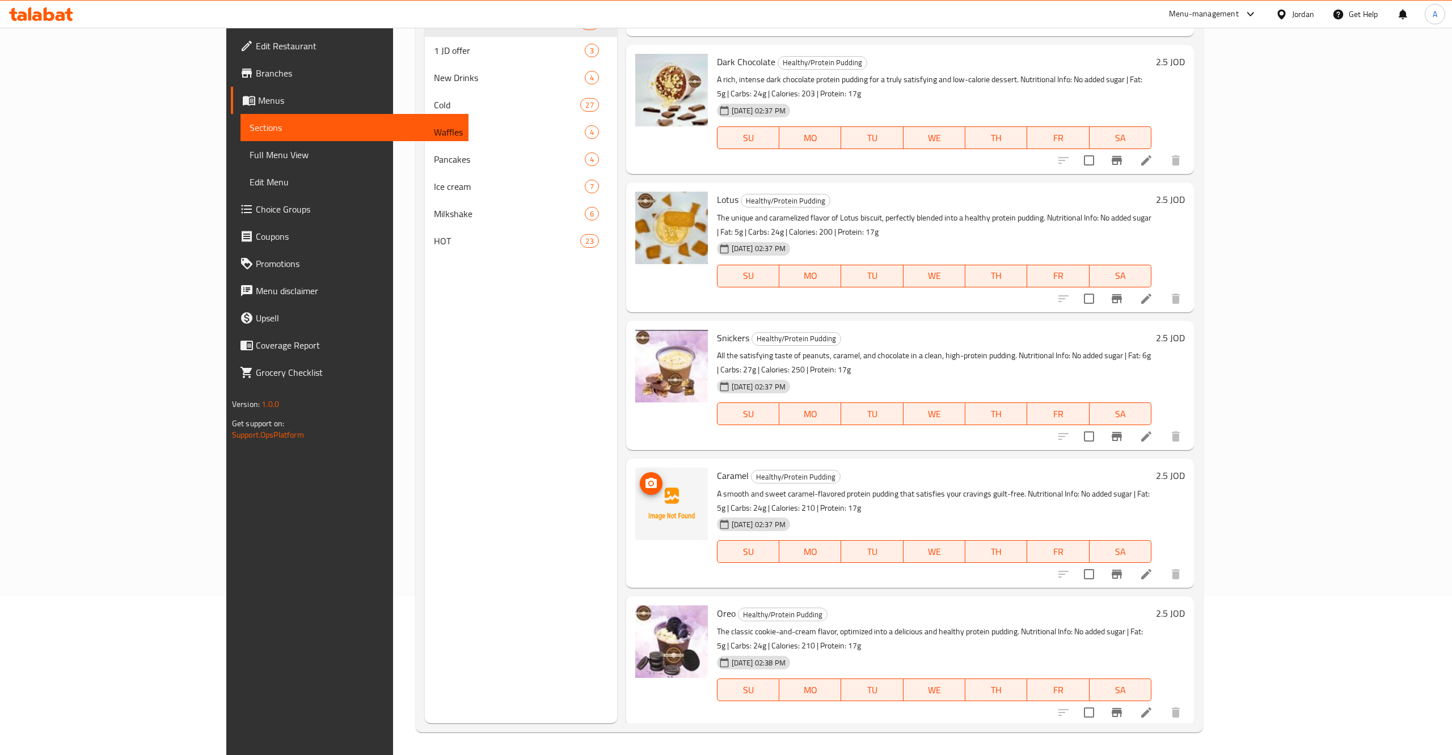
click at [649, 482] on circle "upload picture" at bounding box center [650, 483] width 3 height 3
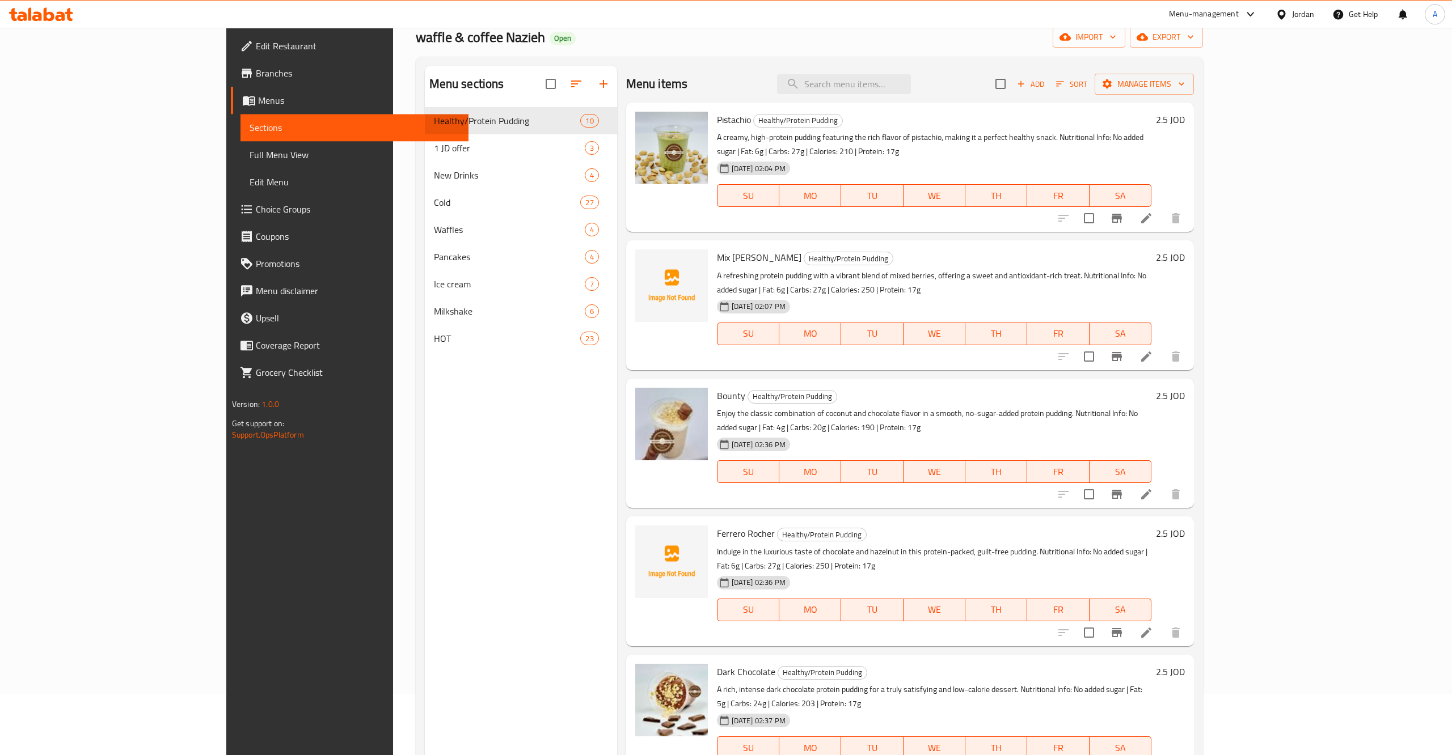
scroll to position [0, 0]
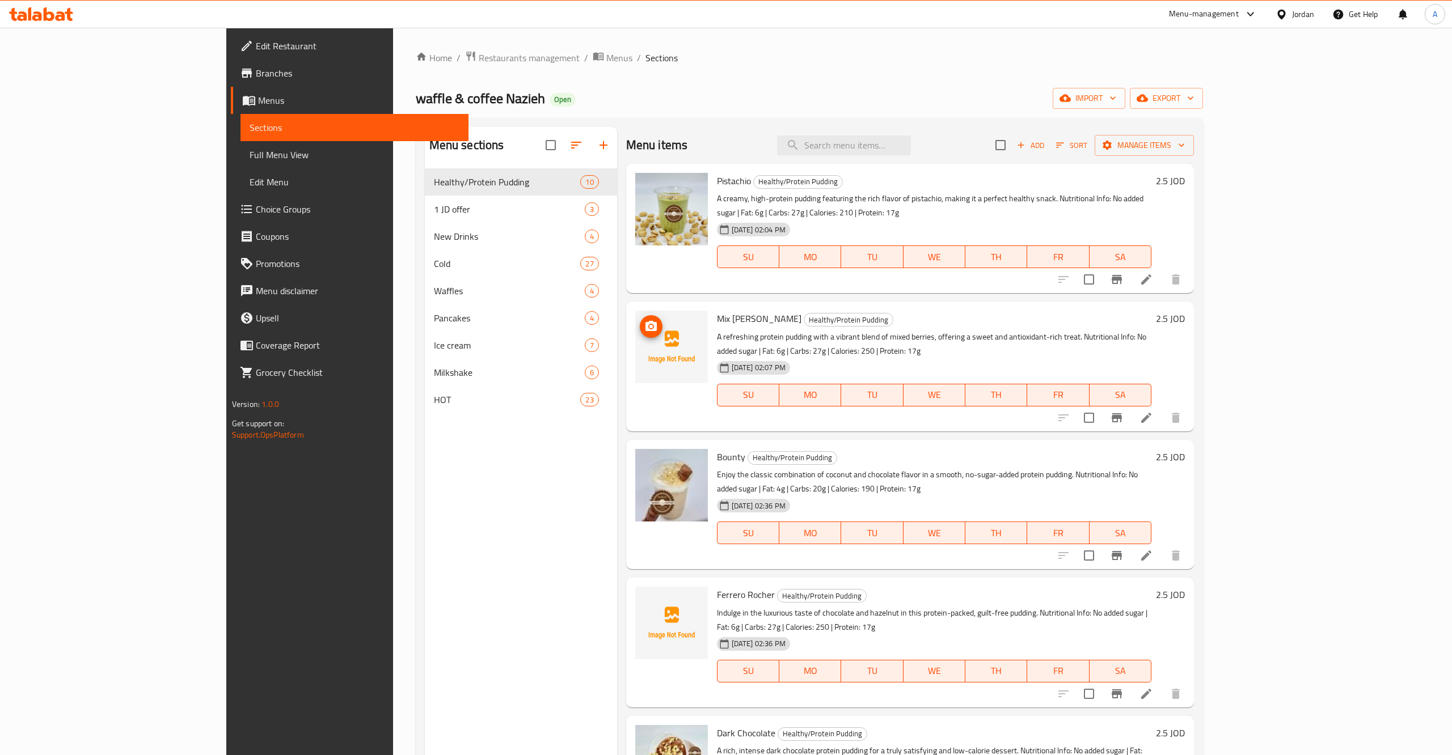
click at [645, 321] on icon "upload picture" at bounding box center [650, 326] width 11 height 10
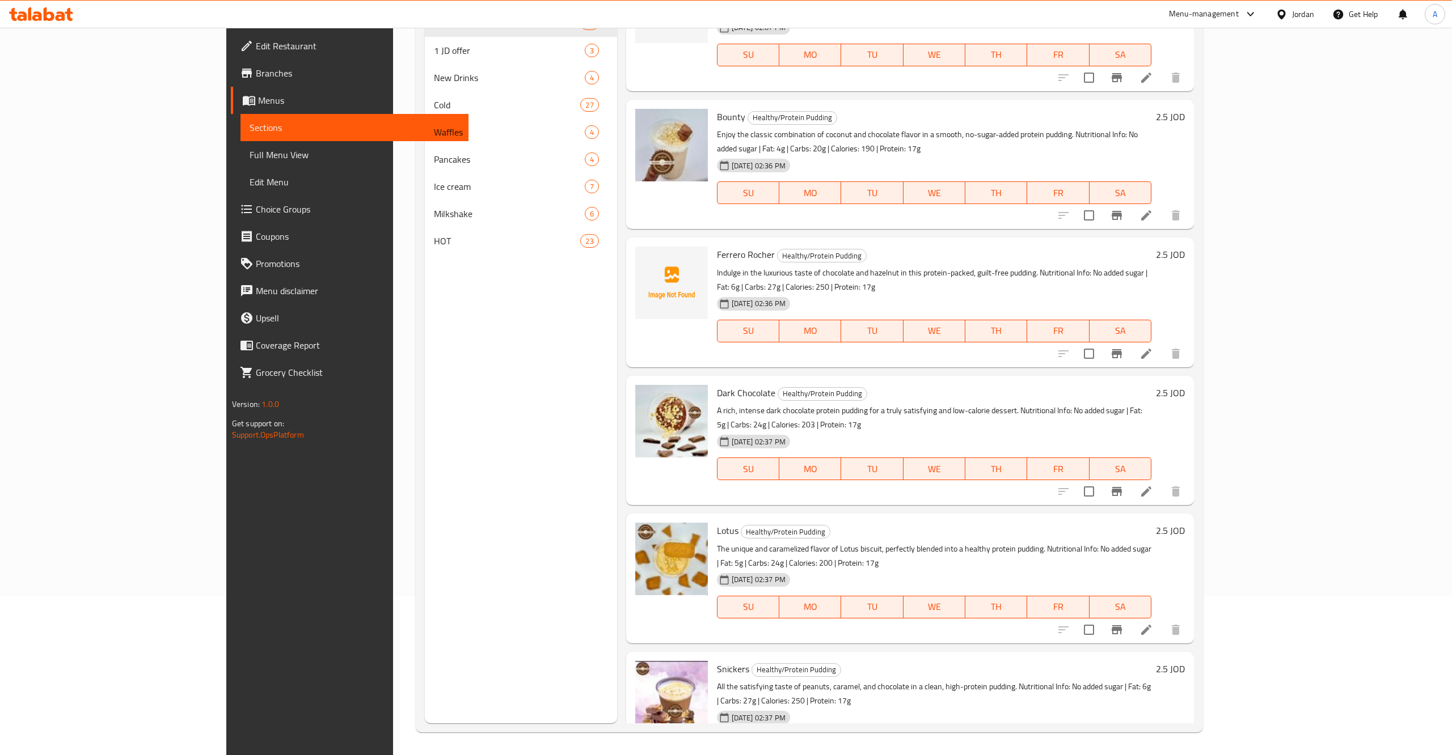
scroll to position [150, 0]
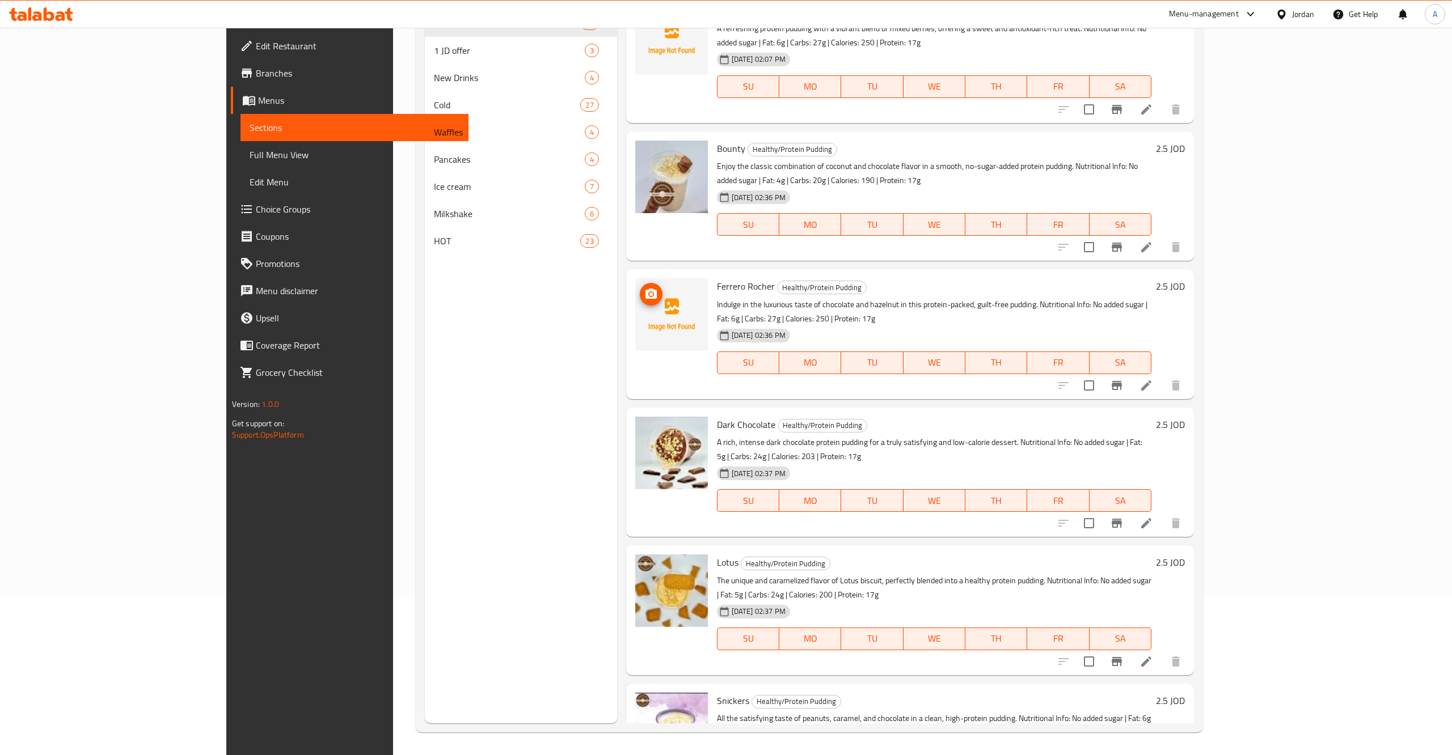
click at [645, 289] on icon "upload picture" at bounding box center [650, 294] width 11 height 10
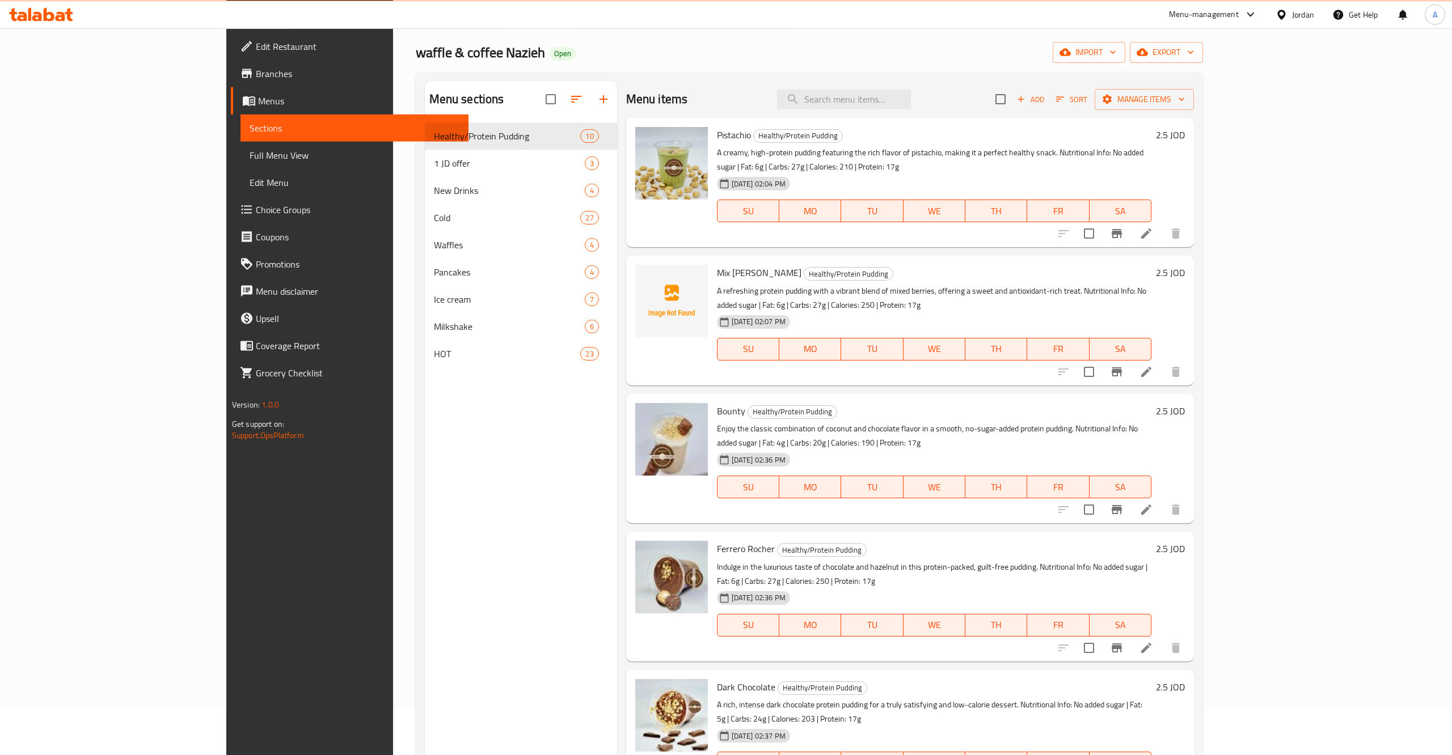
scroll to position [32, 0]
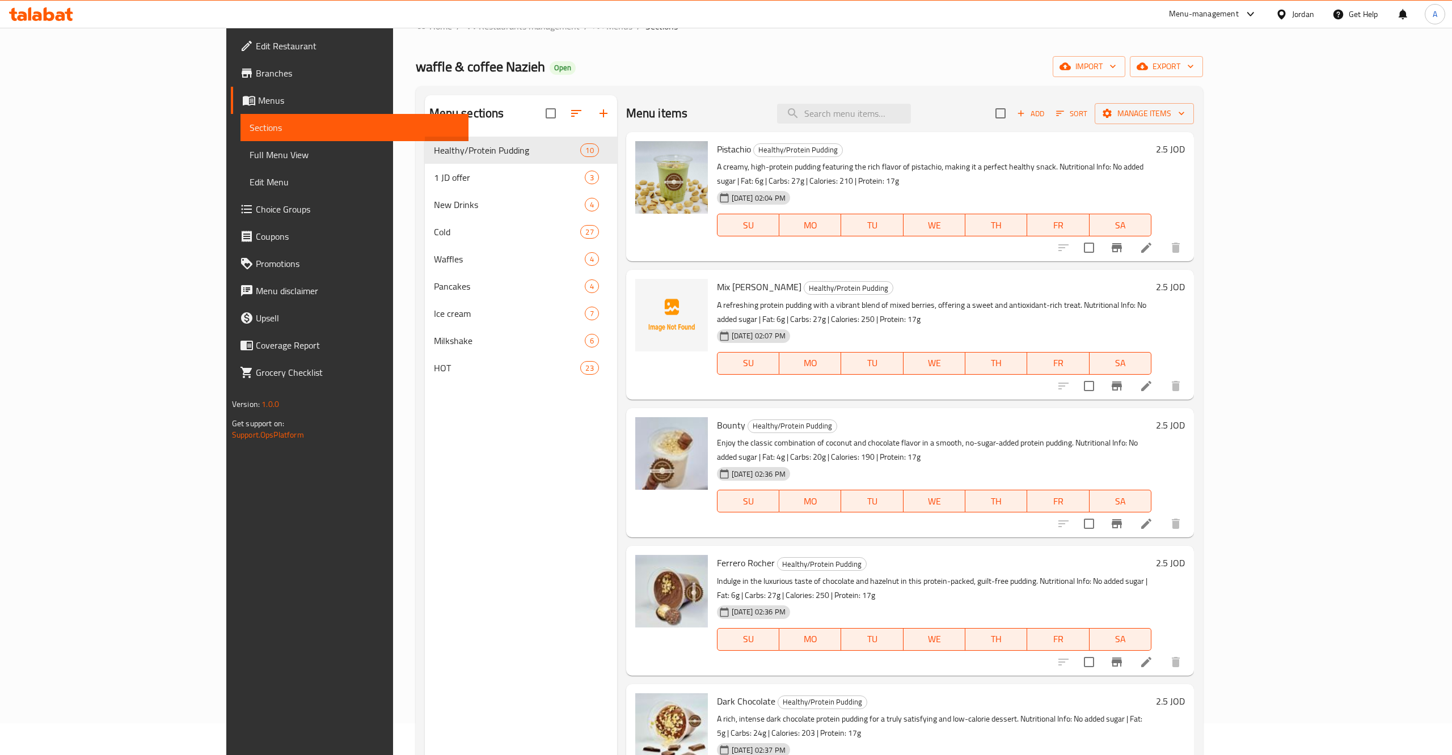
click at [1151, 381] on icon at bounding box center [1146, 386] width 10 height 10
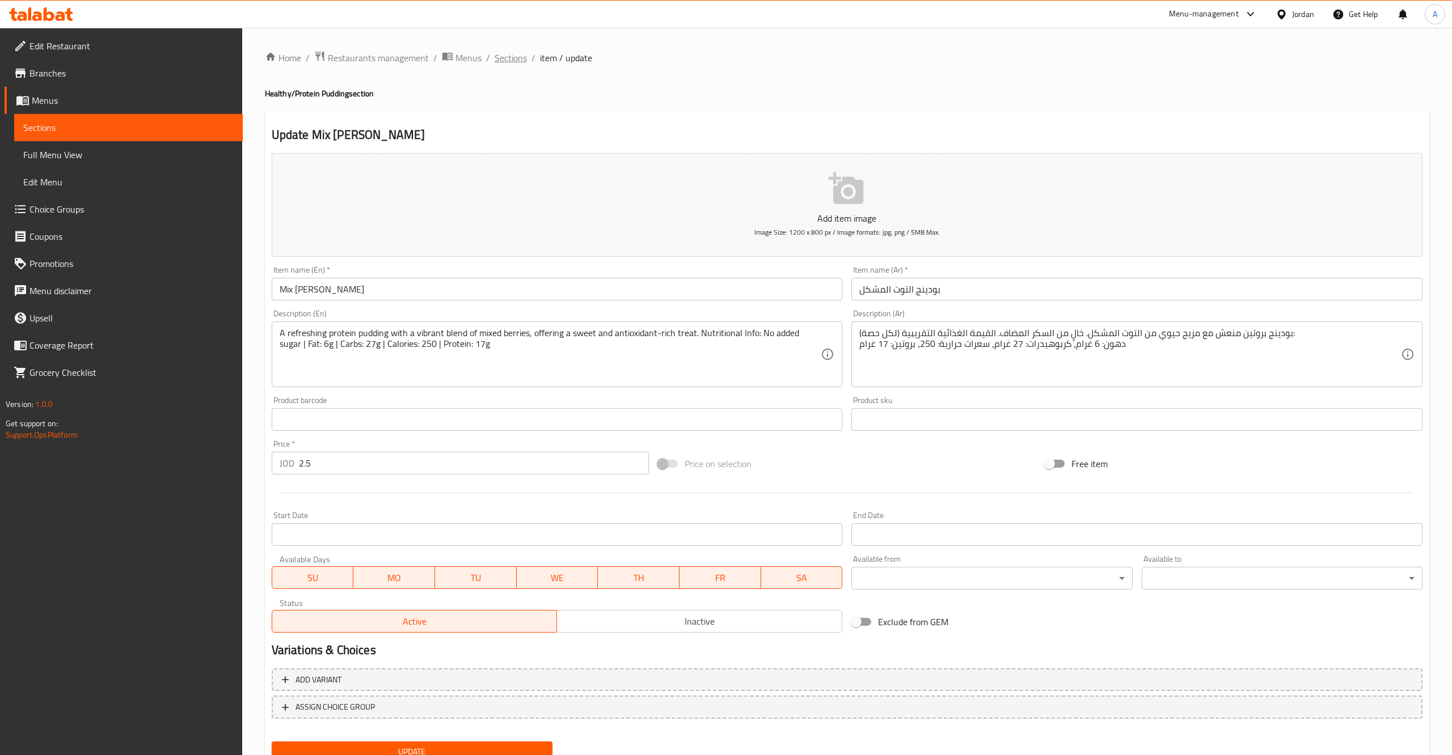
click at [501, 57] on span "Sections" at bounding box center [511, 58] width 32 height 14
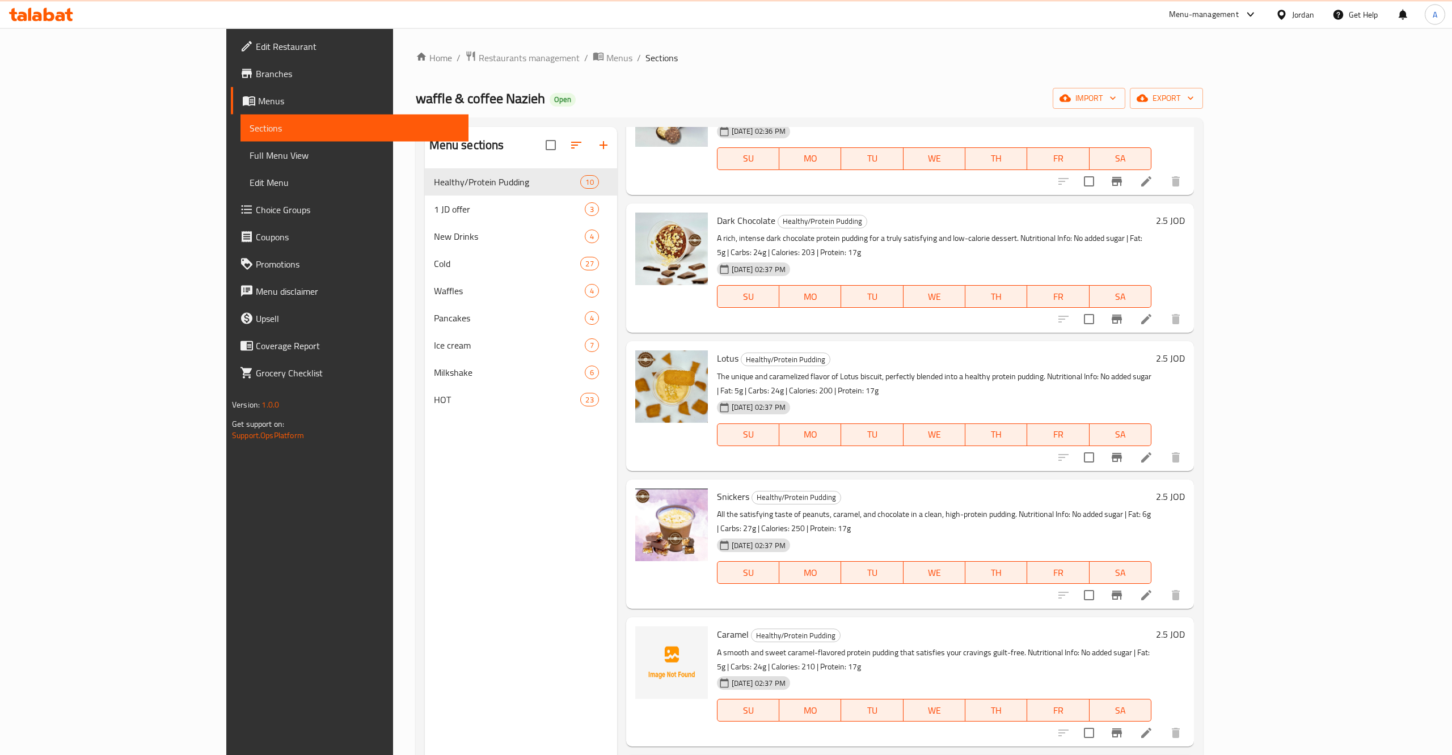
scroll to position [159, 0]
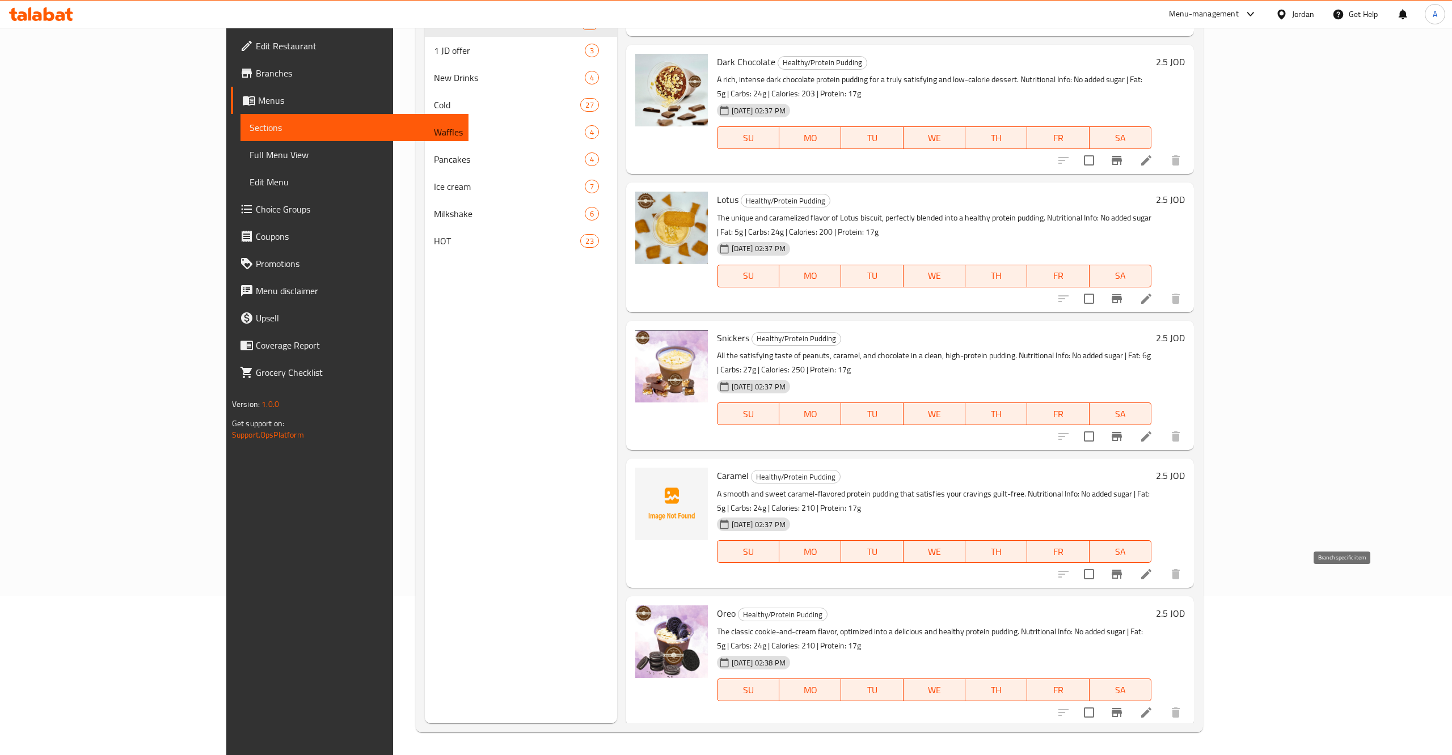
click at [1122, 708] on icon "Branch-specific-item" at bounding box center [1117, 712] width 10 height 9
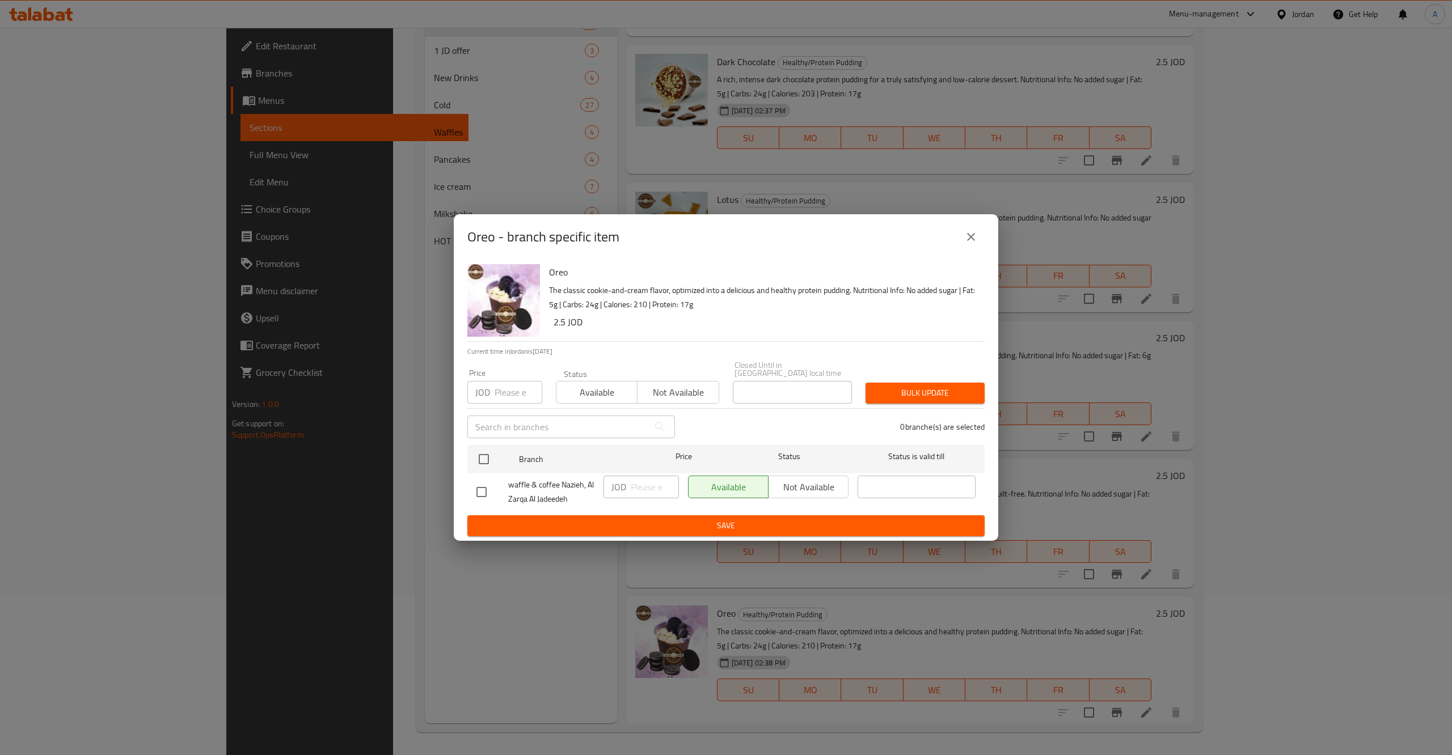
click at [758, 476] on div "Available Not available" at bounding box center [768, 487] width 160 height 23
click at [780, 477] on div "Available Not available" at bounding box center [768, 487] width 160 height 23
click at [492, 453] on input "checkbox" at bounding box center [484, 459] width 24 height 24
checkbox input "true"
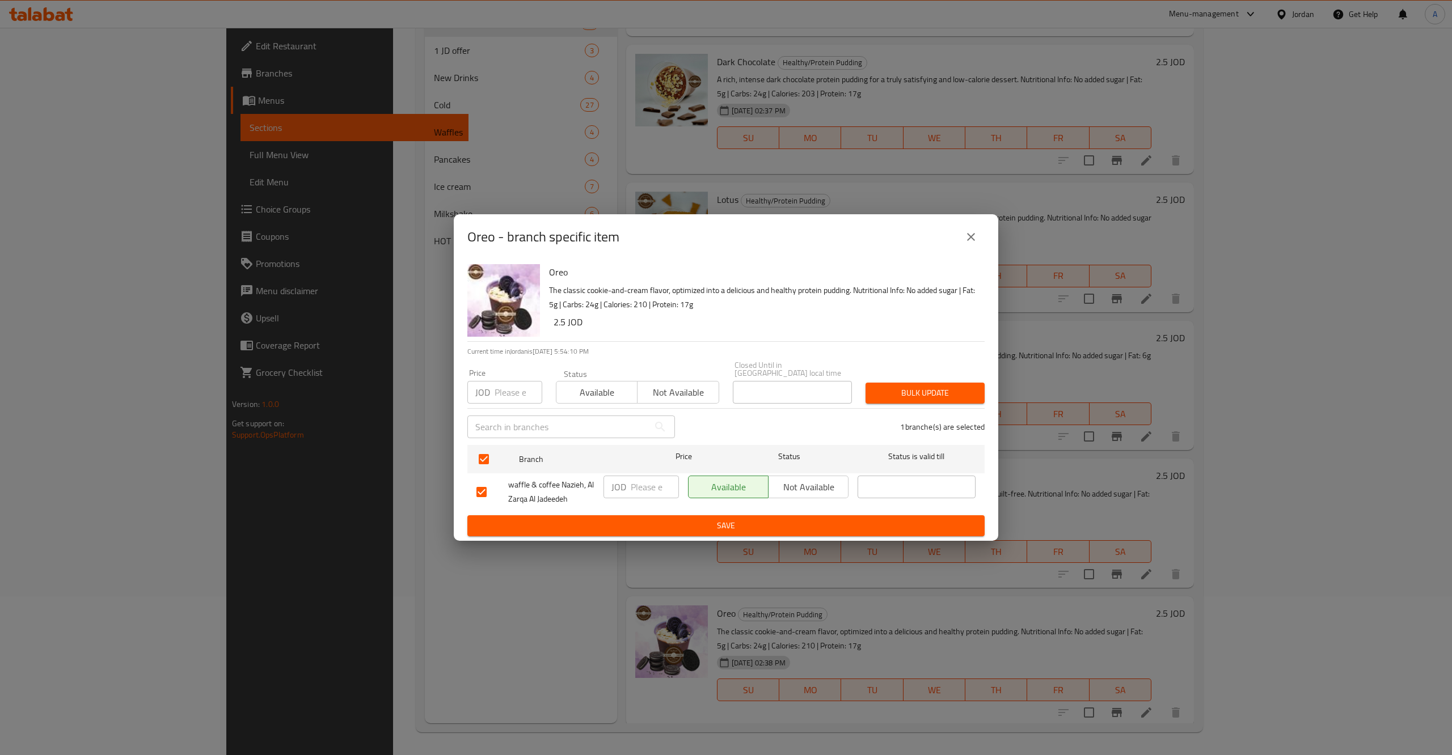
click at [826, 479] on span "Not available" at bounding box center [808, 487] width 71 height 16
click at [823, 515] on button "Save" at bounding box center [725, 525] width 517 height 21
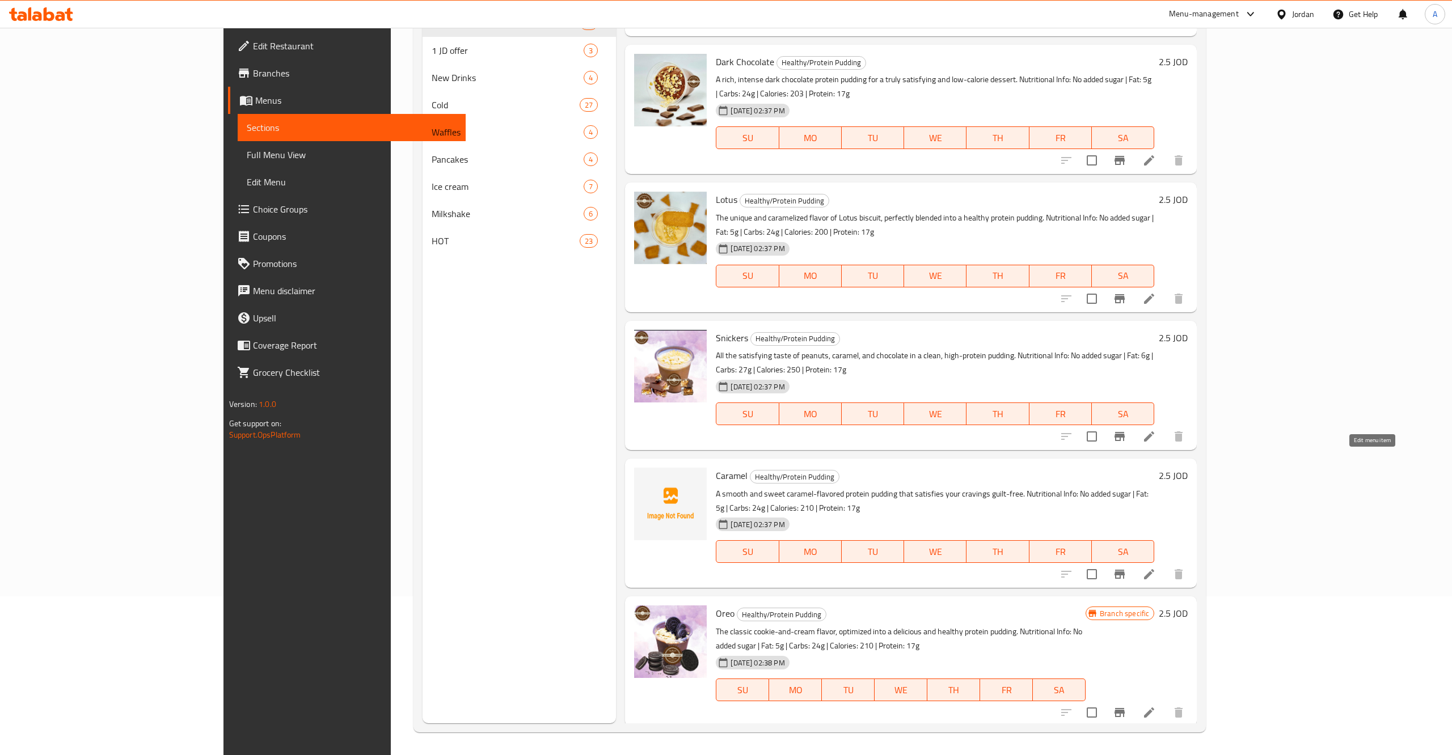
click at [1156, 568] on icon at bounding box center [1149, 575] width 14 height 14
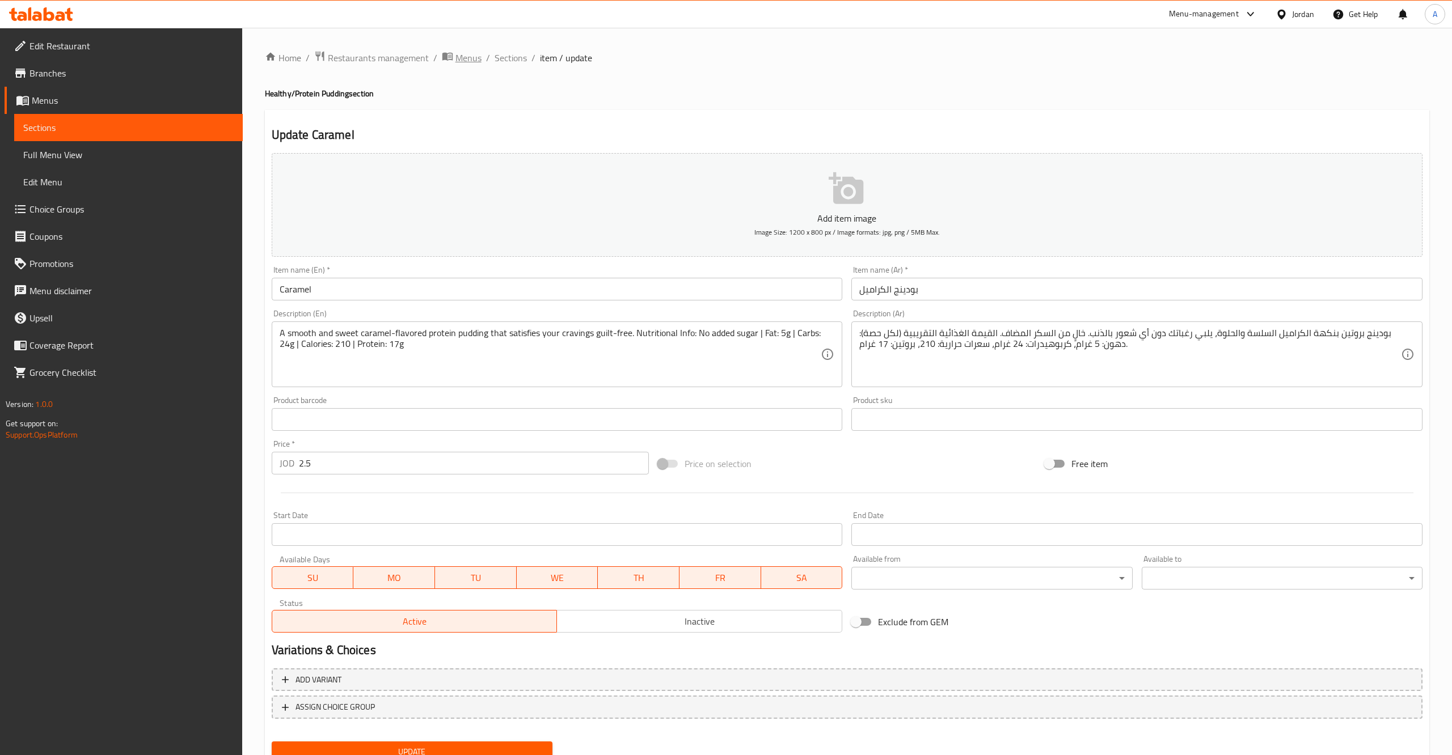
click at [464, 65] on span "Menus" at bounding box center [468, 58] width 26 height 14
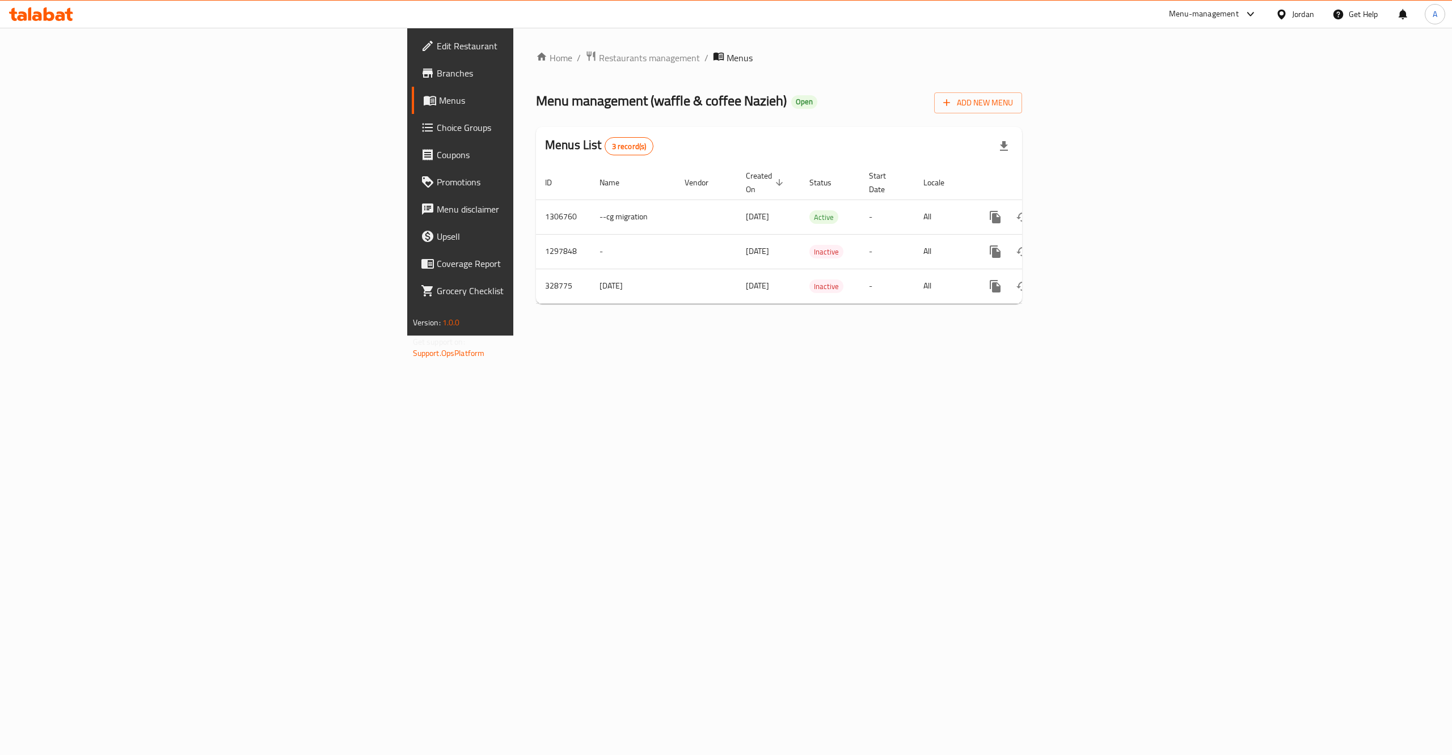
click at [495, 62] on div at bounding box center [726, 377] width 1452 height 755
click at [1084, 210] on icon "enhanced table" at bounding box center [1077, 217] width 14 height 14
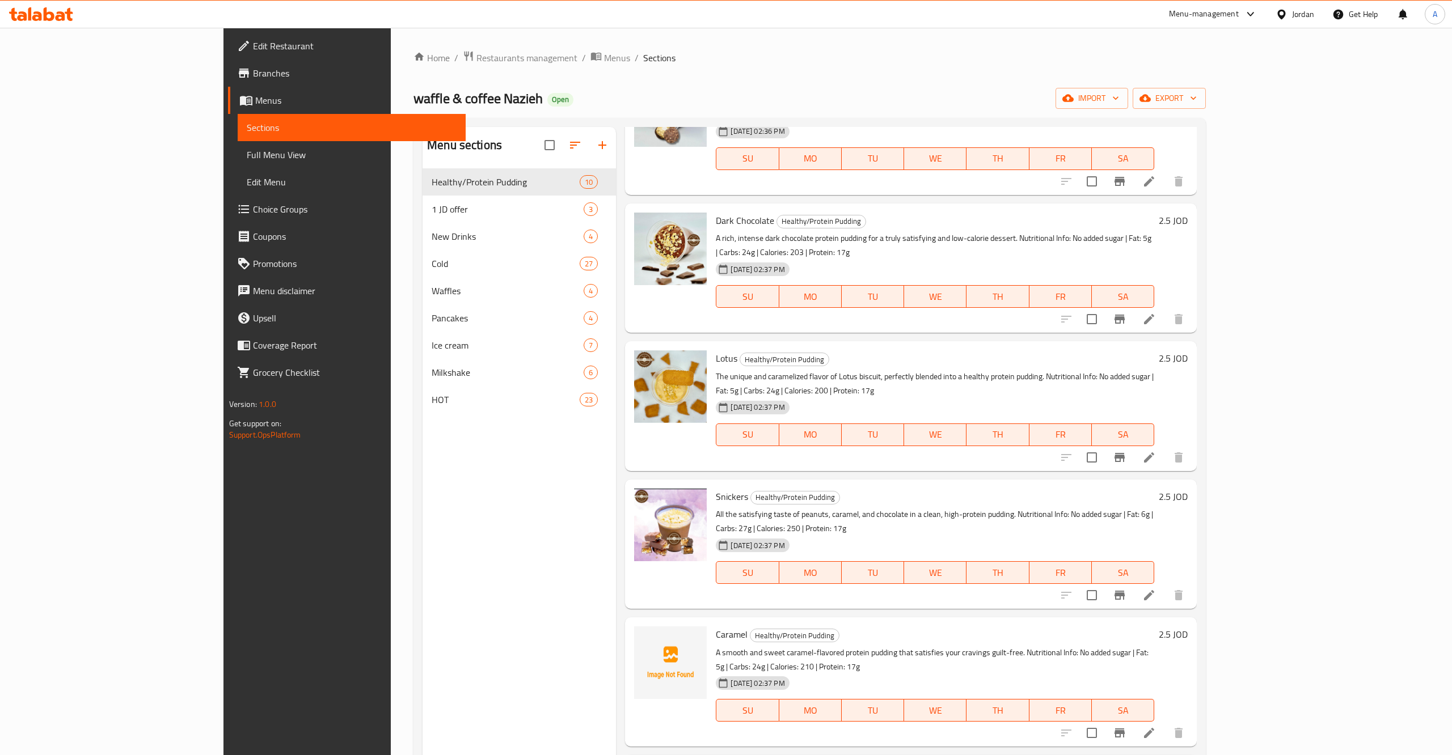
scroll to position [159, 0]
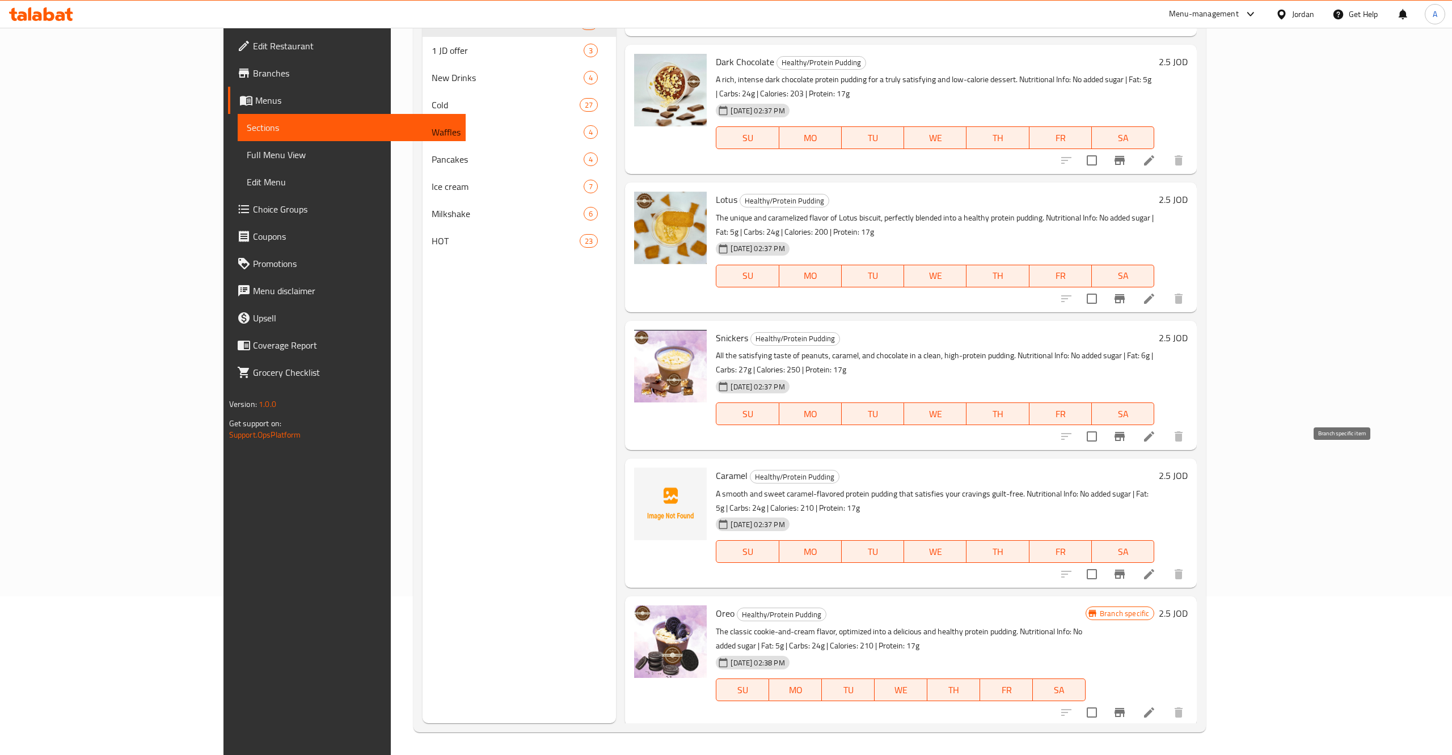
click at [1126, 568] on icon "Branch-specific-item" at bounding box center [1120, 575] width 14 height 14
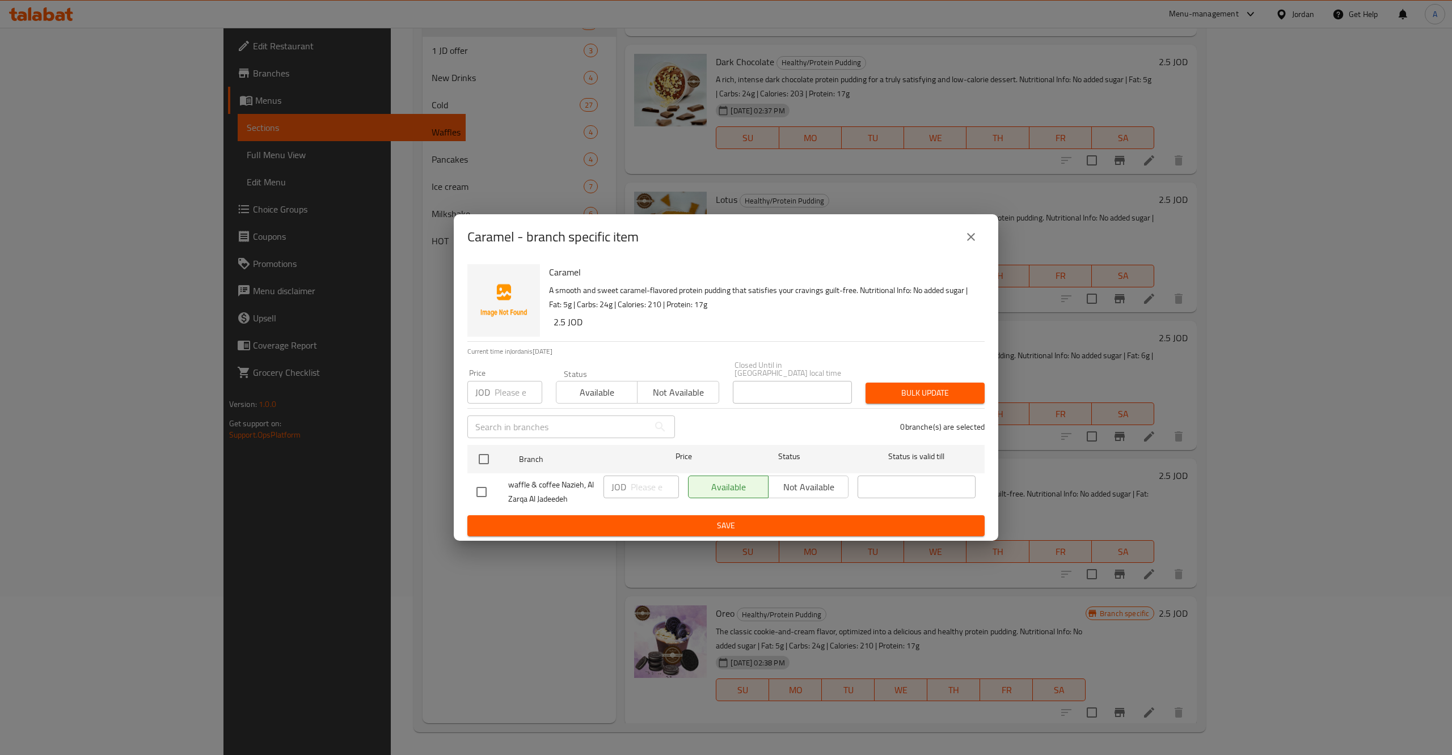
click at [812, 488] on div "Available Not available" at bounding box center [768, 487] width 160 height 23
click at [483, 453] on input "checkbox" at bounding box center [484, 459] width 24 height 24
checkbox input "true"
click at [794, 480] on span "Not available" at bounding box center [808, 487] width 71 height 16
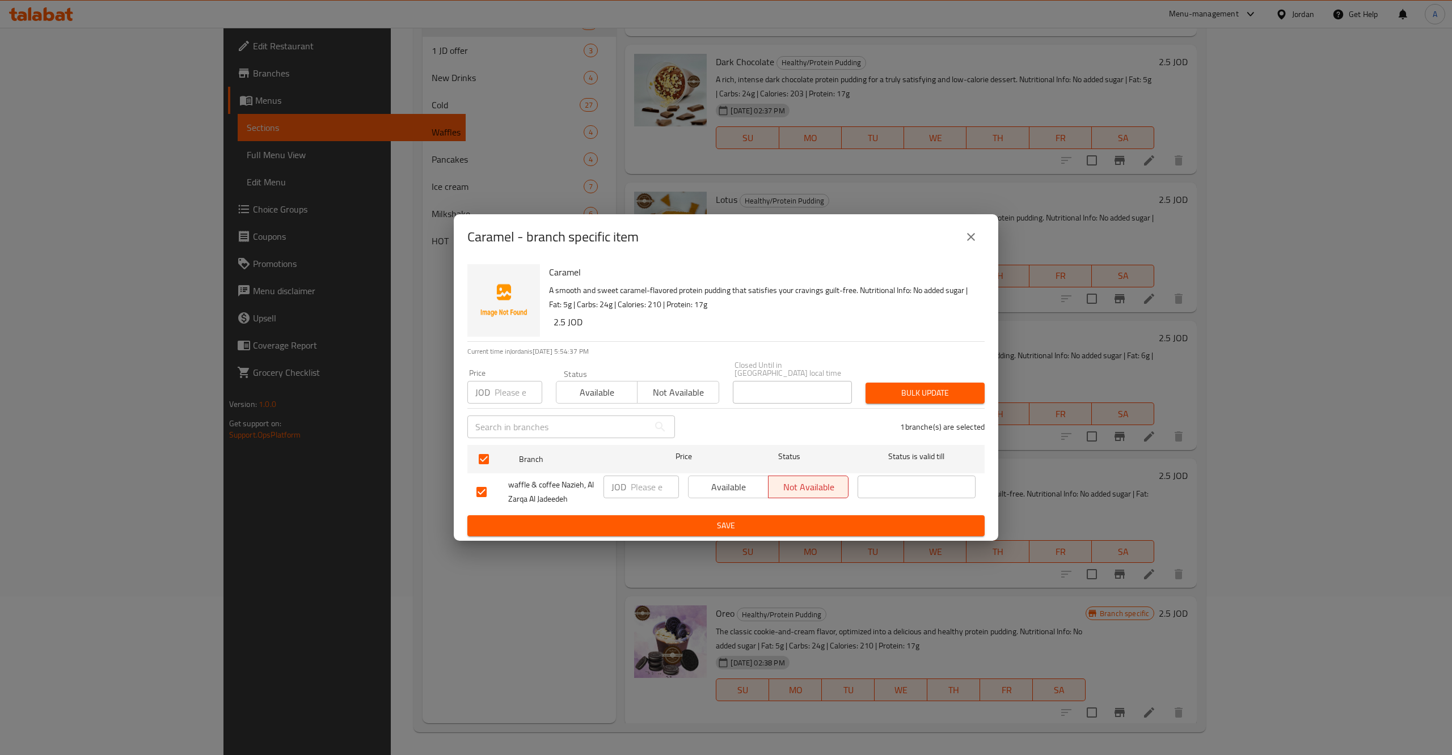
click at [796, 519] on span "Save" at bounding box center [725, 526] width 499 height 14
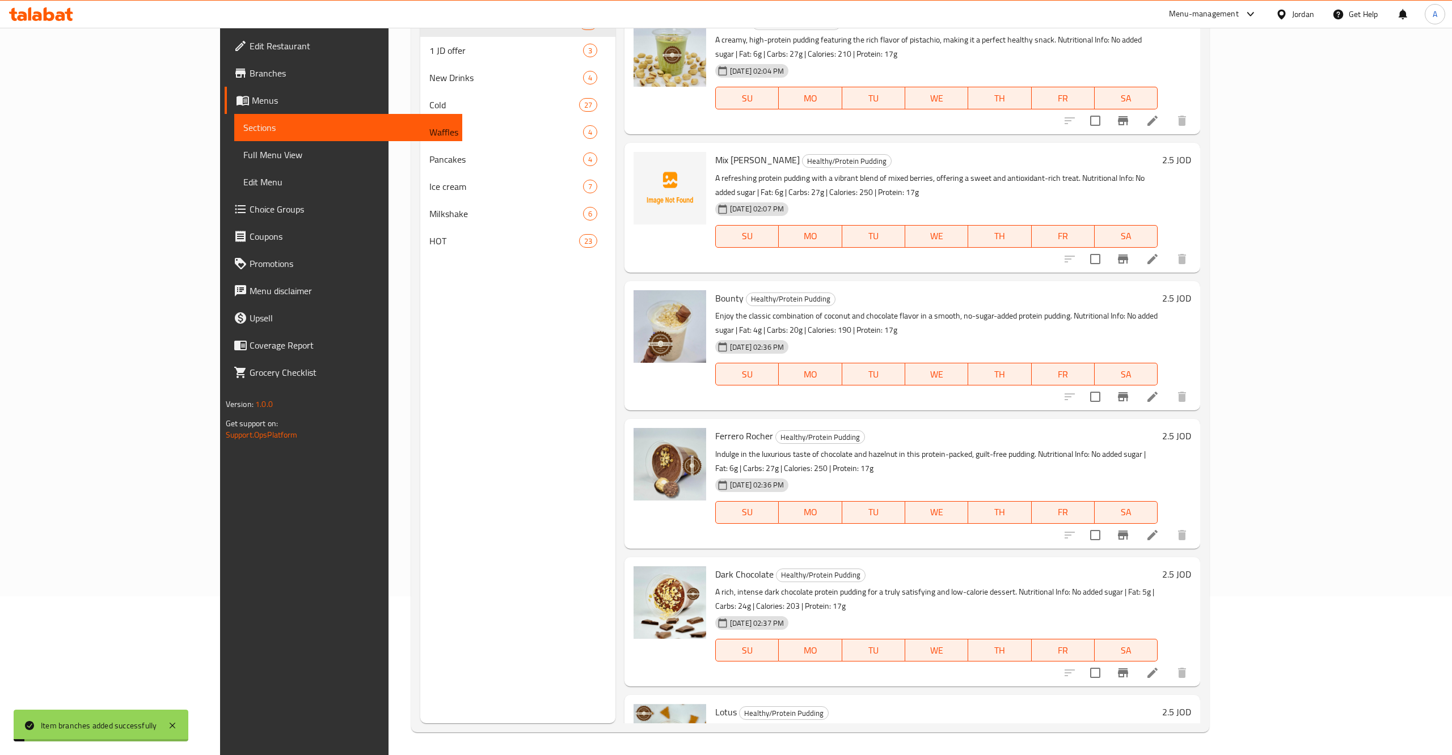
scroll to position [0, 0]
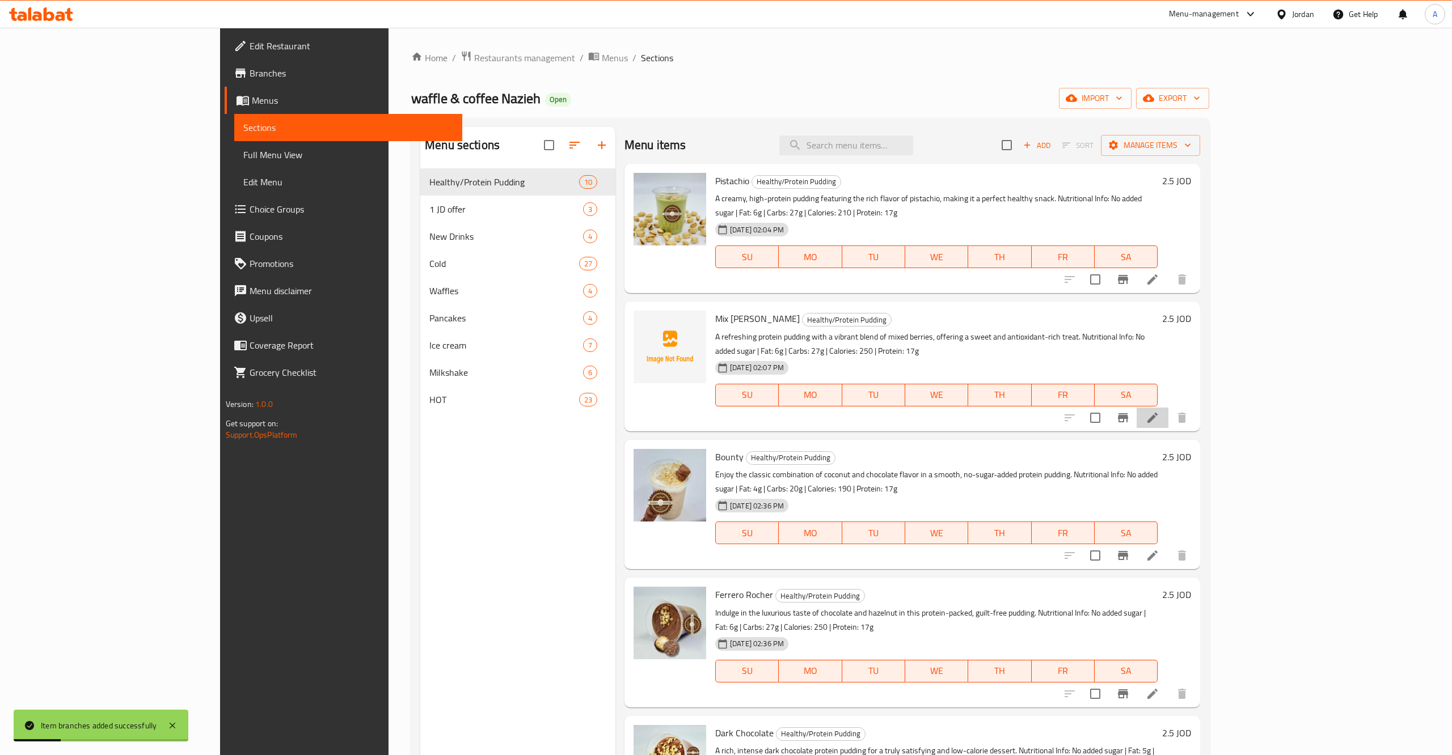
click at [1168, 408] on li at bounding box center [1152, 418] width 32 height 20
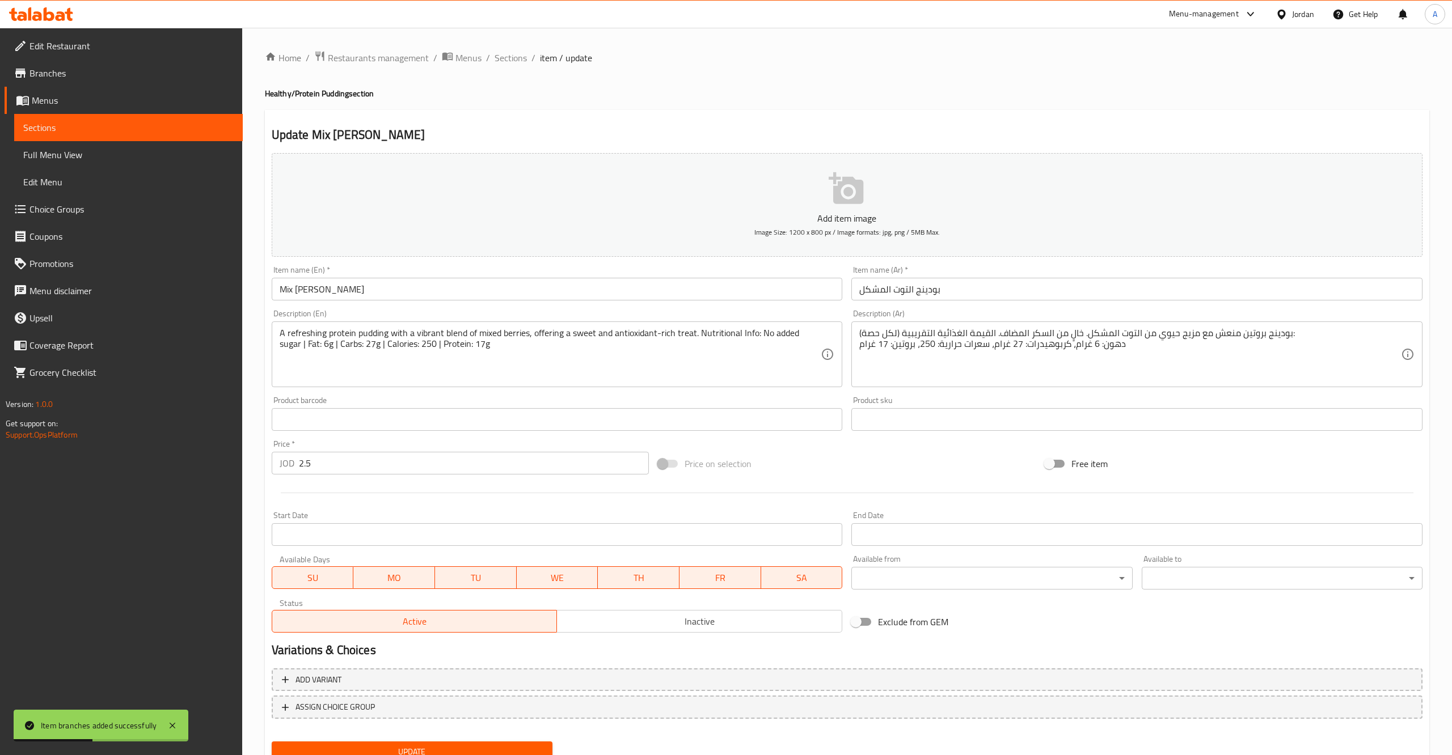
click at [932, 294] on input "بودينج التوت المشكل" at bounding box center [1136, 289] width 571 height 23
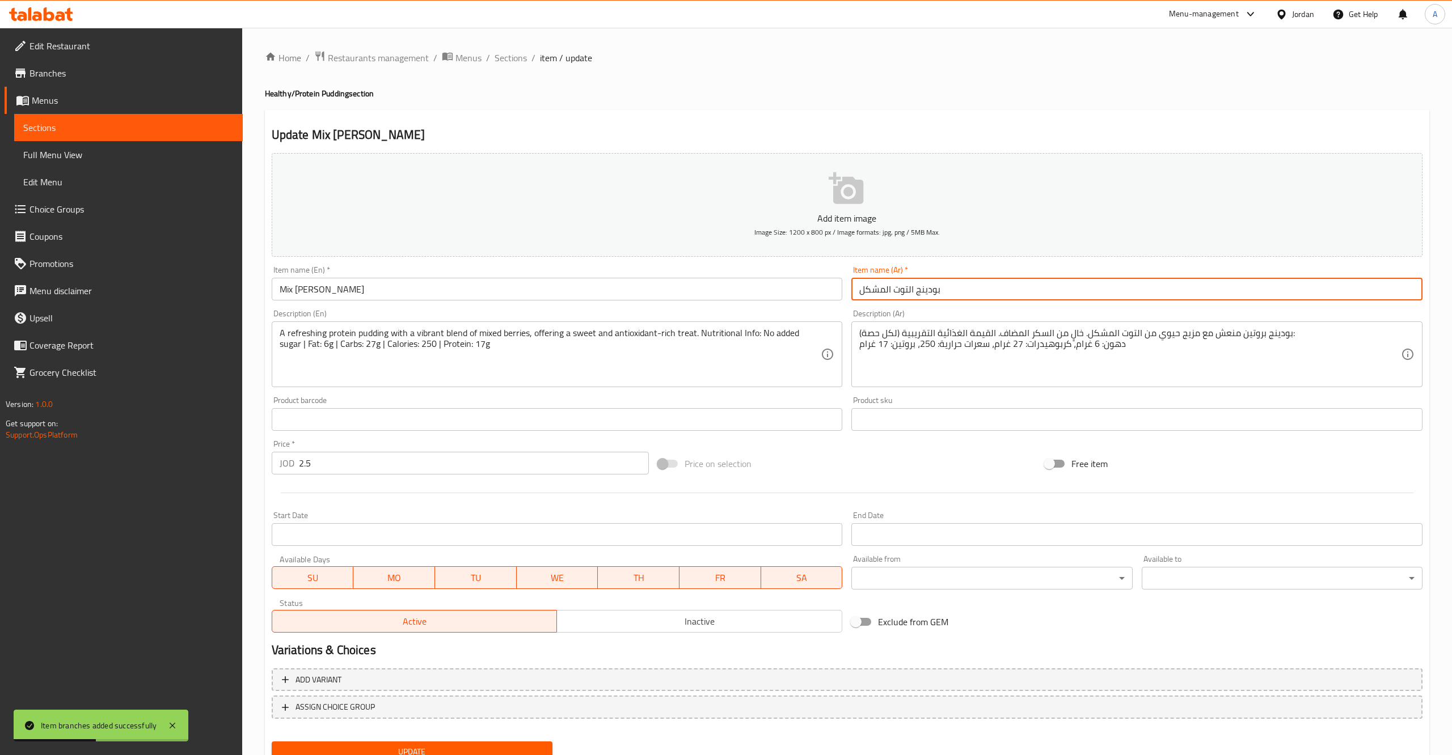
click at [932, 294] on input "بودينج التوت المشكل" at bounding box center [1136, 289] width 571 height 23
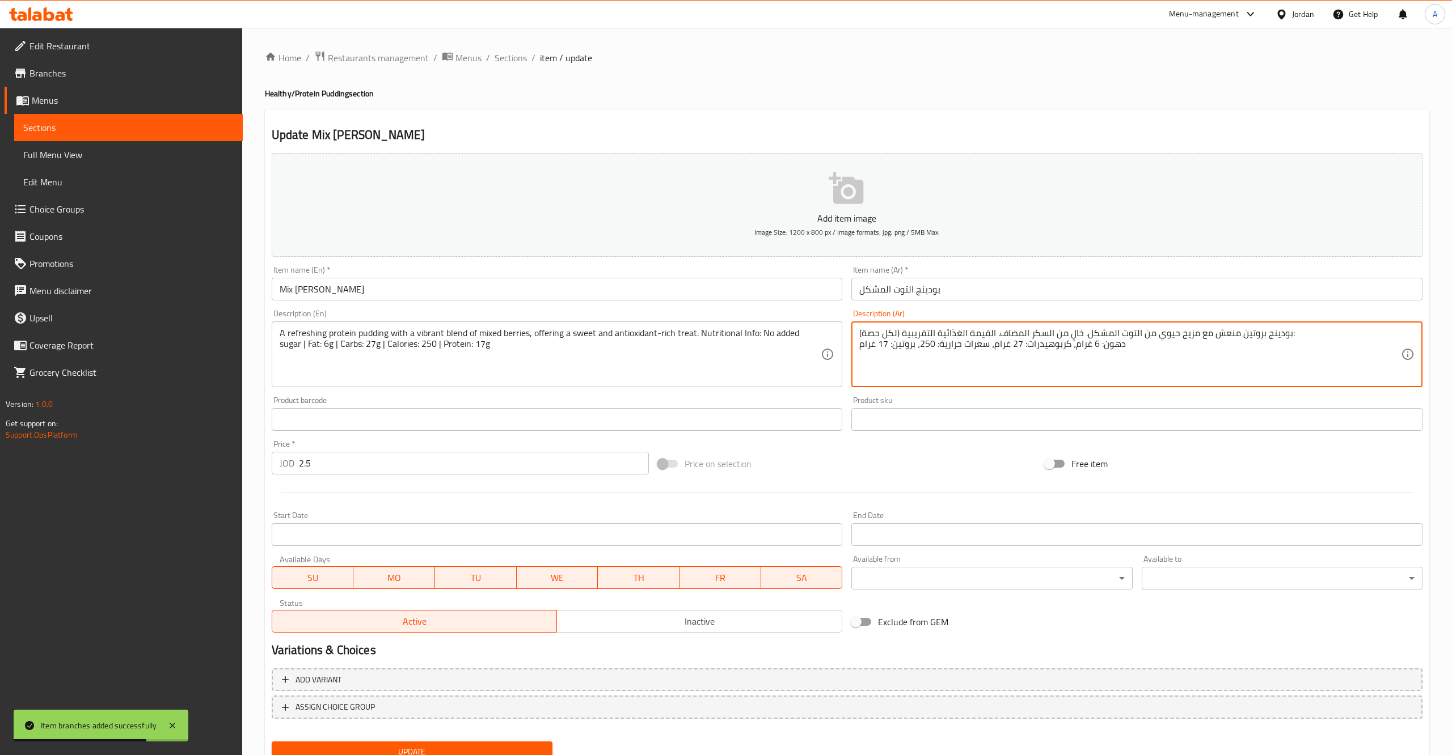
drag, startPoint x: 1129, startPoint y: 340, endPoint x: 926, endPoint y: 340, distance: 203.6
click at [859, 333] on textarea "بودينج بروتين منعش مع مزيج حيوي من التوت المشكل. خالٍ من السكر المضاف. القيمة ا…" at bounding box center [1130, 355] width 542 height 54
click at [1126, 342] on textarea "بودينج بروتين منعش مع مزيج حيوي من التوت المشكل. خالٍ من السكر المضاف. القيمة ا…" at bounding box center [1130, 355] width 542 height 54
click at [1087, 329] on textarea "بودينج بروتين منعش مع مزيج حيوي من التوت المشكل. خالٍ من السكر المضاف. القيمة ا…" at bounding box center [1130, 355] width 542 height 54
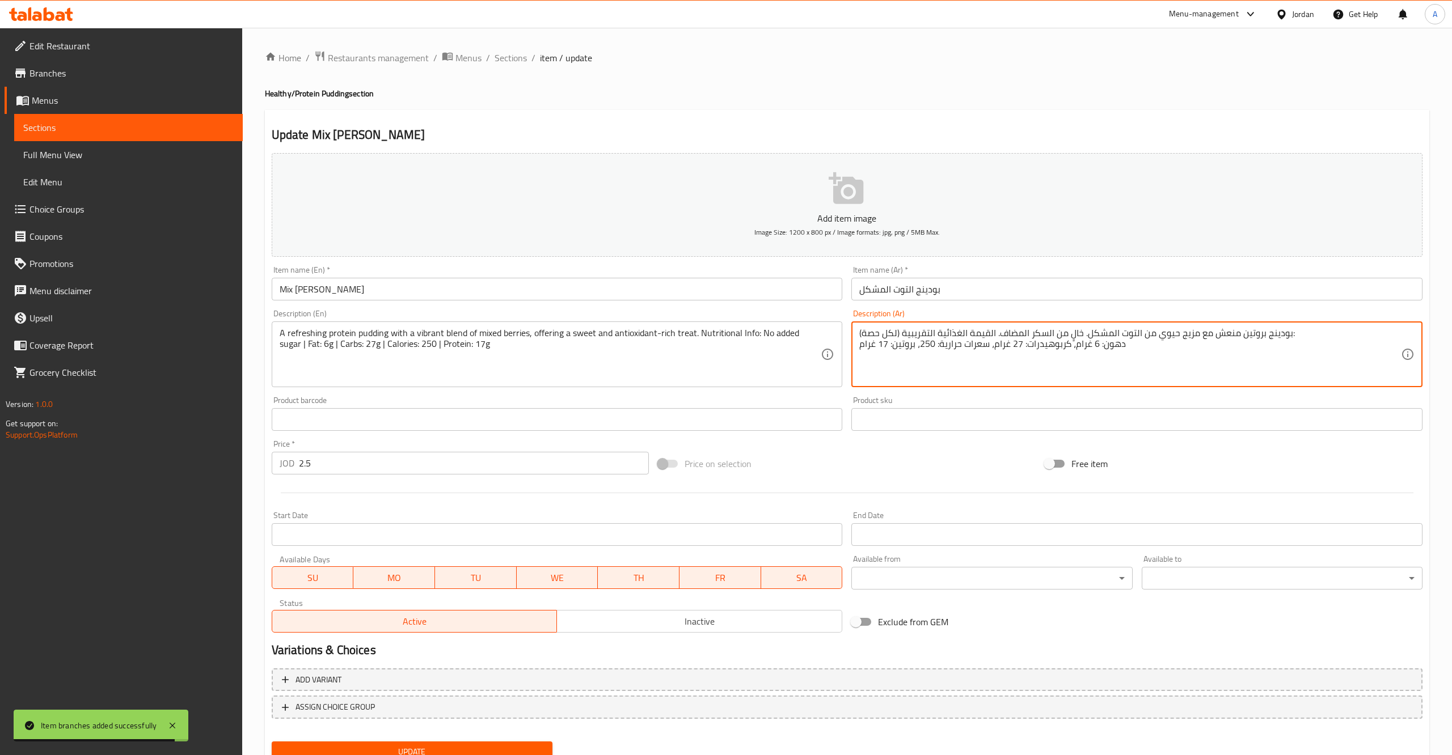
click at [1118, 331] on textarea "بودينج بروتين منعش مع مزيج حيوي من التوت المشكل. خالٍ من السكر المضاف. القيمة ا…" at bounding box center [1130, 355] width 542 height 54
click at [1080, 336] on textarea "بودينج بروتين منعش مع مزيج حيوي من التوت المشكل. خالٍ من السكر المضاف. القيمة ا…" at bounding box center [1130, 355] width 542 height 54
click at [1105, 337] on textarea "بودينج بروتين منعش مع مزيج حيوي من التوت المشكل. خالٍ من السكر المضاف. القيمة ا…" at bounding box center [1130, 355] width 542 height 54
click at [1097, 334] on textarea "بودينج بروتين منعش مع مزيج حيوي من التوت المشكل. خالٍ من السكر المضاف. القيمة ا…" at bounding box center [1130, 355] width 542 height 54
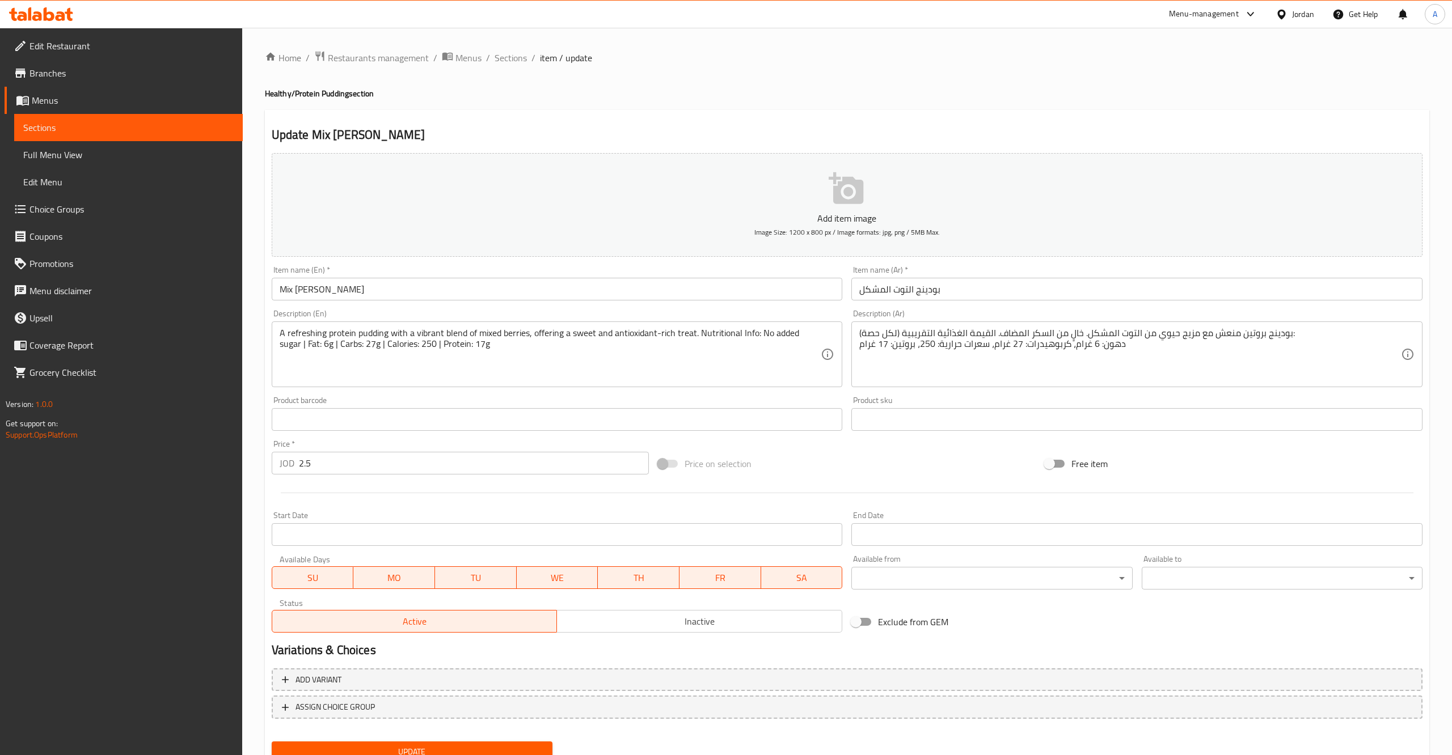
click at [1091, 327] on div "بودينج بروتين منعش مع مزيج حيوي من التوت المشكل. خالٍ من السكر المضاف. القيمة ا…" at bounding box center [1136, 355] width 571 height 66
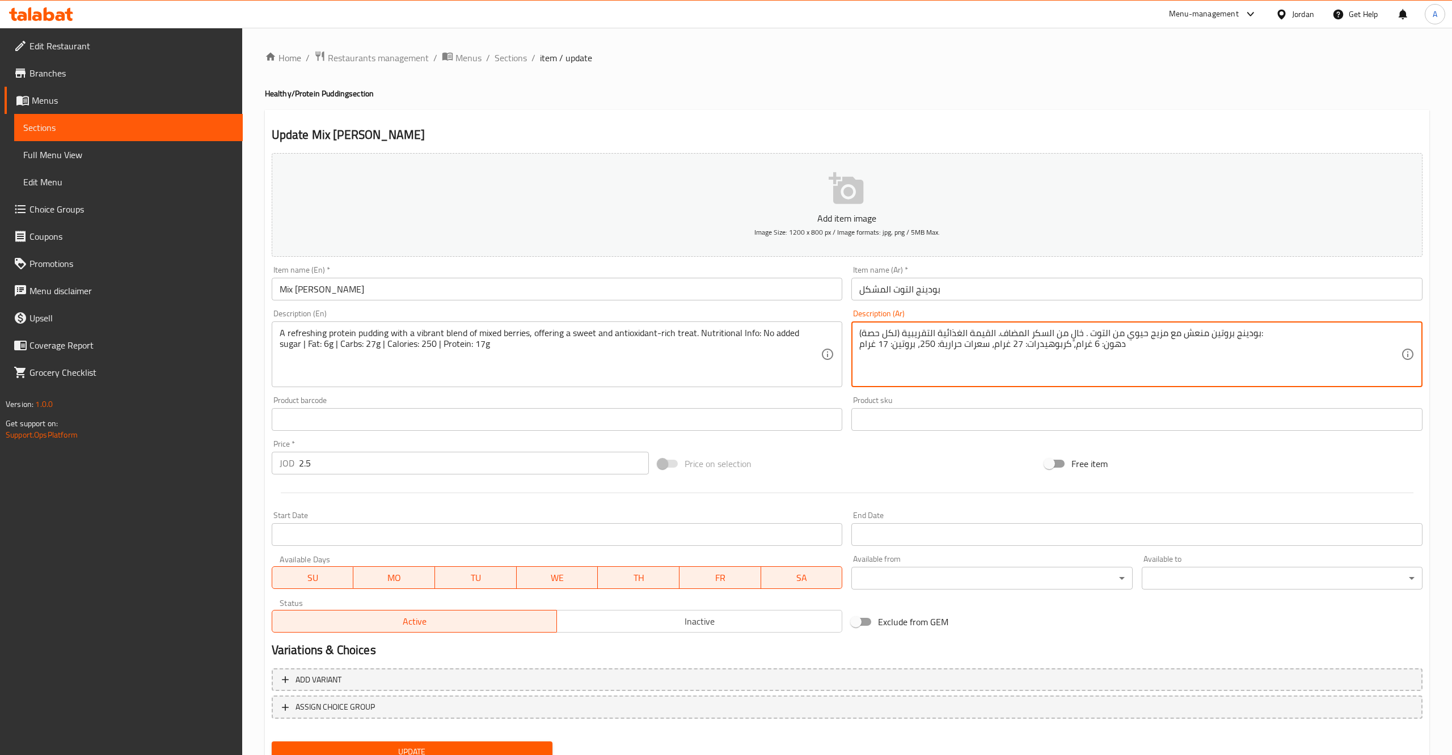
type textarea "بودينج بروتين منعش مع مزيج حيوي من التوت . خالٍ من السكر المضاف. القيمة الغذائي…"
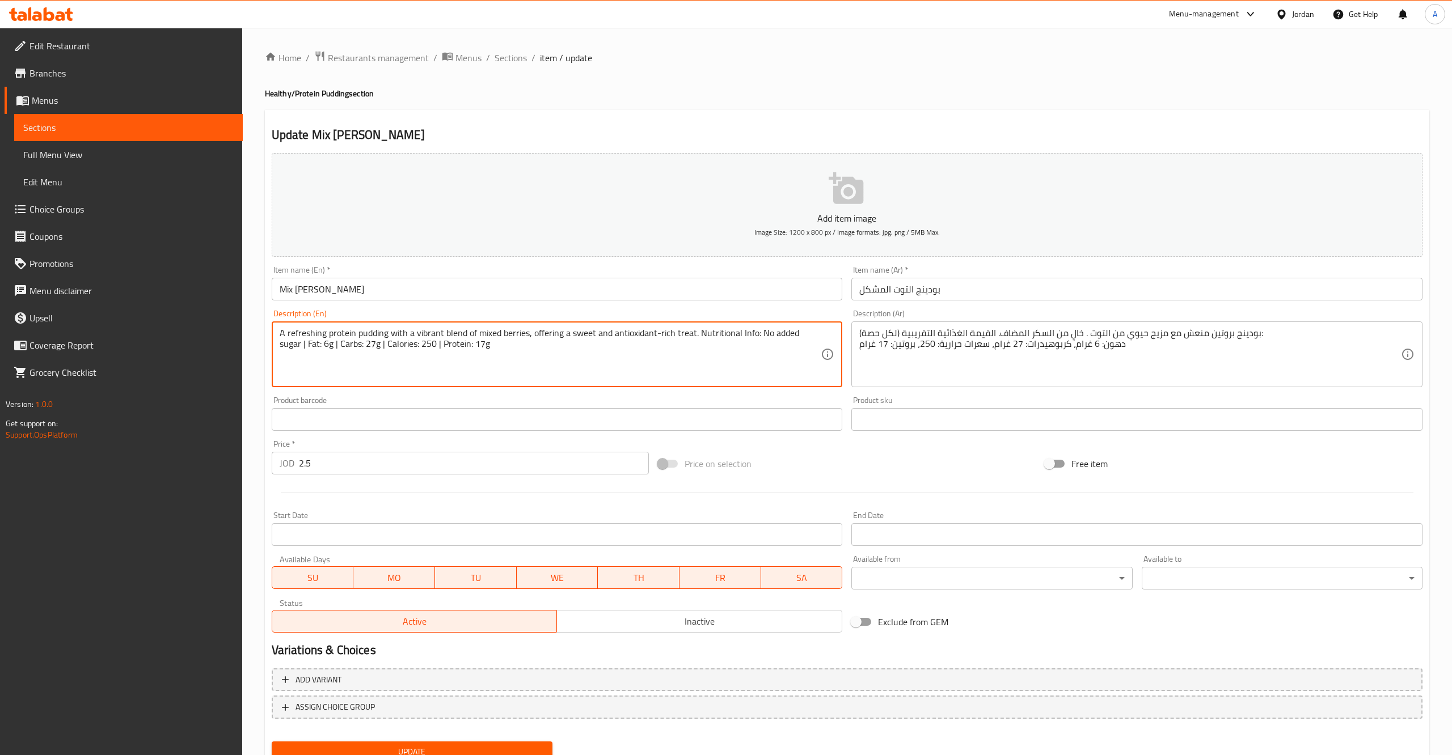
click at [470, 335] on textarea "A refreshing protein pudding with a vibrant blend of mixed berries, offering a …" at bounding box center [551, 355] width 542 height 54
click at [481, 335] on textarea "A refreshing protein pudding with a vibrant blend of mixed berries, offering a …" at bounding box center [551, 355] width 542 height 54
type textarea "A refreshing protein pudding with a vibrant blend of blue berries, offering a s…"
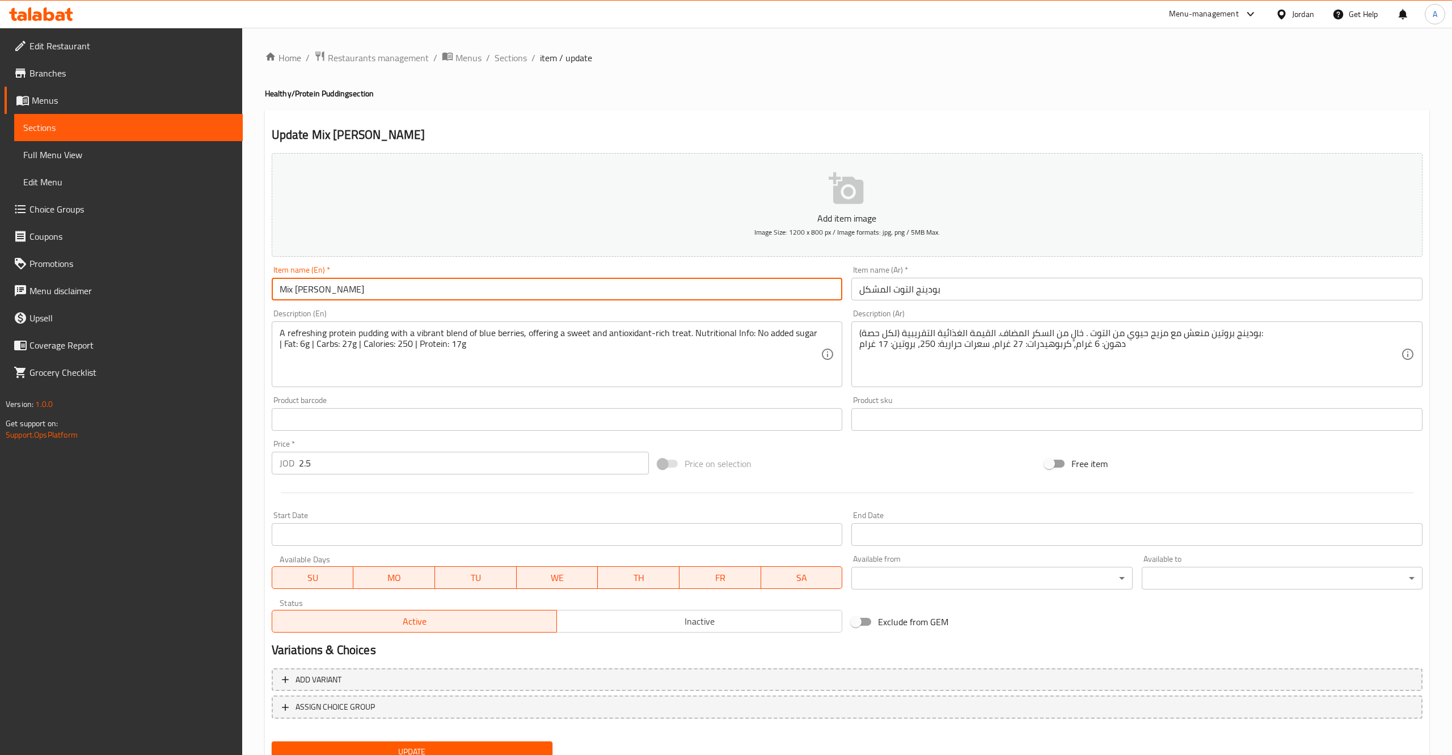
click at [278, 290] on input "Mix [PERSON_NAME]" at bounding box center [557, 289] width 571 height 23
type input "Blue Berry"
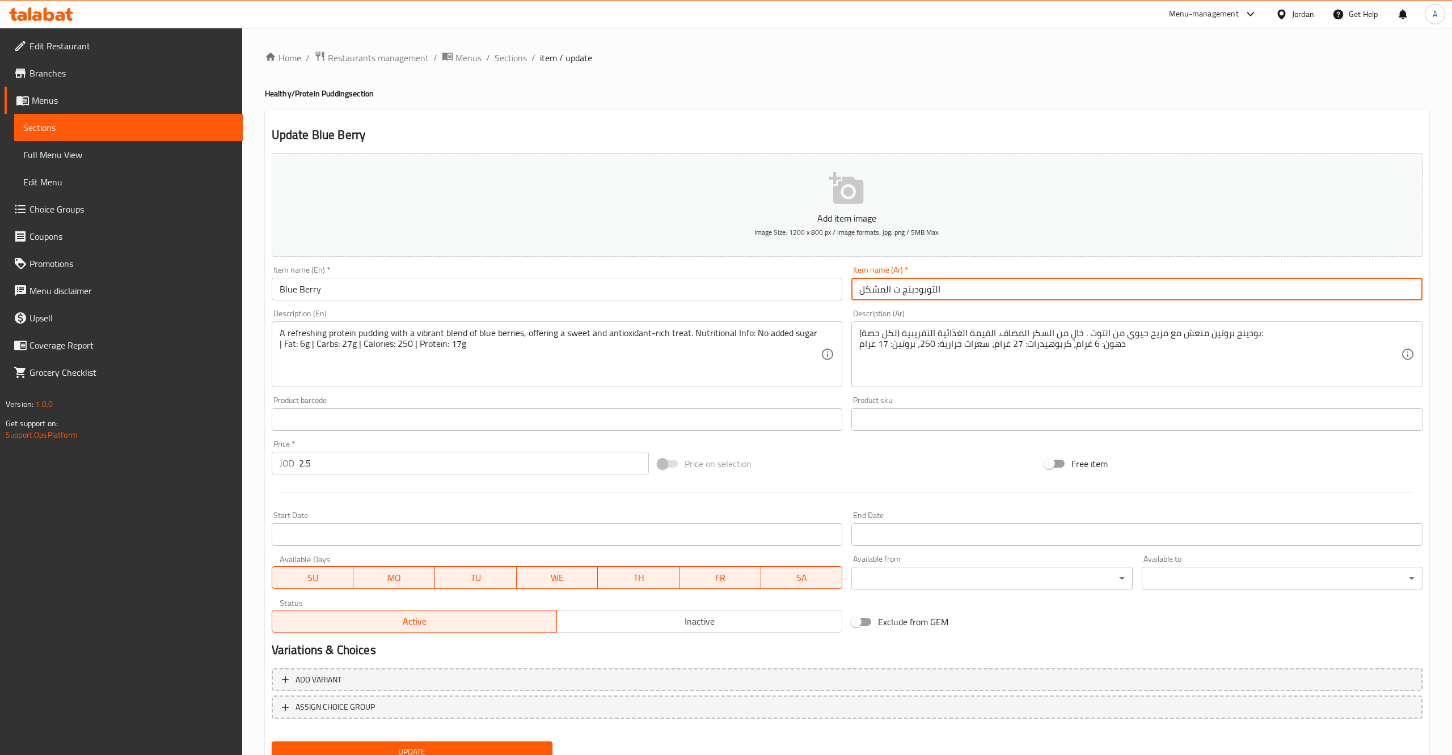
click at [920, 289] on input "التوبودينج ت المشكل" at bounding box center [1136, 289] width 571 height 23
click at [881, 292] on input "بودينج التوت المشكل" at bounding box center [1136, 289] width 571 height 23
type input "بودينج التوت الازرق"
click at [272, 742] on button "Update" at bounding box center [412, 752] width 281 height 21
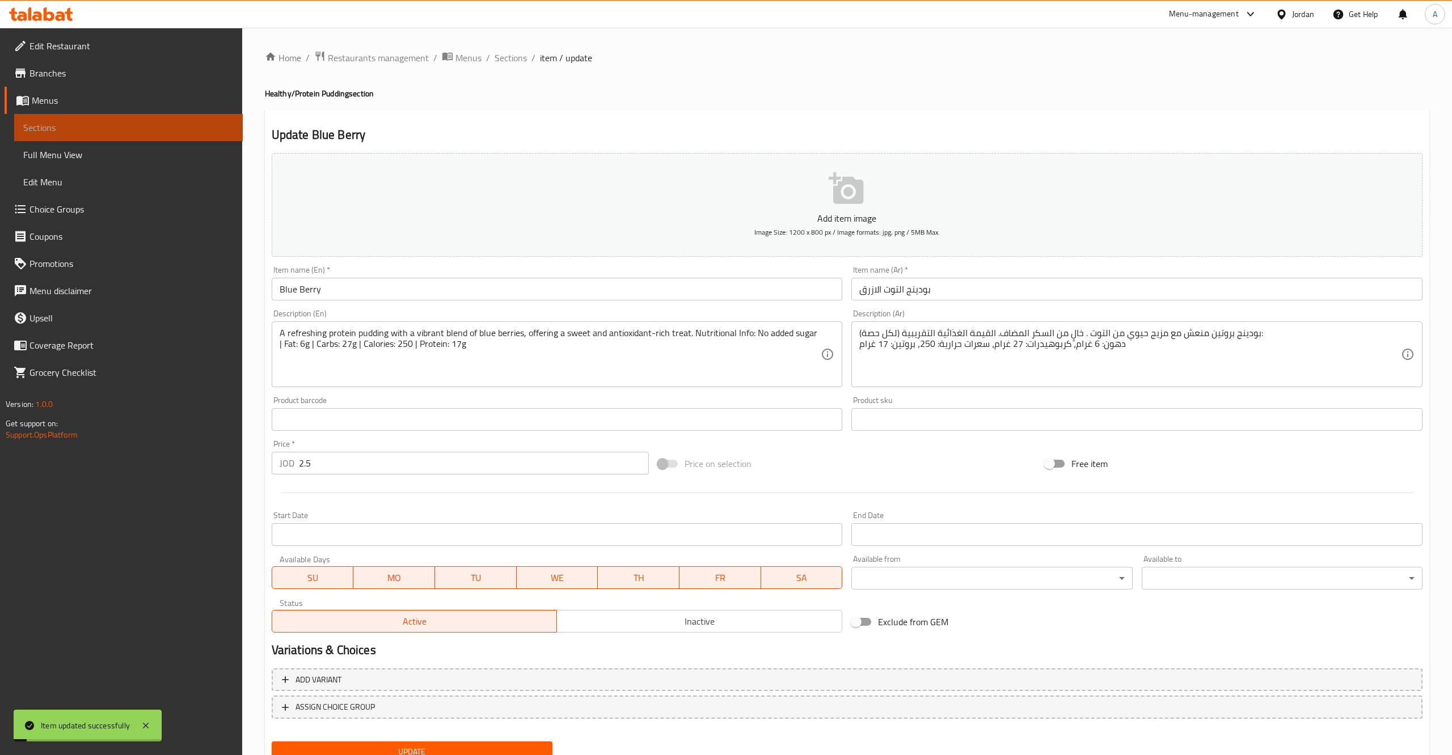
click at [88, 130] on span "Sections" at bounding box center [128, 128] width 210 height 14
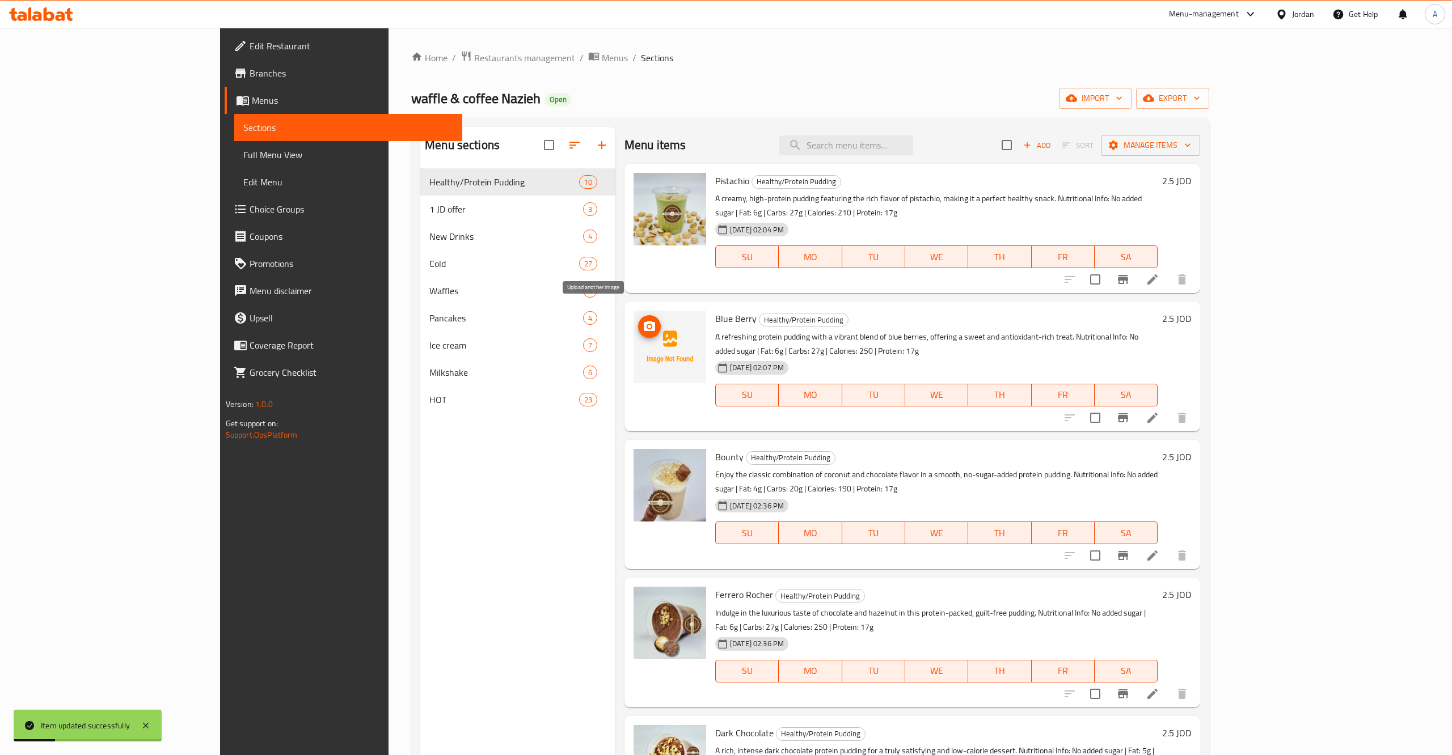
click at [644, 321] on icon "upload picture" at bounding box center [649, 326] width 11 height 10
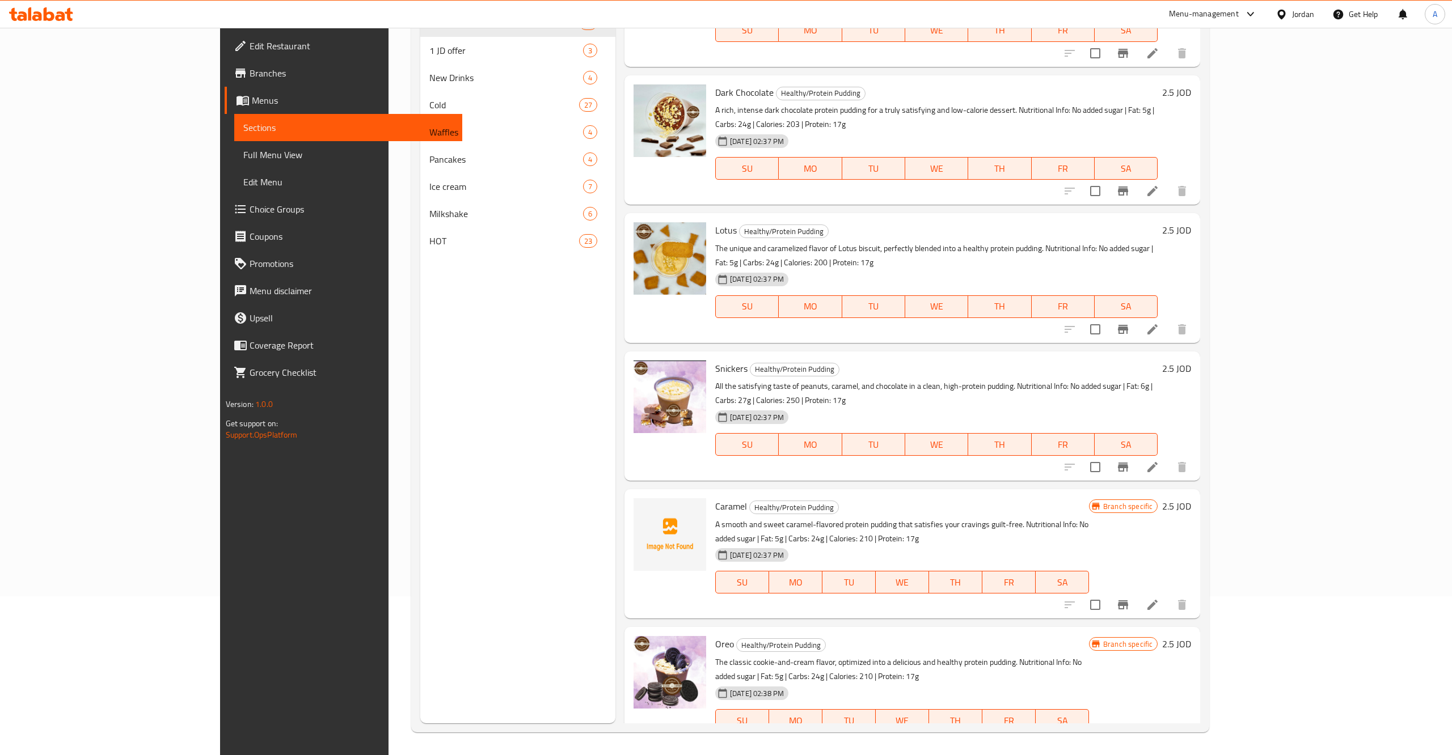
scroll to position [513, 0]
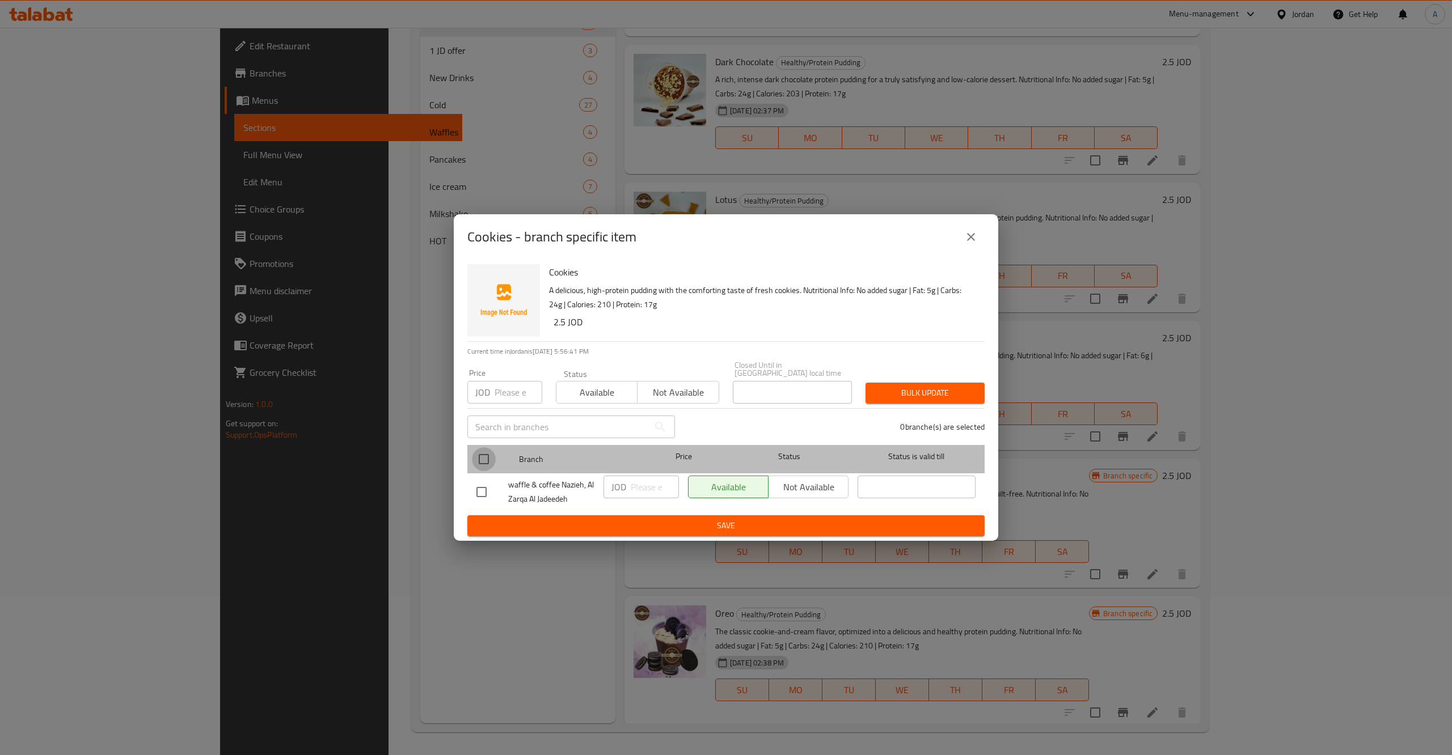
click at [481, 457] on input "checkbox" at bounding box center [484, 459] width 24 height 24
checkbox input "true"
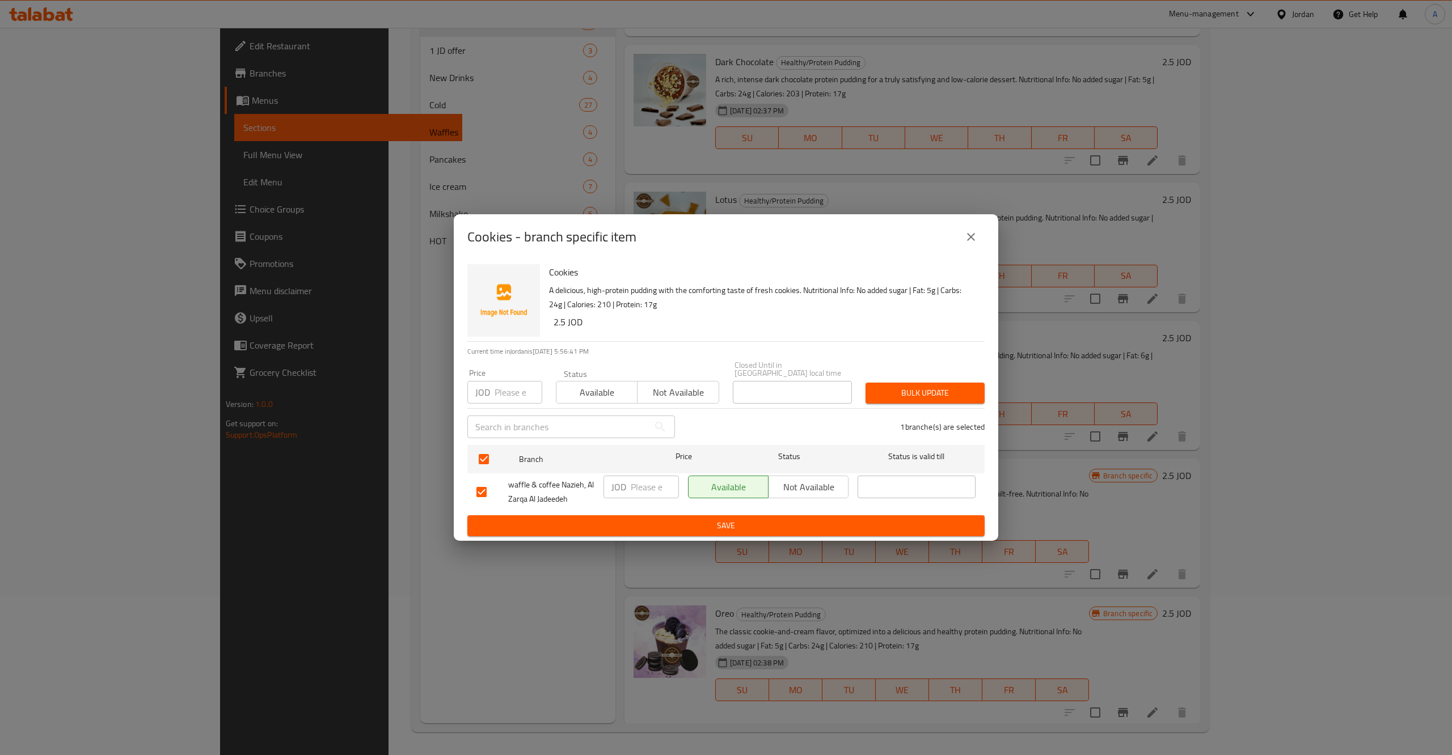
click at [790, 487] on span "Not available" at bounding box center [808, 487] width 71 height 16
click at [800, 515] on button "Save" at bounding box center [725, 525] width 517 height 21
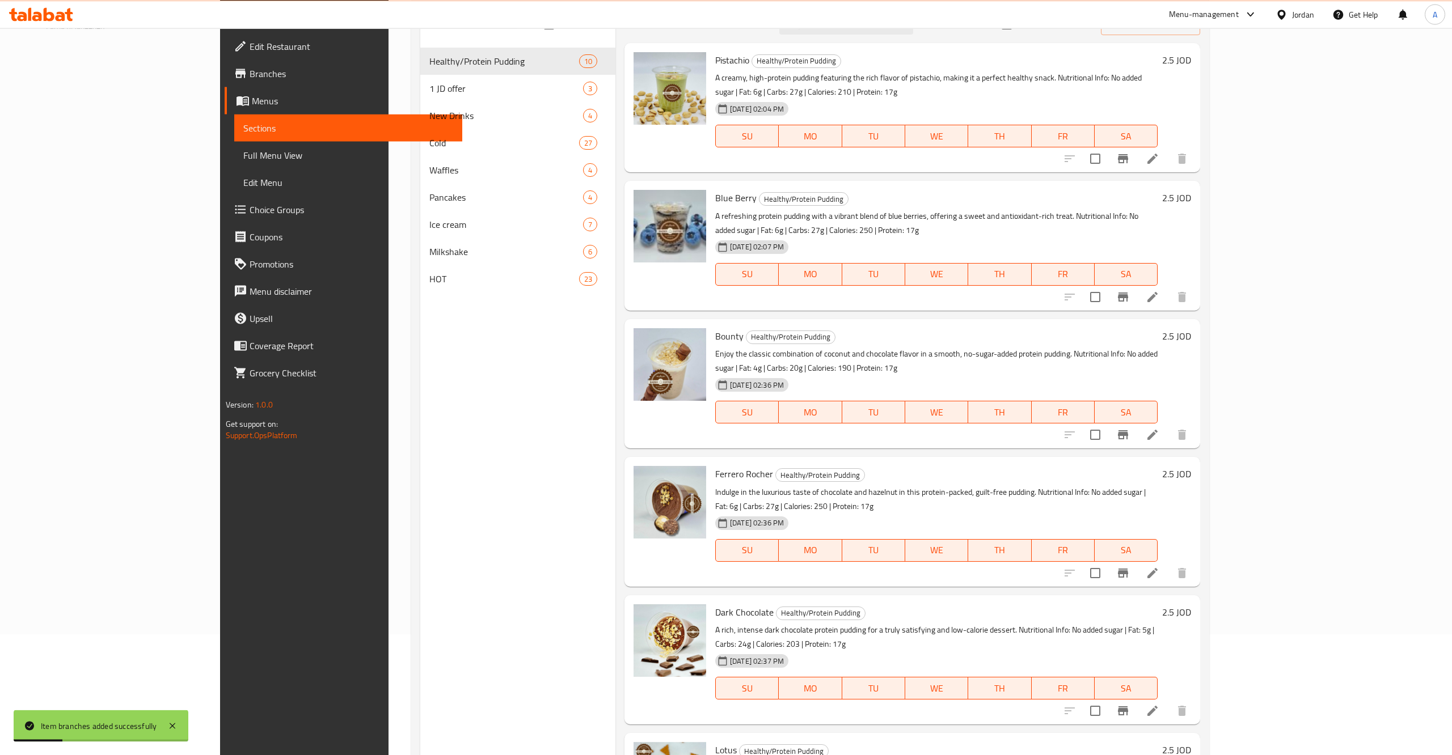
scroll to position [127, 0]
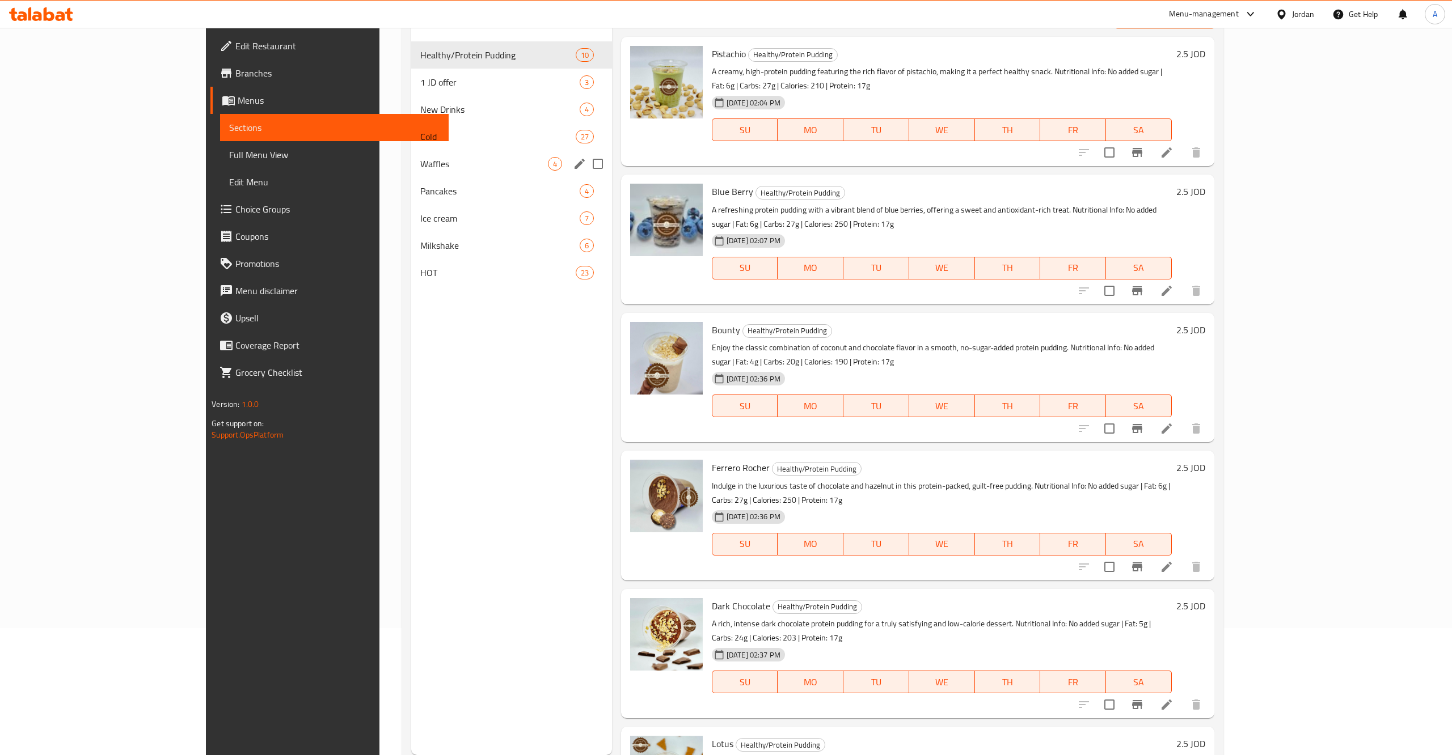
click at [420, 160] on span "Waffles" at bounding box center [484, 164] width 128 height 14
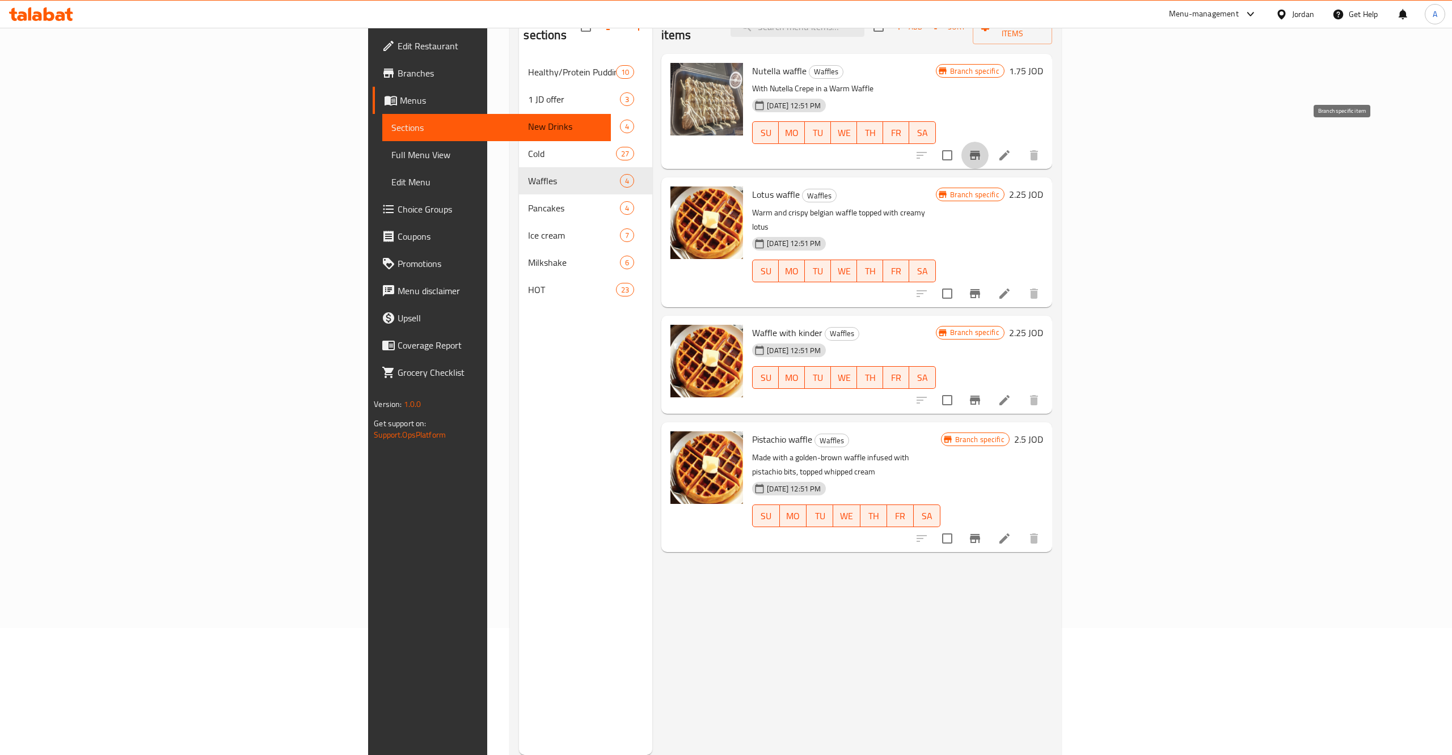
click at [980, 151] on icon "Branch-specific-item" at bounding box center [975, 155] width 10 height 9
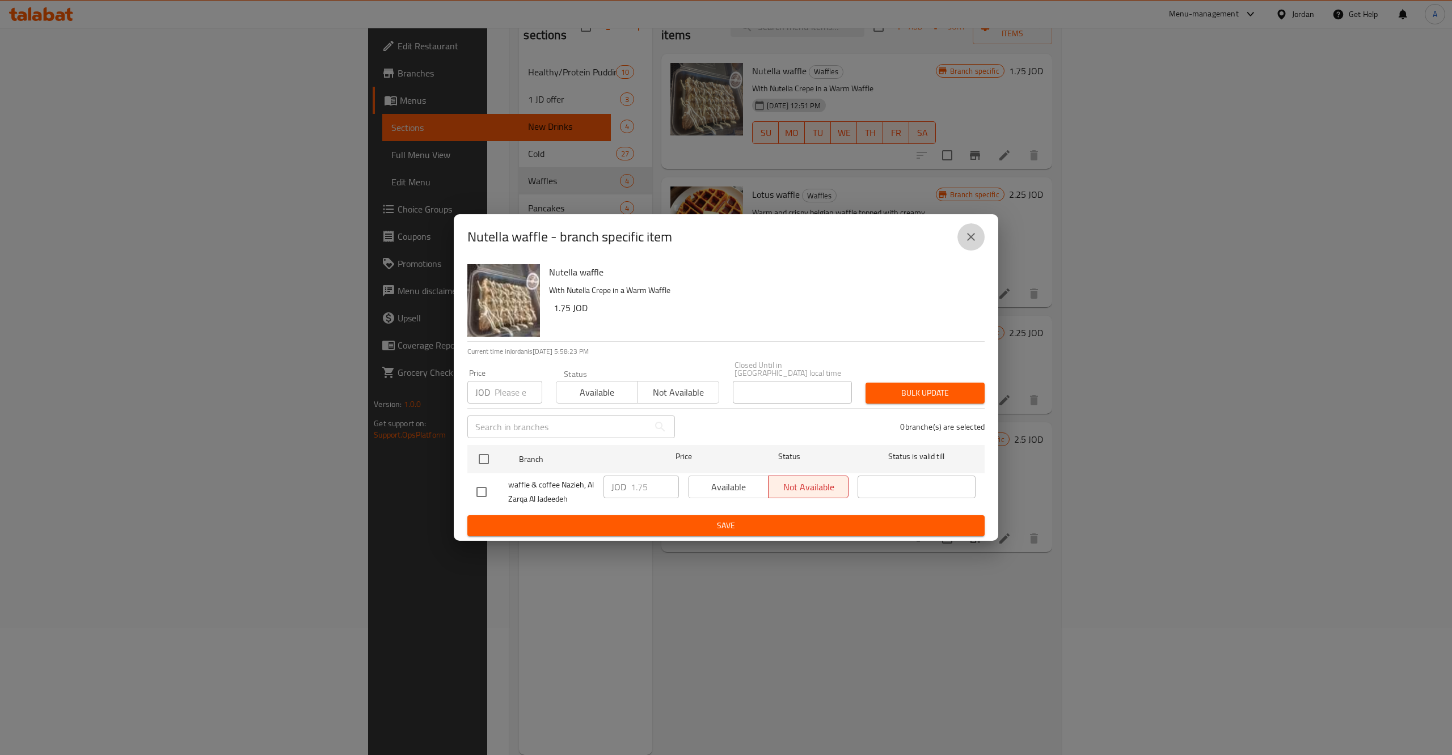
click at [968, 249] on button "close" at bounding box center [970, 236] width 27 height 27
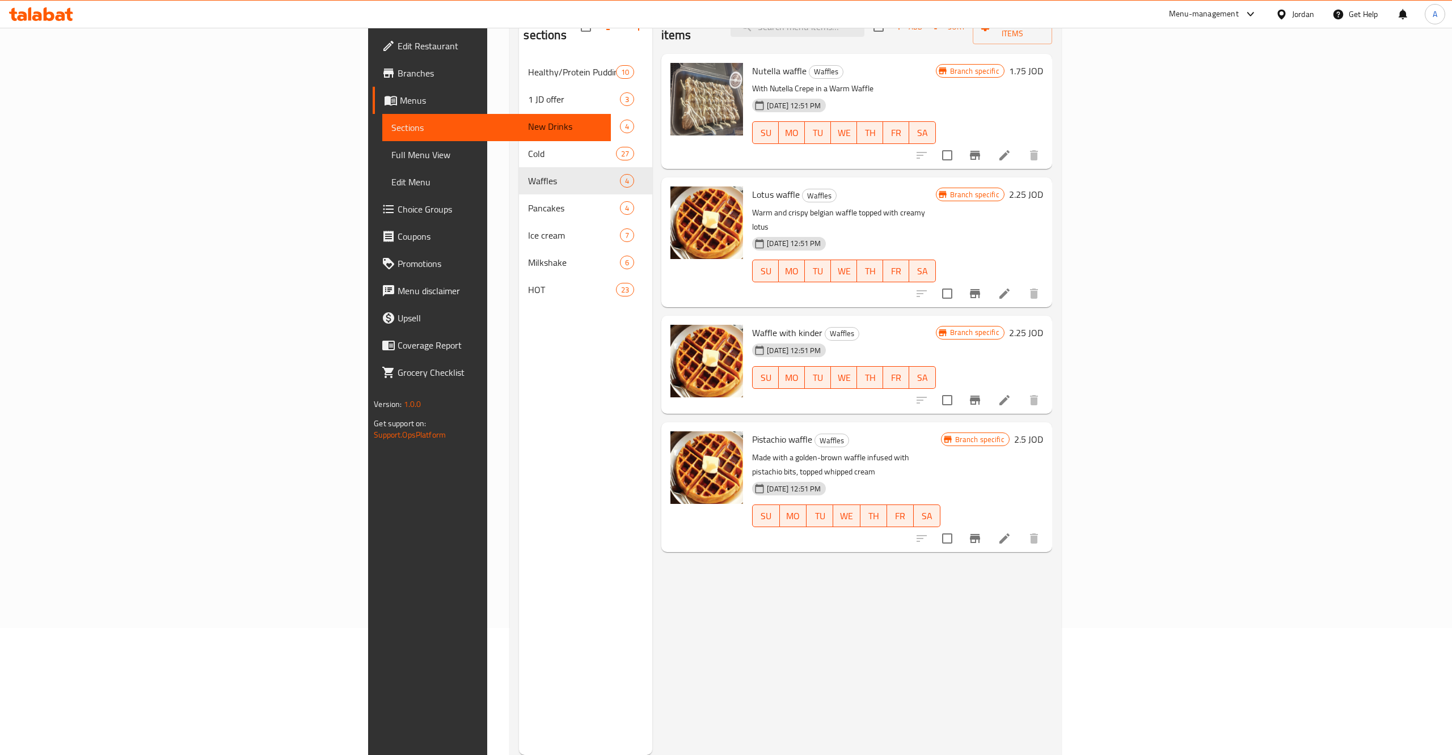
click at [1043, 63] on div "Branch specific 1.75 JOD" at bounding box center [989, 71] width 107 height 16
click at [1043, 63] on h6 "1.75 JOD" at bounding box center [1026, 71] width 34 height 16
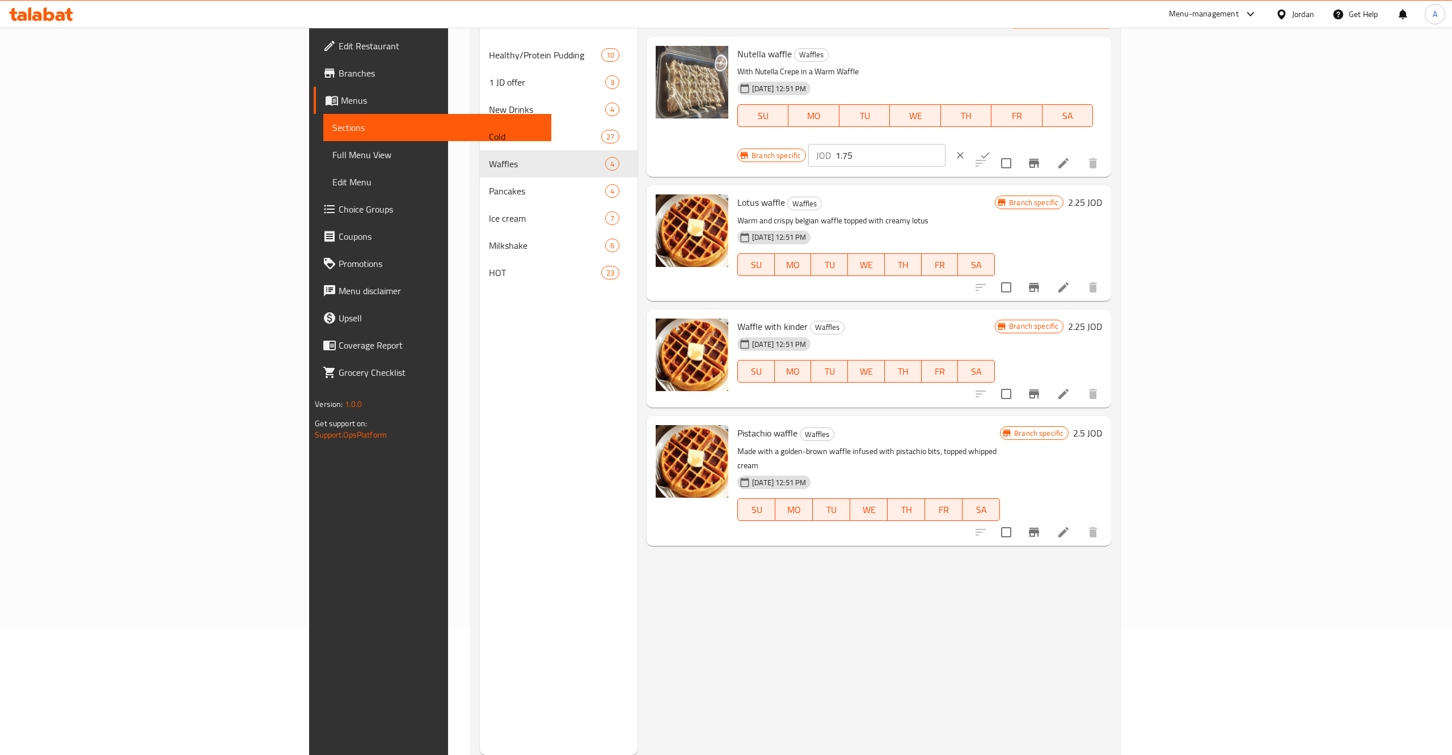
click at [945, 144] on input "1.75" at bounding box center [890, 155] width 110 height 23
type input "1"
type input "2"
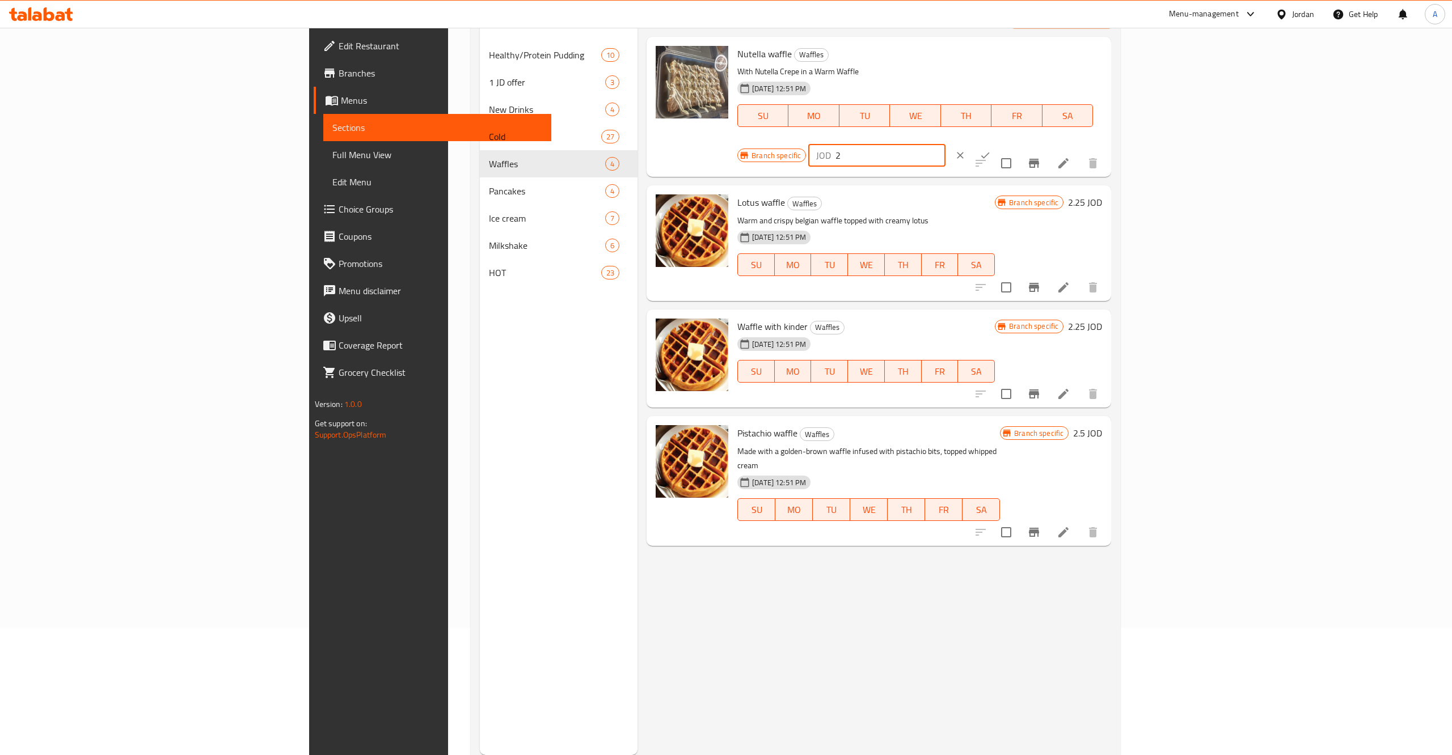
click at [991, 150] on icon "ok" at bounding box center [984, 155] width 11 height 11
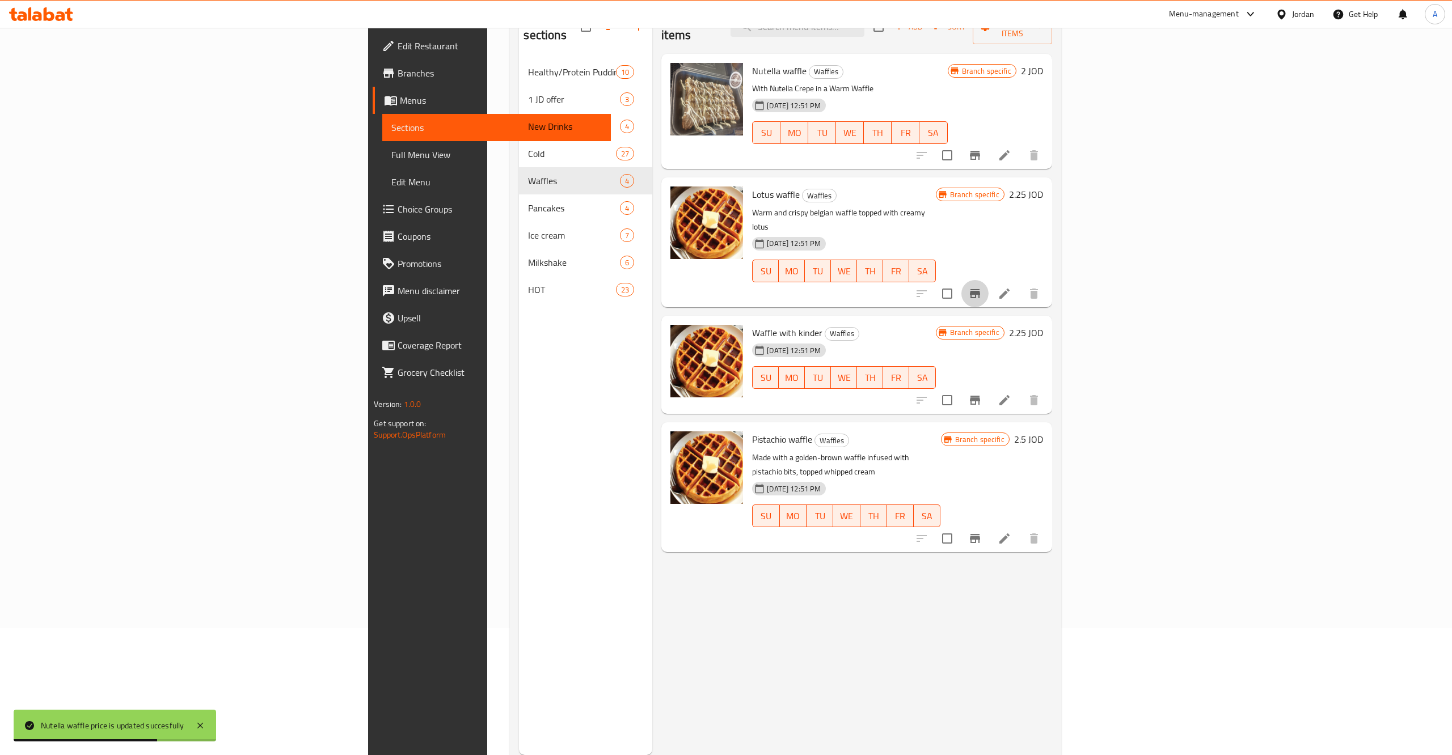
click at [982, 287] on icon "Branch-specific-item" at bounding box center [975, 294] width 14 height 14
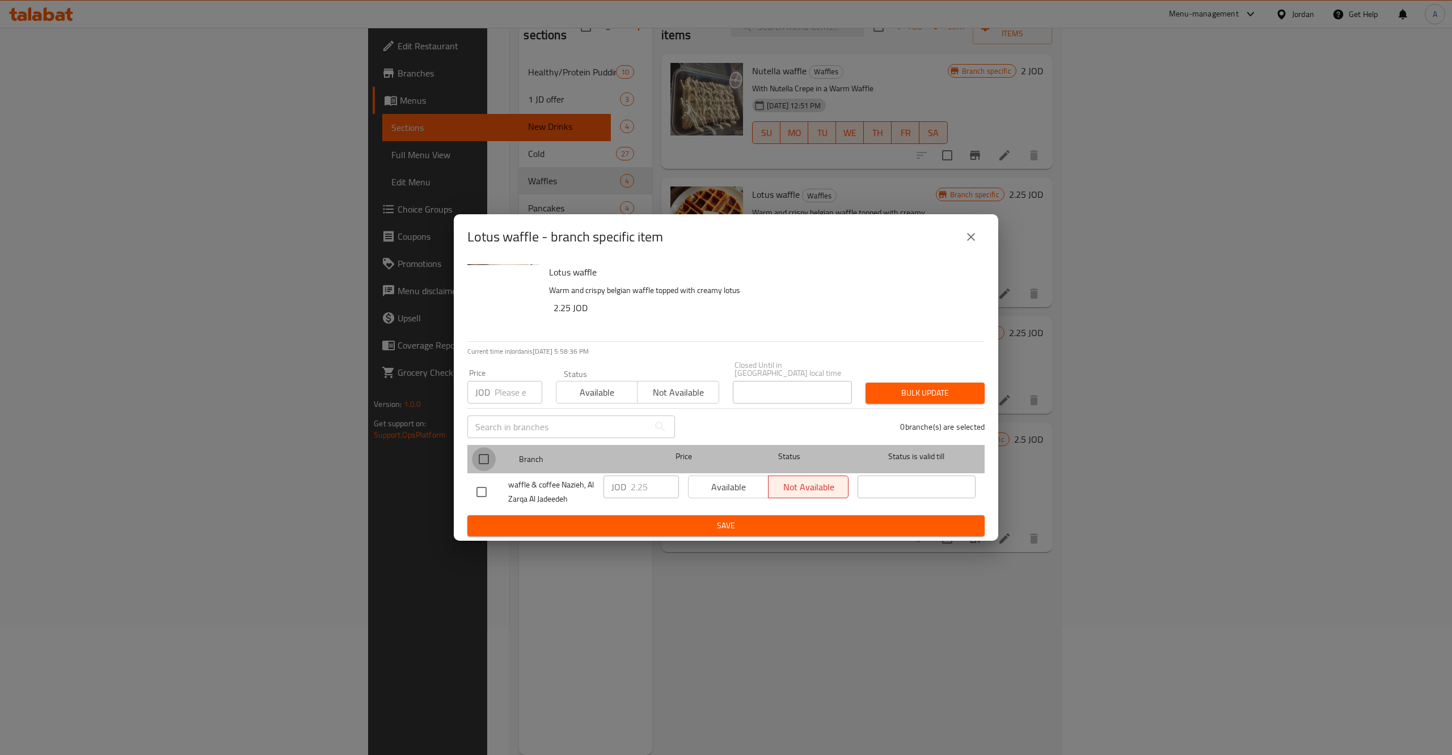
click at [487, 456] on input "checkbox" at bounding box center [484, 459] width 24 height 24
checkbox input "true"
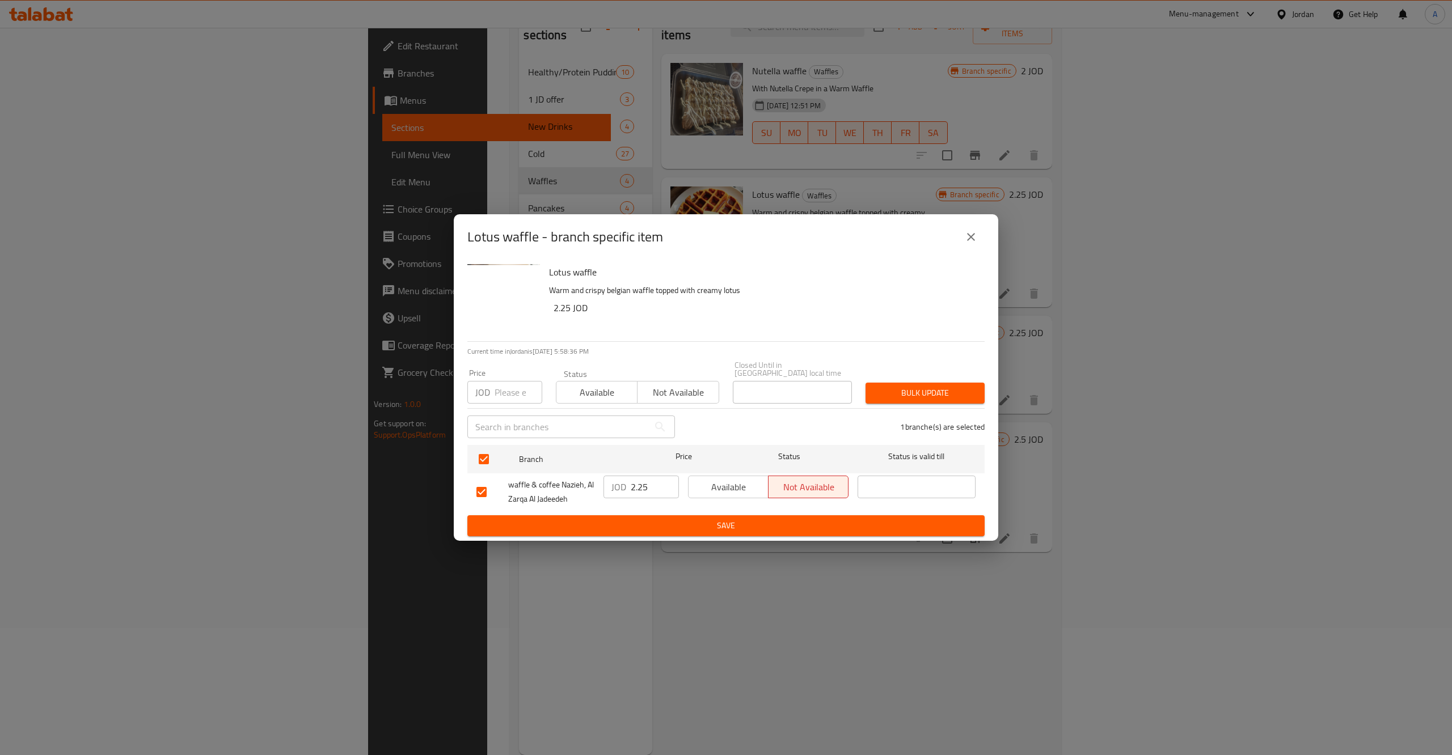
click at [663, 492] on input "2.25" at bounding box center [655, 487] width 48 height 23
click at [640, 483] on input "2.25" at bounding box center [655, 487] width 48 height 23
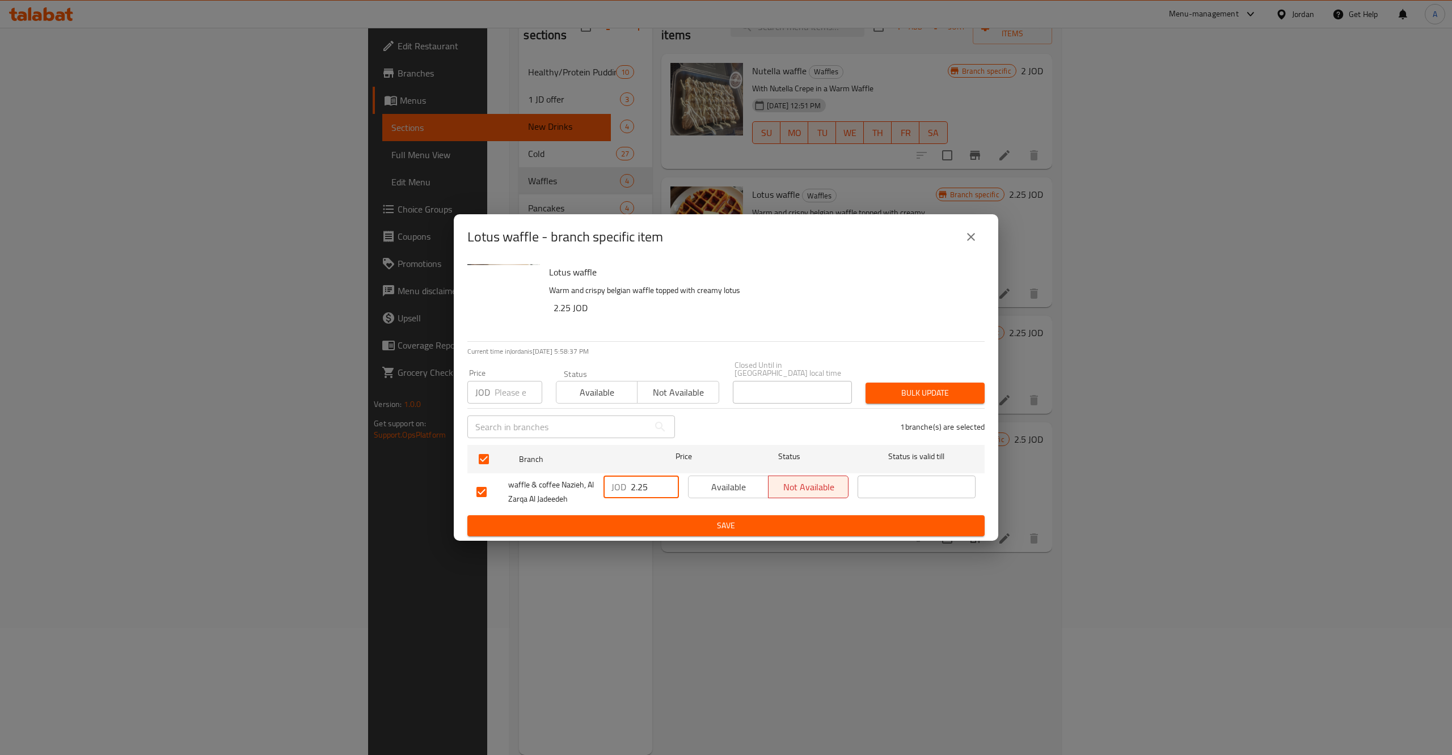
click at [640, 483] on input "2.25" at bounding box center [655, 487] width 48 height 23
type button "0"
type button "1"
click at [467, 515] on button "Save" at bounding box center [725, 525] width 517 height 21
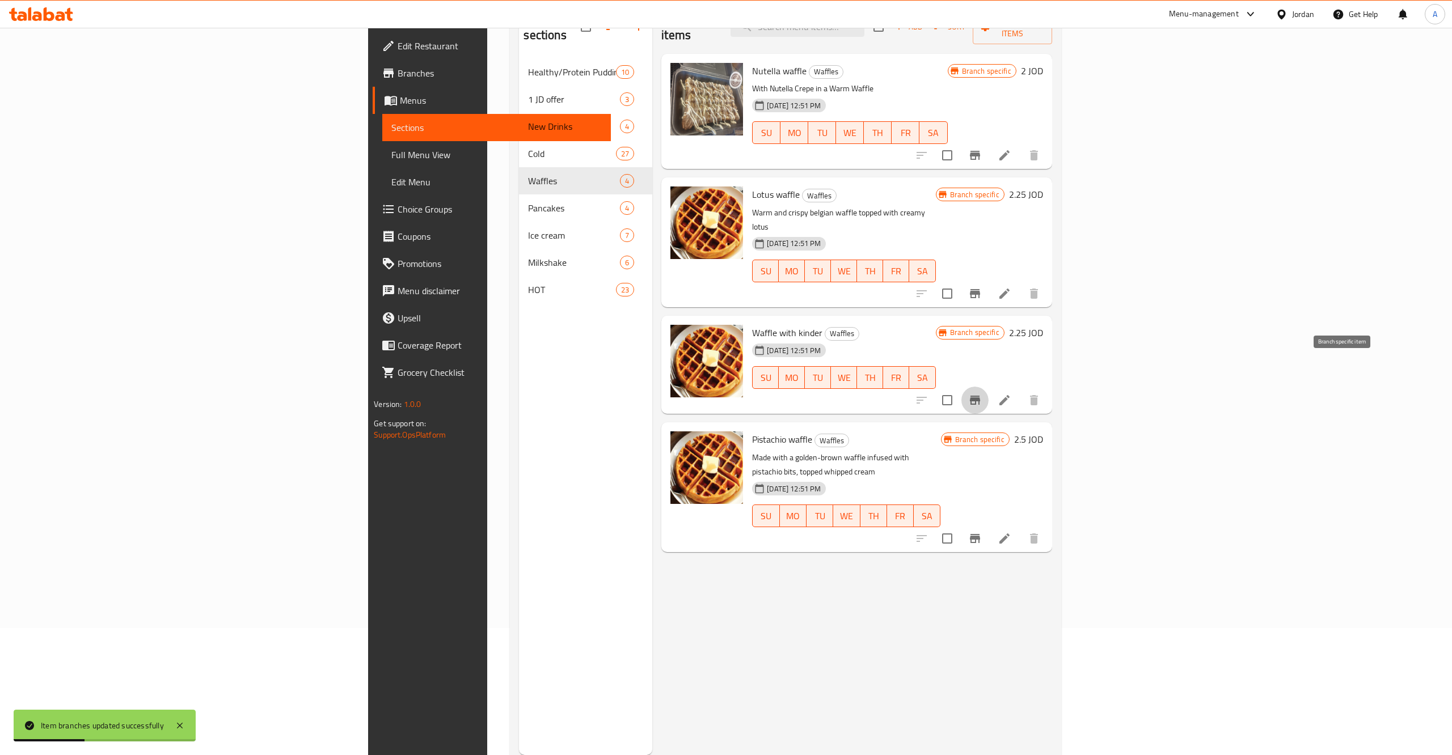
click at [982, 394] on icon "Branch-specific-item" at bounding box center [975, 401] width 14 height 14
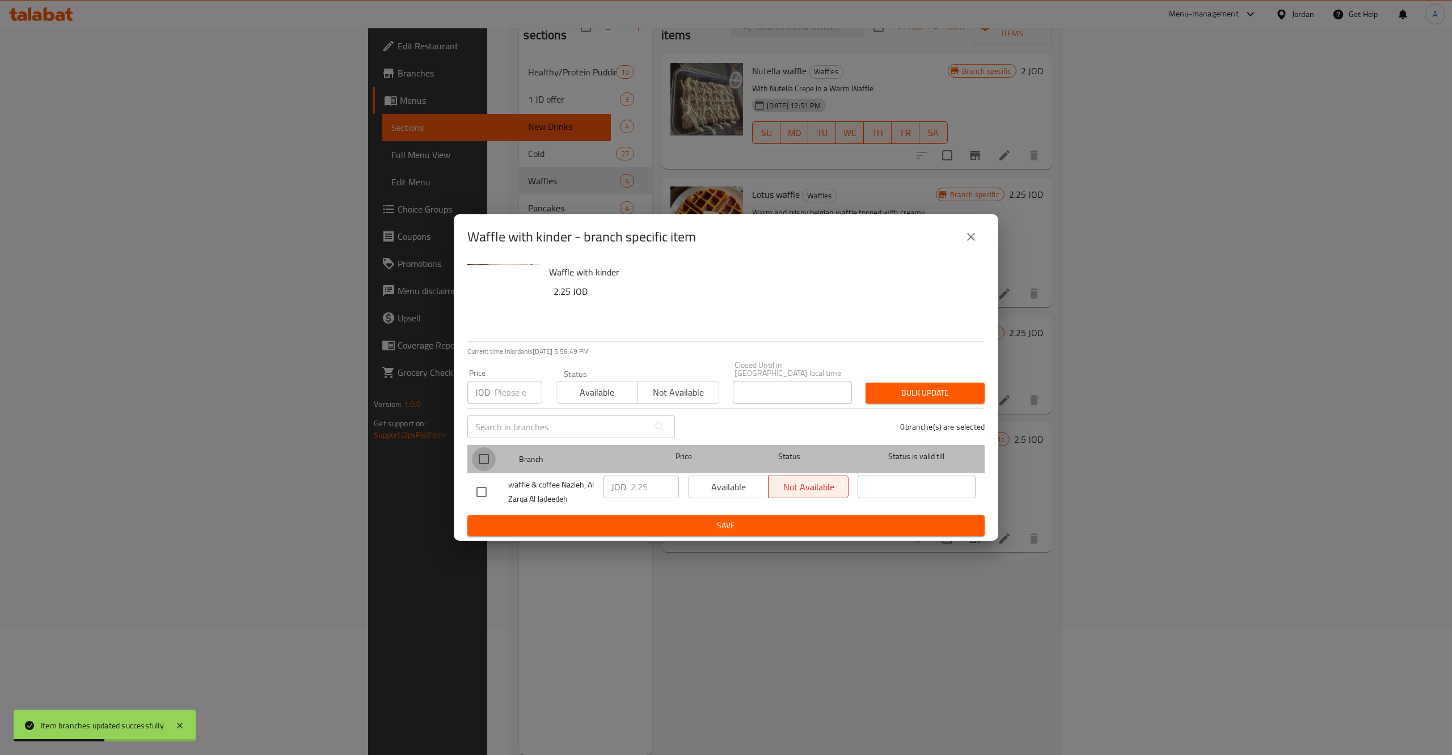
click at [488, 457] on input "checkbox" at bounding box center [484, 459] width 24 height 24
checkbox input "true"
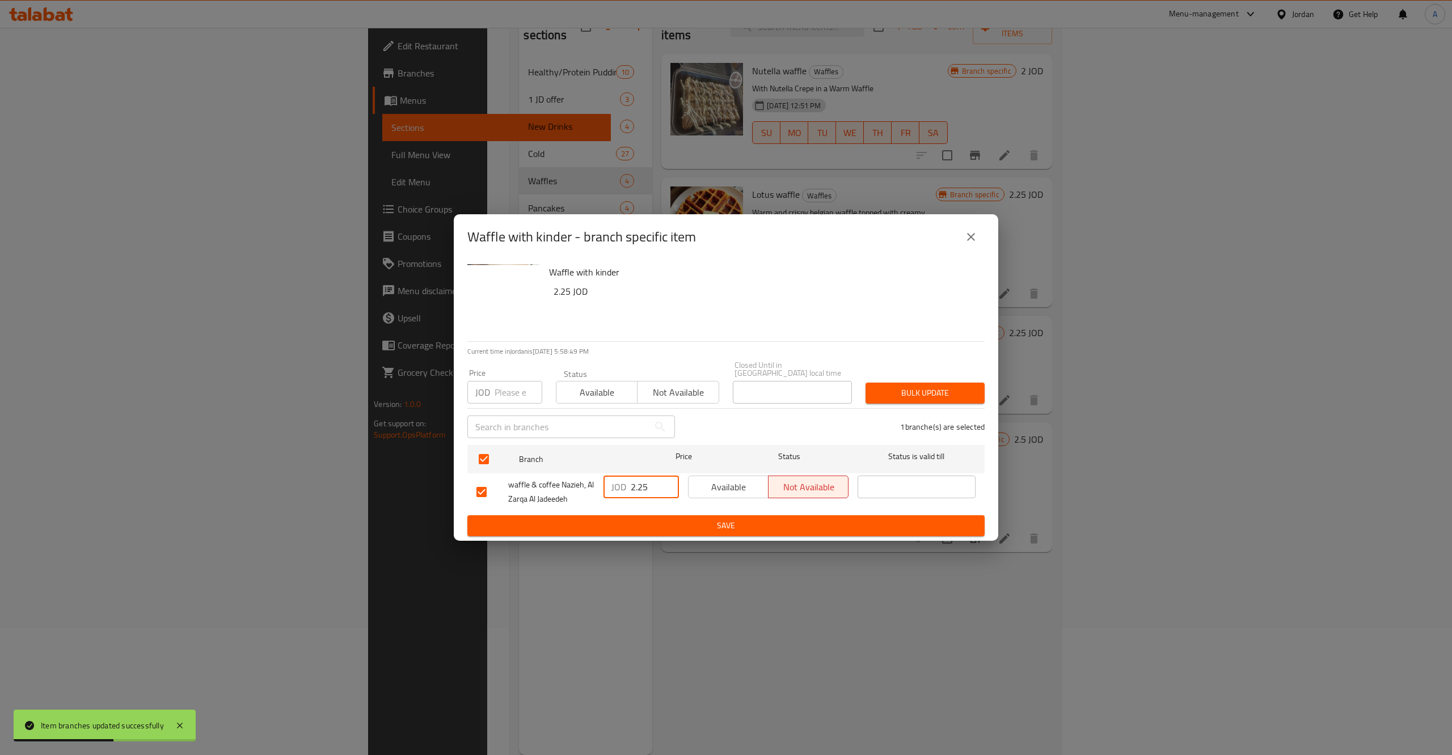
click at [646, 490] on input "2.25" at bounding box center [655, 487] width 48 height 23
type button "0"
type button "1"
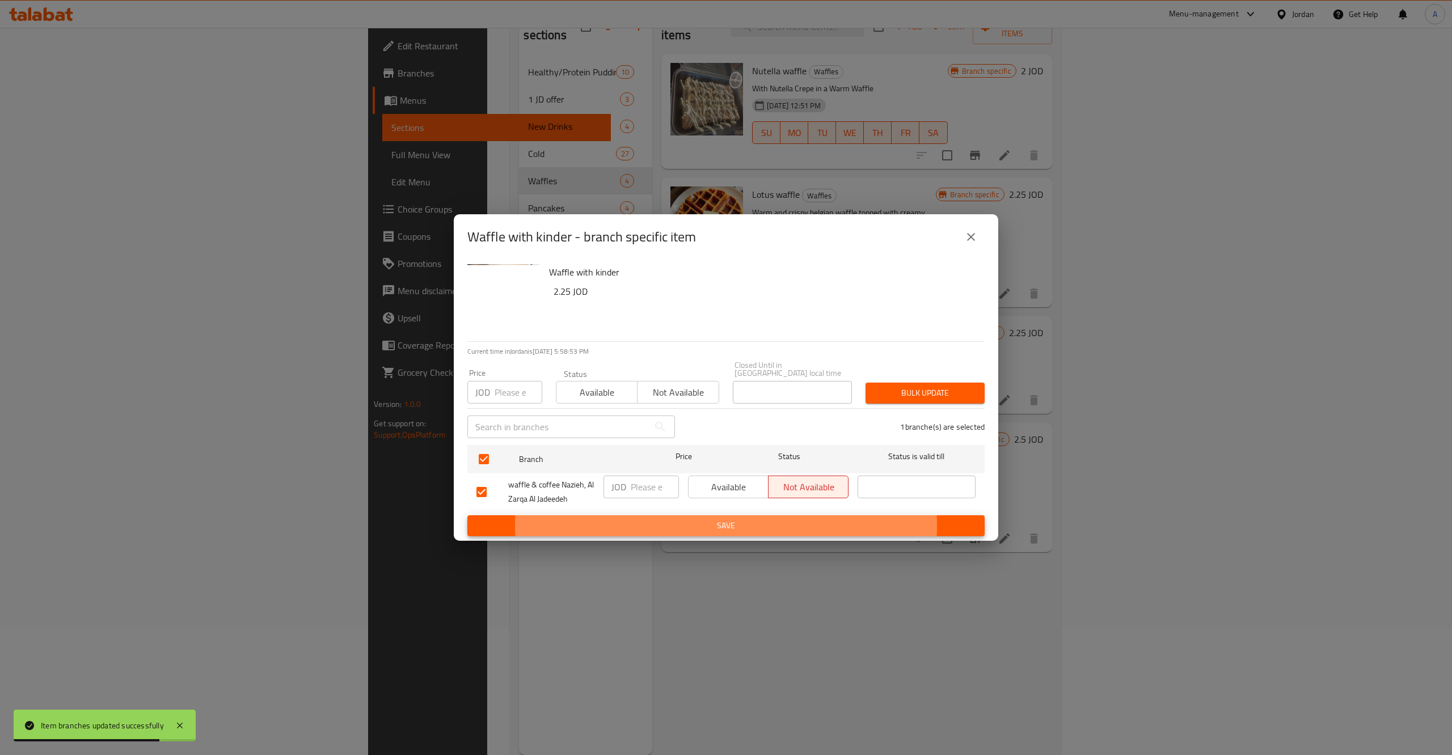
click at [467, 515] on button "Save" at bounding box center [725, 525] width 517 height 21
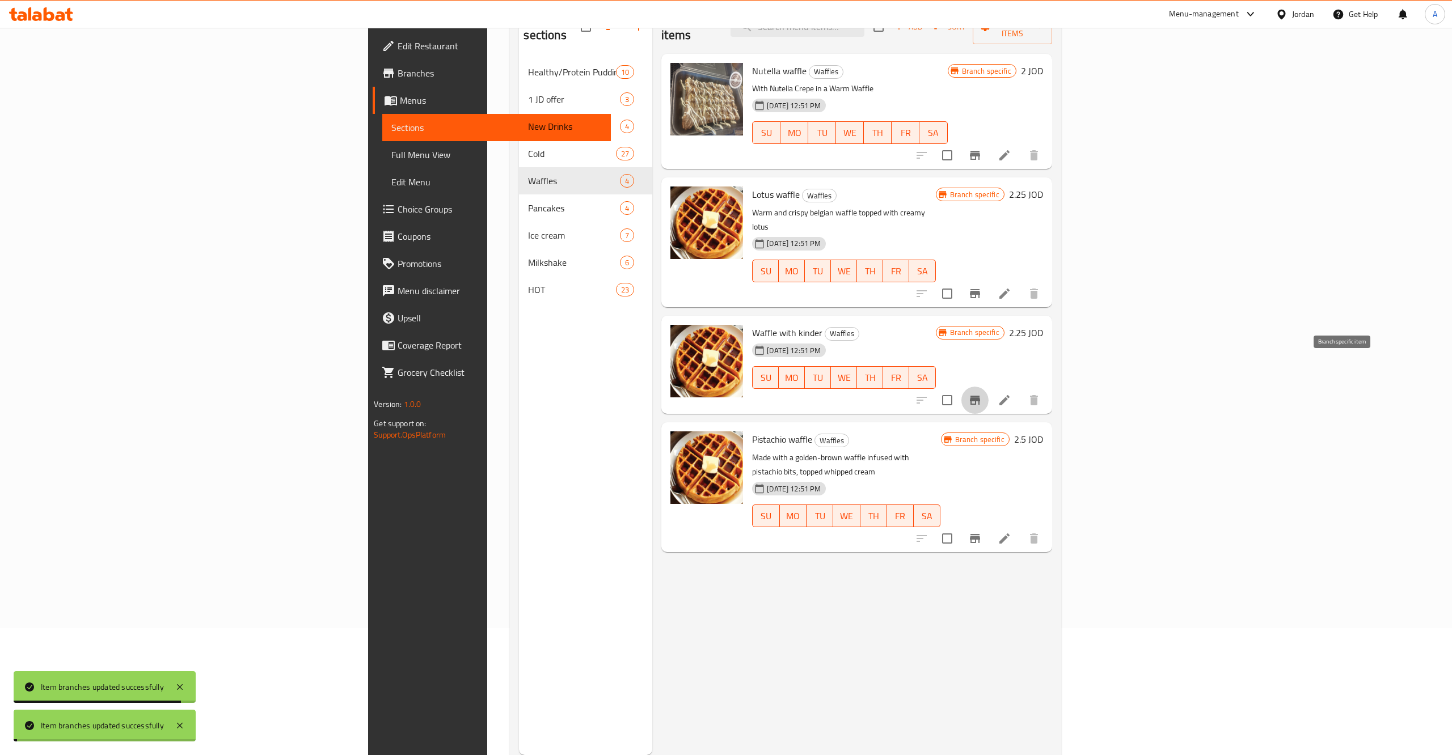
drag, startPoint x: 1308, startPoint y: 441, endPoint x: 1289, endPoint y: 441, distance: 19.3
click at [1047, 441] on div "Pistachio waffle Waffles Made with a golden-brown waffle infused with pistachio…" at bounding box center [896, 487] width 299 height 120
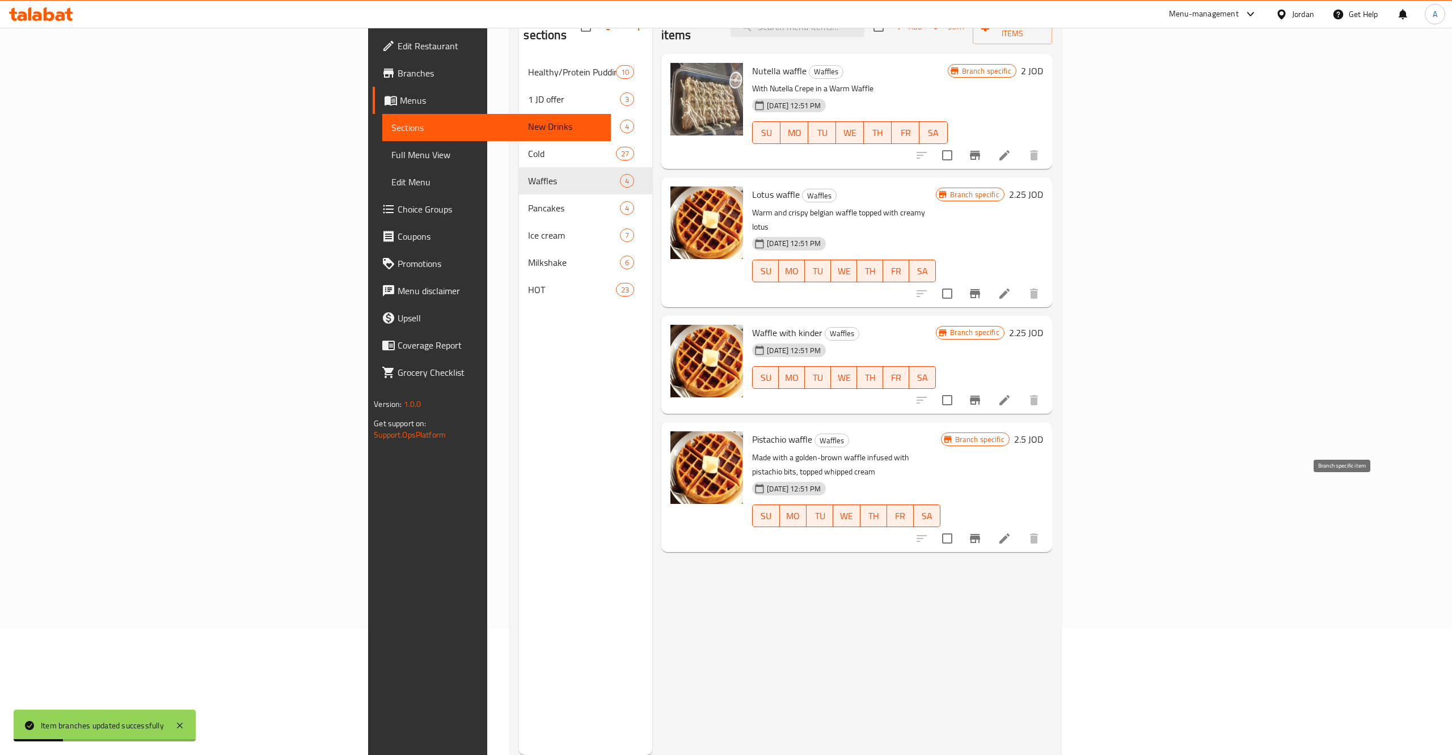
click at [988, 525] on button "Branch-specific-item" at bounding box center [974, 538] width 27 height 27
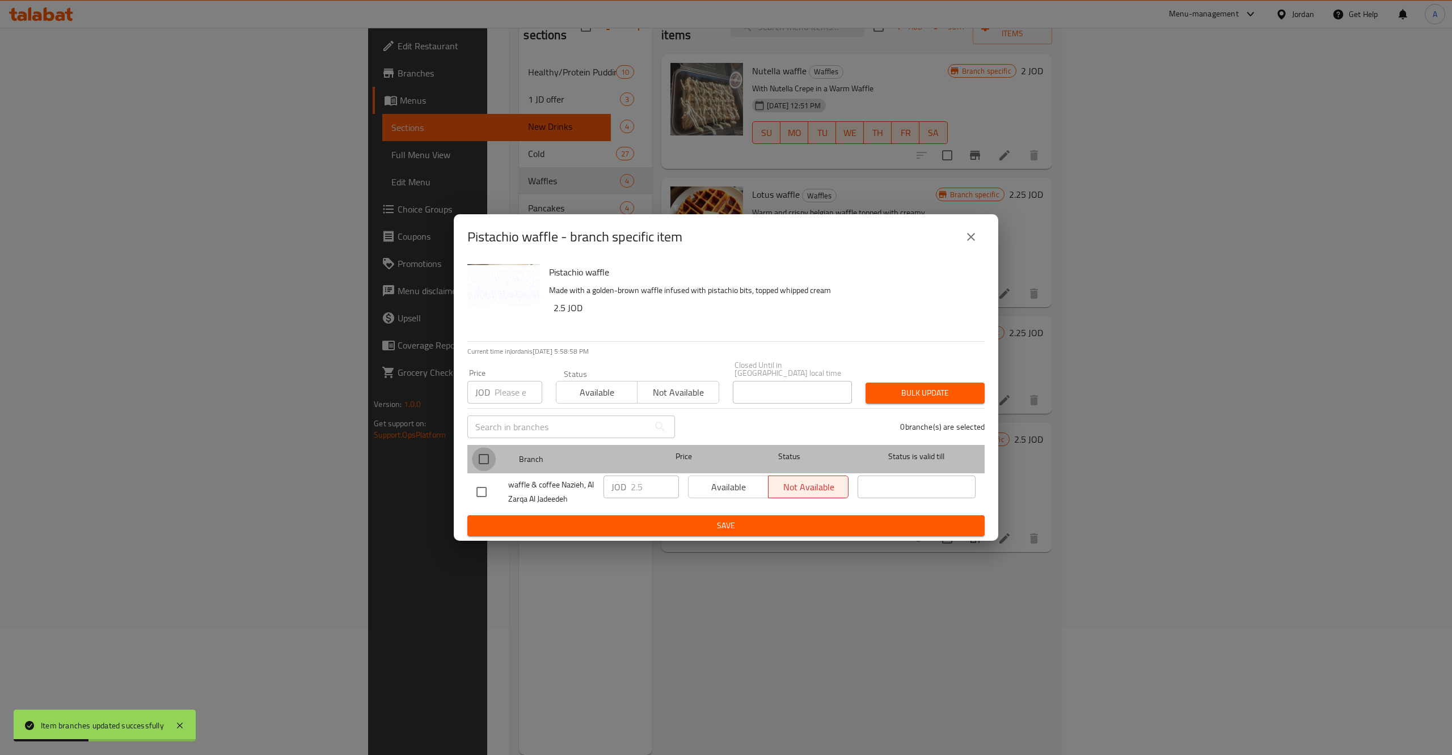
click at [494, 447] on input "checkbox" at bounding box center [484, 459] width 24 height 24
checkbox input "true"
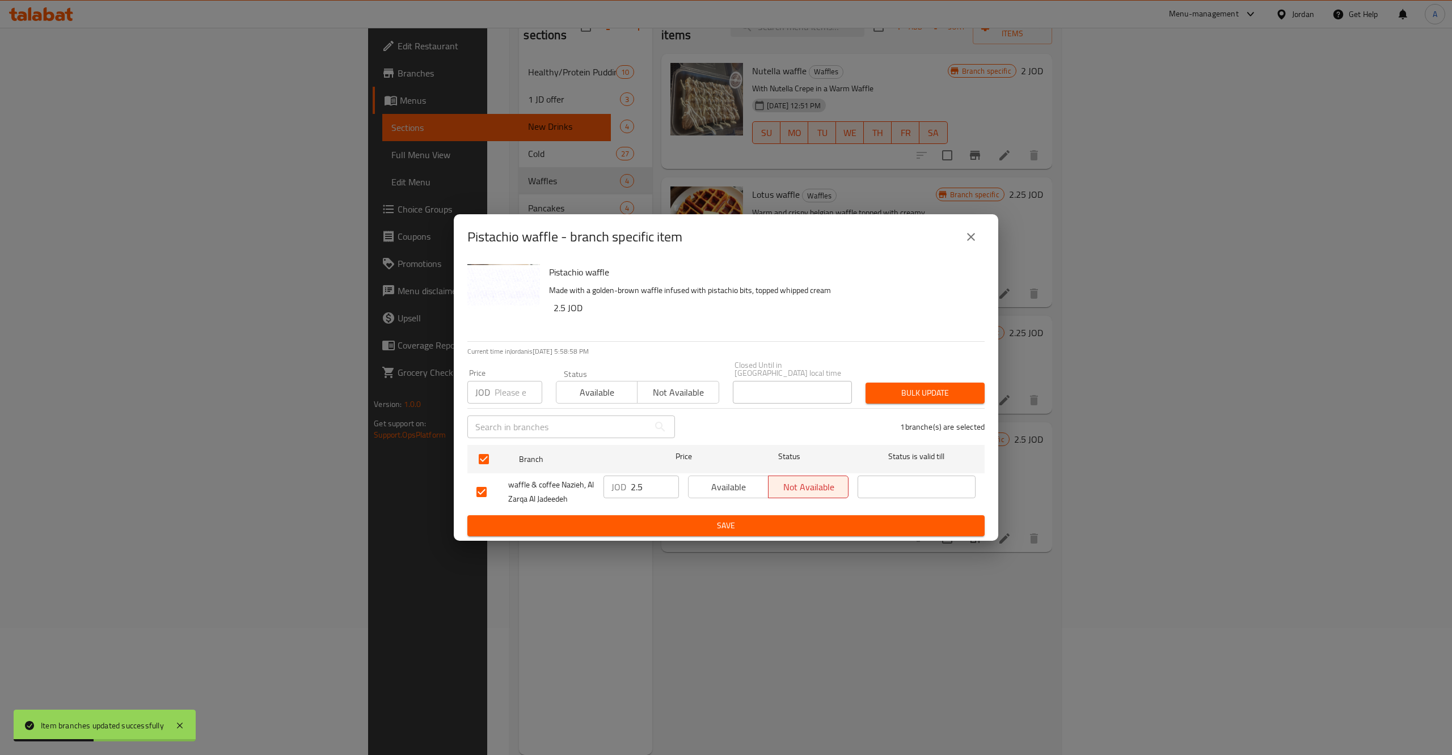
click at [603, 474] on div "JOD 2.5 ​" at bounding box center [641, 492] width 84 height 42
click at [622, 481] on p "JOD" at bounding box center [618, 487] width 15 height 14
click at [644, 483] on input "2.5" at bounding box center [655, 487] width 48 height 23
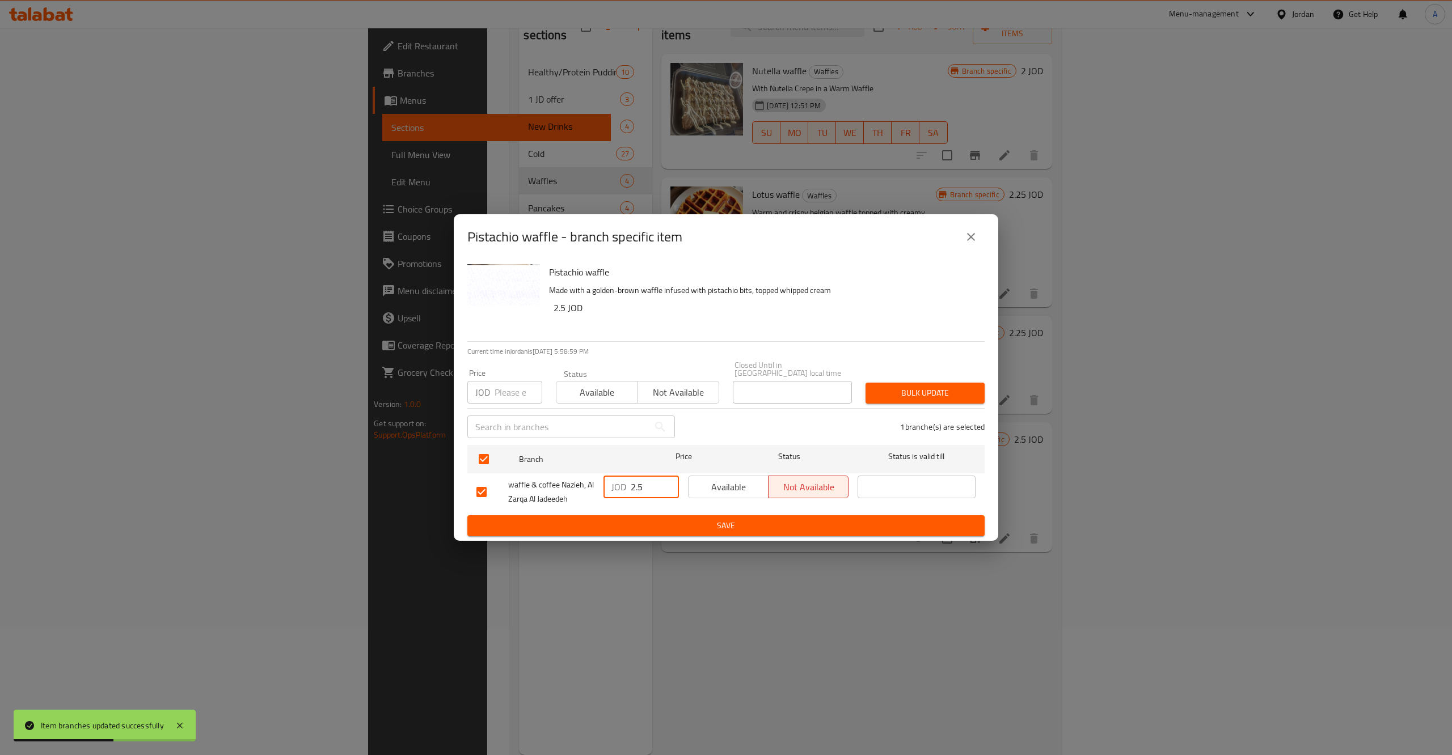
click at [644, 483] on input "2.5" at bounding box center [655, 487] width 48 height 23
click at [644, 484] on input "2.5" at bounding box center [655, 487] width 48 height 23
type button "0"
type button "1"
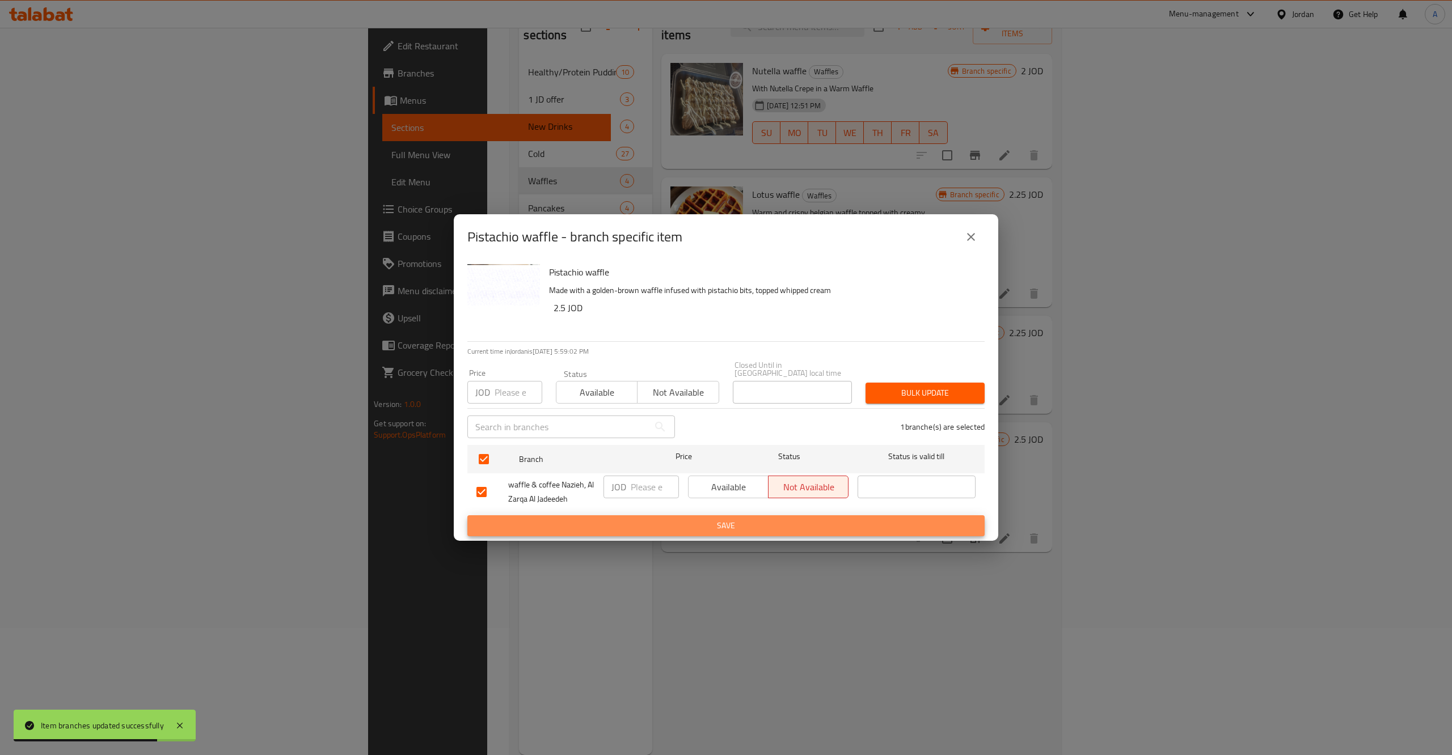
click at [467, 515] on button "Save" at bounding box center [725, 525] width 517 height 21
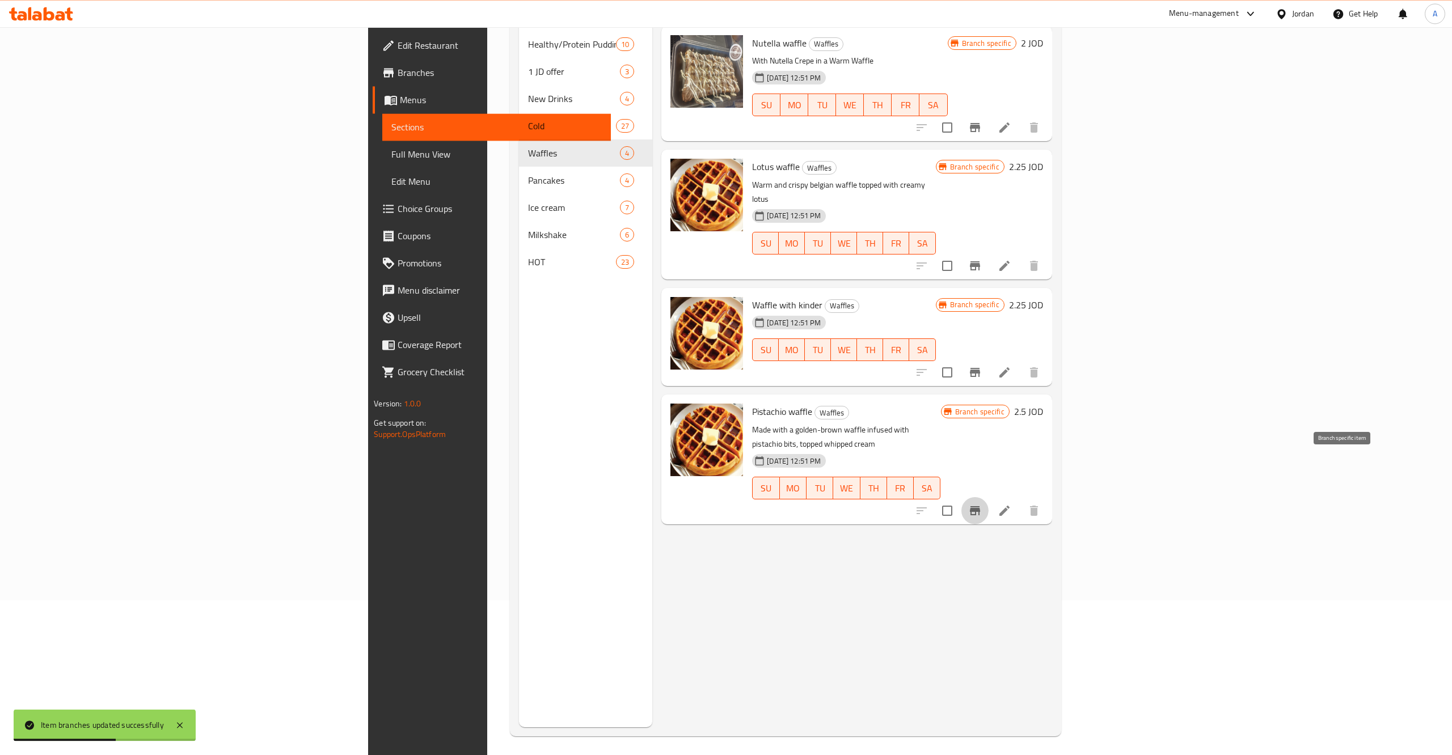
scroll to position [159, 0]
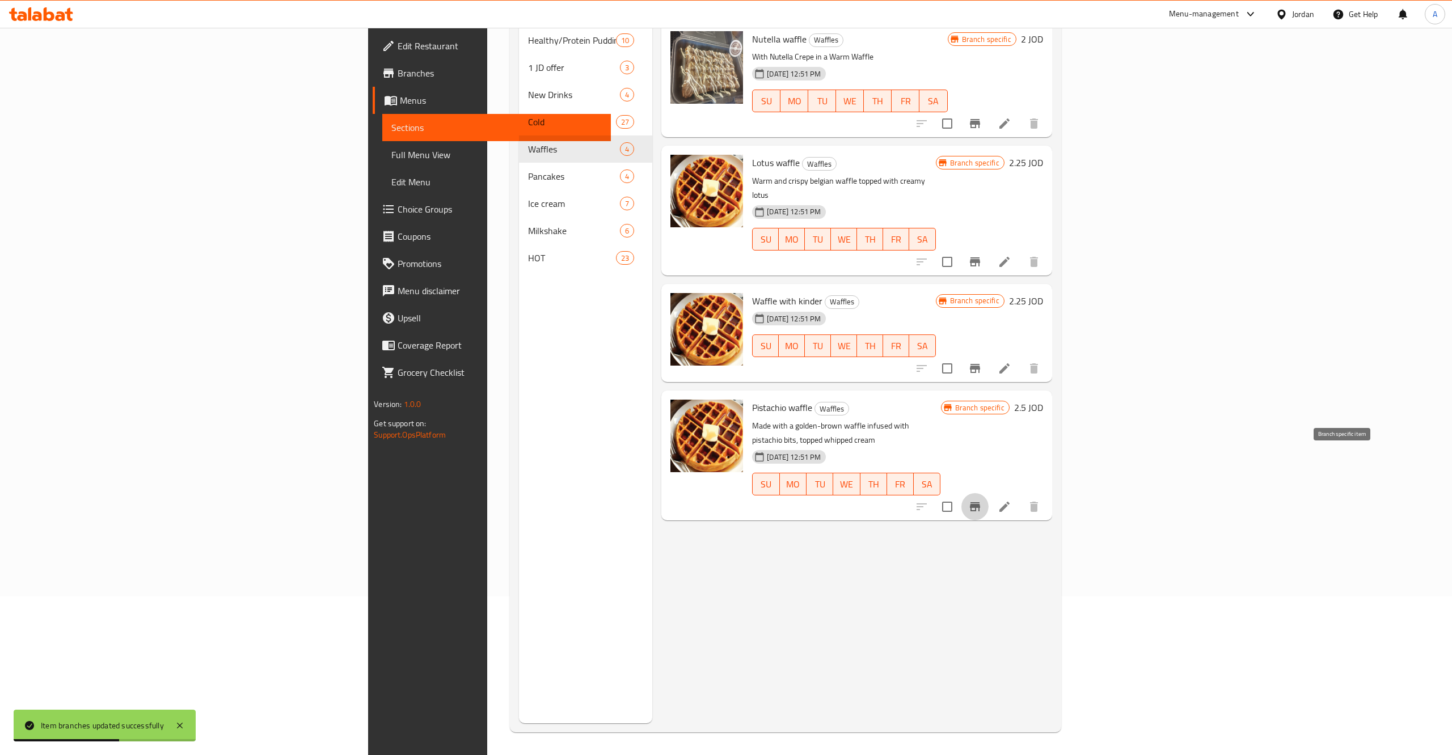
click at [1051, 542] on div "Menu items Add Sort Manage items Nutella waffle Waffles With Nutella Crepe in a…" at bounding box center [851, 345] width 399 height 755
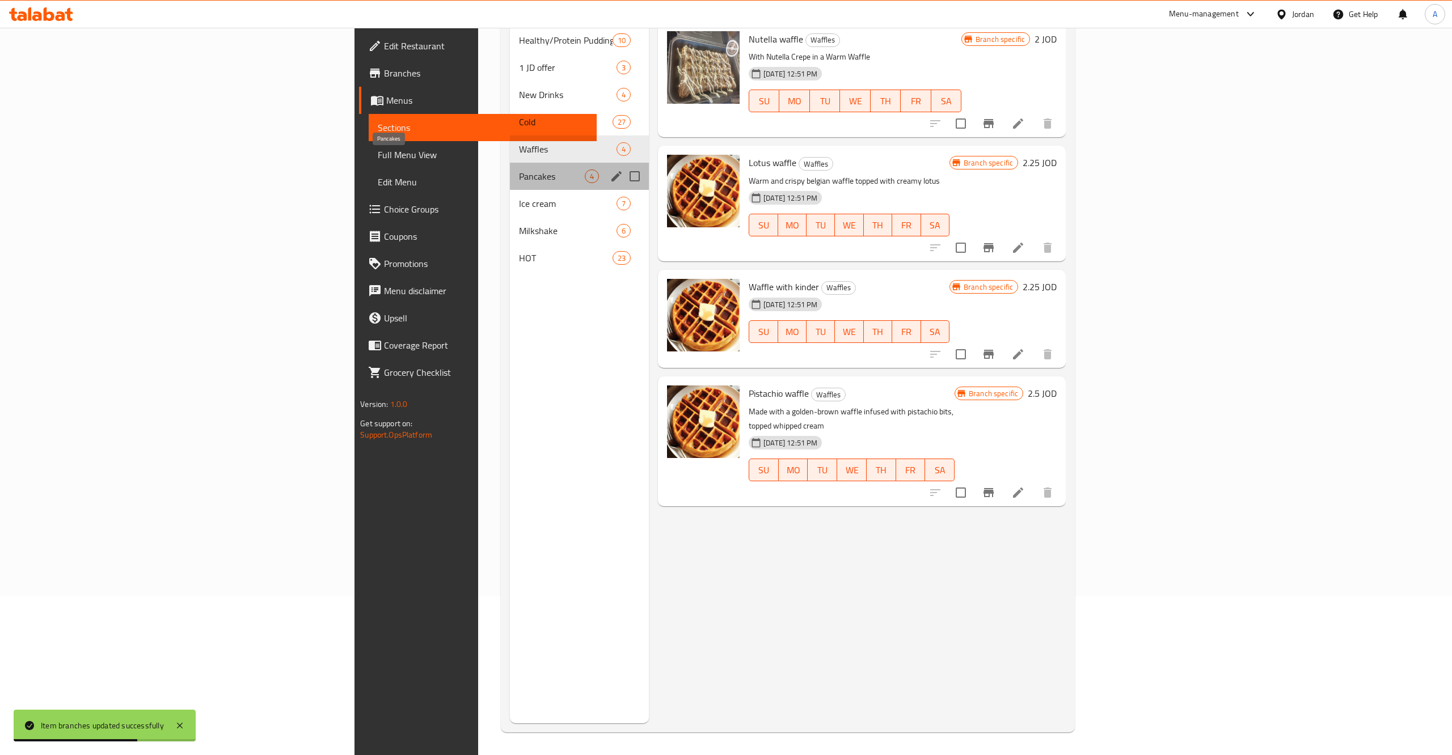
click at [519, 170] on span "Pancakes" at bounding box center [552, 177] width 66 height 14
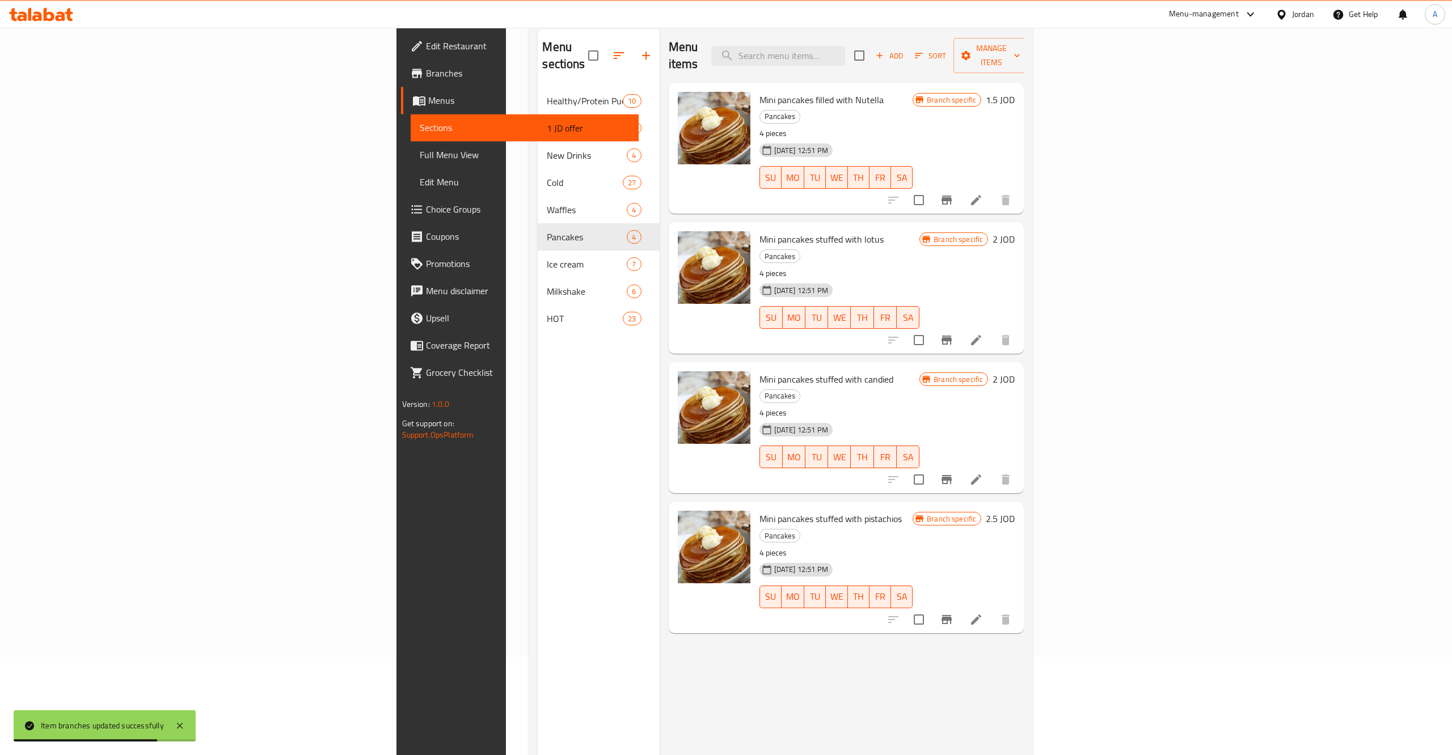
scroll to position [32, 0]
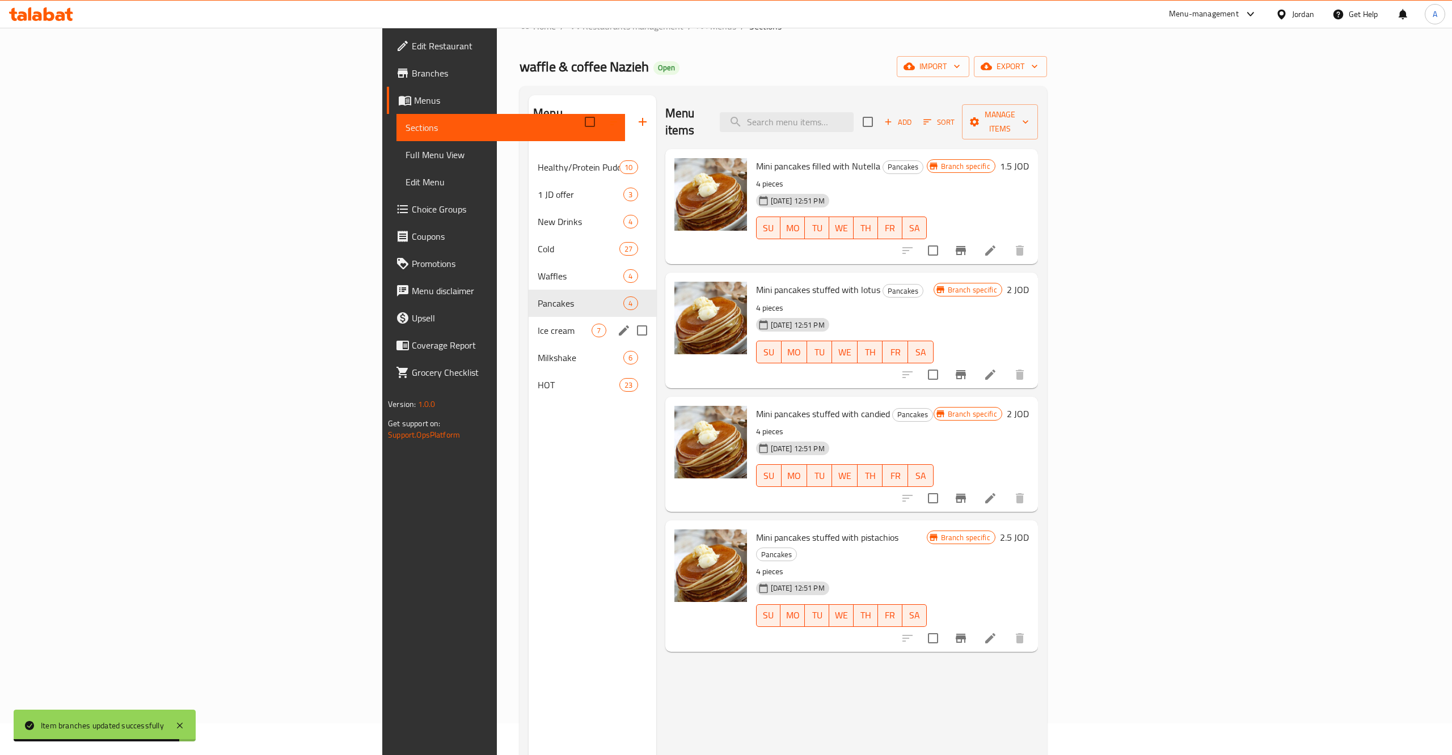
click at [529, 324] on div "Ice cream 7" at bounding box center [592, 330] width 127 height 27
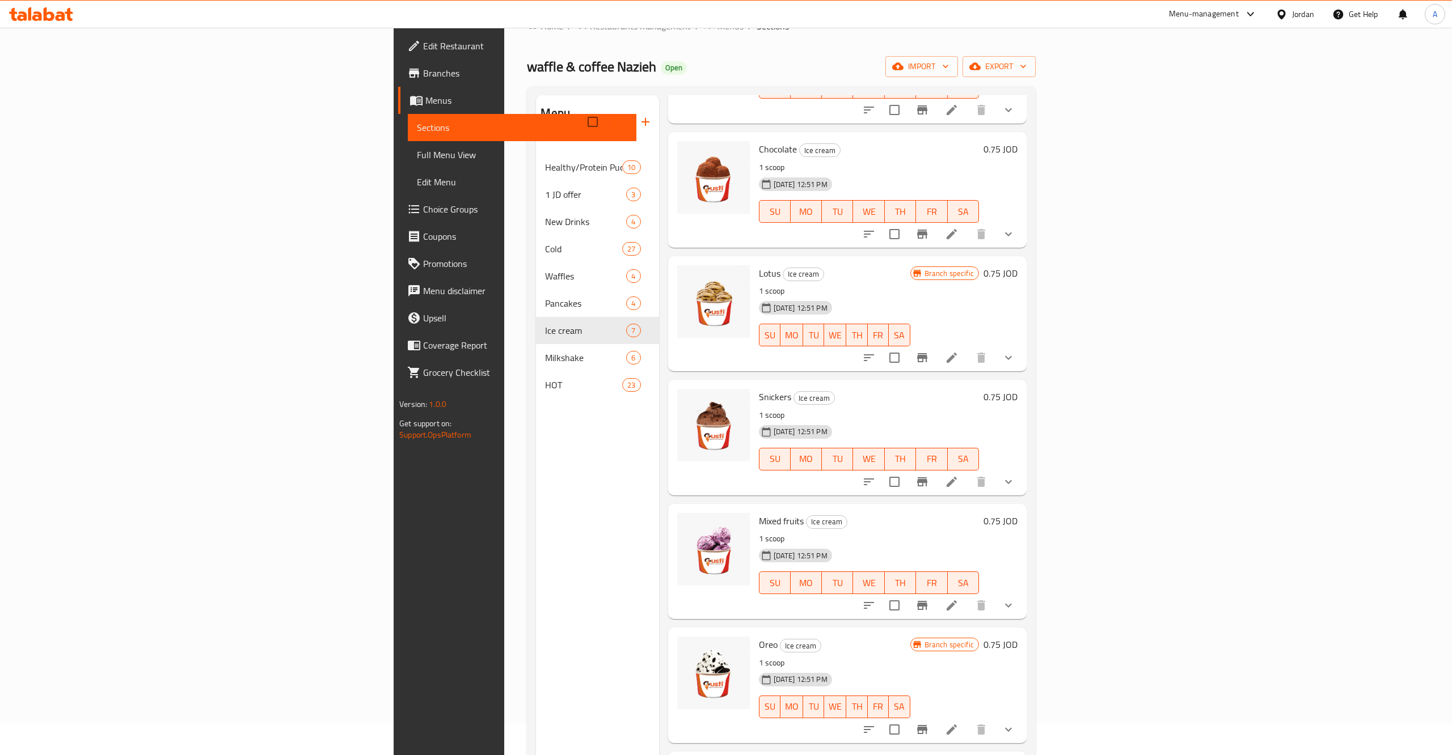
scroll to position [159, 0]
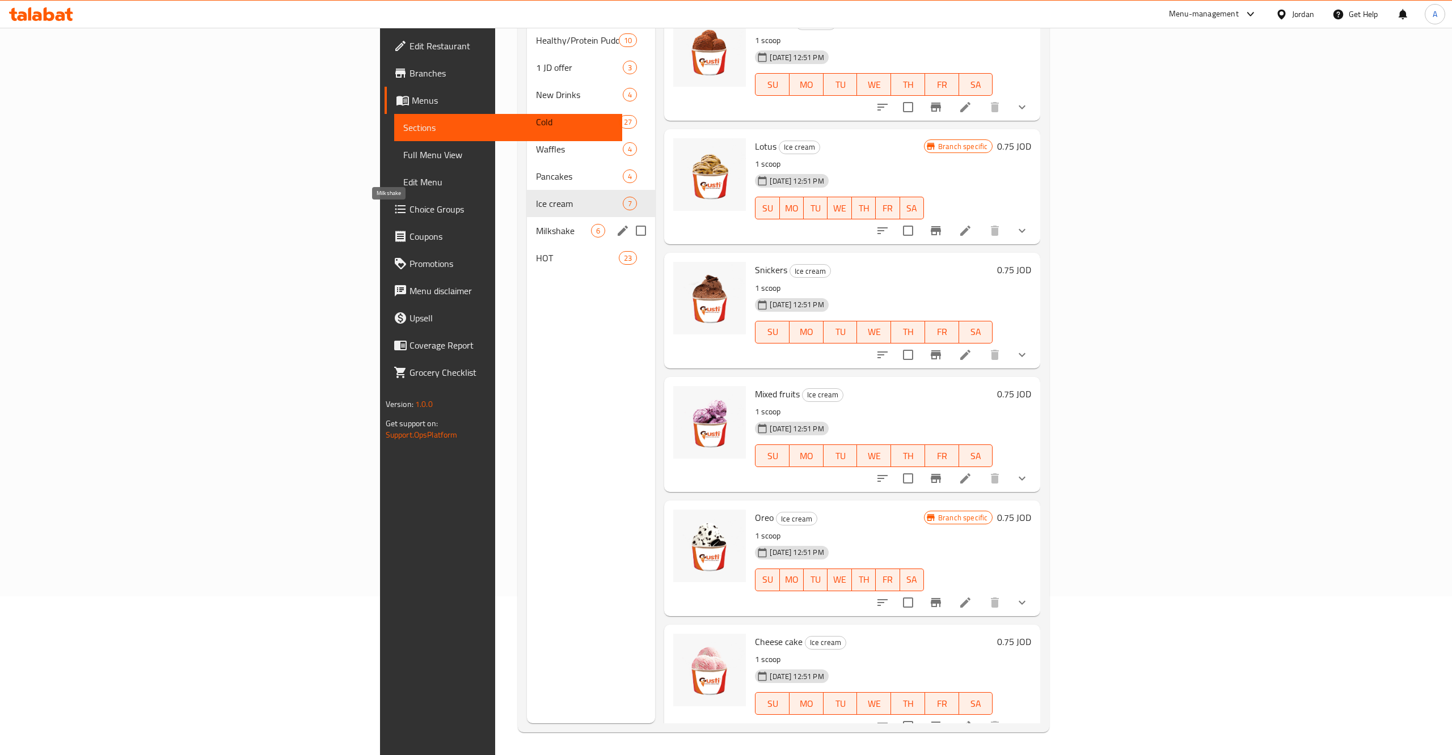
click at [536, 224] on span "Milkshake" at bounding box center [563, 231] width 55 height 14
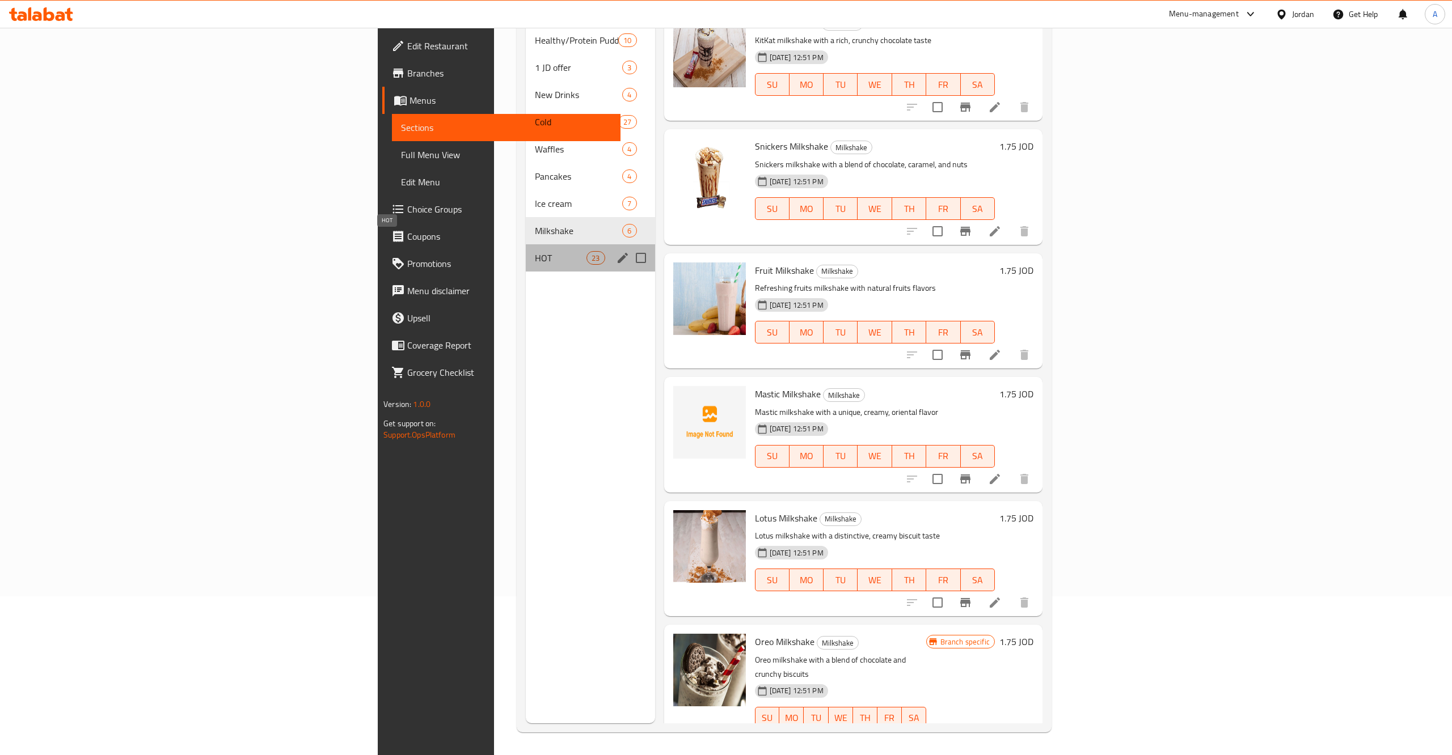
click at [535, 251] on span "HOT" at bounding box center [561, 258] width 52 height 14
